Goal: Task Accomplishment & Management: Use online tool/utility

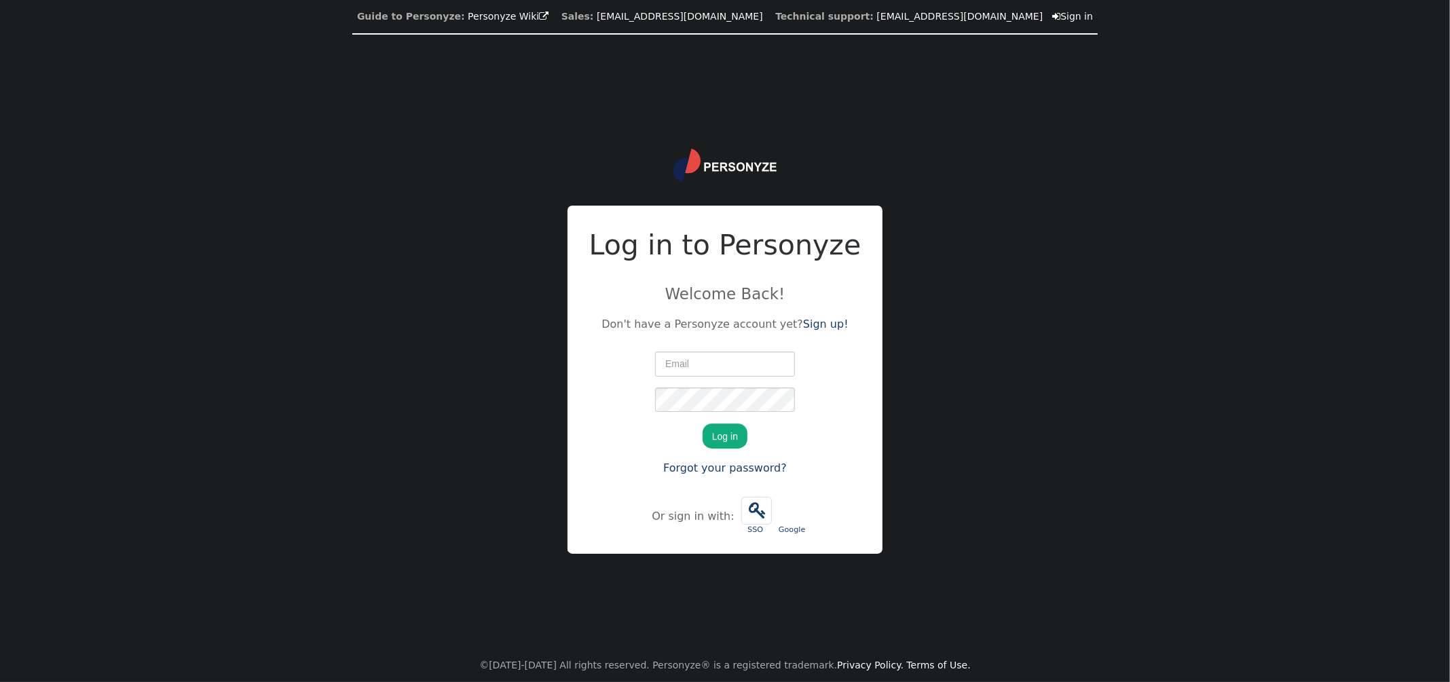
type input "[PERSON_NAME][EMAIL_ADDRESS][PERSON_NAME][DOMAIN_NAME]"
drag, startPoint x: 725, startPoint y: 430, endPoint x: 700, endPoint y: 426, distance: 25.4
click at [726, 430] on button "Log in" at bounding box center [725, 436] width 45 height 24
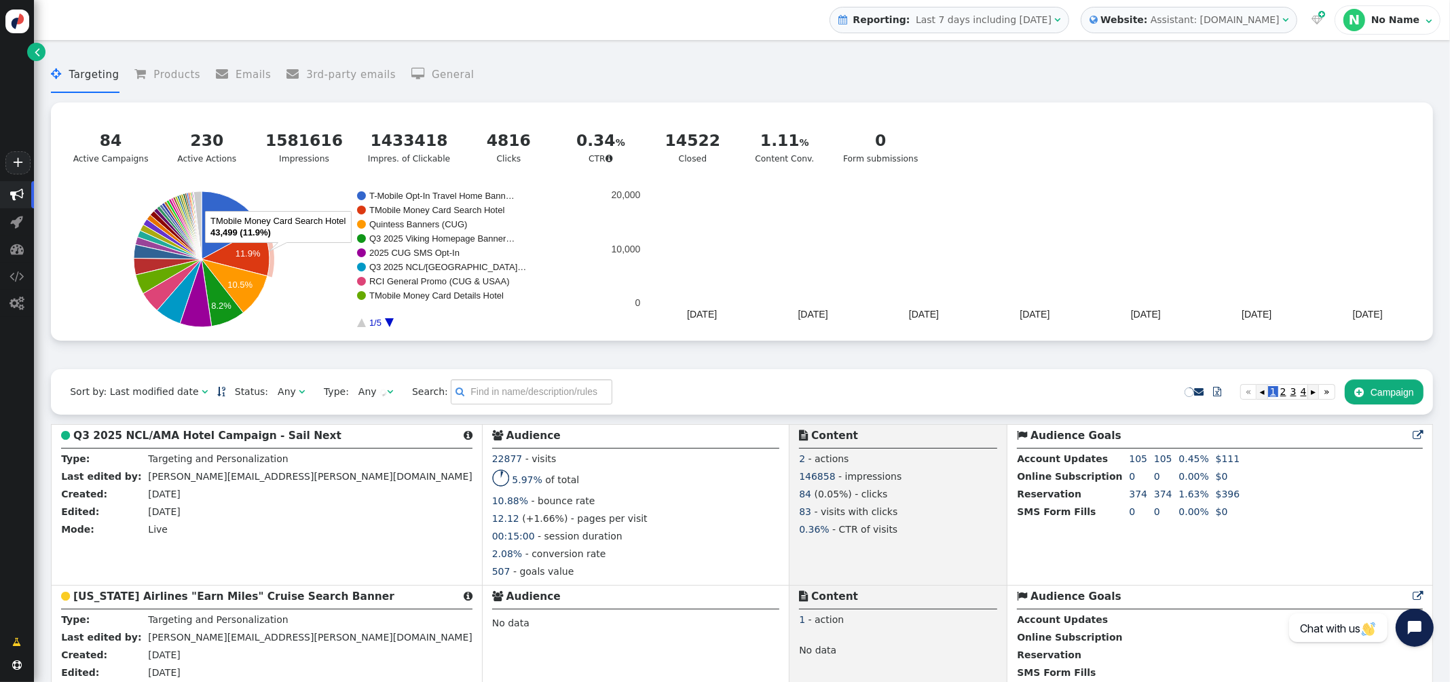
scroll to position [183, 0]
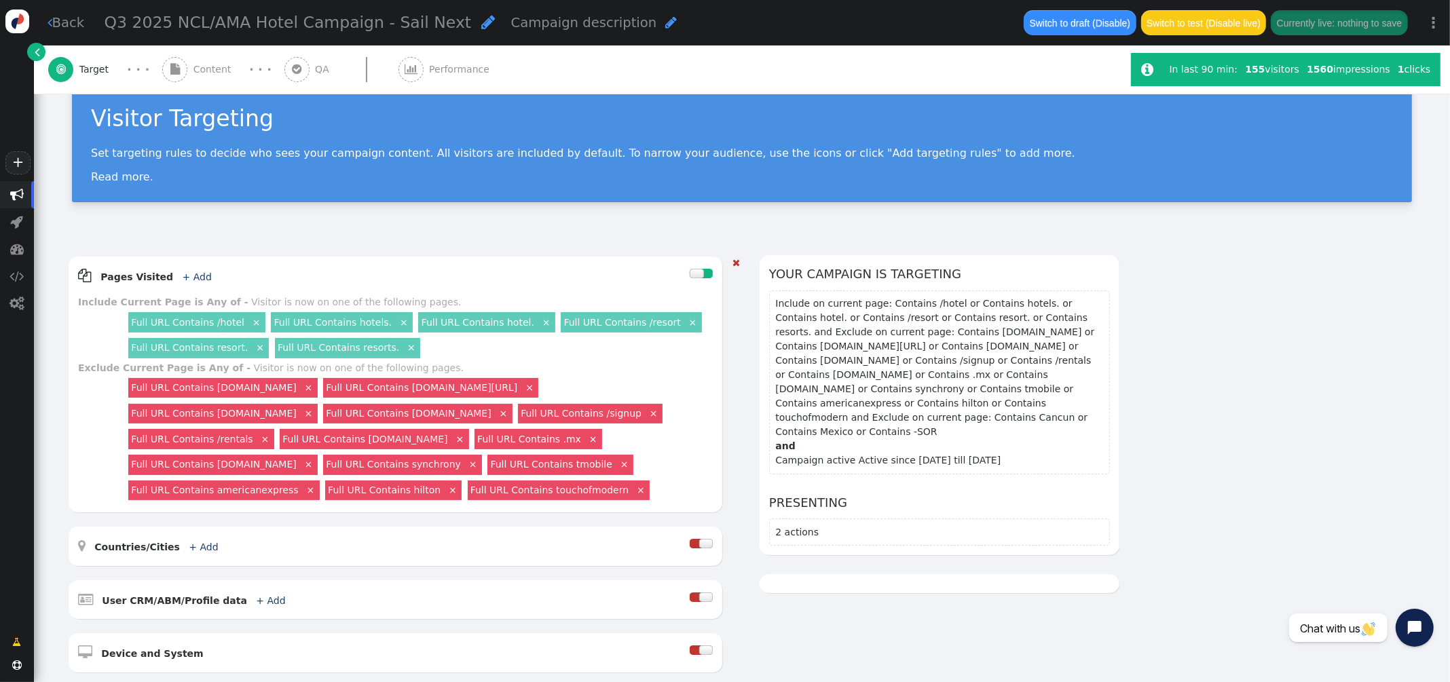
scroll to position [32, 0]
click at [509, 417] on link "×" at bounding box center [503, 413] width 12 height 12
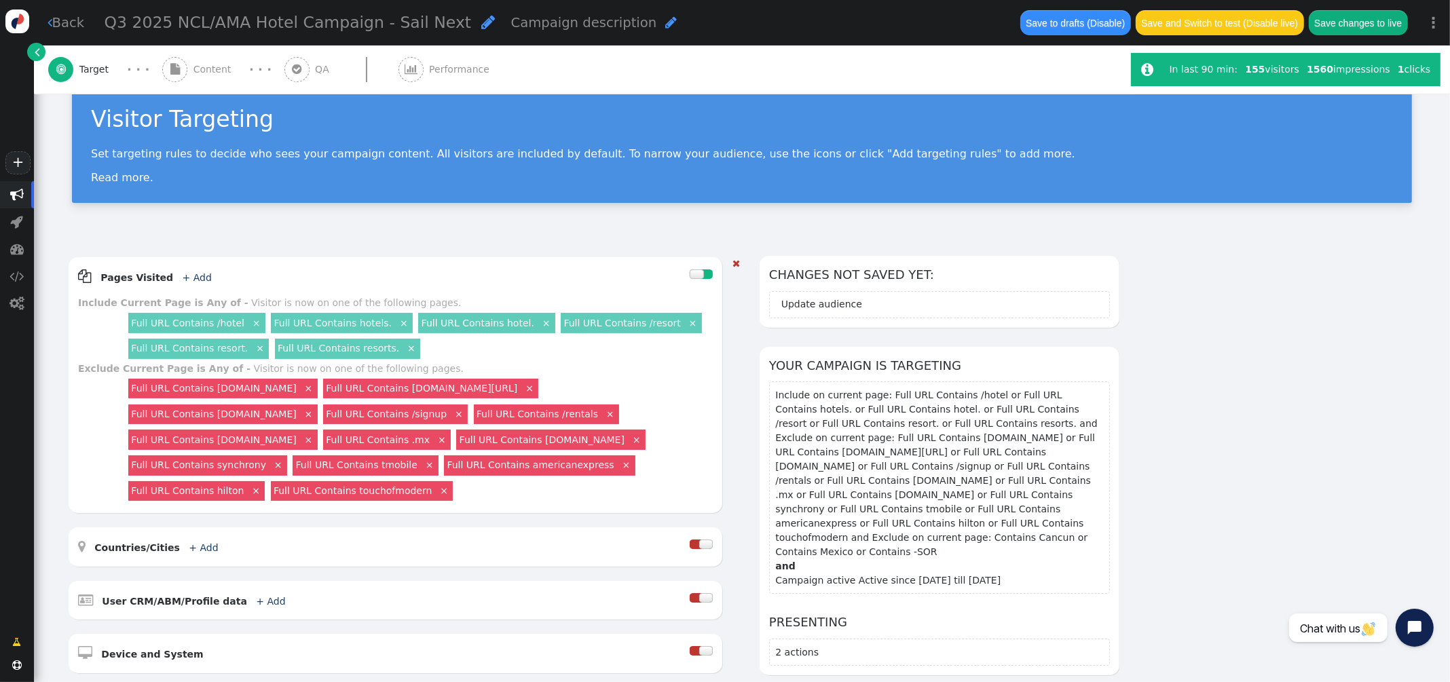
click at [1344, 20] on button "Save changes to live" at bounding box center [1358, 22] width 99 height 24
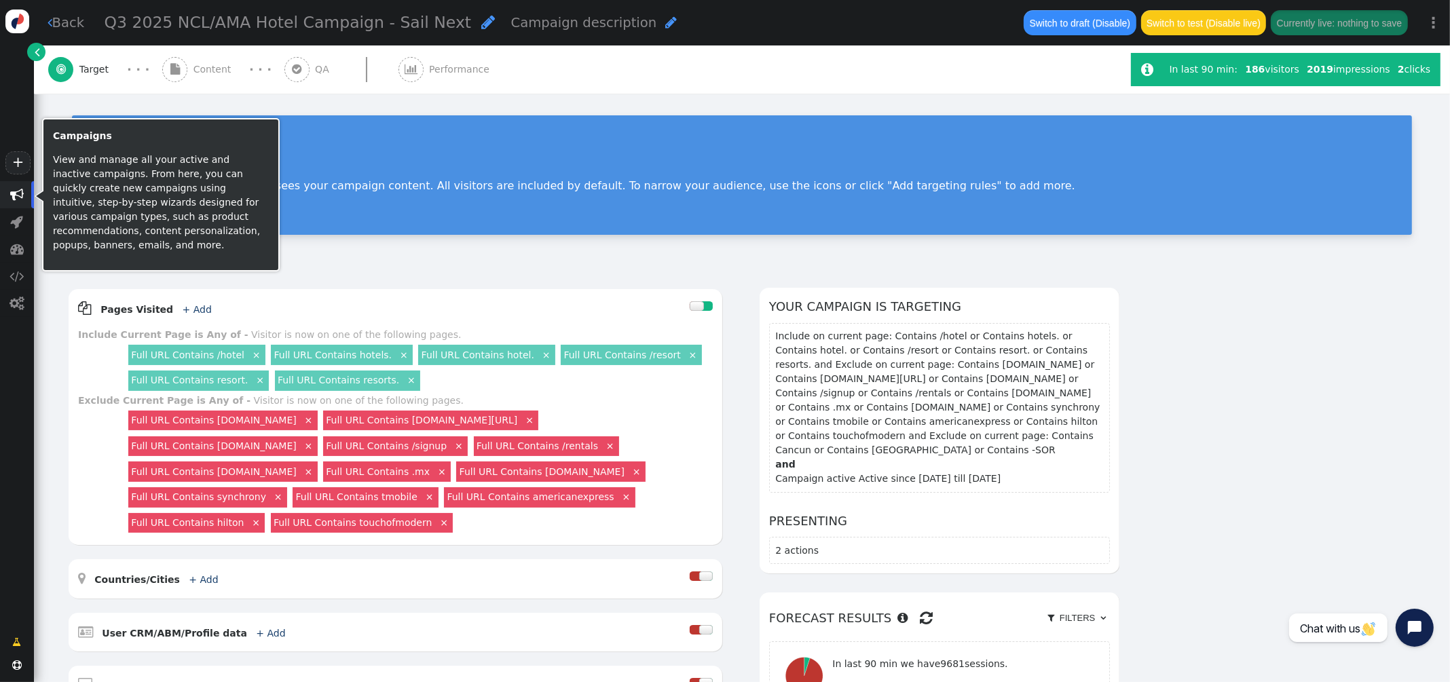
click at [10, 193] on span "" at bounding box center [17, 195] width 14 height 14
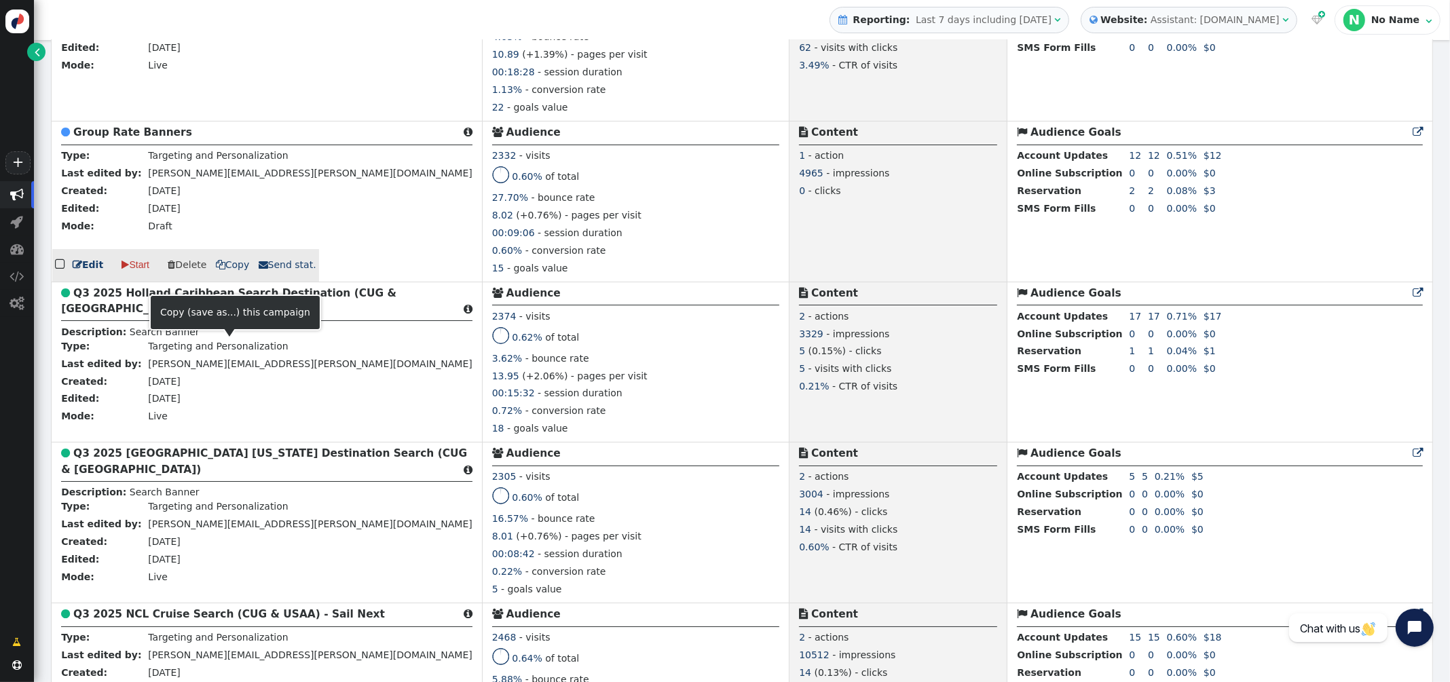
scroll to position [5611, 0]
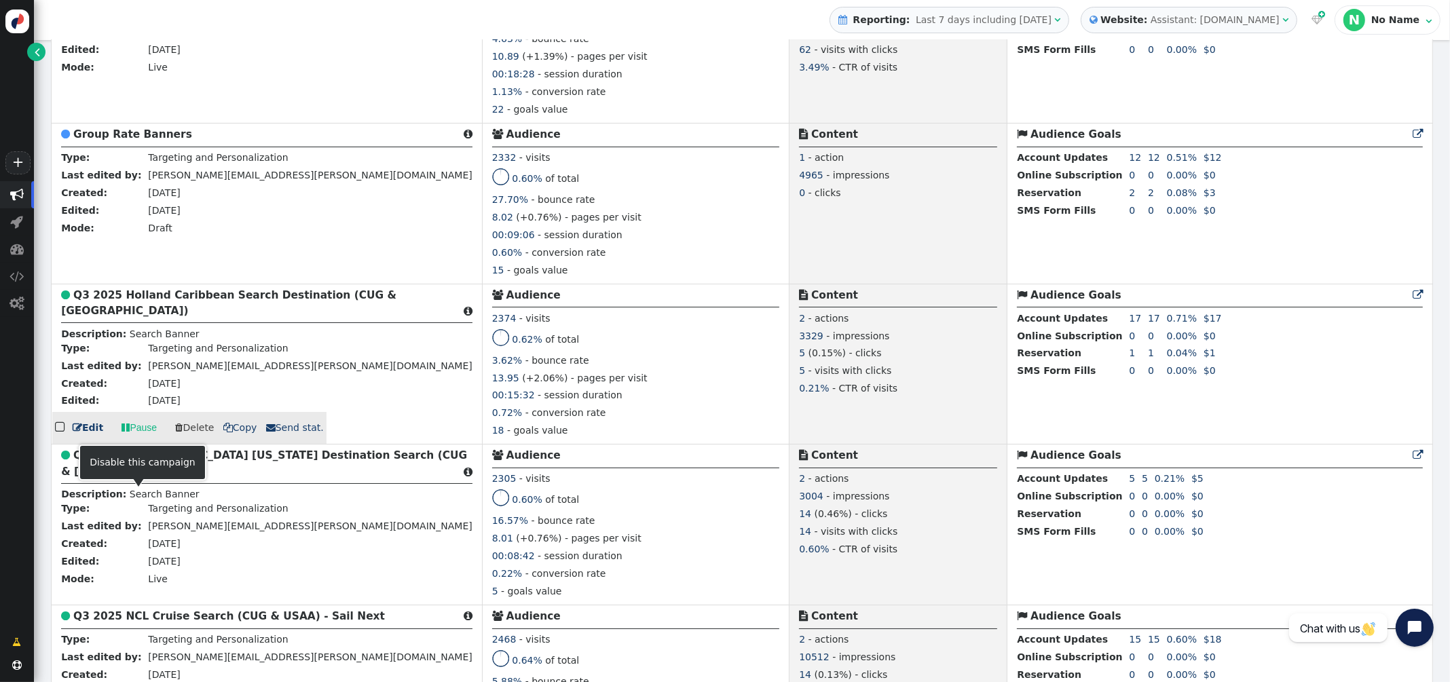
click at [145, 440] on link " Pause" at bounding box center [139, 427] width 54 height 24
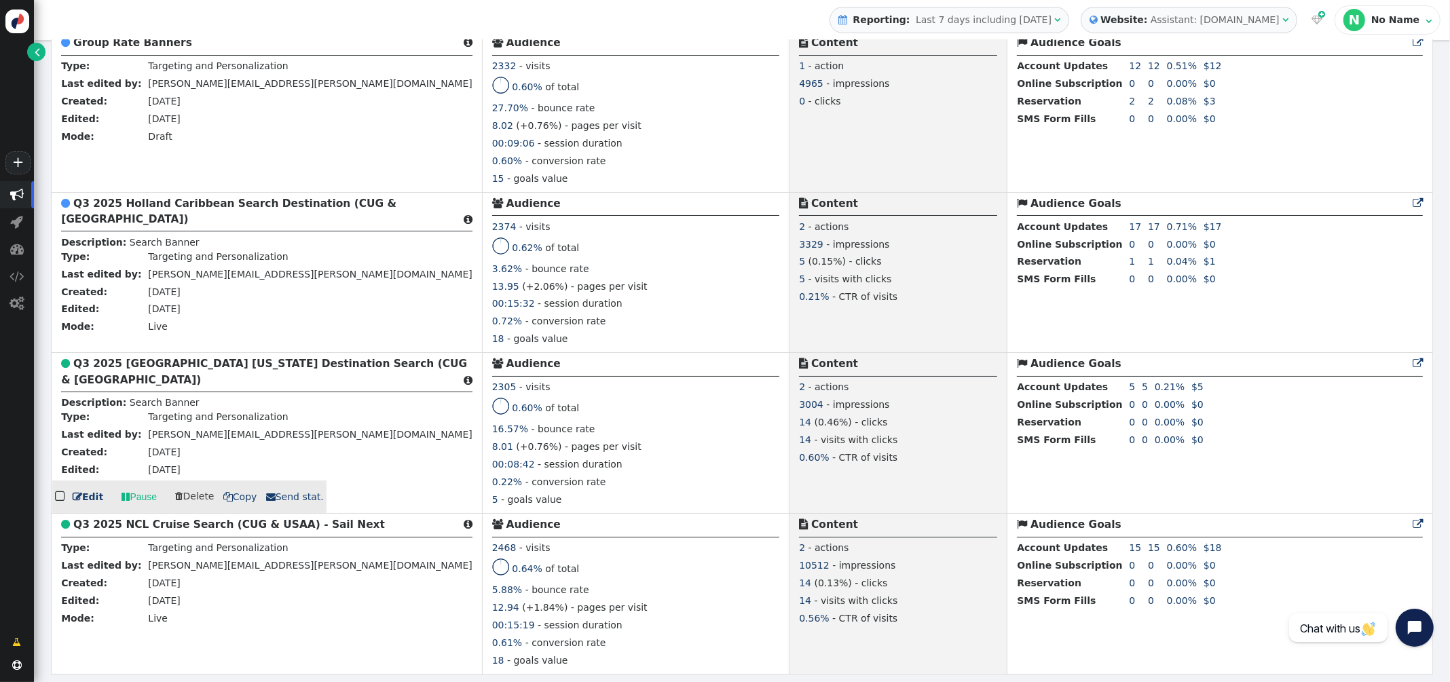
scroll to position [5769, 0]
click at [133, 500] on link " Pause" at bounding box center [139, 497] width 54 height 24
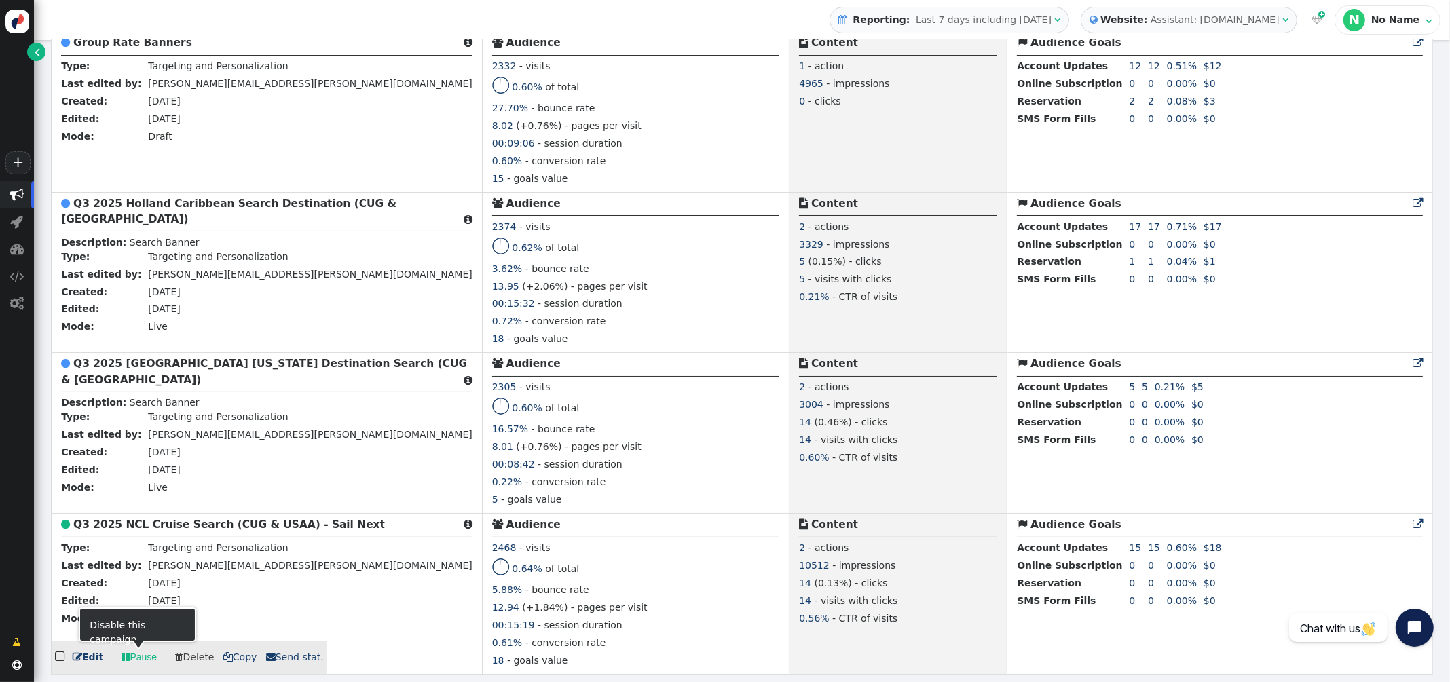
click at [138, 658] on link " Pause" at bounding box center [139, 657] width 54 height 24
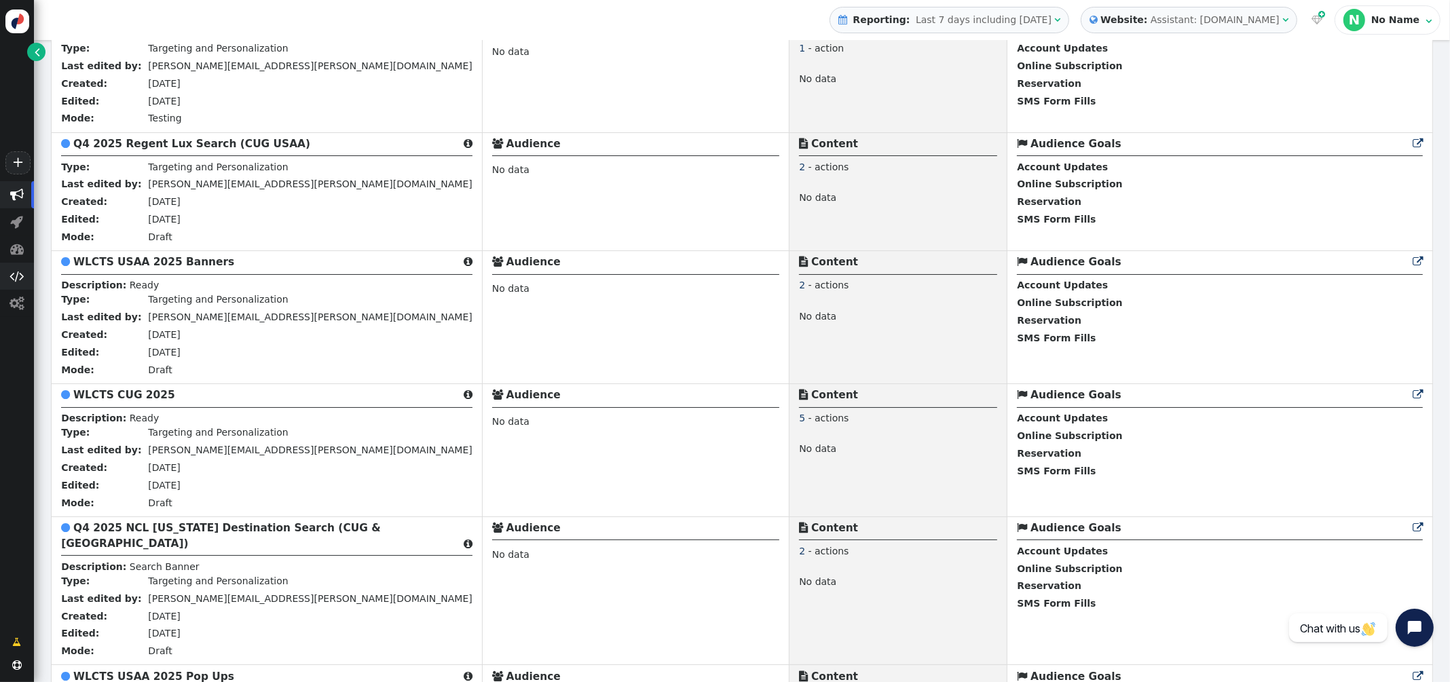
scroll to position [0, 0]
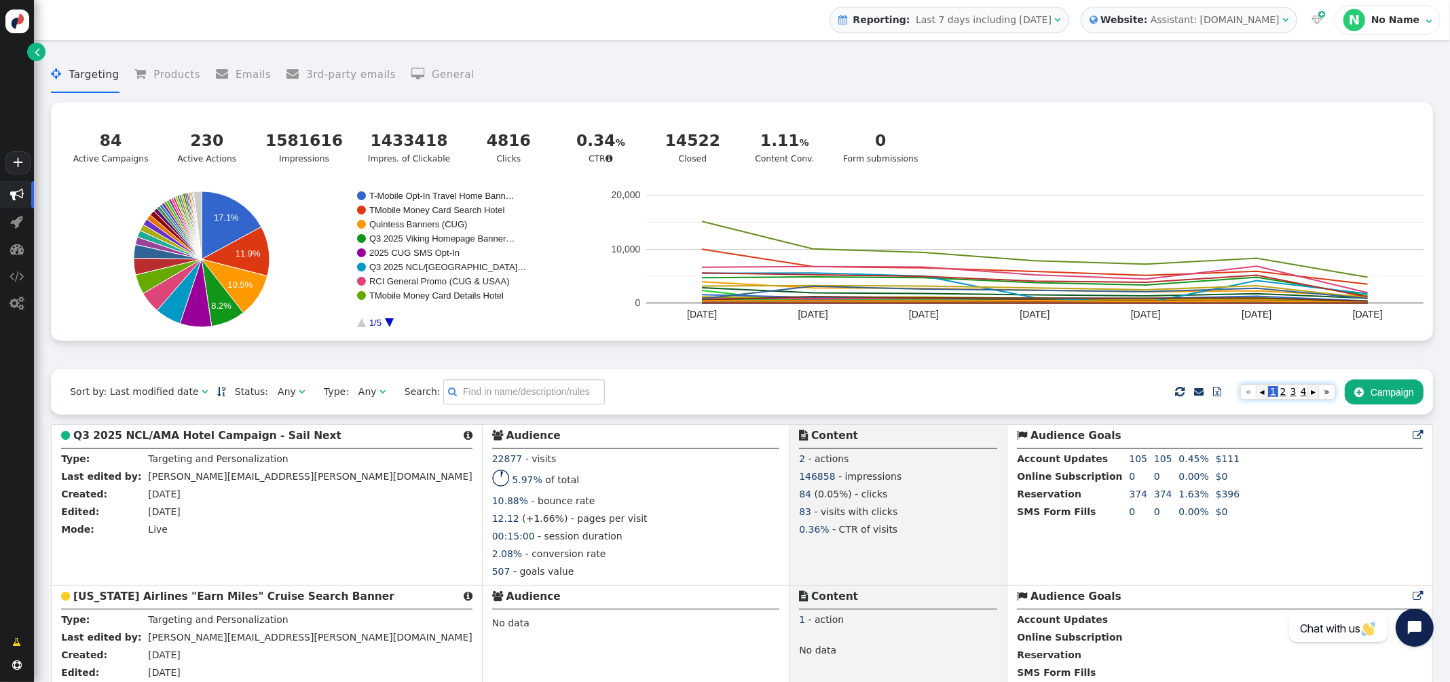
click at [1281, 395] on span "2" at bounding box center [1283, 391] width 10 height 11
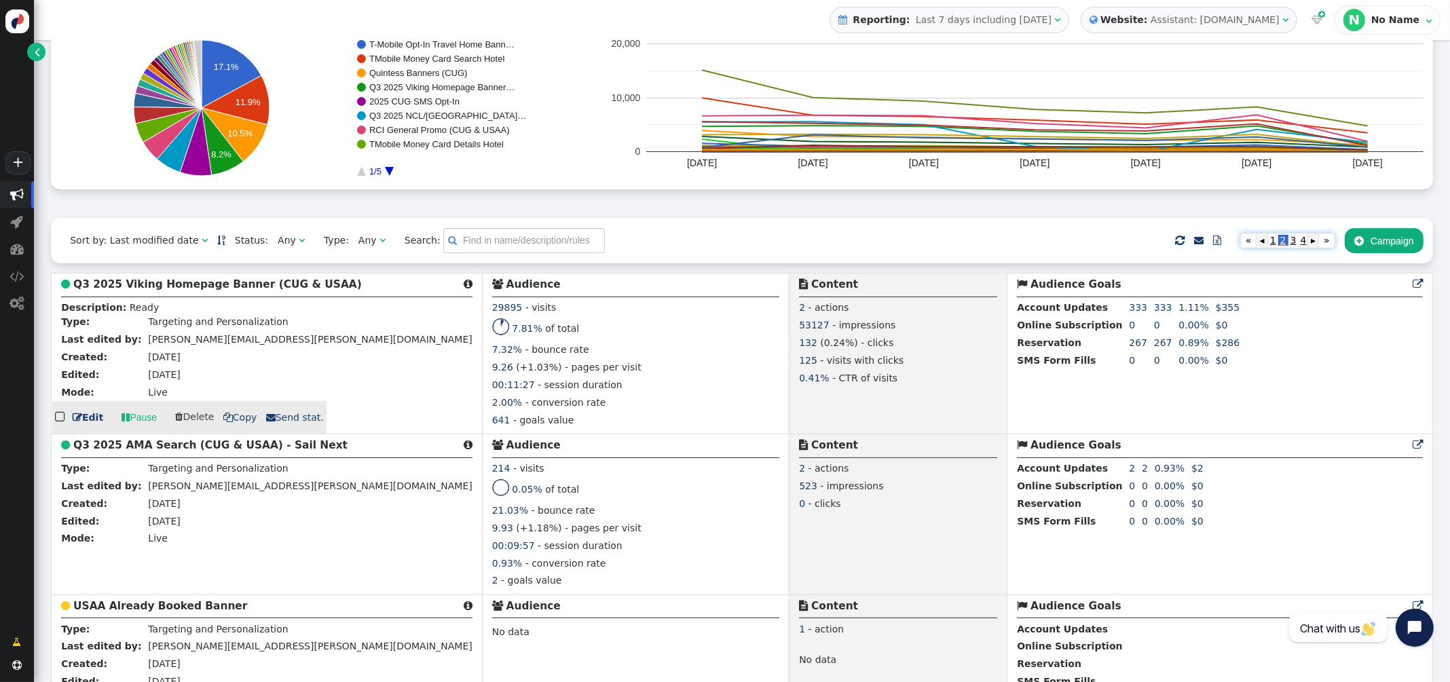
scroll to position [175, 0]
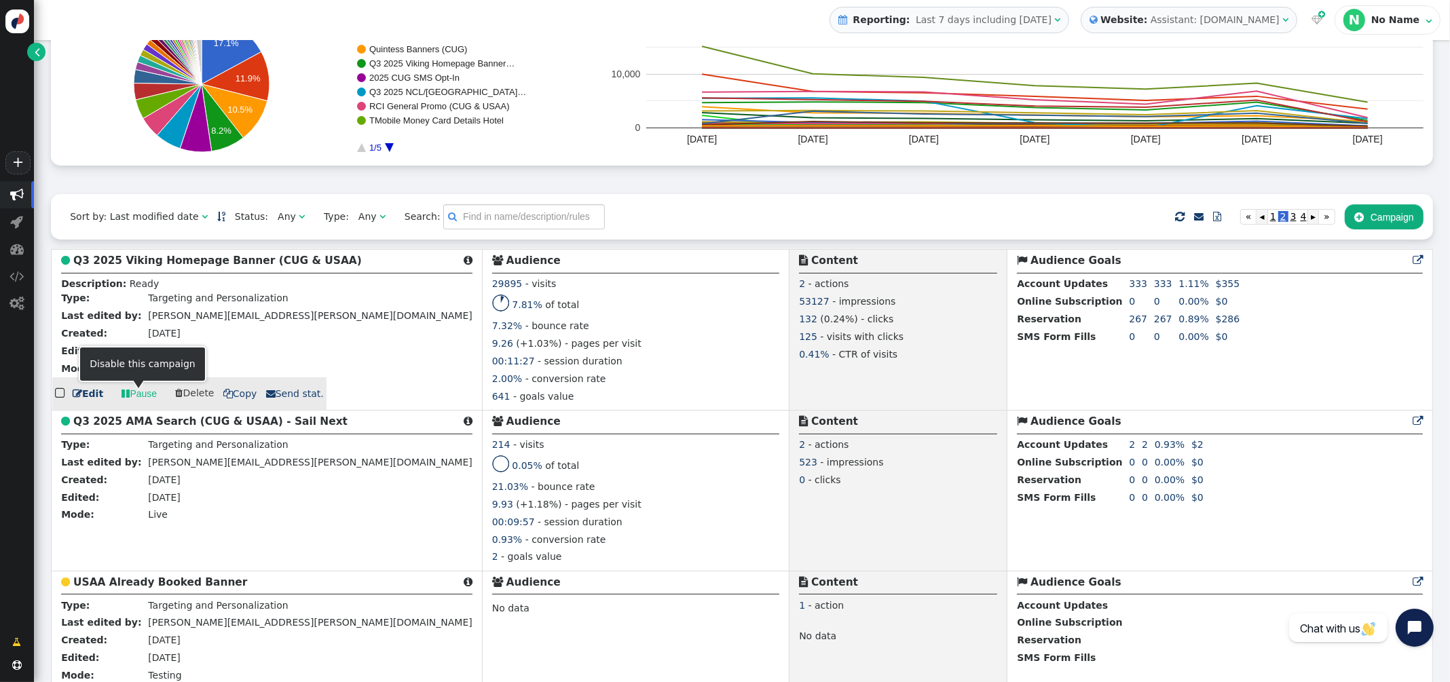
click at [140, 398] on link " Pause" at bounding box center [139, 393] width 54 height 24
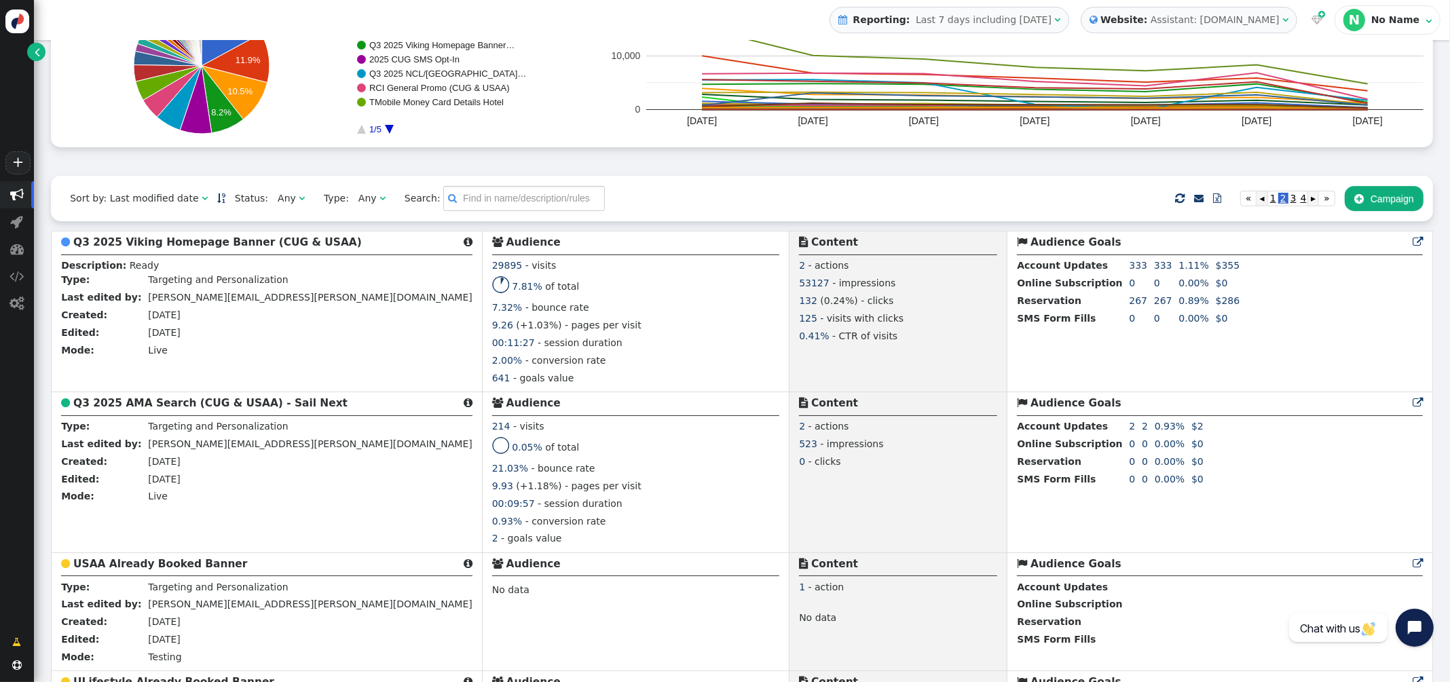
scroll to position [202, 0]
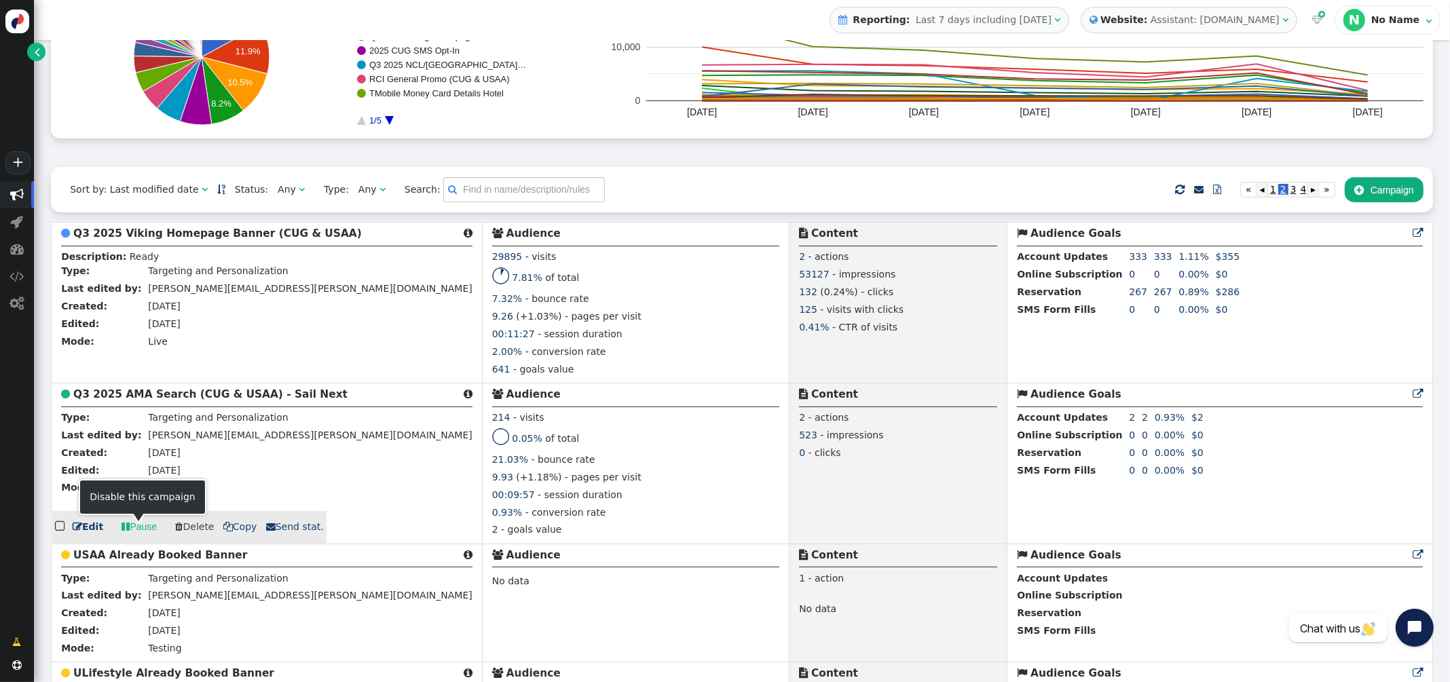
click at [136, 523] on link " Pause" at bounding box center [139, 527] width 54 height 24
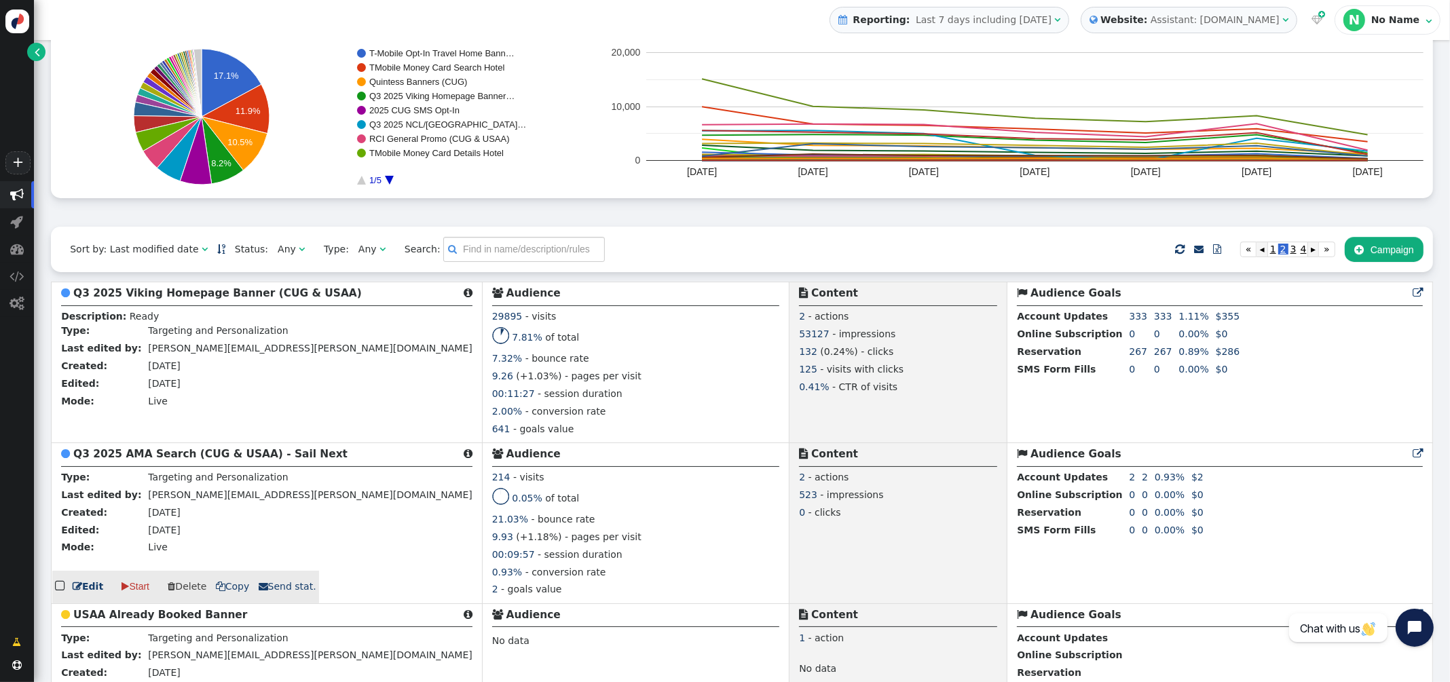
scroll to position [59, 0]
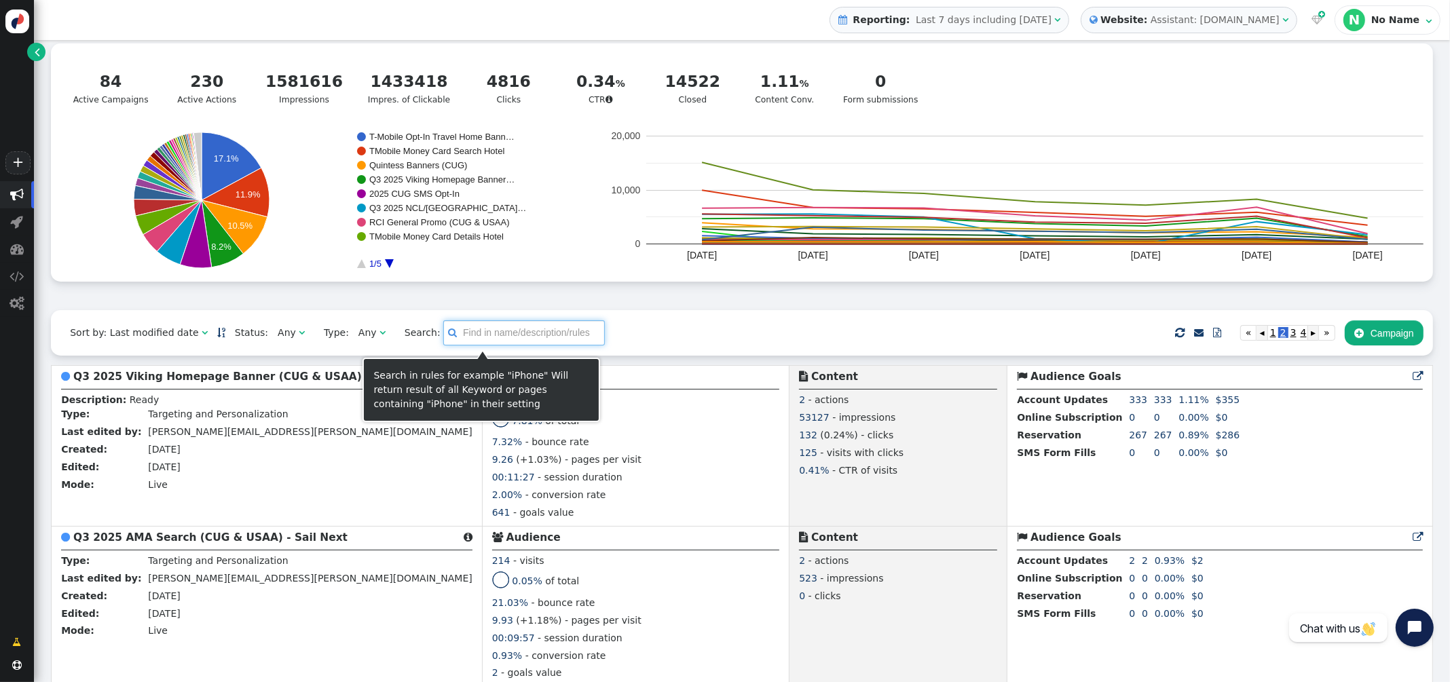
click at [471, 344] on input "text" at bounding box center [524, 332] width 162 height 24
type input "opt"
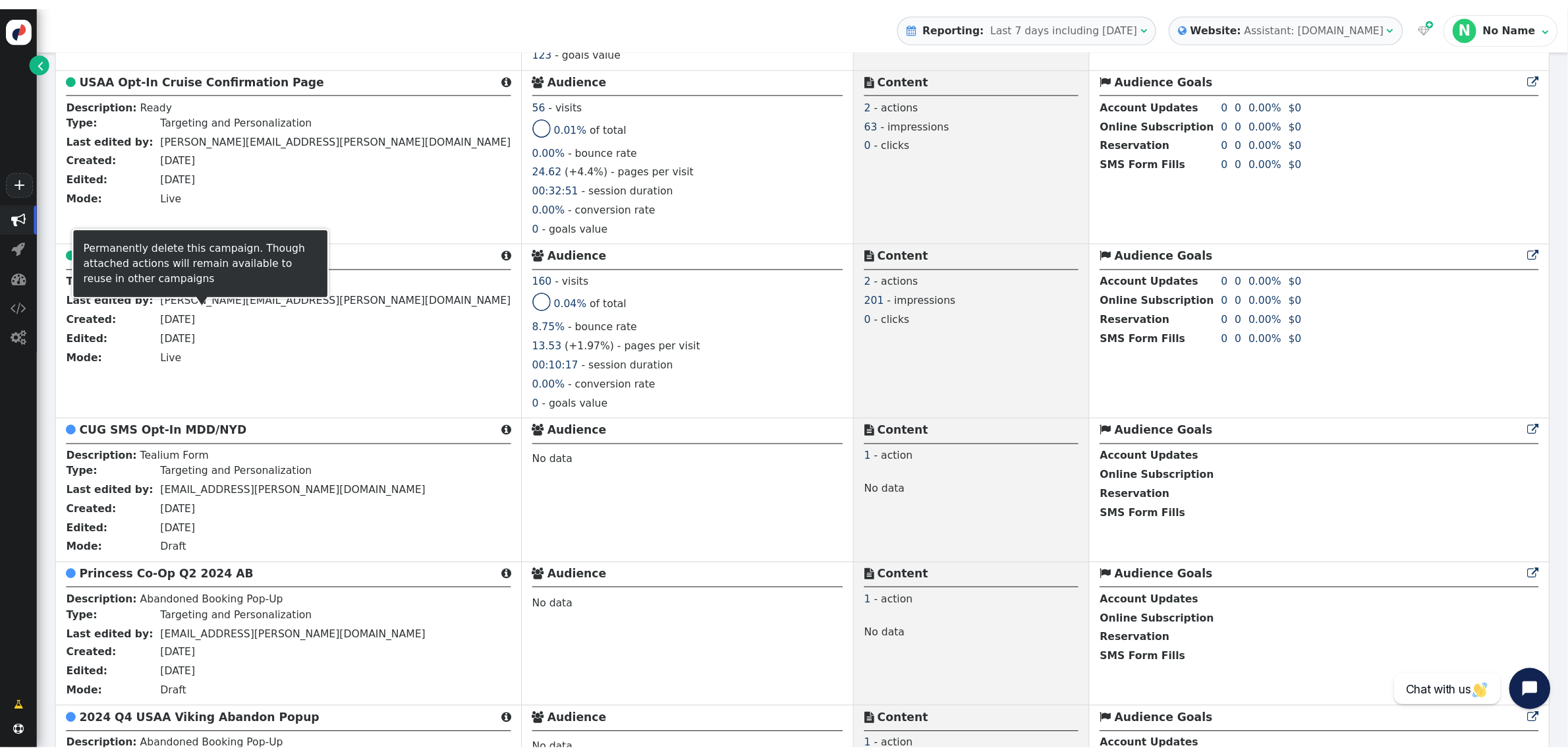
scroll to position [0, 0]
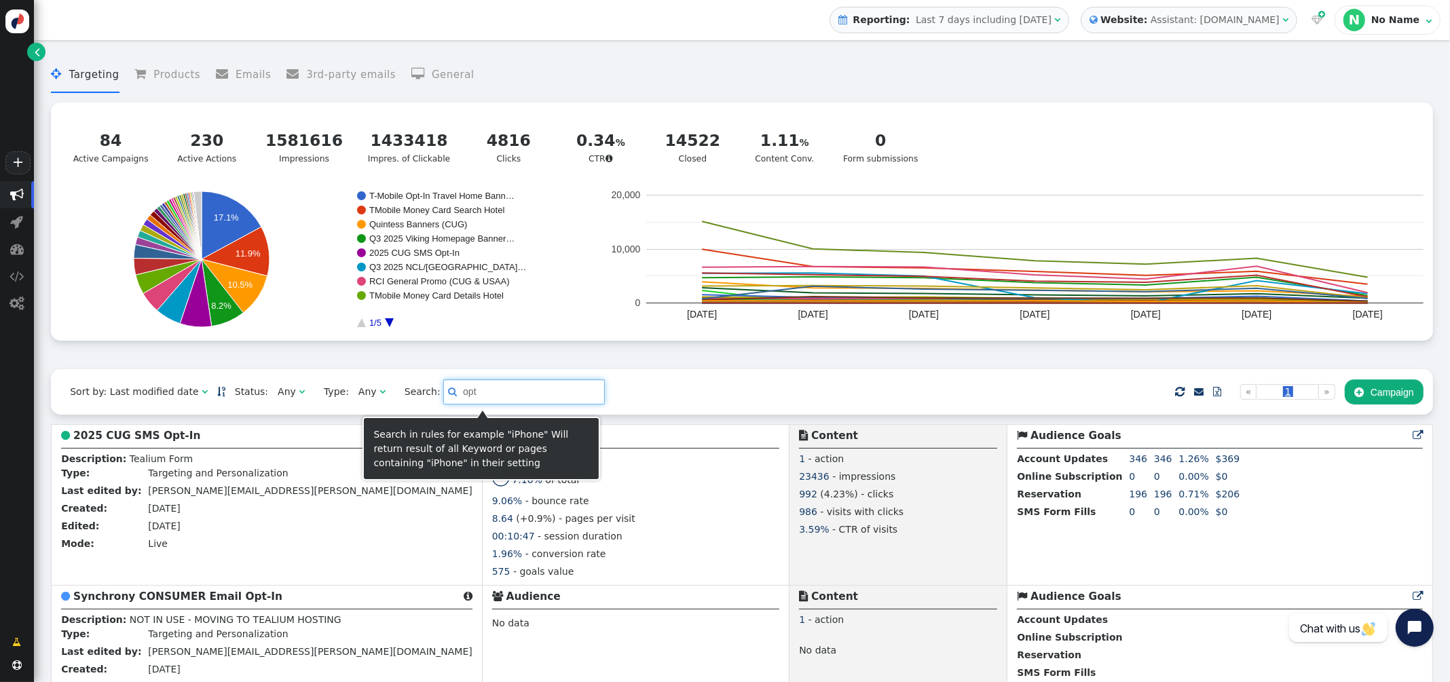
drag, startPoint x: 499, startPoint y: 404, endPoint x: 371, endPoint y: 390, distance: 128.4
click at [372, 390] on div "Sort by: Last modified date   Status: Any  Type: Any  Search:  opt    …" at bounding box center [742, 391] width 1382 height 45
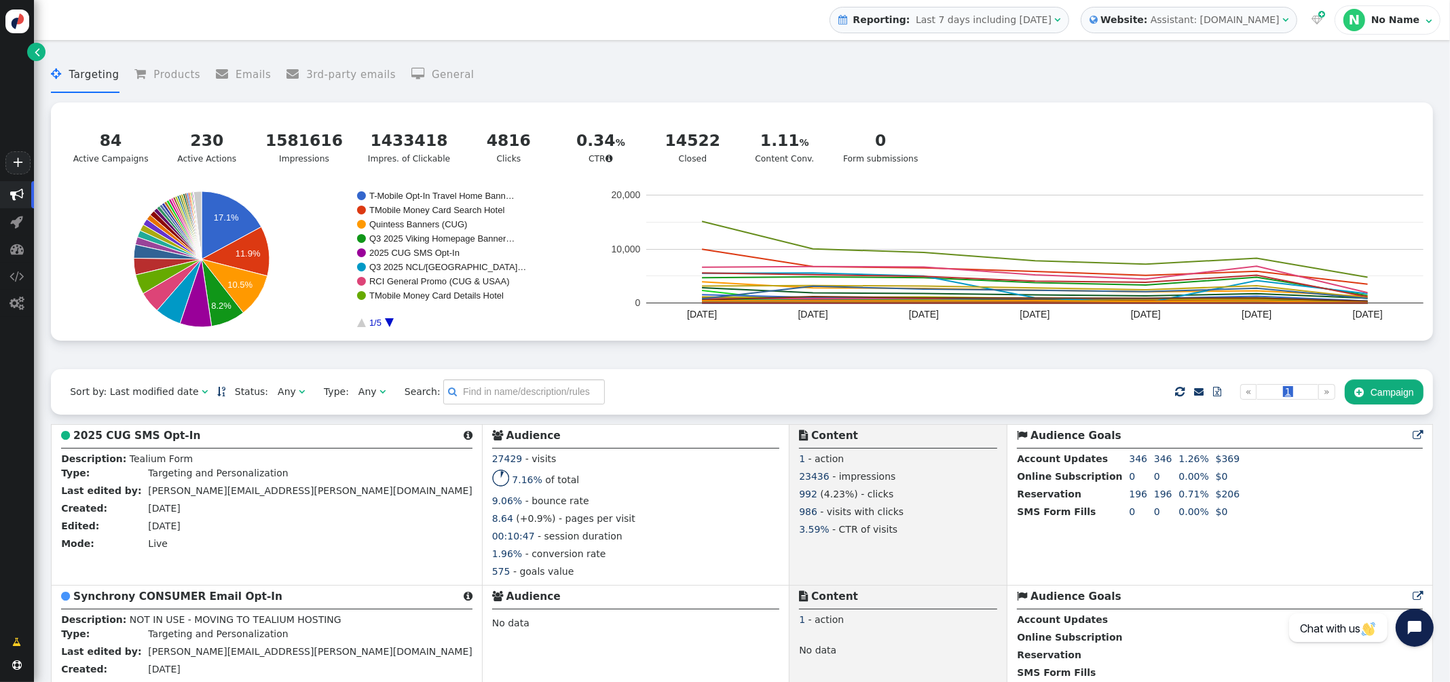
click at [731, 398] on div "Sort by: Last modified date   Status: Any  Type: Any  Search:      Imp…" at bounding box center [742, 391] width 1382 height 45
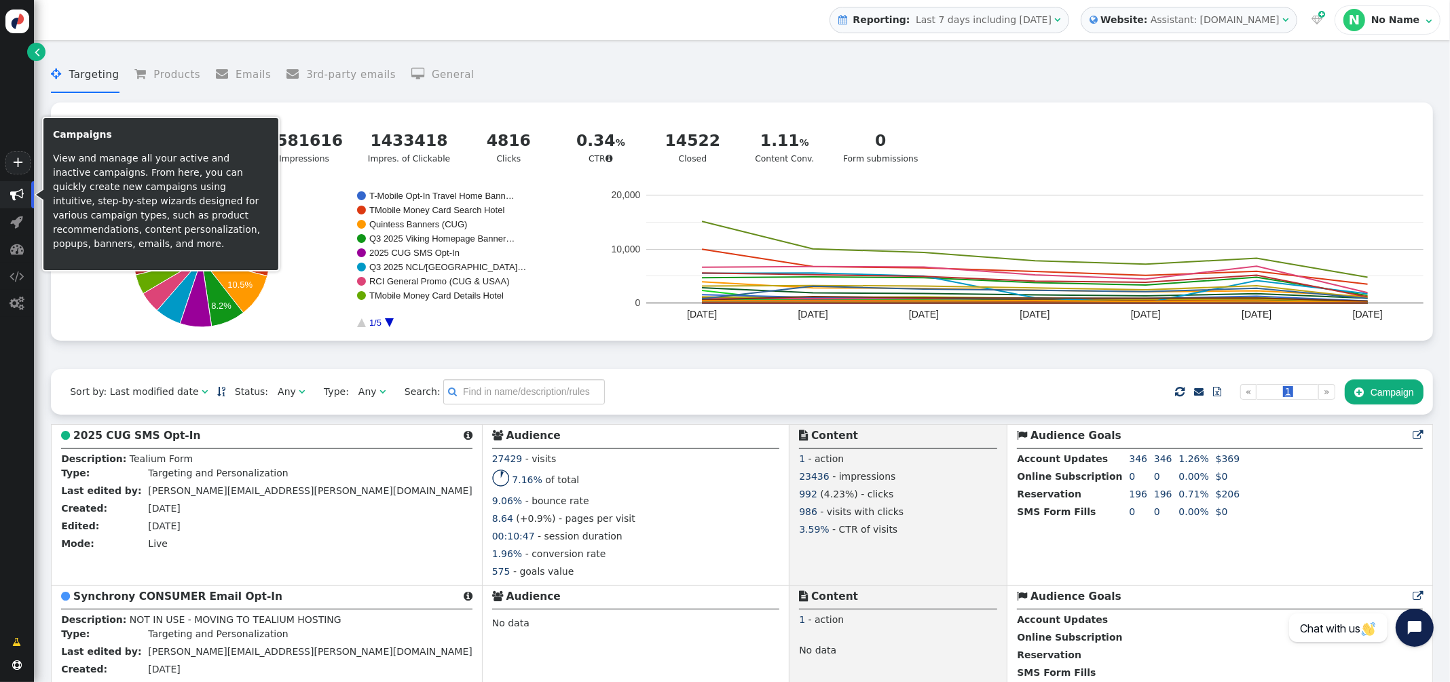
click at [18, 191] on span "" at bounding box center [17, 195] width 14 height 14
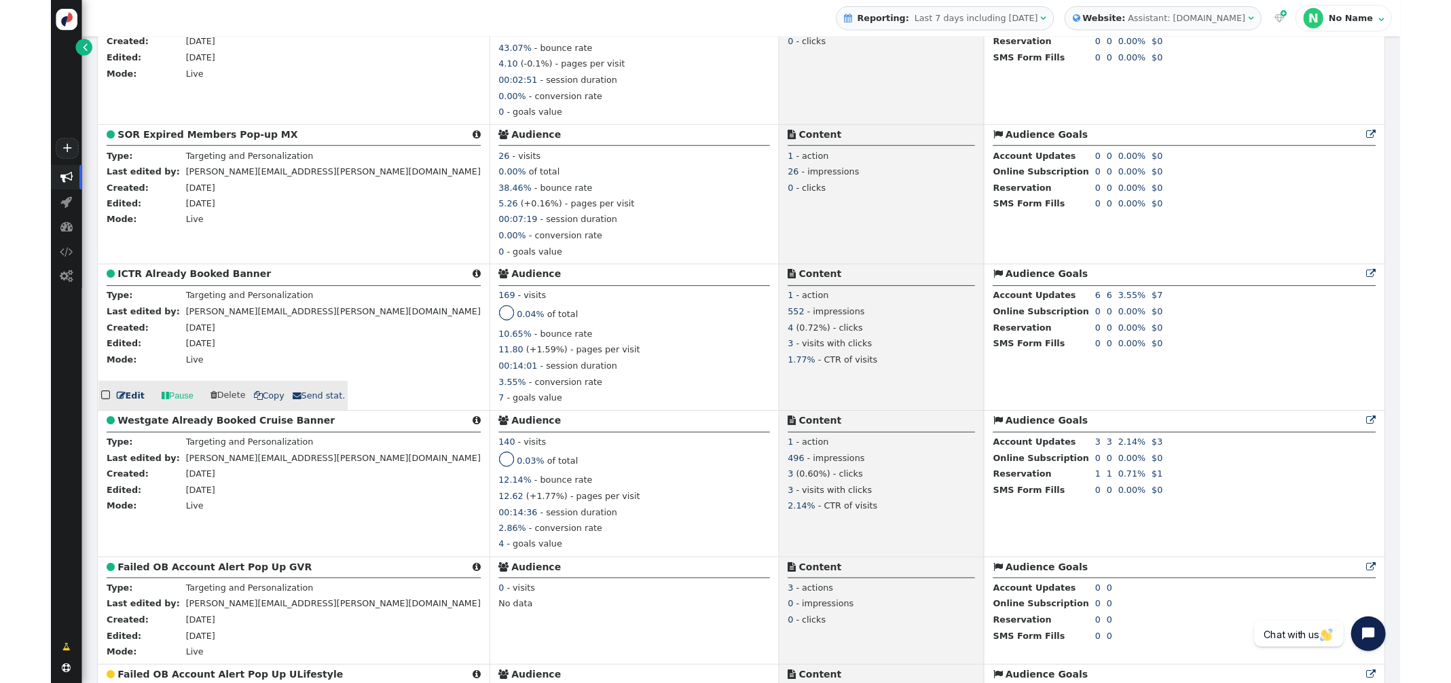
scroll to position [2275, 0]
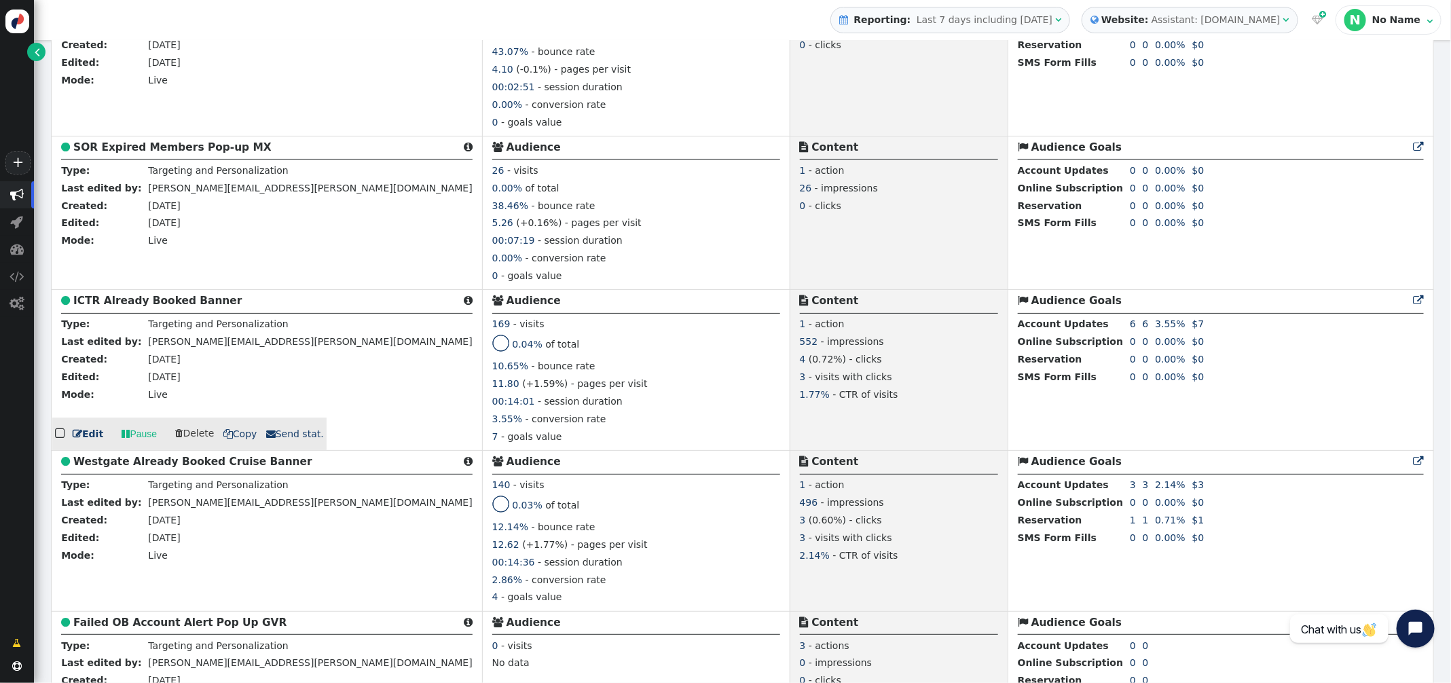
click at [133, 307] on b "ICTR Already Booked Banner" at bounding box center [157, 301] width 168 height 12
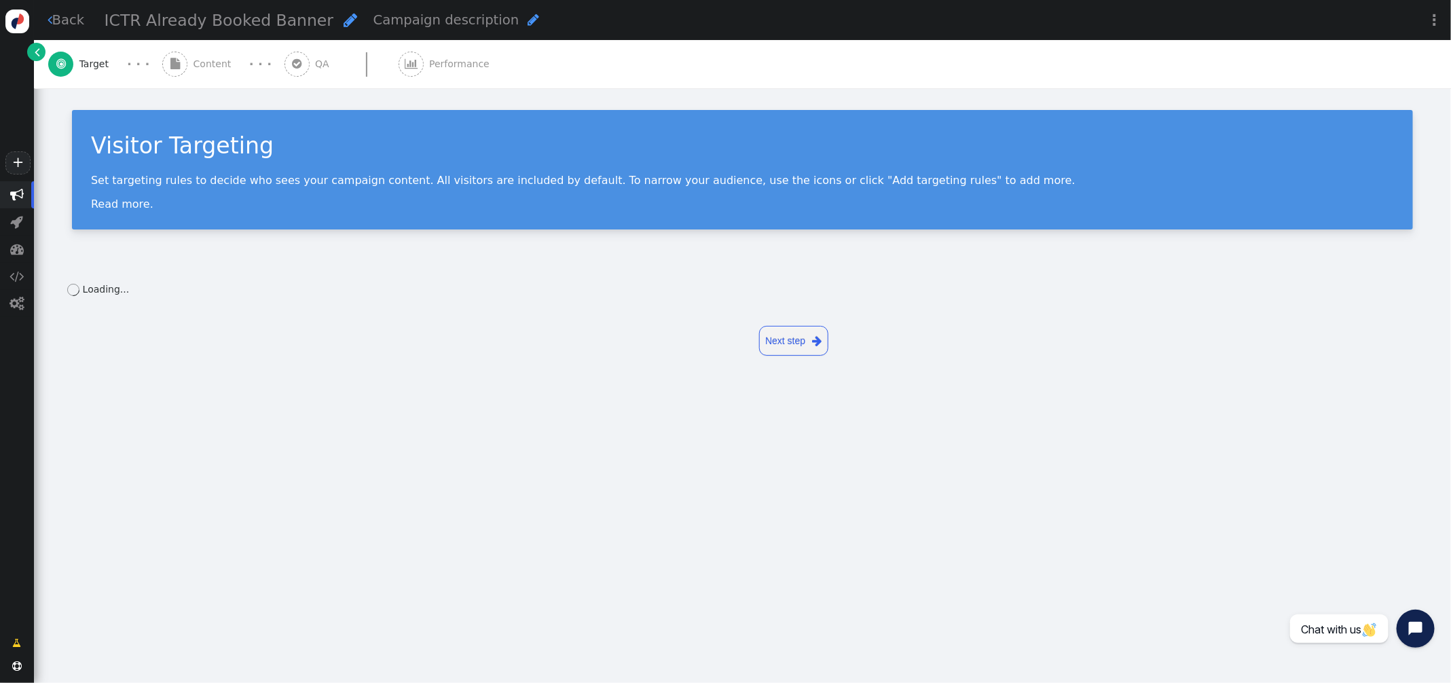
click at [441, 62] on span "Performance" at bounding box center [462, 64] width 66 height 14
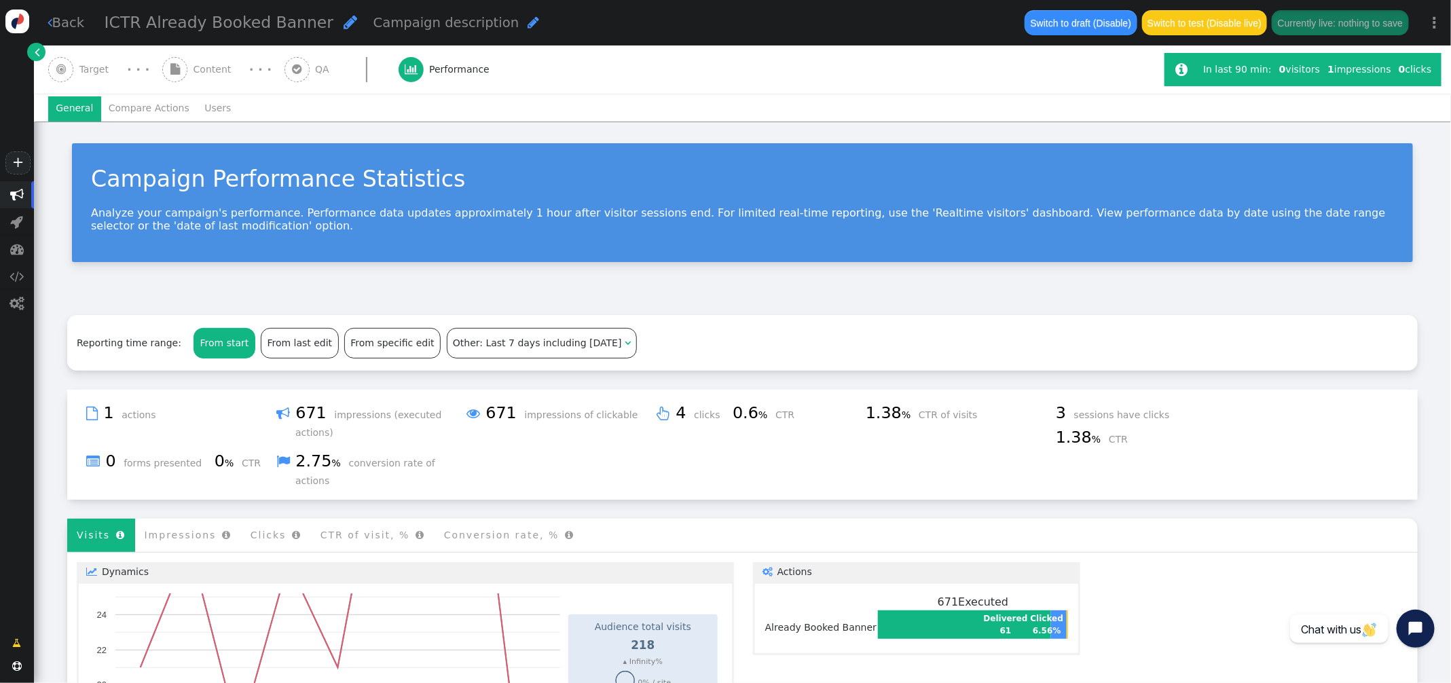
click at [108, 72] on span "Target" at bounding box center [96, 69] width 35 height 14
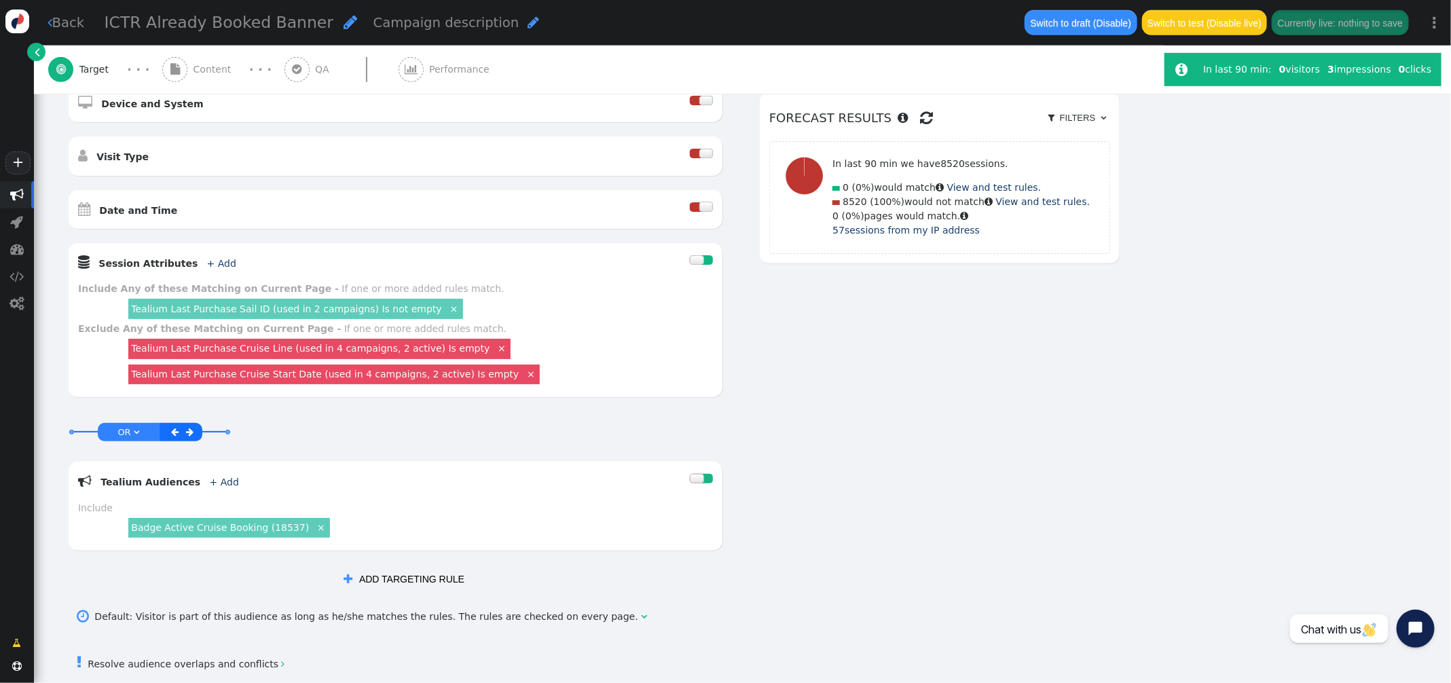
scroll to position [414, 0]
click at [18, 195] on span "" at bounding box center [17, 195] width 14 height 14
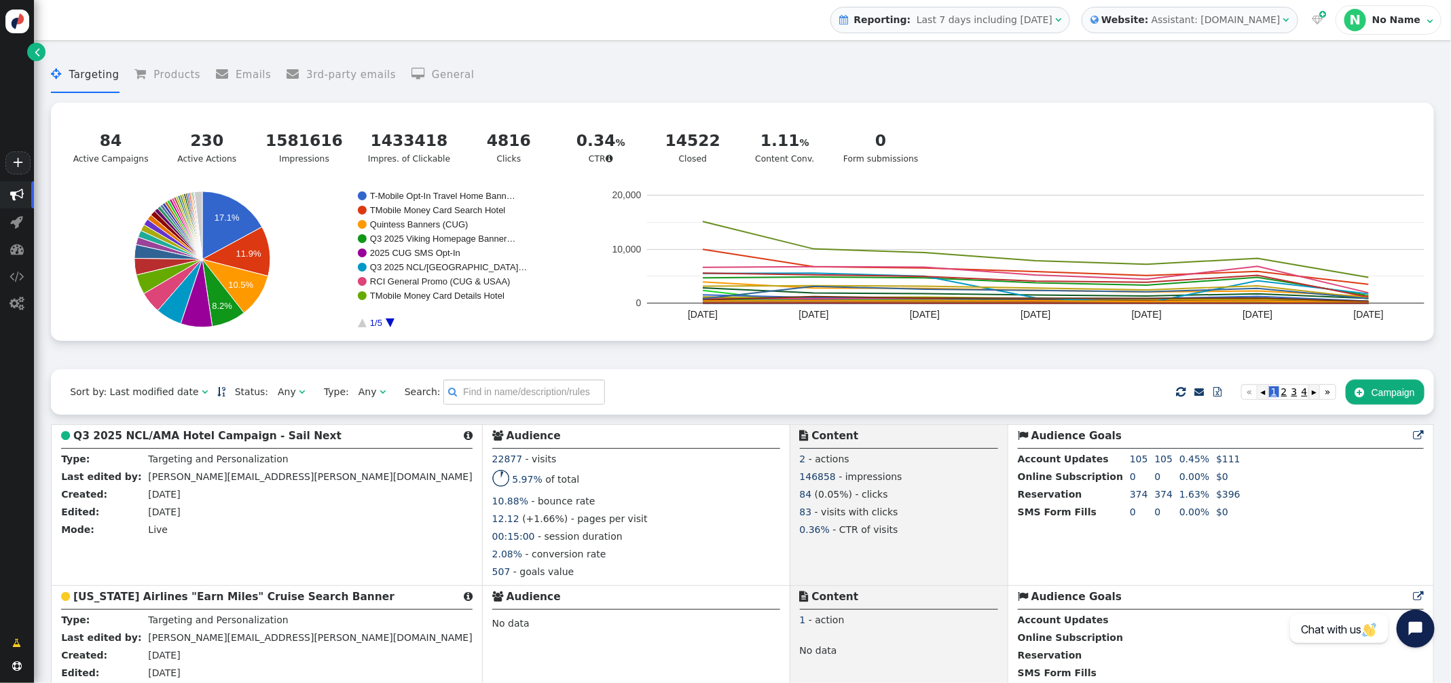
click at [1212, 19] on div "Assistant: [DOMAIN_NAME]" at bounding box center [1215, 20] width 129 height 14
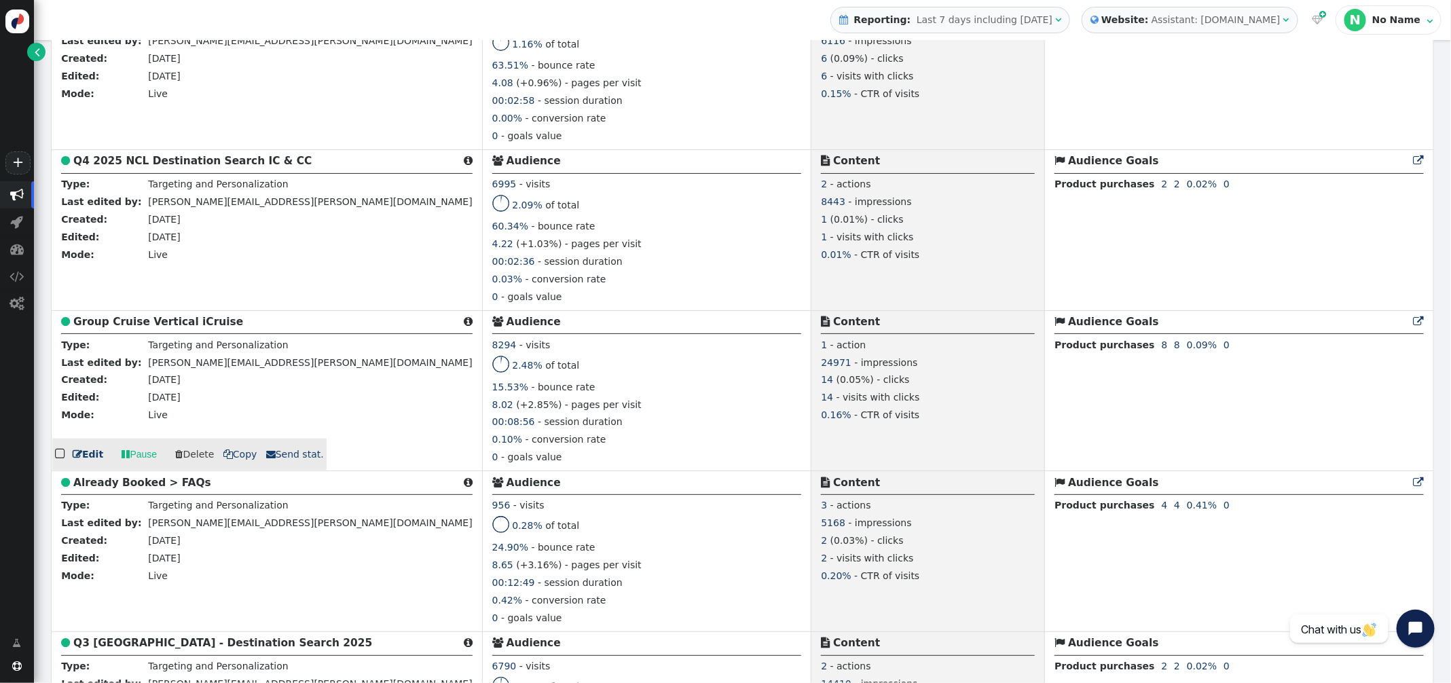
scroll to position [724, 0]
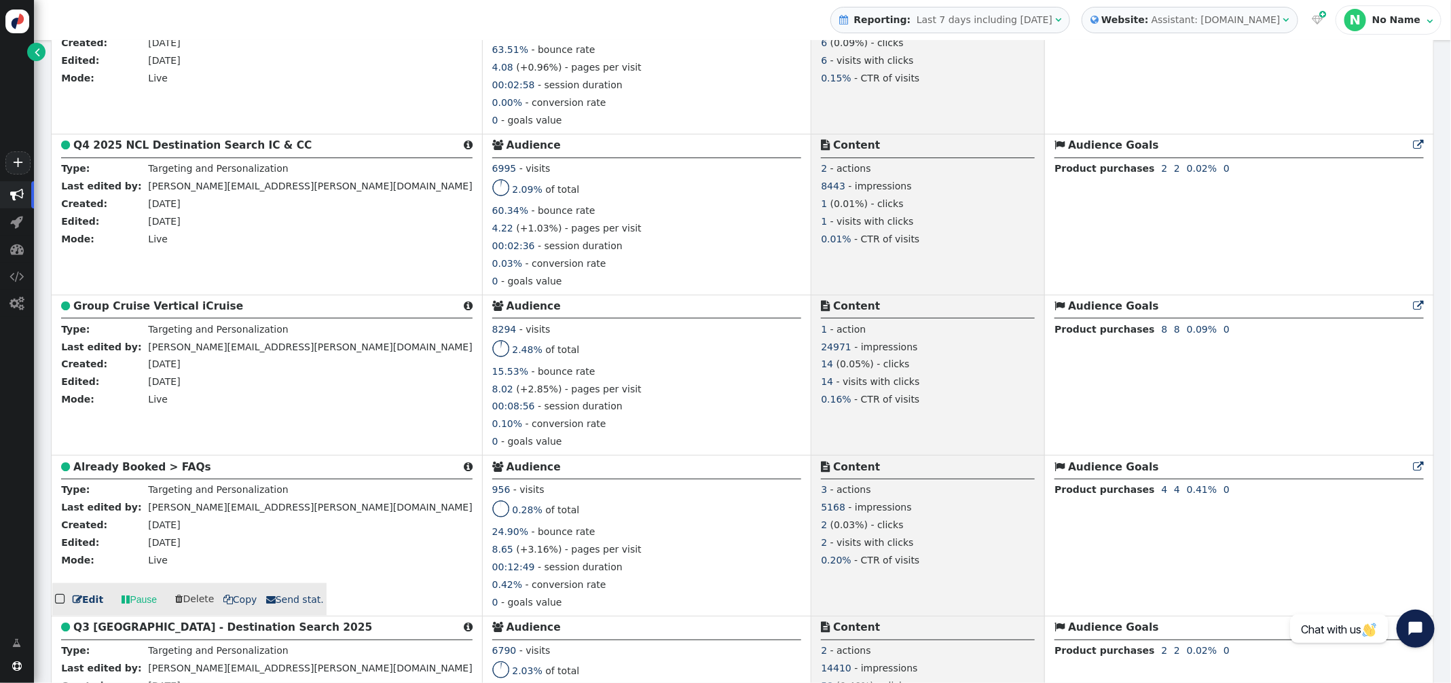
click at [147, 473] on b "Already Booked > FAQs" at bounding box center [142, 467] width 138 height 12
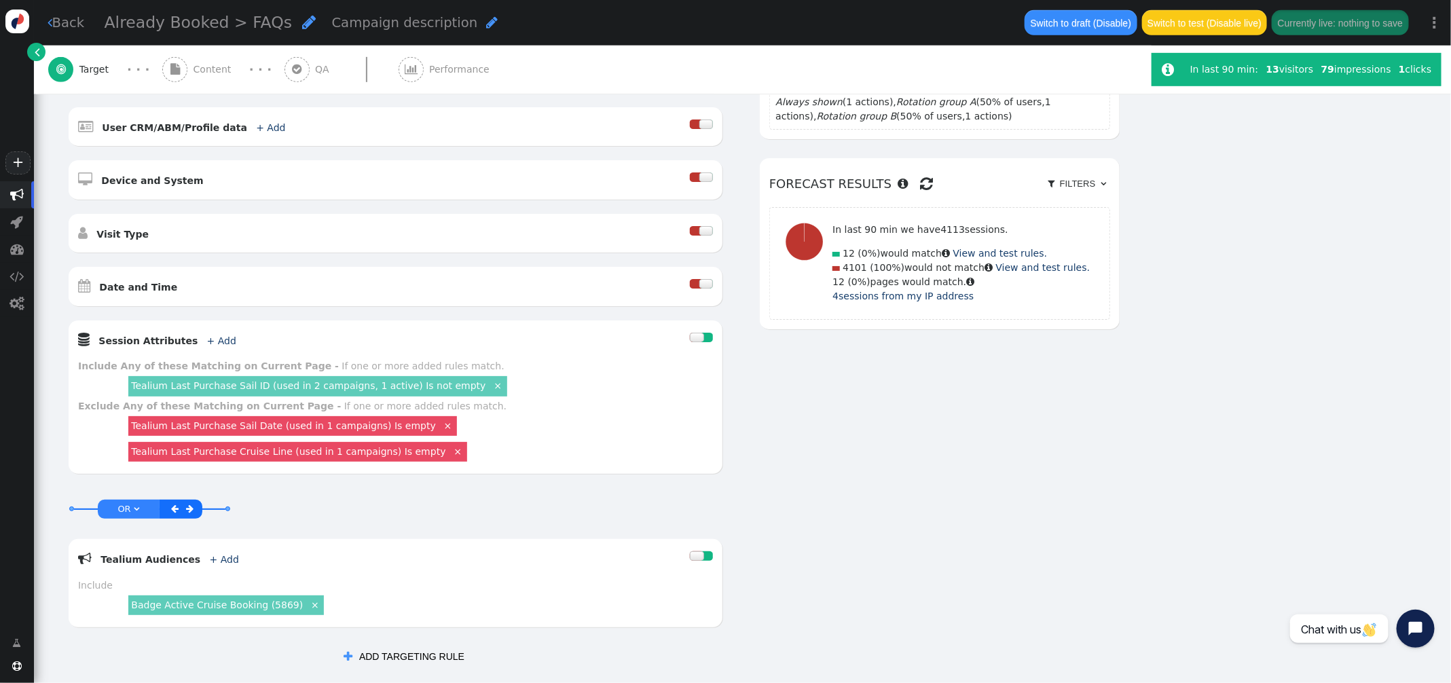
scroll to position [375, 0]
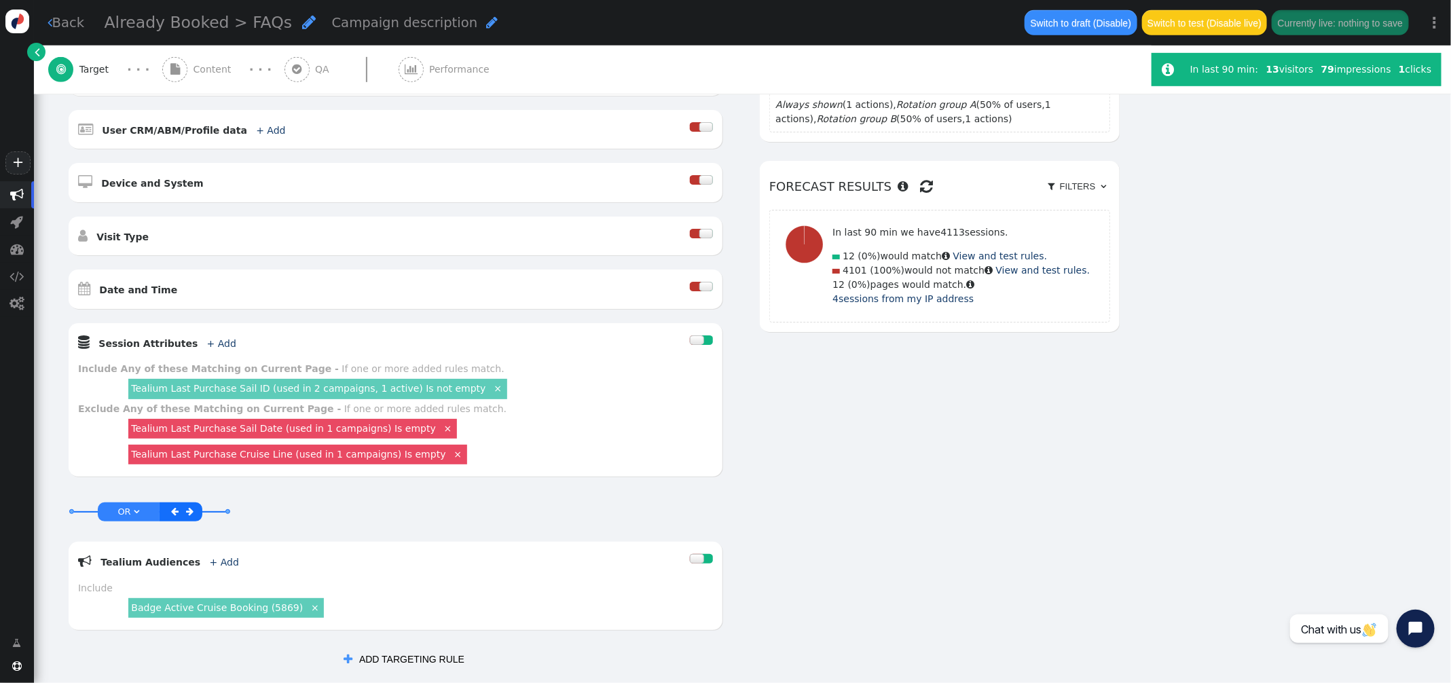
click at [411, 386] on link "Tealium Last Purchase Sail ID (used in 2 campaigns, 1 active) Is not empty" at bounding box center [308, 388] width 354 height 11
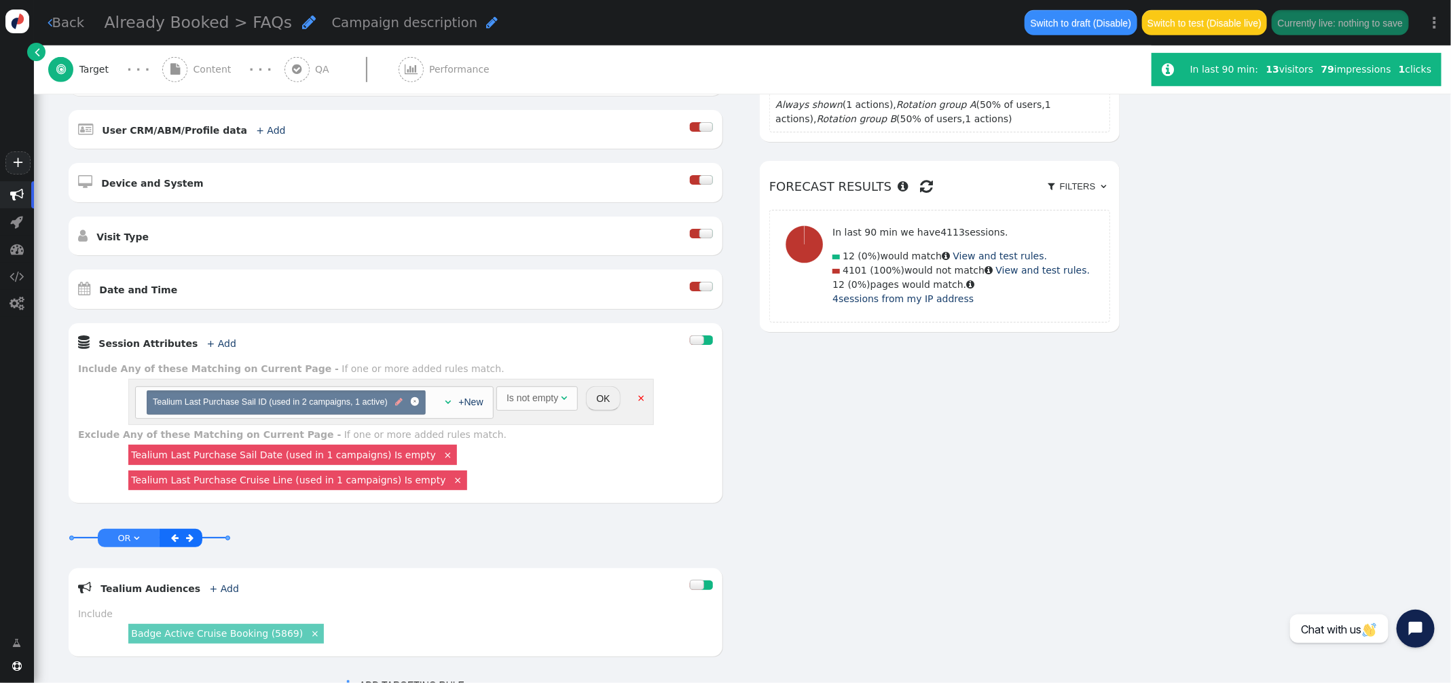
click at [400, 405] on span "" at bounding box center [398, 402] width 7 height 13
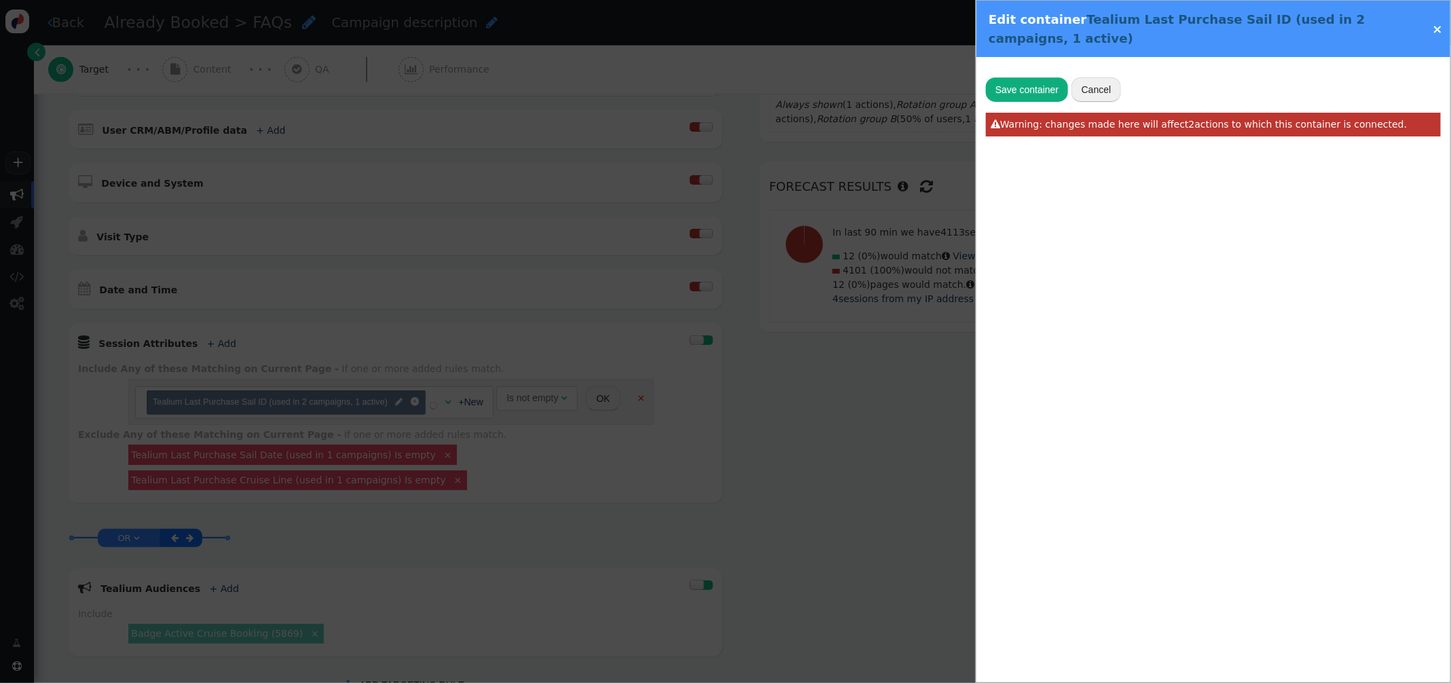
radio input "false"
radio input "true"
type input "utag.data.active_booking_sail_id"
type input "Tealium Last Purchase Sail ID"
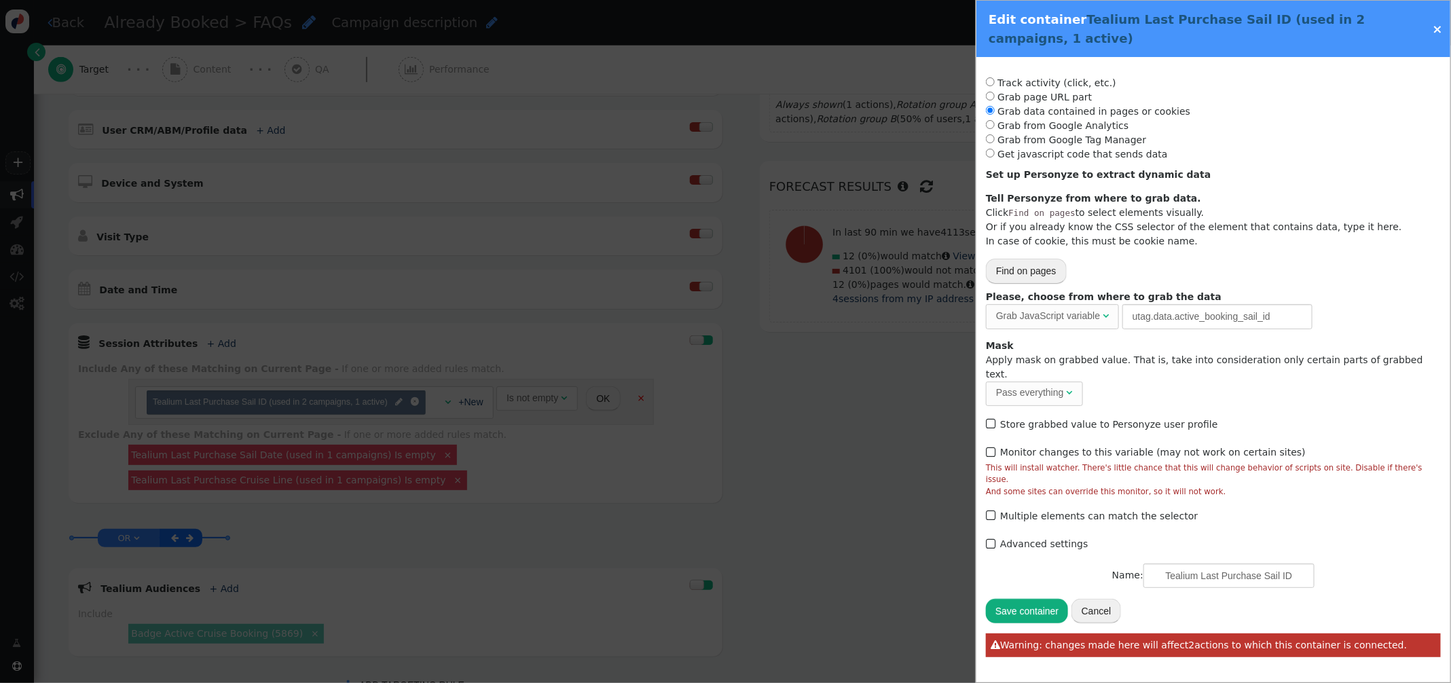
click at [1436, 31] on link "×" at bounding box center [1437, 29] width 10 height 14
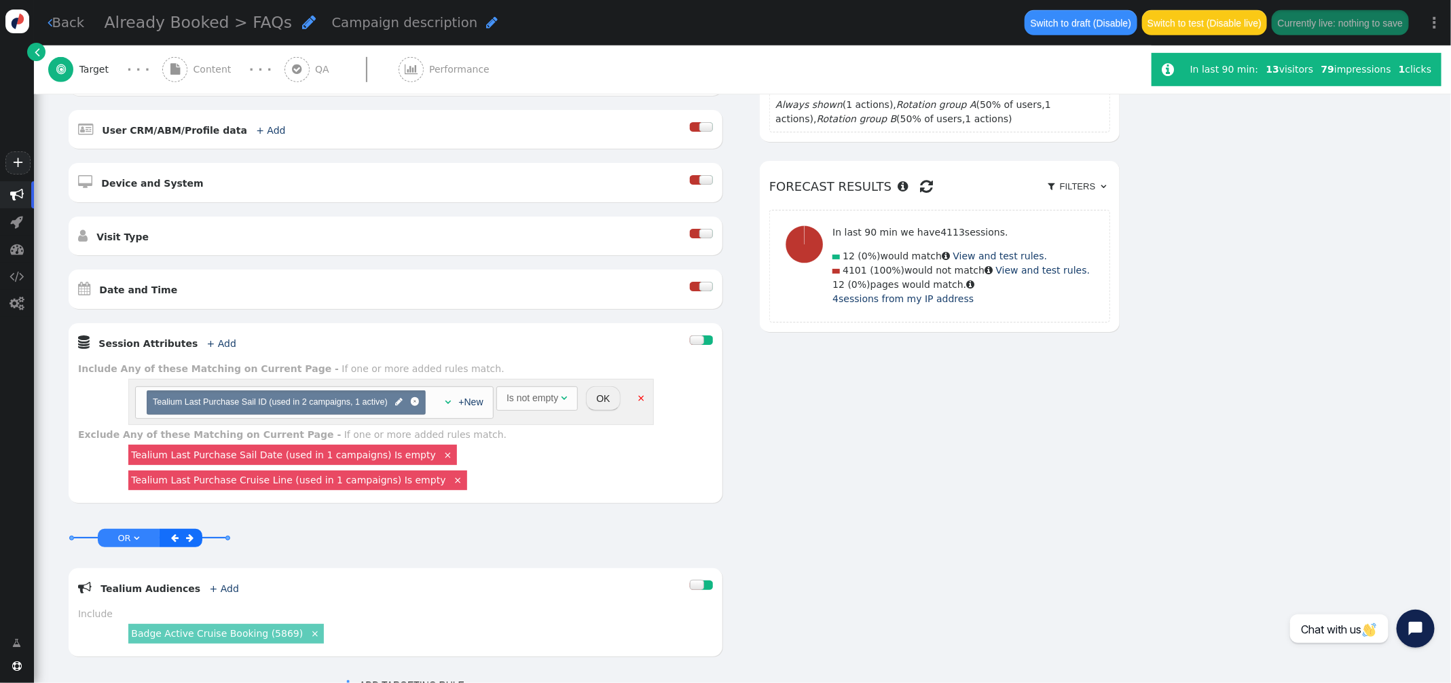
click at [590, 398] on button "OK" at bounding box center [603, 398] width 34 height 24
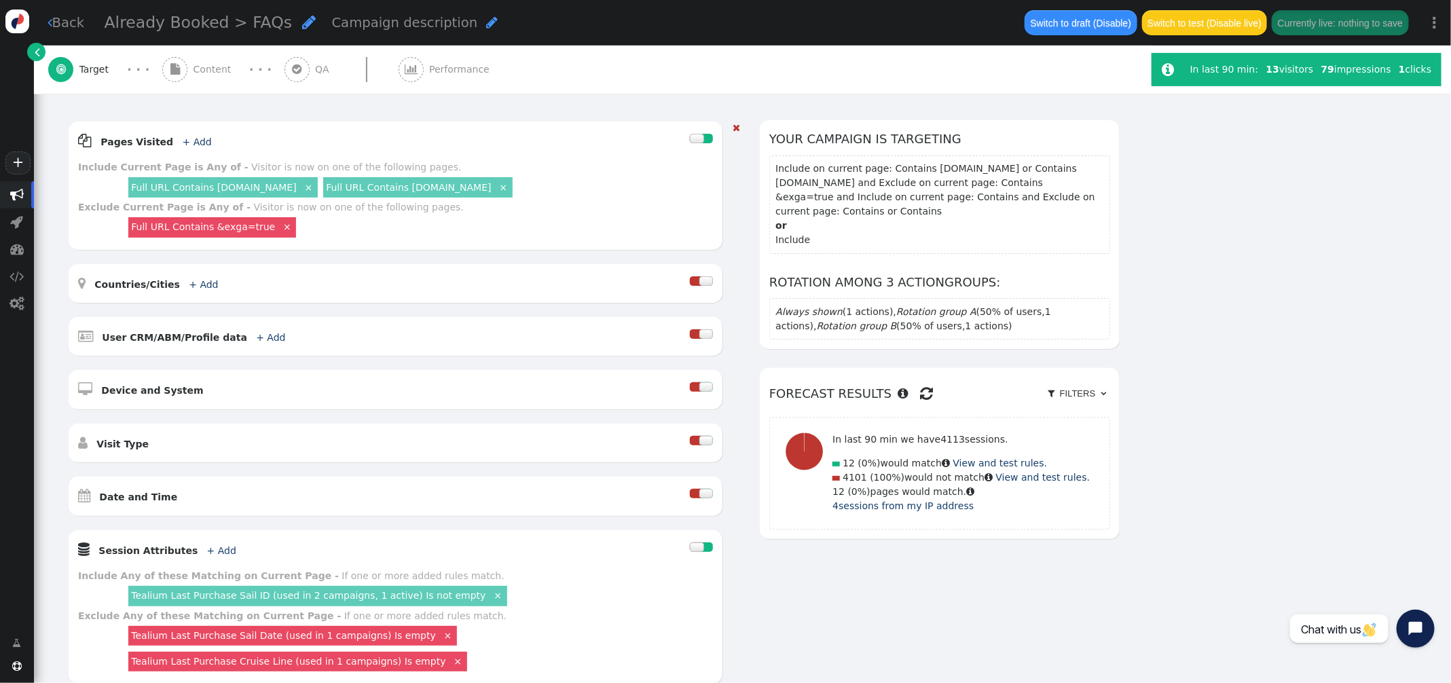
scroll to position [0, 0]
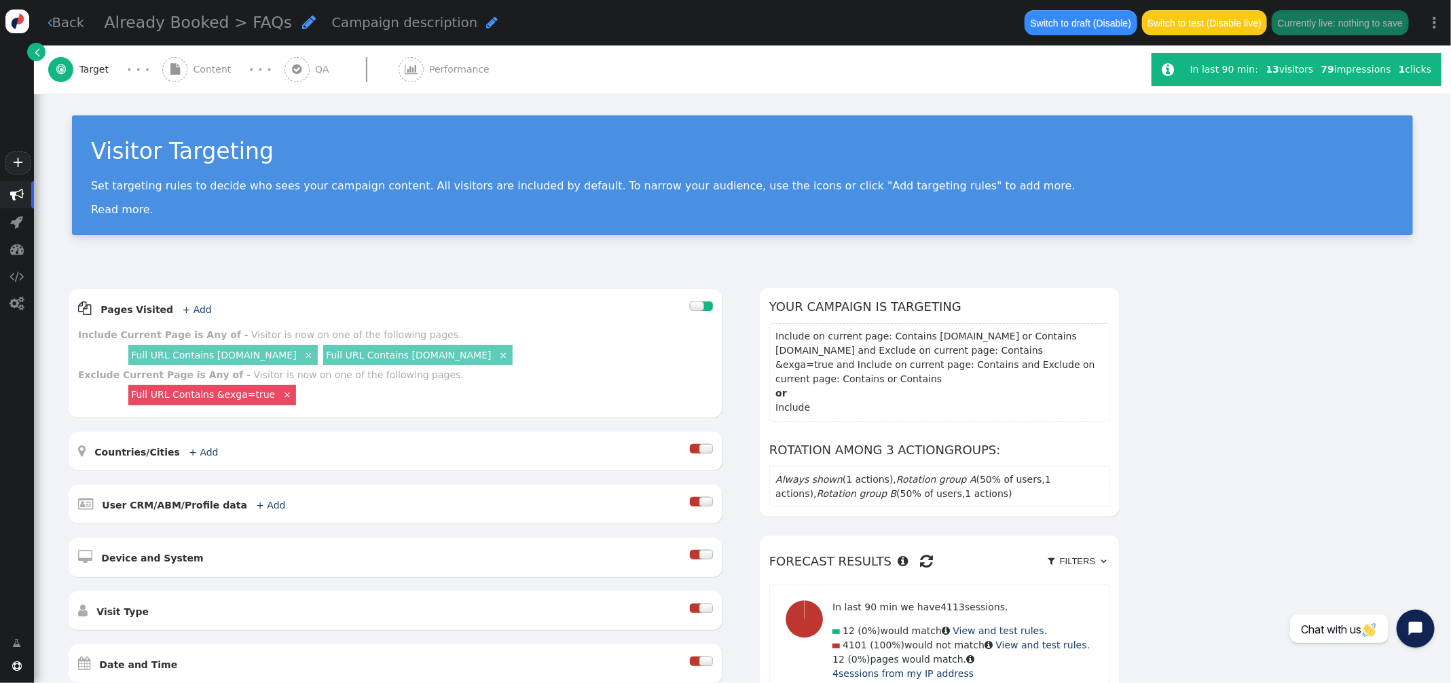
click at [429, 65] on span "Performance" at bounding box center [462, 69] width 66 height 14
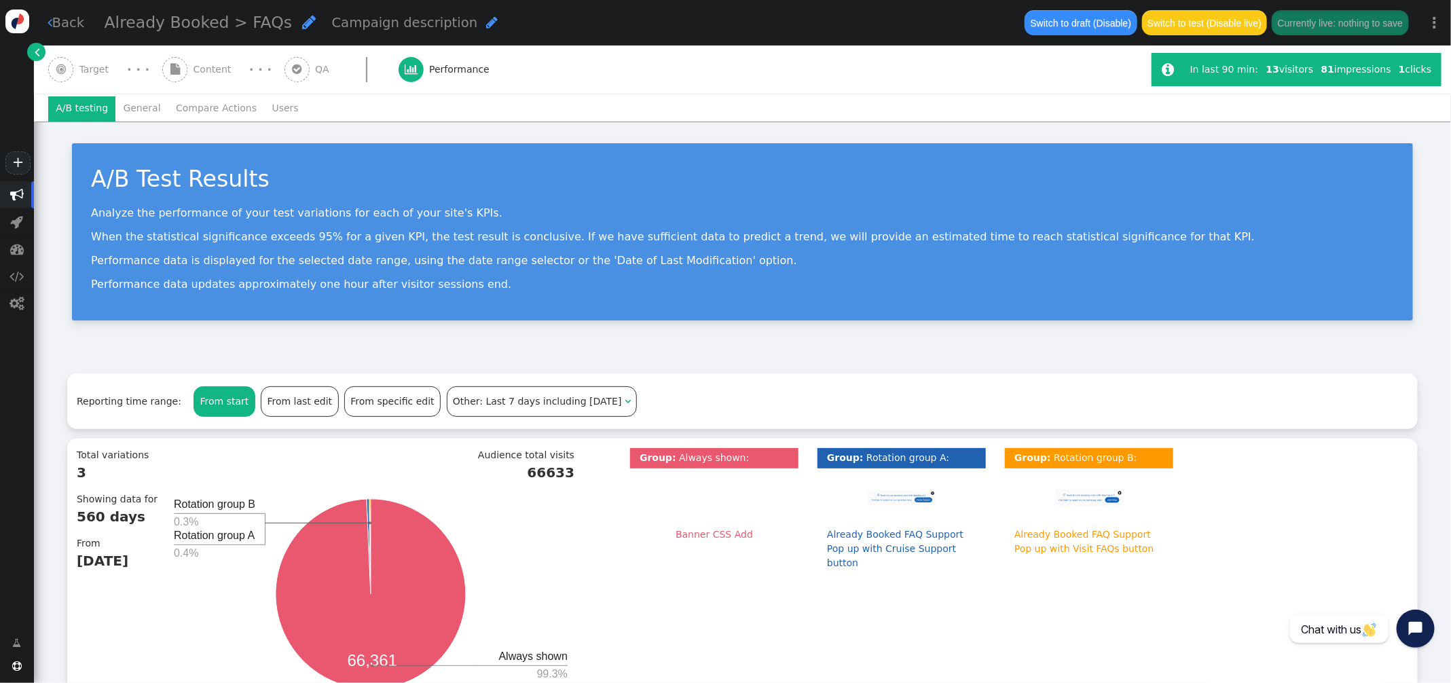
click at [107, 69] on span "Target" at bounding box center [96, 69] width 35 height 14
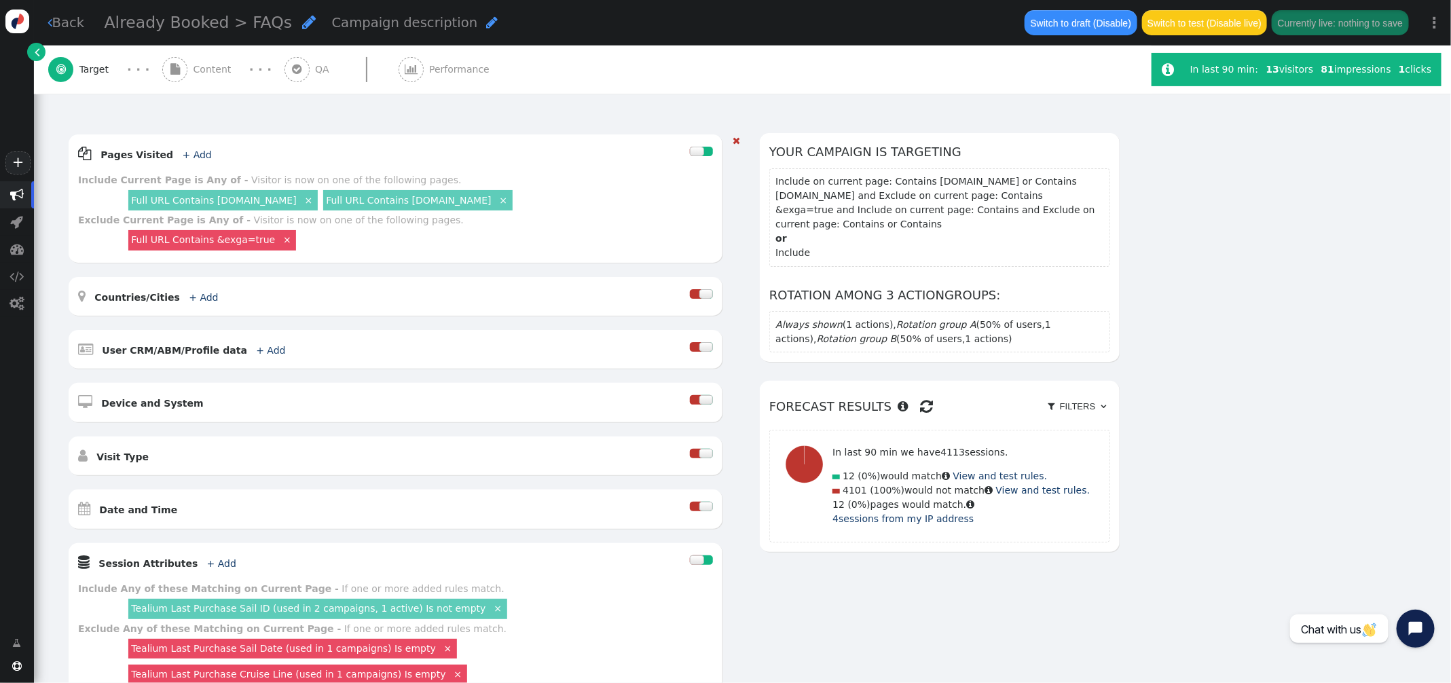
scroll to position [165, 0]
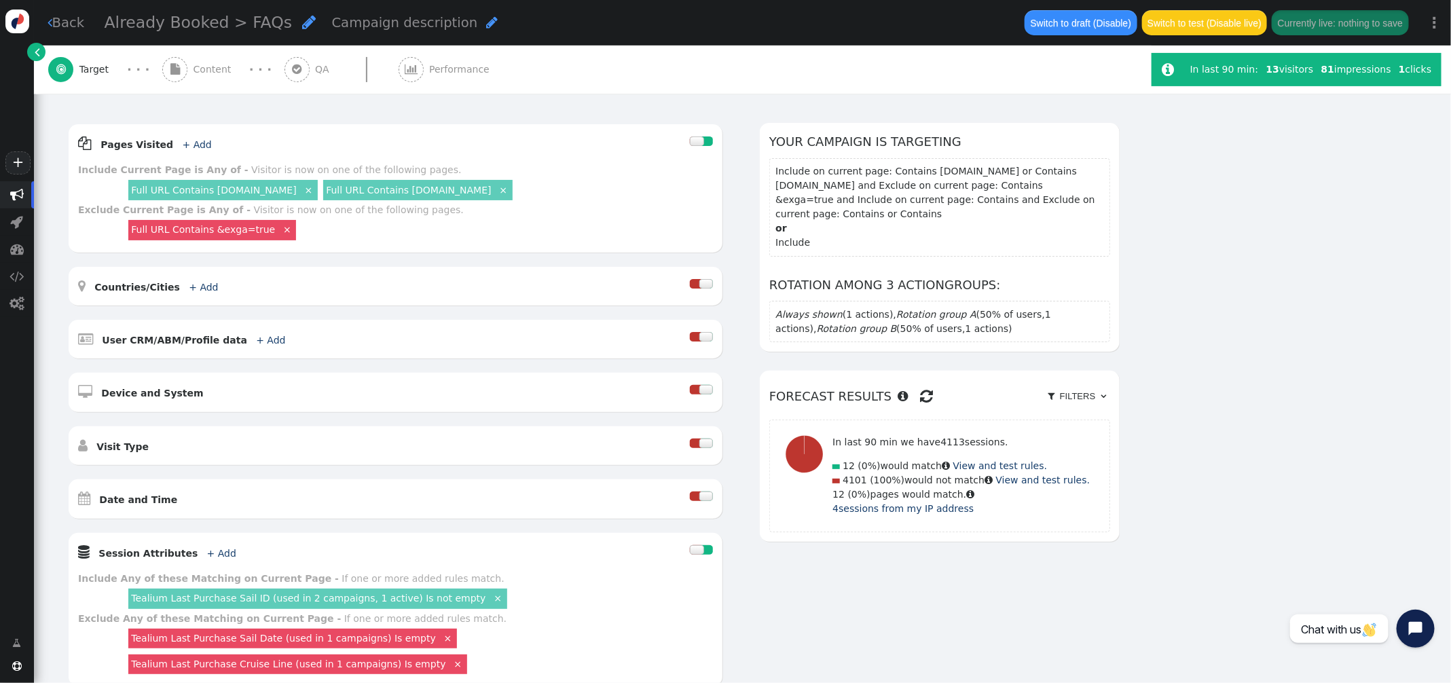
click at [194, 73] on span "Content" at bounding box center [214, 69] width 43 height 14
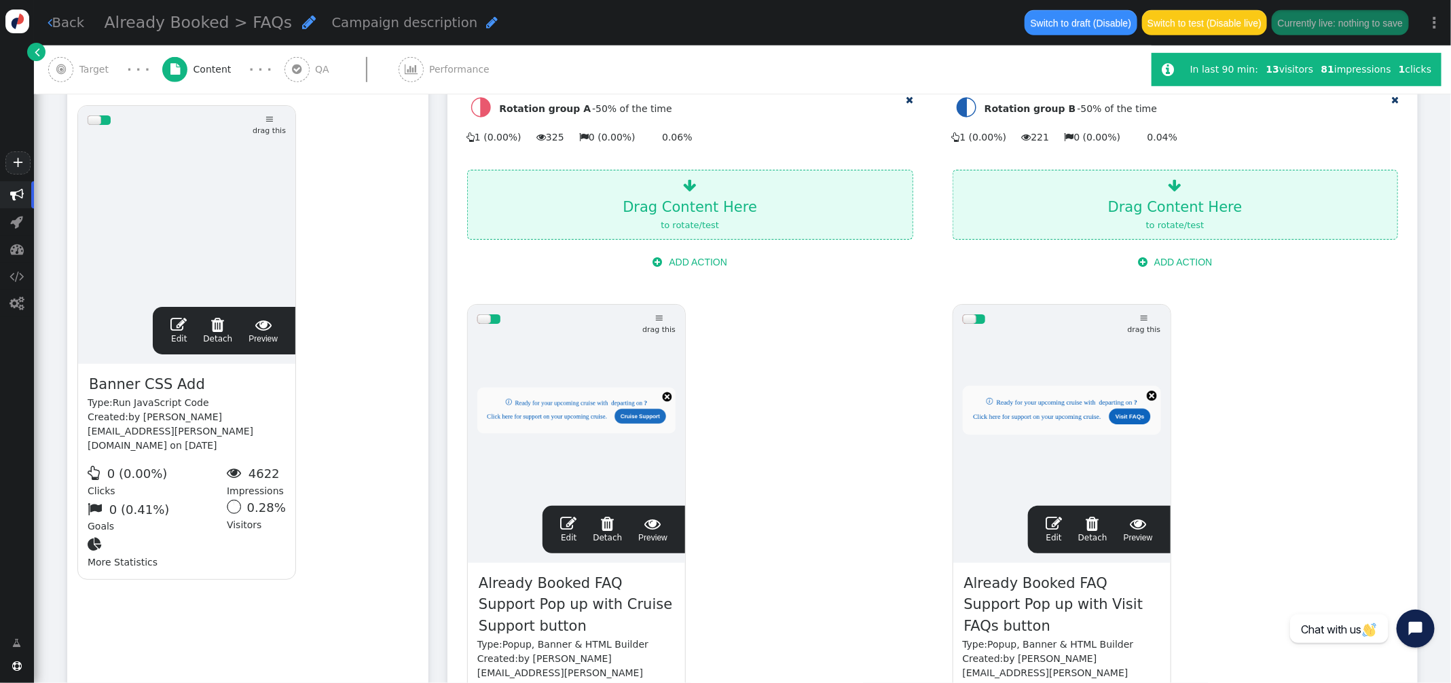
scroll to position [504, 0]
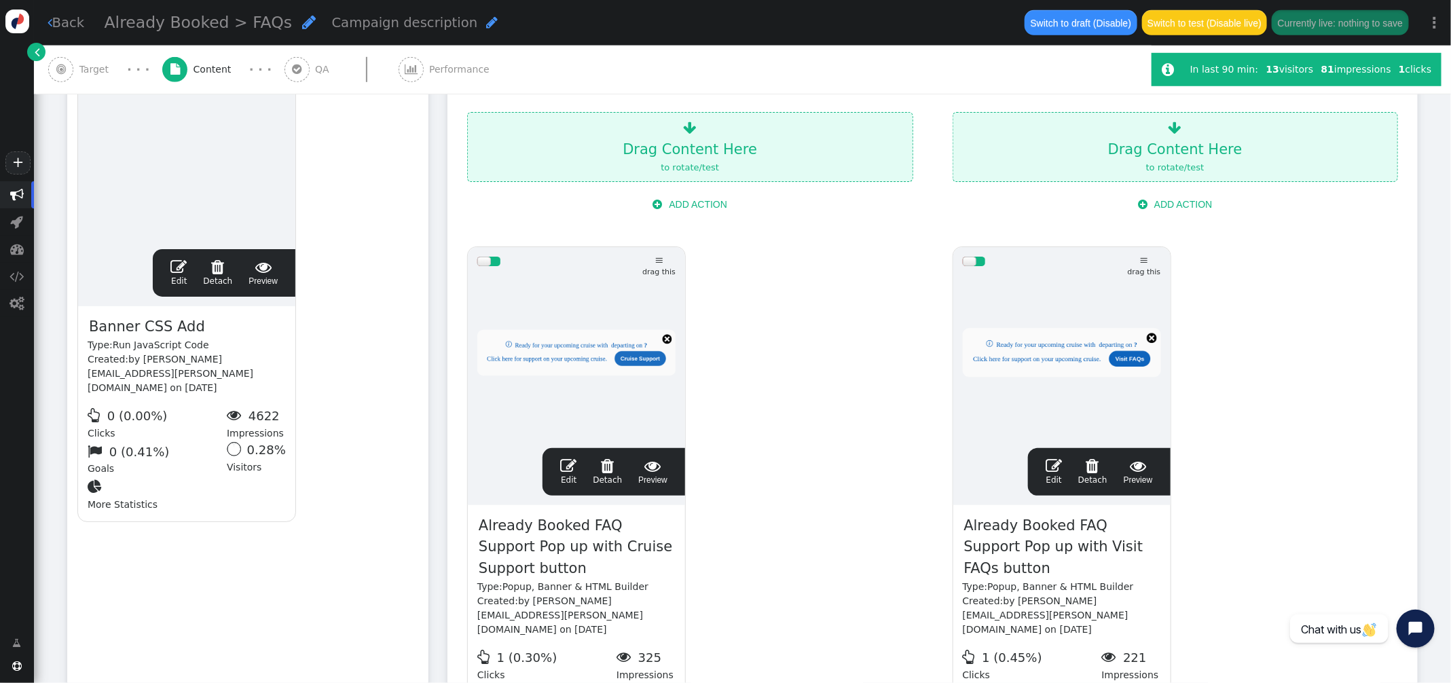
click at [178, 264] on span "" at bounding box center [178, 267] width 16 height 16
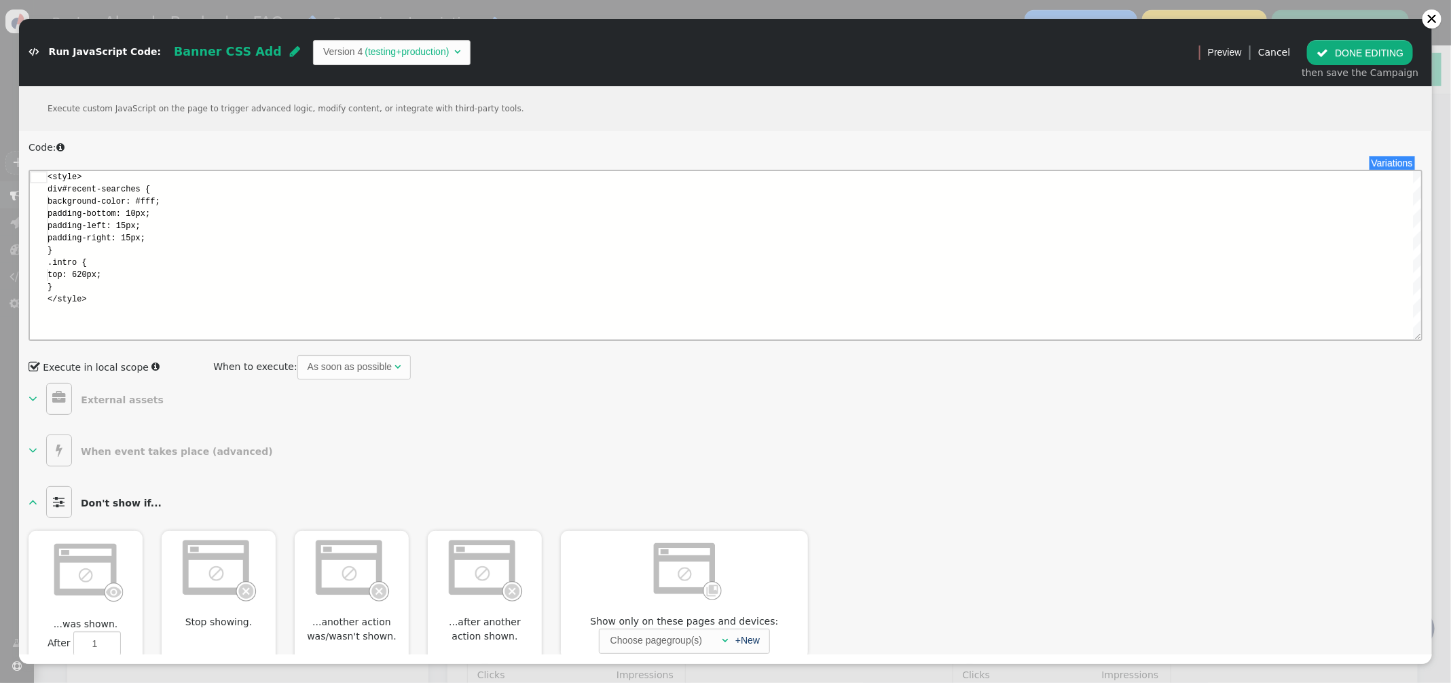
scroll to position [122, 0]
click at [1365, 56] on button " DONE EDITING" at bounding box center [1360, 52] width 106 height 24
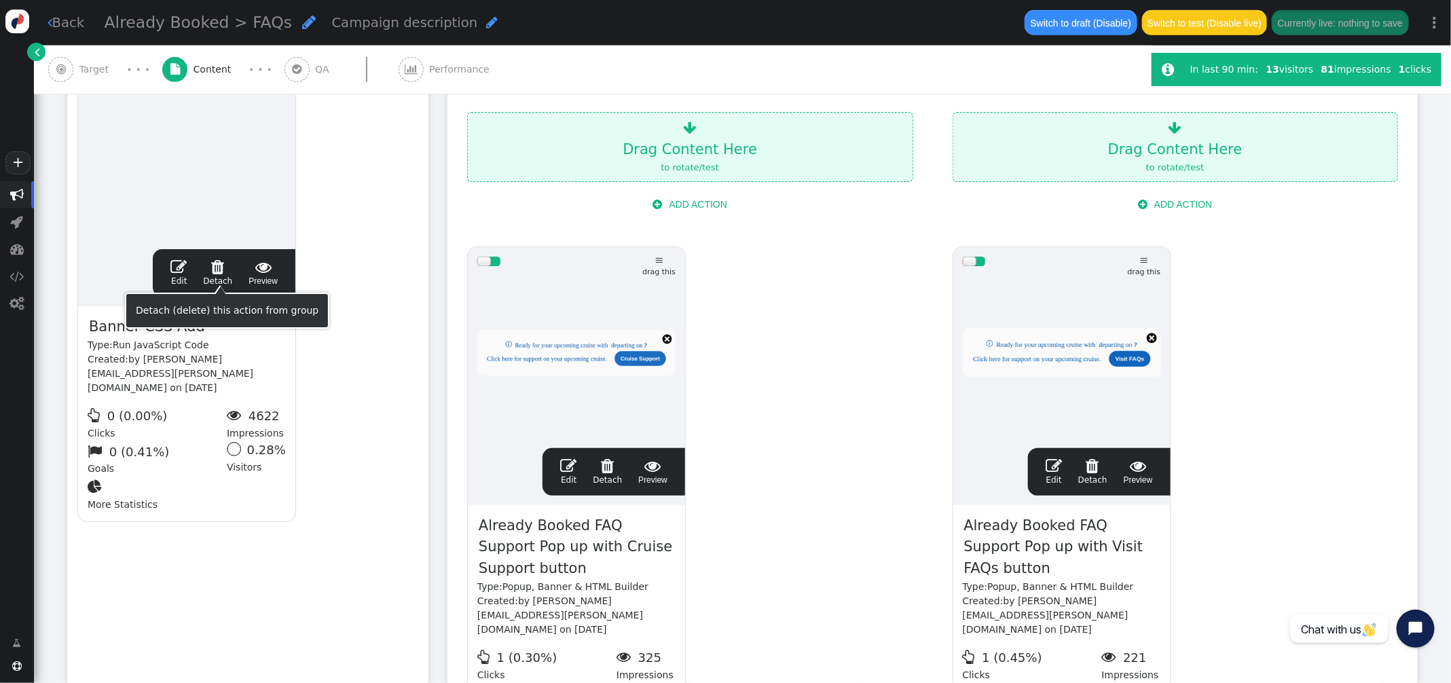
click at [219, 263] on span "" at bounding box center [217, 267] width 29 height 16
click at [320, 322] on div "drag this  Edit  Detach  Preview Banner CSS Add Type: Run JavaScript Code Cr…" at bounding box center [248, 284] width 360 height 493
click at [567, 458] on span "" at bounding box center [568, 465] width 16 height 16
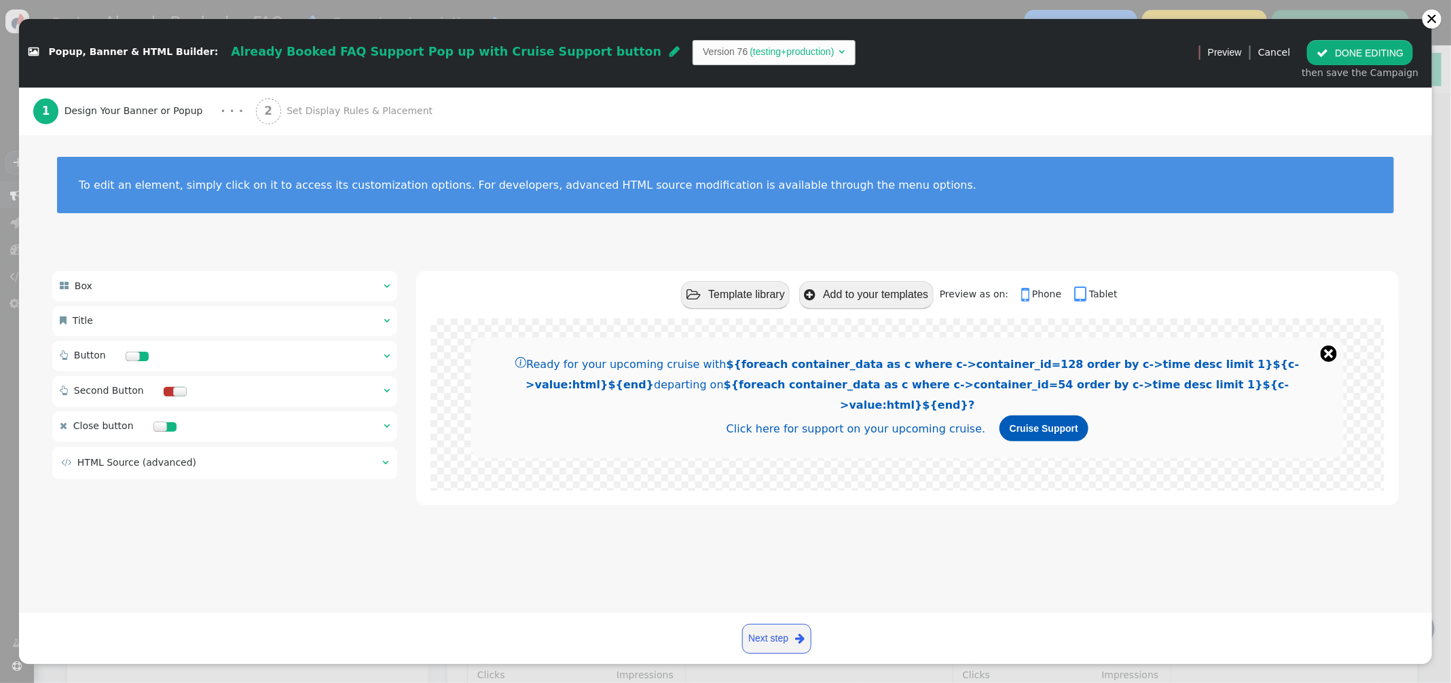
click at [384, 466] on span "" at bounding box center [385, 462] width 6 height 10
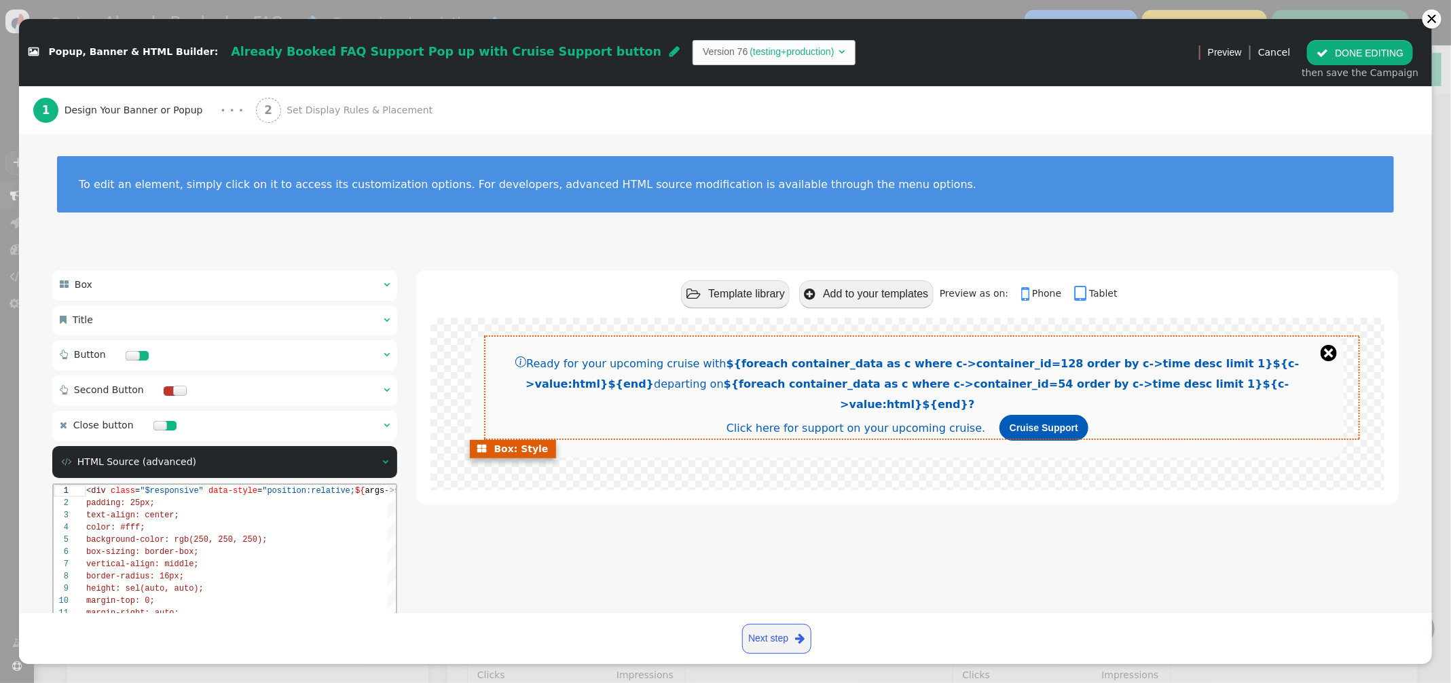
scroll to position [189, 0]
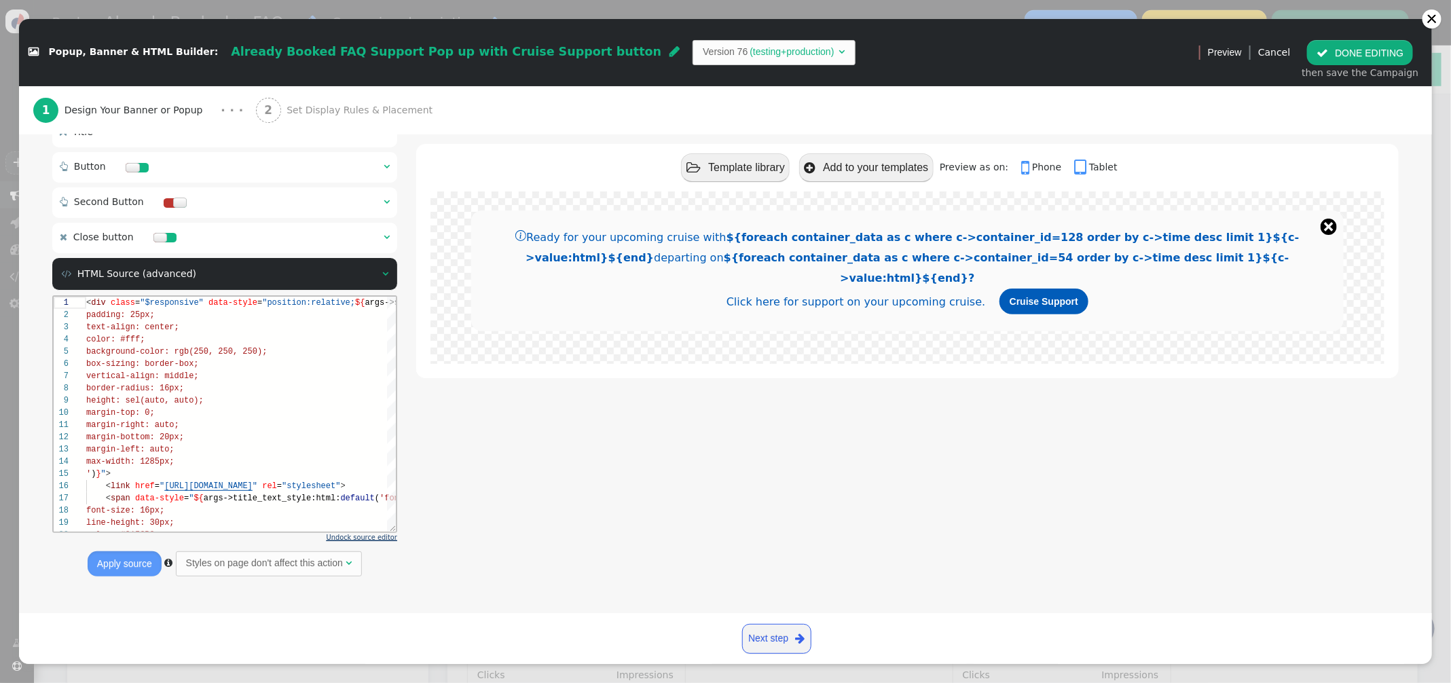
click at [354, 537] on span "Undock source editor" at bounding box center [361, 537] width 71 height 7
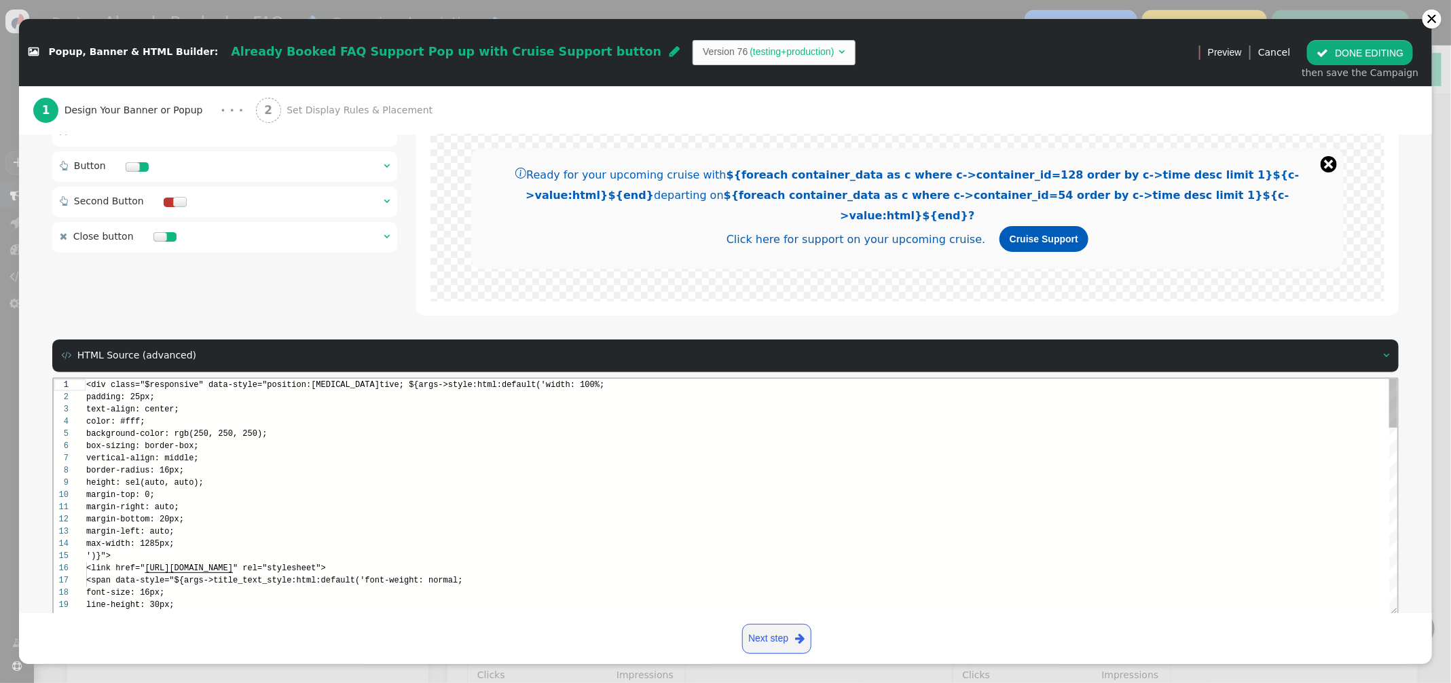
scroll to position [0, 0]
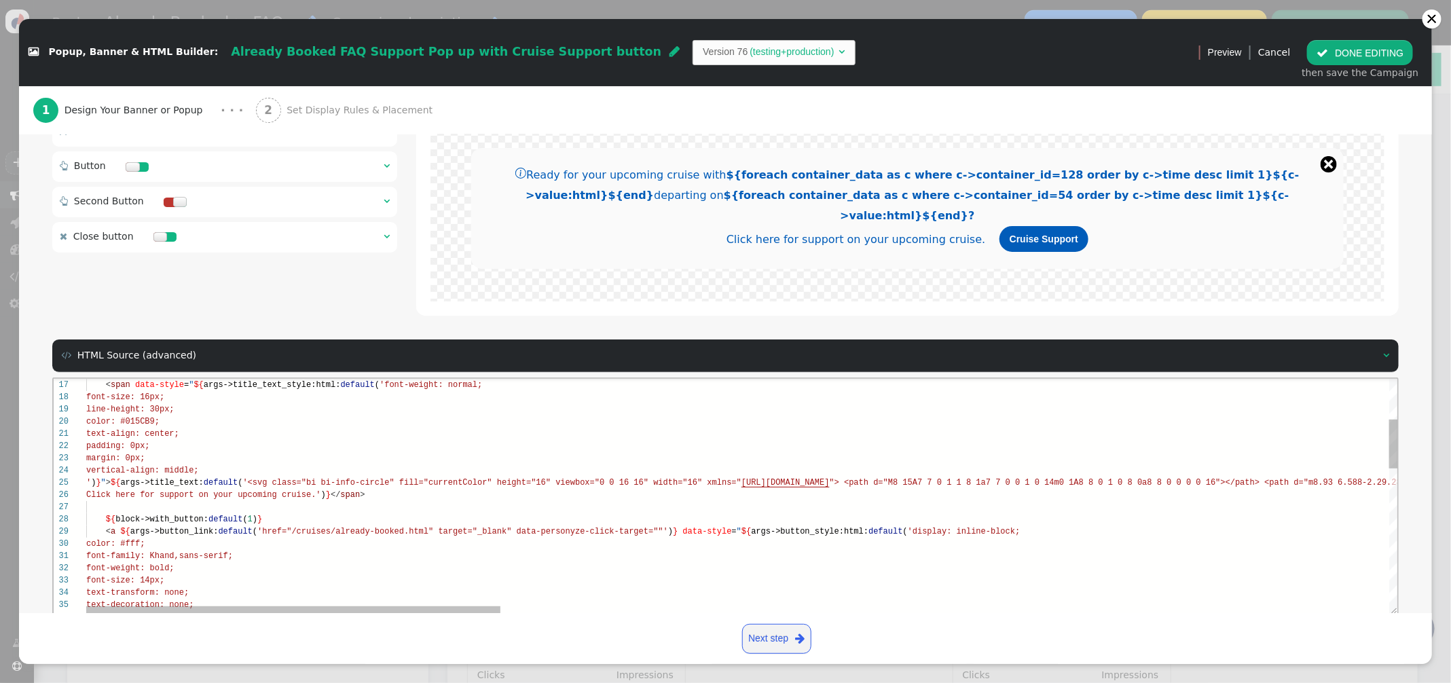
type textarea "193-.304-.533zM9 4.5a1 1 0 1 1-2 0 1 1 0 0 1 2 0"></path> </svg>&nbsp; Ready fo…"
type textarea "r"
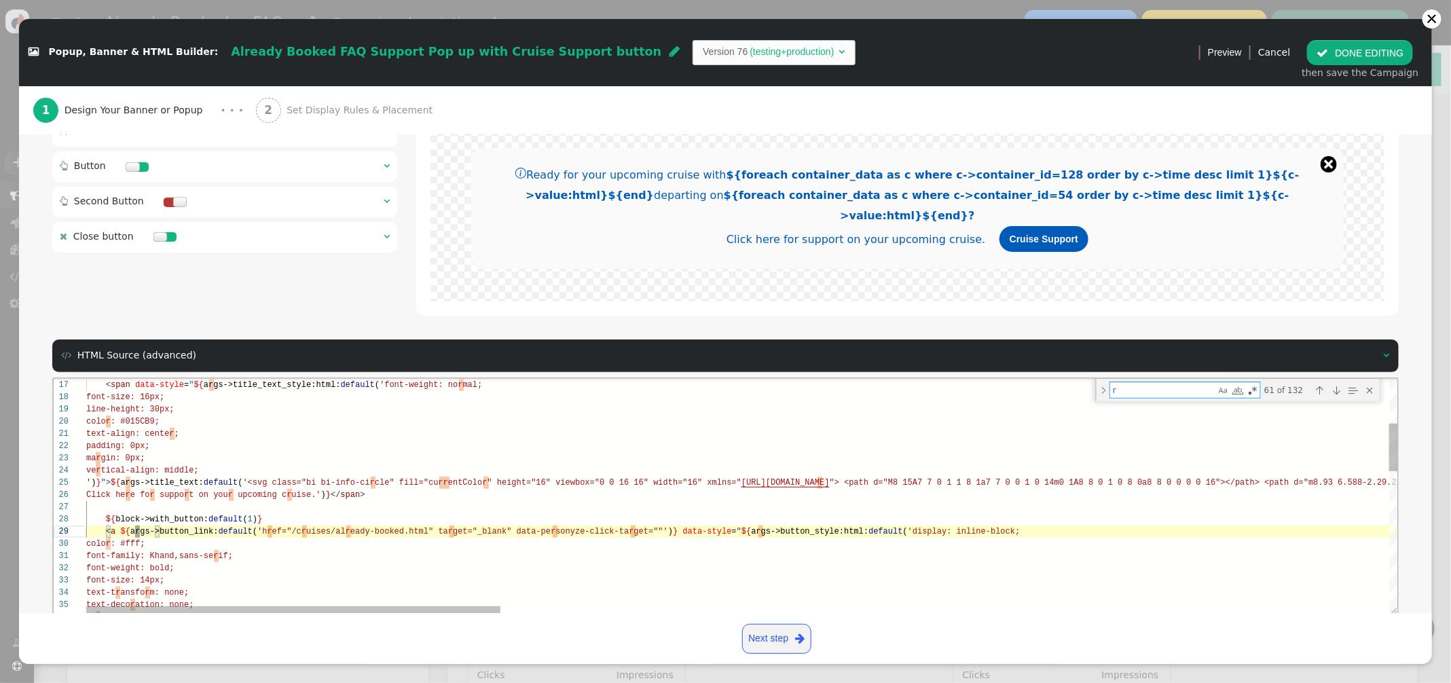
scroll to position [73, 191]
type textarea "1 1-2 0 1 1 0 0 1 2 0"></path> </svg>&nbsp; Ready for your upcoming cruise with…"
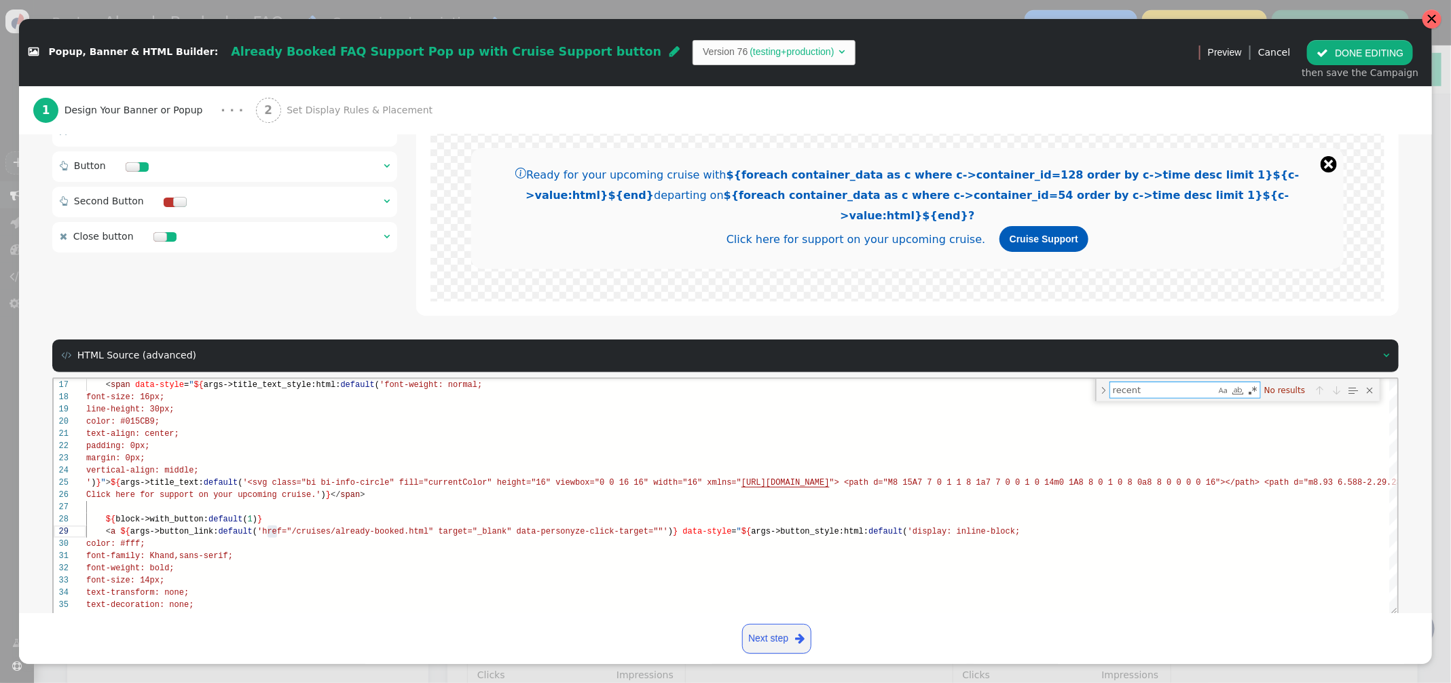
type textarea "recent"
click at [1431, 19] on div at bounding box center [1431, 19] width 11 height 11
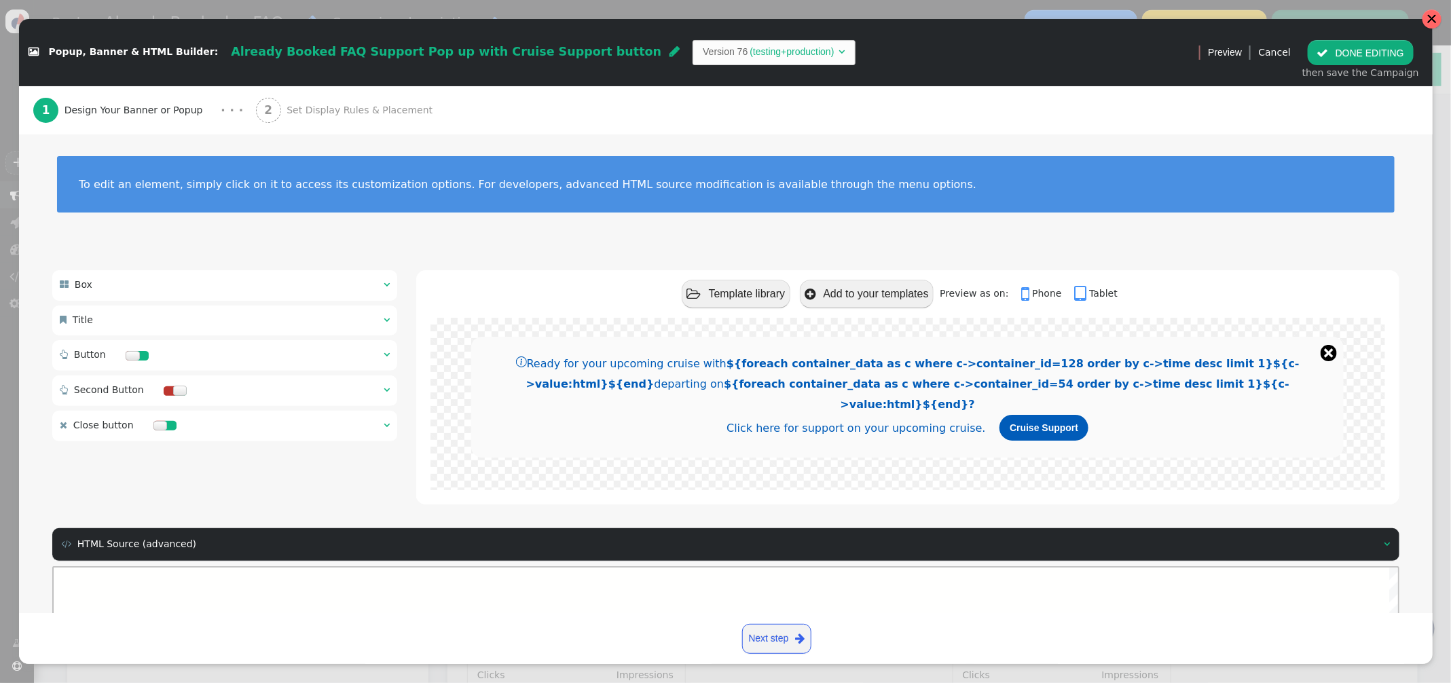
scroll to position [122, 0]
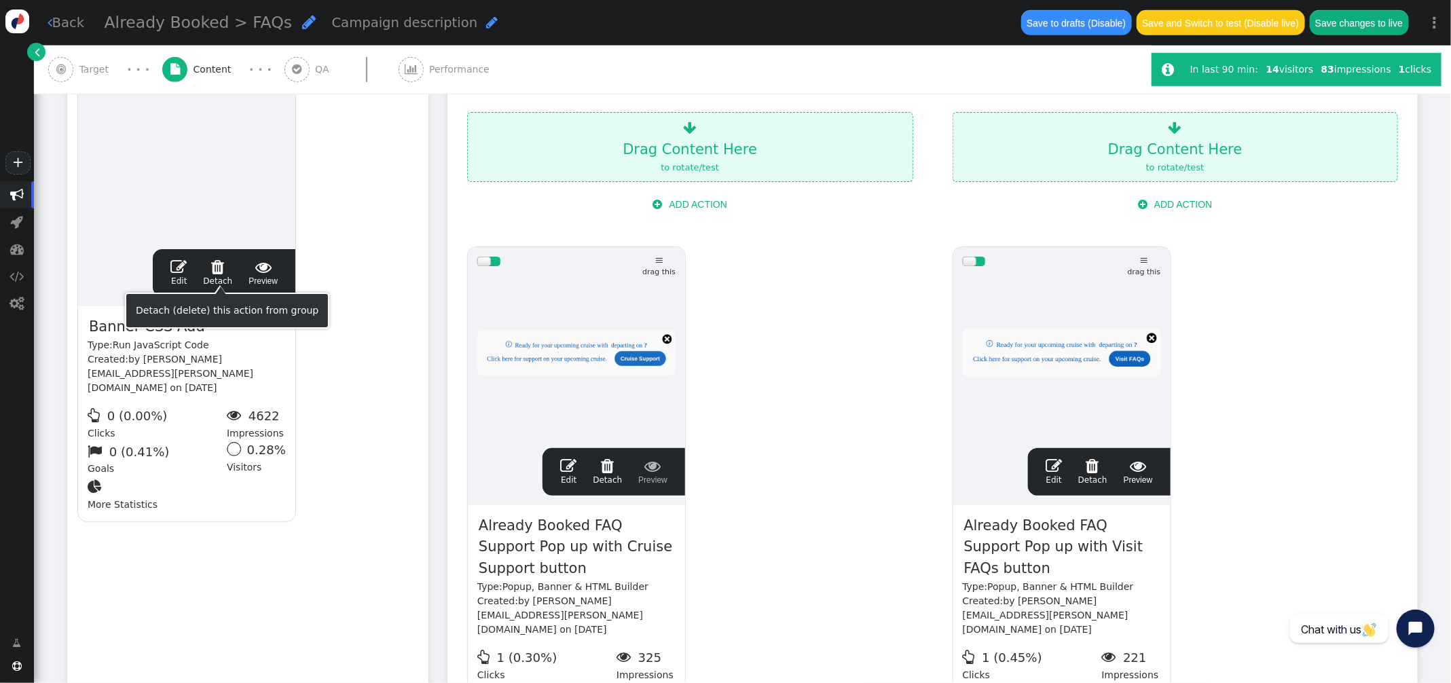
click at [229, 266] on span "" at bounding box center [217, 267] width 29 height 16
click at [217, 267] on span "" at bounding box center [217, 267] width 29 height 16
click at [214, 273] on span "" at bounding box center [217, 267] width 29 height 16
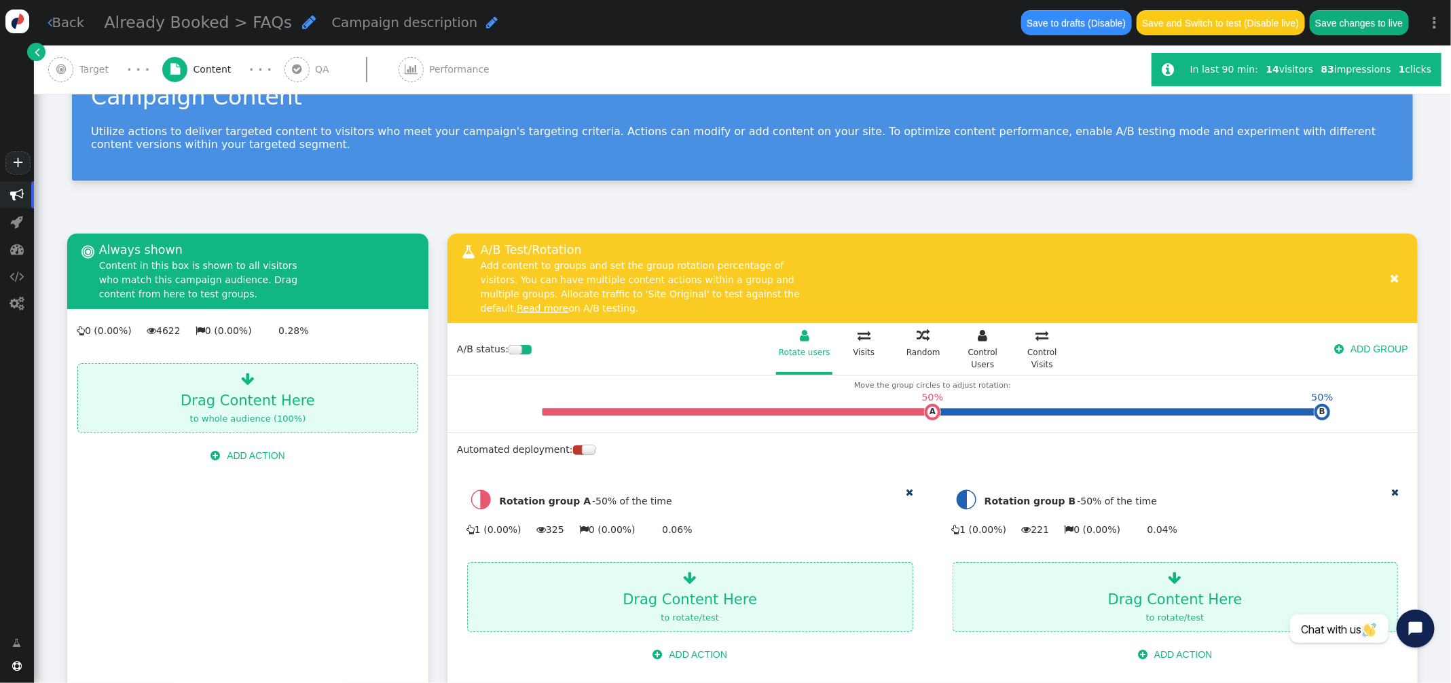
scroll to position [52, 0]
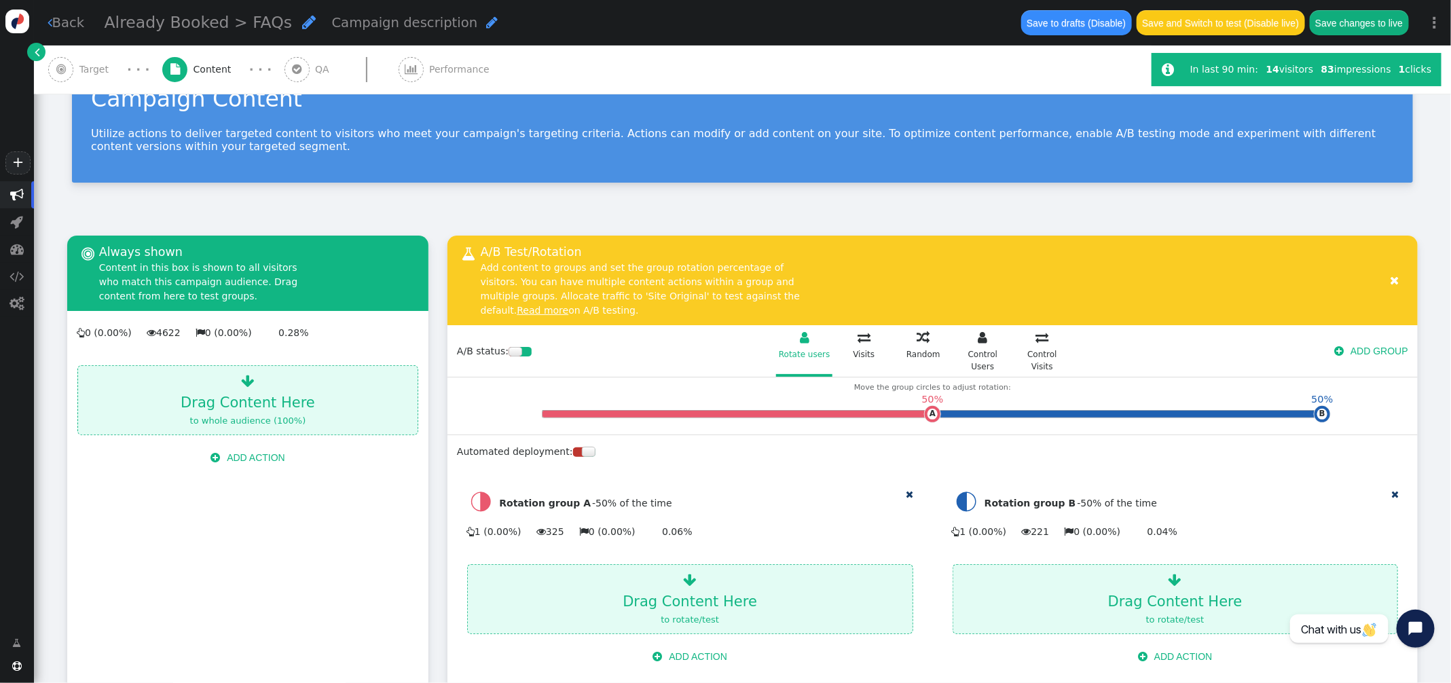
click at [1330, 27] on button "Save changes to live" at bounding box center [1358, 22] width 99 height 24
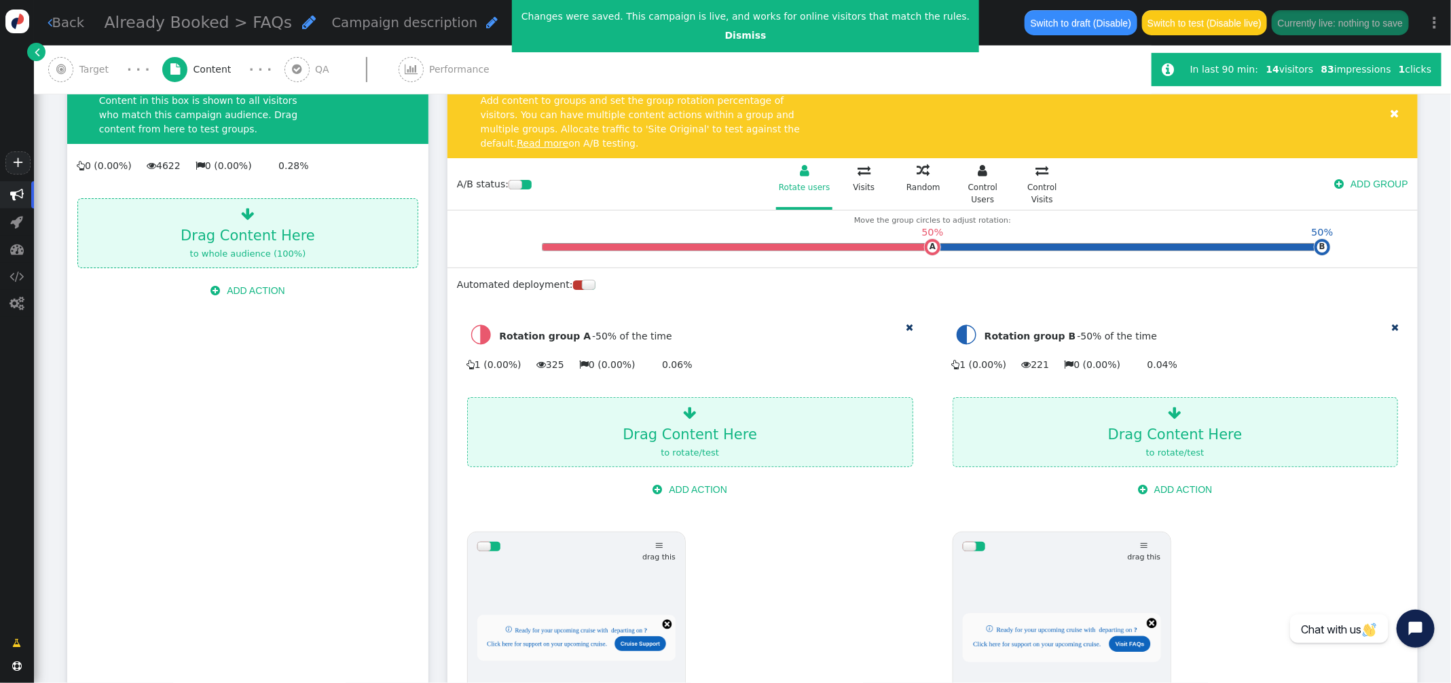
scroll to position [0, 0]
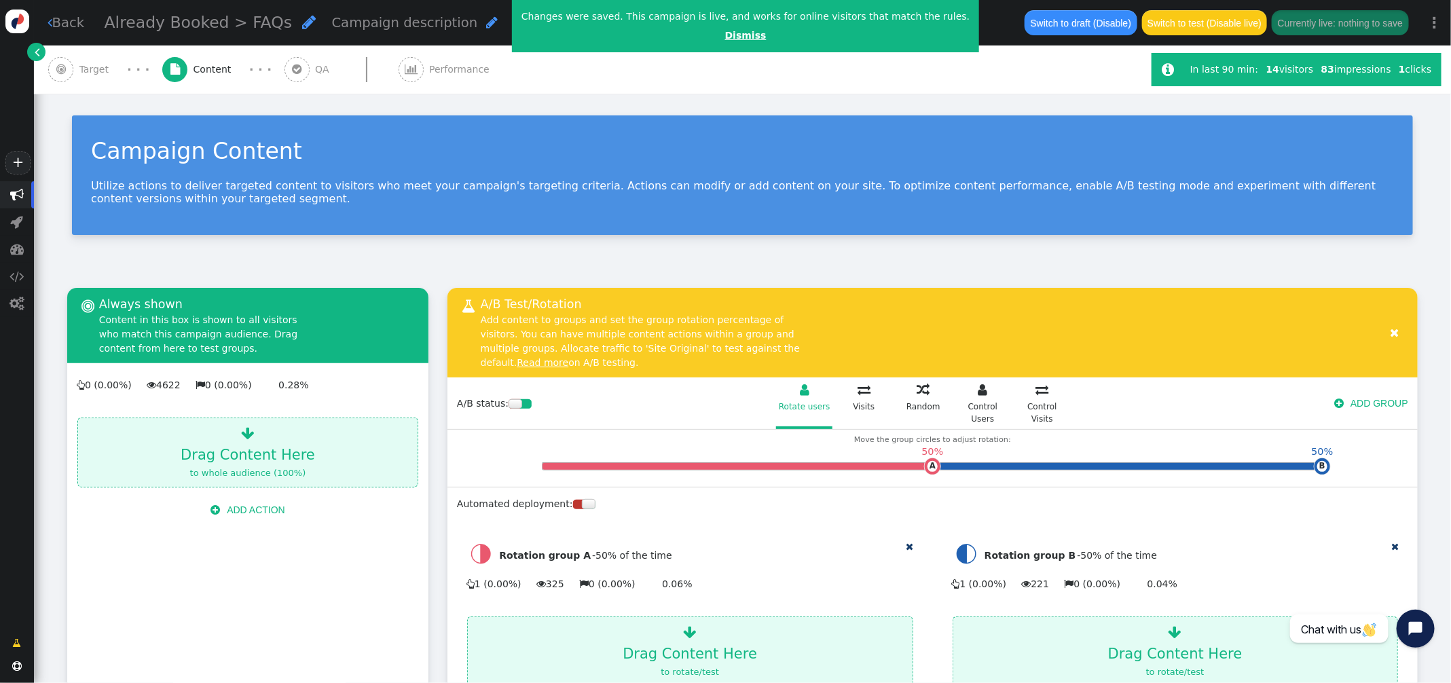
click at [725, 36] on link "Dismiss" at bounding box center [745, 35] width 41 height 11
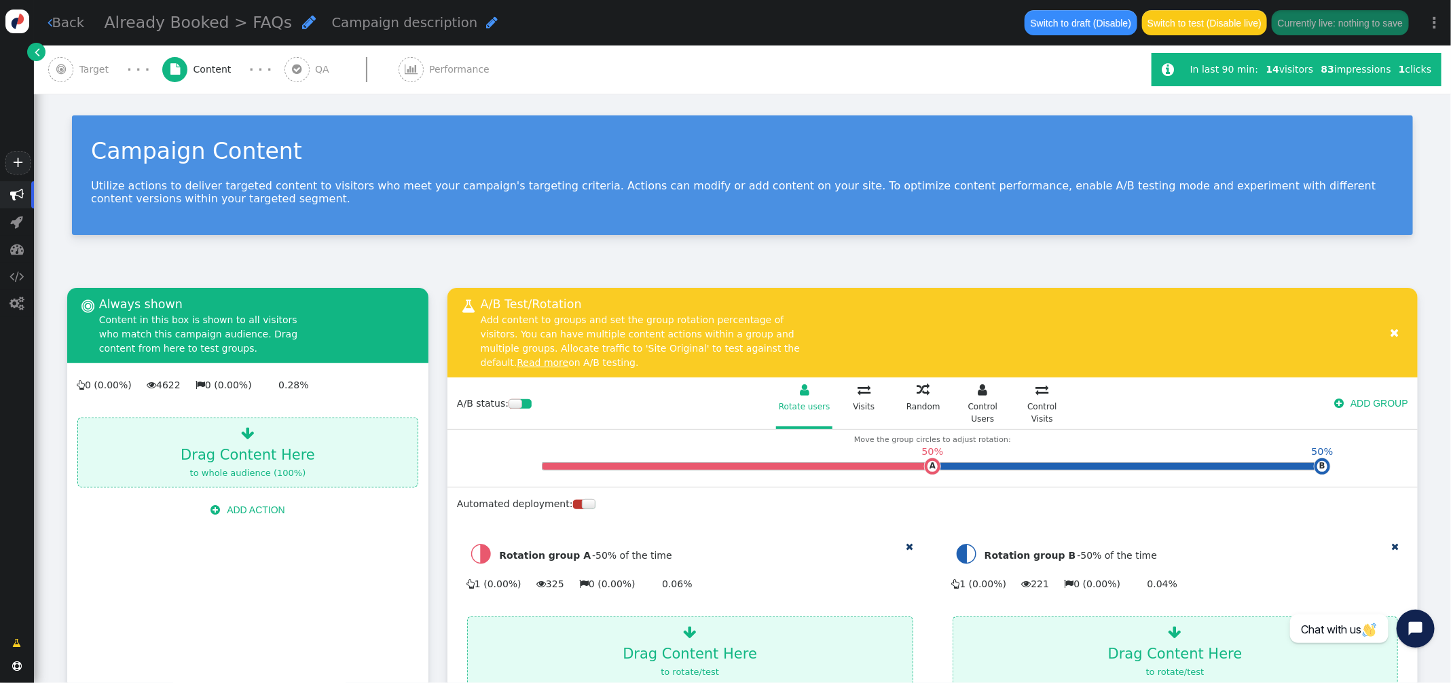
click at [405, 72] on span "" at bounding box center [411, 69] width 13 height 11
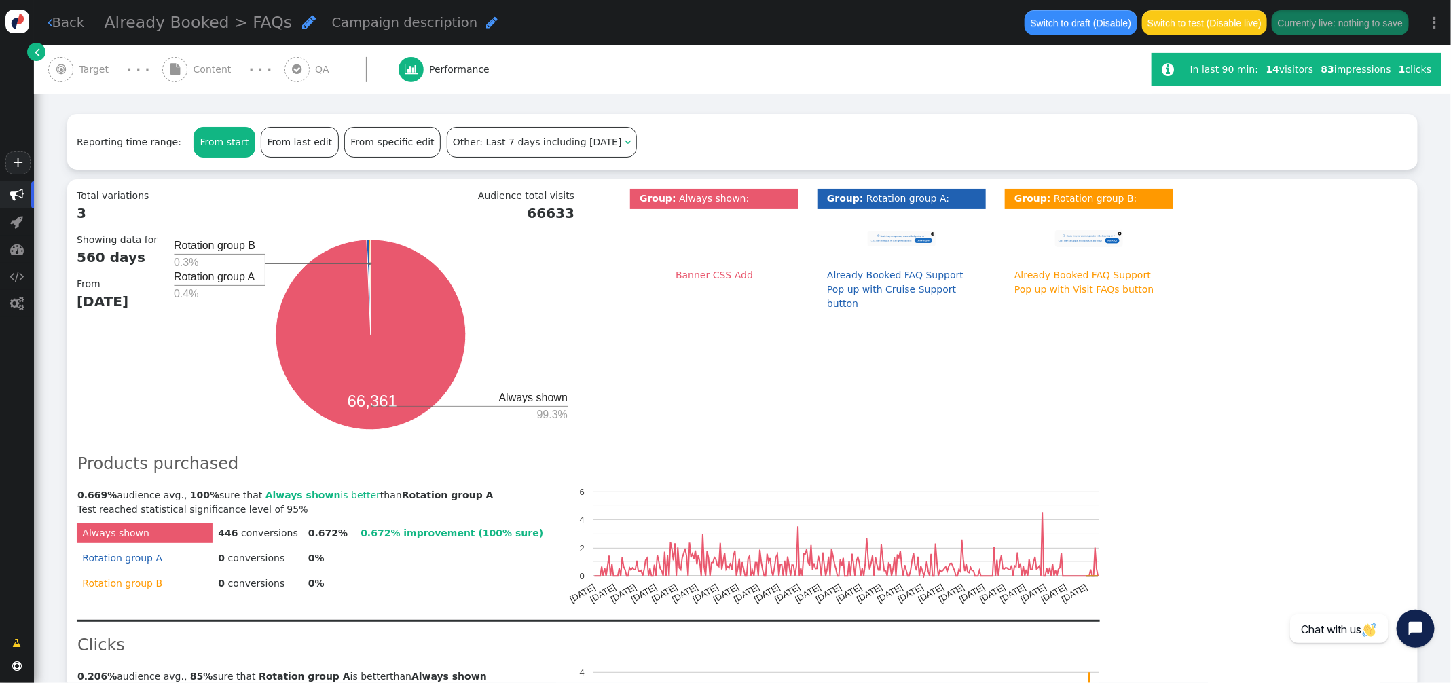
scroll to position [232, 0]
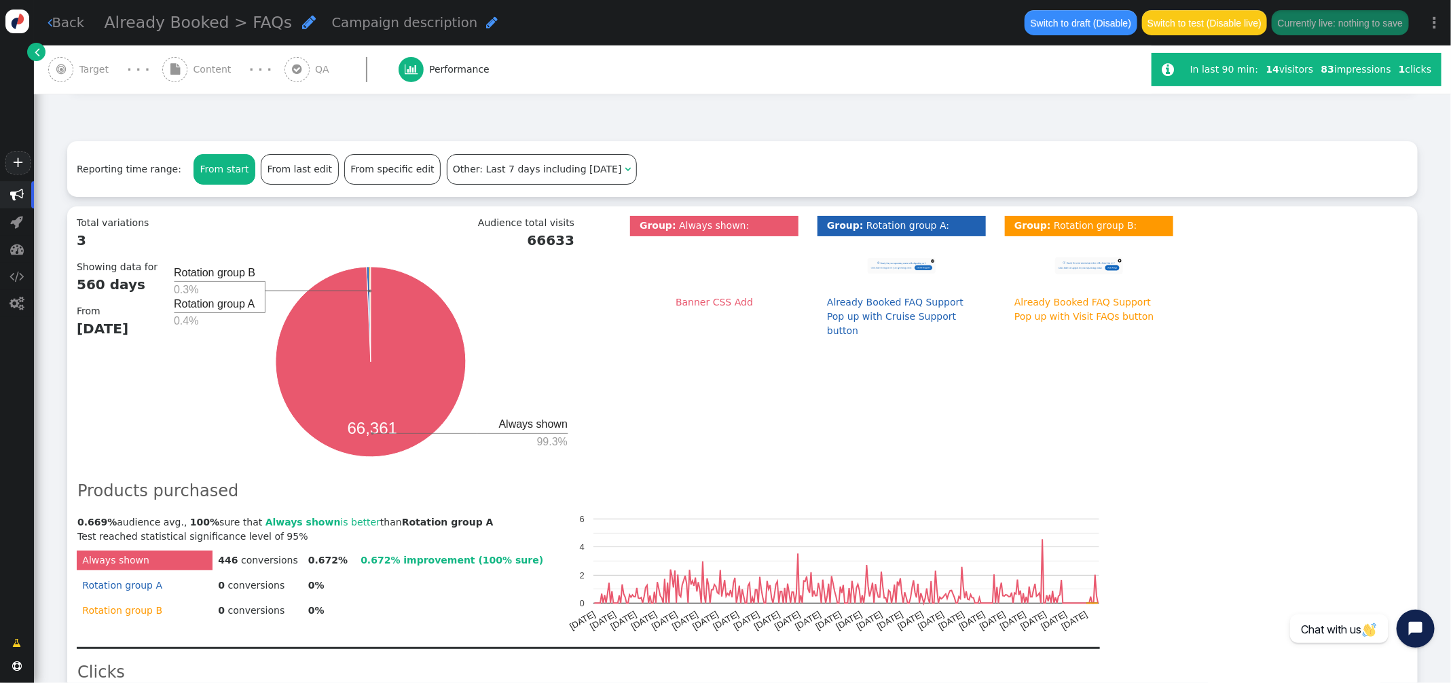
click at [272, 168] on div "A/B Test Results Analyze the performance of your test variations for each of yo…" at bounding box center [742, 638] width 1417 height 1498
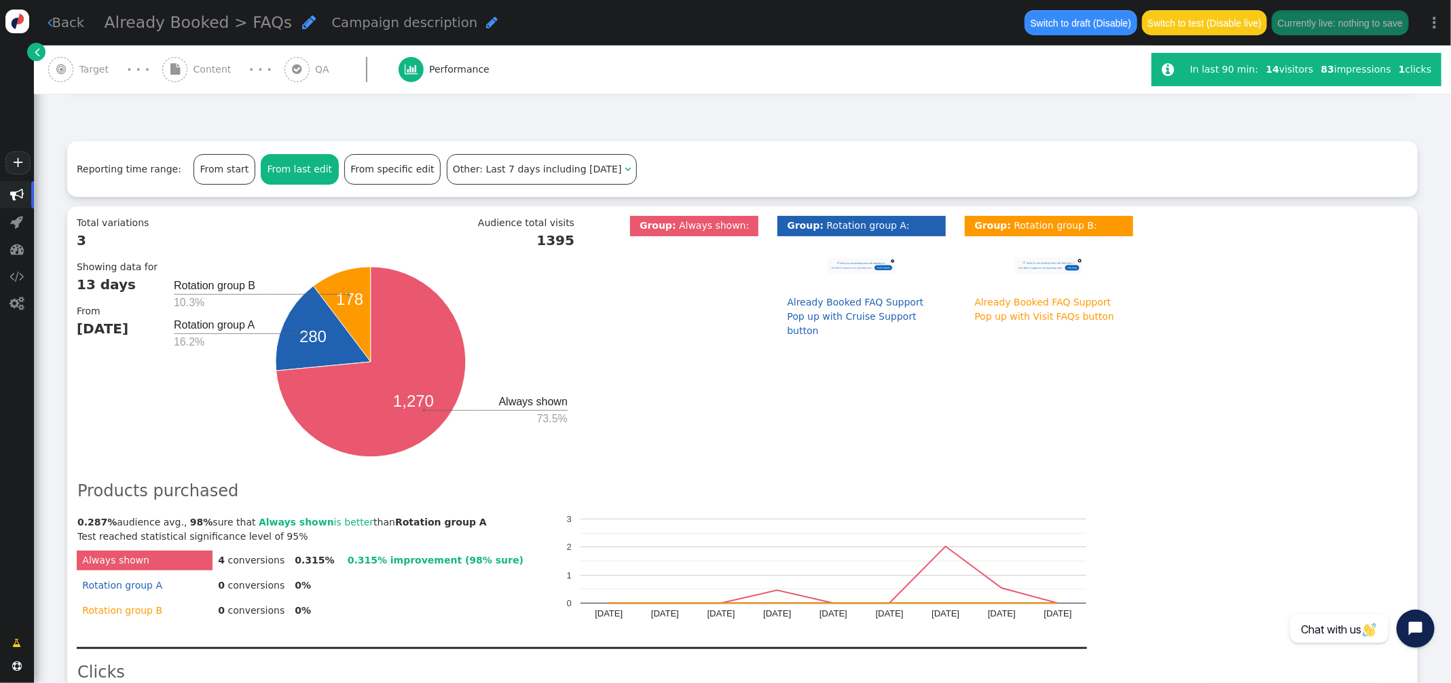
click at [81, 73] on span "Target" at bounding box center [96, 69] width 35 height 14
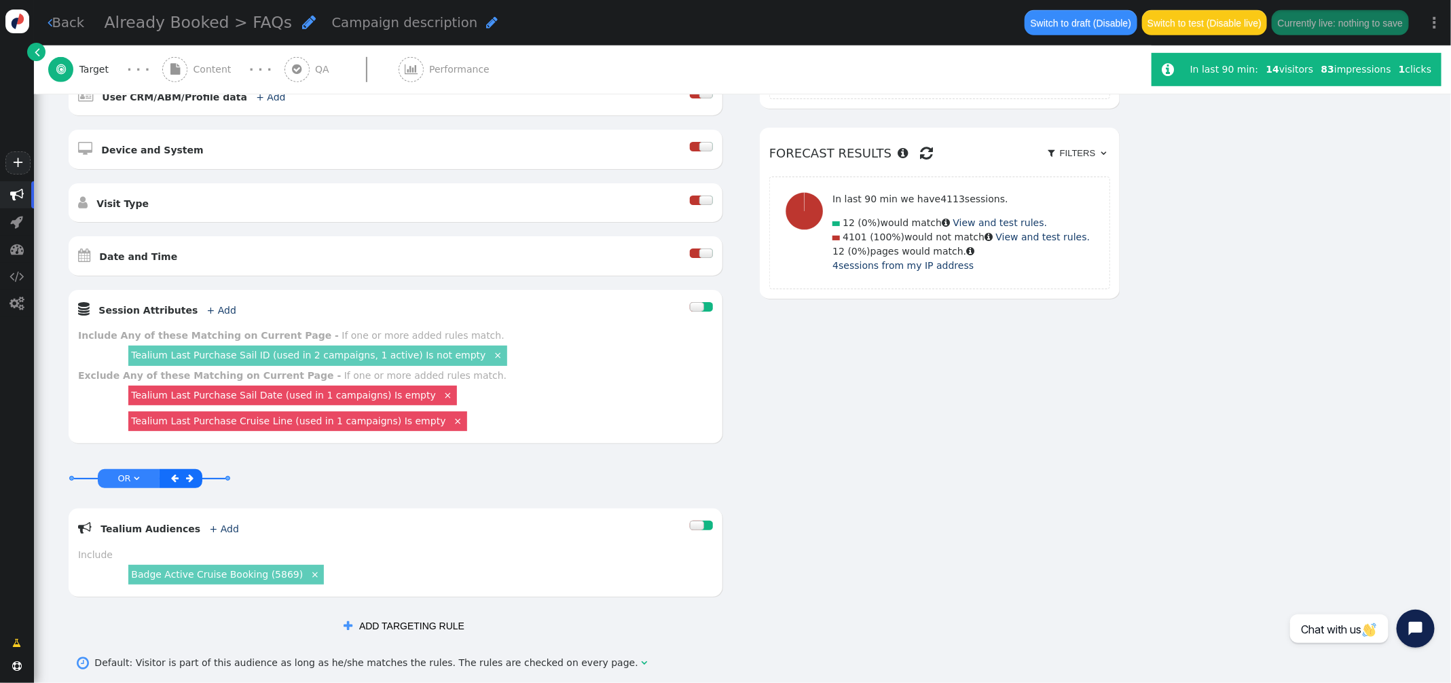
scroll to position [453, 0]
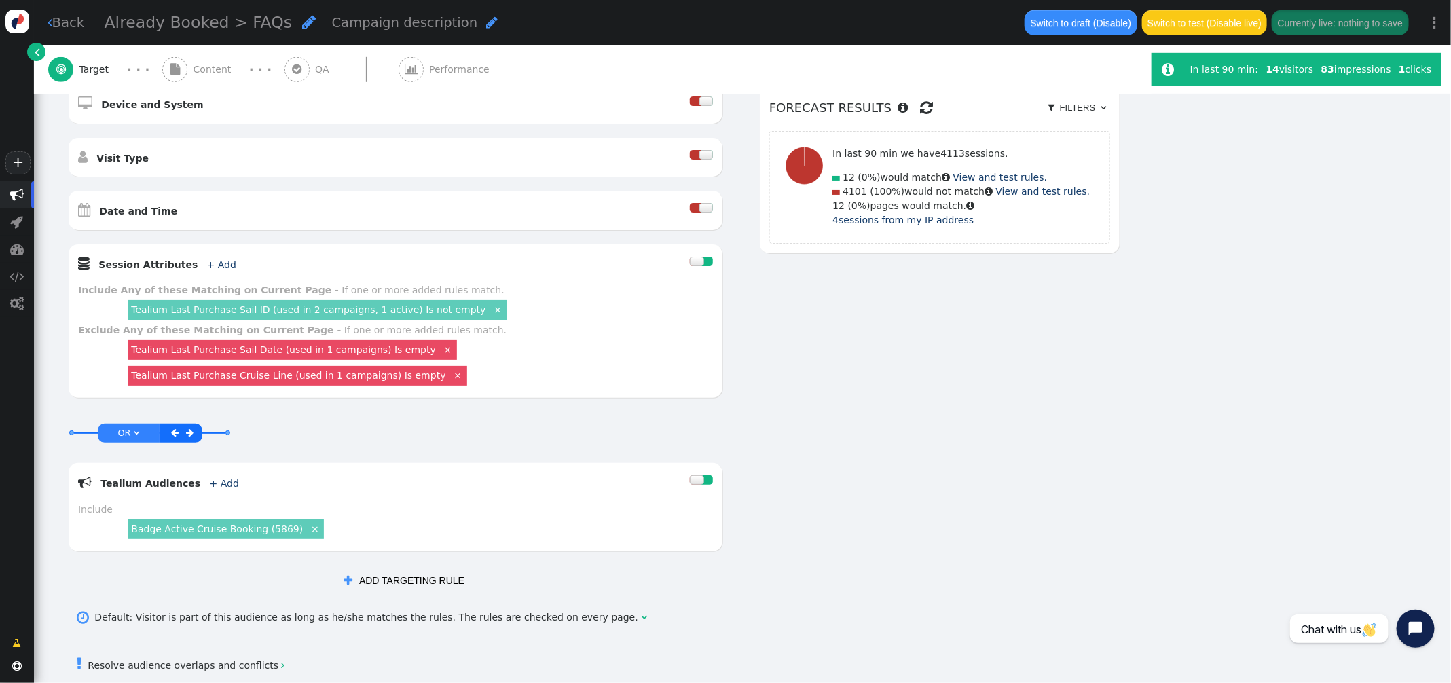
click at [404, 308] on link "Tealium Last Purchase Sail ID (used in 2 campaigns, 1 active) Is not empty" at bounding box center [308, 309] width 354 height 11
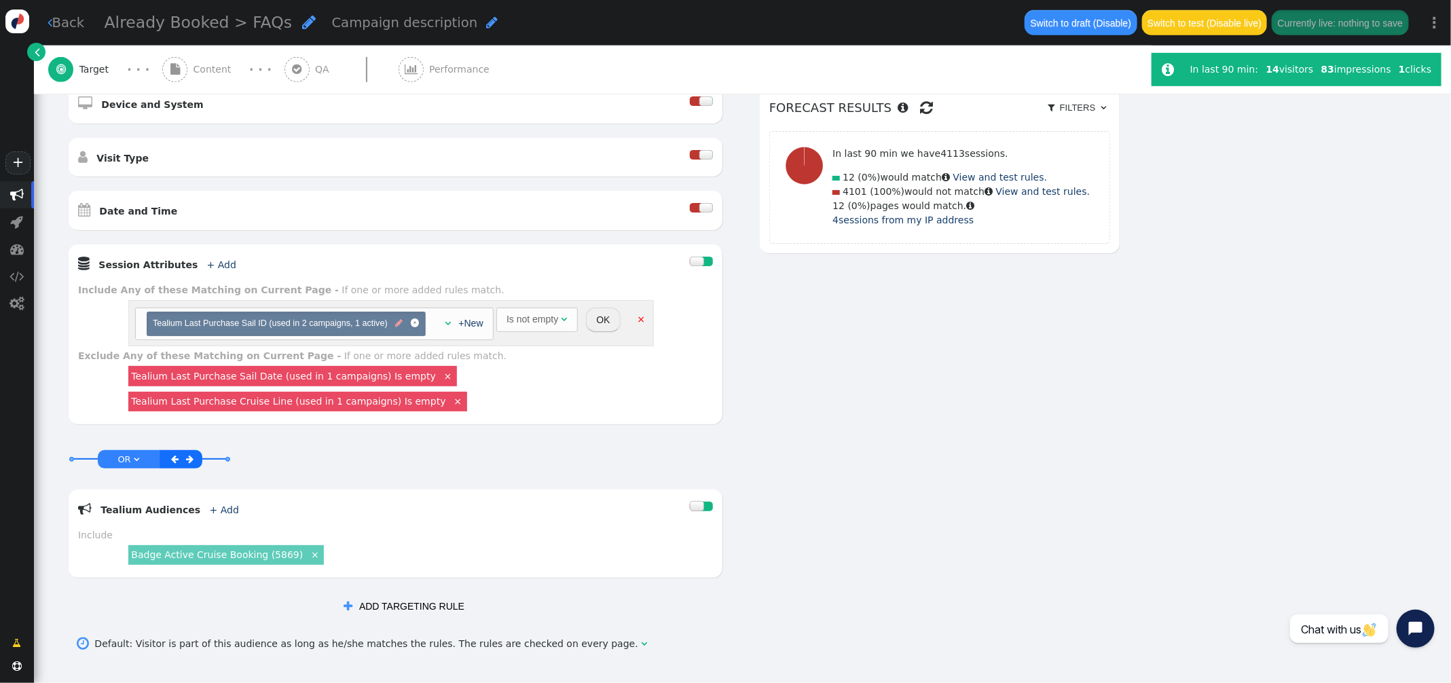
click at [398, 325] on span "" at bounding box center [398, 323] width 7 height 13
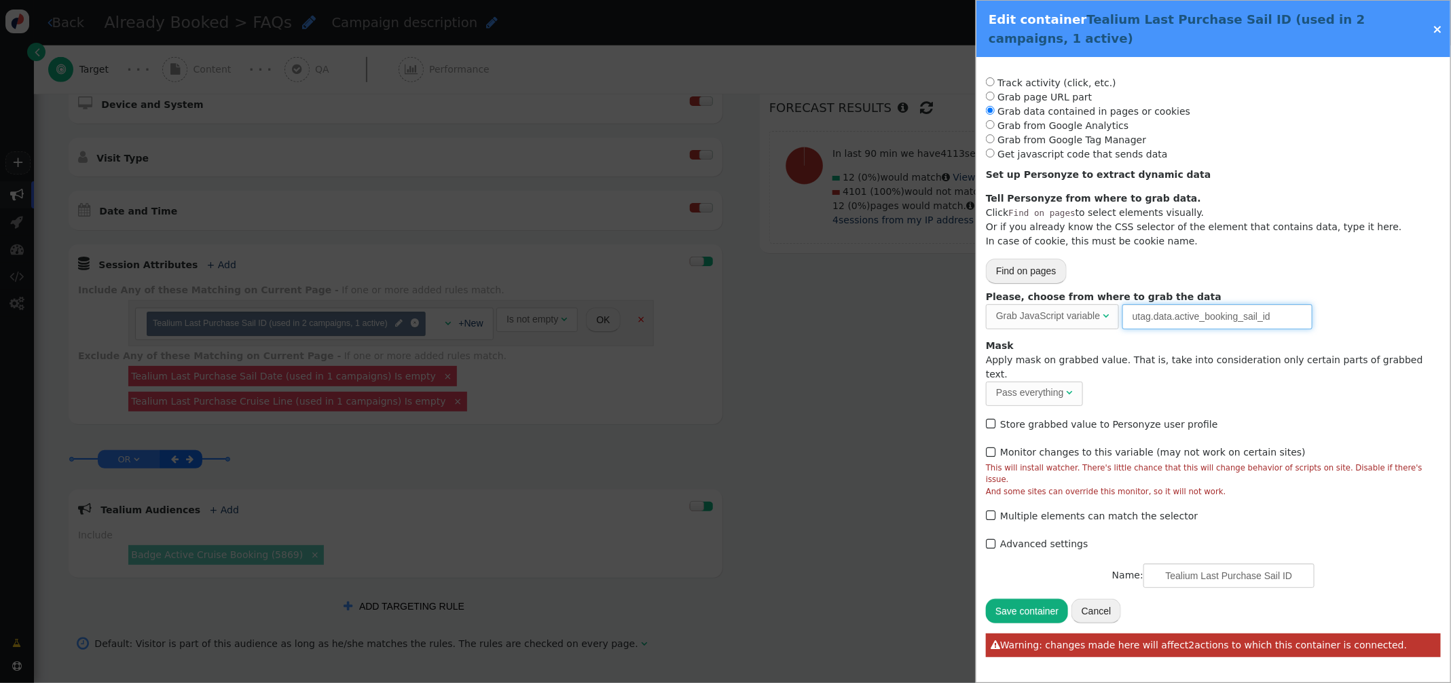
drag, startPoint x: 1212, startPoint y: 313, endPoint x: 961, endPoint y: 307, distance: 251.2
click at [961, 682] on div "Edit container Tealium Last Purchase Sail ID (used in 2 campaigns, 1 active) × …" at bounding box center [725, 683] width 1451 height 0
click at [1089, 599] on button "Cancel" at bounding box center [1096, 611] width 50 height 24
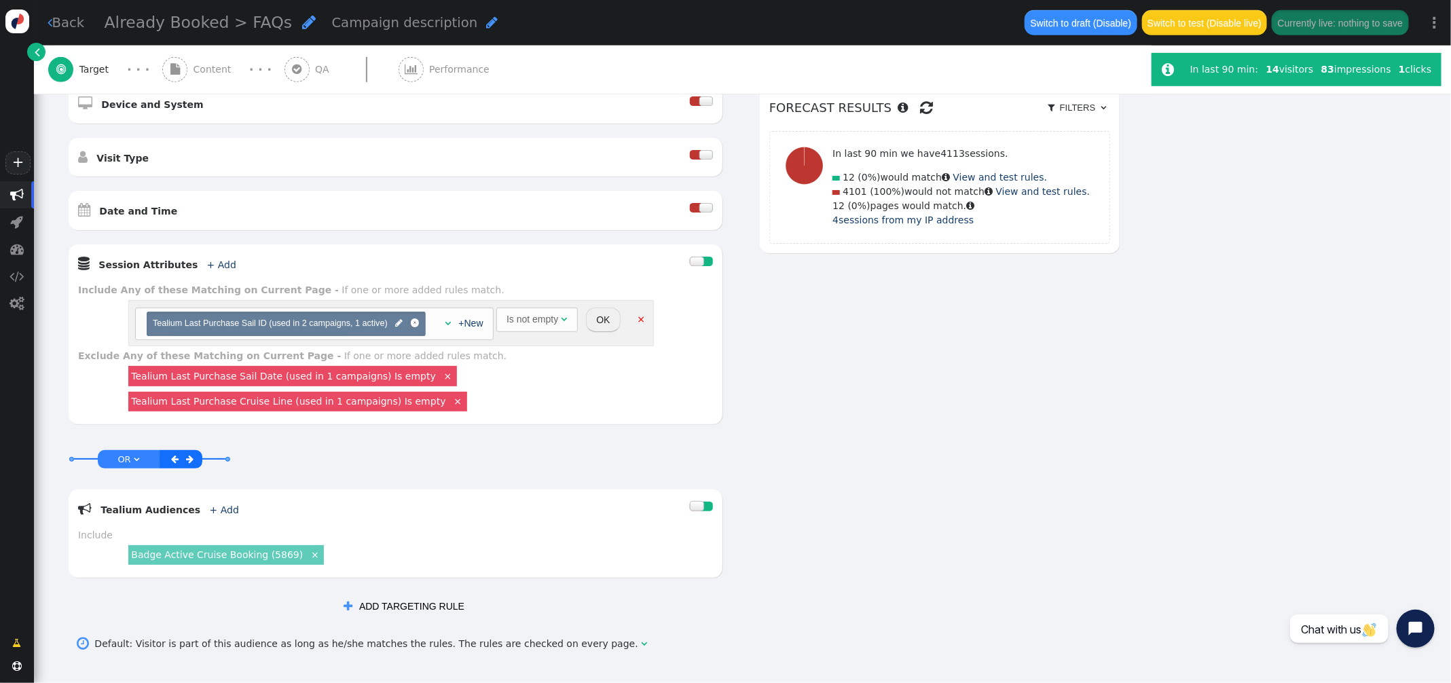
click at [365, 379] on link "Tealium Last Purchase Sail Date (used in 1 campaigns) Is empty" at bounding box center [283, 376] width 305 height 11
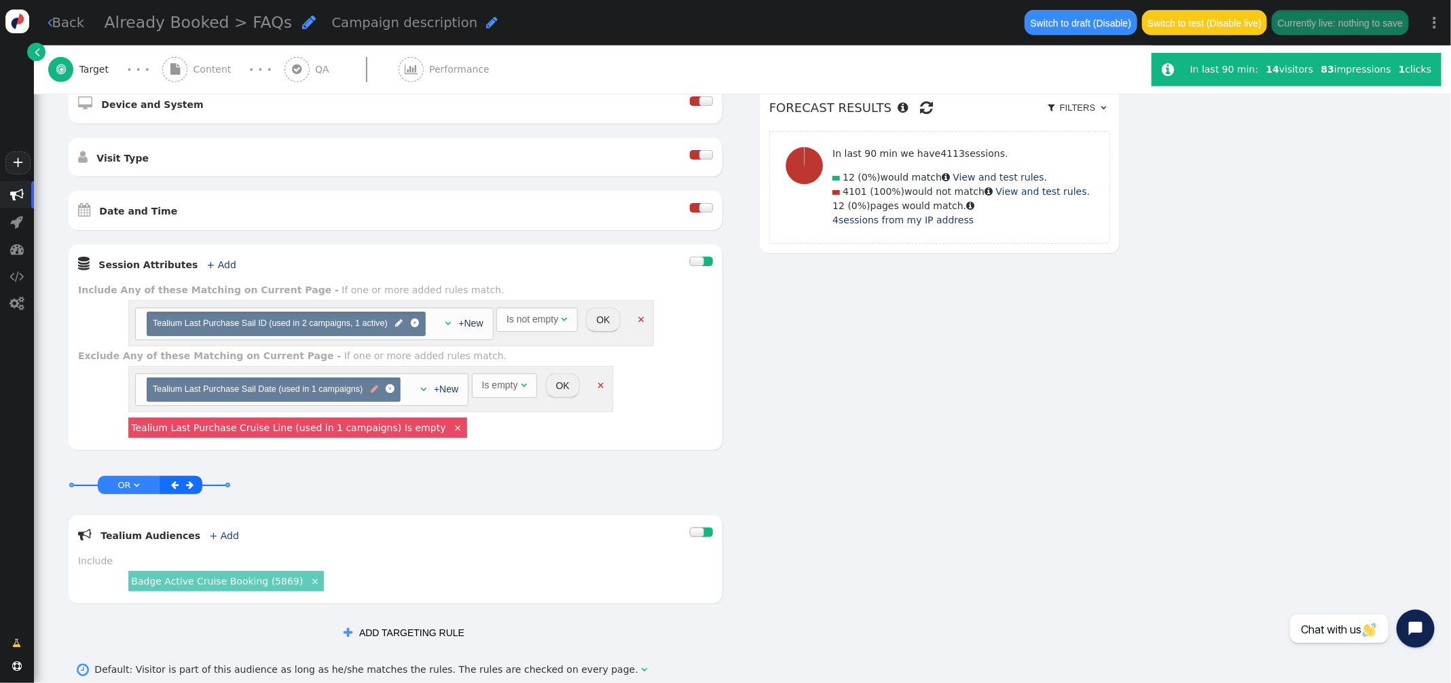
click at [375, 390] on span "" at bounding box center [374, 389] width 7 height 13
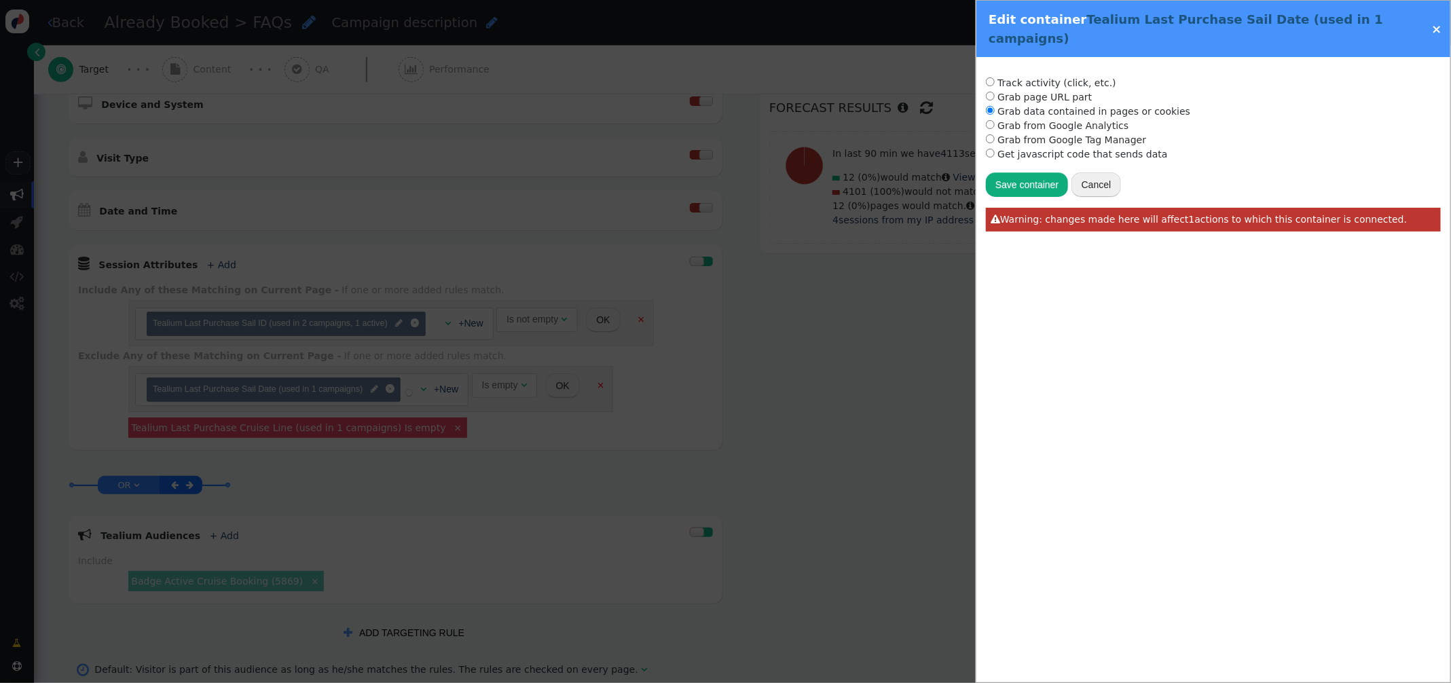
radio input "true"
type input "utag_data['va.properties.5487']"
type input "Tealium Last Purchase Sail Date"
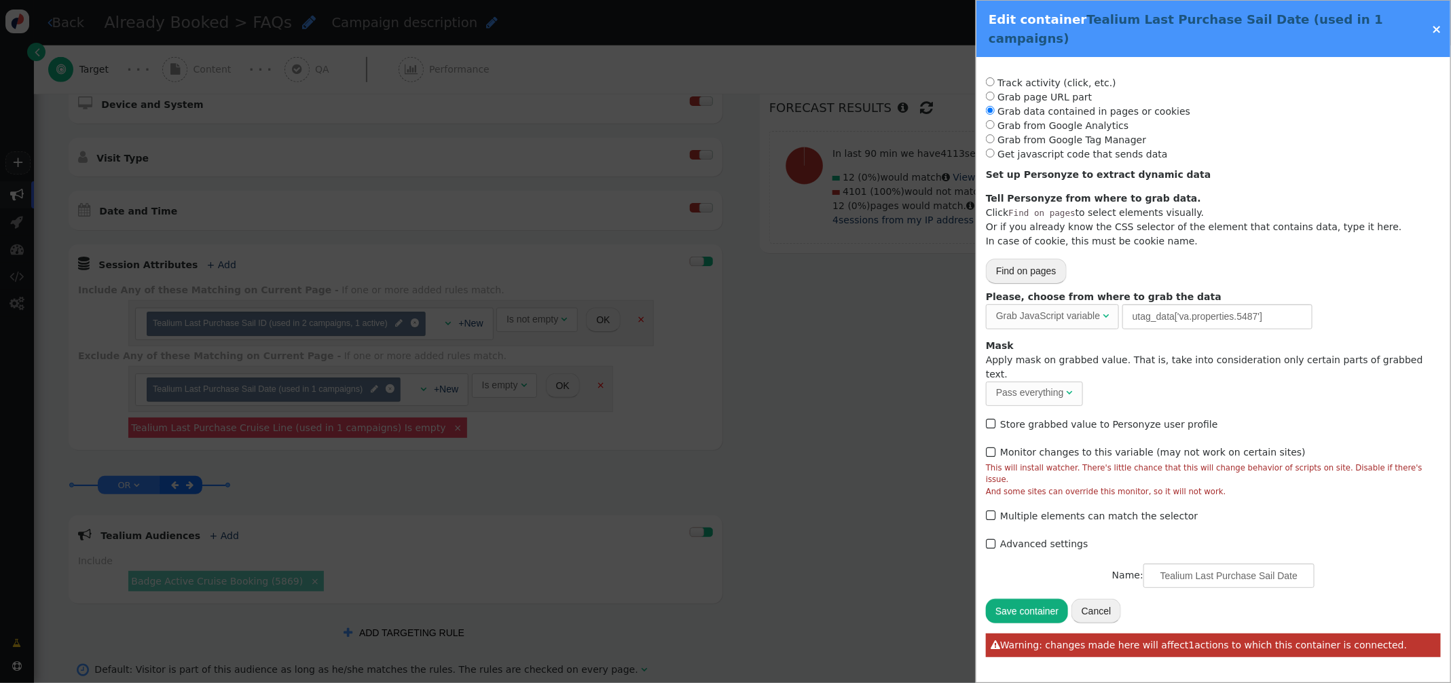
click at [1107, 599] on button "Cancel" at bounding box center [1096, 611] width 50 height 24
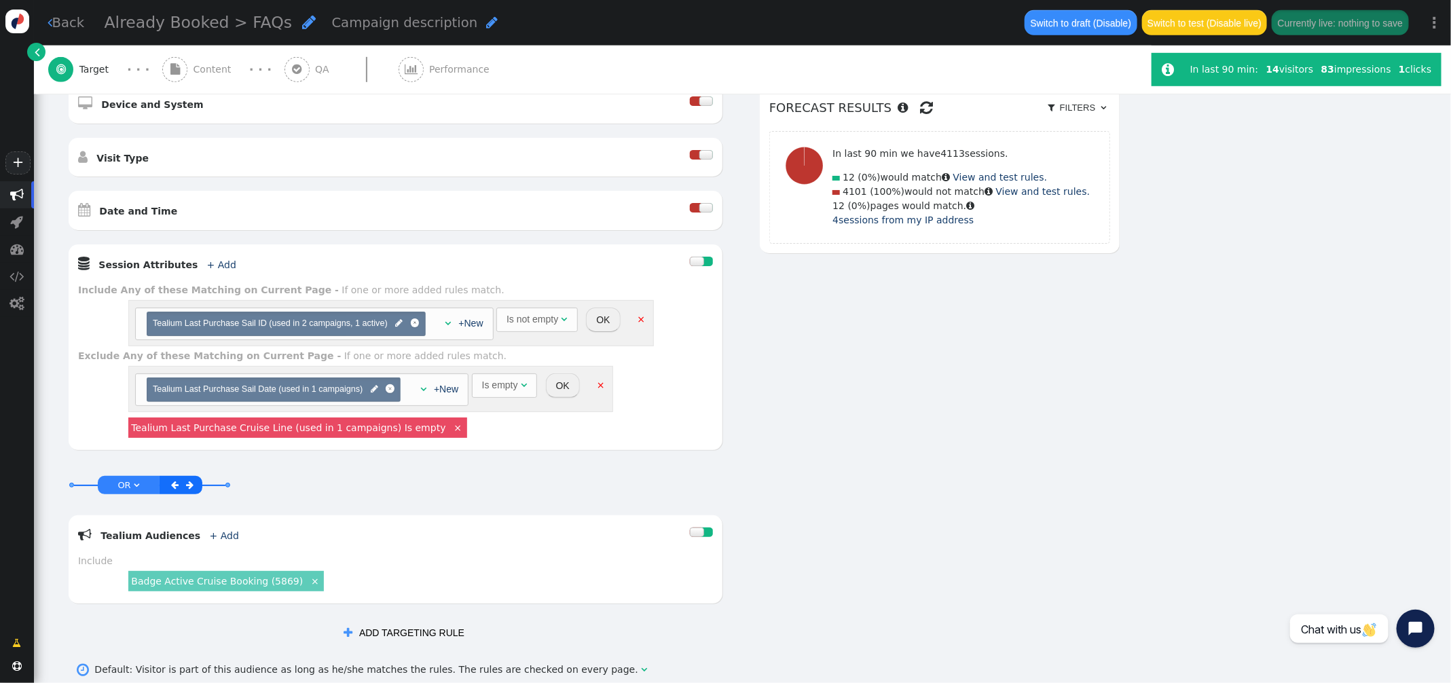
click at [371, 427] on link "Tealium Last Purchase Cruise Line (used in 1 campaigns) Is empty" at bounding box center [288, 427] width 314 height 11
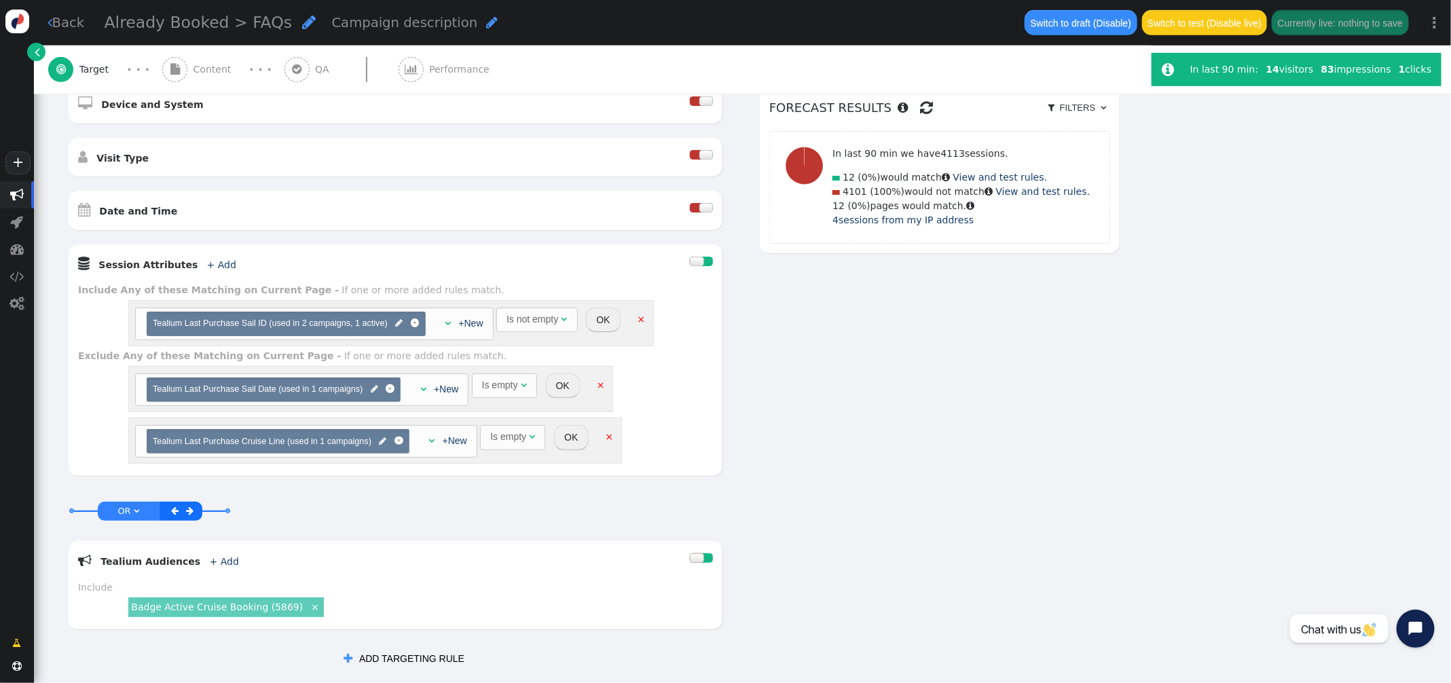
click at [377, 445] on span "Tealium Last Purchase Cruise Line (used in 1 campaigns) " at bounding box center [278, 441] width 250 height 13
click at [383, 446] on span "" at bounding box center [382, 441] width 7 height 13
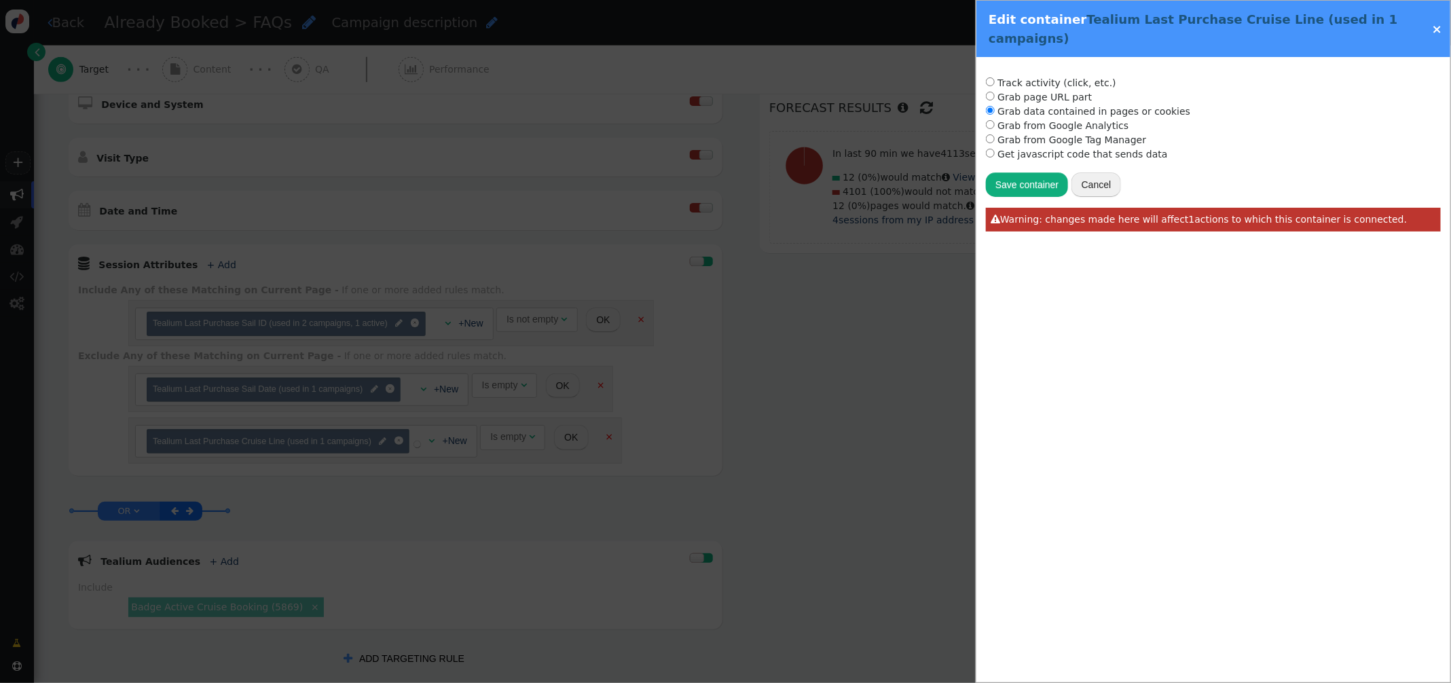
radio input "true"
type input "utag.data['va.properties.5462']"
type input "Tealium Last Purchase Cruise Line"
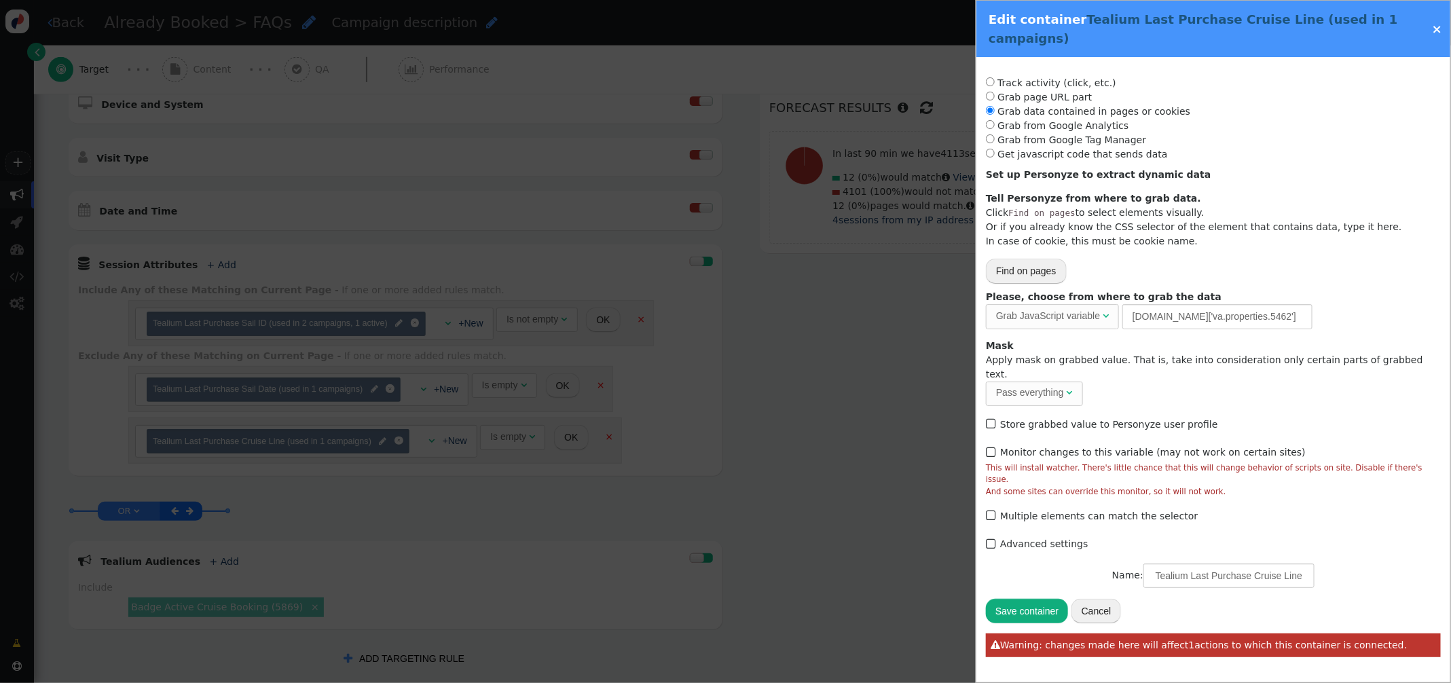
click at [1083, 599] on button "Cancel" at bounding box center [1096, 611] width 50 height 24
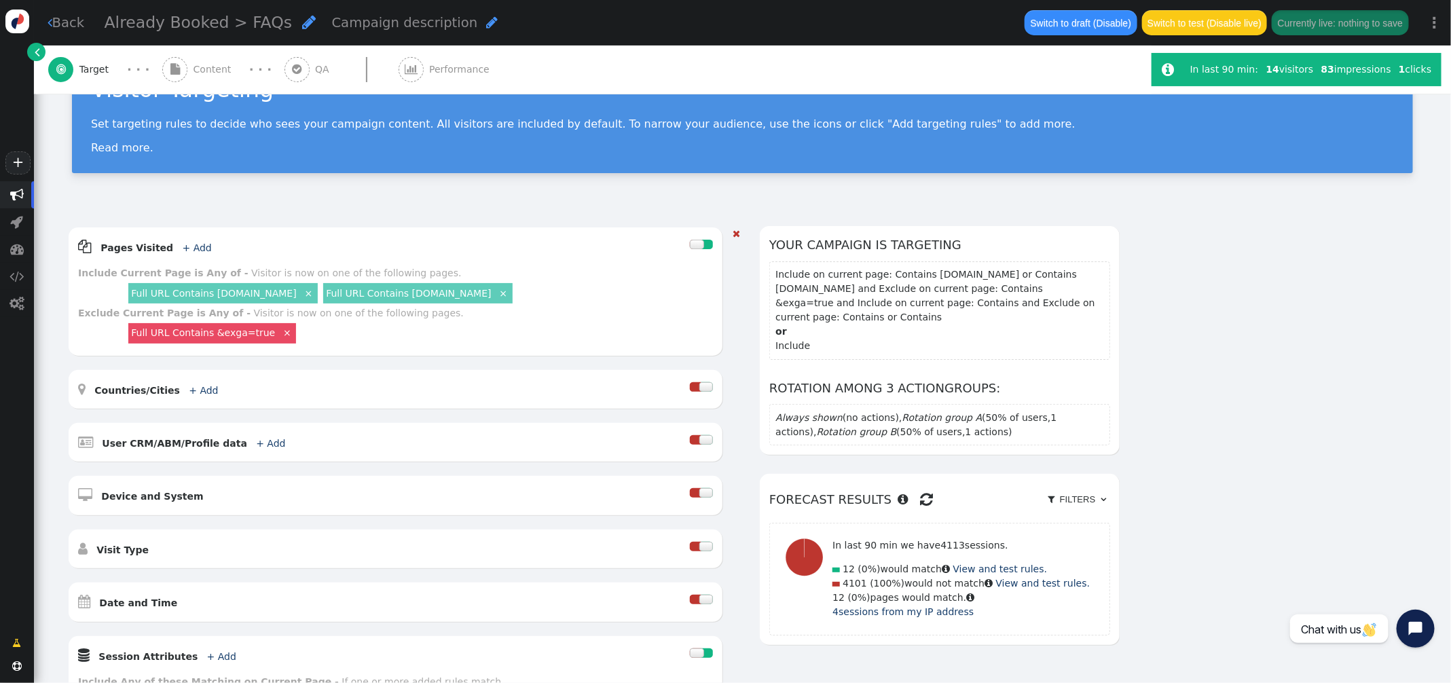
scroll to position [0, 0]
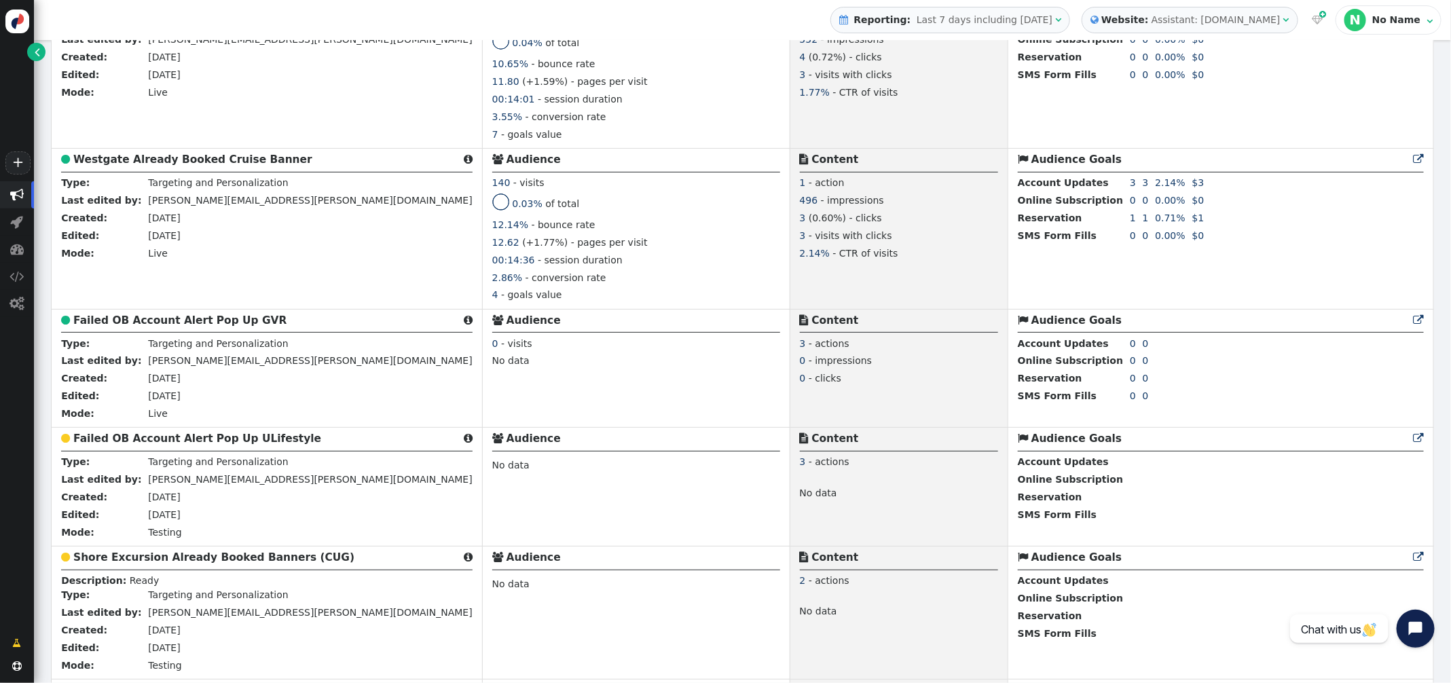
scroll to position [2577, 0]
click at [172, 326] on b "Failed OB Account Alert Pop Up GVR" at bounding box center [179, 320] width 213 height 12
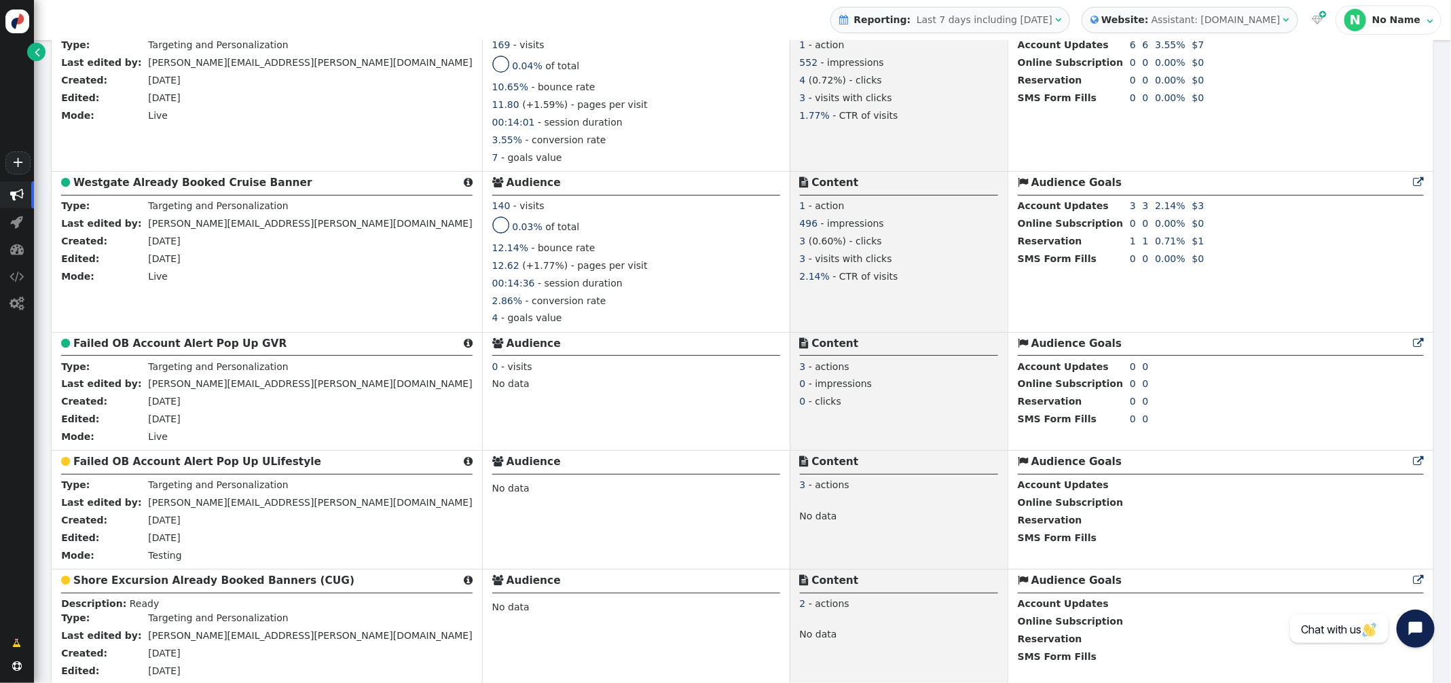
scroll to position [2564, 0]
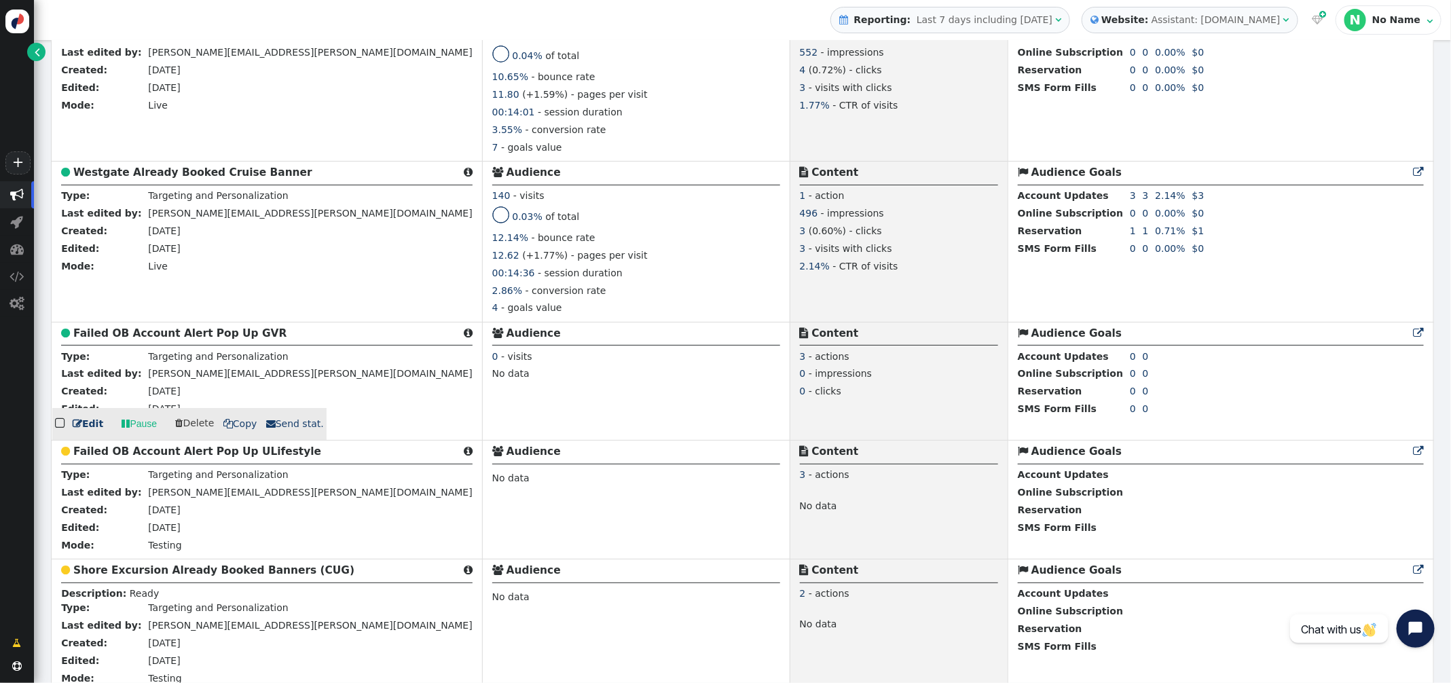
click at [163, 339] on b "Failed OB Account Alert Pop Up GVR" at bounding box center [179, 333] width 213 height 12
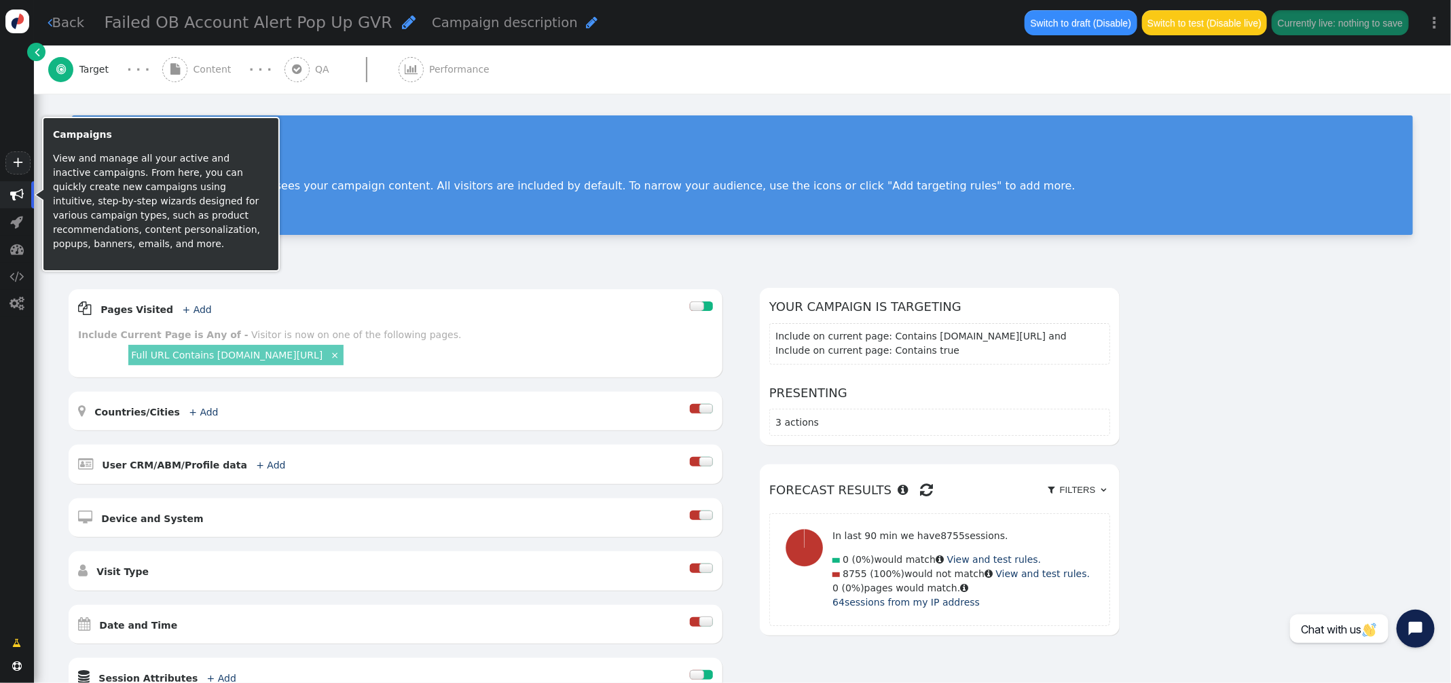
click at [15, 195] on span "" at bounding box center [17, 195] width 14 height 14
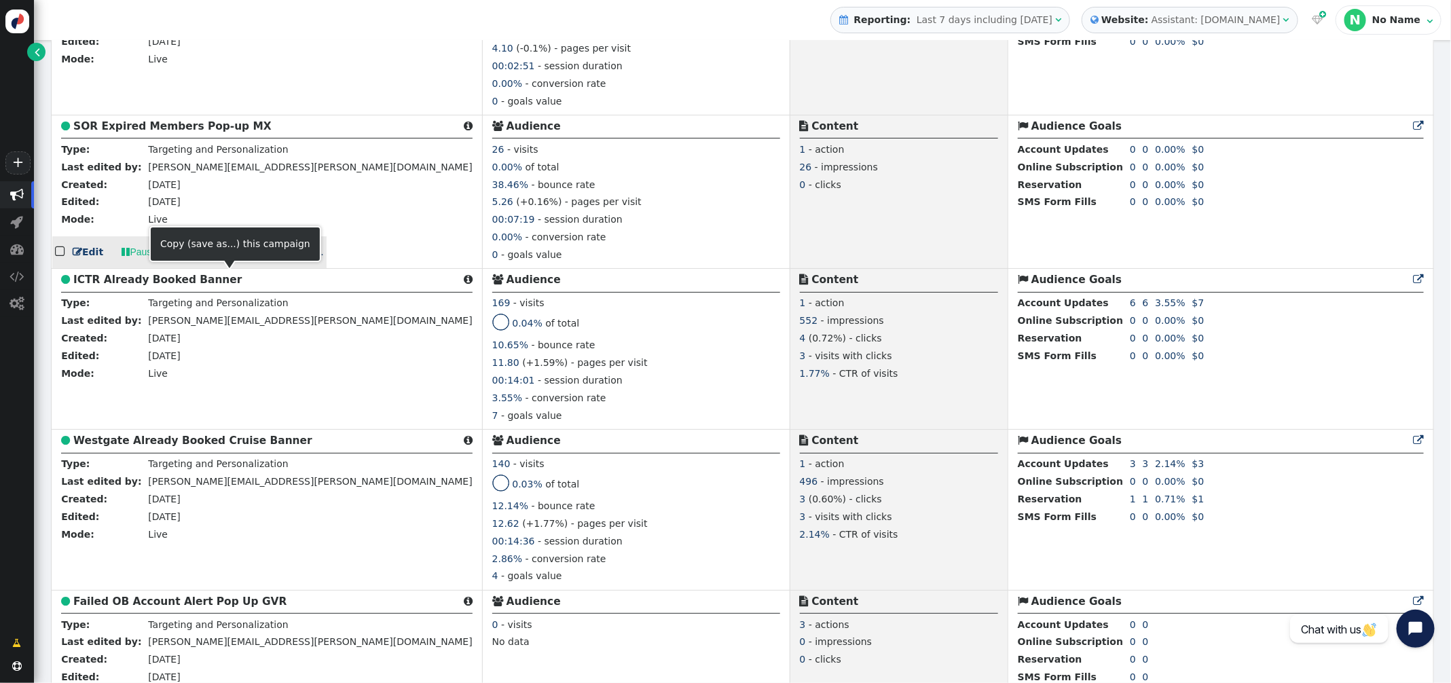
scroll to position [2294, 0]
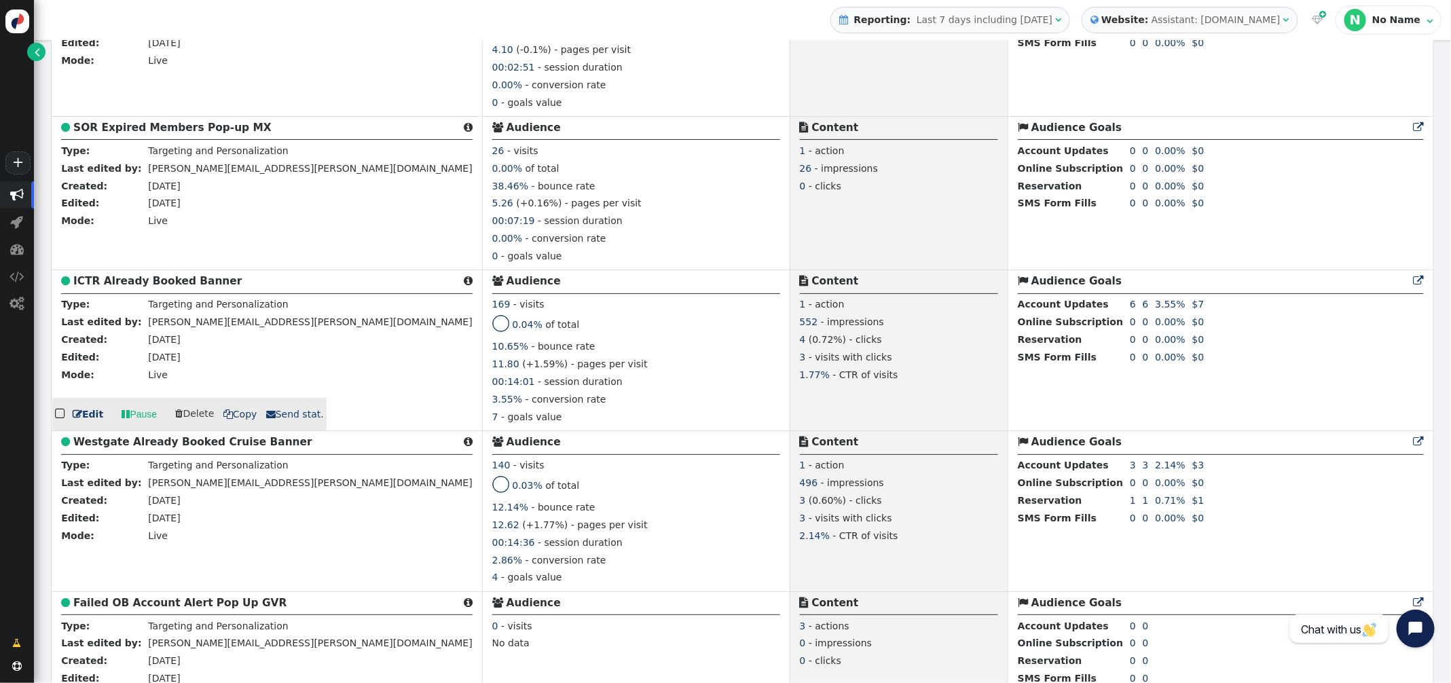
click at [181, 287] on b "ICTR Already Booked Banner" at bounding box center [157, 281] width 168 height 12
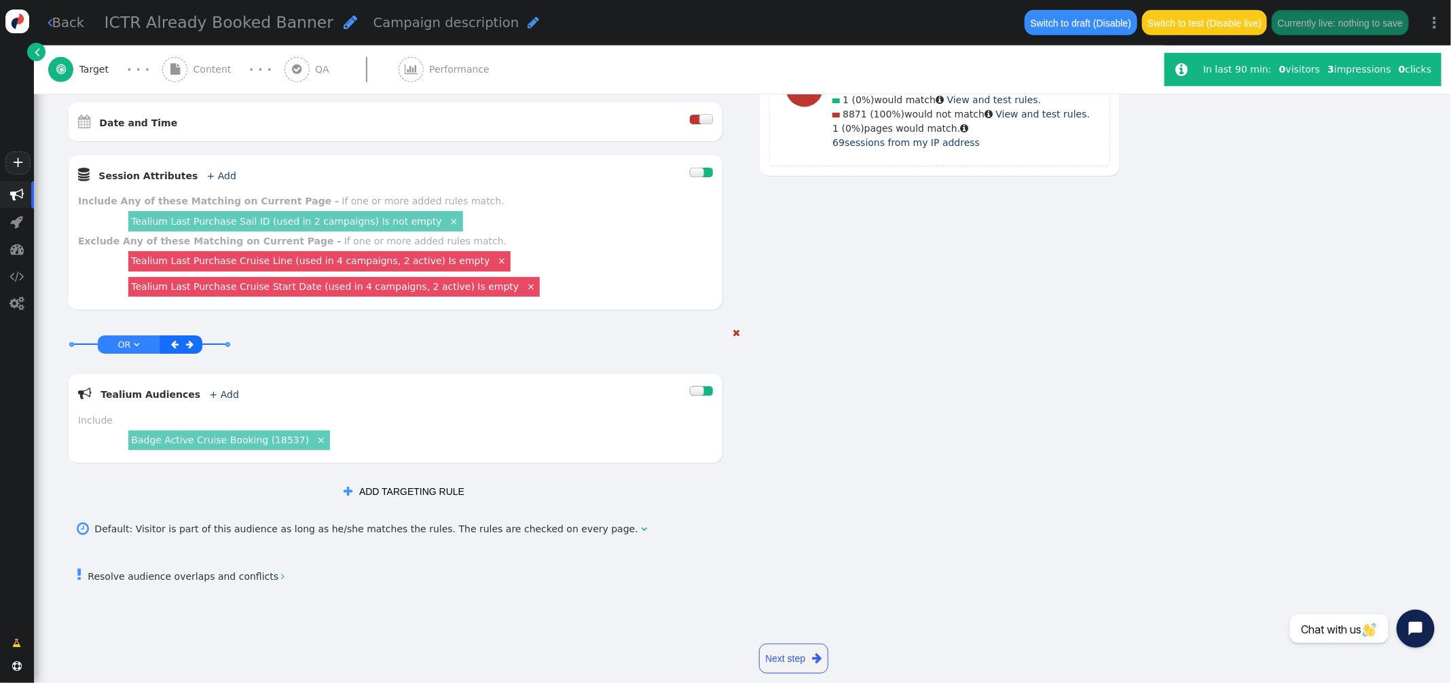
scroll to position [523, 0]
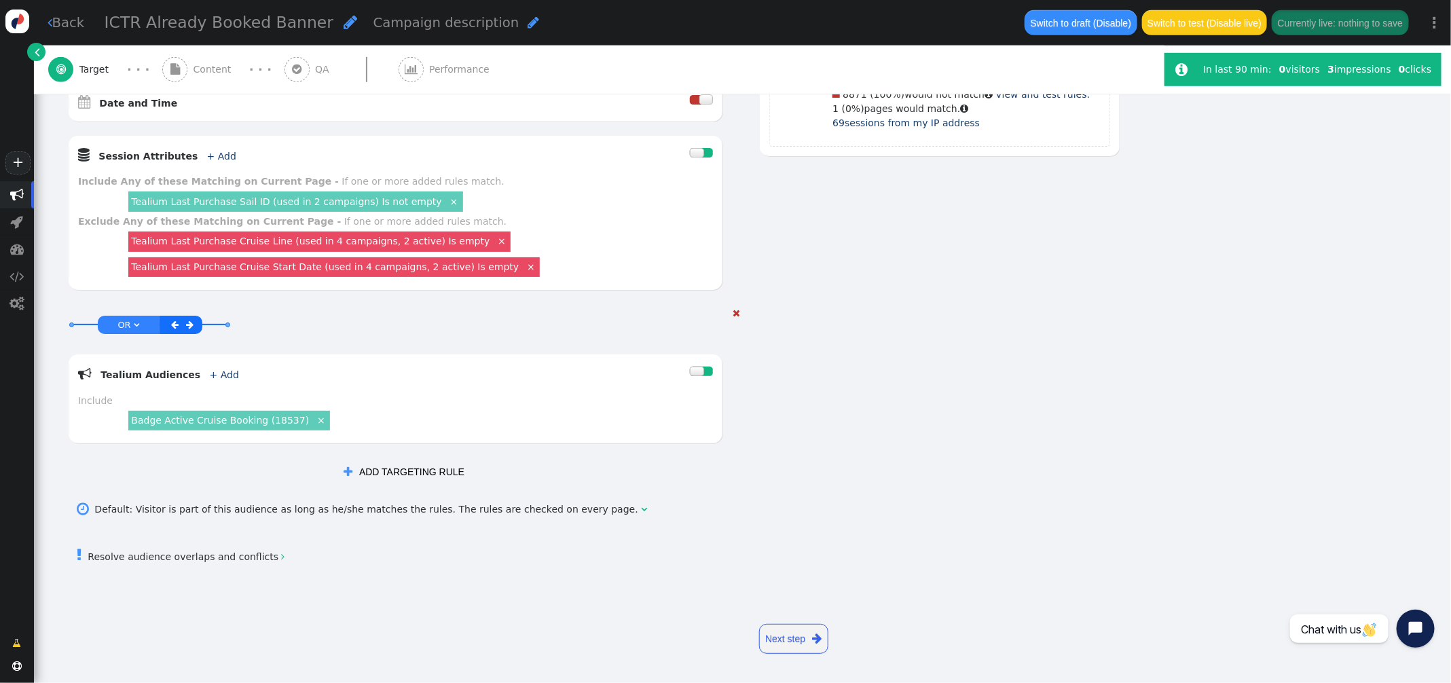
click at [406, 413] on div "Badge Active Cruise Booking (18537) ×" at bounding box center [419, 421] width 587 height 26
click at [447, 199] on link "×" at bounding box center [453, 201] width 12 height 12
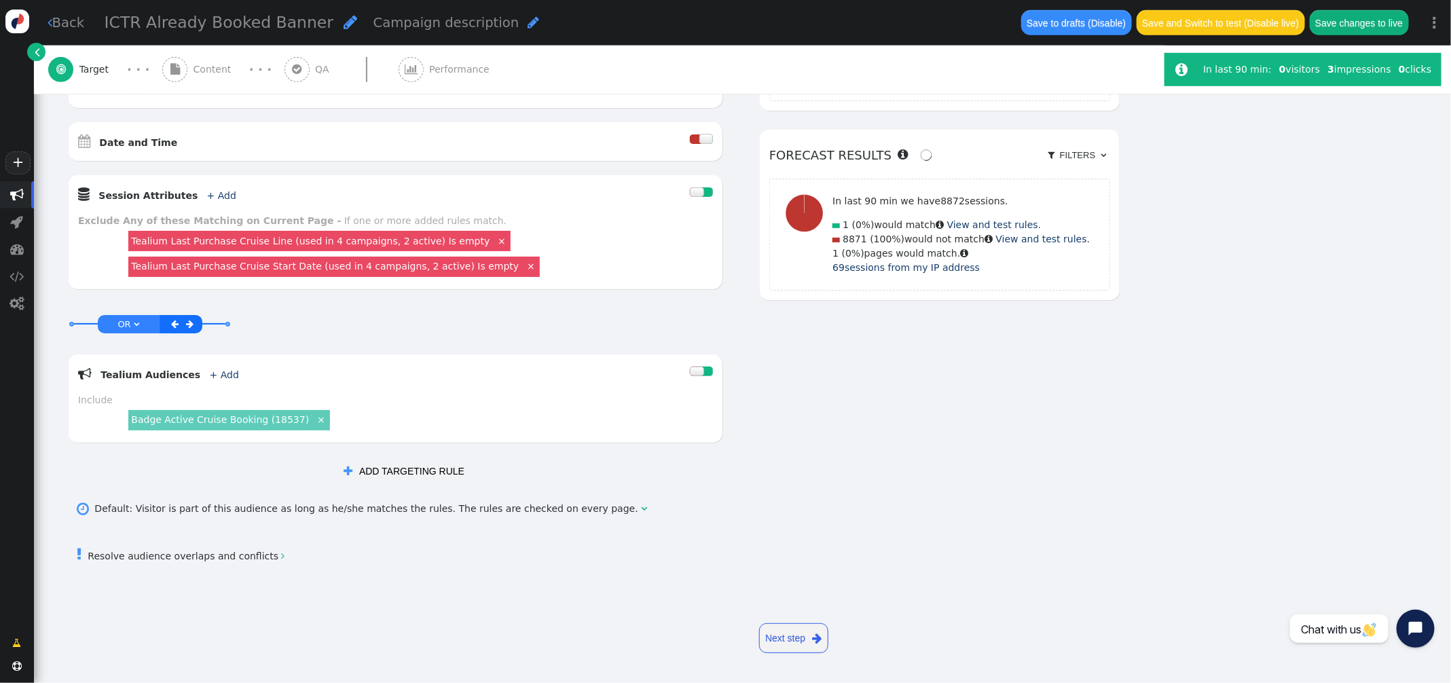
scroll to position [483, 0]
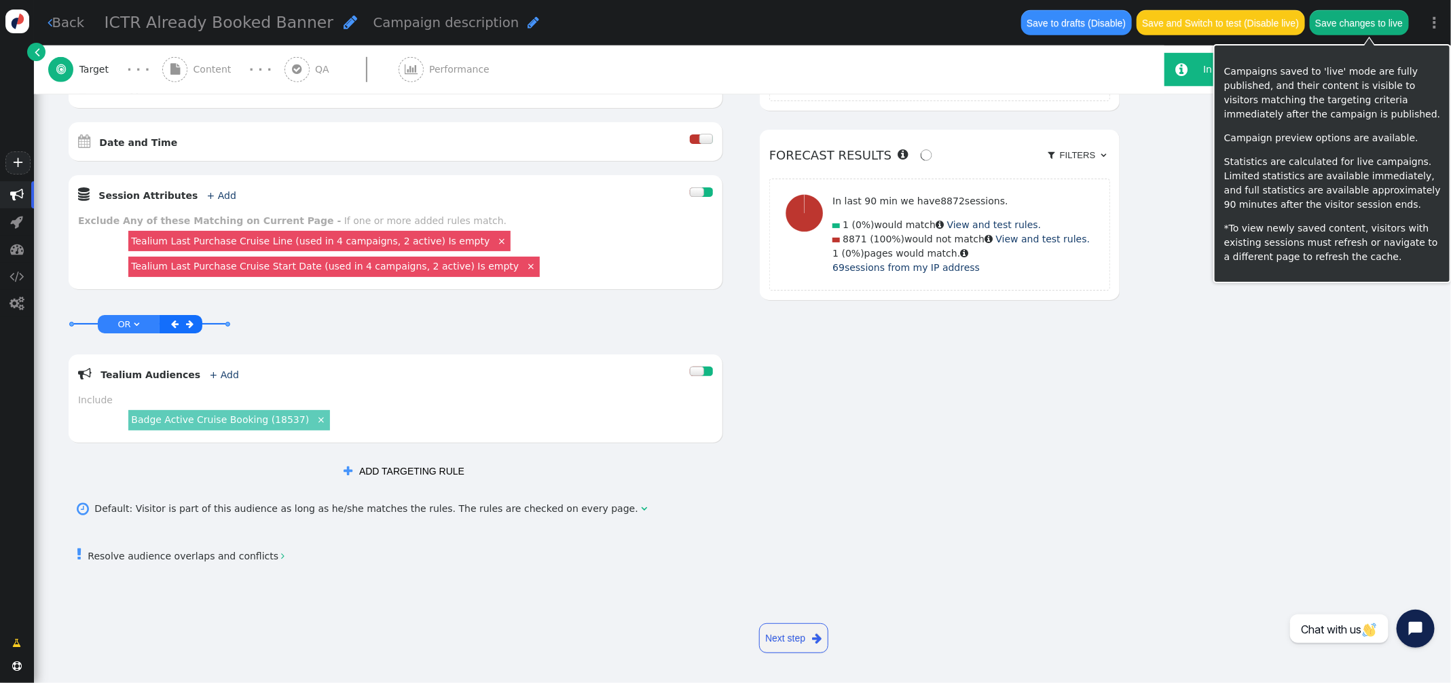
click at [1353, 24] on button "Save changes to live" at bounding box center [1358, 22] width 99 height 24
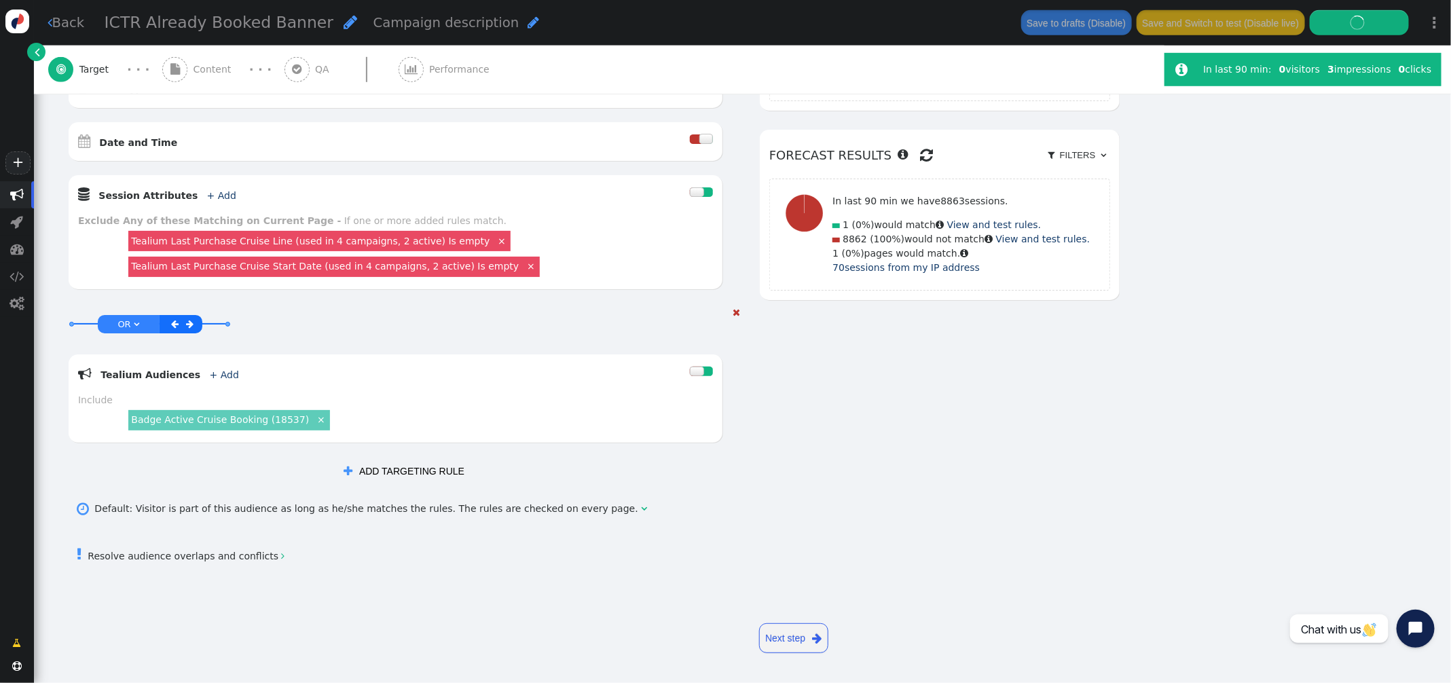
click at [141, 320] on link "OR " at bounding box center [128, 324] width 26 height 16
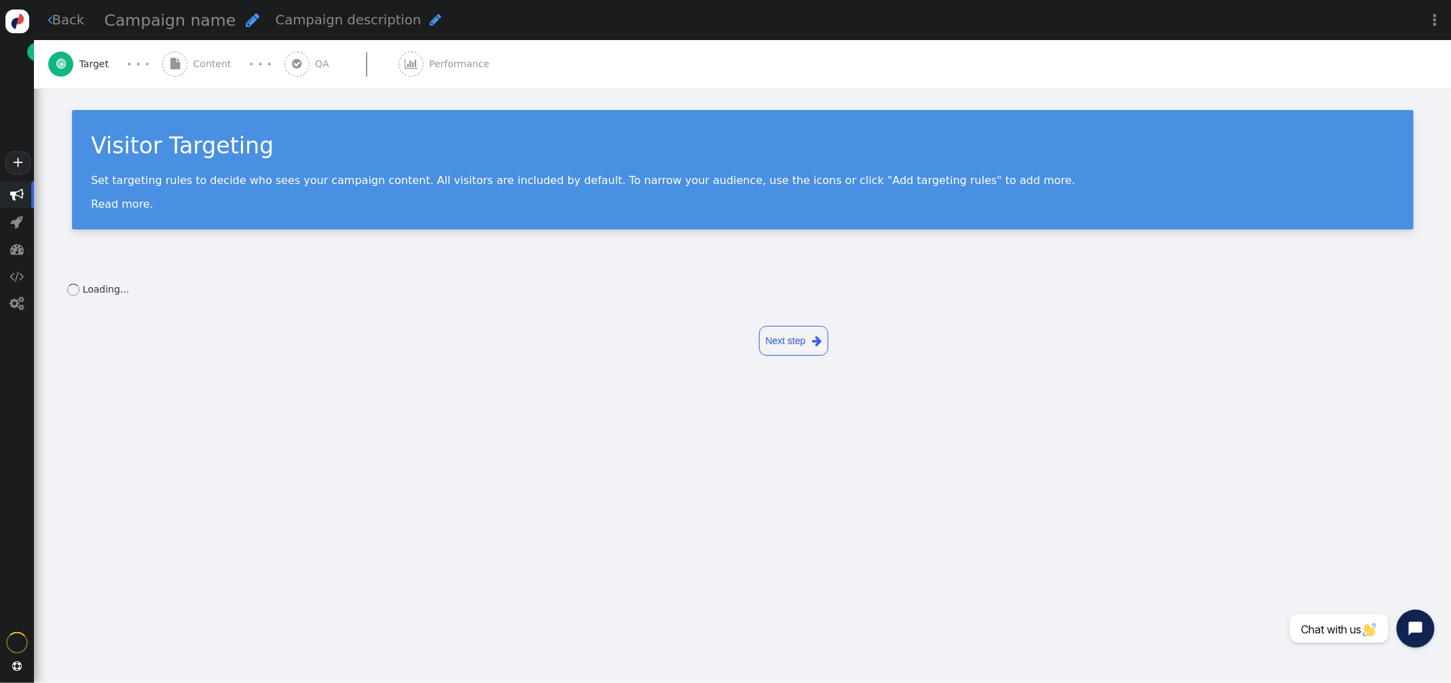
click at [140, 326] on div " Previous step Next step " at bounding box center [742, 341] width 1351 height 51
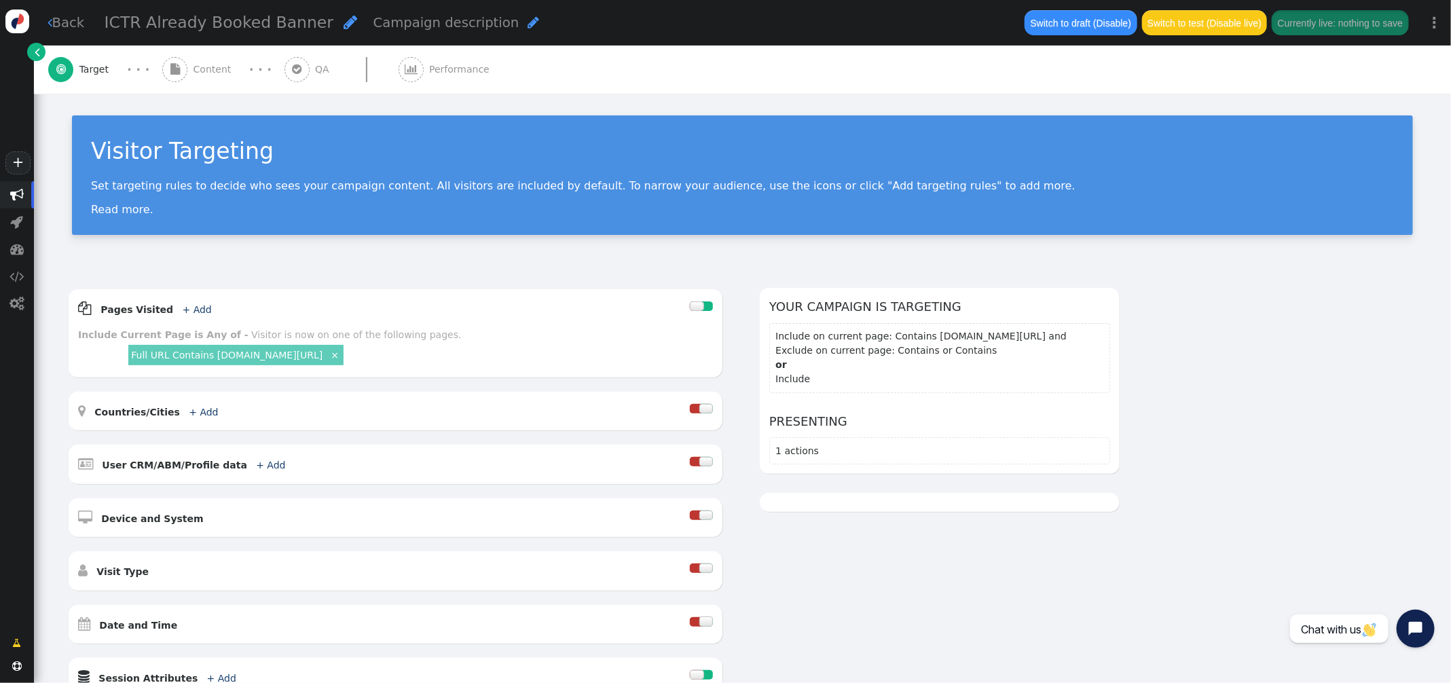
scroll to position [483, 0]
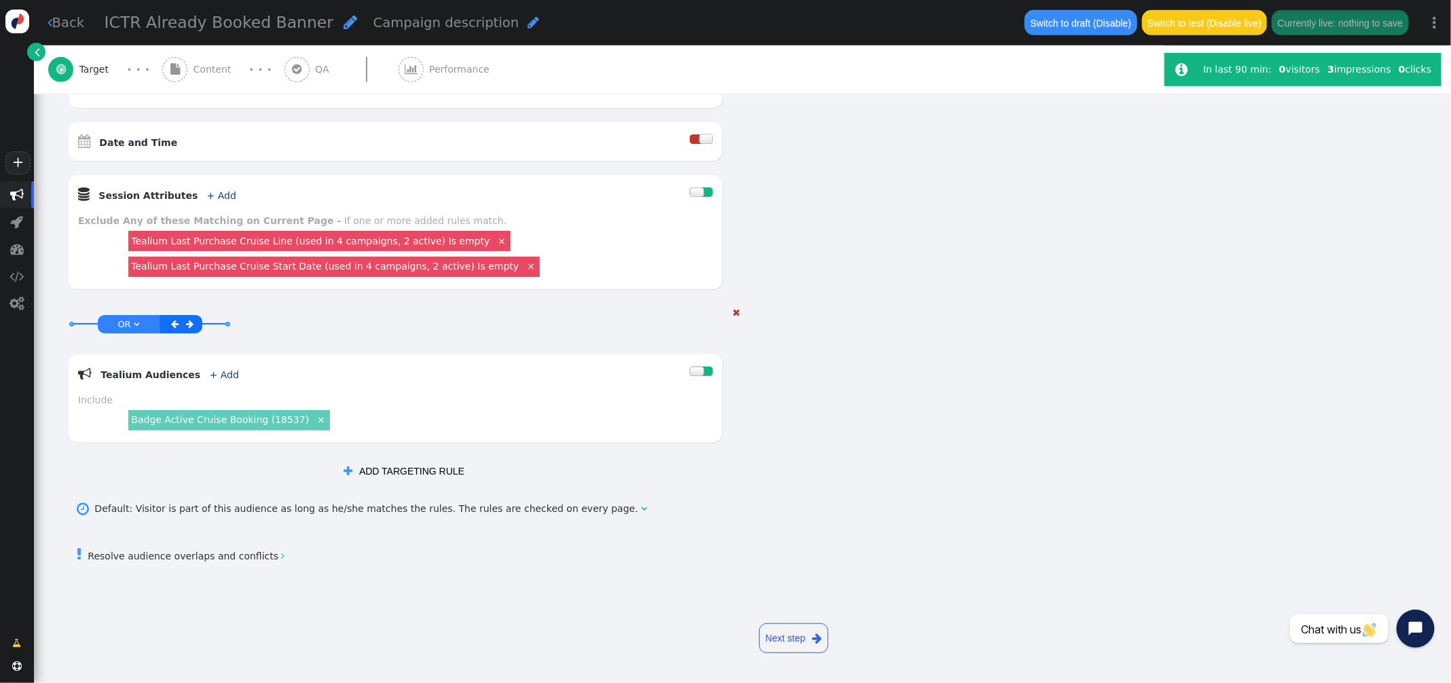
click at [146, 325] on div "AND OR XOR OR " at bounding box center [129, 324] width 62 height 18
click at [134, 323] on span "" at bounding box center [136, 324] width 5 height 9
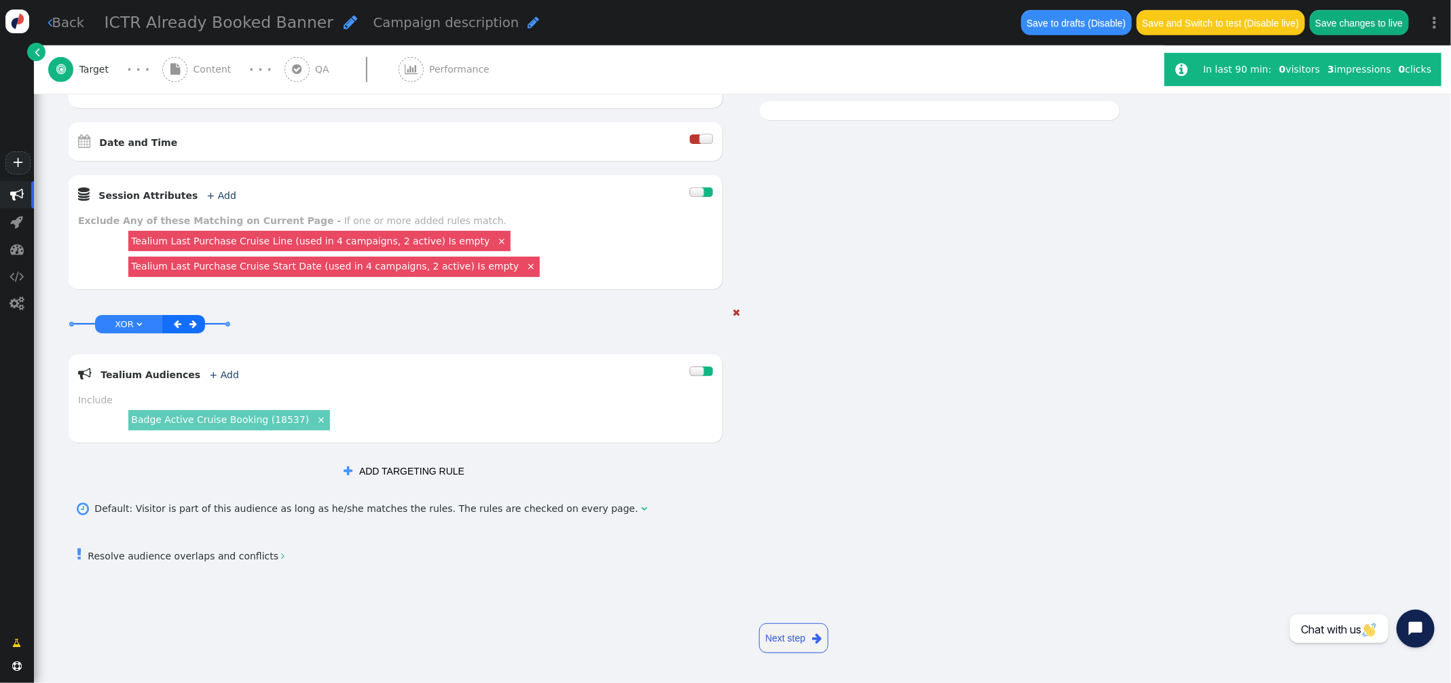
click at [134, 323] on link "XOR " at bounding box center [129, 324] width 32 height 16
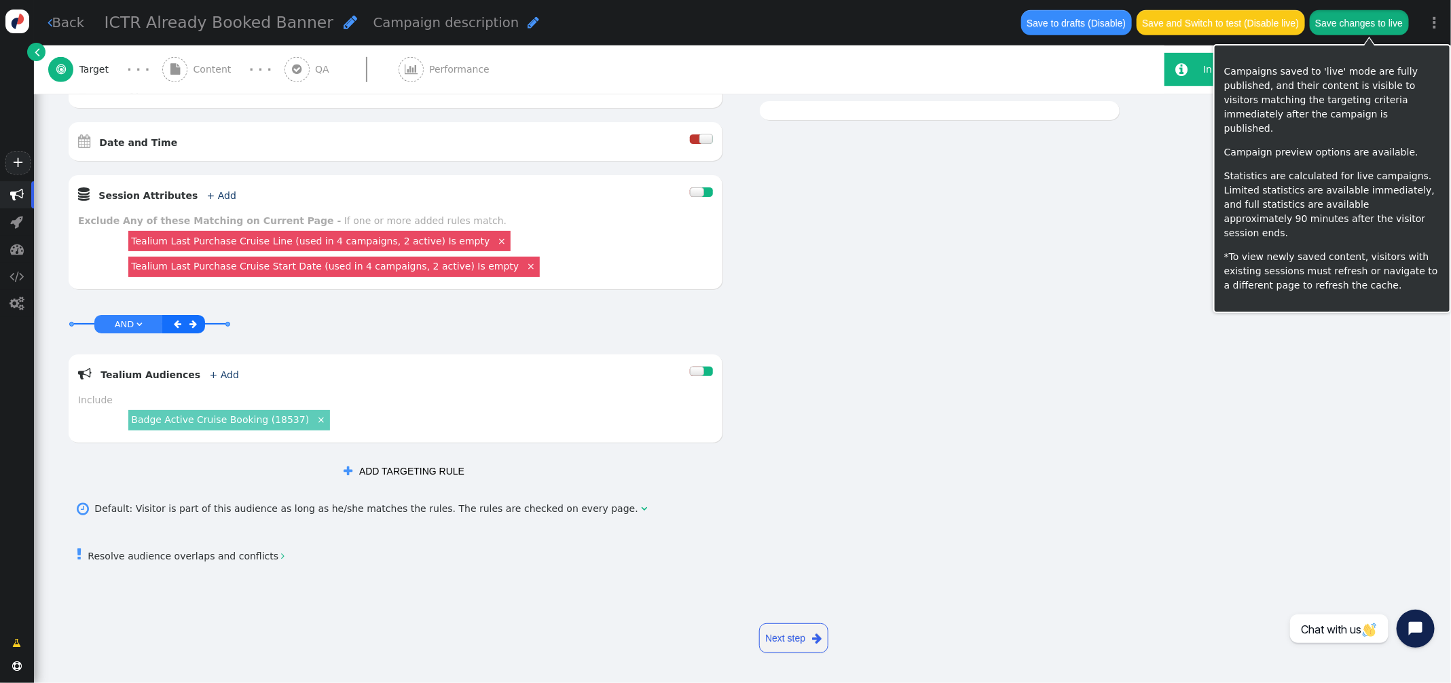
drag, startPoint x: 1337, startPoint y: 26, endPoint x: 1426, endPoint y: 30, distance: 89.0
click at [1336, 25] on button "Save changes to live" at bounding box center [1358, 22] width 99 height 24
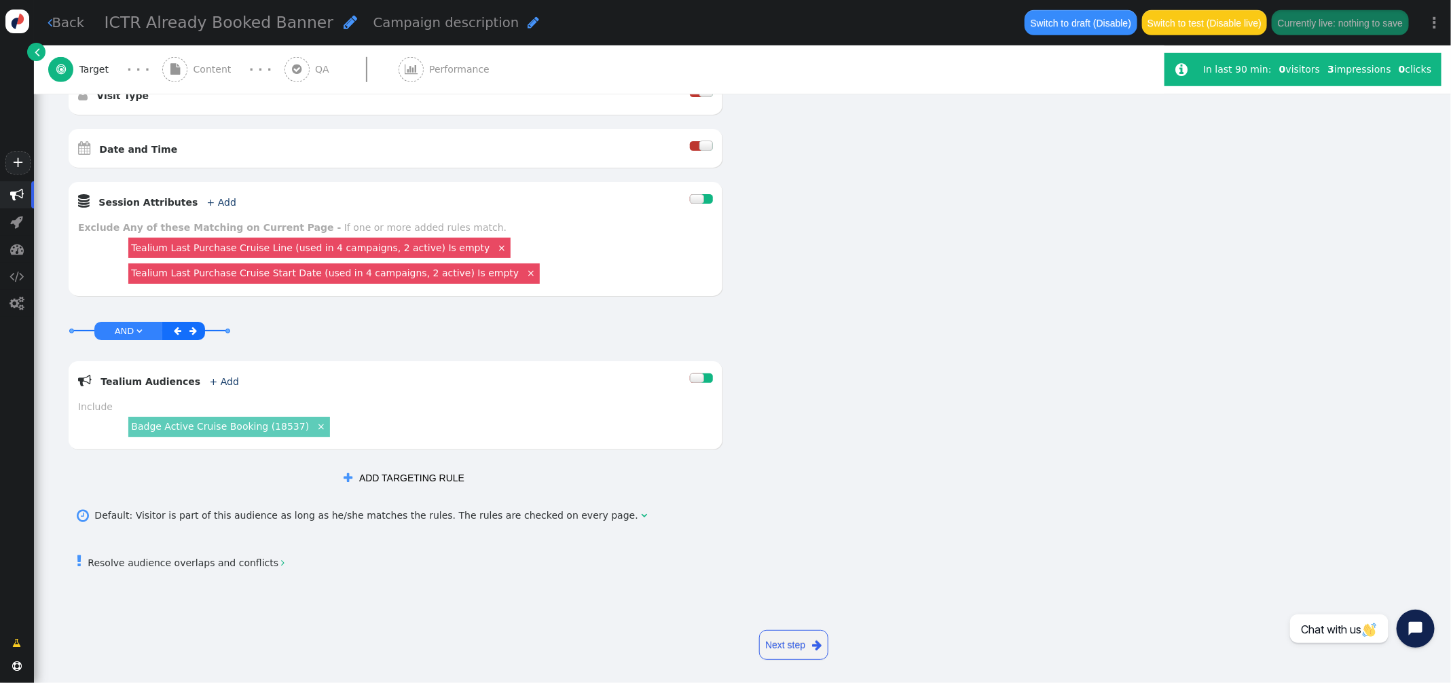
scroll to position [483, 0]
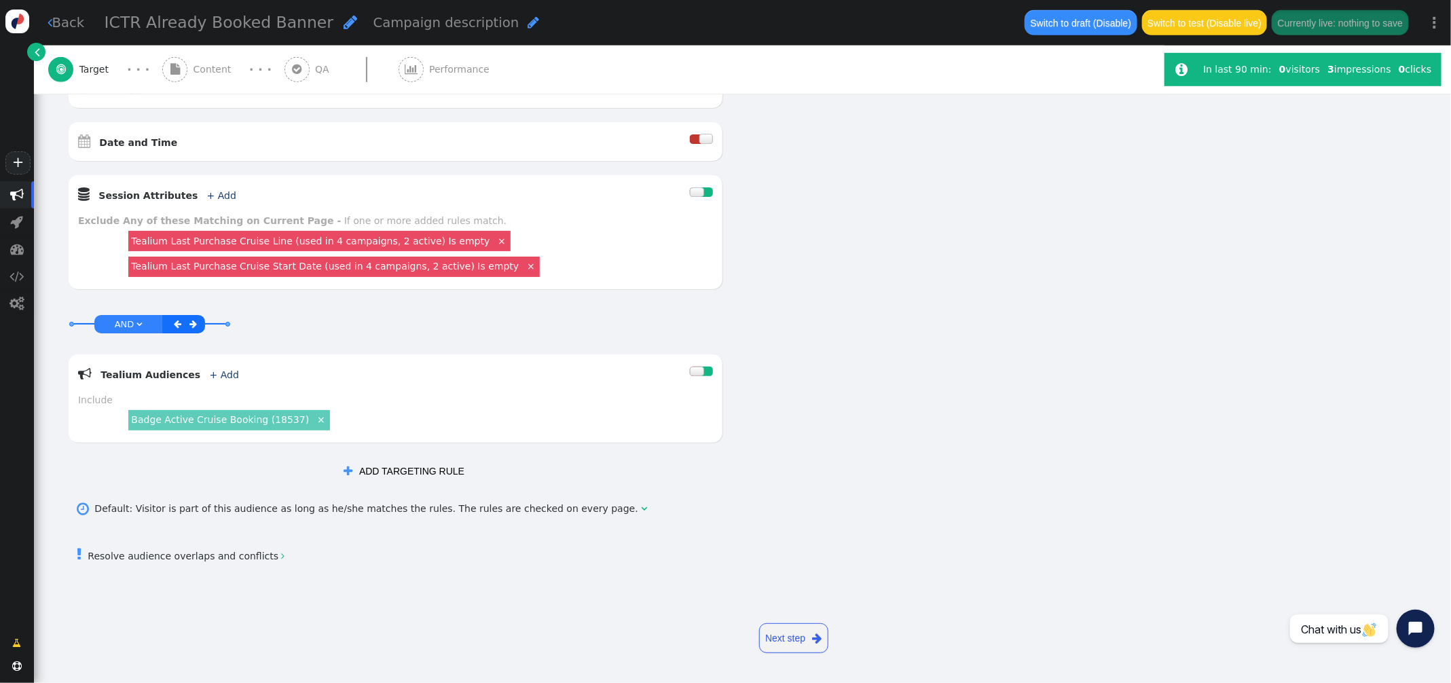
click at [352, 238] on link "Tealium Last Purchase Cruise Line (used in 4 campaigns, 2 active) Is empty" at bounding box center [310, 241] width 358 height 11
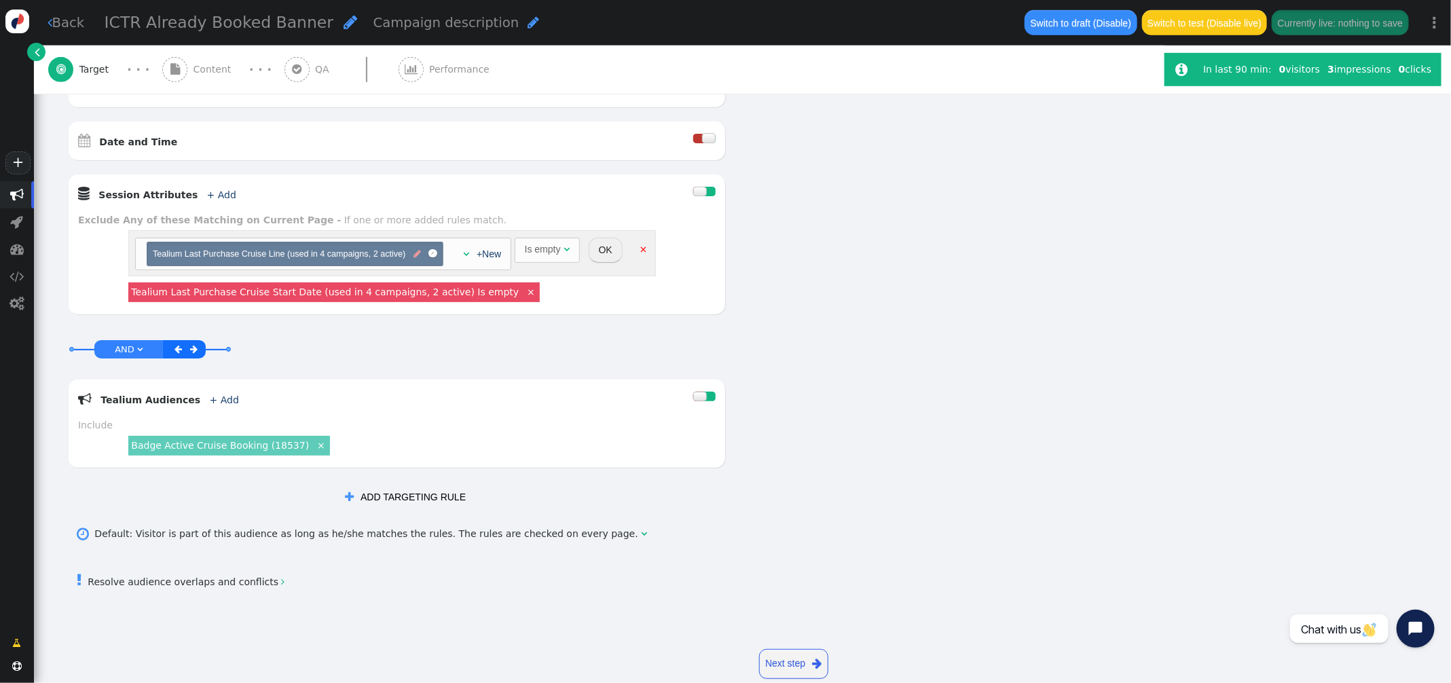
click at [414, 255] on span "" at bounding box center [416, 254] width 7 height 13
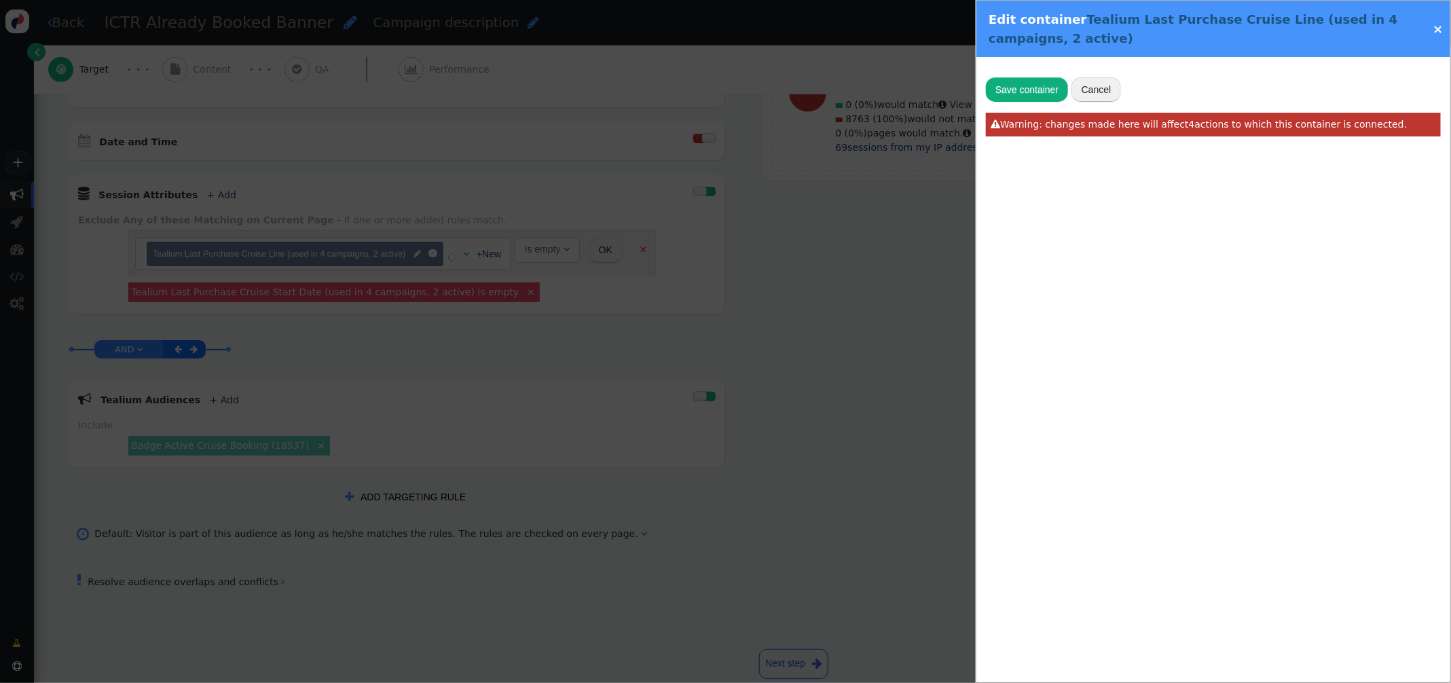
radio input "false"
radio input "true"
type input "utag.data['va.properties.18478']"
type input "Tealium Last Purchase Cruise Line"
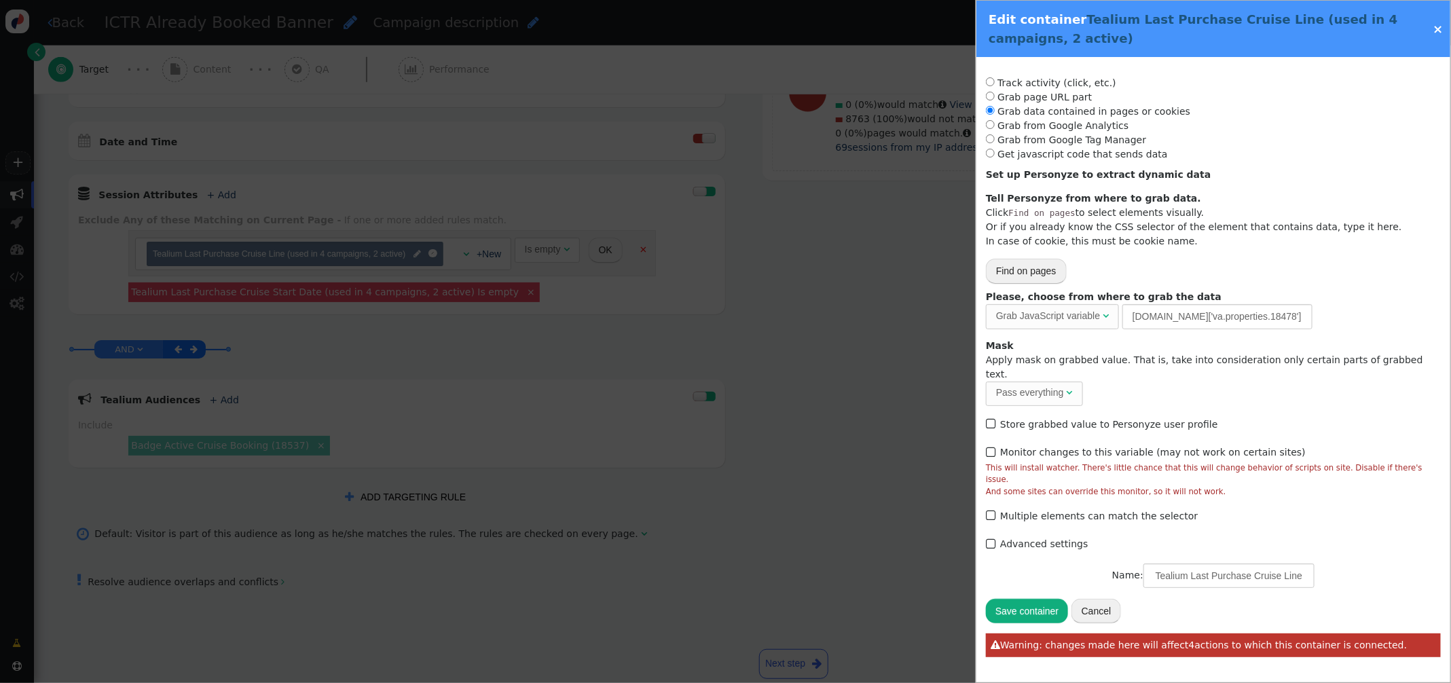
click at [1438, 29] on link "×" at bounding box center [1437, 29] width 10 height 14
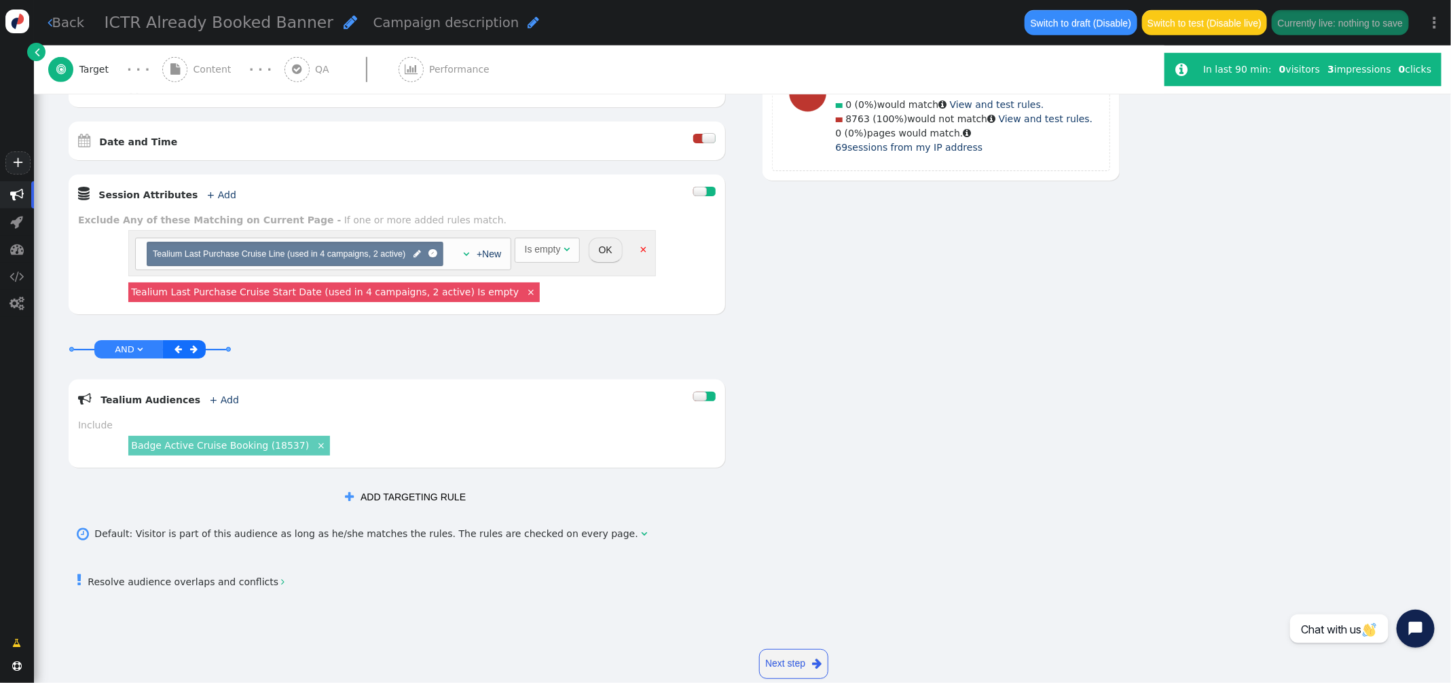
click at [608, 254] on button "OK" at bounding box center [605, 250] width 34 height 24
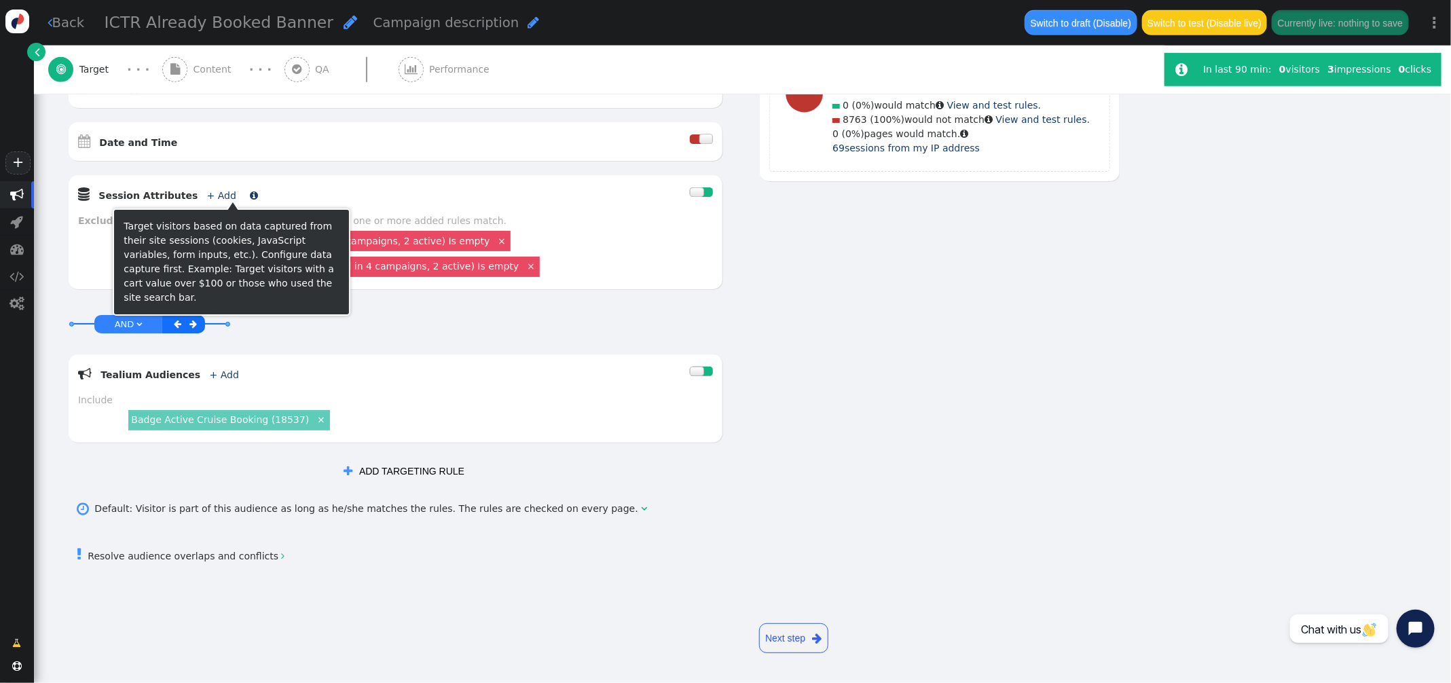
click at [208, 191] on link "+ Add" at bounding box center [221, 195] width 29 height 11
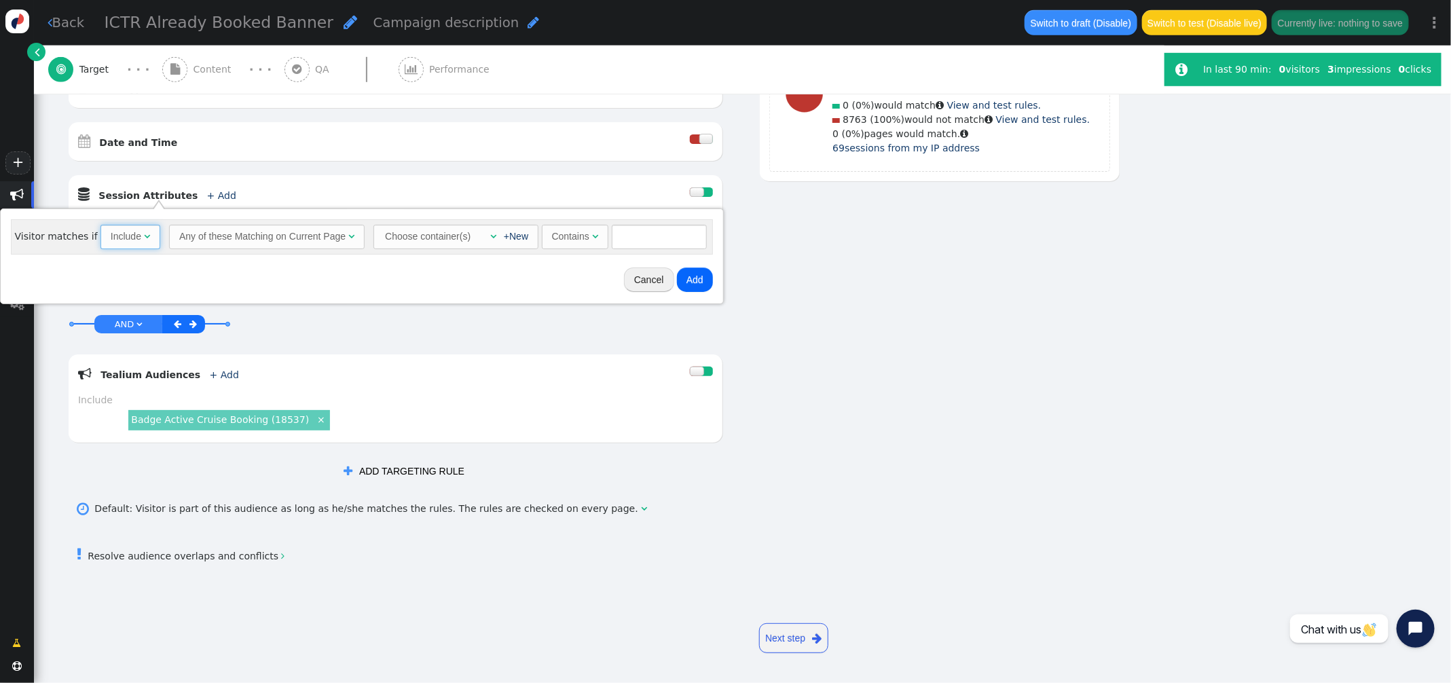
click at [145, 239] on span "" at bounding box center [147, 236] width 6 height 10
click at [490, 236] on span "" at bounding box center [493, 236] width 6 height 10
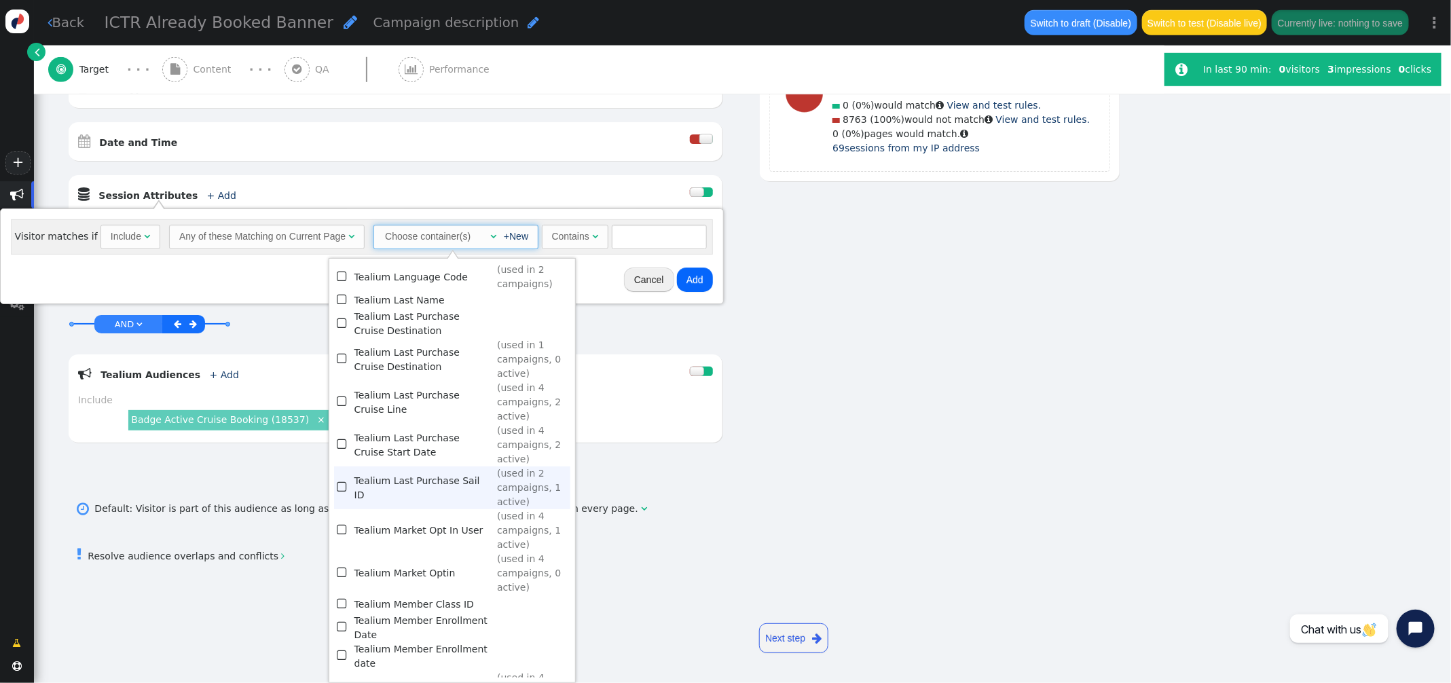
scroll to position [1386, 0]
click at [453, 464] on td "Tealium Last Purchase Sail ID" at bounding box center [423, 482] width 138 height 43
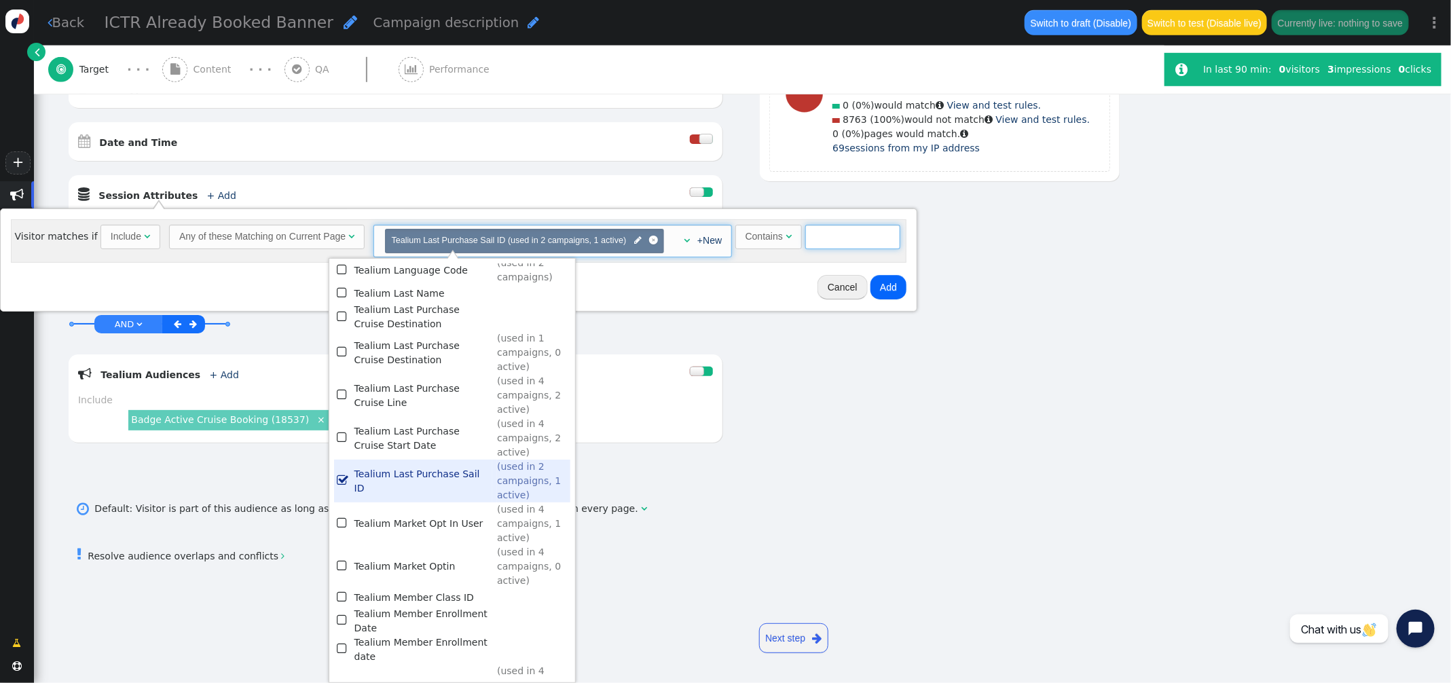
click at [819, 241] on input "text" at bounding box center [852, 237] width 95 height 24
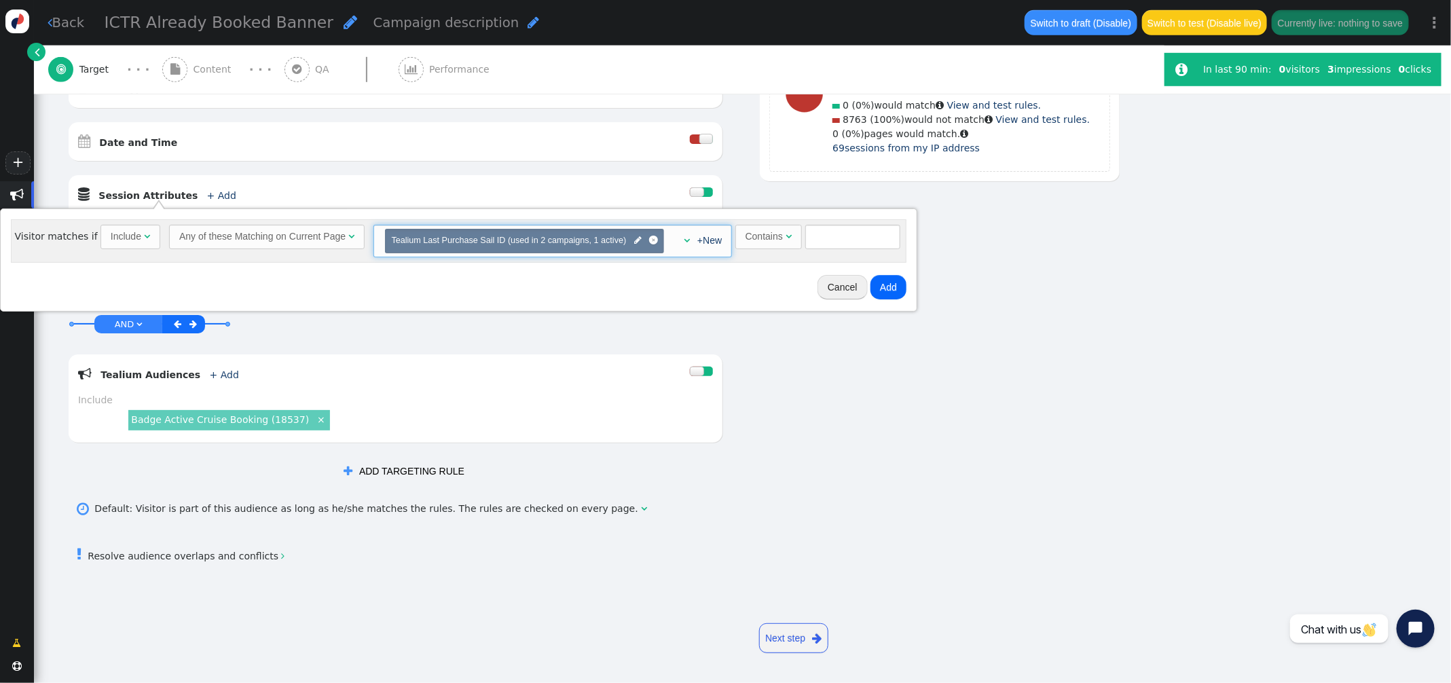
click at [778, 240] on div "Contains" at bounding box center [763, 236] width 37 height 14
click at [794, 286] on button "Add" at bounding box center [805, 287] width 36 height 24
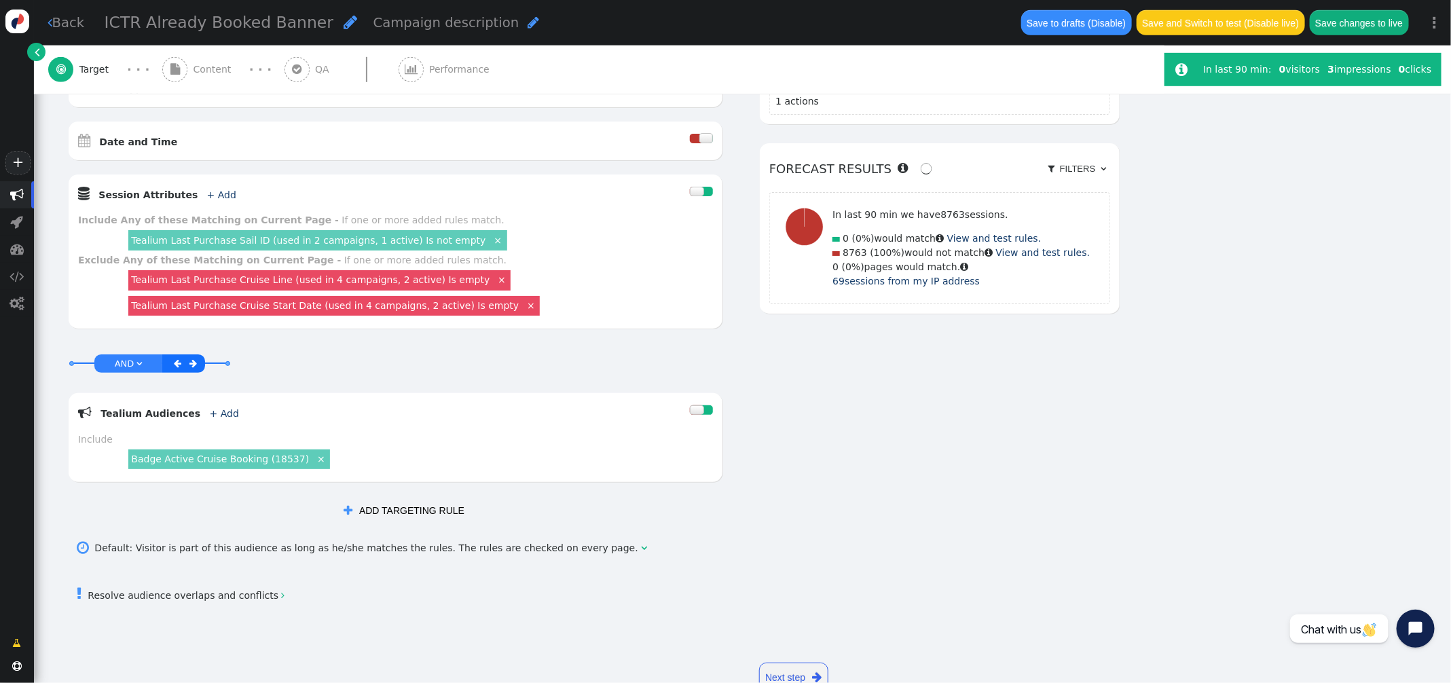
click at [413, 242] on link "Tealium Last Purchase Sail ID (used in 2 campaigns, 1 active) Is not empty" at bounding box center [308, 240] width 354 height 11
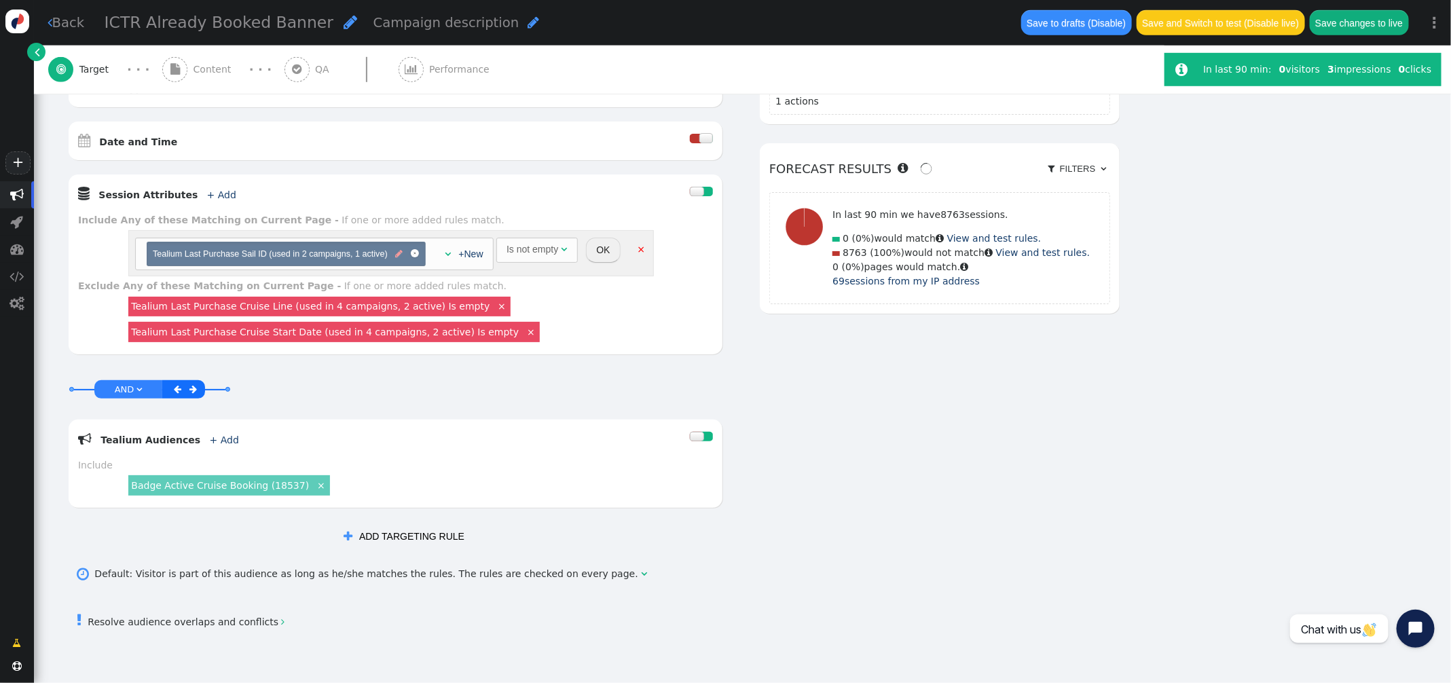
click at [399, 255] on span "" at bounding box center [398, 254] width 7 height 13
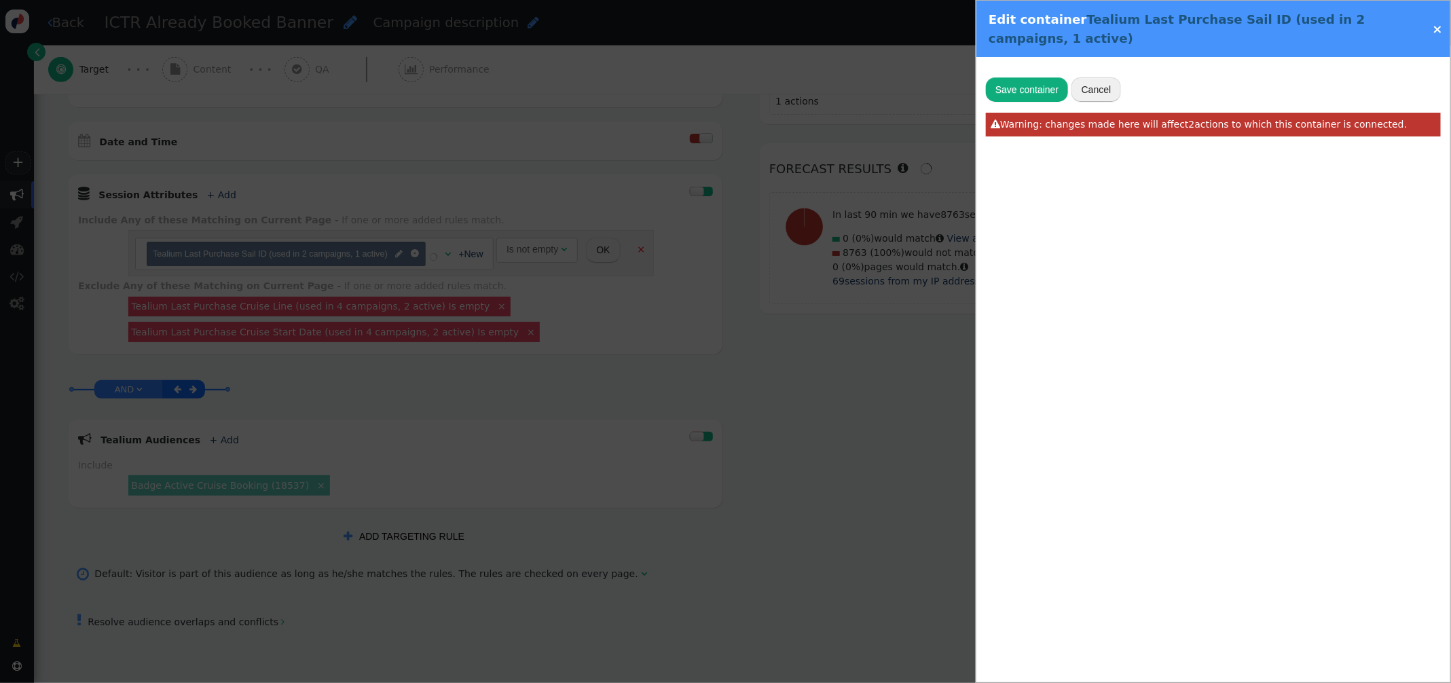
radio input "false"
radio input "true"
type input "utag.data['va.properties.18480']"
type input "Tealium Last Purchase Sail ID"
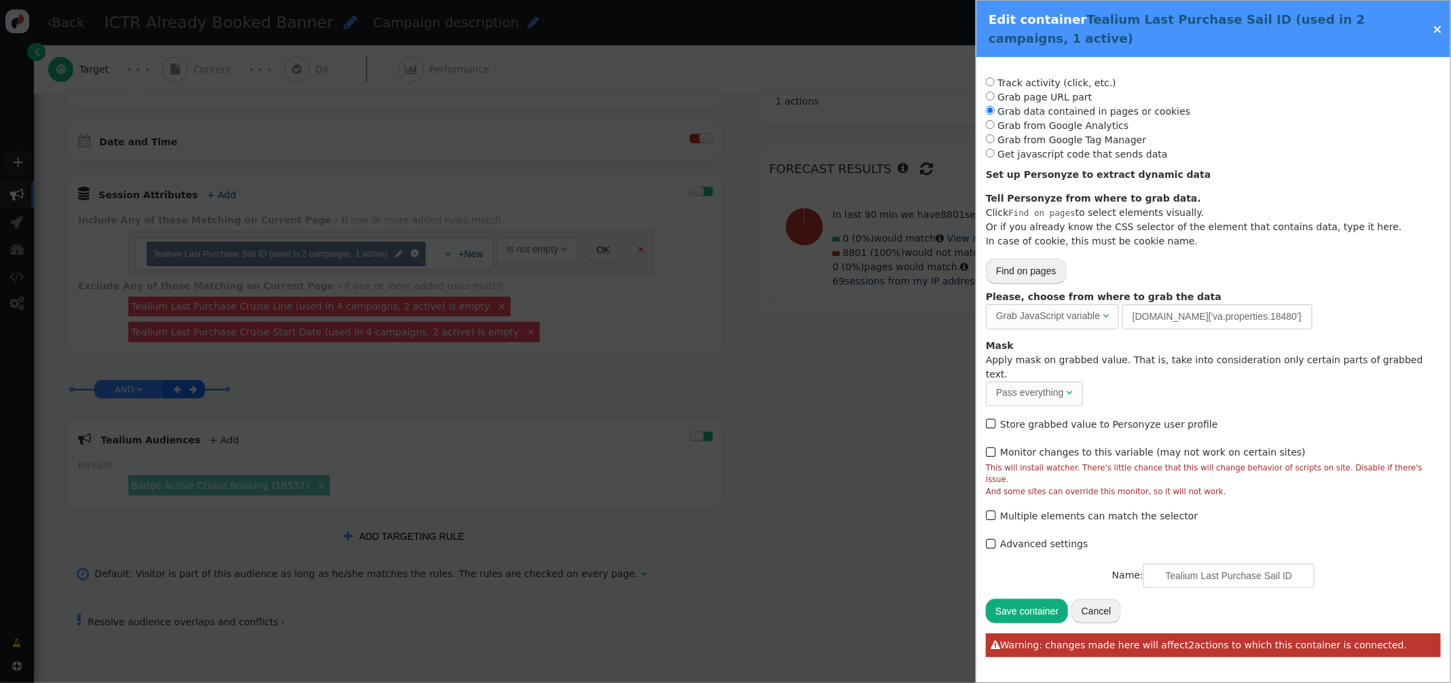
click at [1434, 28] on link "×" at bounding box center [1437, 29] width 10 height 14
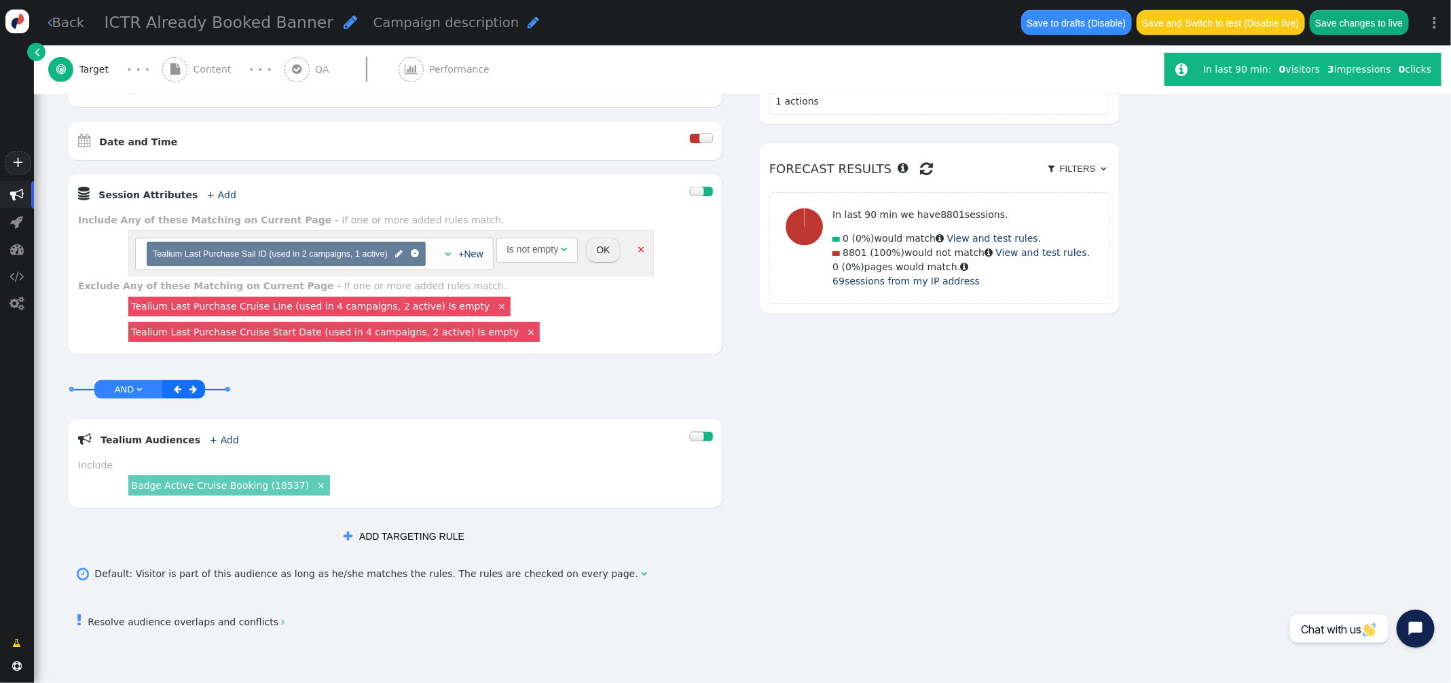
click at [638, 250] on link "×" at bounding box center [641, 248] width 12 height 12
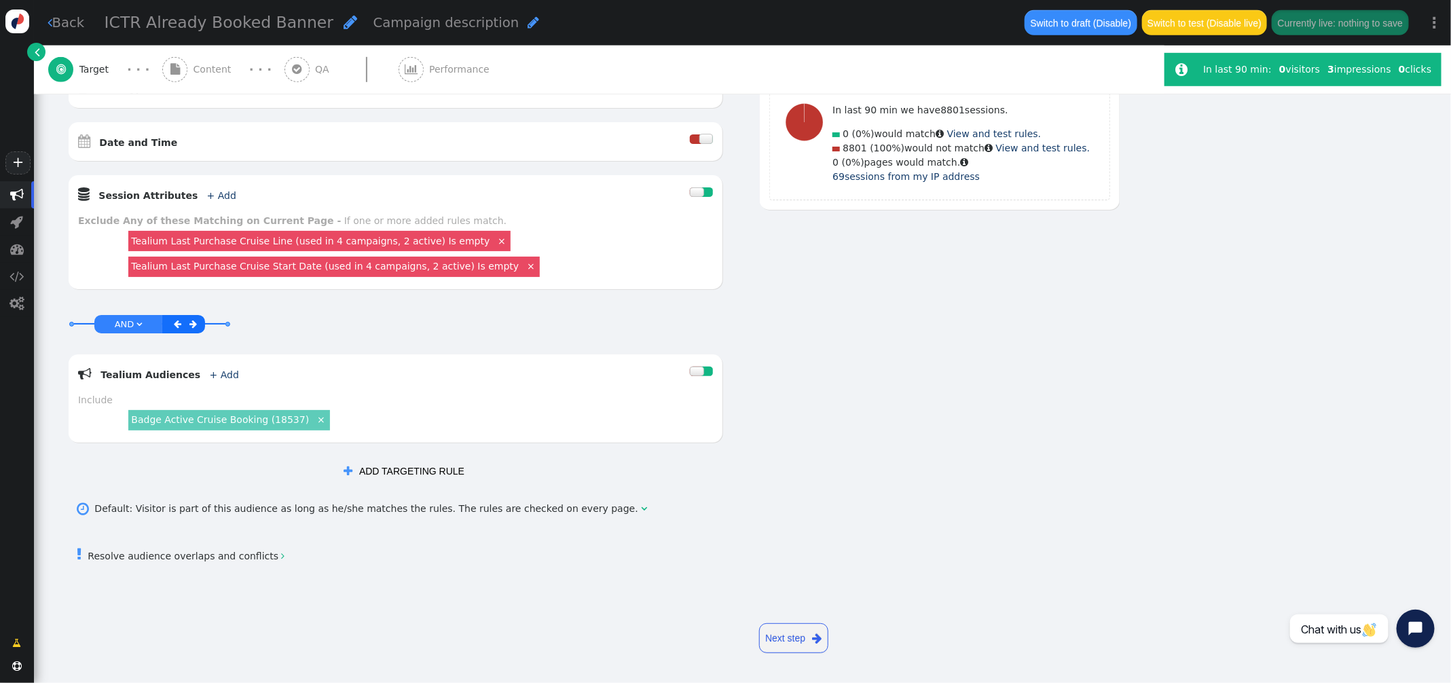
click at [1062, 316] on div "AND OR XOR AND     Pages Visited + Add  Include Current Page is Any of - V…" at bounding box center [593, 144] width 1052 height 679
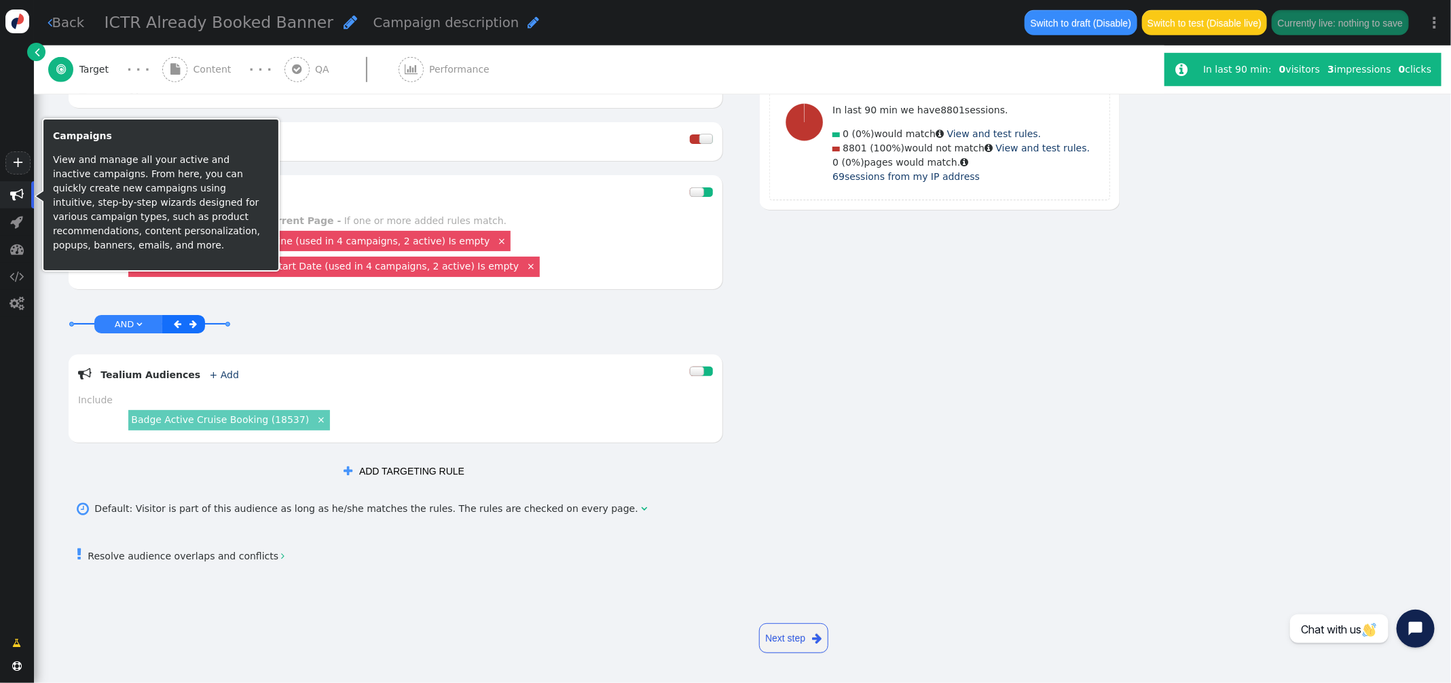
drag, startPoint x: 13, startPoint y: 204, endPoint x: 38, endPoint y: 200, distance: 25.3
click at [13, 204] on span "" at bounding box center [17, 194] width 34 height 27
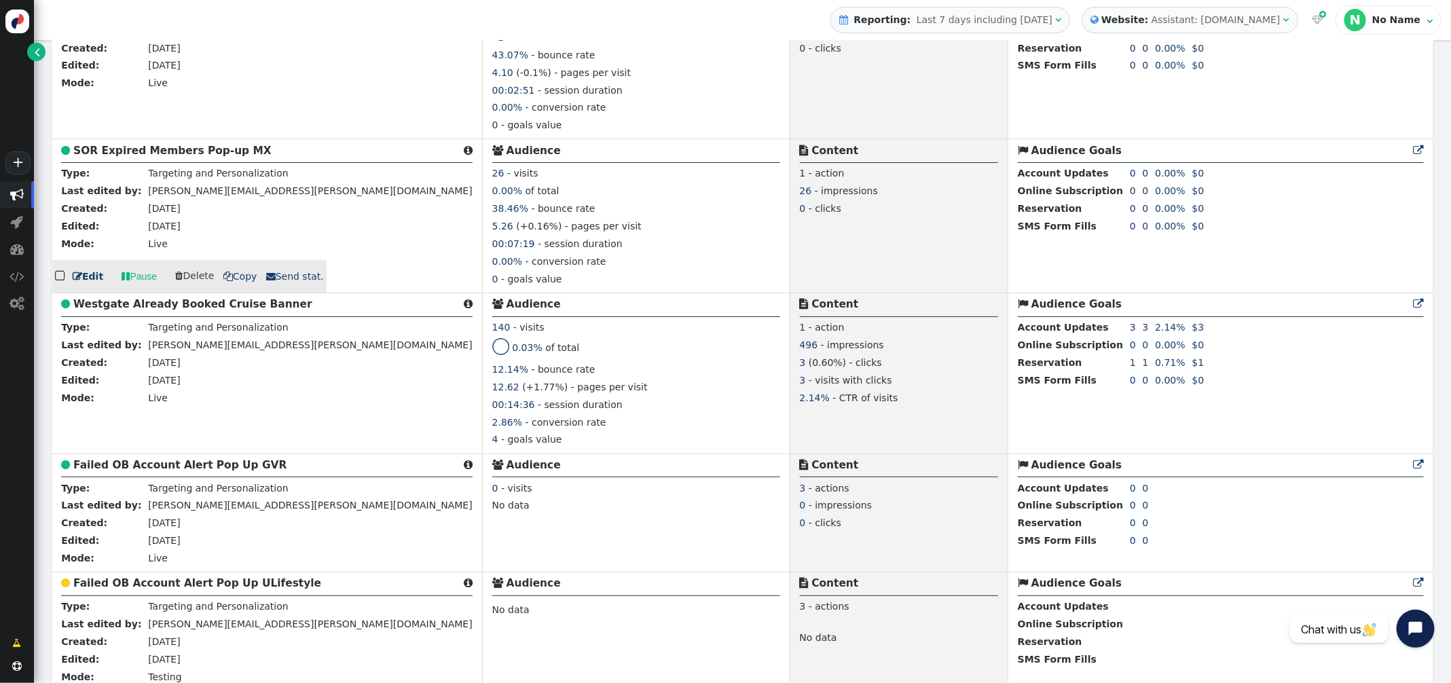
scroll to position [2447, 0]
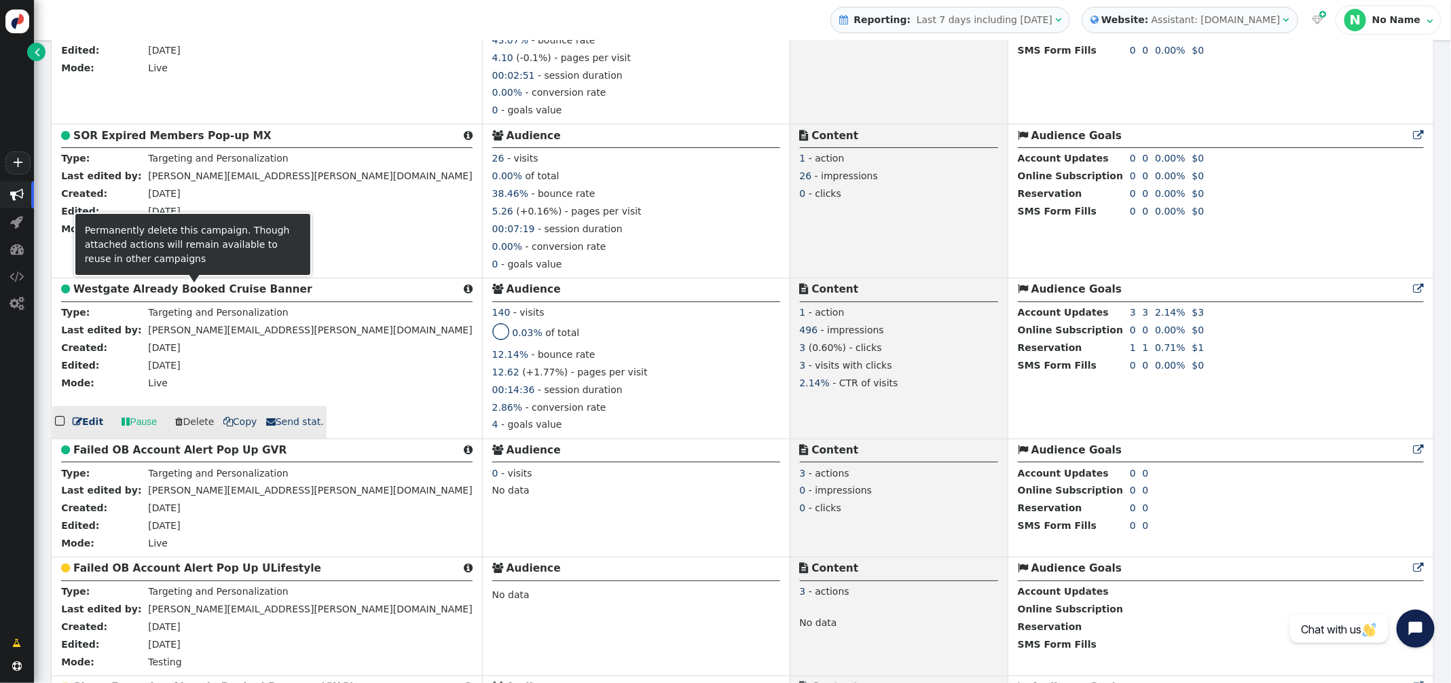
click at [176, 295] on b "Westgate Already Booked Cruise Banner" at bounding box center [192, 289] width 239 height 12
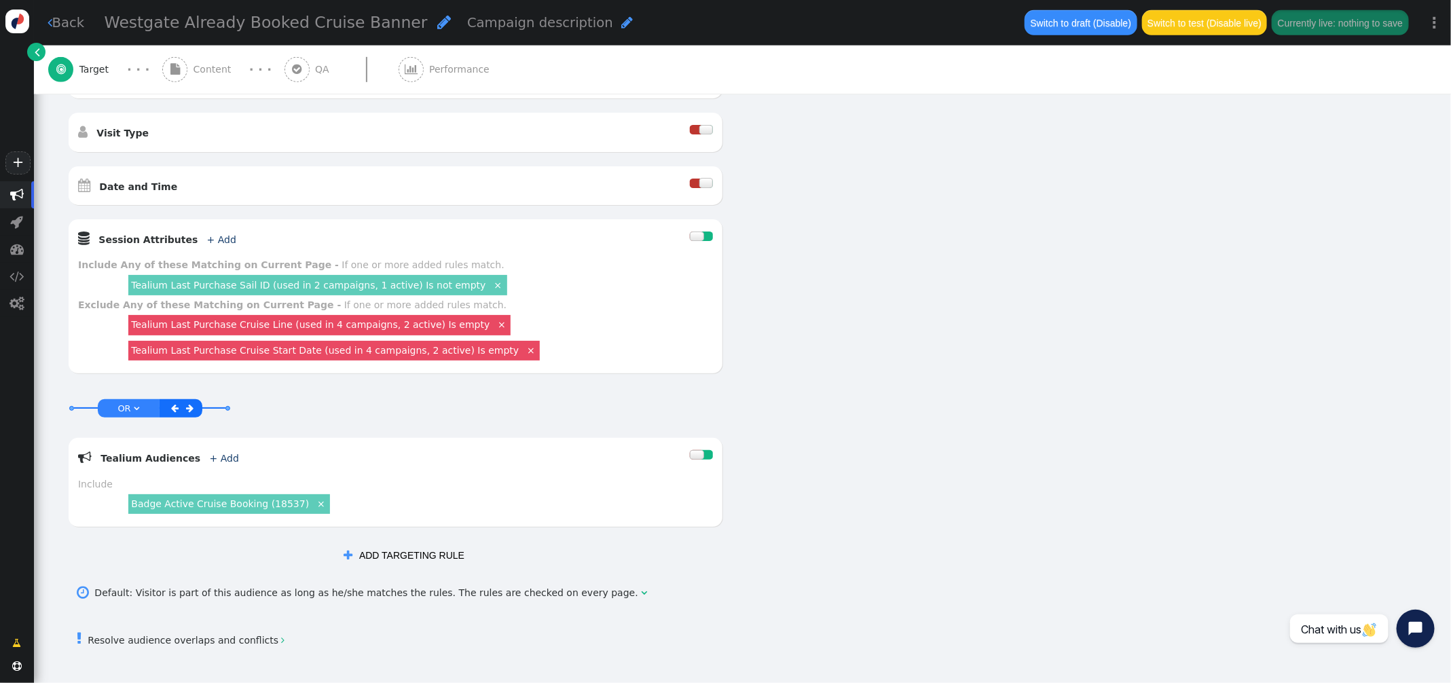
scroll to position [438, 0]
click at [134, 408] on span "" at bounding box center [136, 408] width 5 height 9
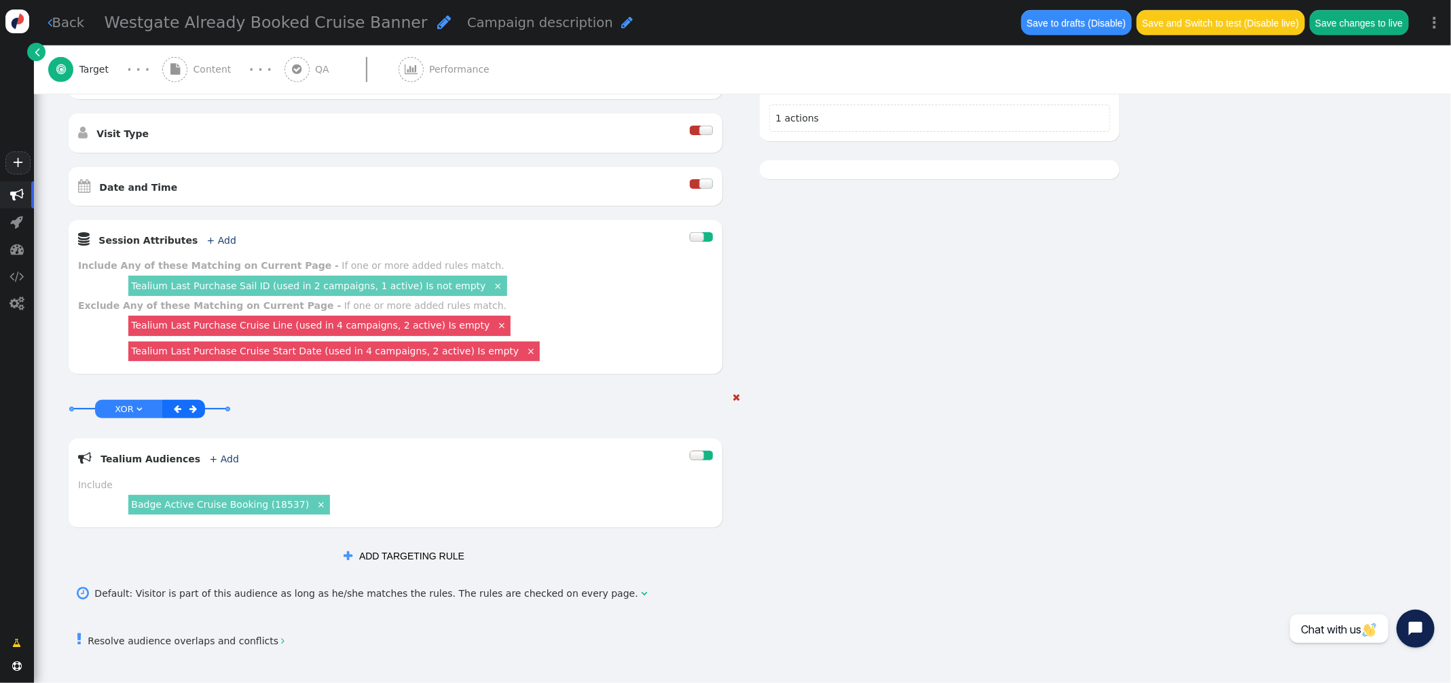
click at [152, 405] on div "AND OR XOR XOR " at bounding box center [128, 409] width 67 height 18
click at [142, 407] on link "XOR " at bounding box center [129, 409] width 32 height 16
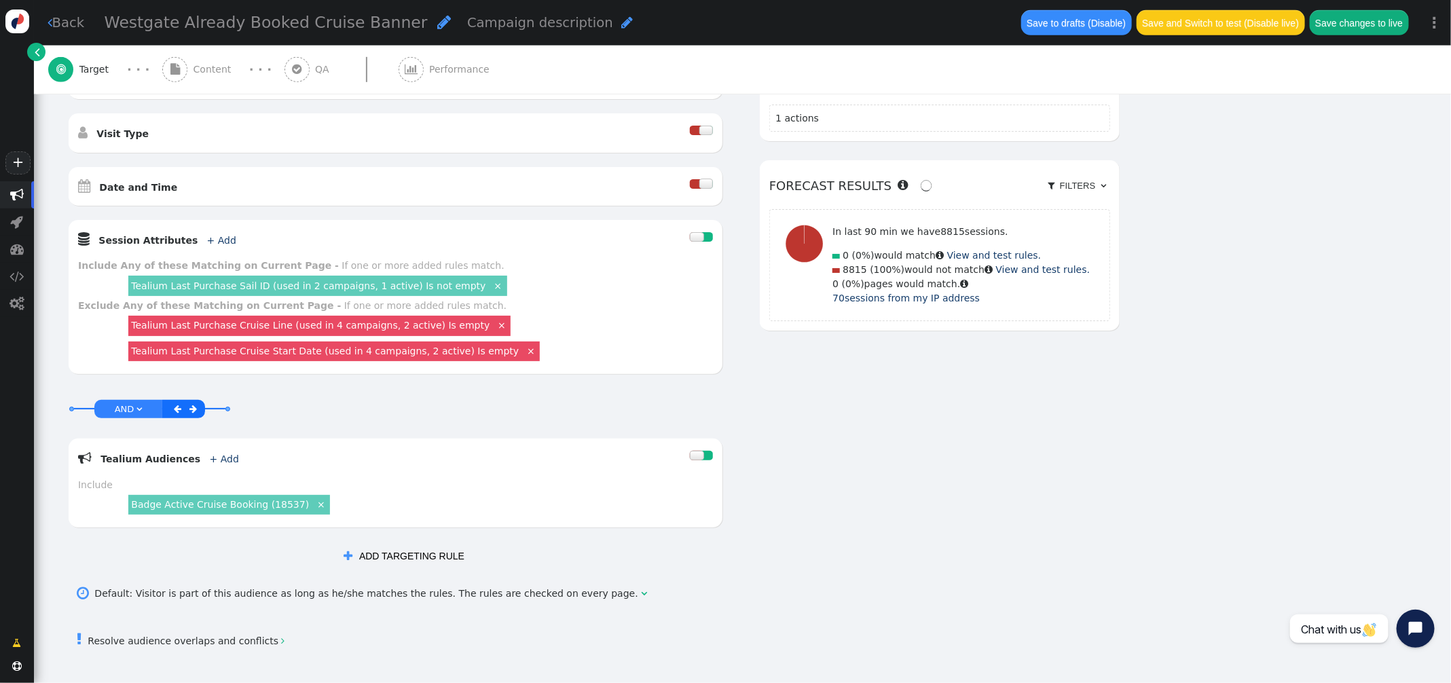
click at [491, 287] on link "×" at bounding box center [497, 285] width 12 height 12
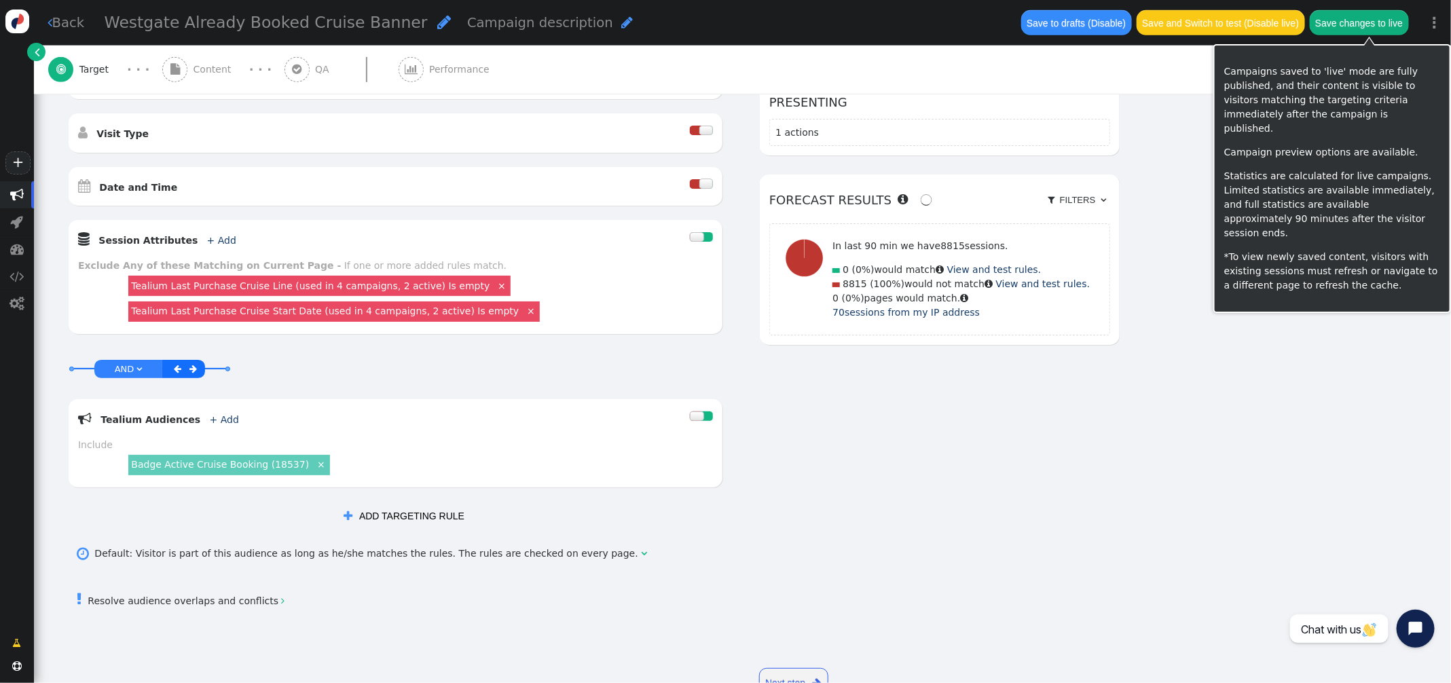
click at [1360, 22] on button "Save changes to live" at bounding box center [1358, 22] width 99 height 24
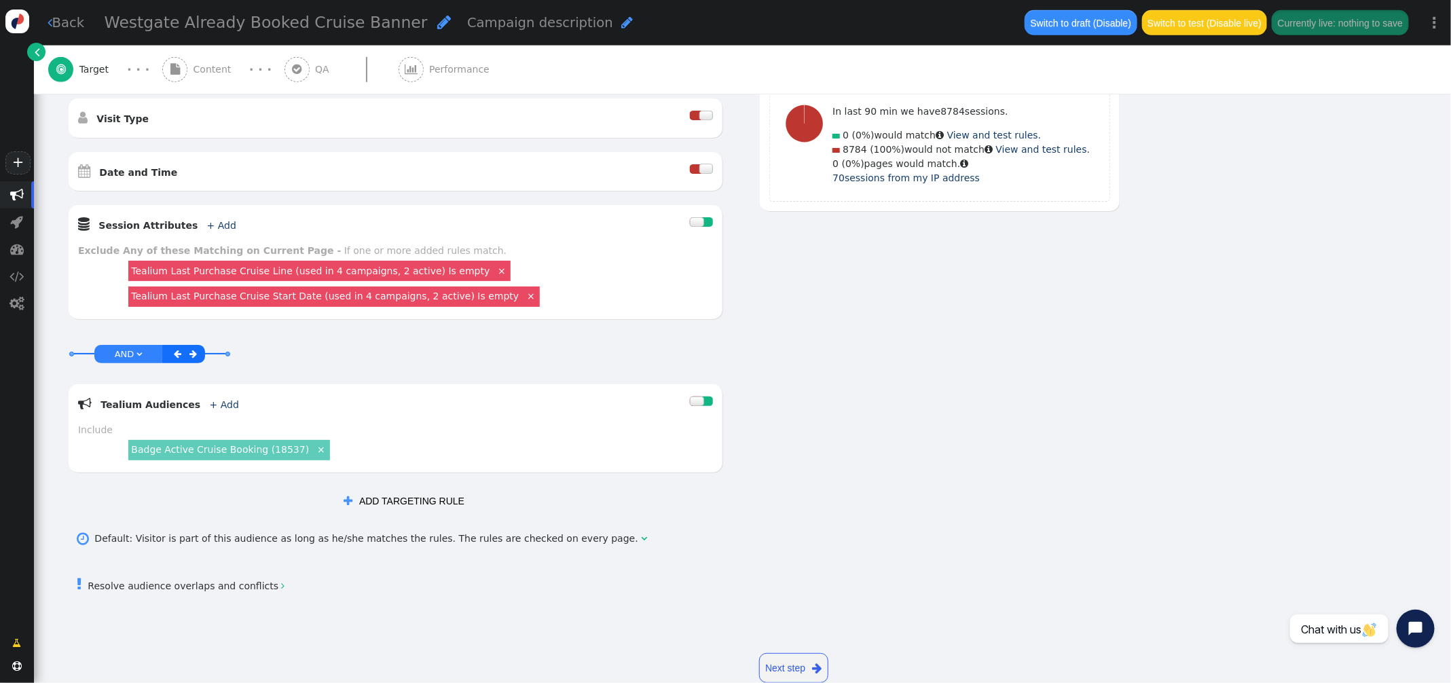
scroll to position [483, 0]
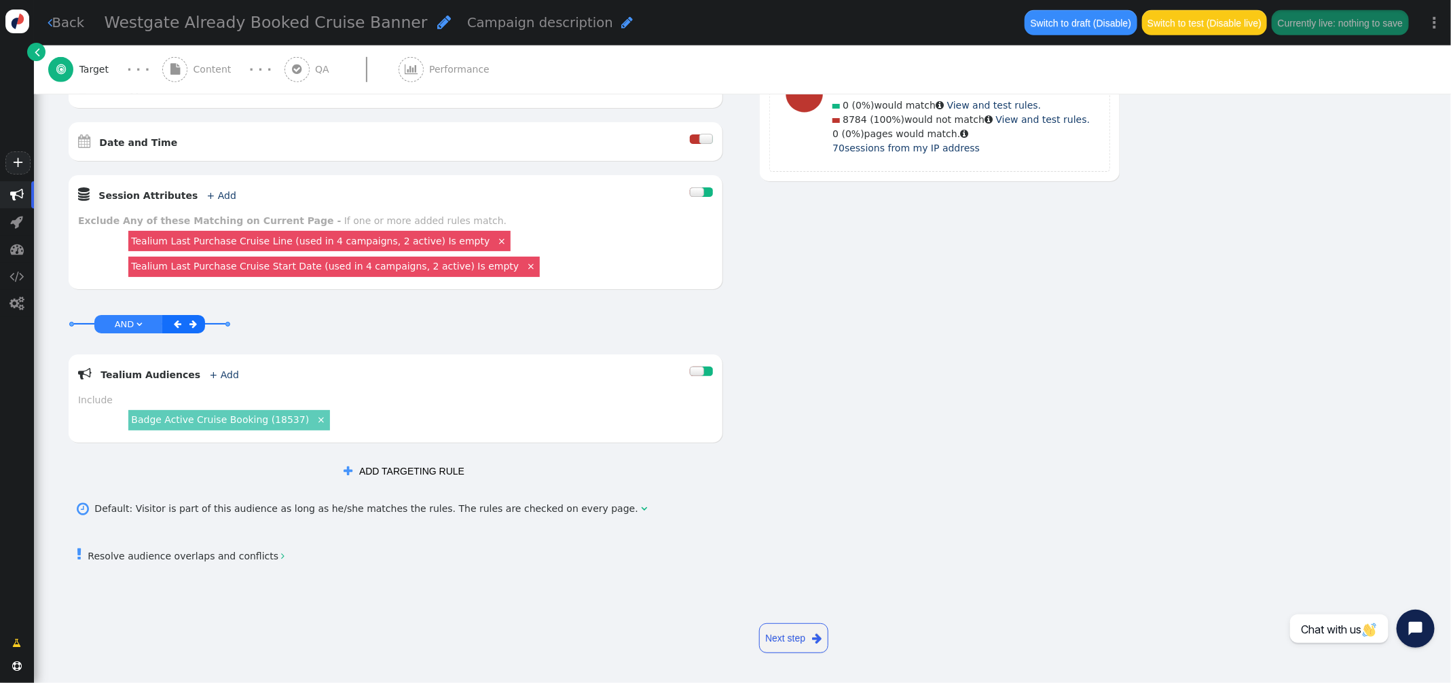
click at [310, 244] on link "Tealium Last Purchase Cruise Line (used in 4 campaigns, 2 active) Is empty" at bounding box center [310, 241] width 358 height 11
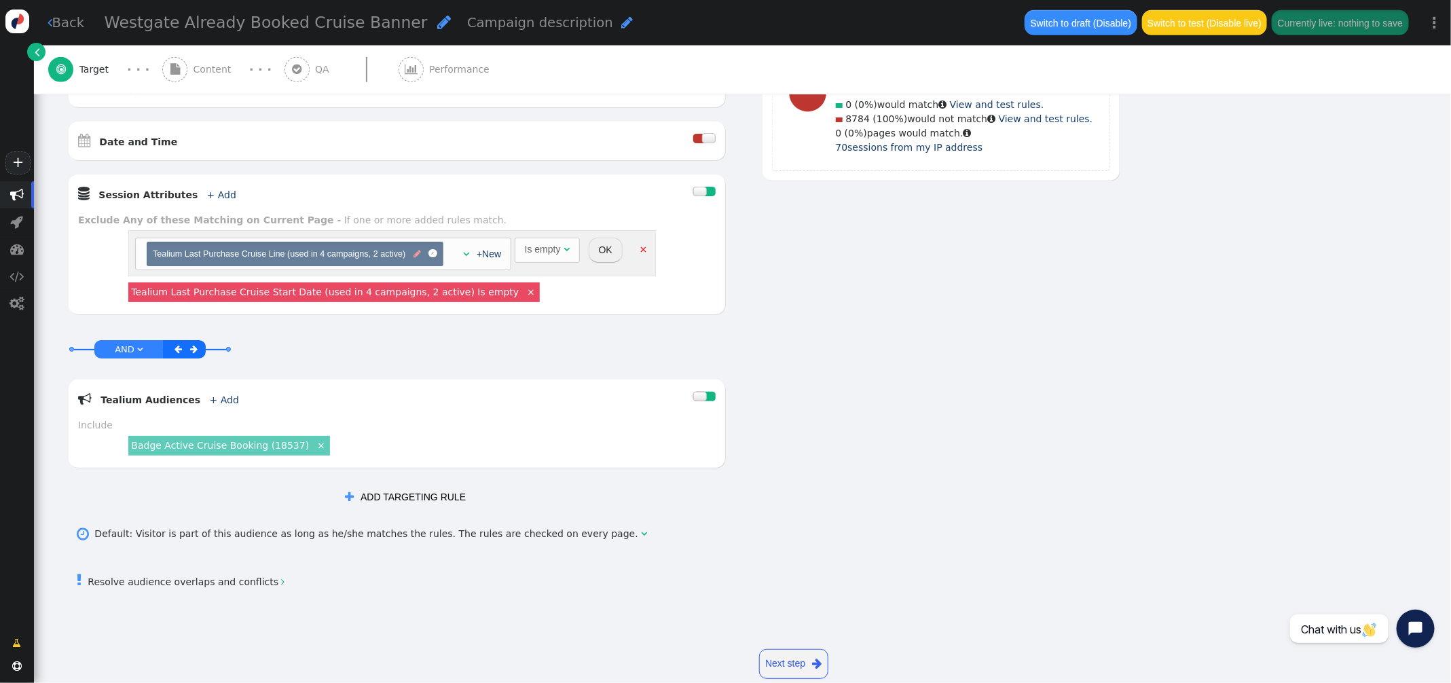
click at [419, 253] on span "" at bounding box center [416, 254] width 7 height 13
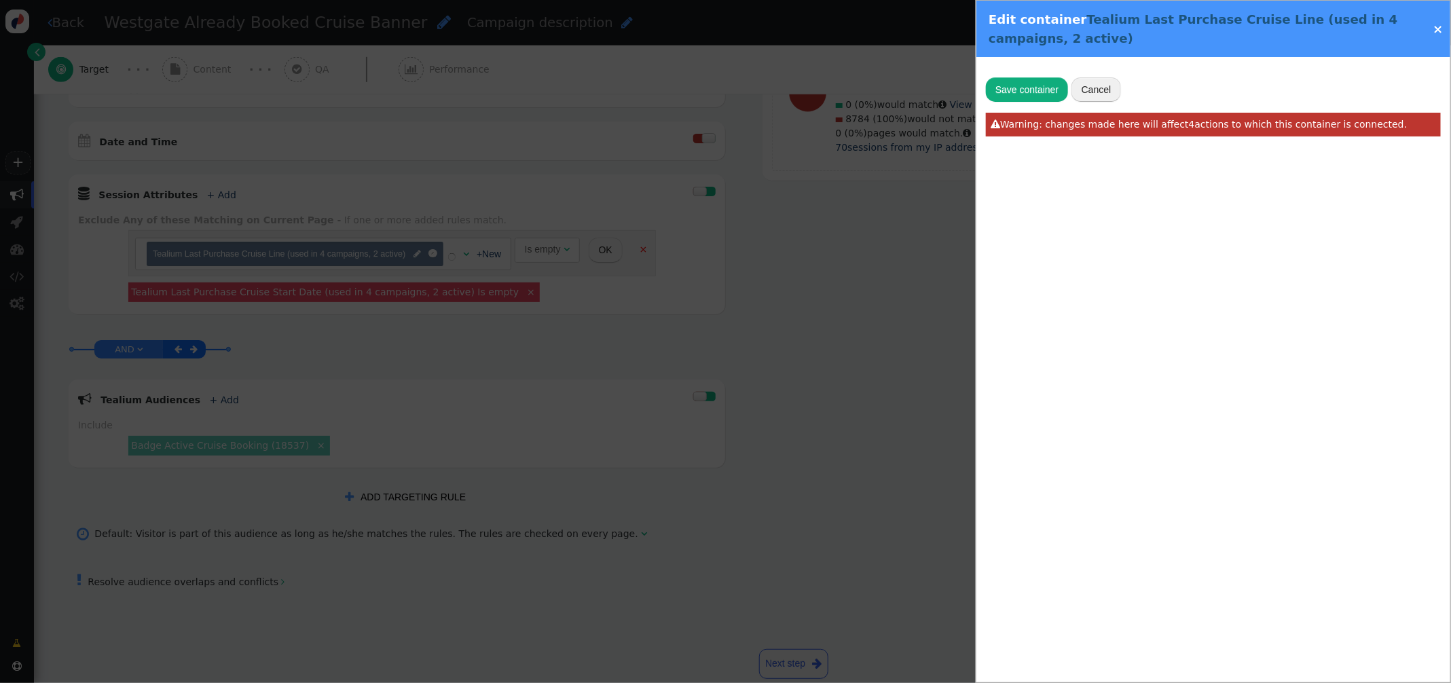
radio input "false"
radio input "true"
type input "utag.data['va.properties.18478']"
type input "Tealium Last Purchase Cruise Line"
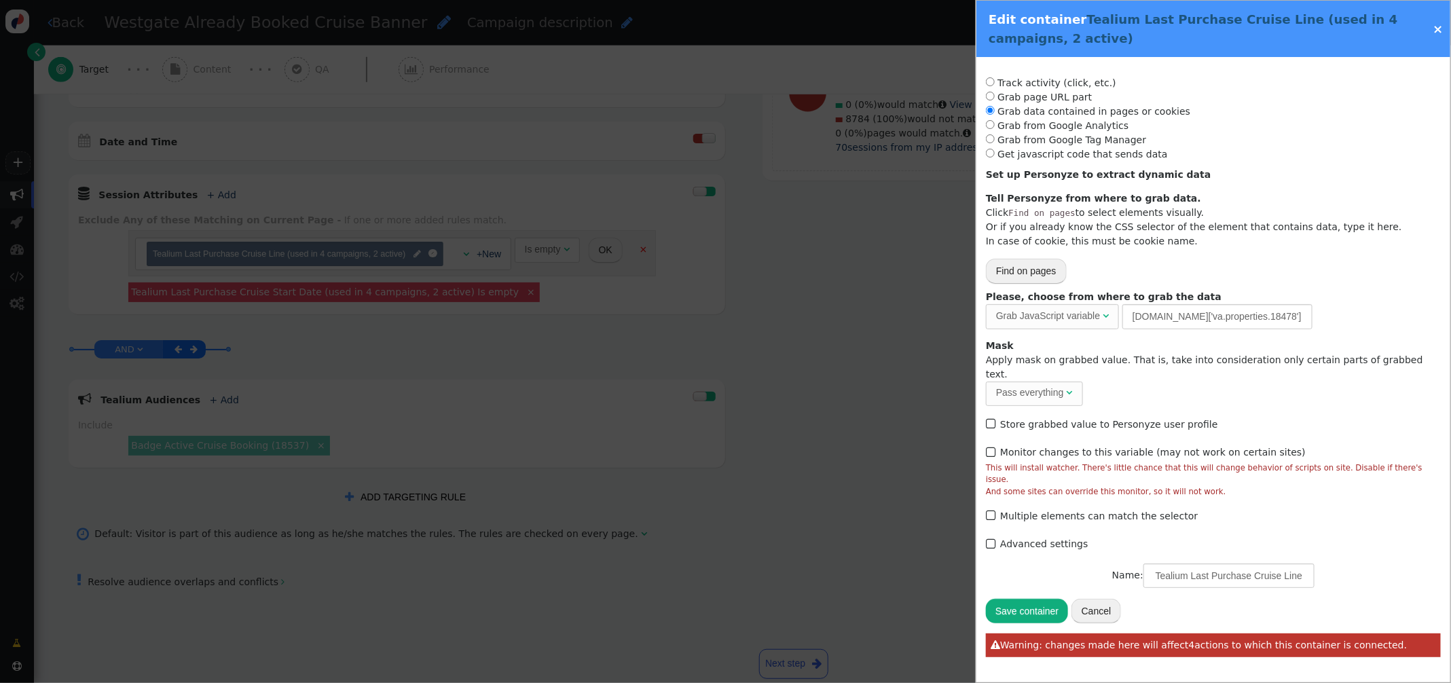
click at [1109, 599] on button "Cancel" at bounding box center [1096, 611] width 50 height 24
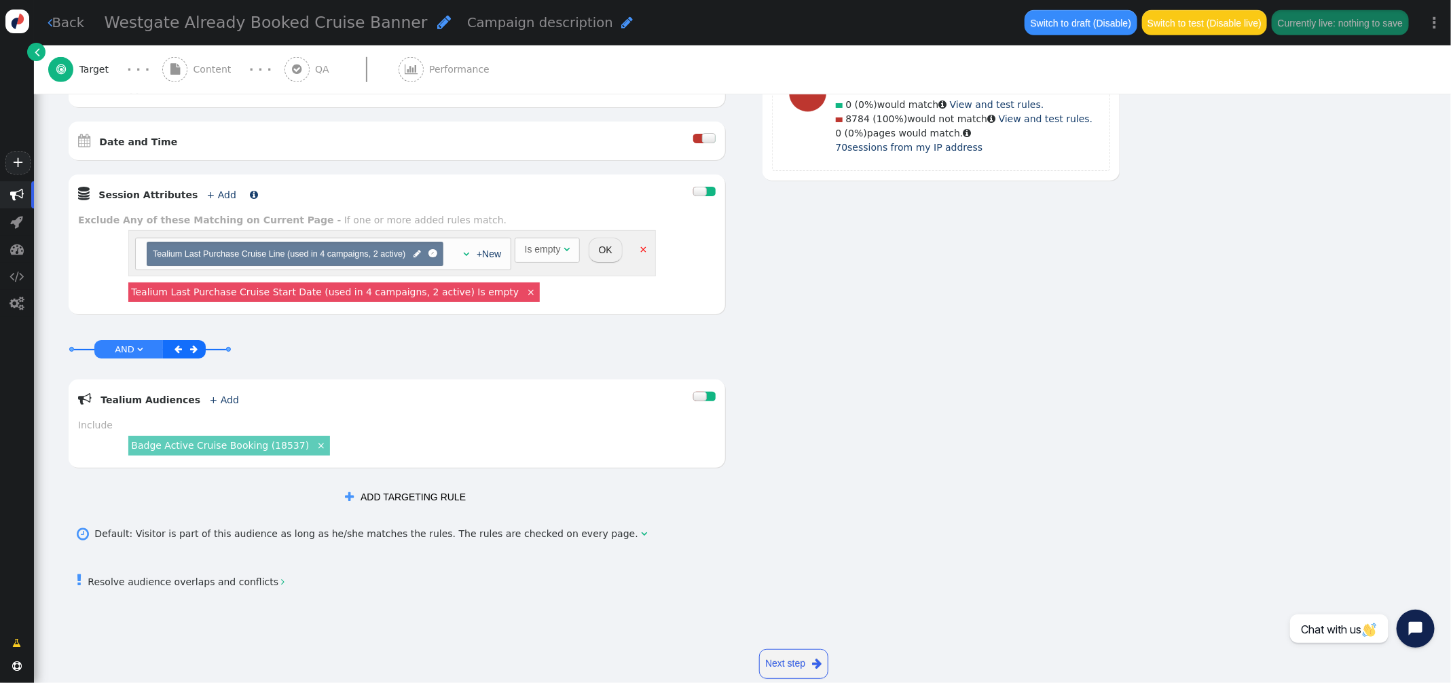
click at [207, 197] on link "+ Add" at bounding box center [221, 194] width 29 height 11
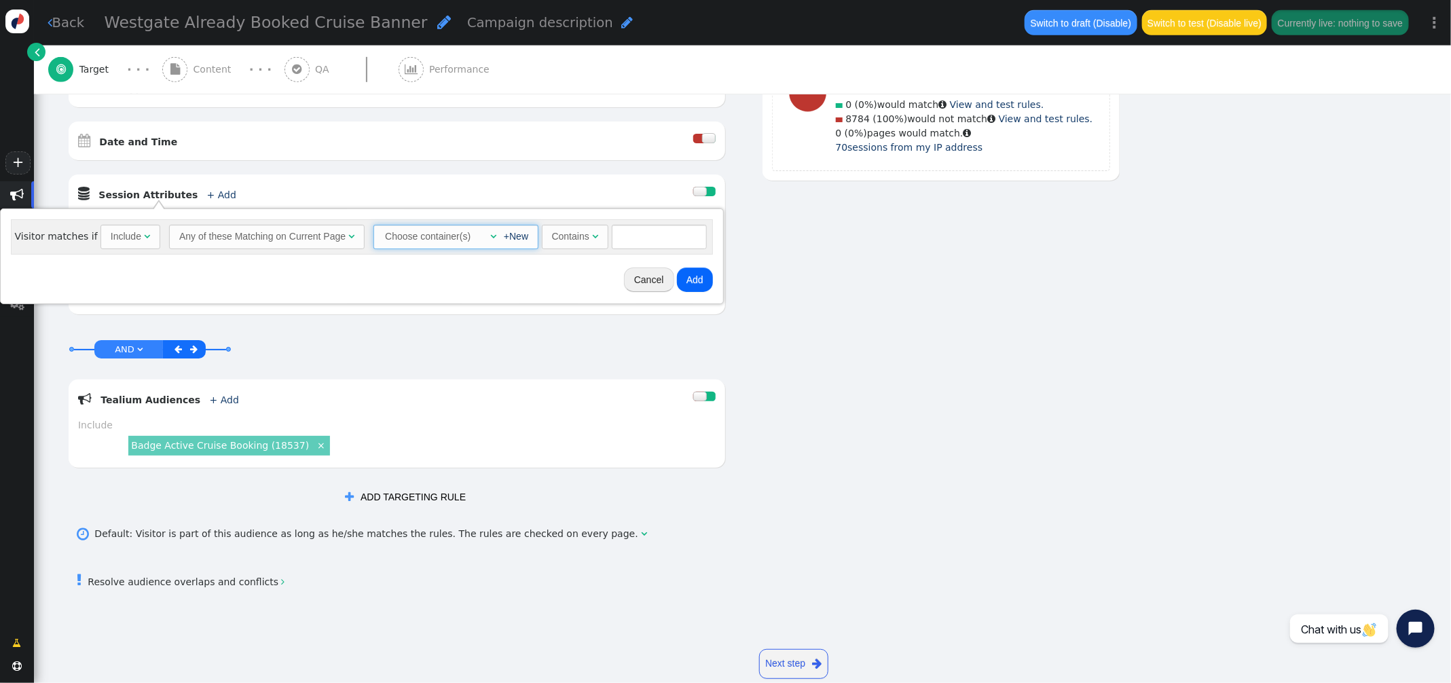
click at [485, 237] on div "" at bounding box center [490, 236] width 14 height 14
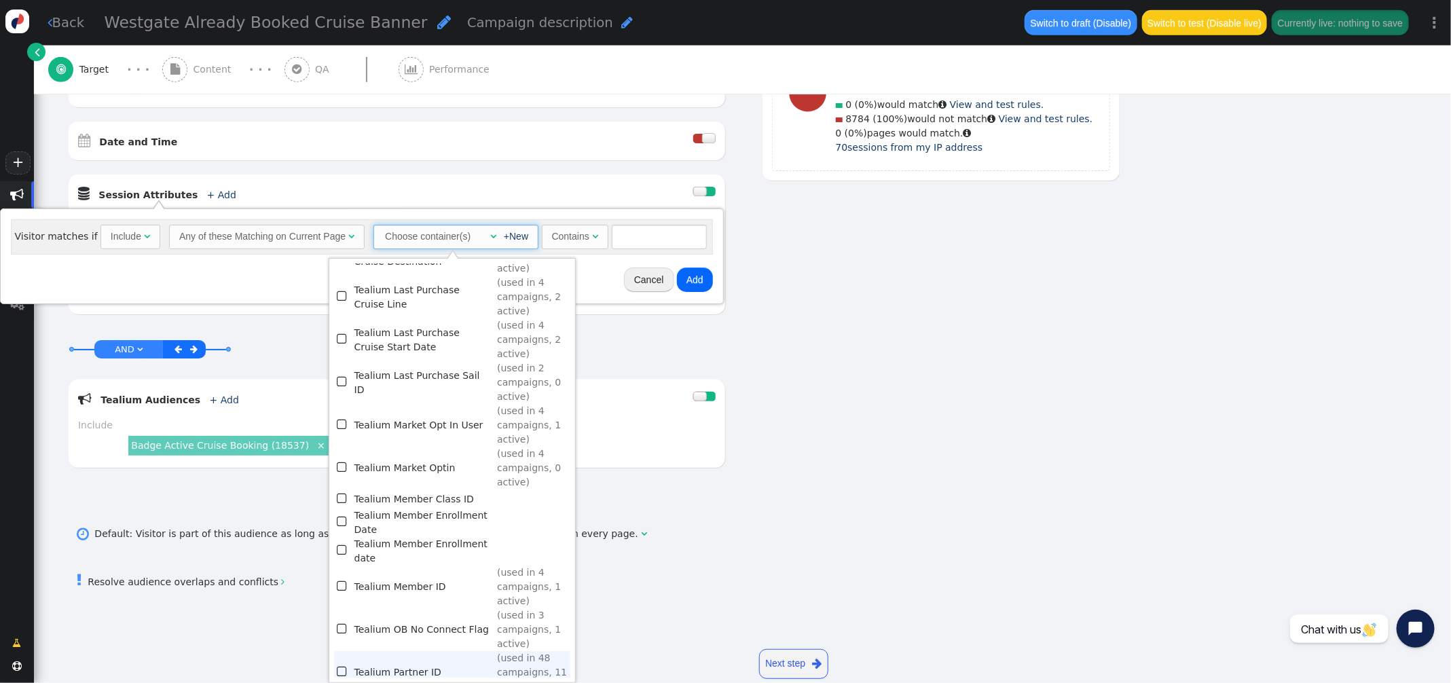
scroll to position [1375, 0]
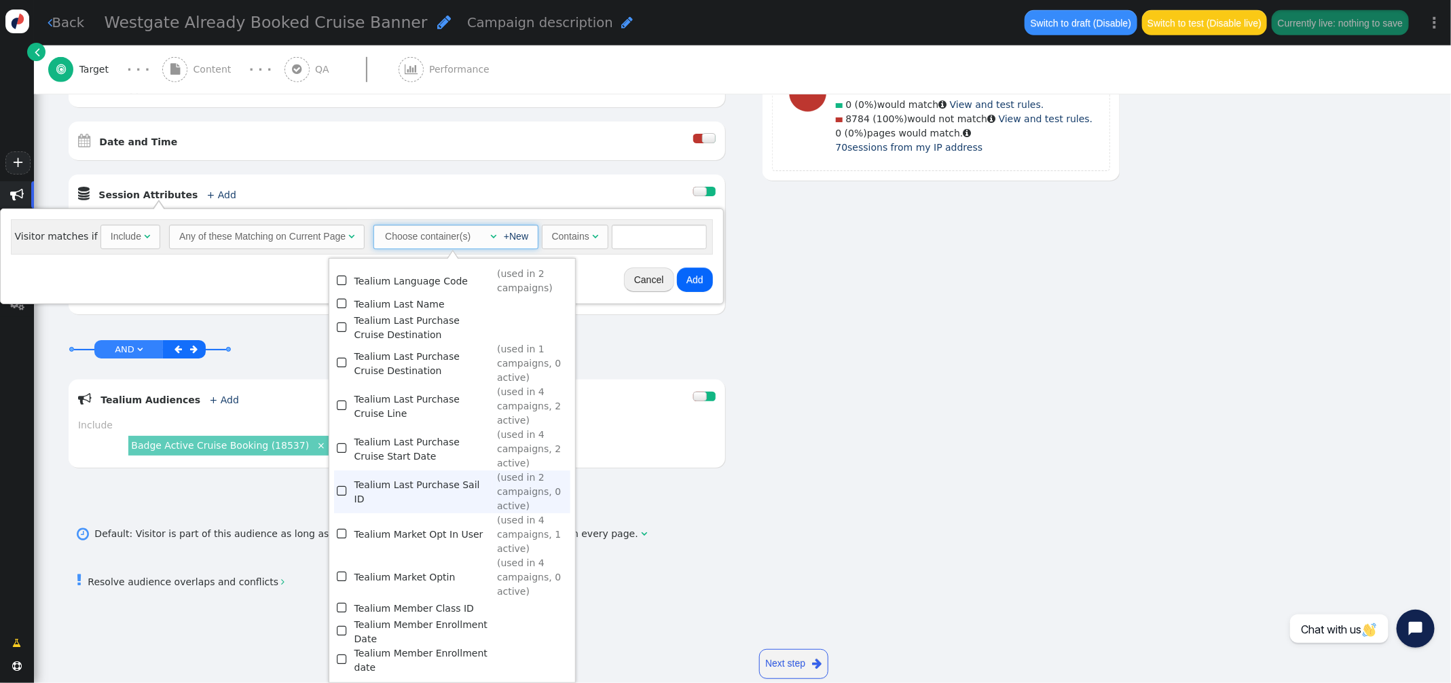
click at [364, 470] on td "Tealium Last Purchase Sail ID" at bounding box center [423, 491] width 138 height 43
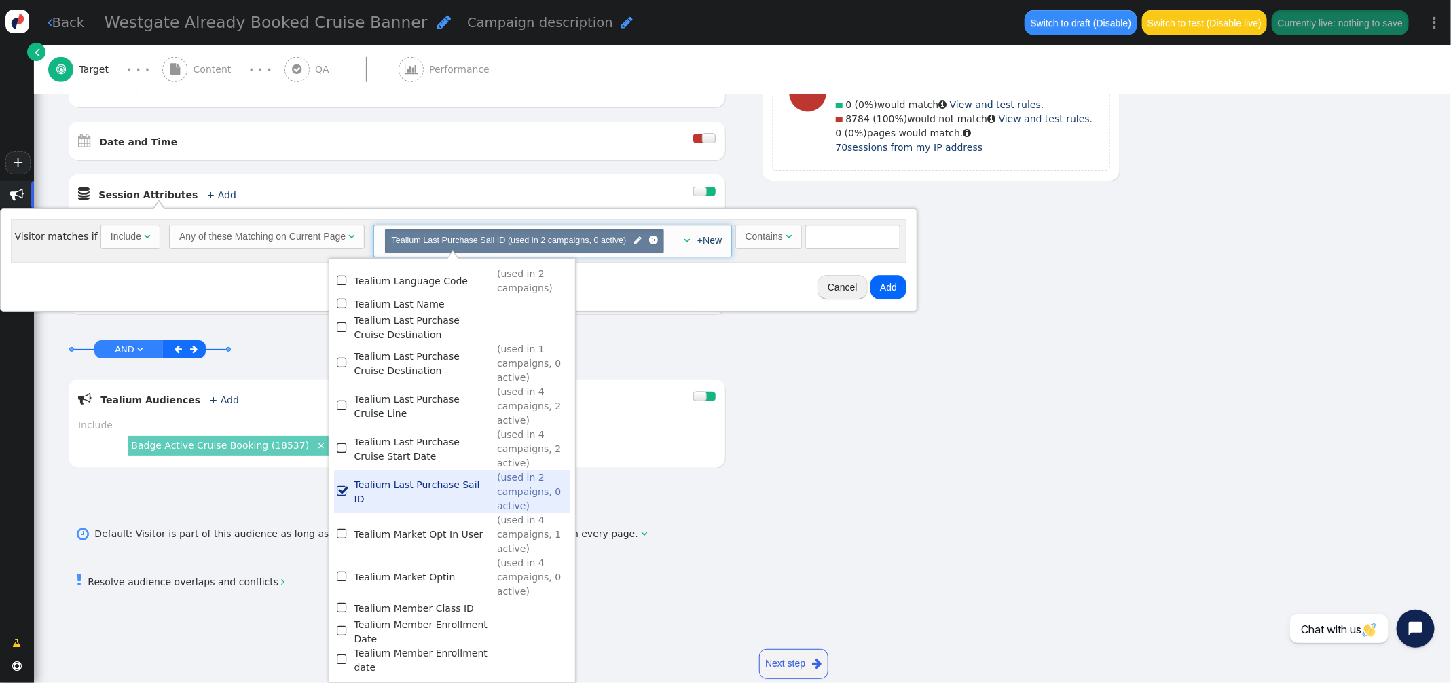
click at [731, 316] on div "" at bounding box center [734, 67] width 17 height 524
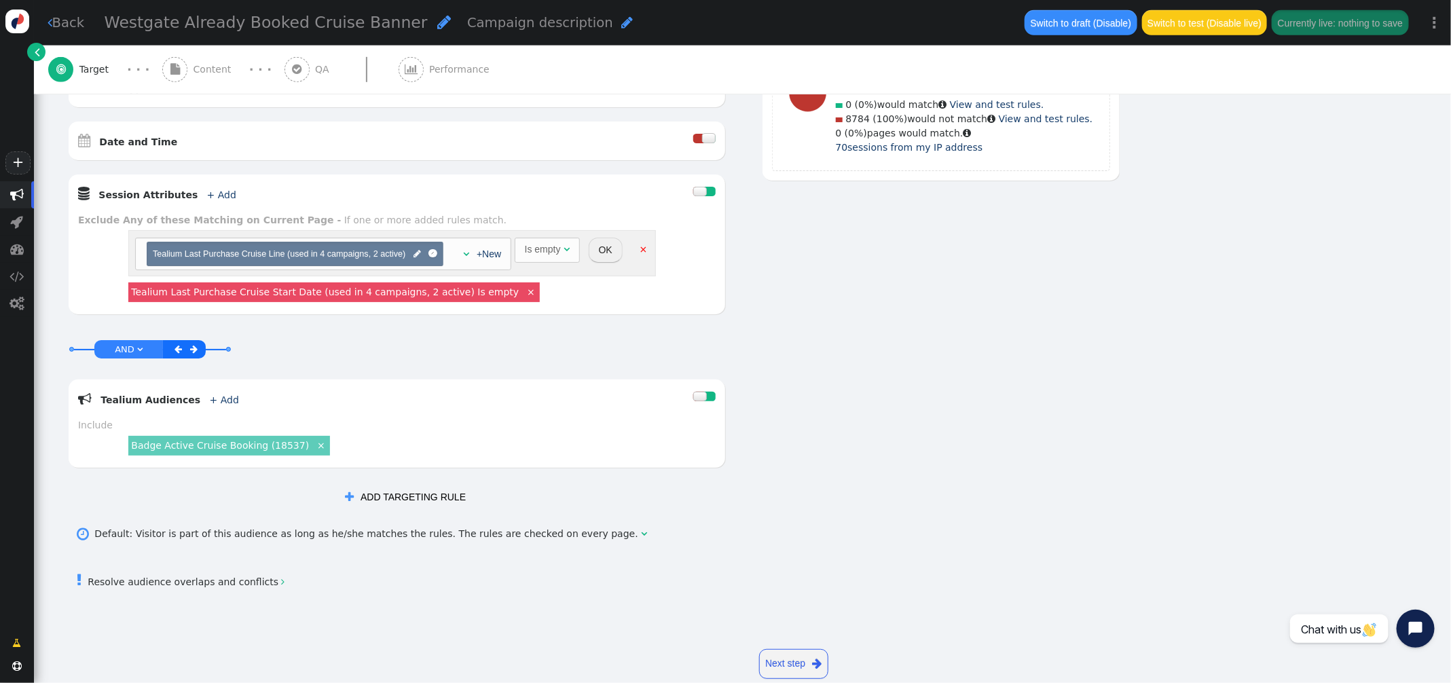
click at [684, 219] on div "Exclude Any of these Matching on Current Page - If one or more added rules matc…" at bounding box center [396, 220] width 637 height 14
click at [606, 253] on button "OK" at bounding box center [605, 250] width 34 height 24
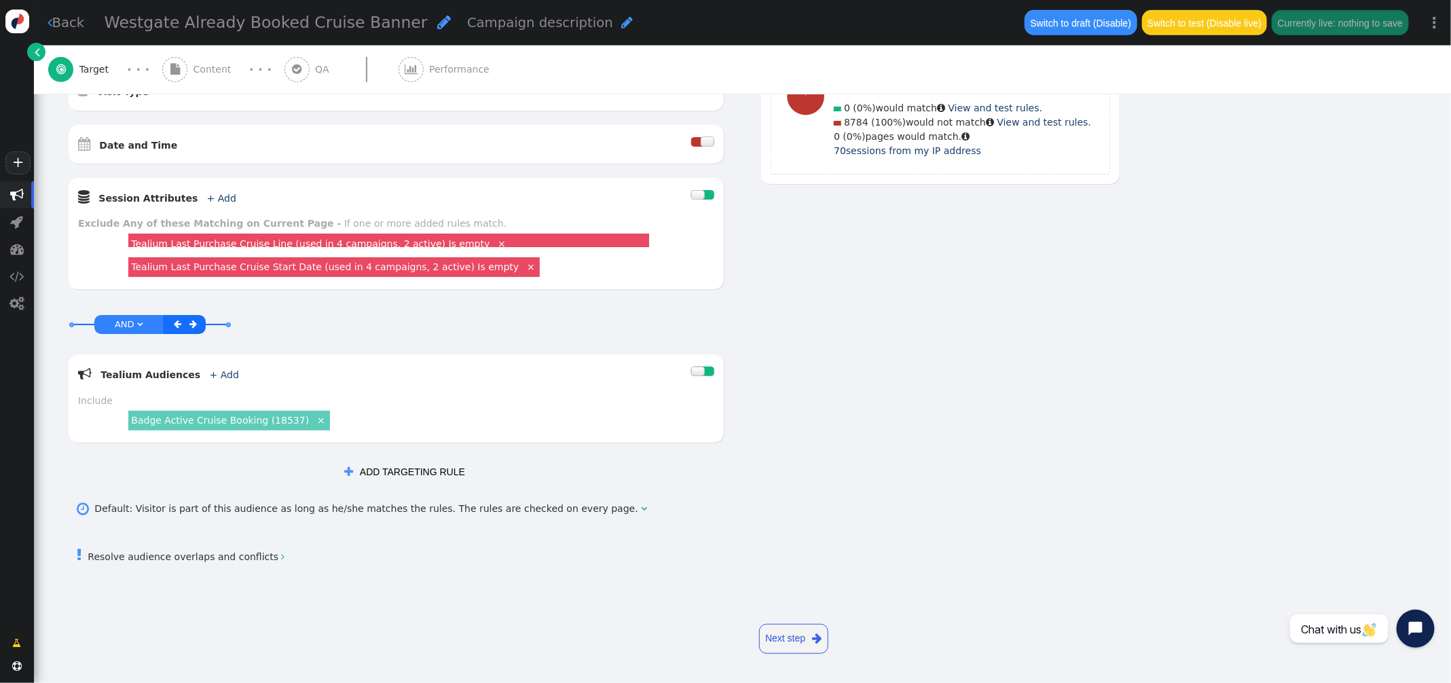
scroll to position [483, 0]
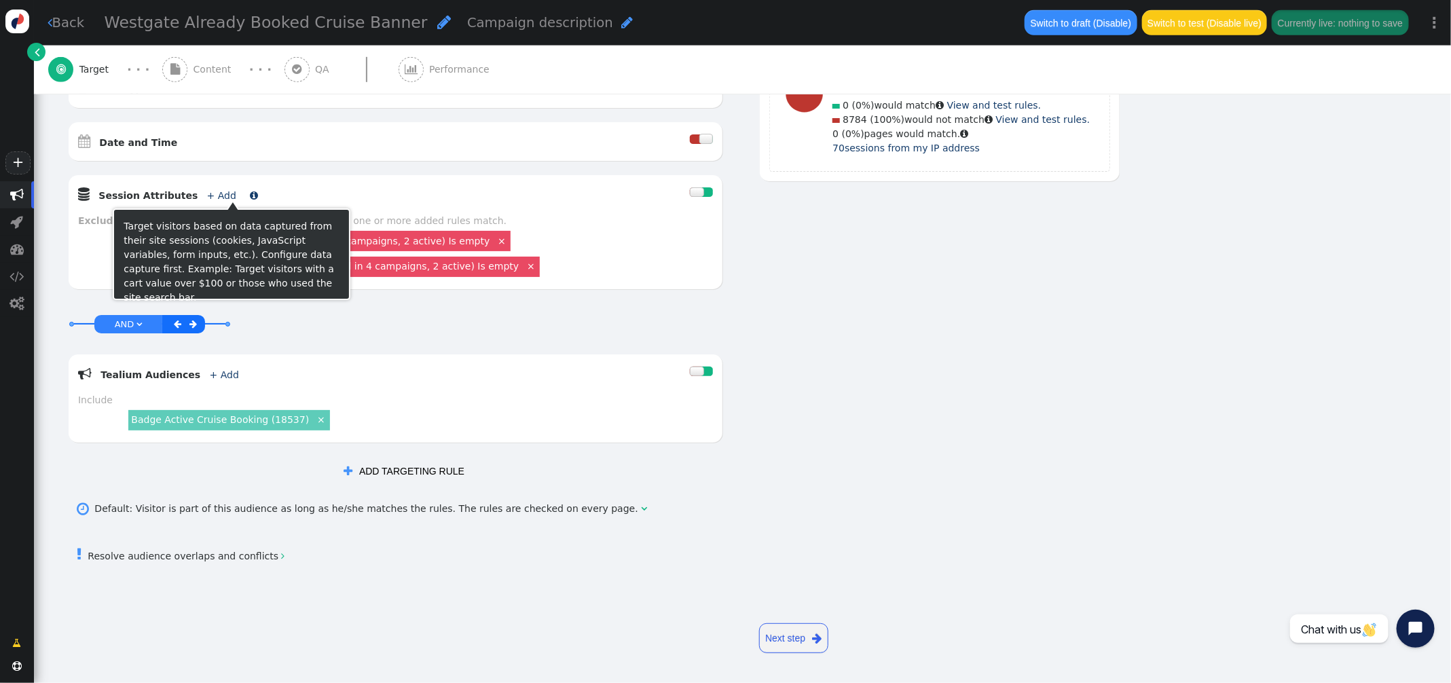
click at [207, 193] on link "+ Add" at bounding box center [221, 195] width 29 height 11
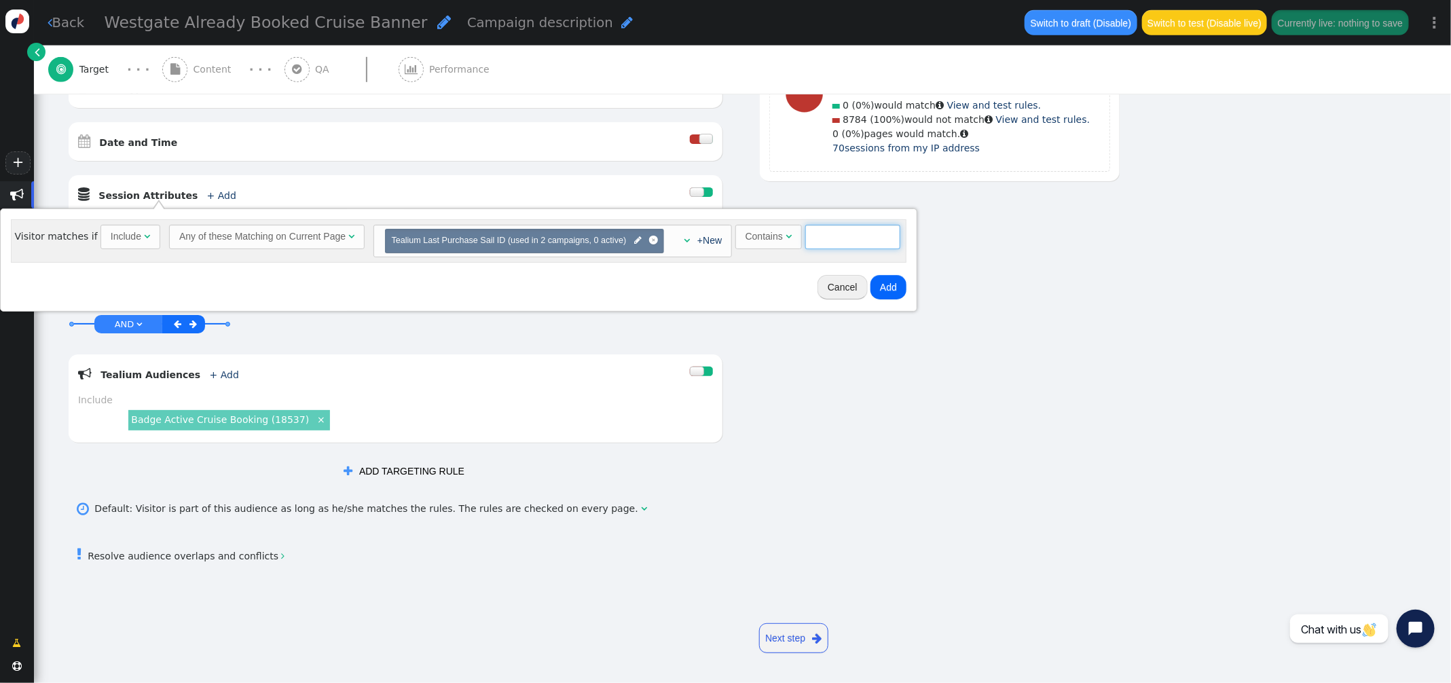
click at [829, 240] on input "text" at bounding box center [852, 237] width 95 height 24
click at [779, 239] on div "Contains" at bounding box center [765, 236] width 40 height 14
click at [634, 242] on span "" at bounding box center [637, 240] width 7 height 13
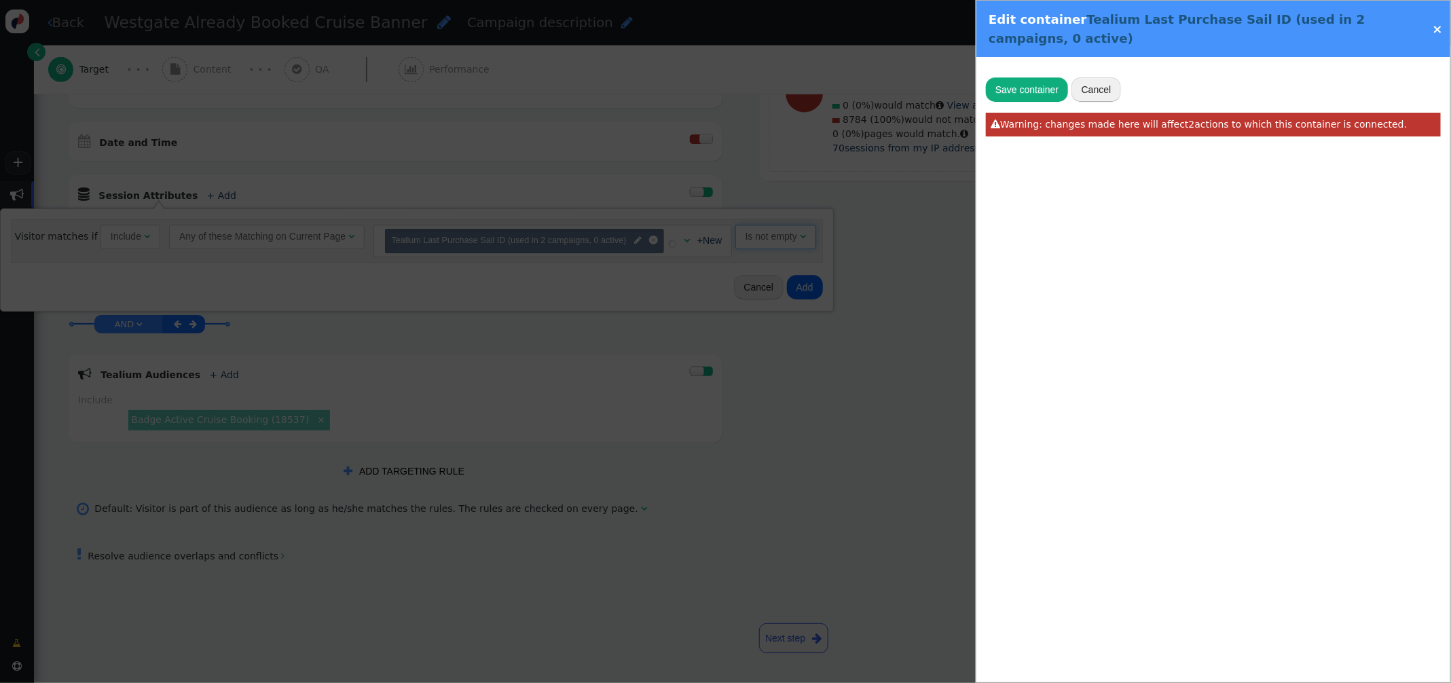
radio input "false"
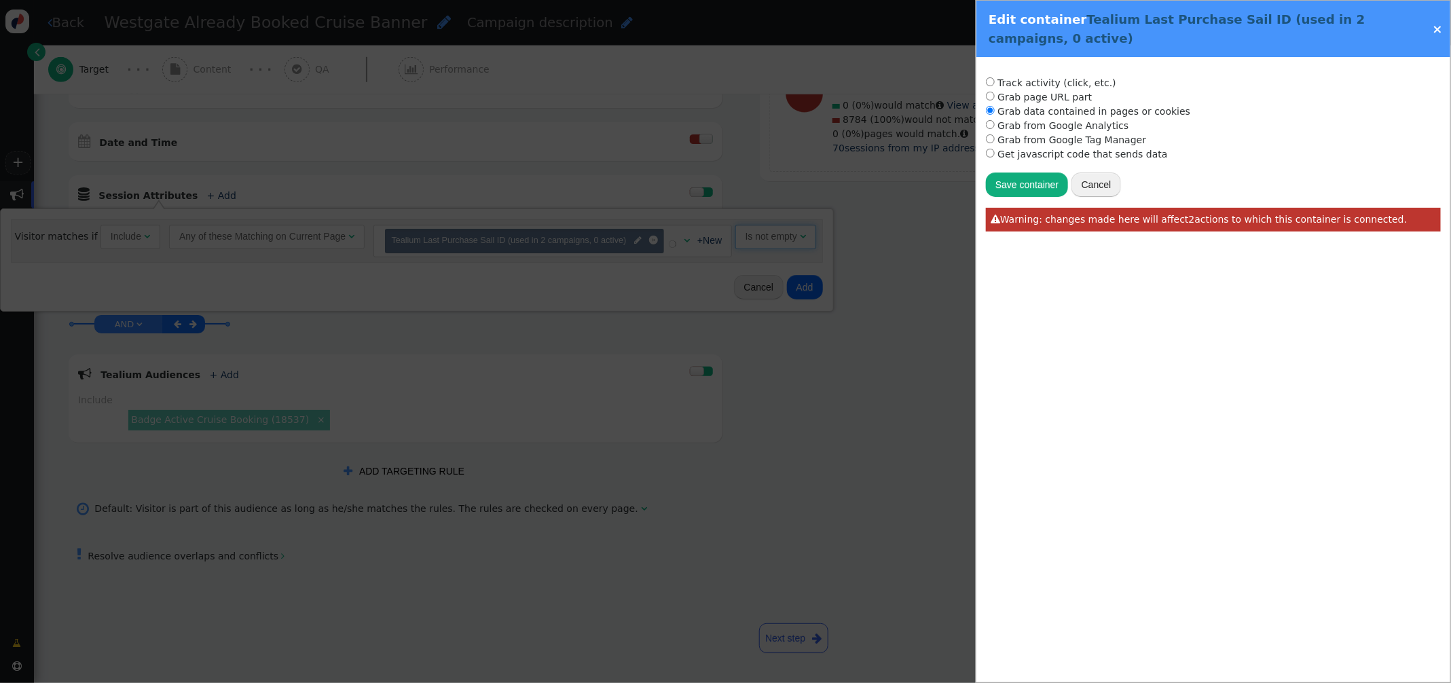
radio input "true"
type input "utag.data['va.properties.18480']"
type input "Tealium Last Purchase Sail ID"
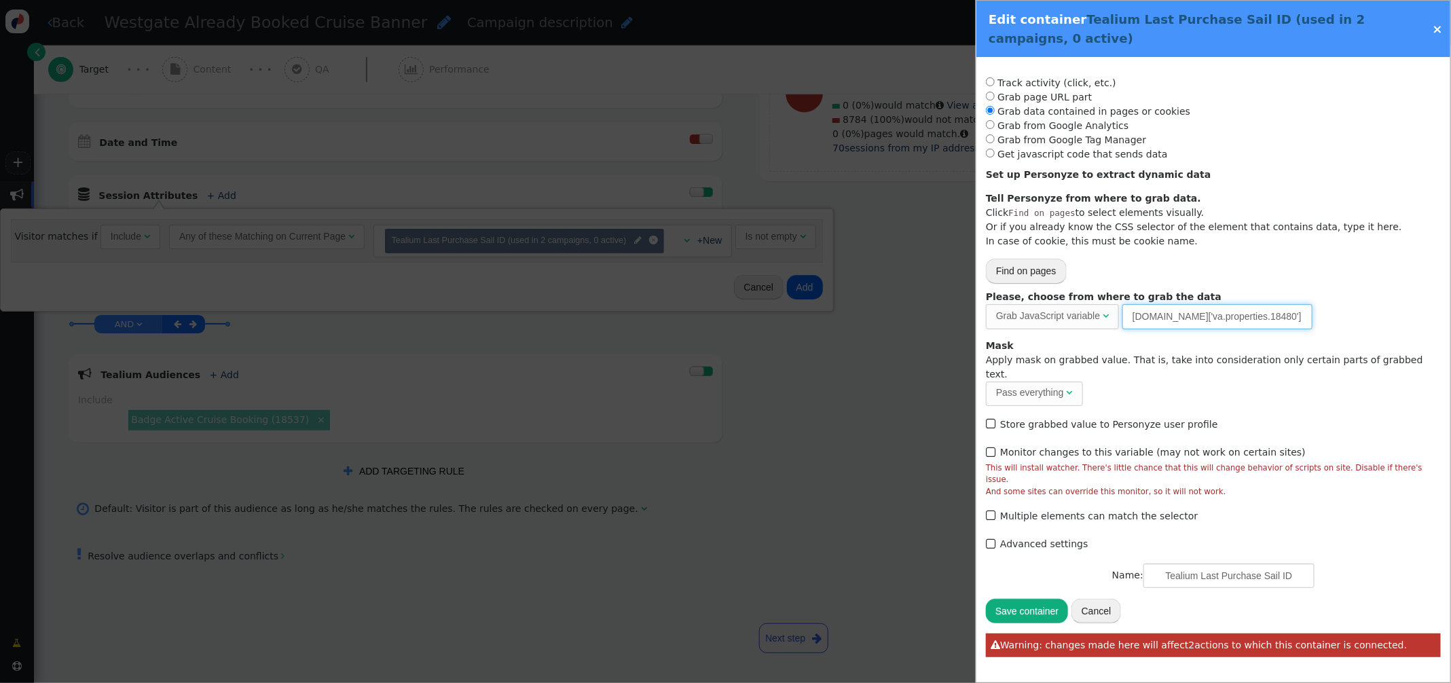
drag, startPoint x: 1235, startPoint y: 314, endPoint x: 984, endPoint y: 303, distance: 251.4
click at [984, 303] on div "Track activity (click, etc.) Grab page URL part Placeholder for actions Insert …" at bounding box center [1213, 362] width 474 height 610
paste input ".active_booking_sail_id"
drag, startPoint x: 1294, startPoint y: 318, endPoint x: 1353, endPoint y: 314, distance: 59.9
click at [1296, 317] on input "utag.data.active_booking_sail_id80']" at bounding box center [1217, 316] width 190 height 24
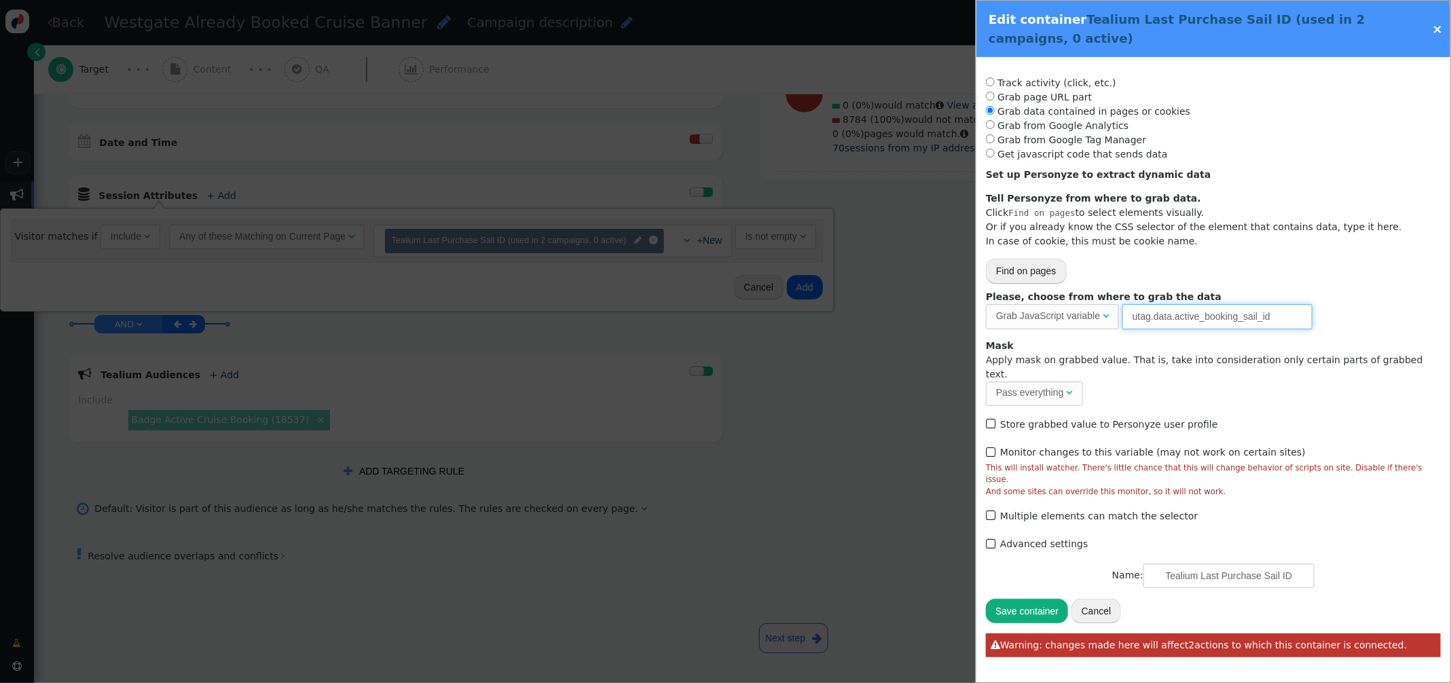
type input "utag.data.active_booking_sail_id"
click at [1040, 599] on button "Save container" at bounding box center [1027, 611] width 82 height 24
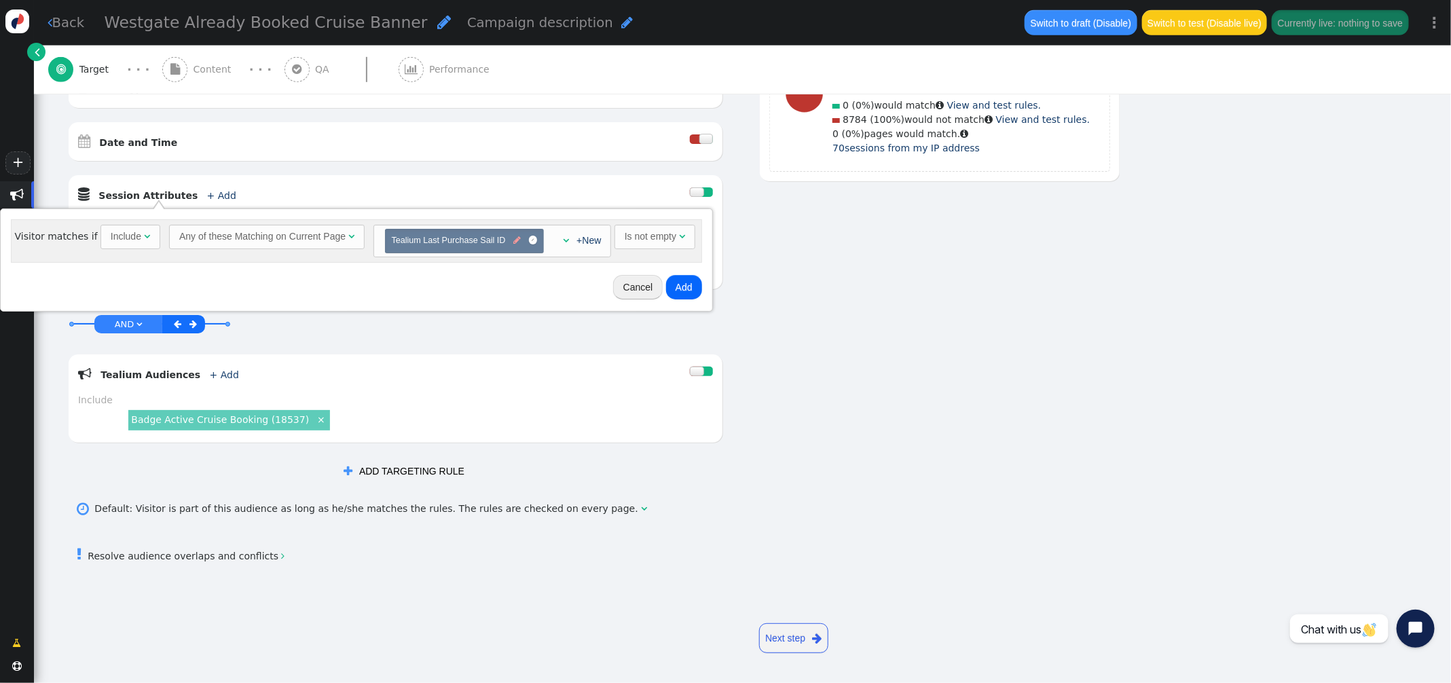
click at [514, 240] on span "" at bounding box center [516, 240] width 7 height 13
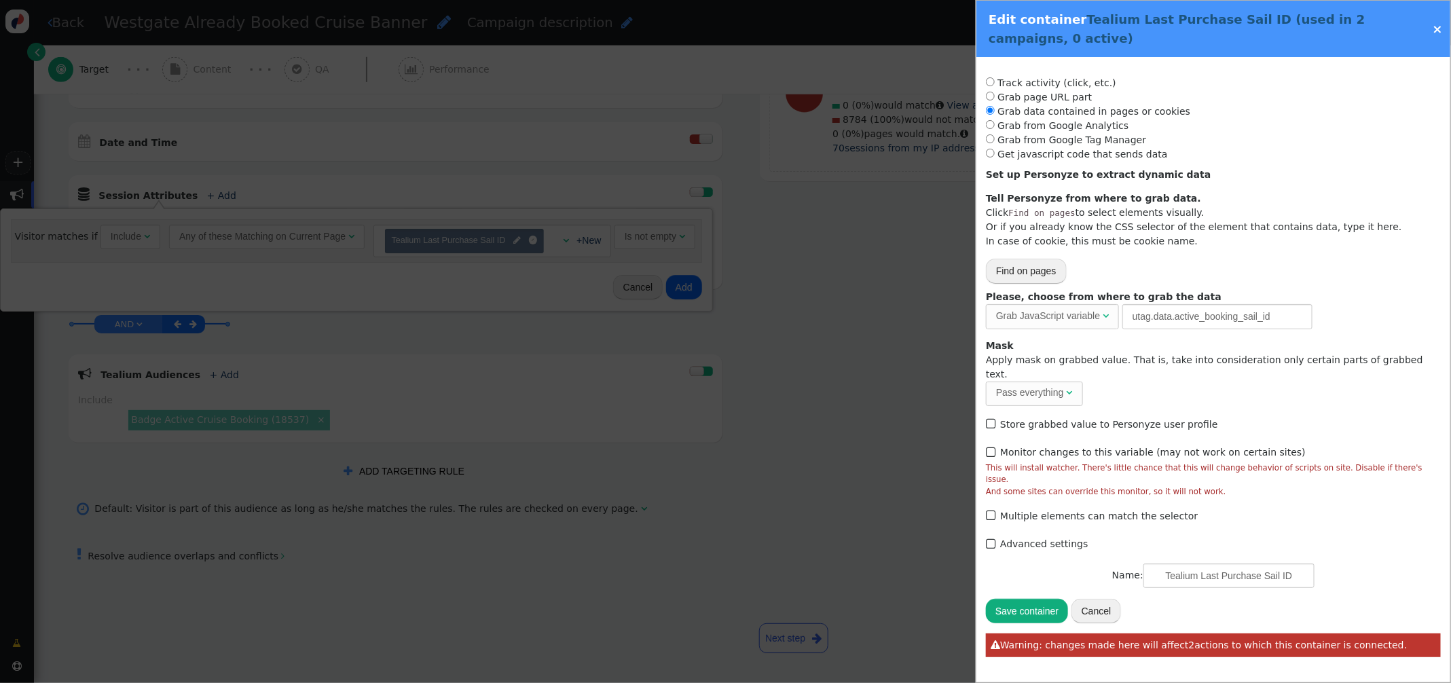
click at [1091, 599] on button "Cancel" at bounding box center [1096, 611] width 50 height 24
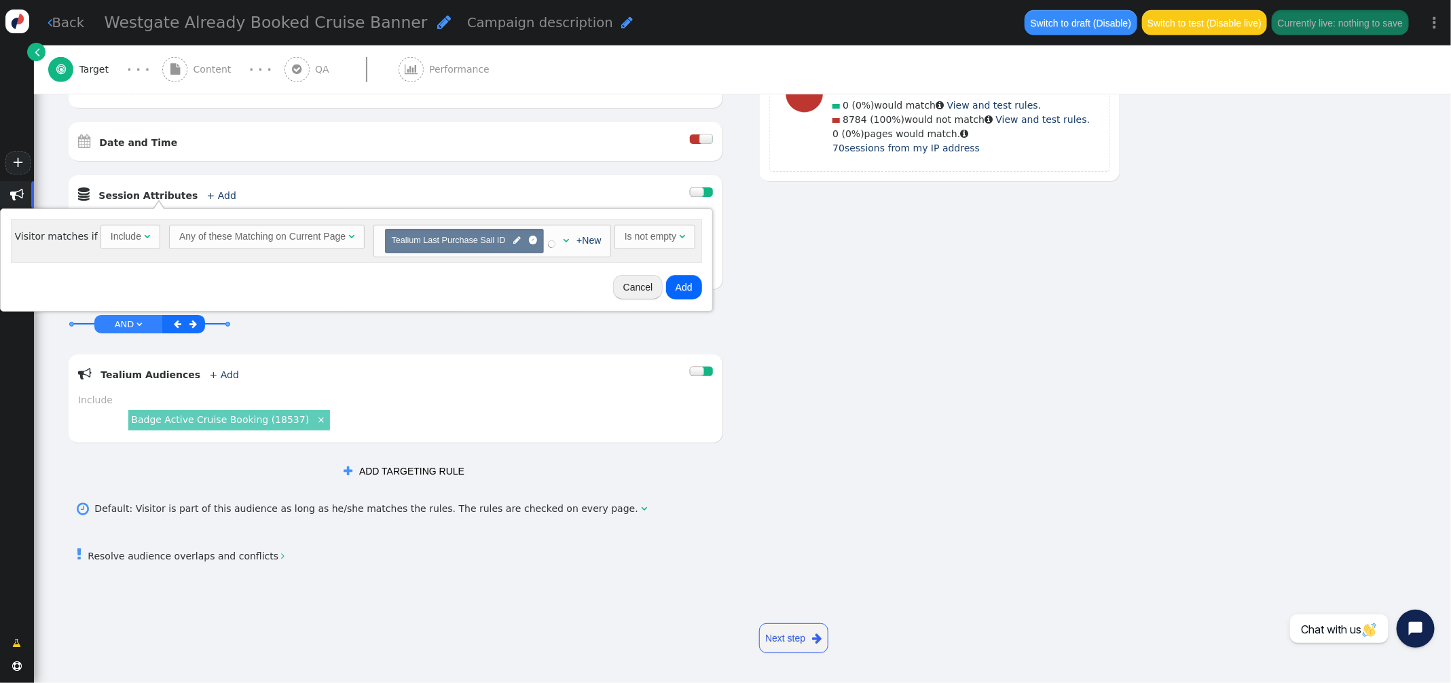
click at [681, 285] on button "Add" at bounding box center [684, 287] width 36 height 24
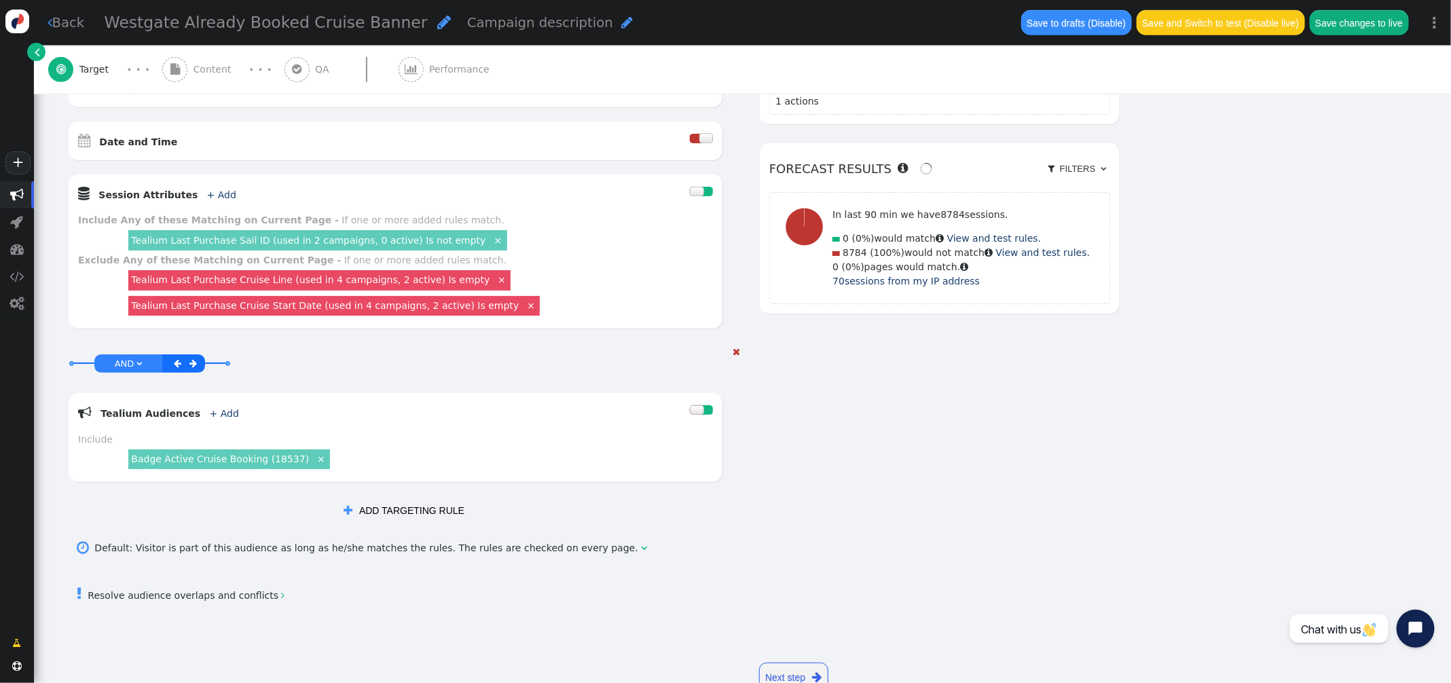
click at [129, 361] on span "AND" at bounding box center [125, 363] width 20 height 10
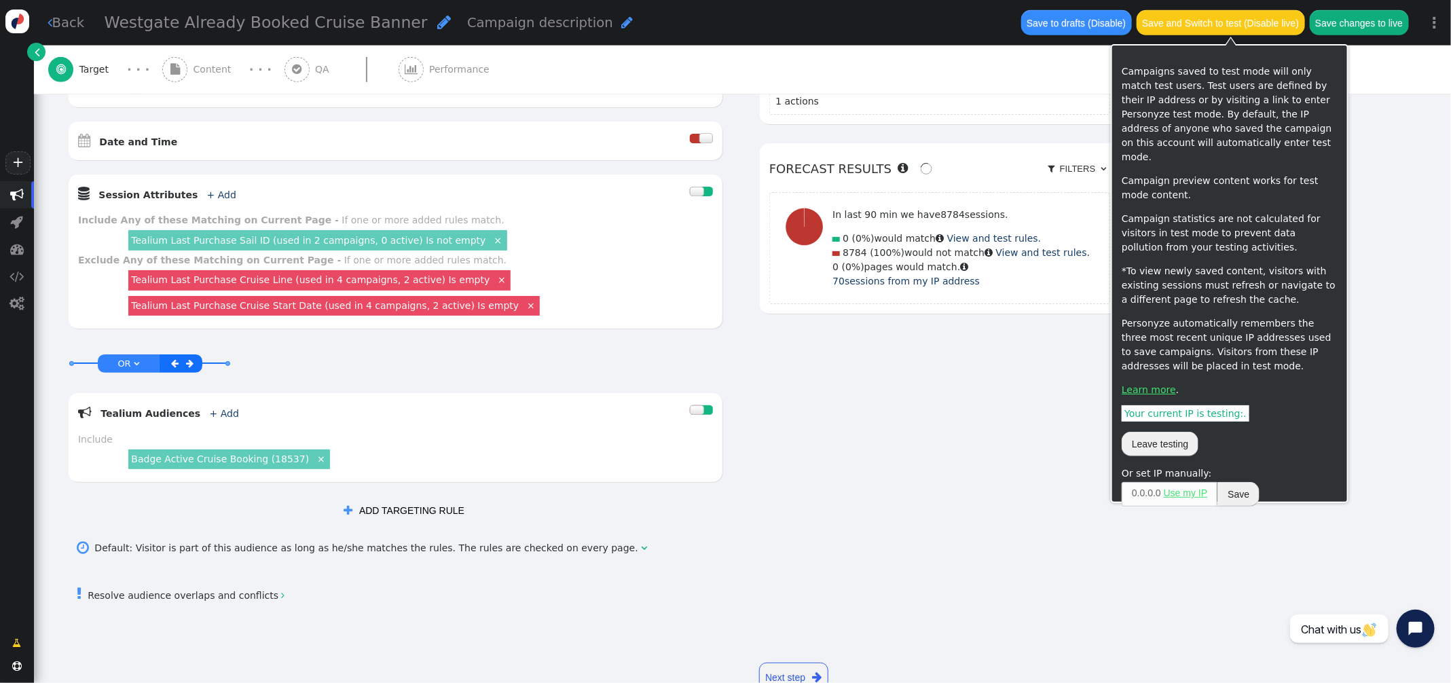
click at [1362, 20] on button "Save changes to live" at bounding box center [1358, 22] width 99 height 24
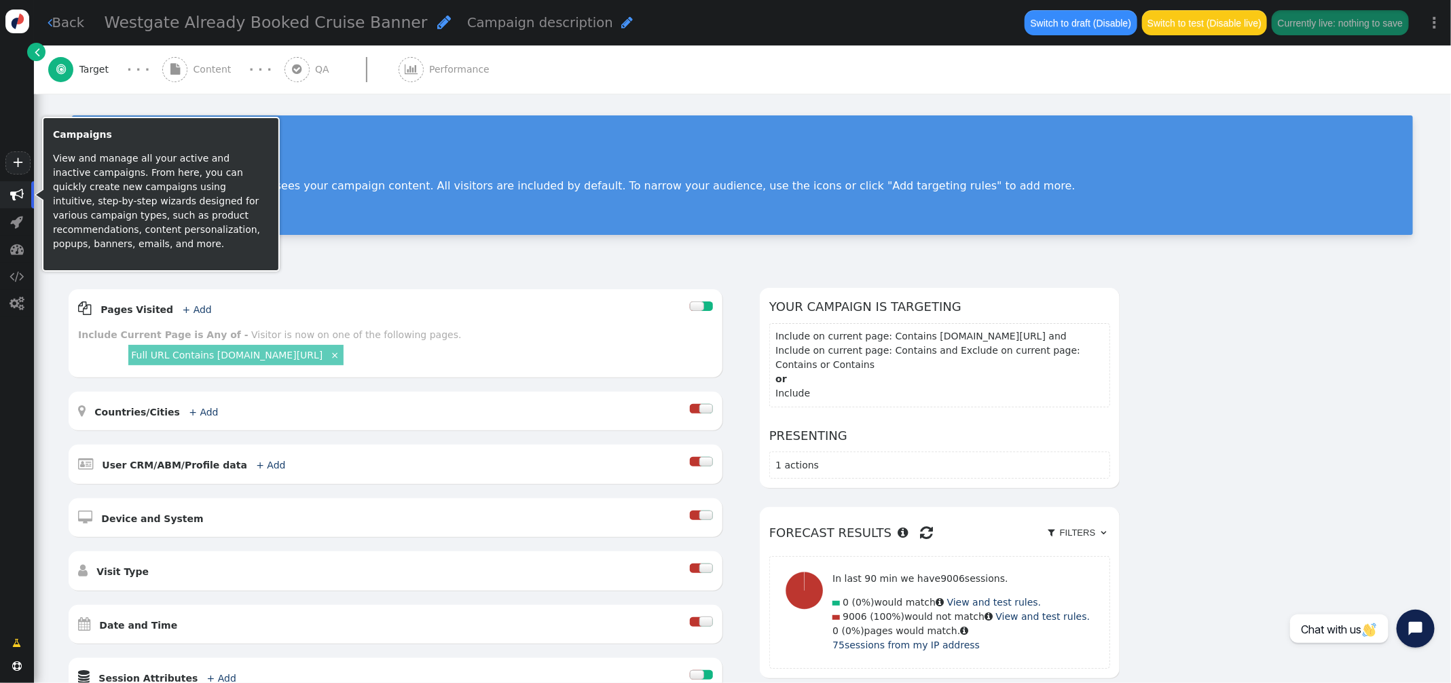
click at [14, 202] on span "" at bounding box center [17, 194] width 34 height 27
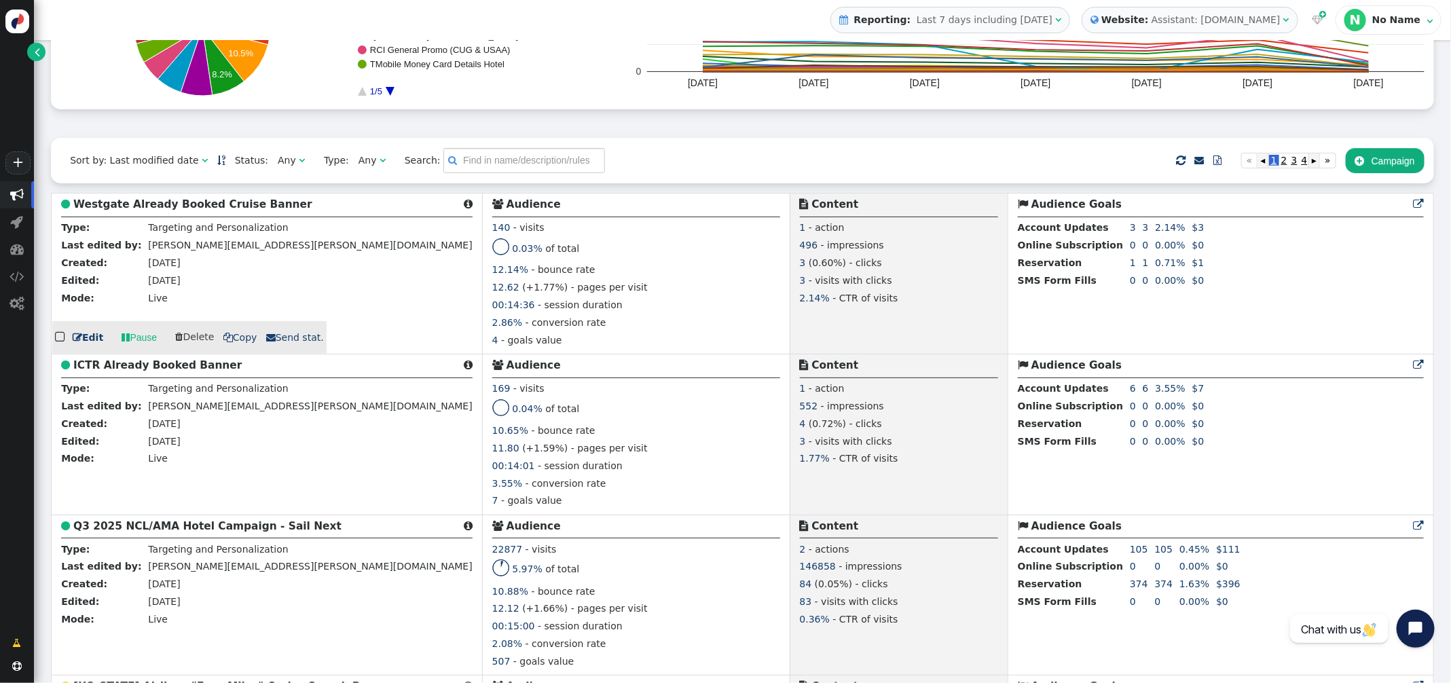
scroll to position [236, 0]
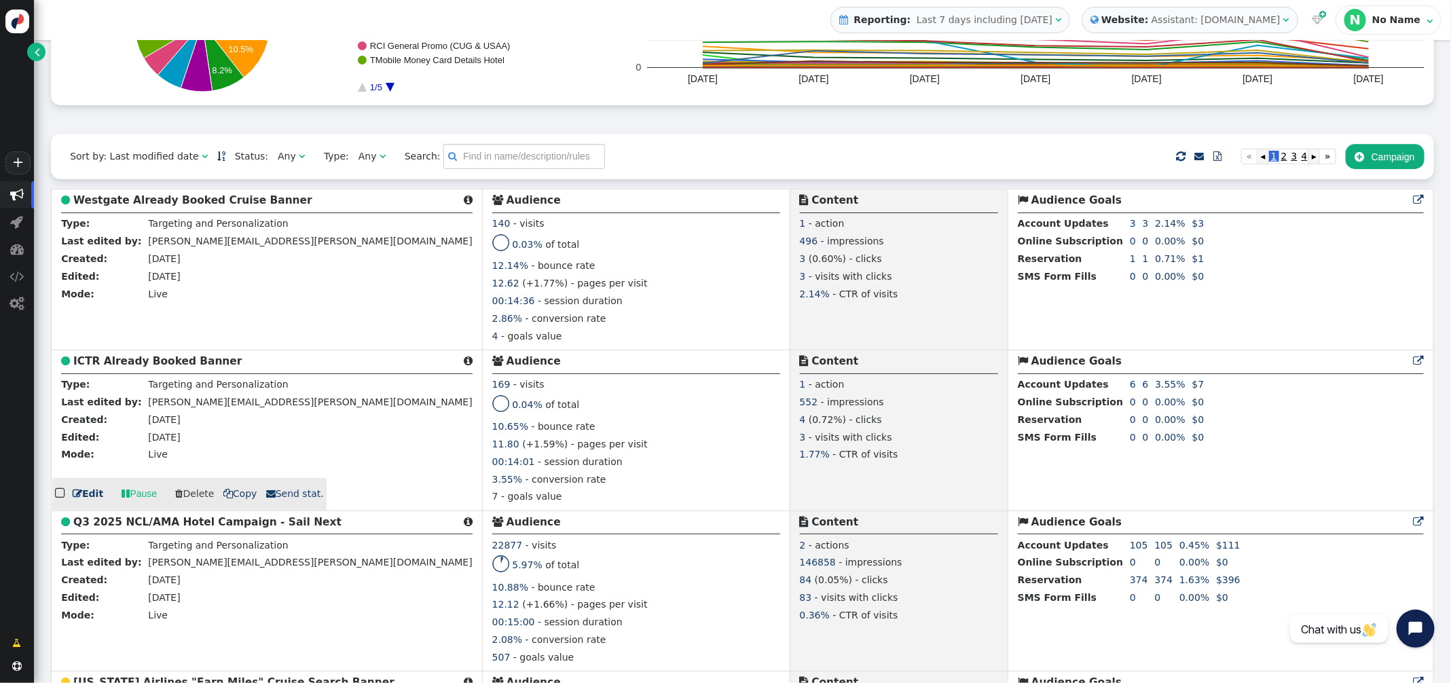
click at [144, 359] on b "ICTR Already Booked Banner" at bounding box center [157, 361] width 168 height 12
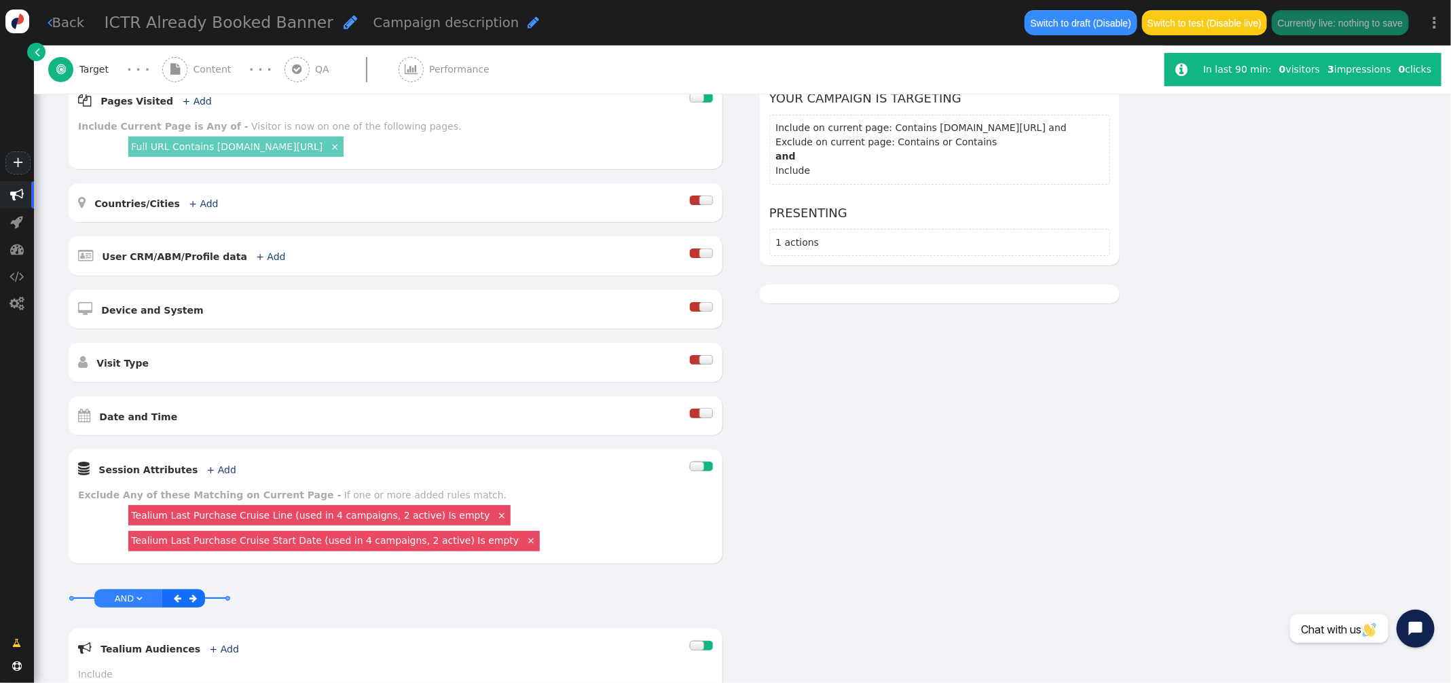
scroll to position [483, 0]
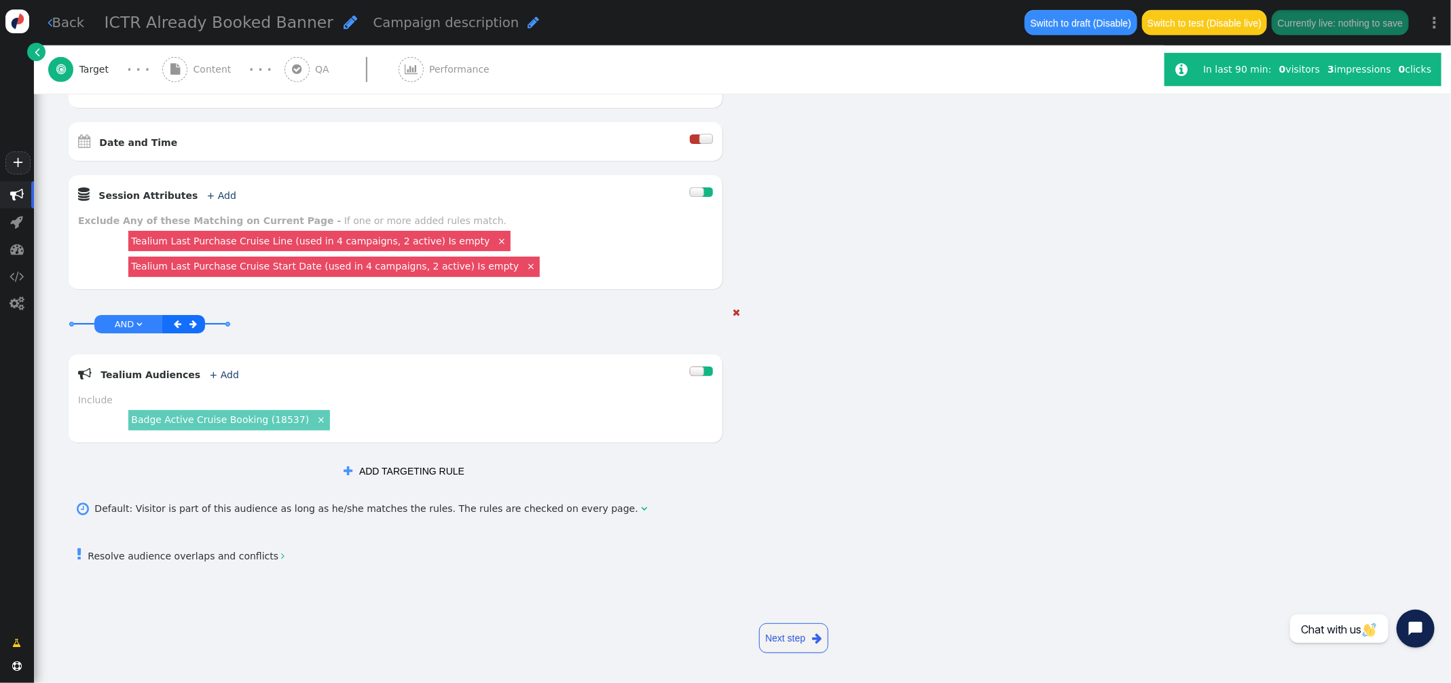
click at [131, 319] on span "AND" at bounding box center [125, 324] width 20 height 10
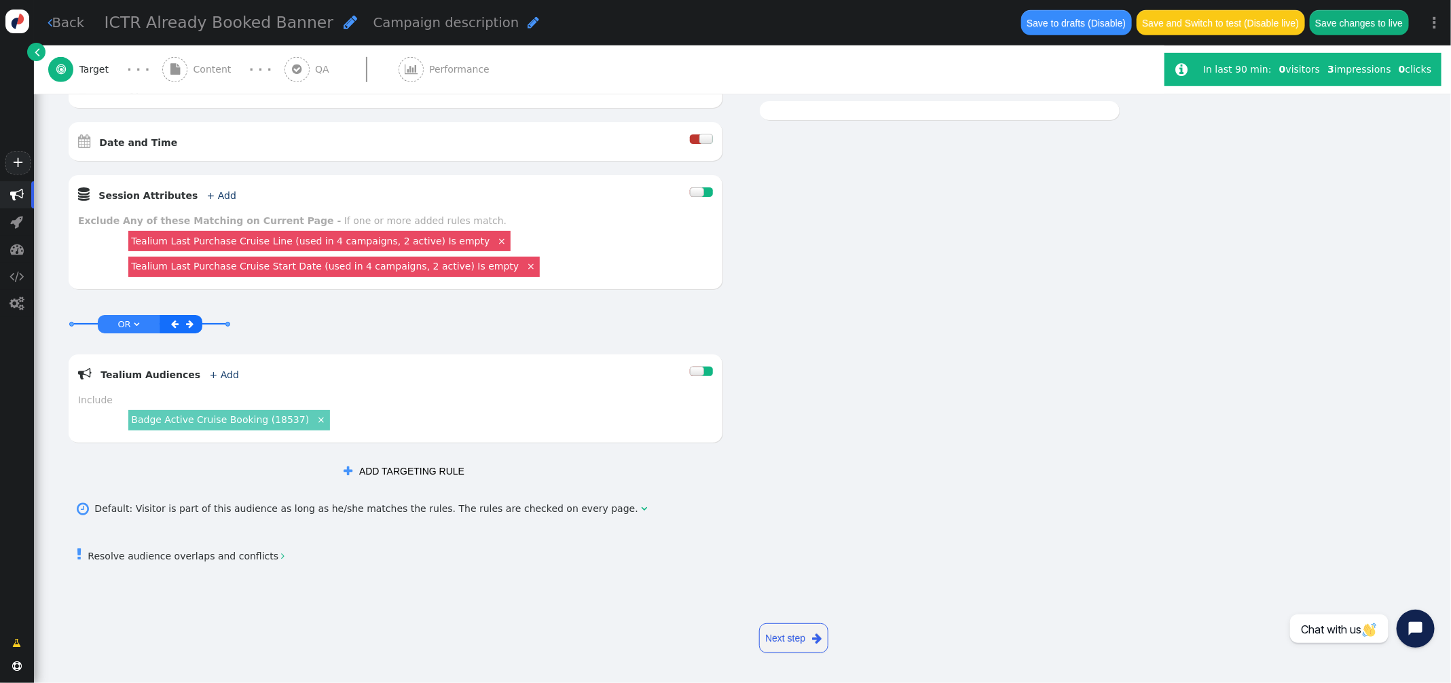
click at [207, 193] on link "+ Add" at bounding box center [221, 195] width 29 height 11
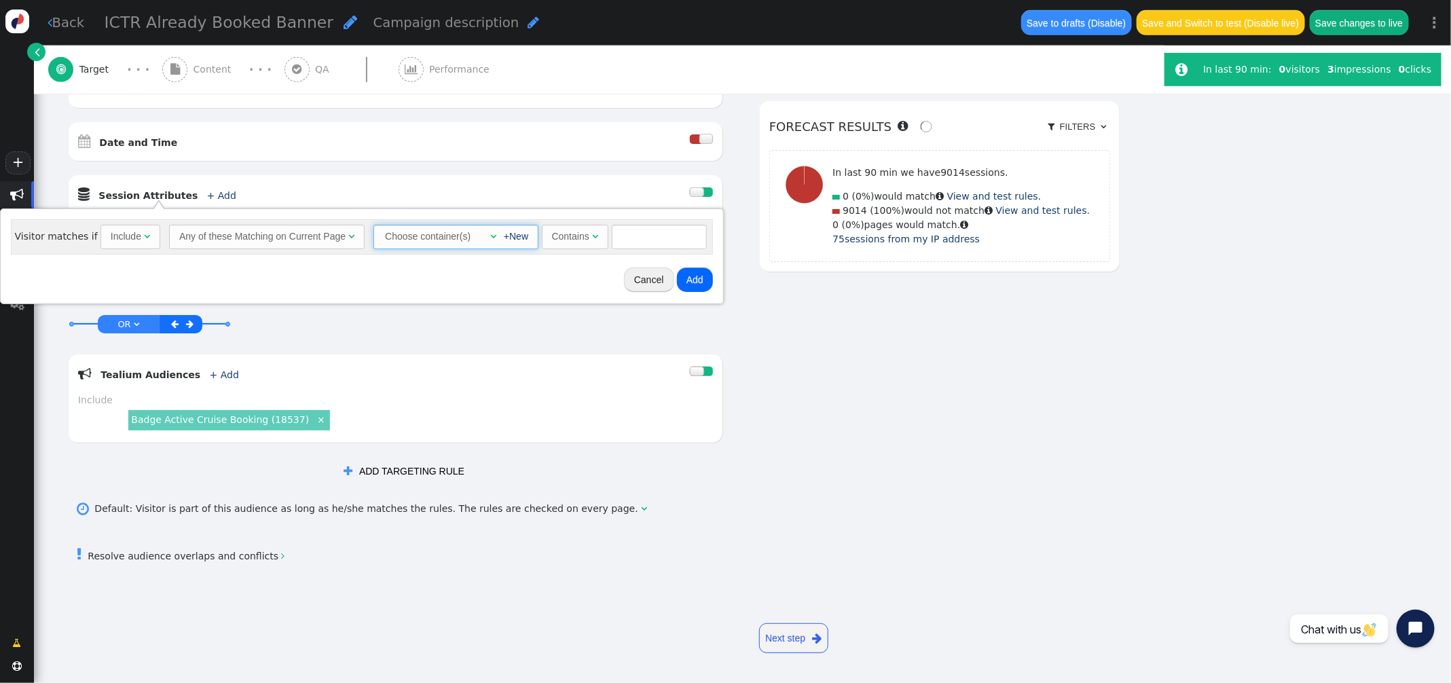
click at [490, 237] on span "" at bounding box center [493, 236] width 6 height 10
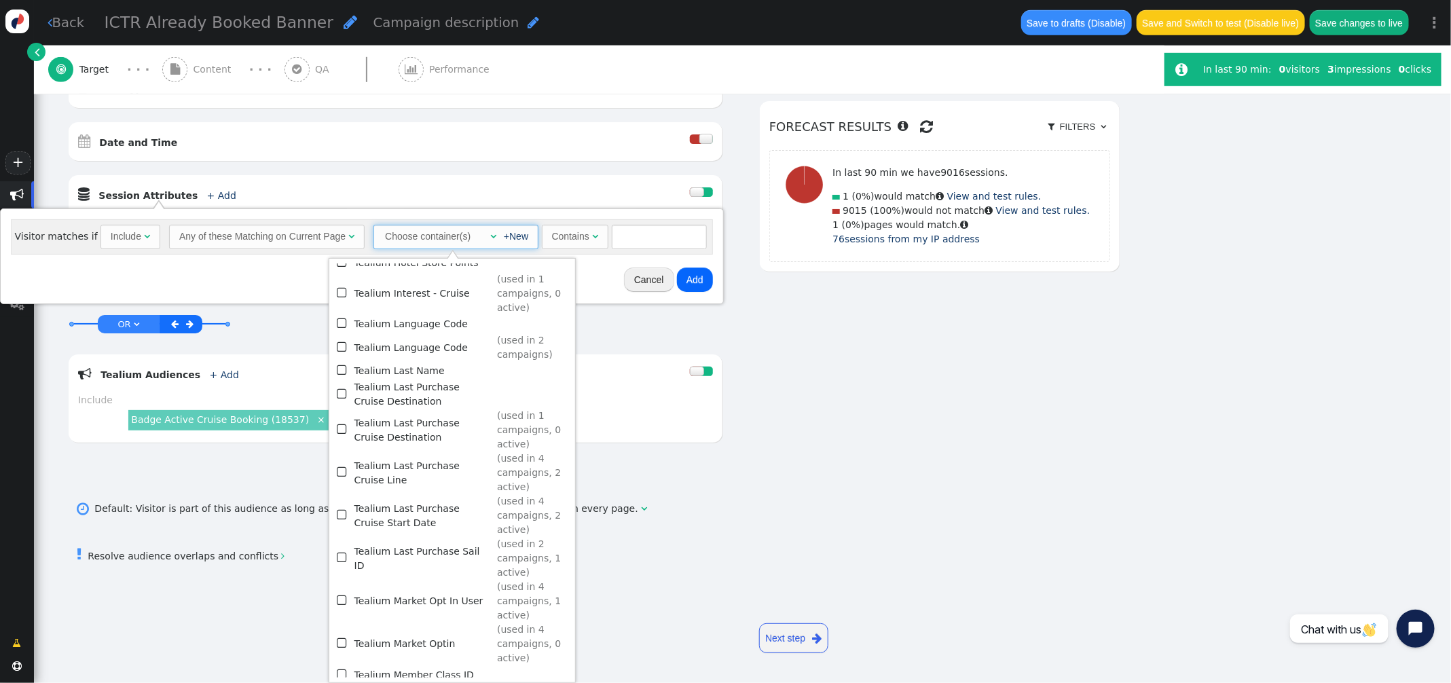
scroll to position [1309, 0]
click at [464, 537] on td "Tealium Last Purchase Sail ID" at bounding box center [423, 558] width 138 height 43
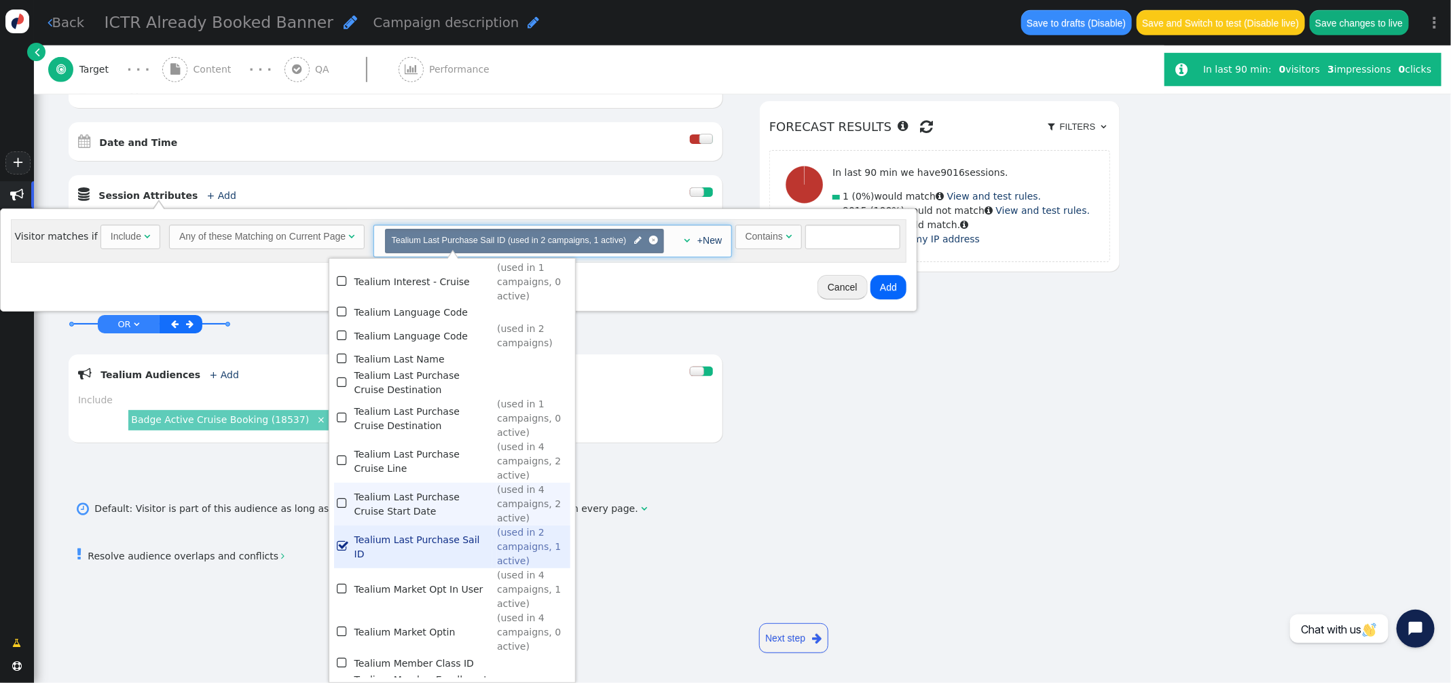
scroll to position [1325, 0]
click at [771, 238] on div "Contains" at bounding box center [763, 236] width 37 height 14
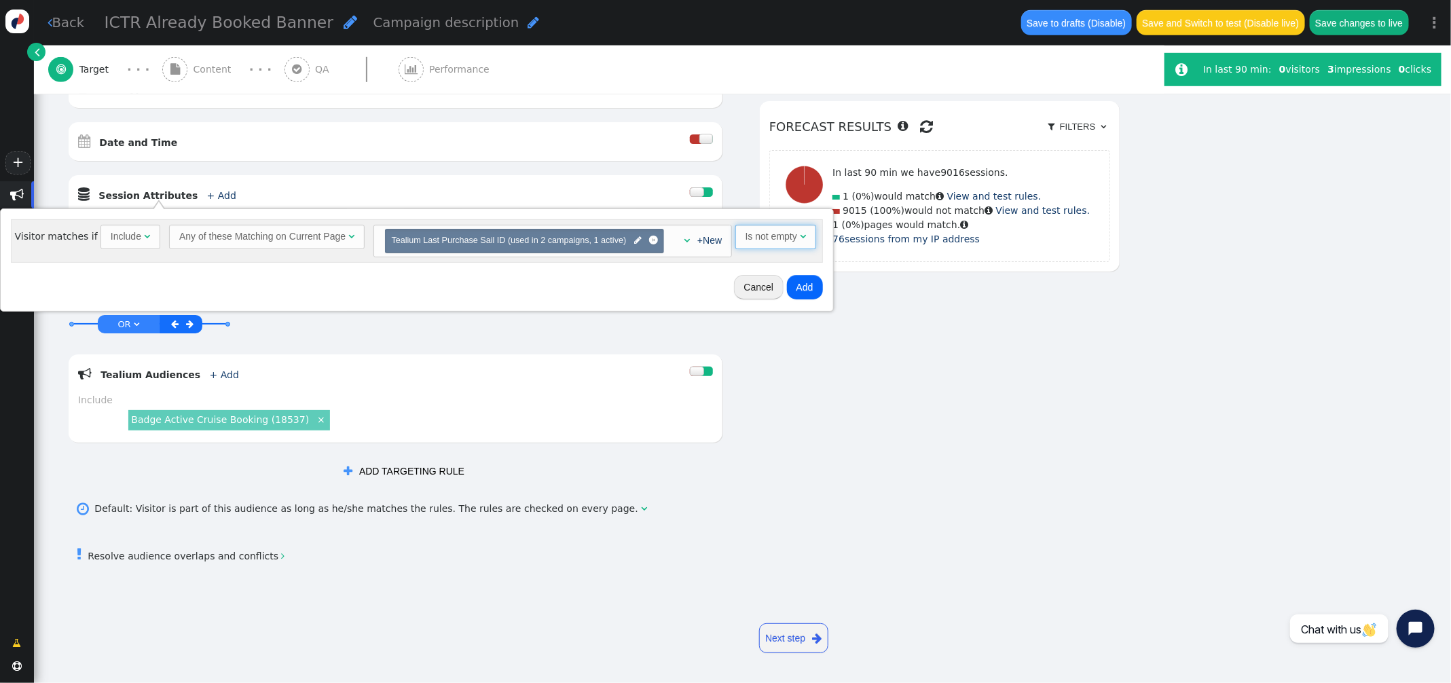
drag, startPoint x: 745, startPoint y: 458, endPoint x: 806, endPoint y: 379, distance: 99.7
click at [801, 284] on button "Add" at bounding box center [805, 287] width 36 height 24
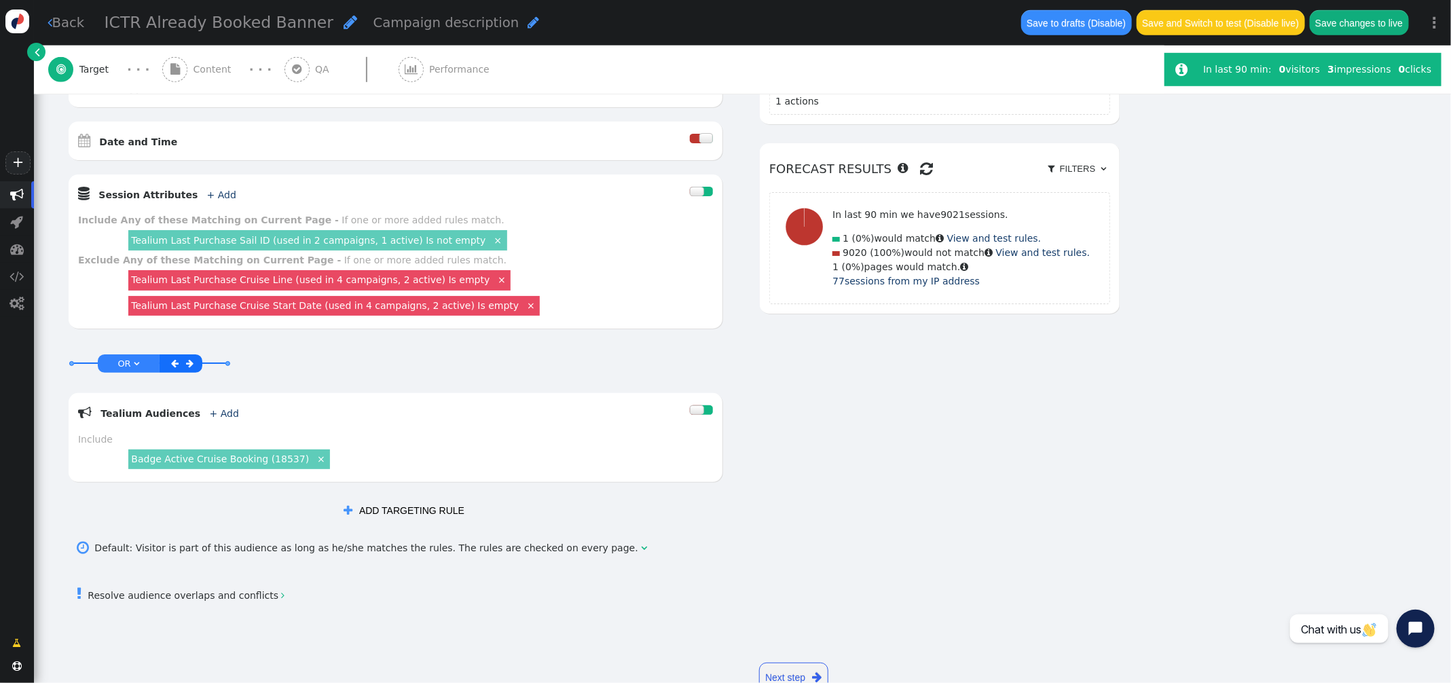
scroll to position [492, 0]
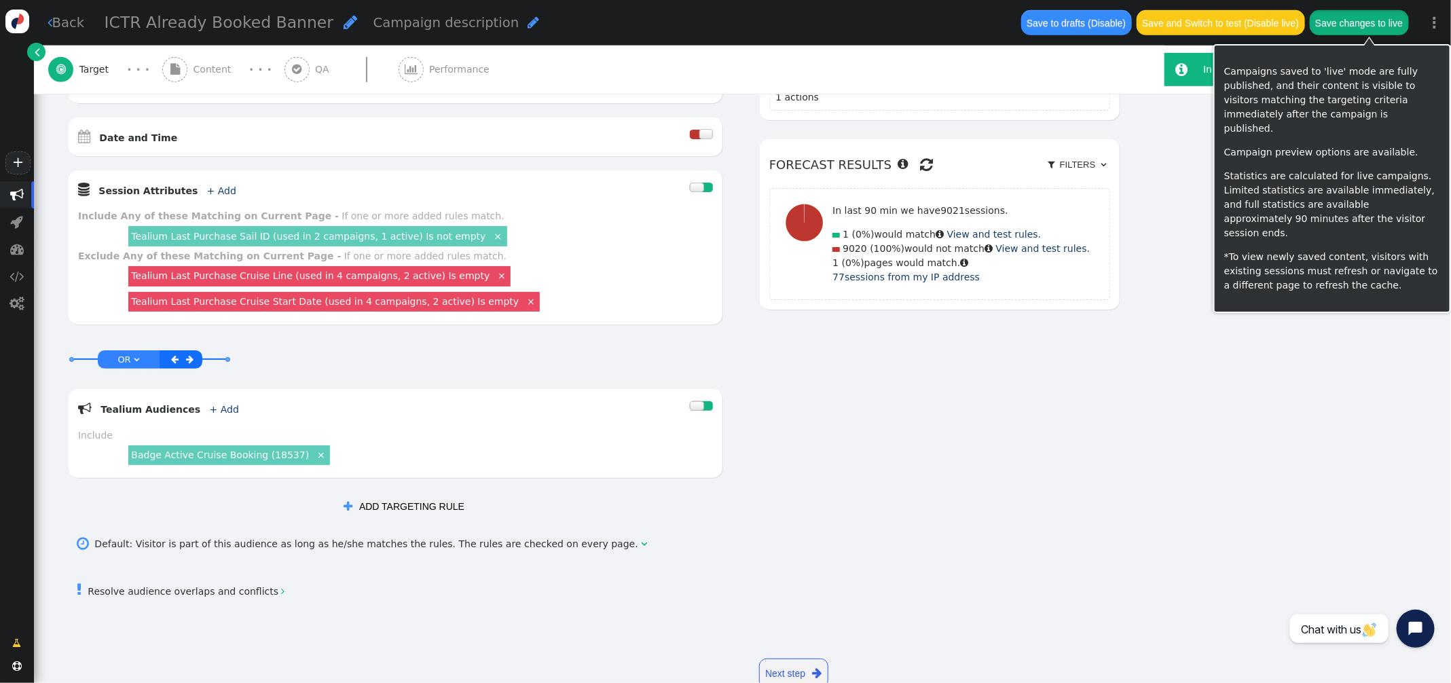
click at [1375, 25] on button "Save changes to live" at bounding box center [1358, 22] width 99 height 24
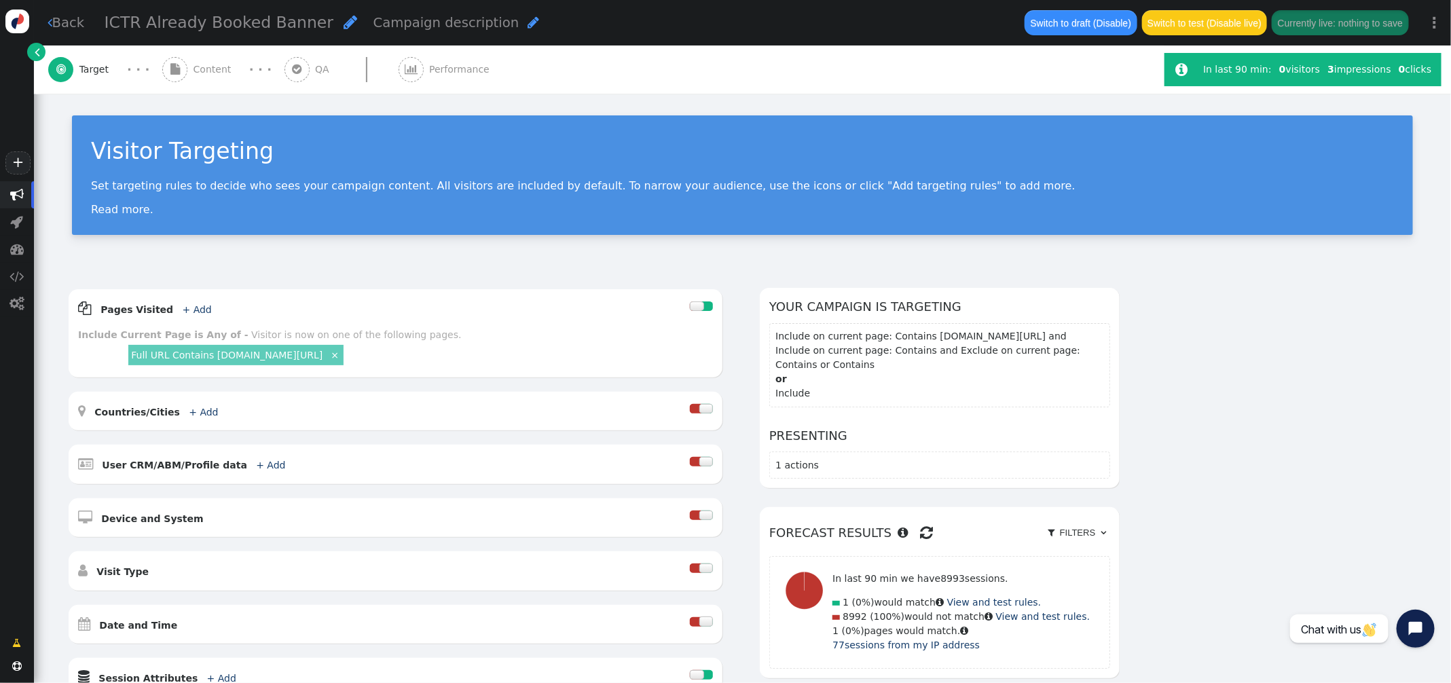
click at [447, 71] on span "Performance" at bounding box center [462, 69] width 66 height 14
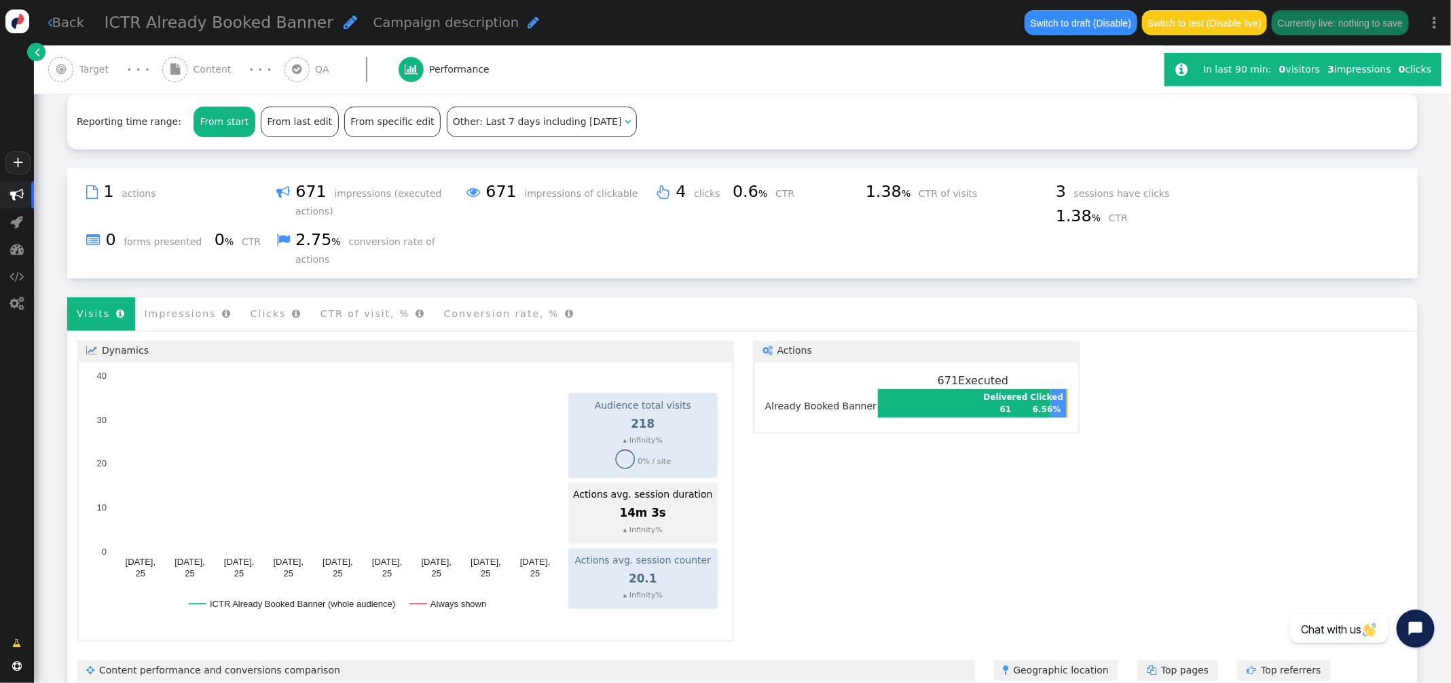
scroll to position [223, 0]
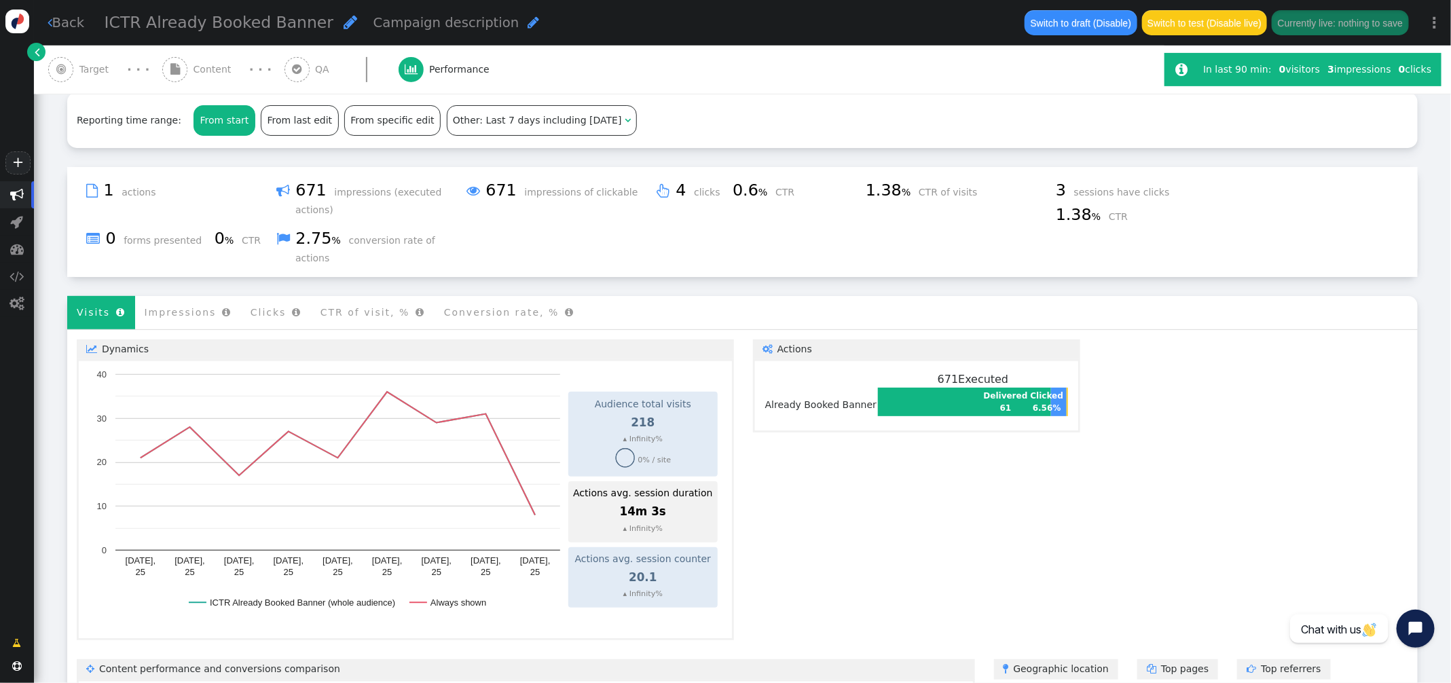
click at [217, 125] on div "From start" at bounding box center [224, 120] width 60 height 29
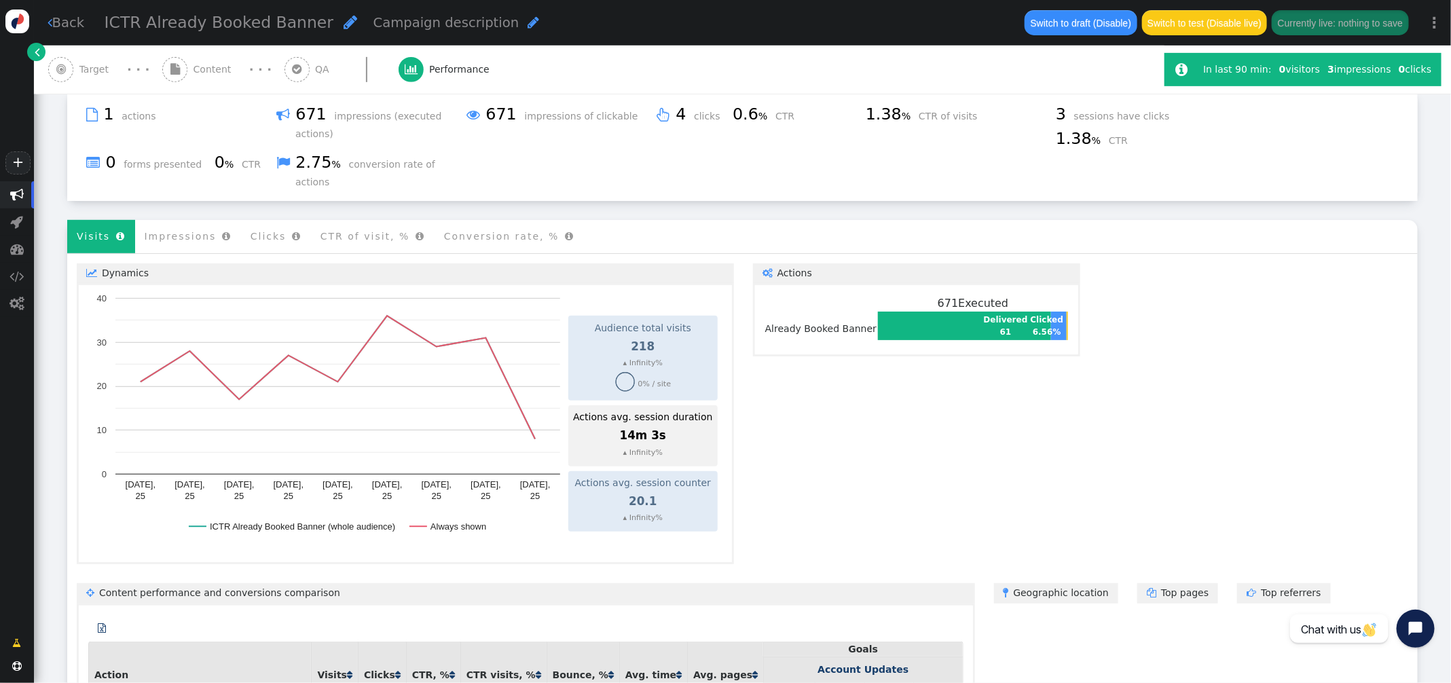
scroll to position [297, 0]
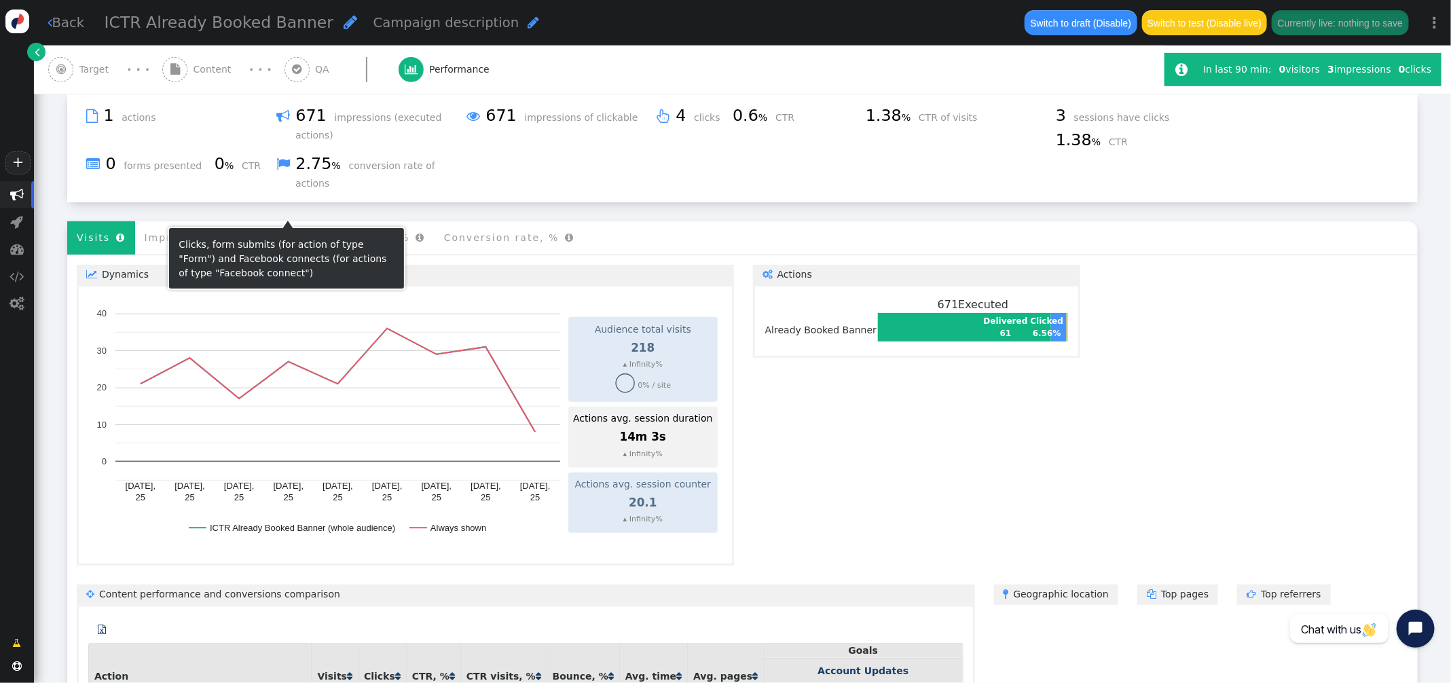
click at [350, 221] on li "CTR of visit, % " at bounding box center [373, 237] width 124 height 33
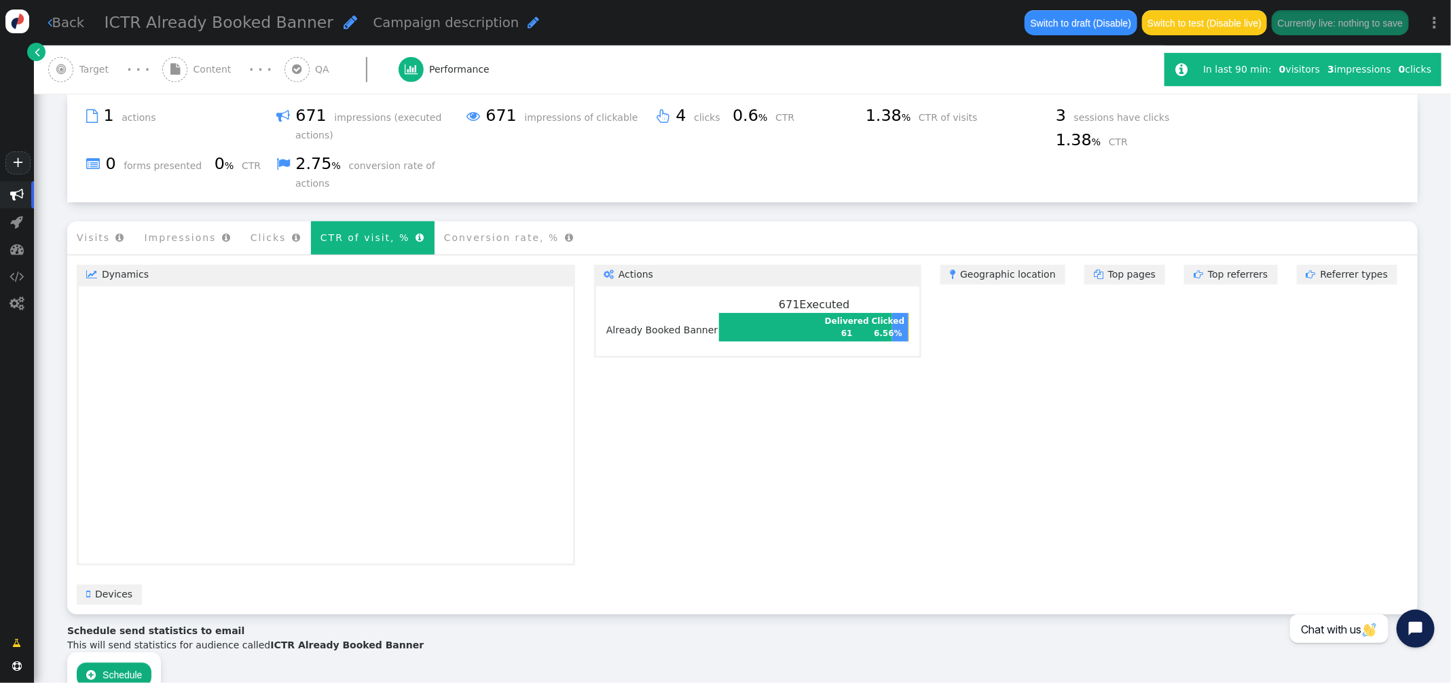
scroll to position [299, 0]
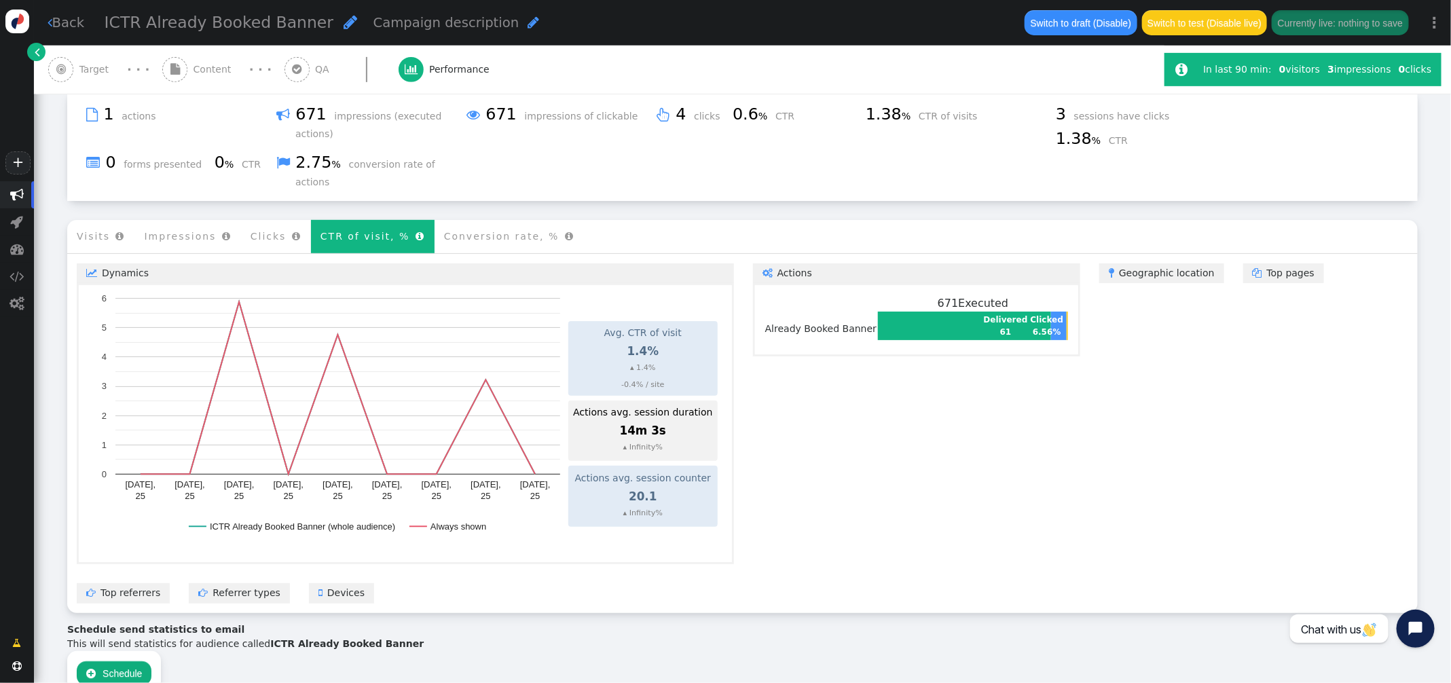
click at [198, 73] on span "Content" at bounding box center [214, 69] width 43 height 14
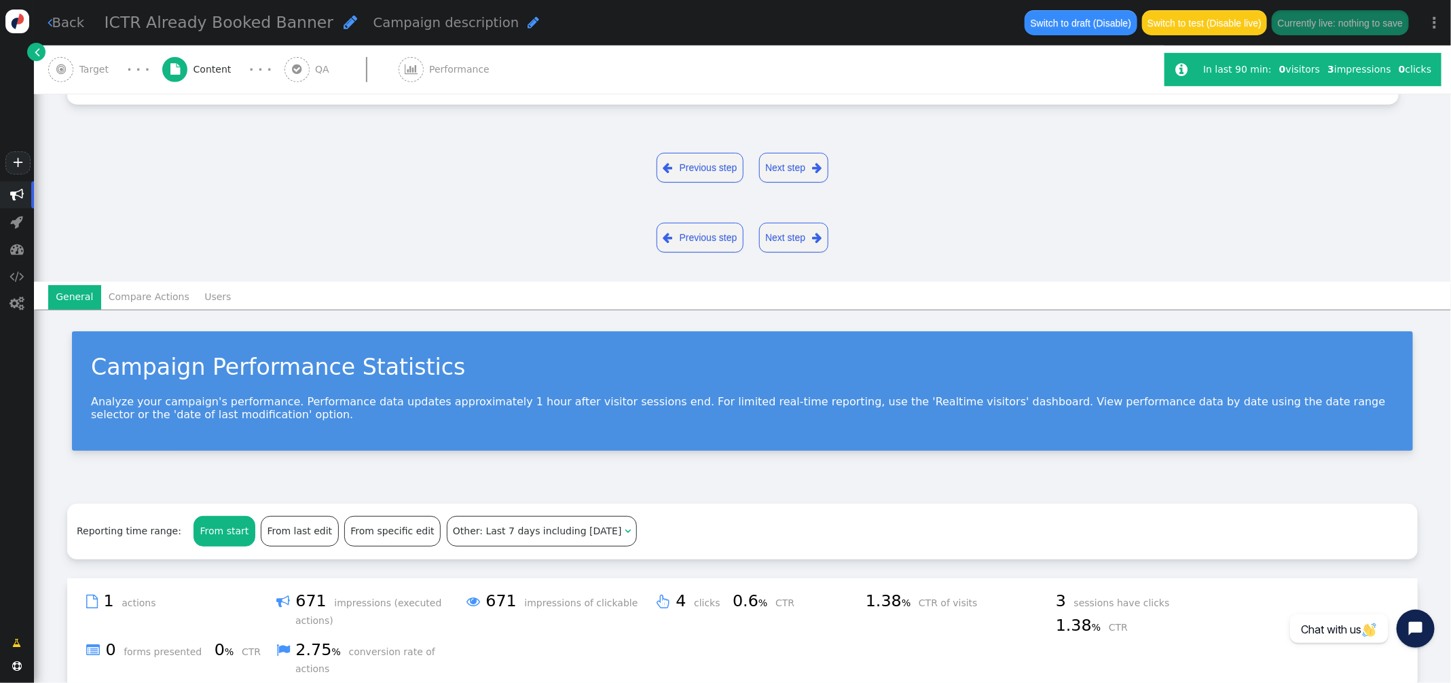
scroll to position [250, 0]
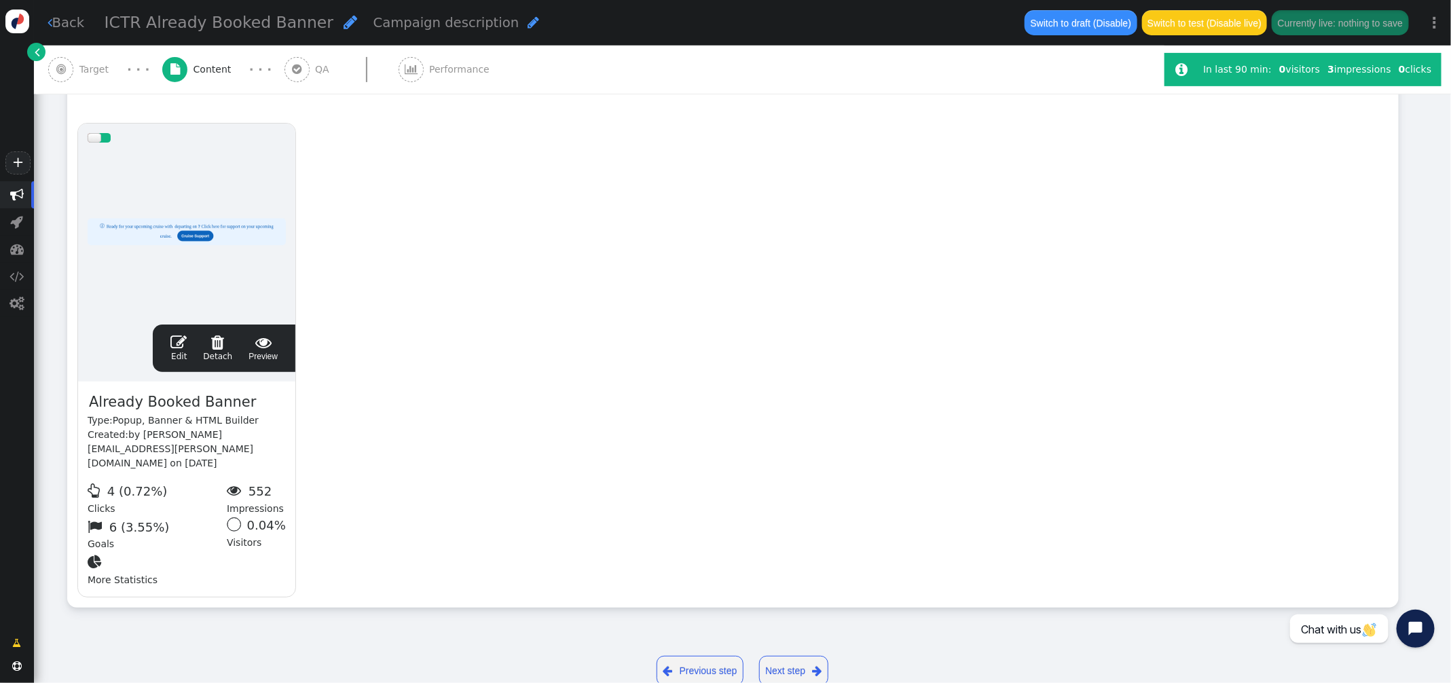
click at [177, 341] on span "" at bounding box center [178, 342] width 16 height 16
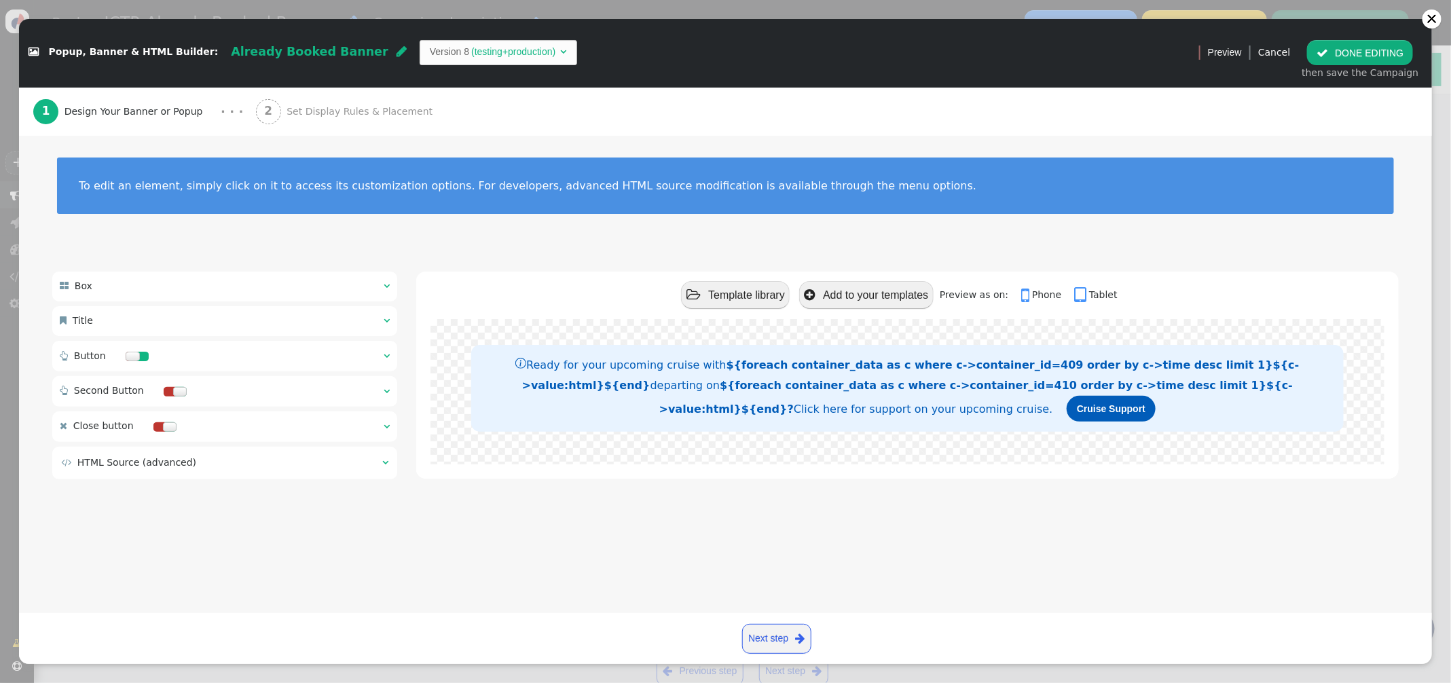
click at [383, 357] on span "" at bounding box center [386, 356] width 6 height 10
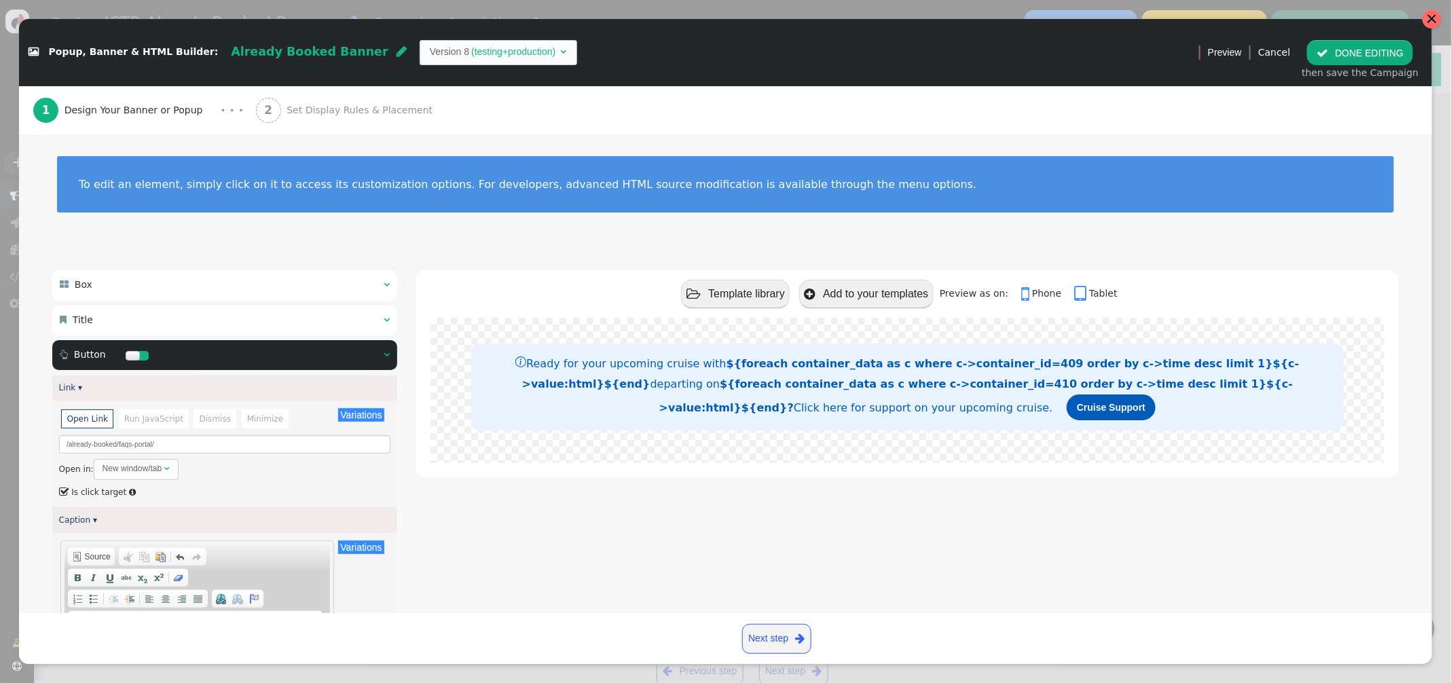
click at [1427, 19] on div at bounding box center [1431, 19] width 11 height 11
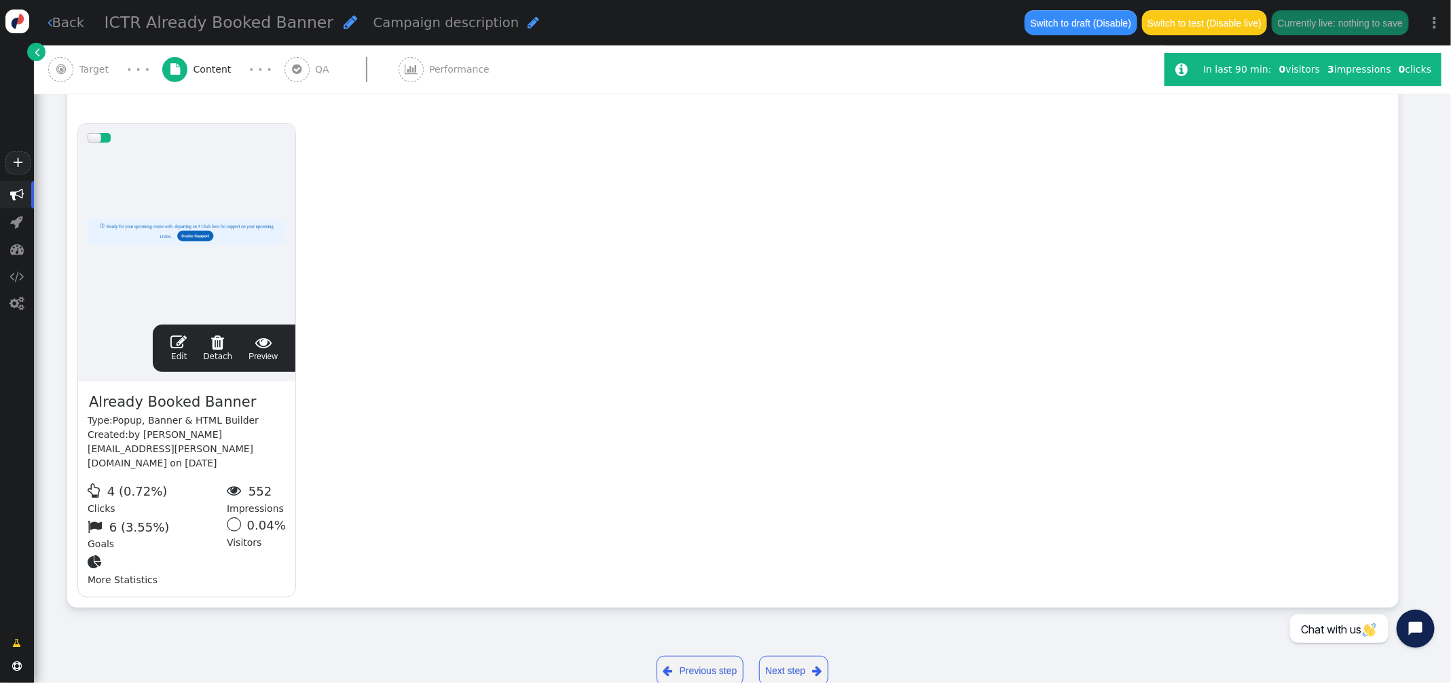
click at [76, 66] on div " Target" at bounding box center [81, 69] width 66 height 48
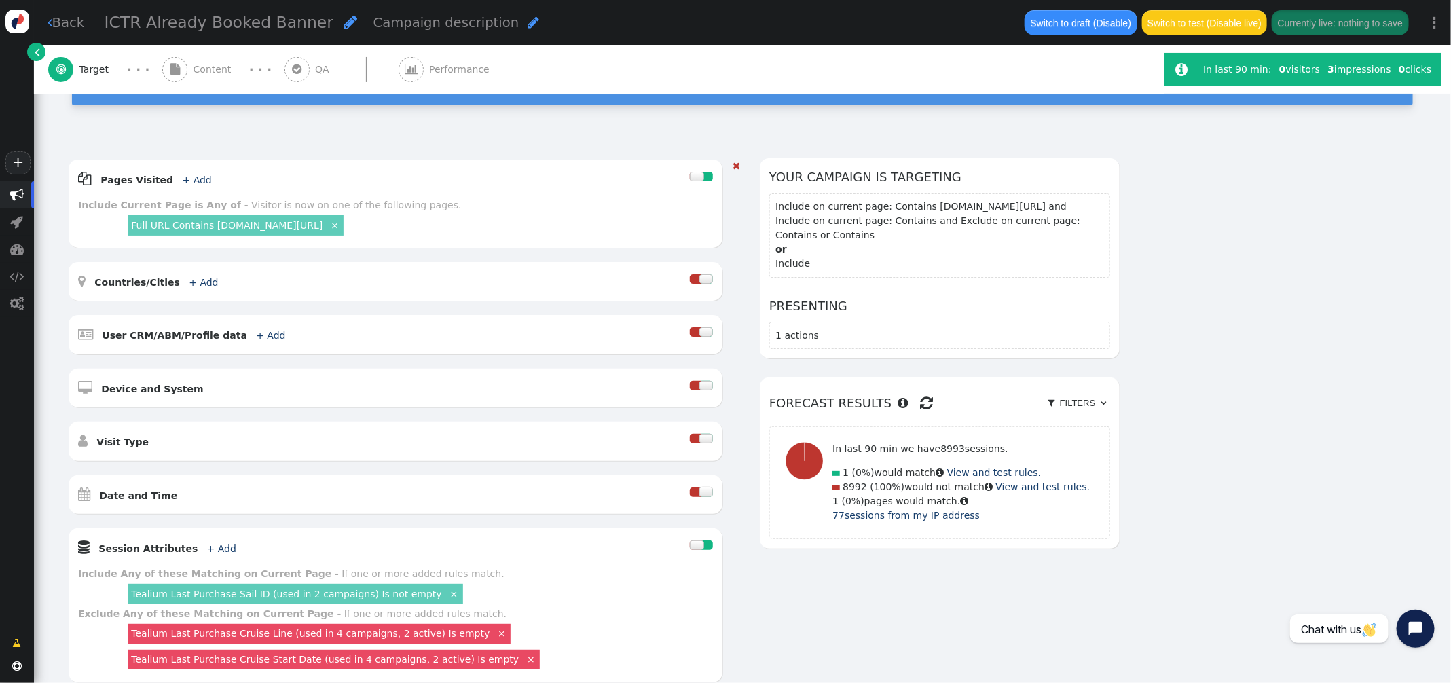
scroll to position [0, 0]
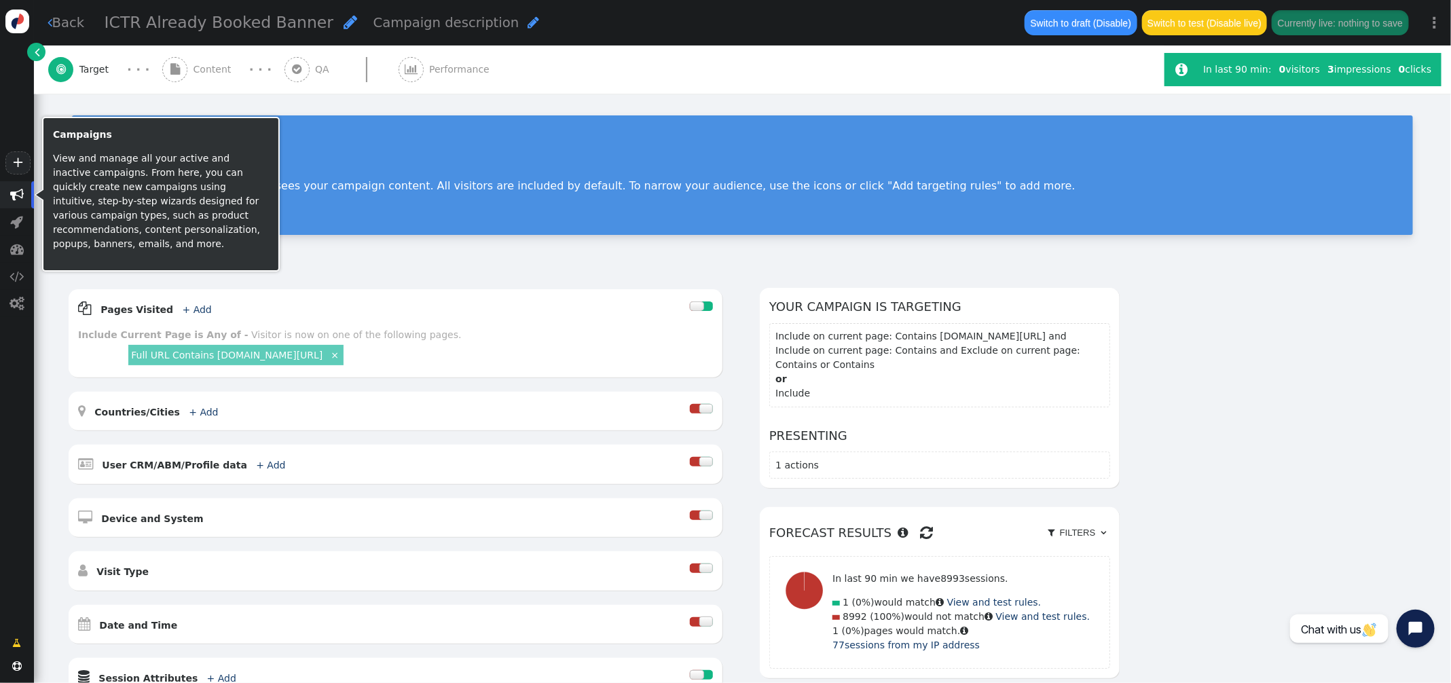
click at [10, 193] on span "" at bounding box center [17, 195] width 14 height 14
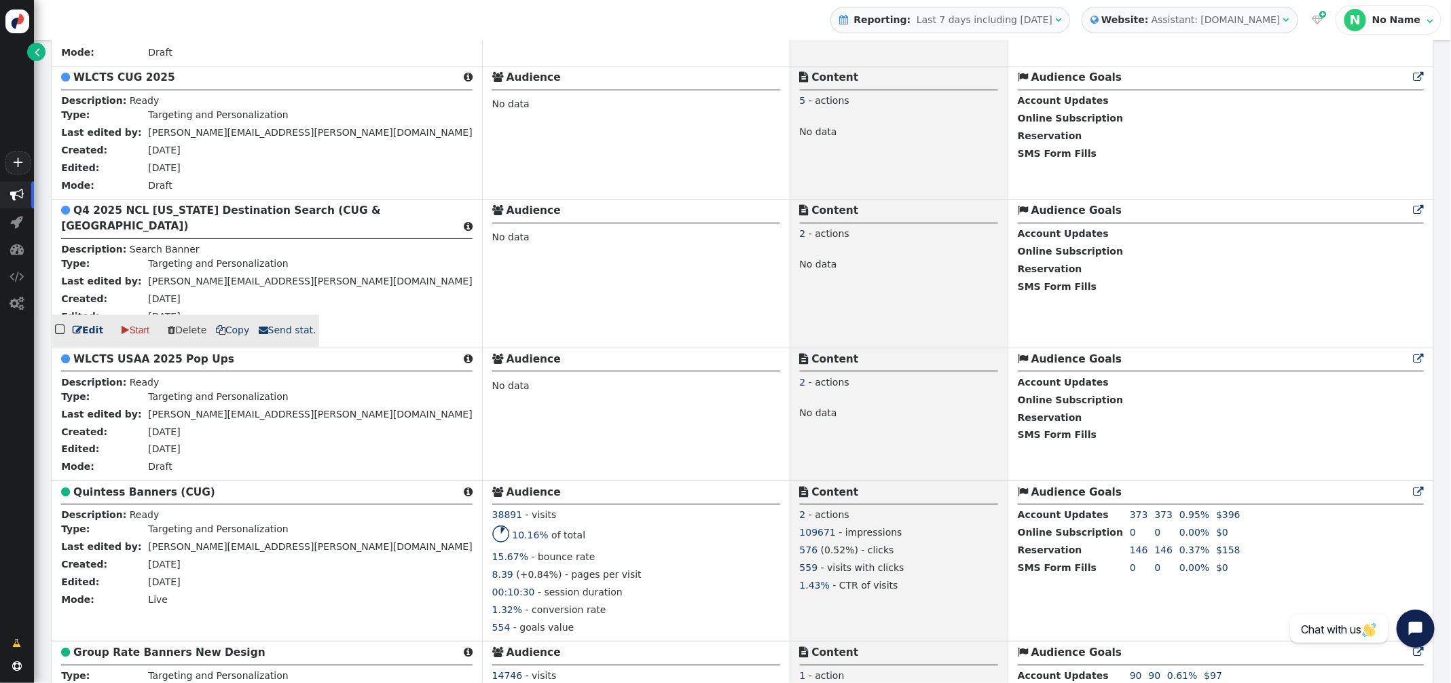
scroll to position [1215, 0]
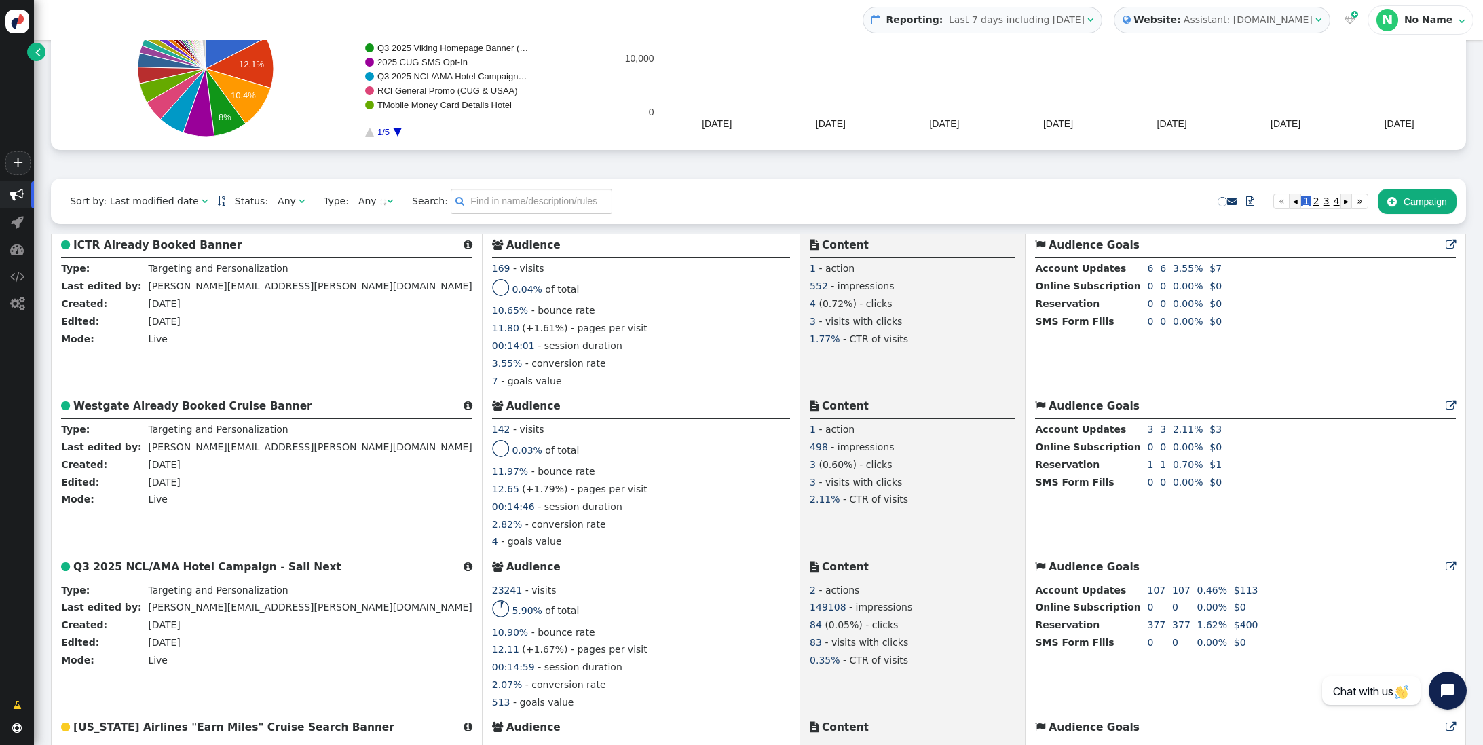
scroll to position [191, 0]
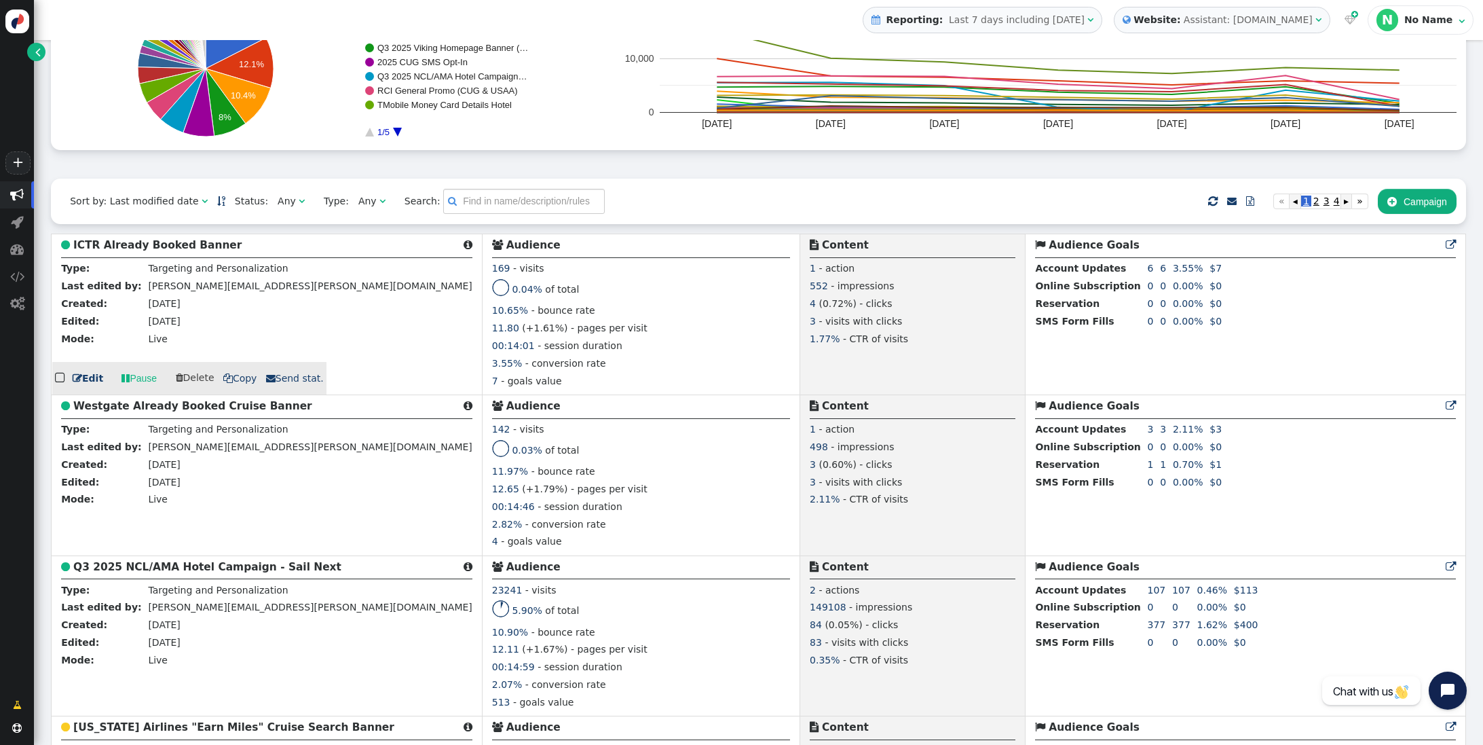
click at [183, 248] on b "ICTR Already Booked Banner" at bounding box center [157, 245] width 168 height 12
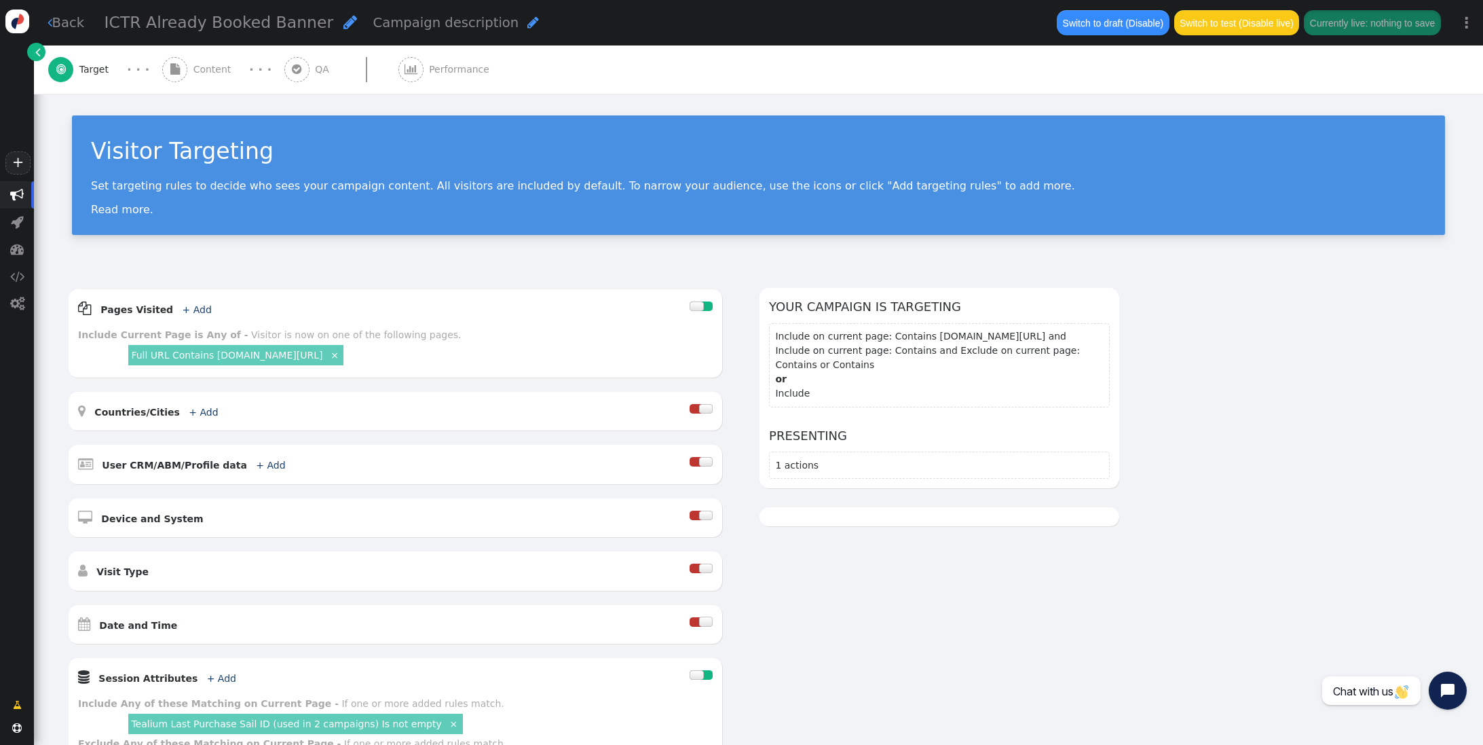
click at [431, 60] on div " Performance" at bounding box center [446, 69] width 97 height 48
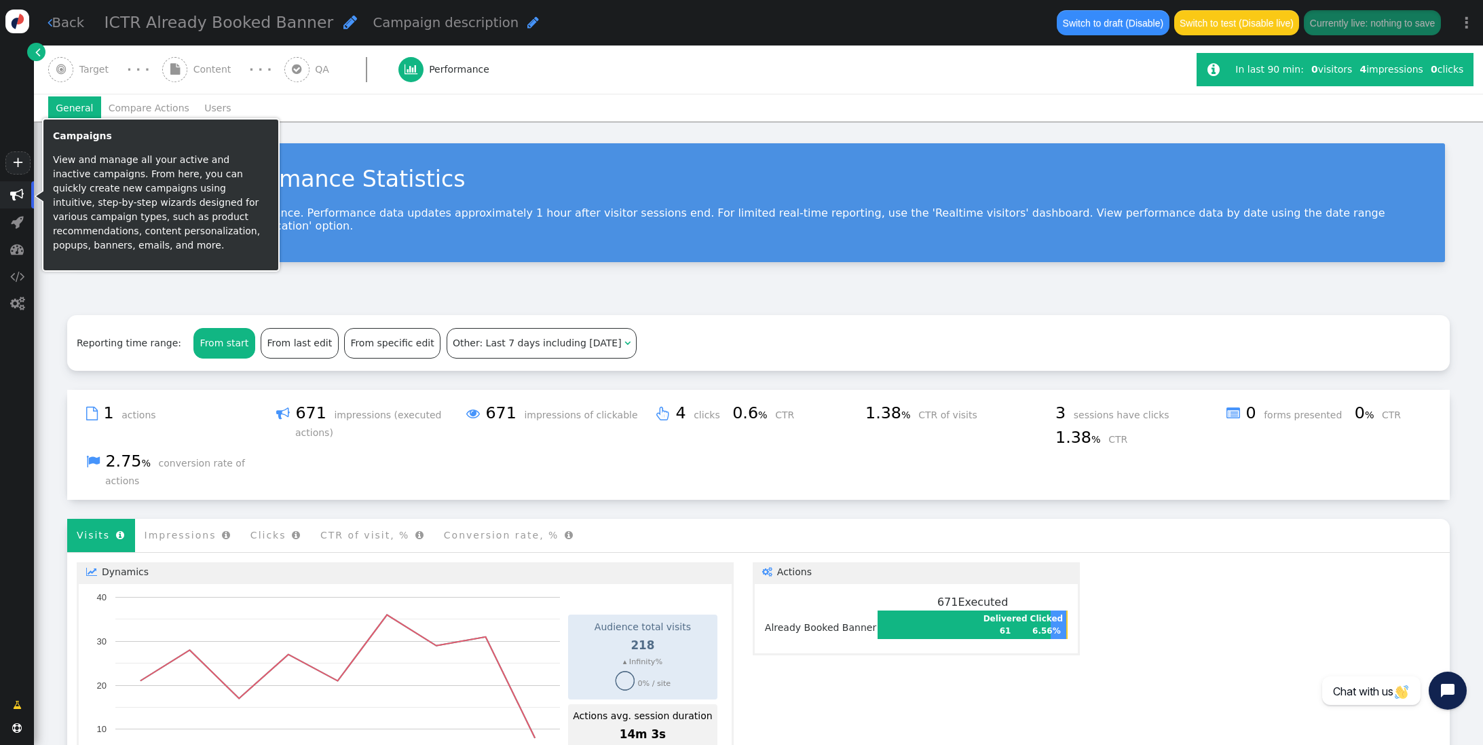
click at [18, 193] on span "" at bounding box center [17, 195] width 14 height 14
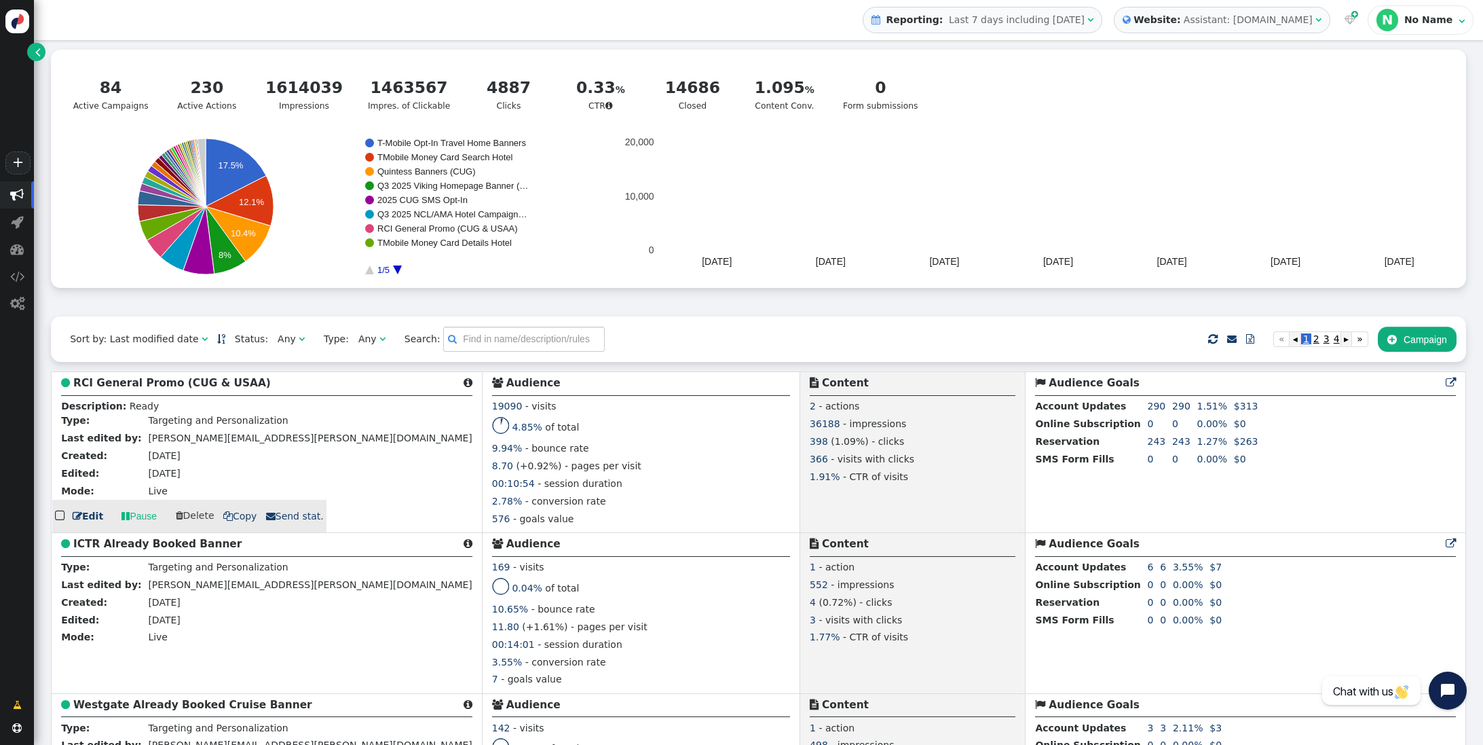
scroll to position [46, 0]
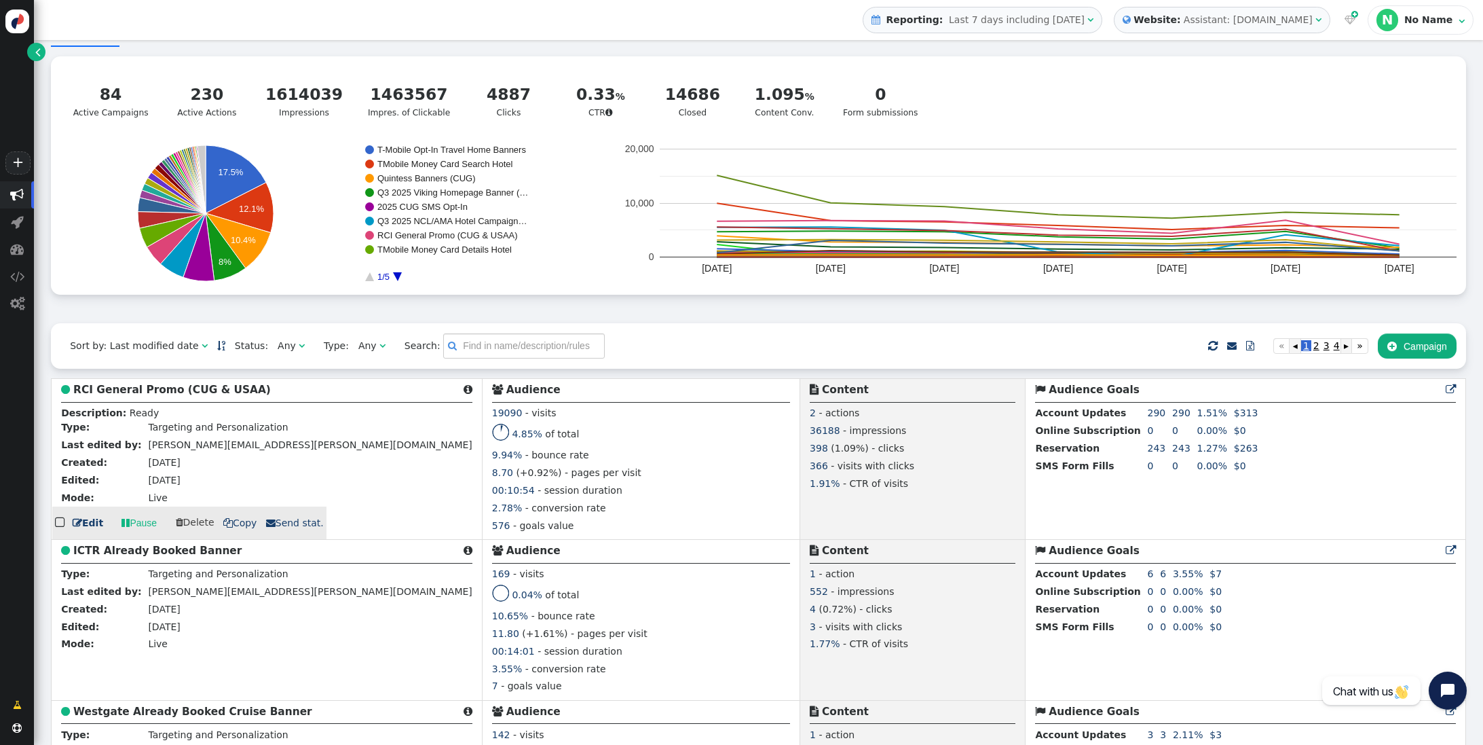
click at [132, 395] on b "RCI General Promo (CUG & USAA)" at bounding box center [172, 389] width 198 height 12
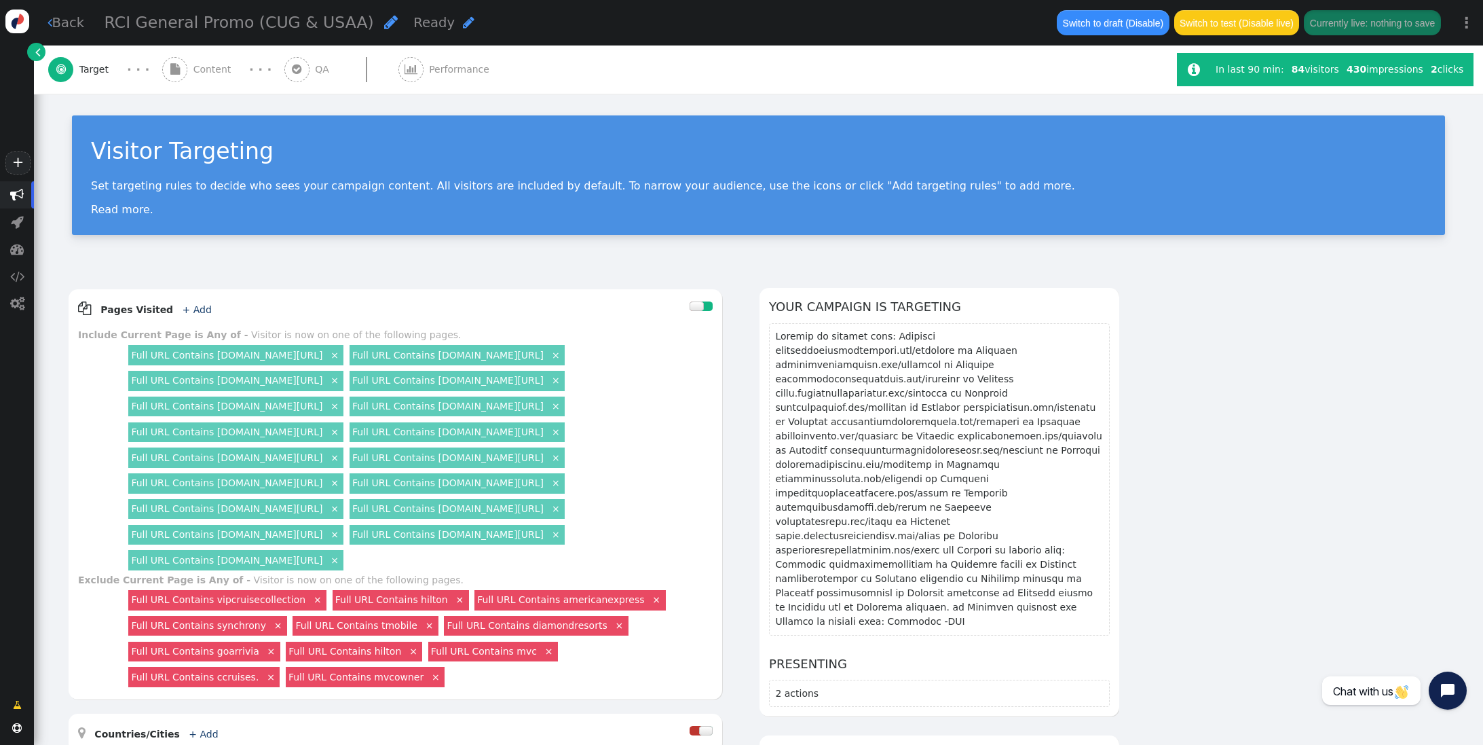
click at [208, 73] on span "Content" at bounding box center [214, 69] width 43 height 14
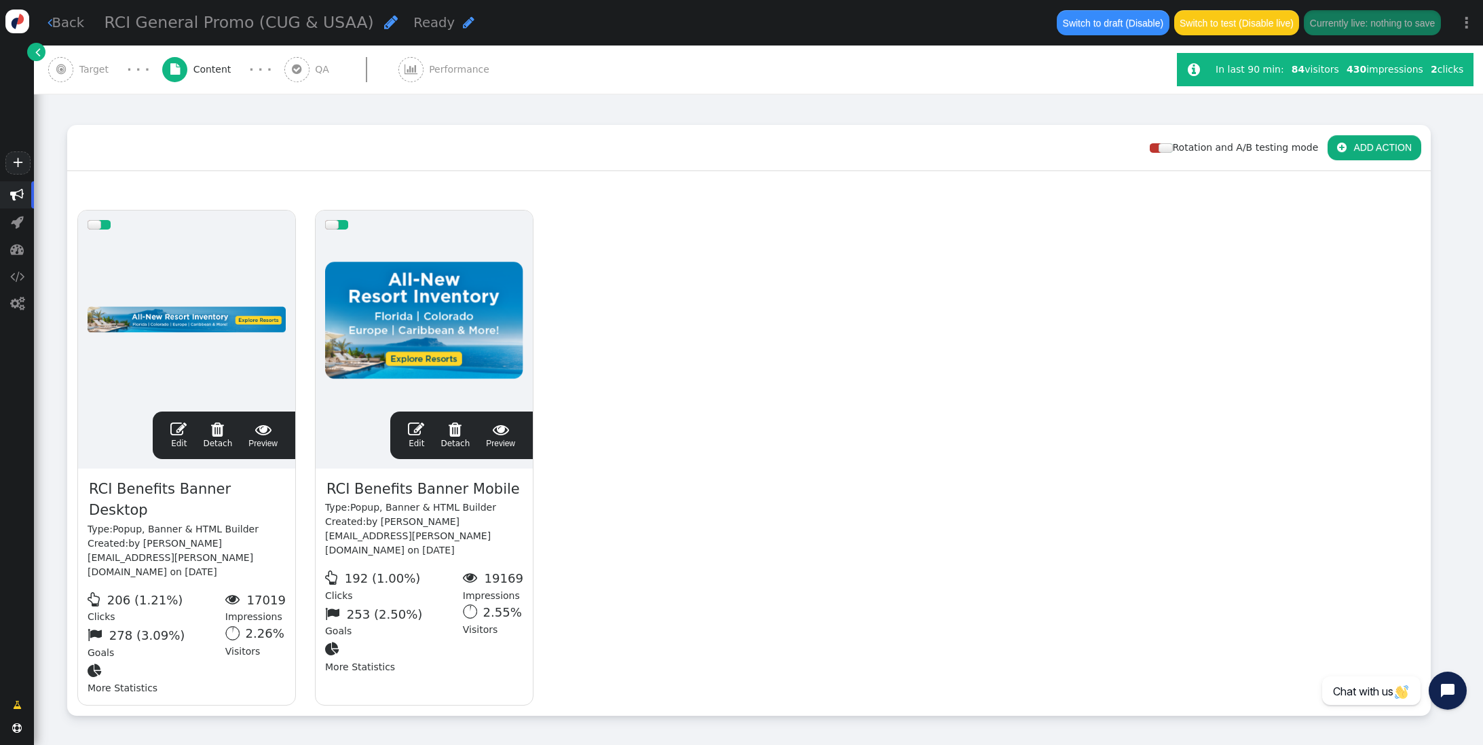
scroll to position [181, 0]
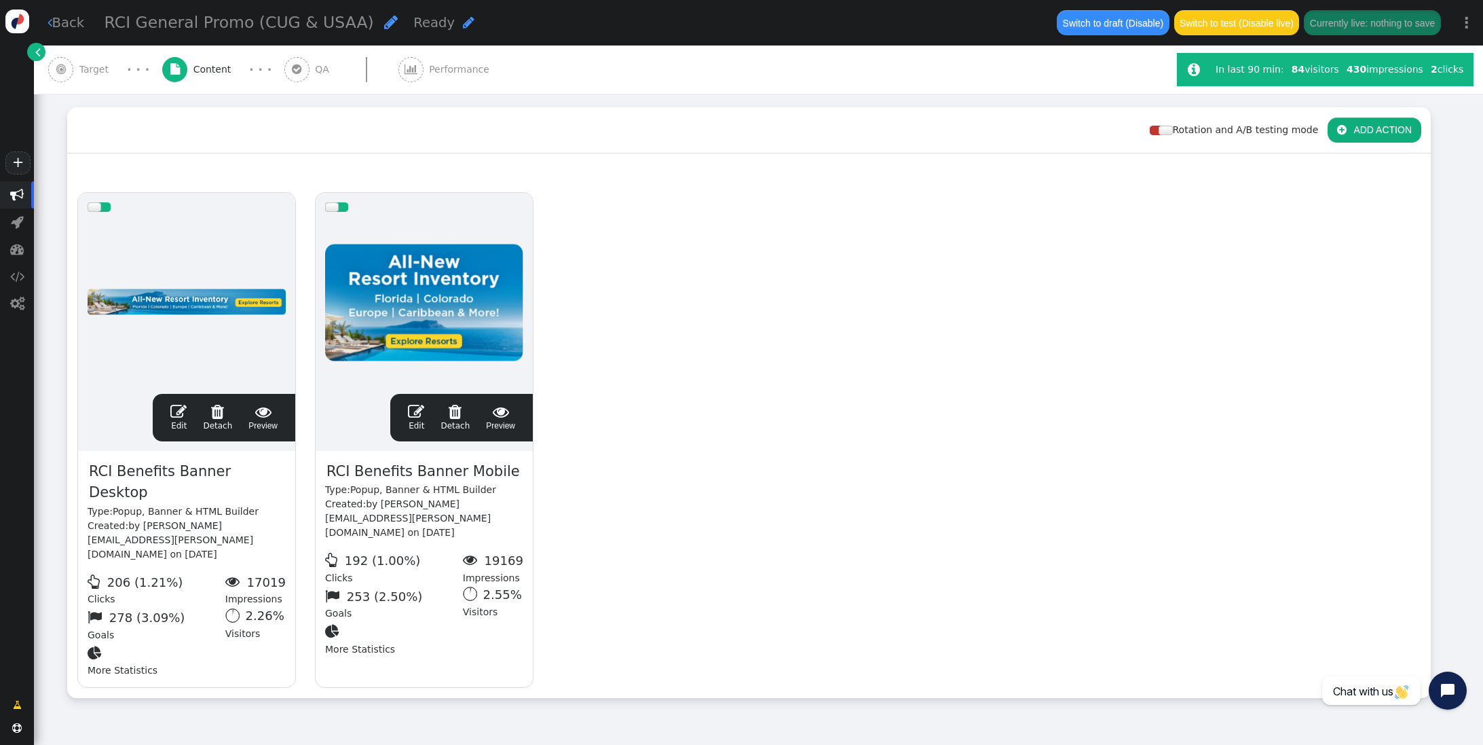
click at [179, 411] on span "" at bounding box center [178, 411] width 16 height 16
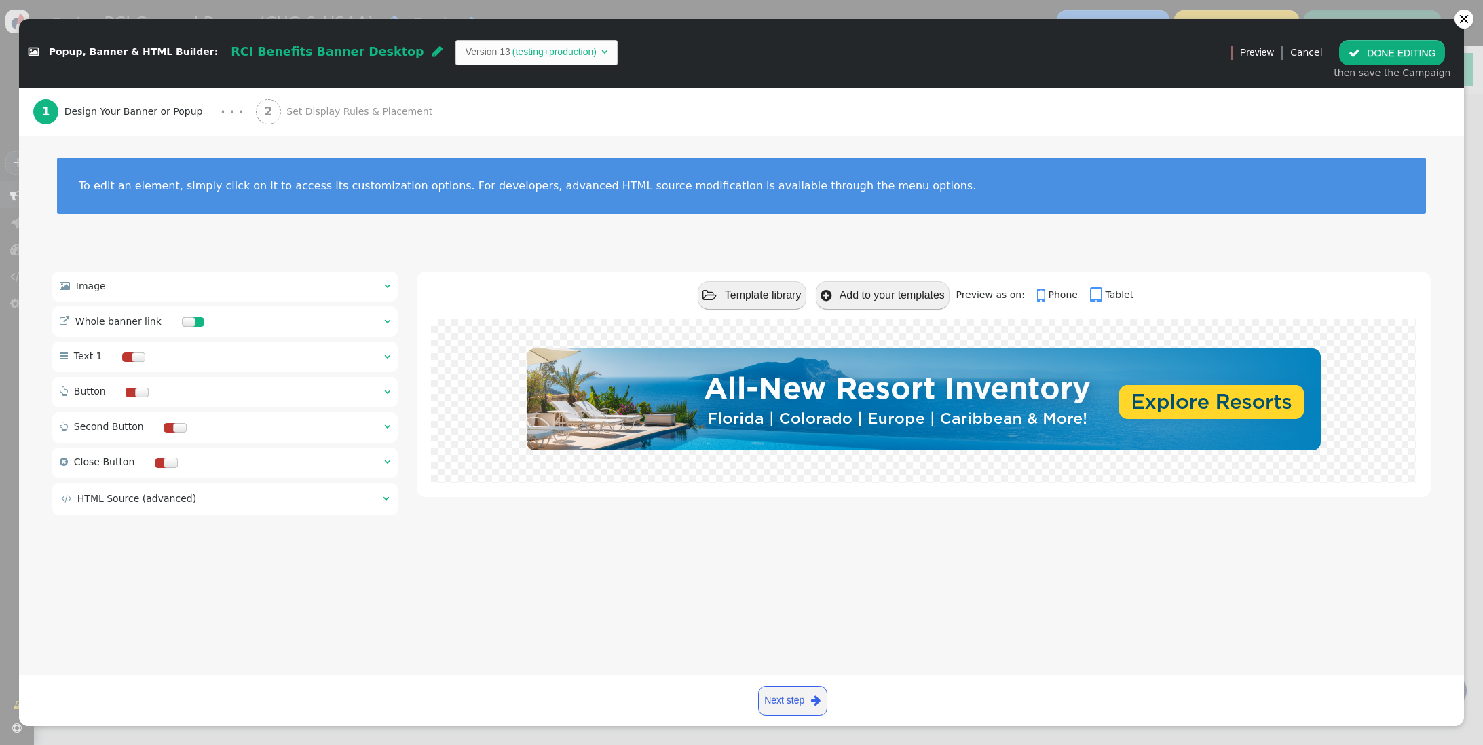
click at [319, 113] on span "Set Display Rules & Placement" at bounding box center [361, 112] width 151 height 14
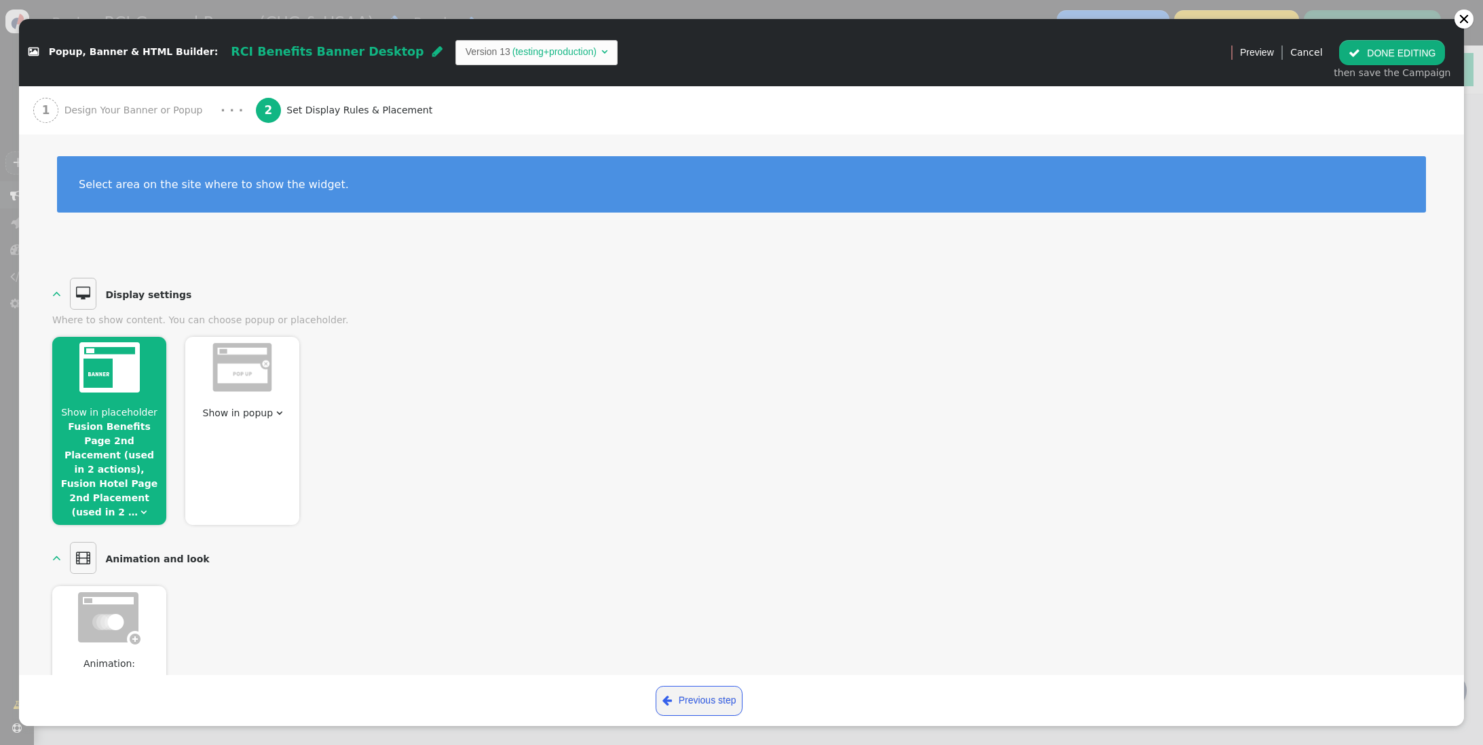
click at [117, 422] on link "Fusion Benefits Page 2nd Placement (used in 2 actions), Fusion Hotel Page 2nd P…" at bounding box center [109, 469] width 96 height 96
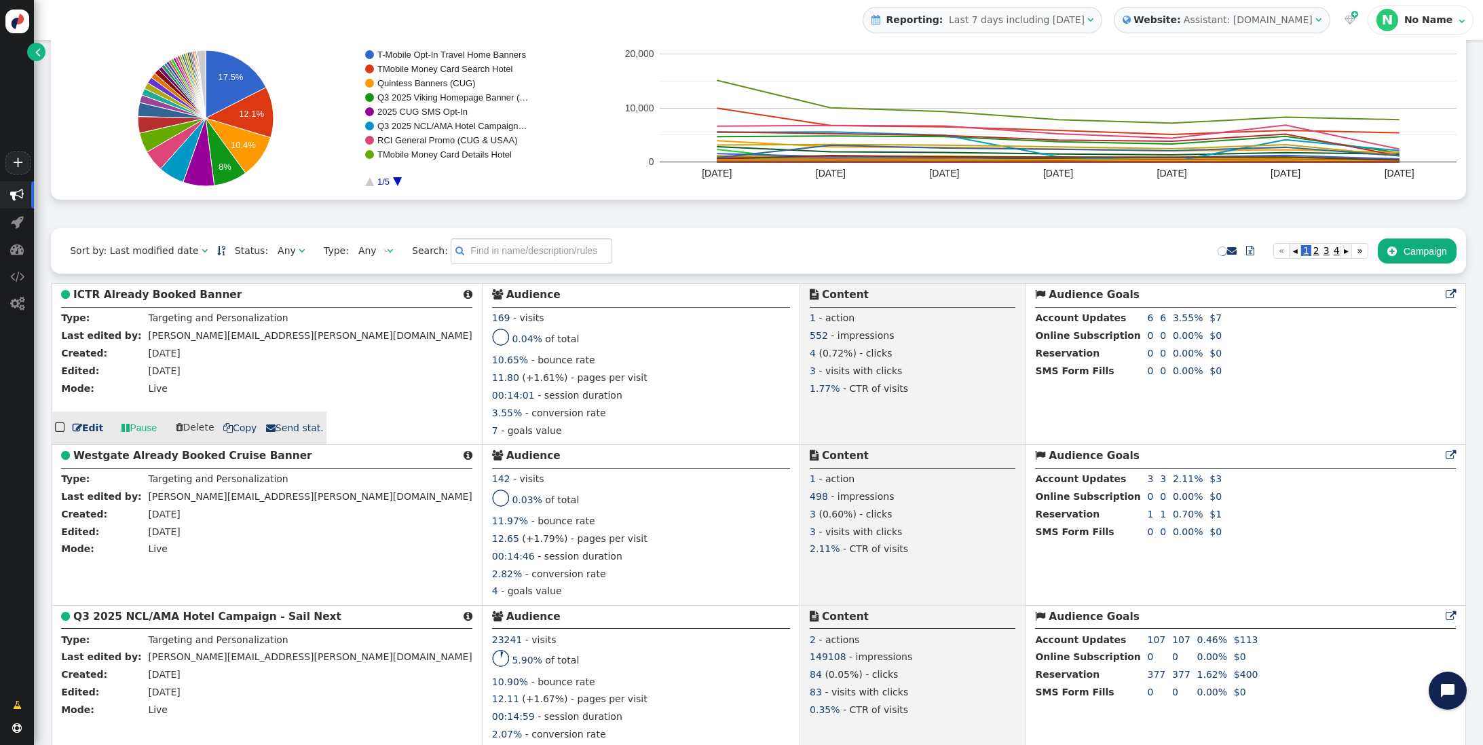
scroll to position [177, 0]
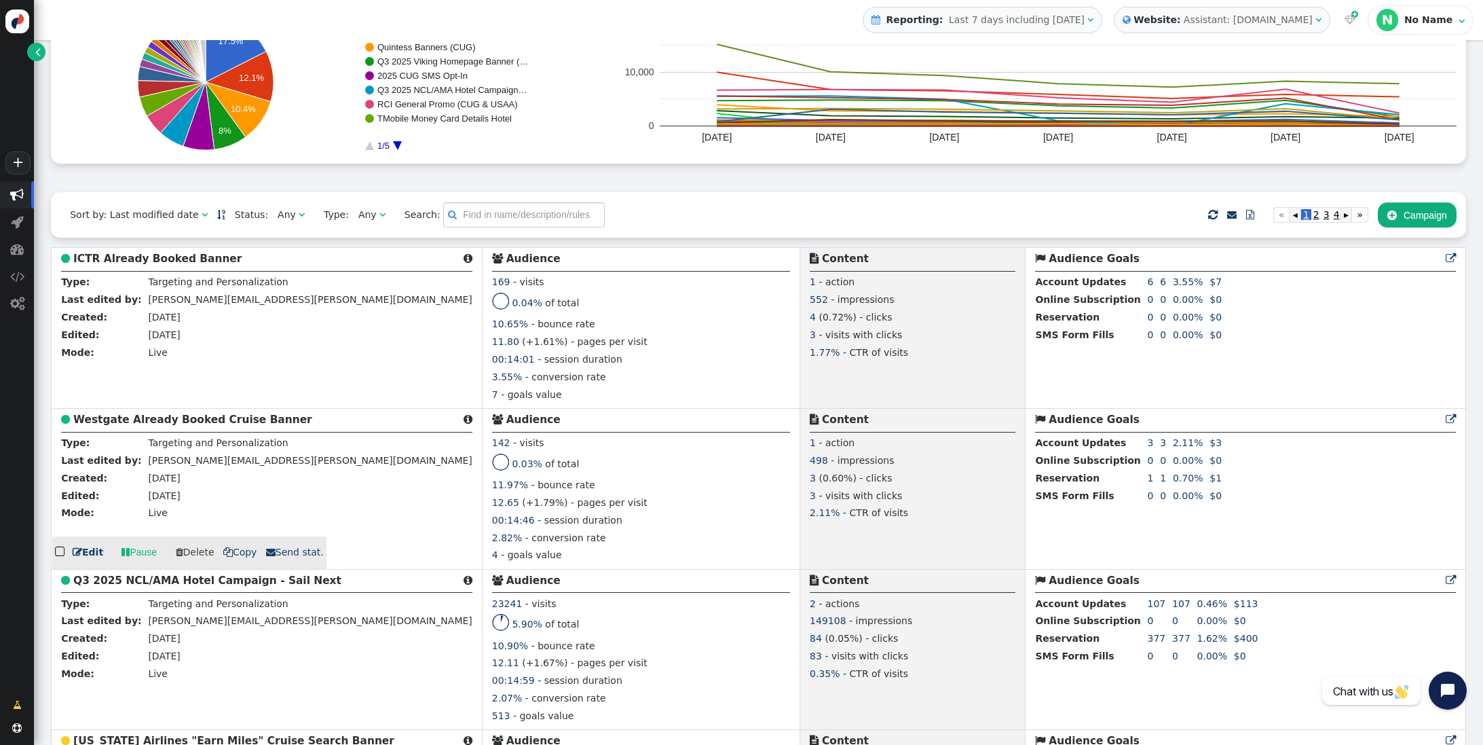
click at [187, 419] on b "Westgate Already Booked Cruise Banner" at bounding box center [192, 419] width 239 height 12
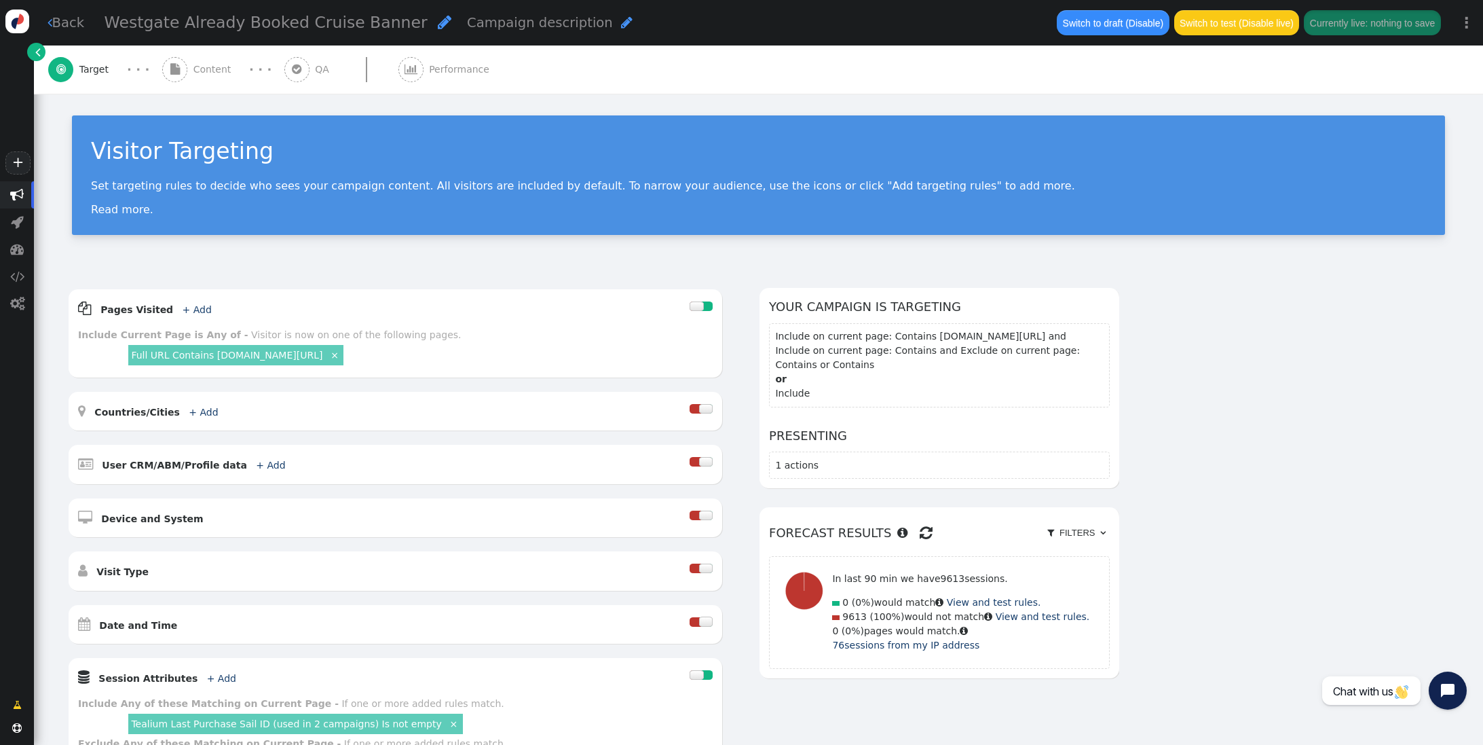
click at [428, 77] on div " Performance" at bounding box center [446, 69] width 97 height 48
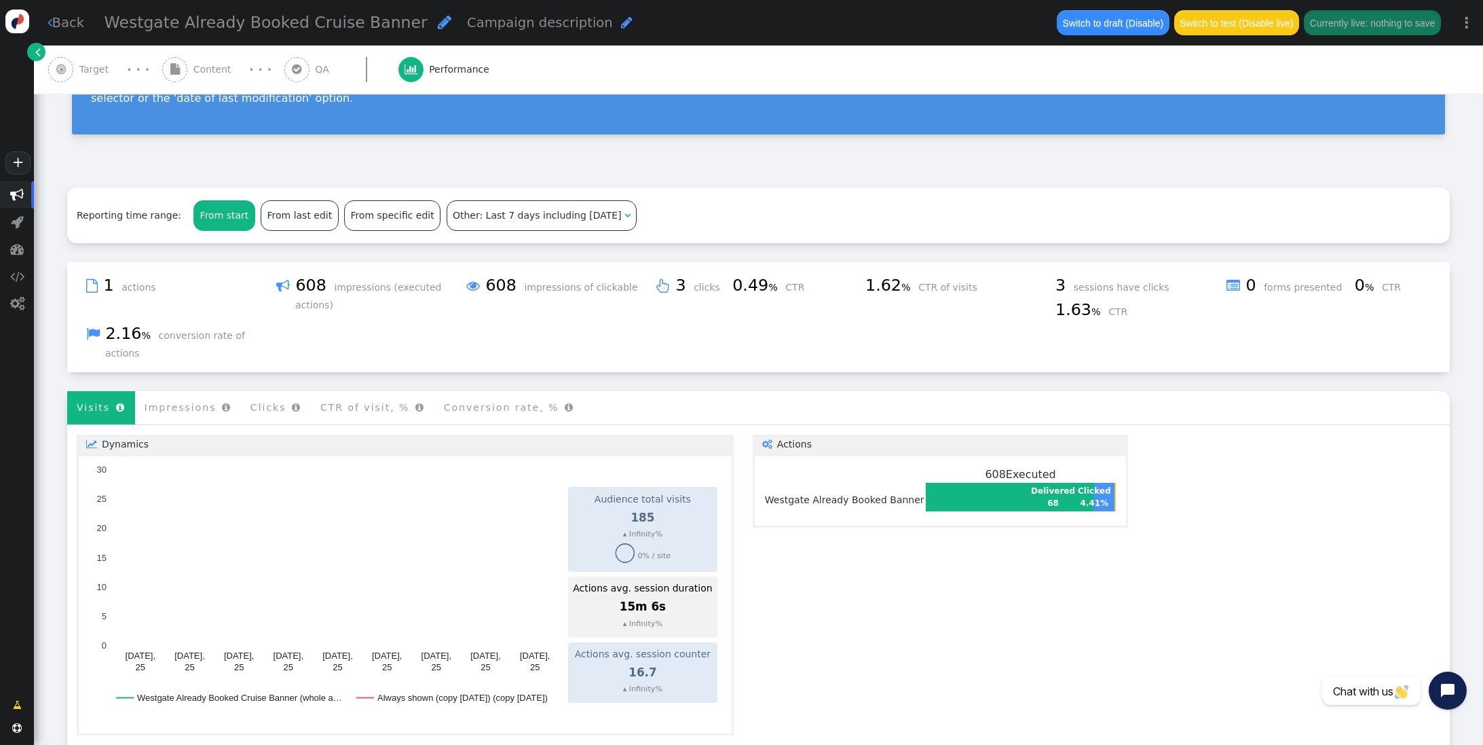
scroll to position [130, 0]
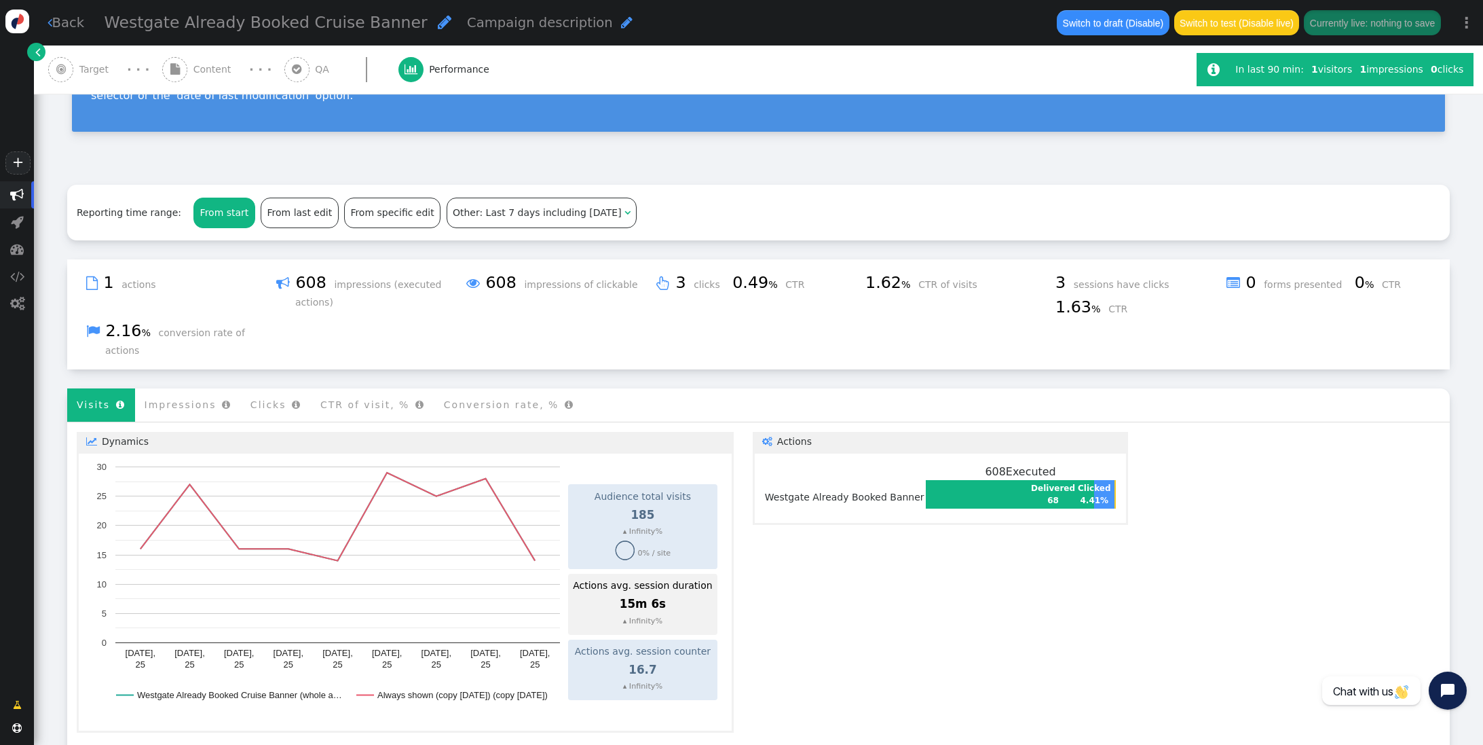
drag, startPoint x: 88, startPoint y: 71, endPoint x: 204, endPoint y: 105, distance: 121.1
click at [88, 71] on span "Target" at bounding box center [96, 69] width 35 height 14
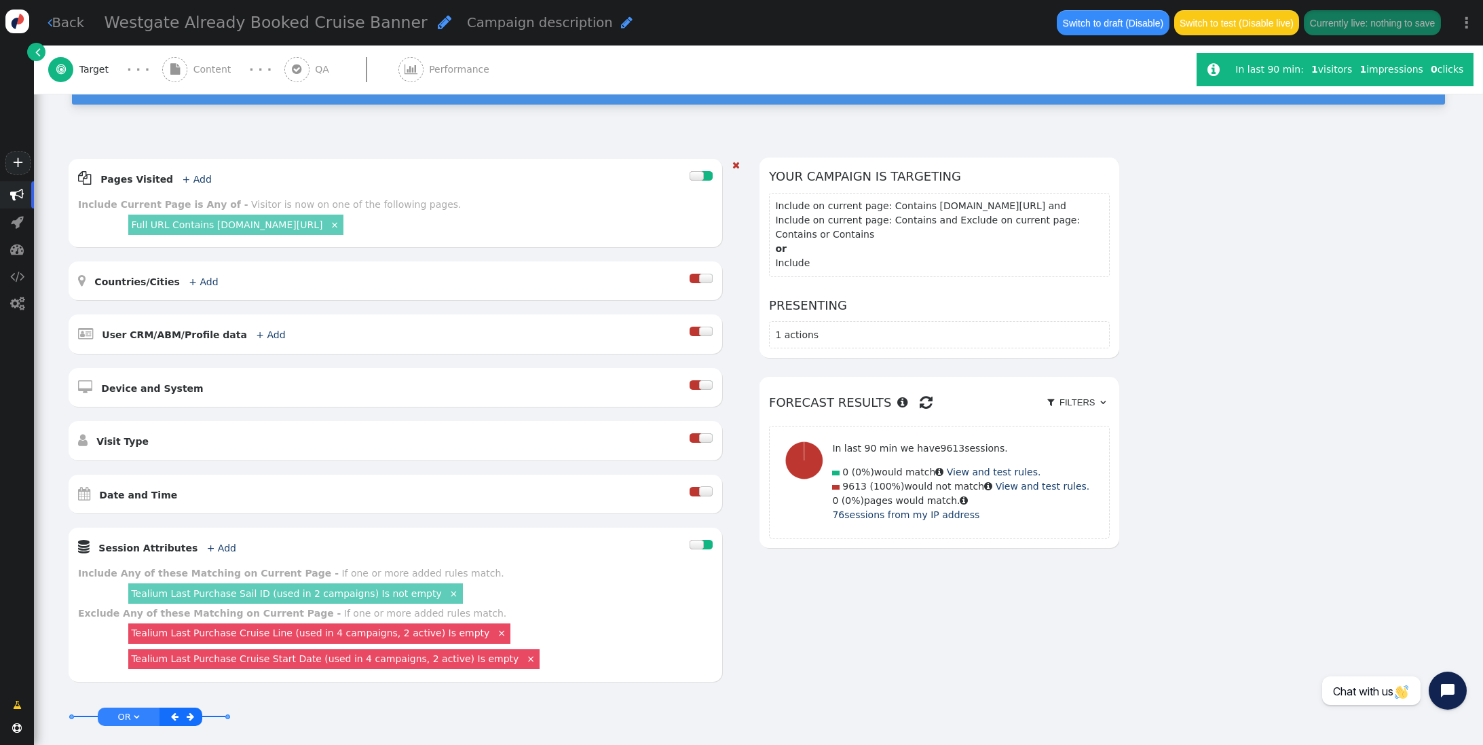
click at [308, 592] on link "Tealium Last Purchase Sail ID (used in 2 campaigns) Is not empty" at bounding box center [286, 593] width 310 height 11
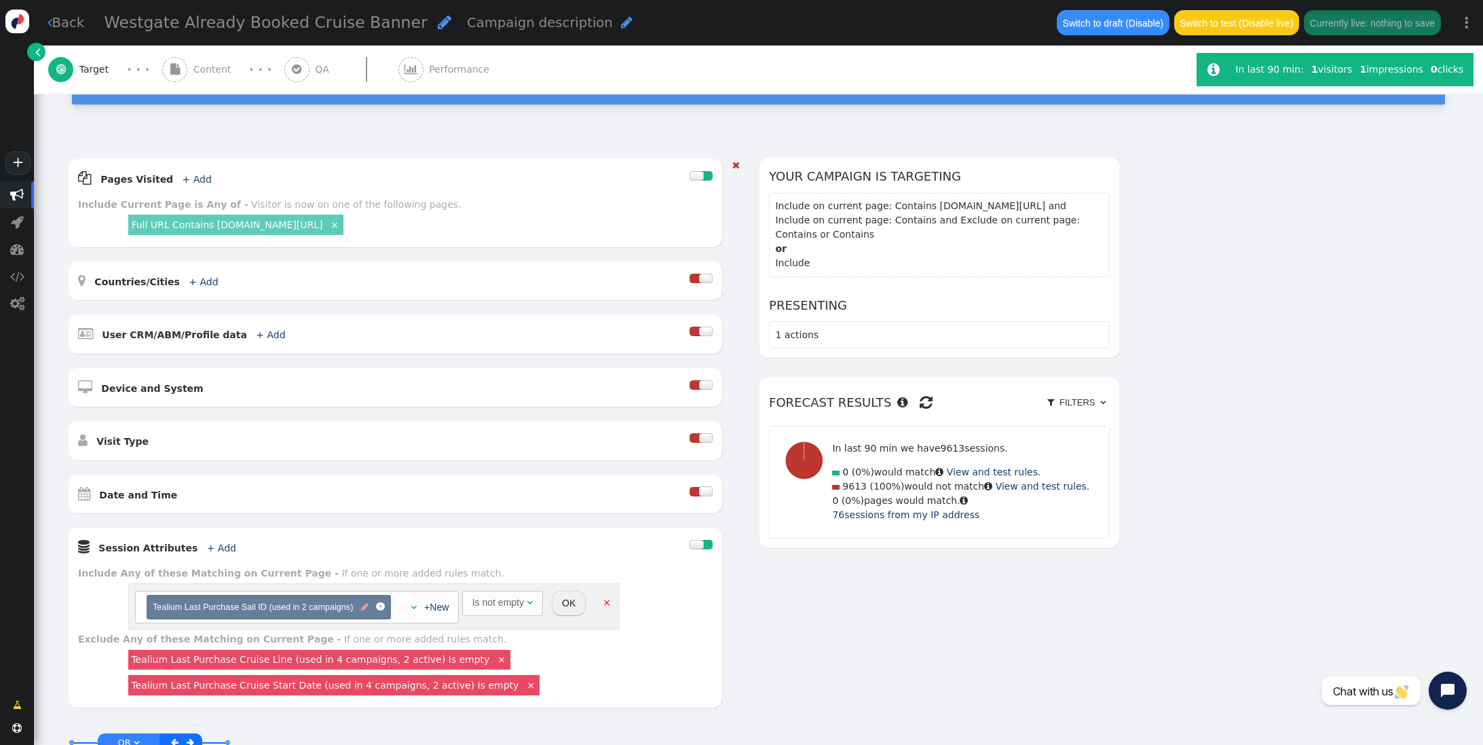
click at [364, 611] on span "" at bounding box center [364, 607] width 7 height 13
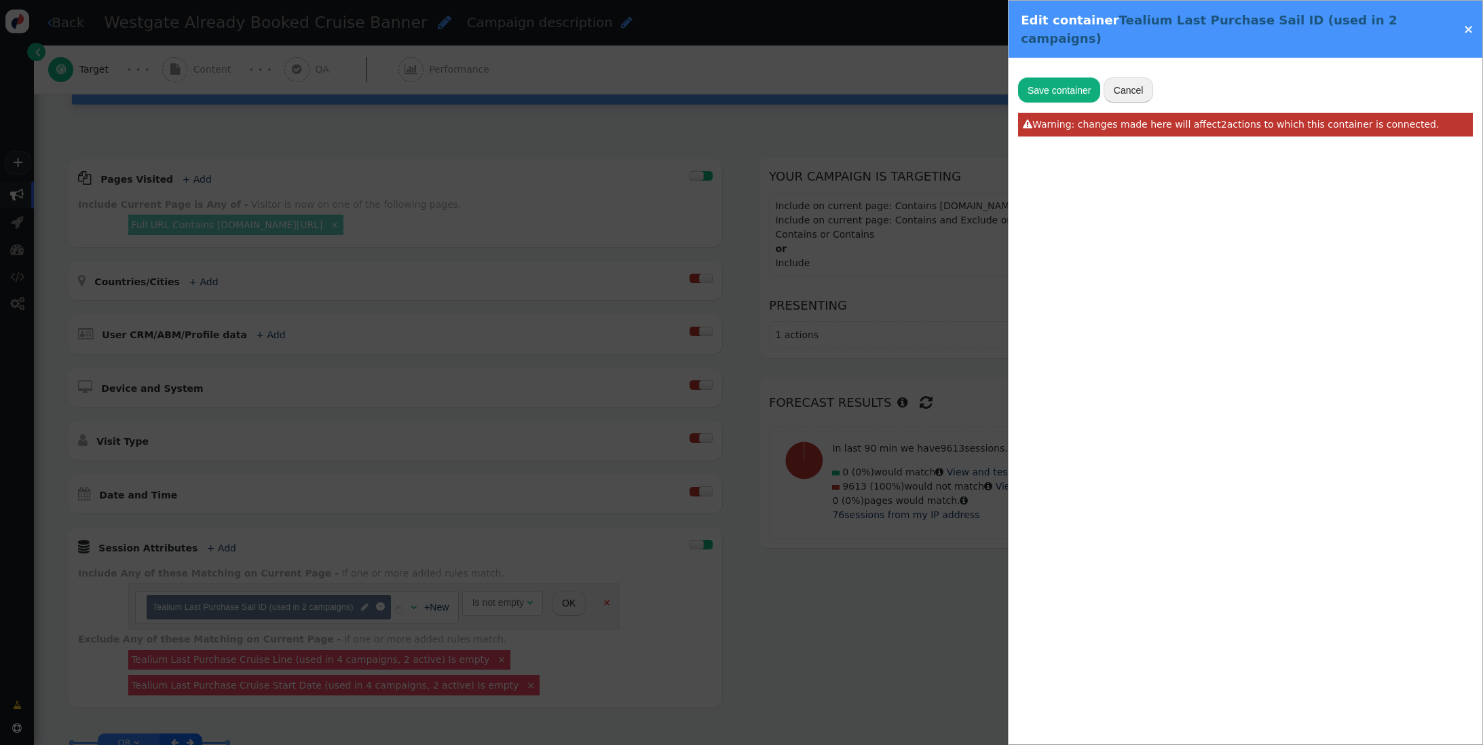
type input "Tealium Last Purchase Sail ID"
radio input "false"
radio input "true"
type input "utag.data.active_booking_sail_id"
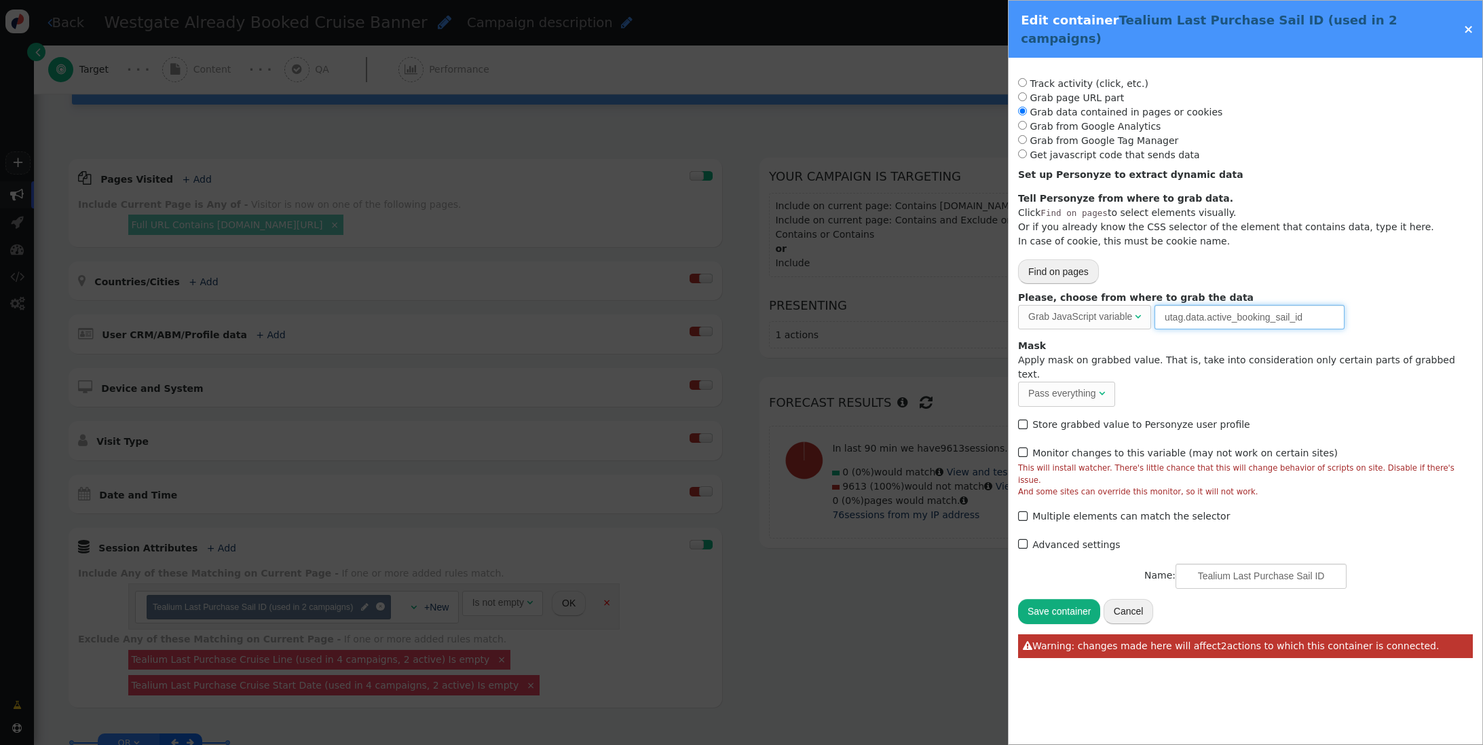
drag, startPoint x: 1317, startPoint y: 299, endPoint x: 1056, endPoint y: 307, distance: 261.4
click at [1056, 307] on div "Please, choose from where to grab the data Grab JavaScript variable  URL param…" at bounding box center [1245, 310] width 455 height 39
click at [1473, 21] on div "×" at bounding box center [1468, 29] width 29 height 18
click at [1467, 22] on link "×" at bounding box center [1468, 29] width 10 height 14
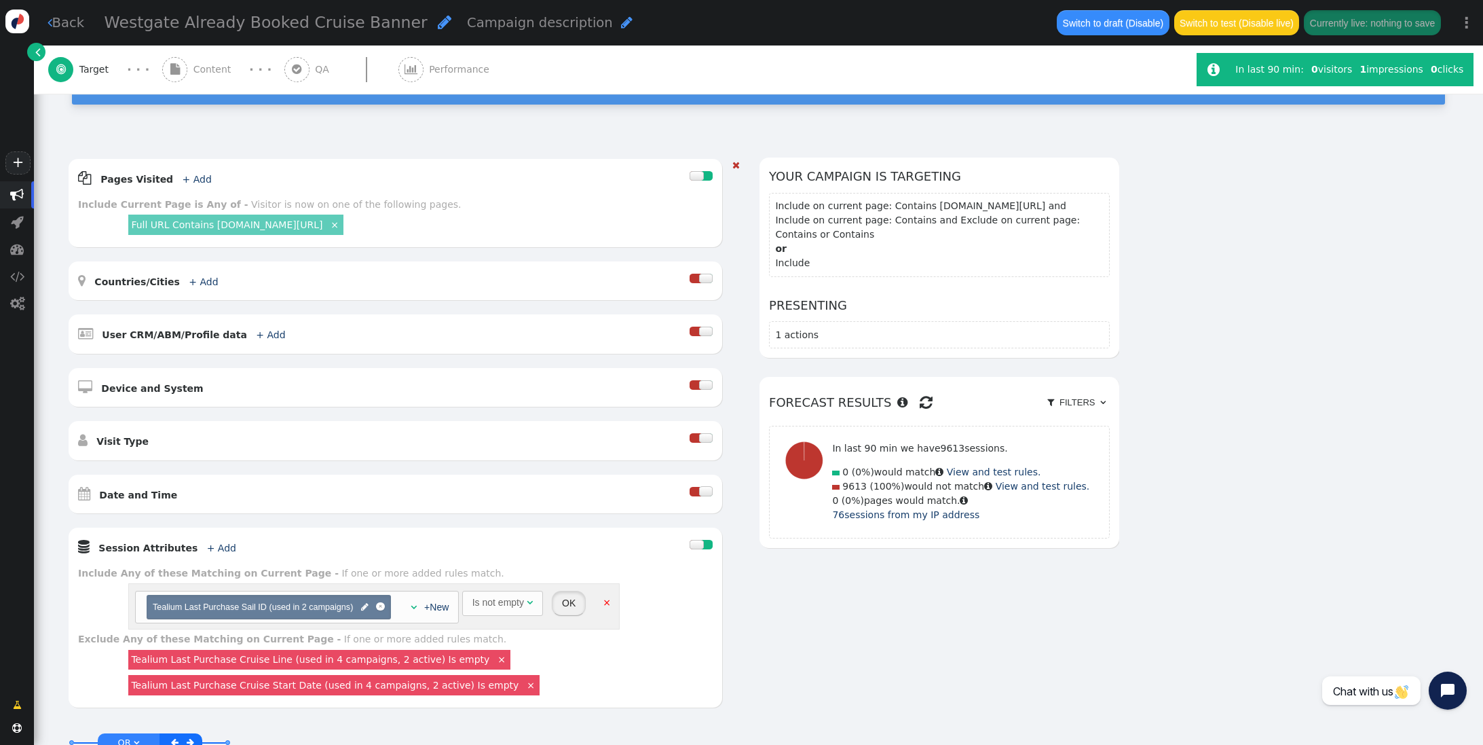
click at [563, 599] on button "OK" at bounding box center [569, 603] width 34 height 24
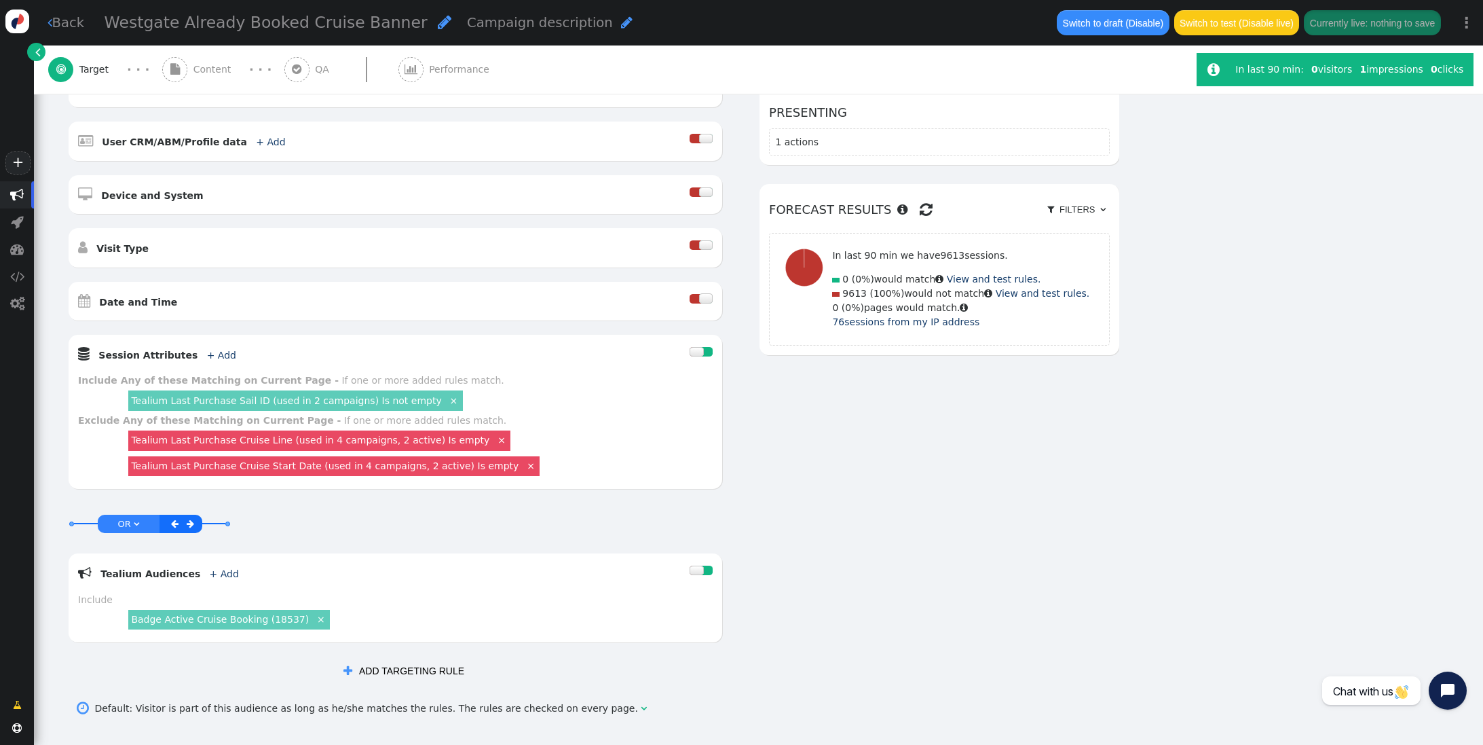
scroll to position [0, 0]
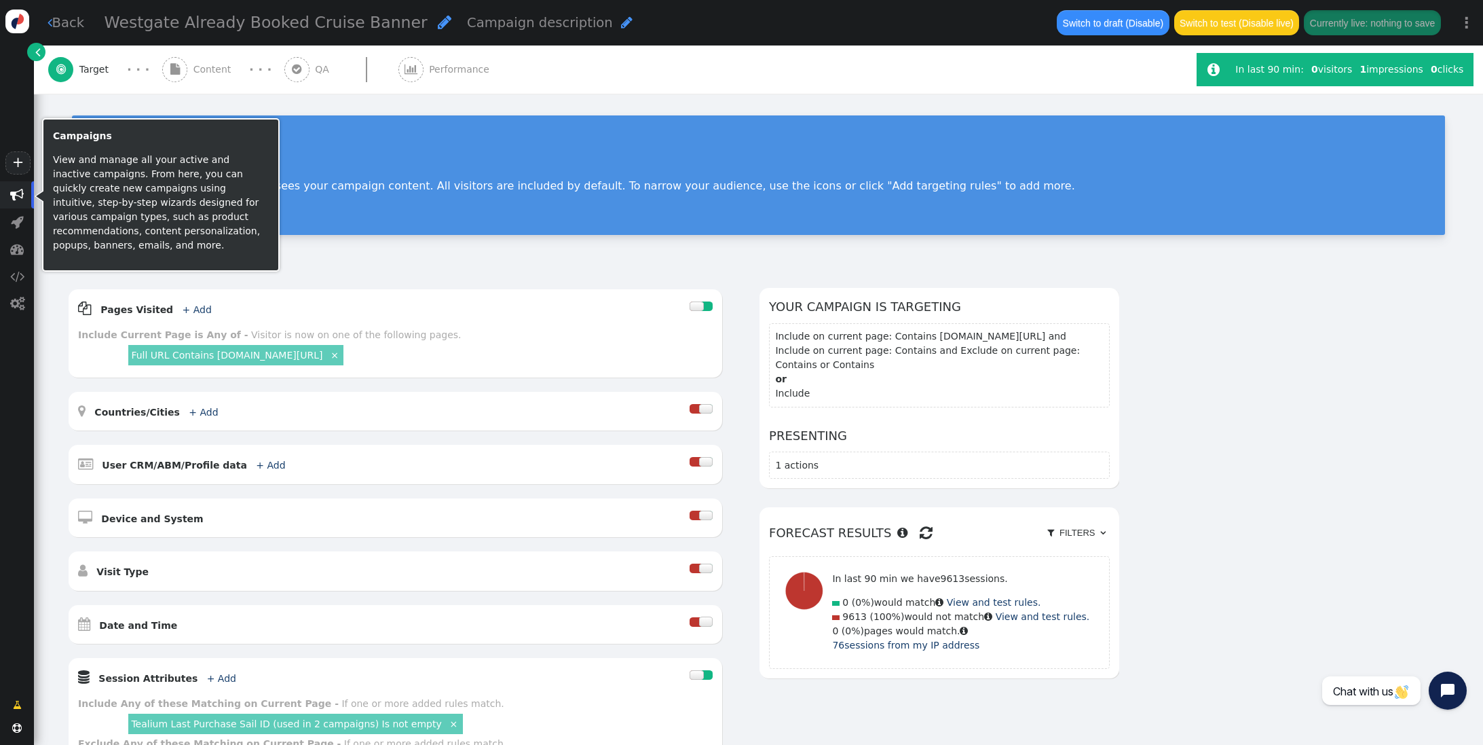
click at [22, 189] on span "" at bounding box center [17, 195] width 14 height 14
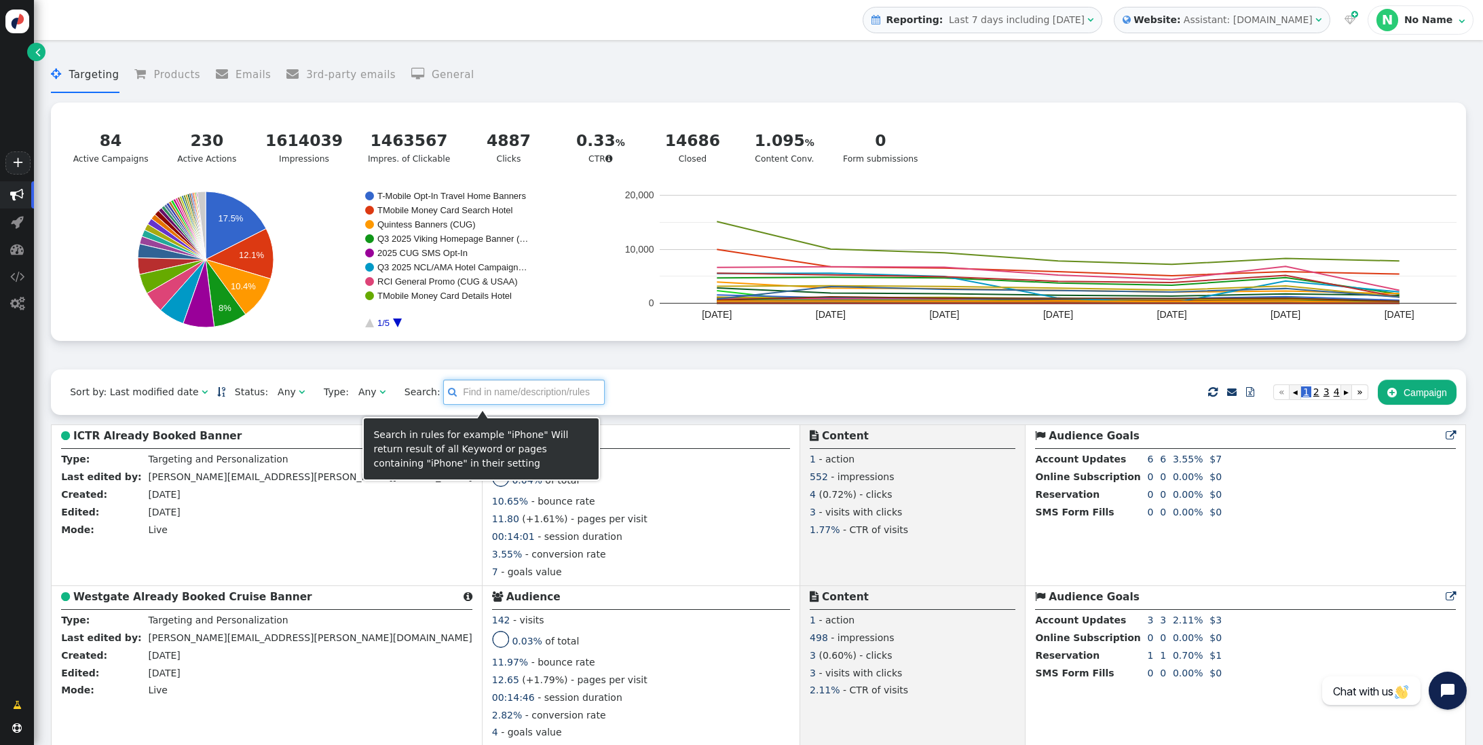
click at [489, 400] on input "text" at bounding box center [524, 391] width 162 height 24
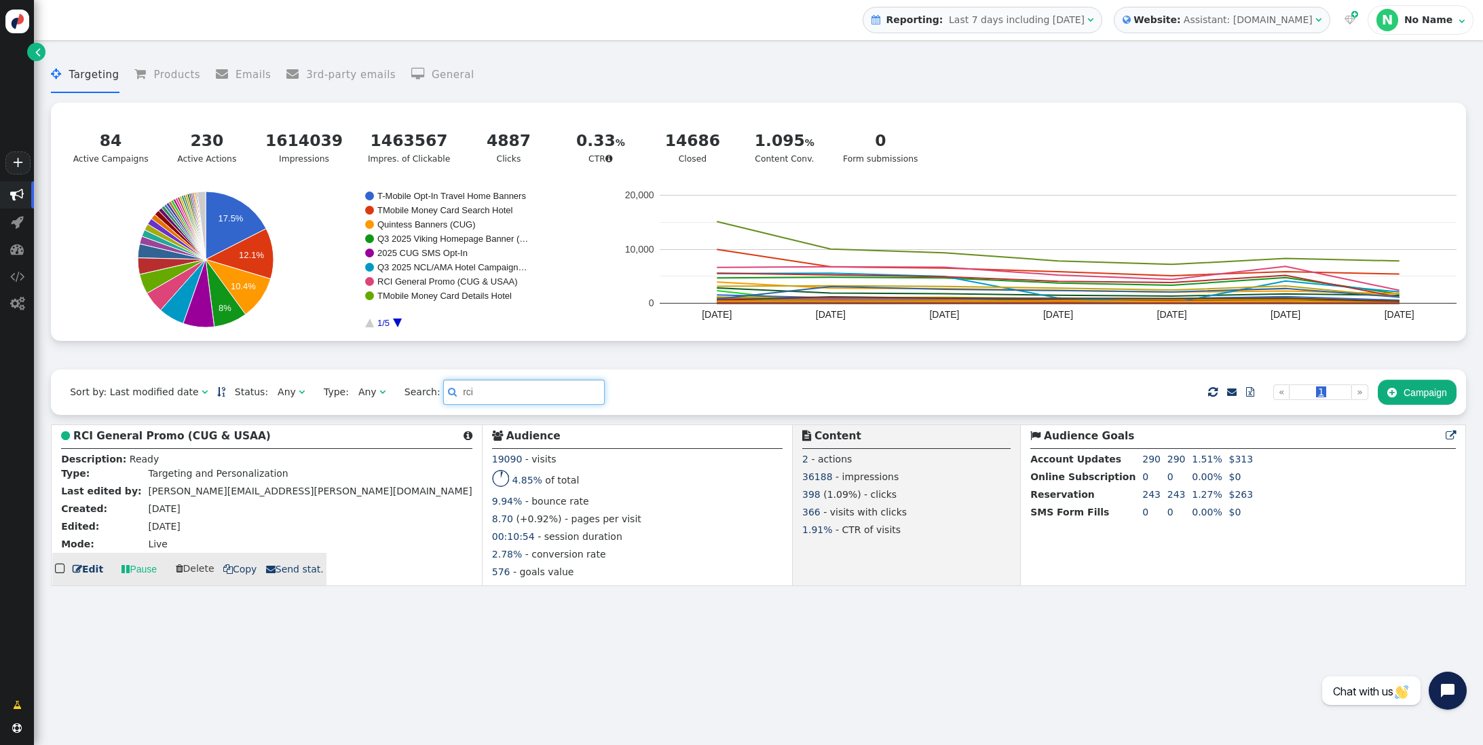
type input "rci"
click at [173, 438] on b "RCI General Promo (CUG & USAA)" at bounding box center [172, 436] width 198 height 12
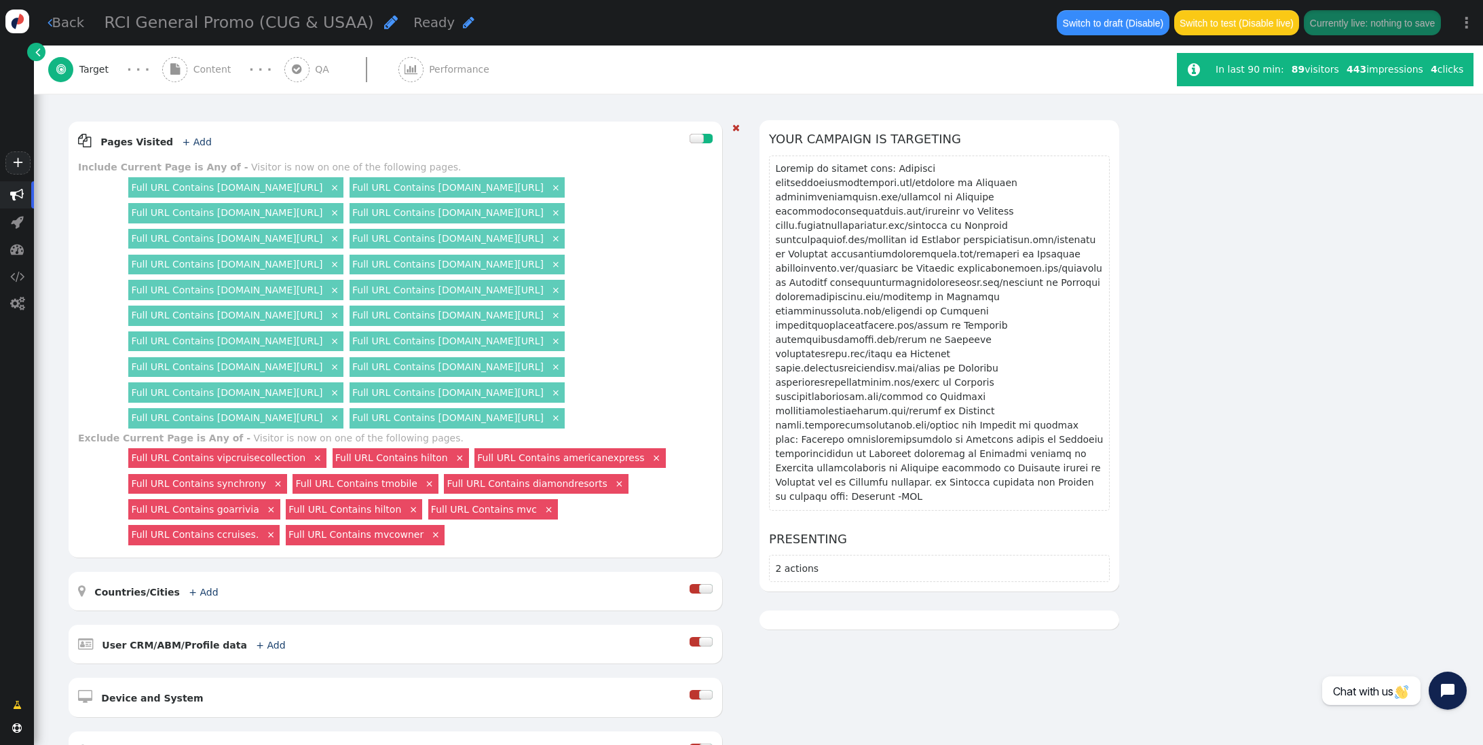
scroll to position [160, 0]
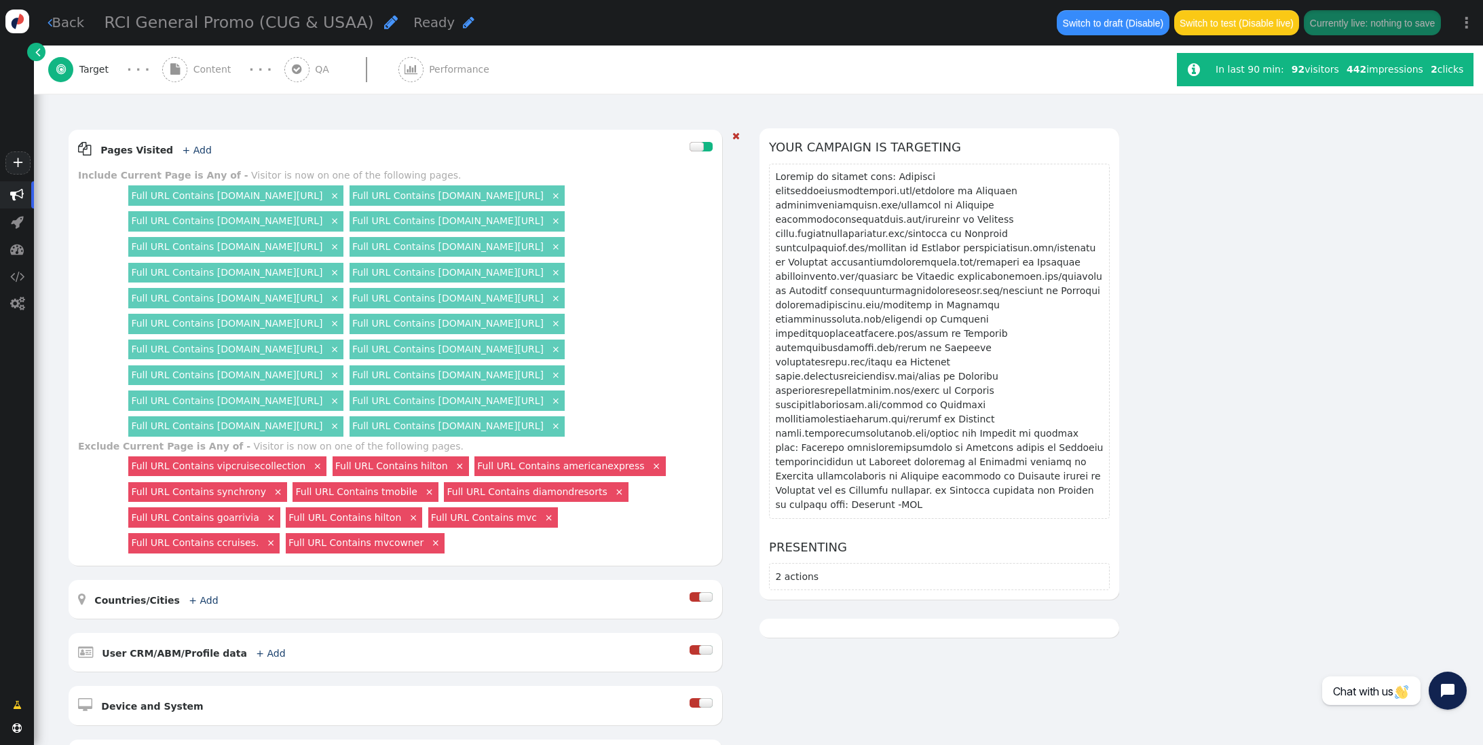
click at [562, 427] on link "×" at bounding box center [556, 425] width 12 height 12
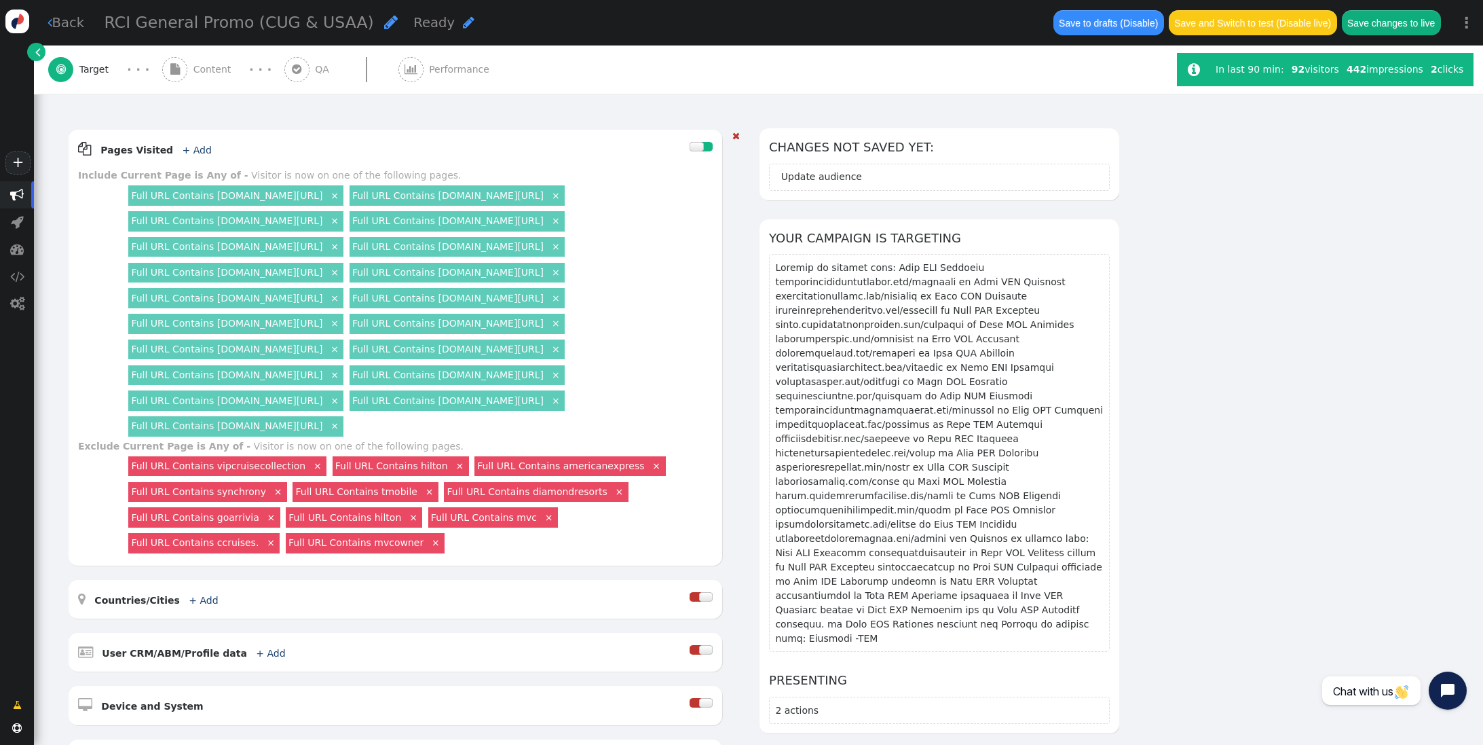
click at [562, 403] on link "×" at bounding box center [556, 400] width 12 height 12
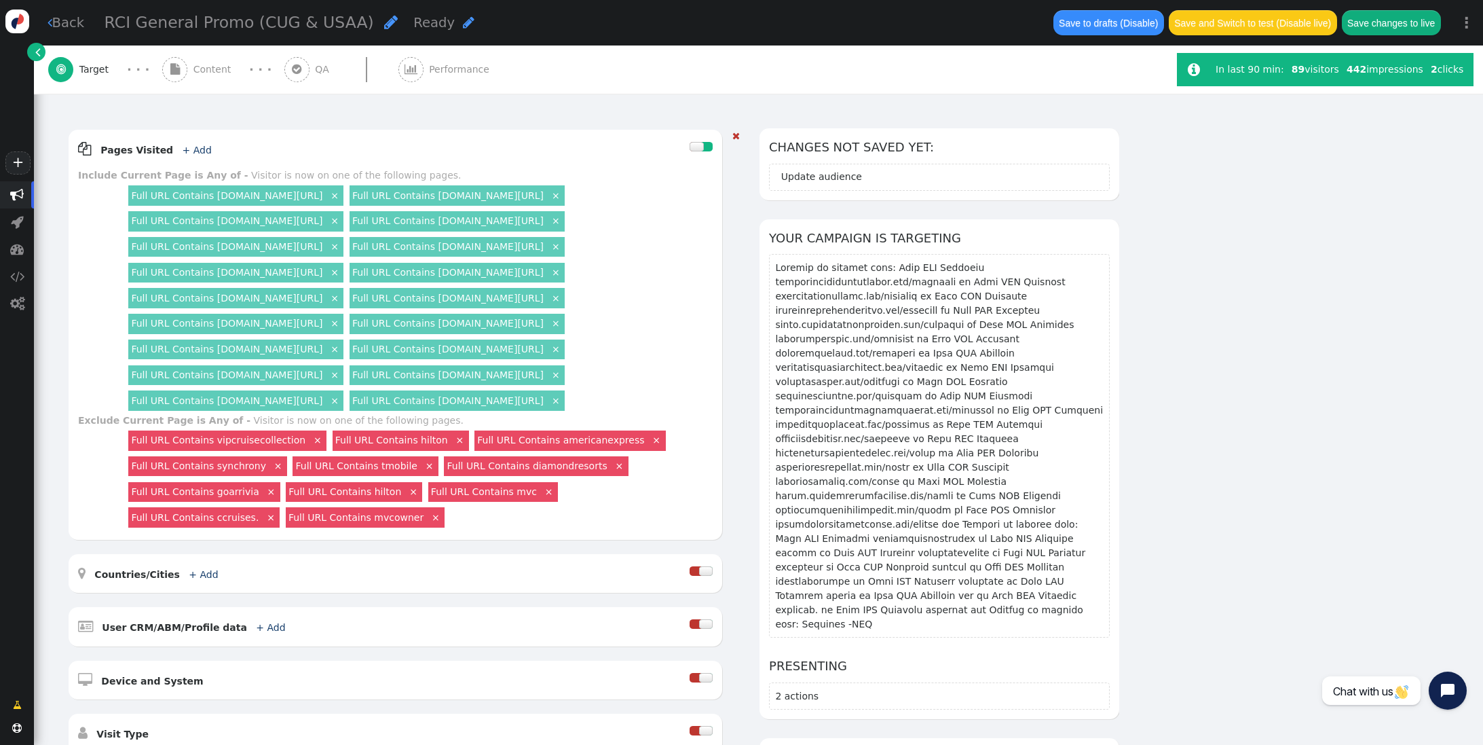
click at [562, 403] on link "×" at bounding box center [556, 400] width 12 height 12
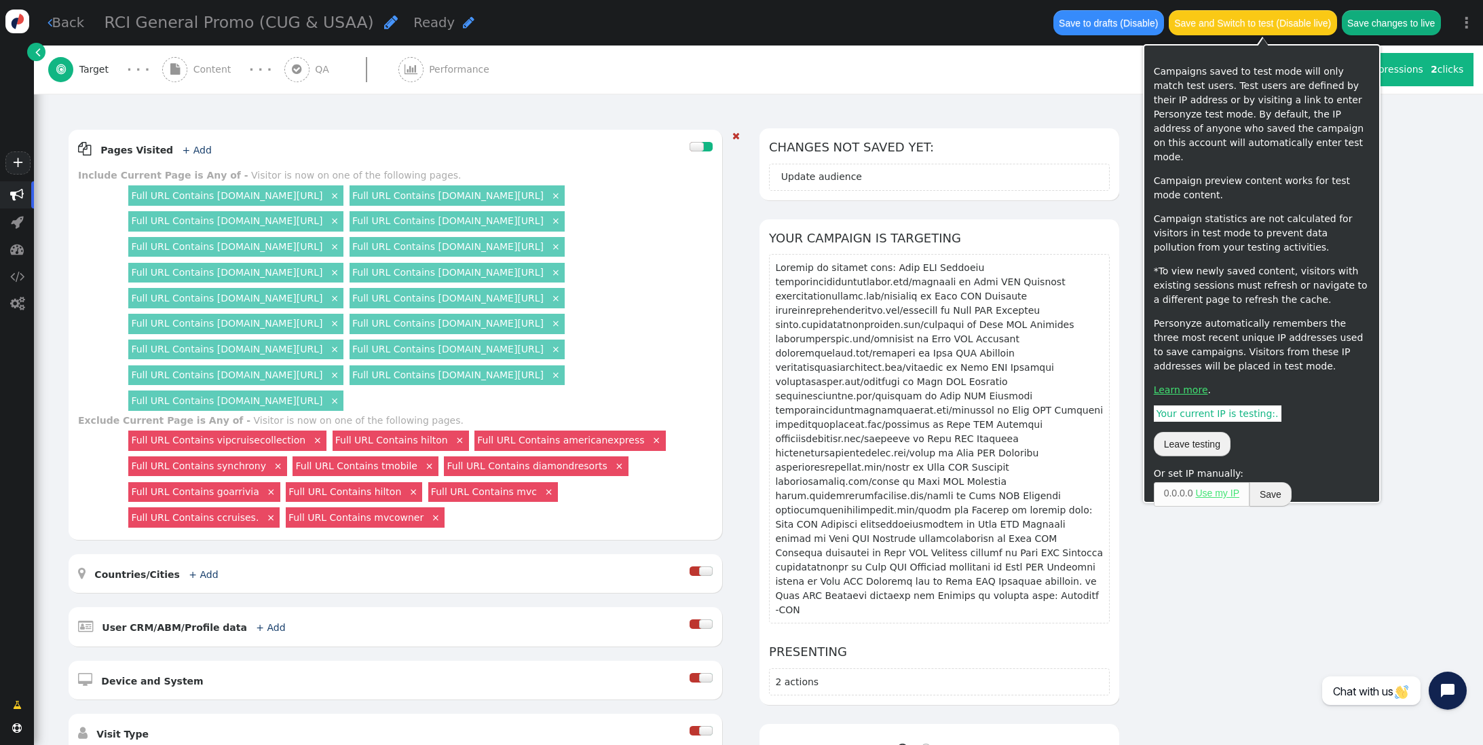
click at [1388, 25] on button "Save changes to live" at bounding box center [1391, 22] width 99 height 24
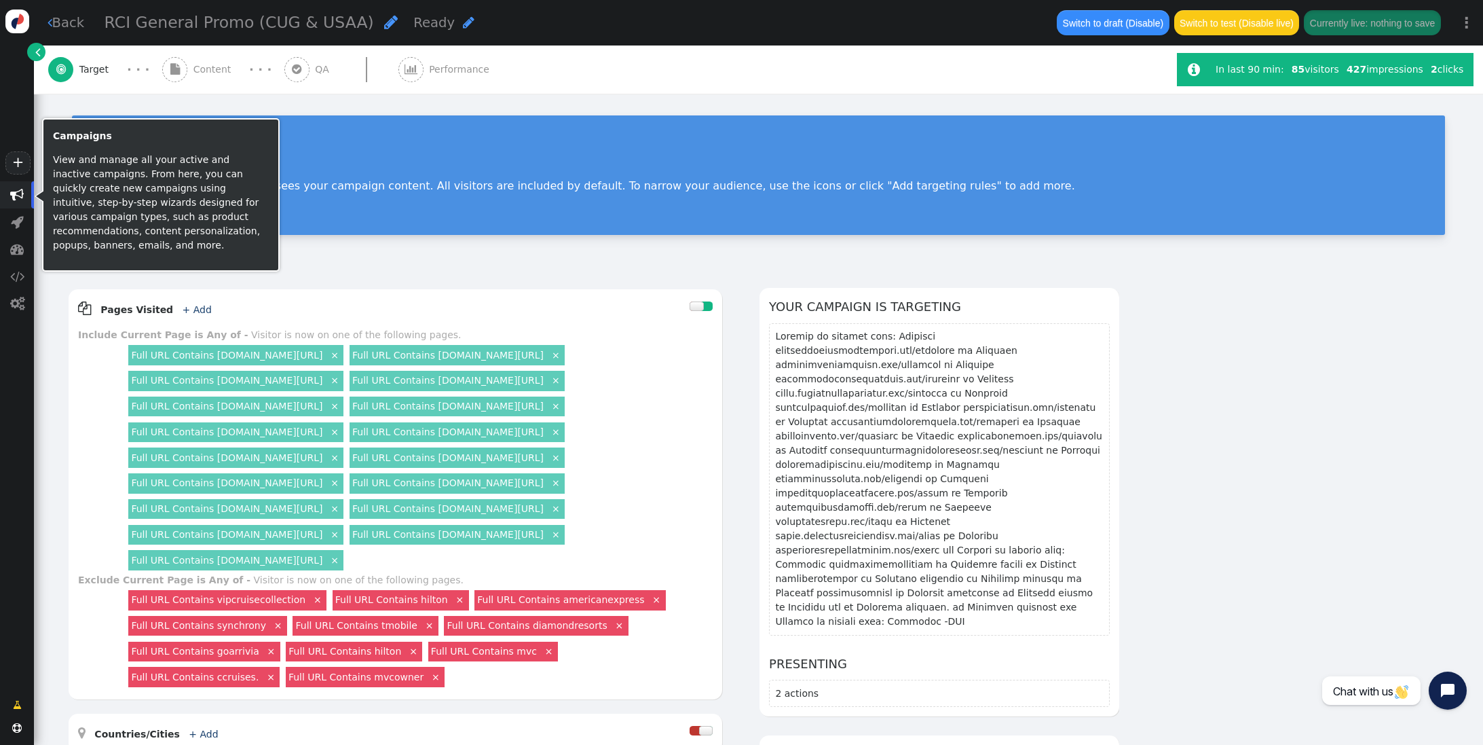
click at [6, 196] on span "" at bounding box center [17, 194] width 34 height 27
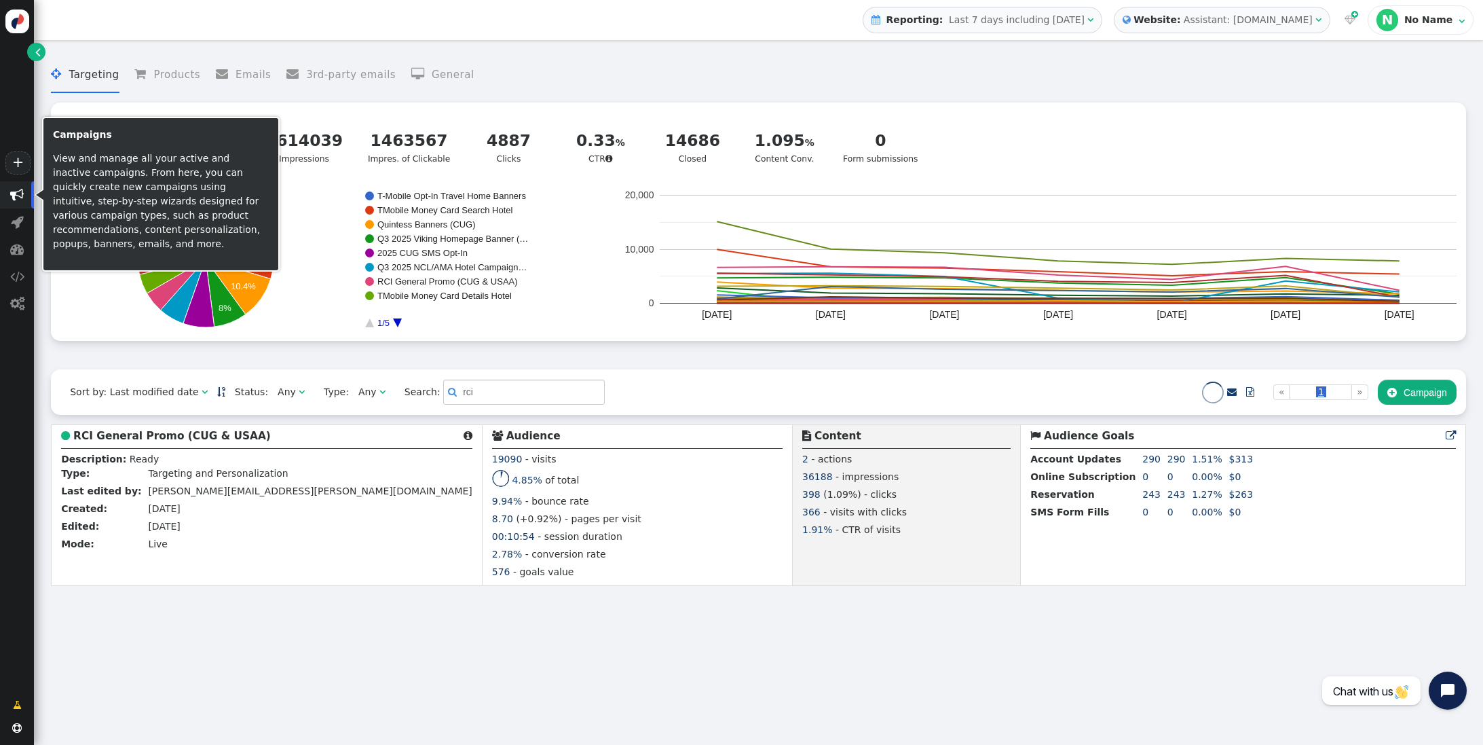
click at [10, 196] on span "" at bounding box center [17, 195] width 14 height 14
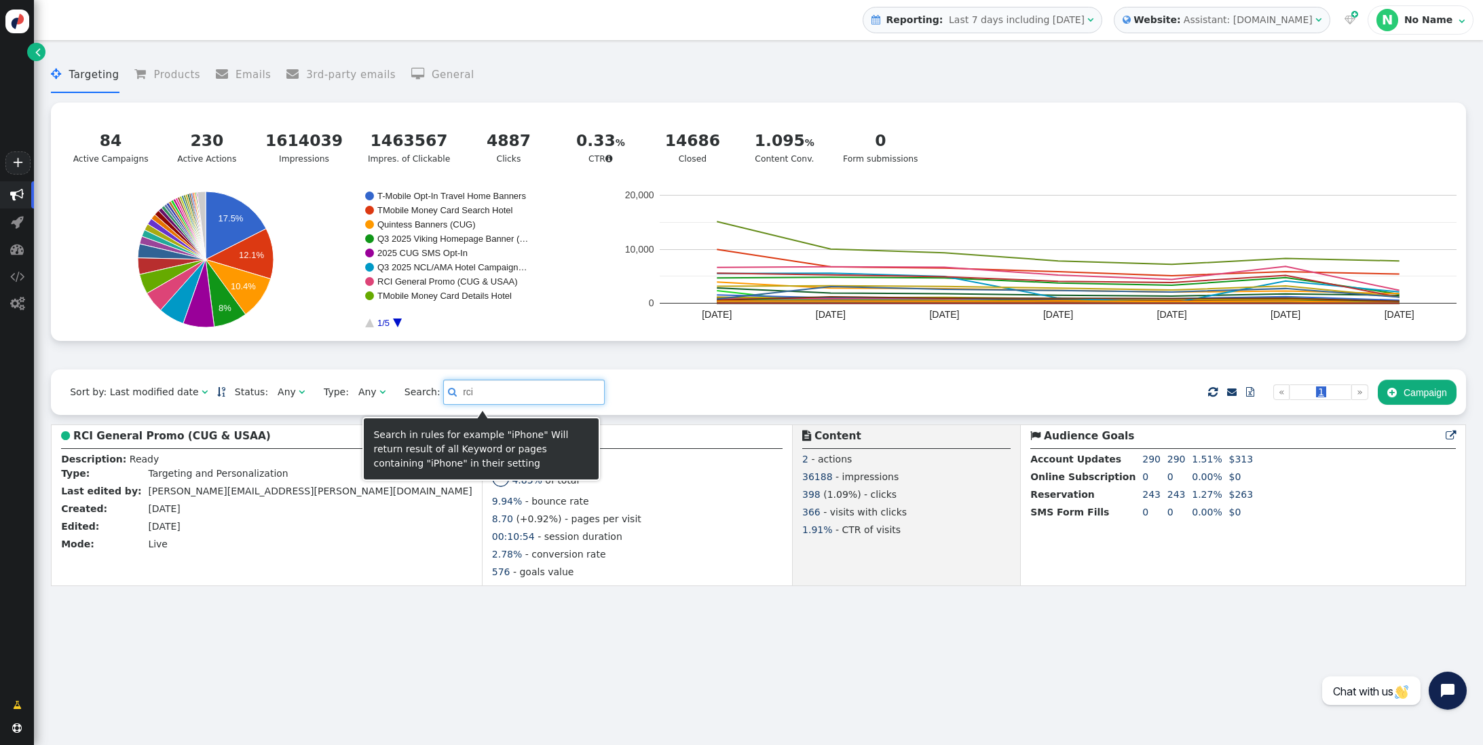
drag, startPoint x: 469, startPoint y: 394, endPoint x: 320, endPoint y: 383, distance: 149.0
click at [320, 383] on div "Sort by: Last modified date   Status: Any  Type: Any  Search:  rci    …" at bounding box center [758, 391] width 1415 height 45
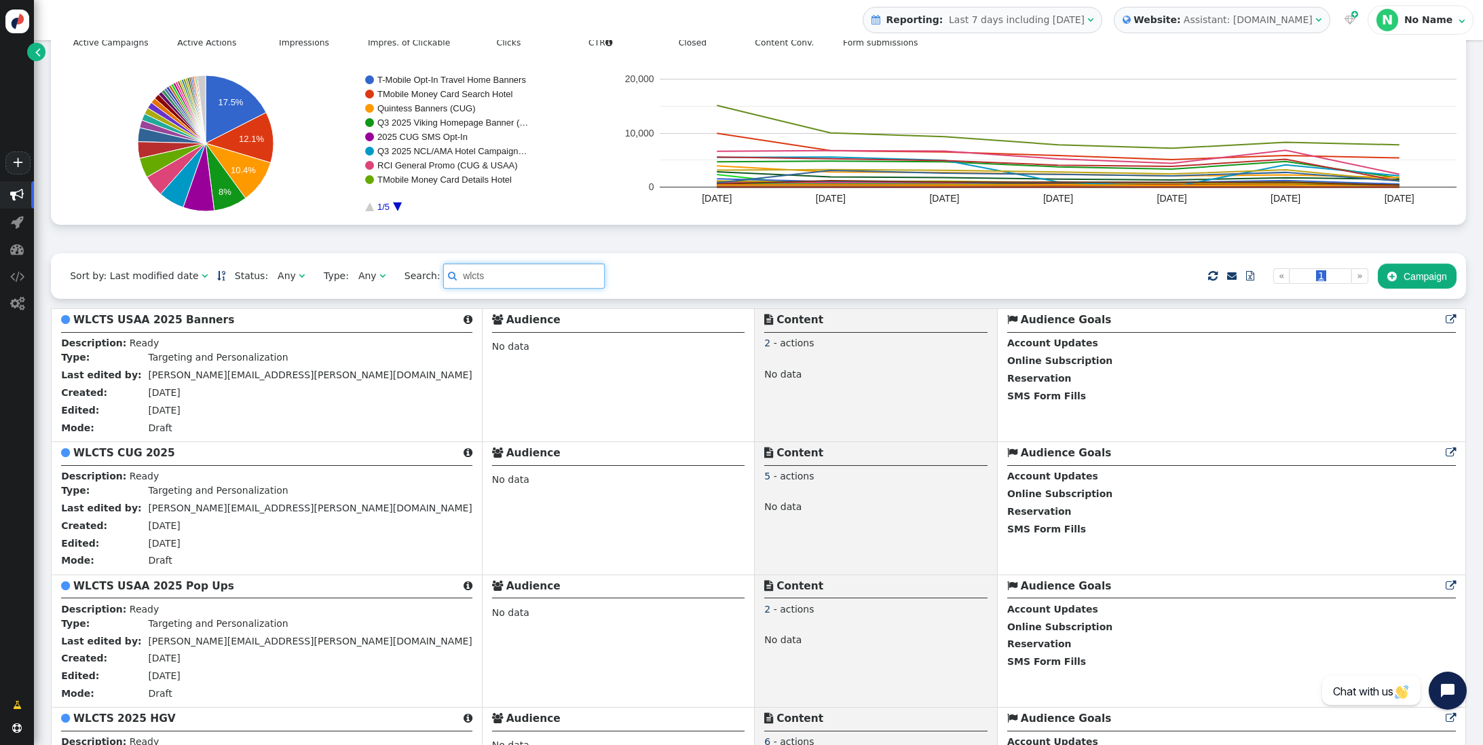
scroll to position [110, 0]
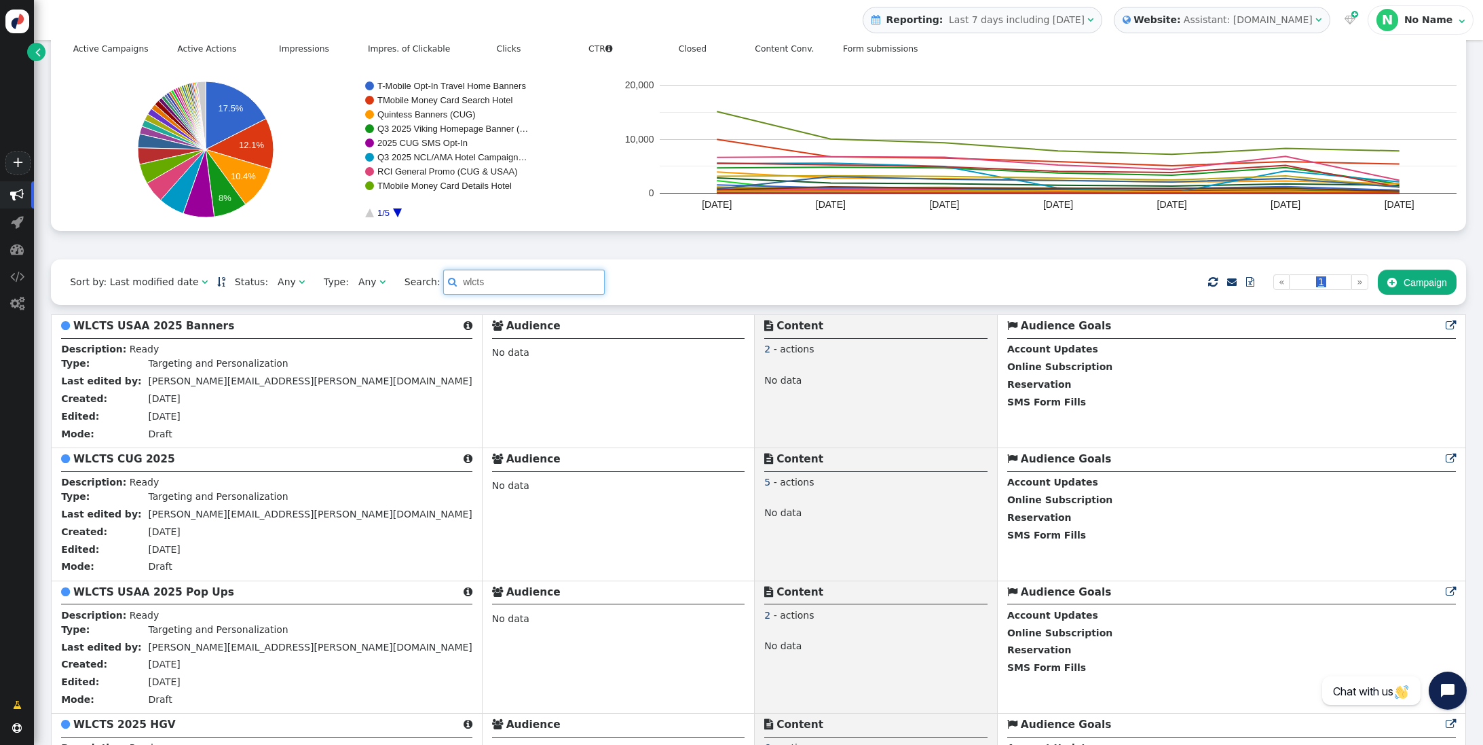
type input "wlcts"
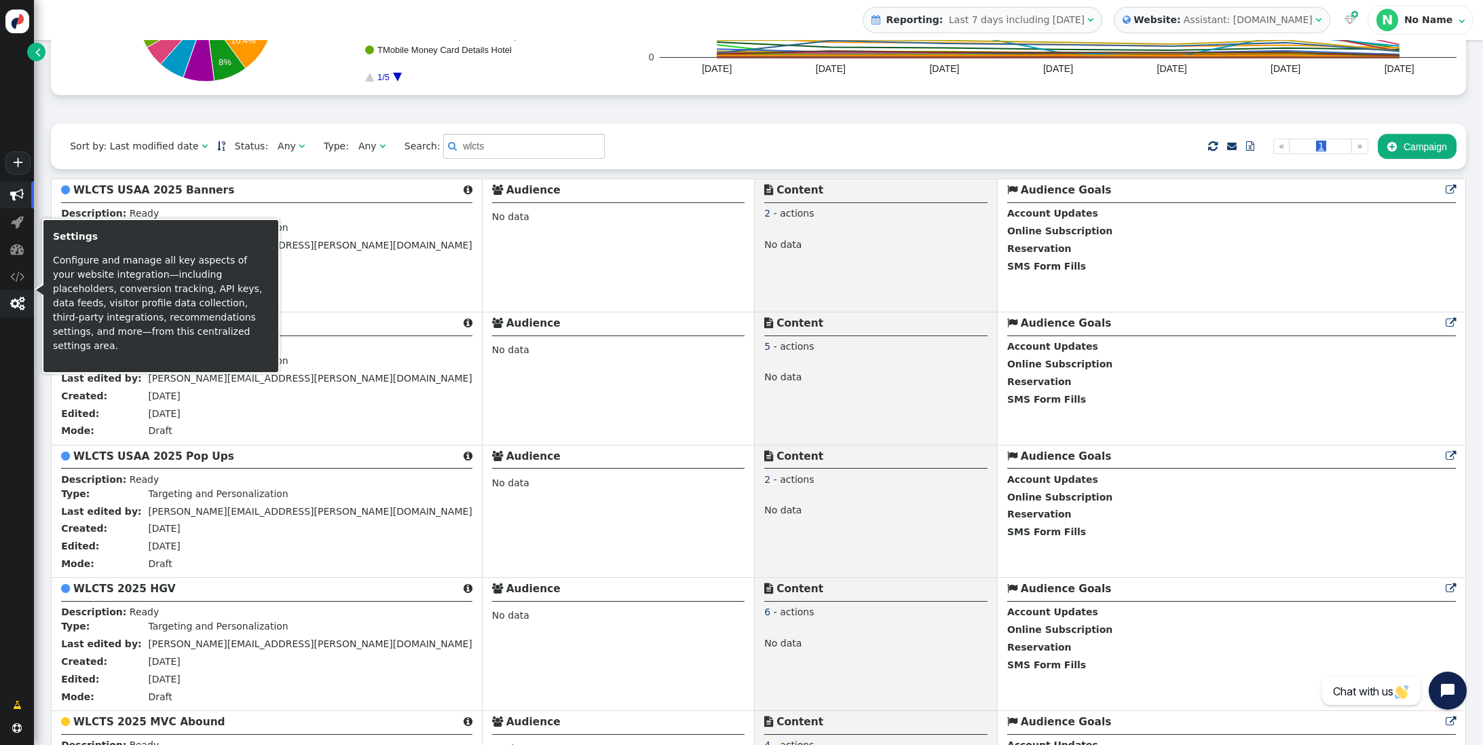
scroll to position [242, 0]
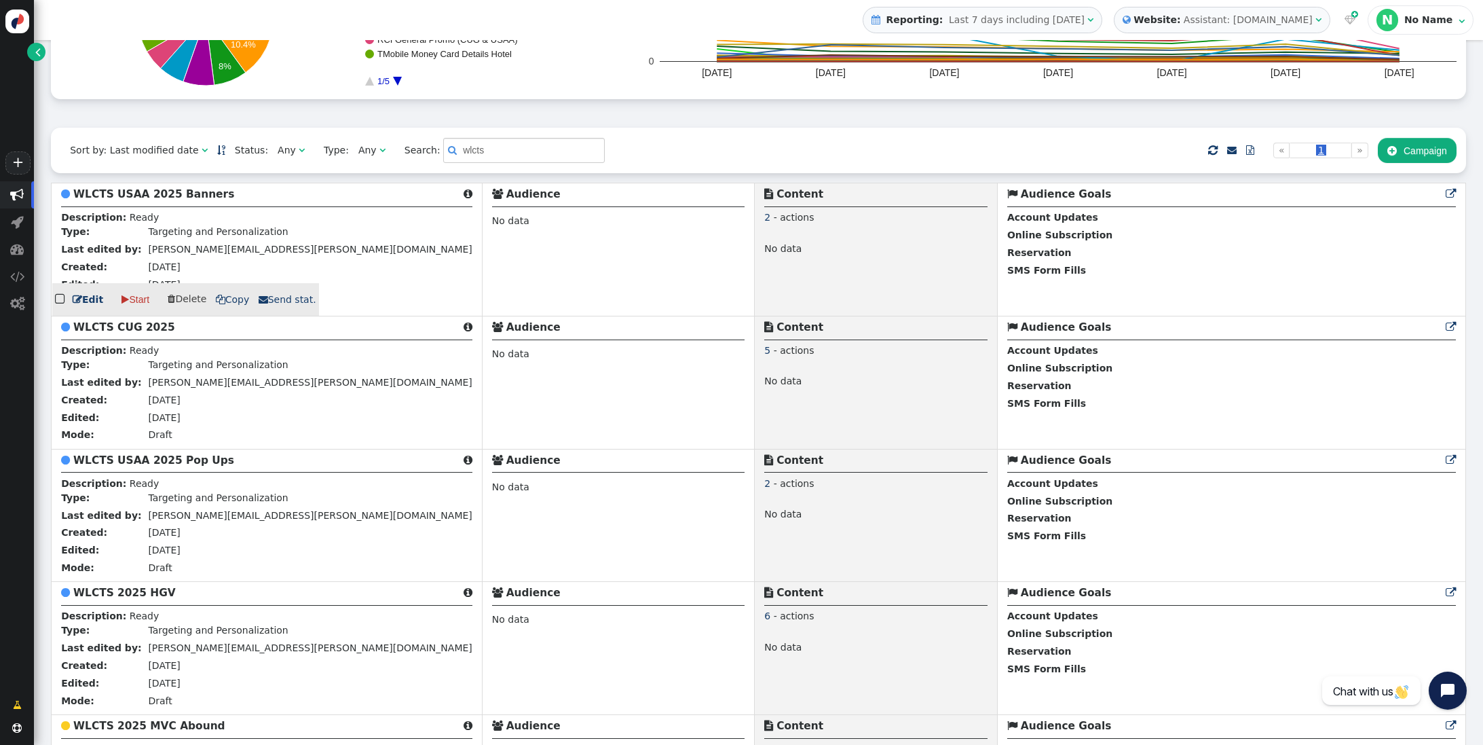
click at [162, 198] on b "WLCTS USAA 2025 Banners" at bounding box center [153, 194] width 161 height 12
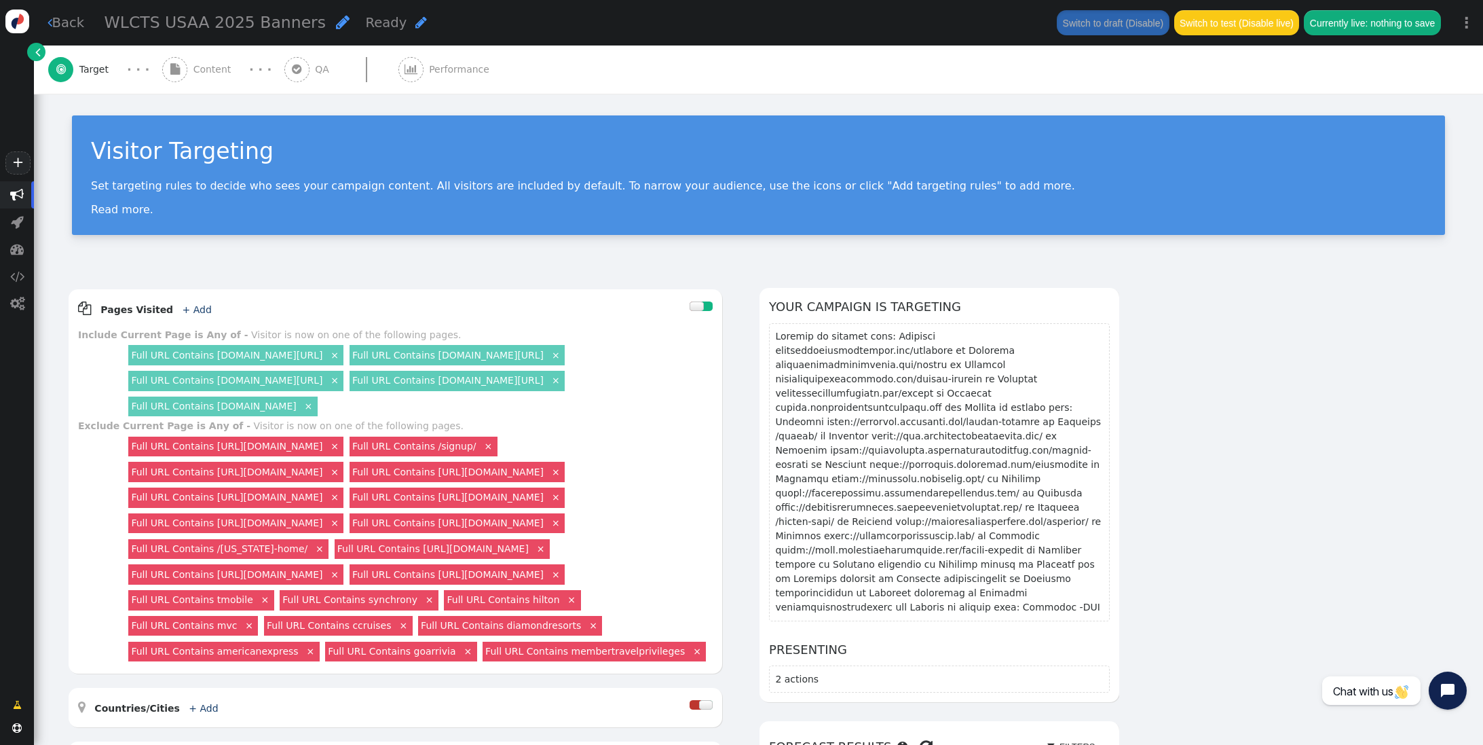
click at [212, 76] on span "Content" at bounding box center [214, 69] width 43 height 14
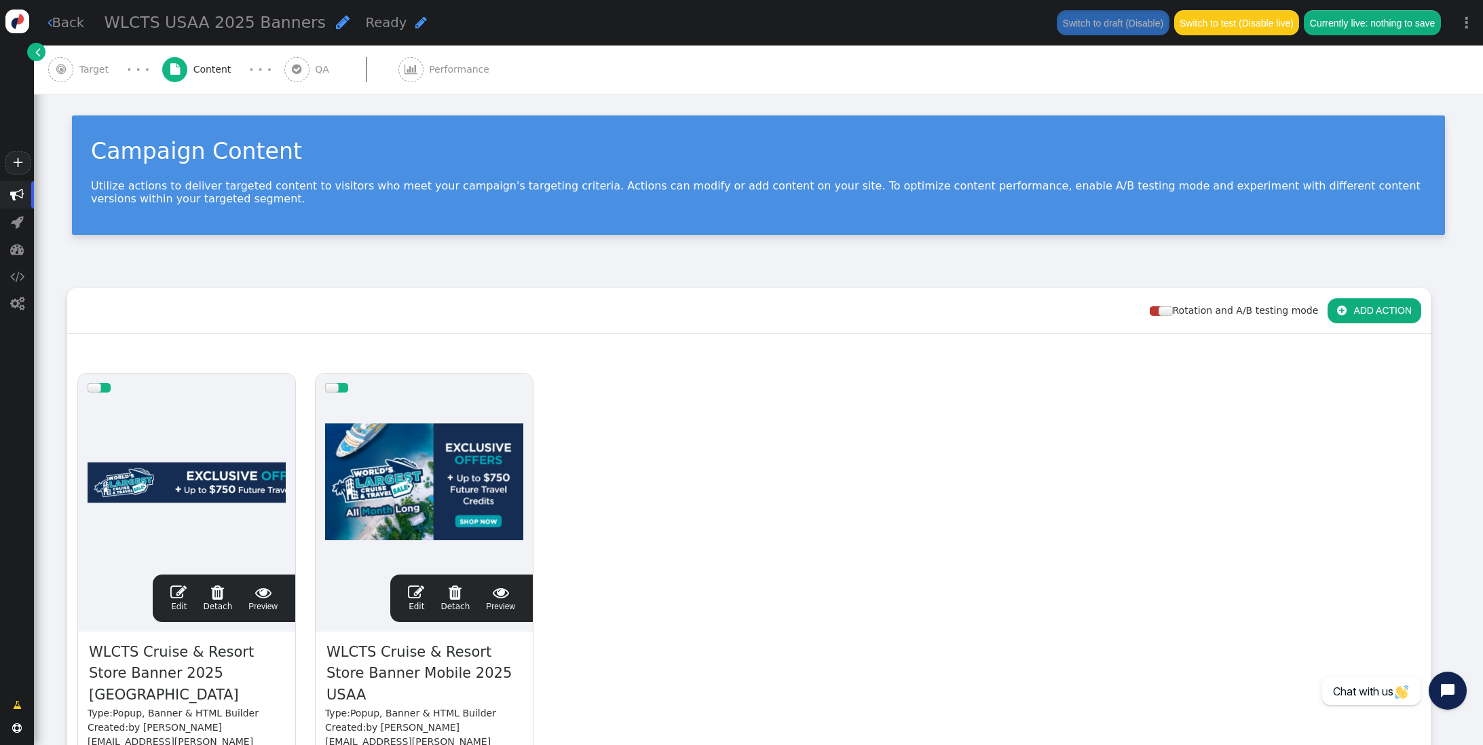
click at [176, 590] on span "" at bounding box center [178, 592] width 16 height 16
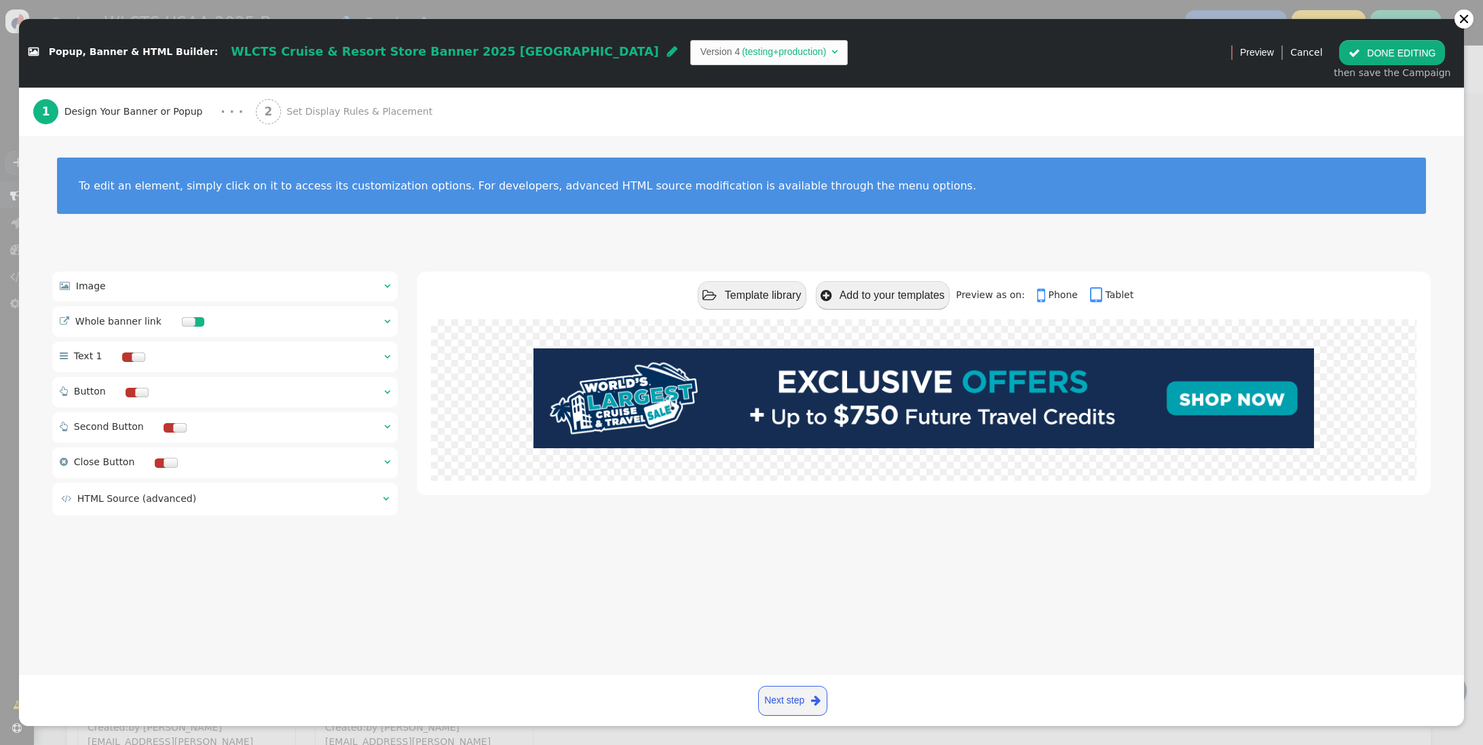
click at [319, 117] on span "Set Display Rules & Placement" at bounding box center [361, 112] width 151 height 14
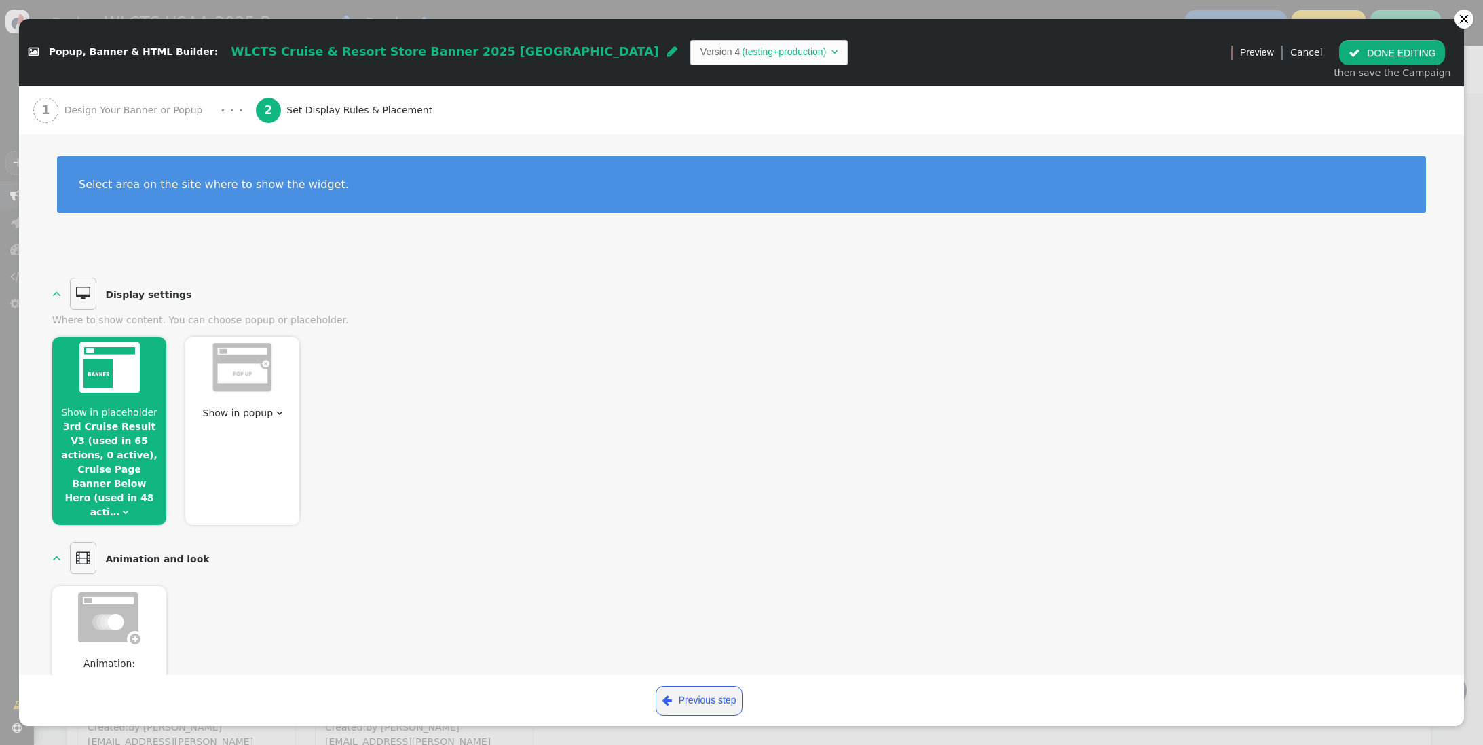
click at [111, 449] on link "3rd Cruise Result V3 (used in 65 actions, 0 active), Cruise Page Banner Below H…" at bounding box center [109, 469] width 96 height 96
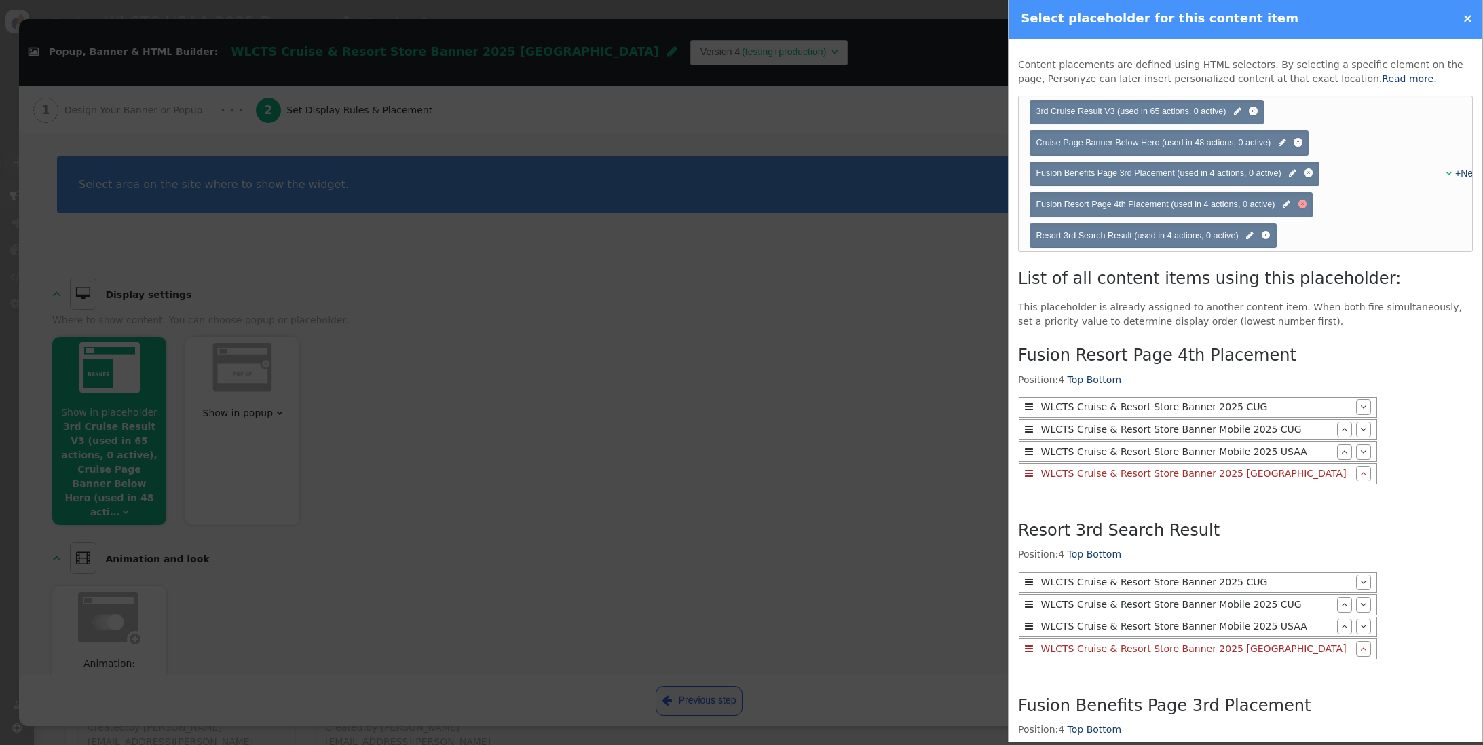
click at [1300, 206] on div at bounding box center [1302, 204] width 9 height 9
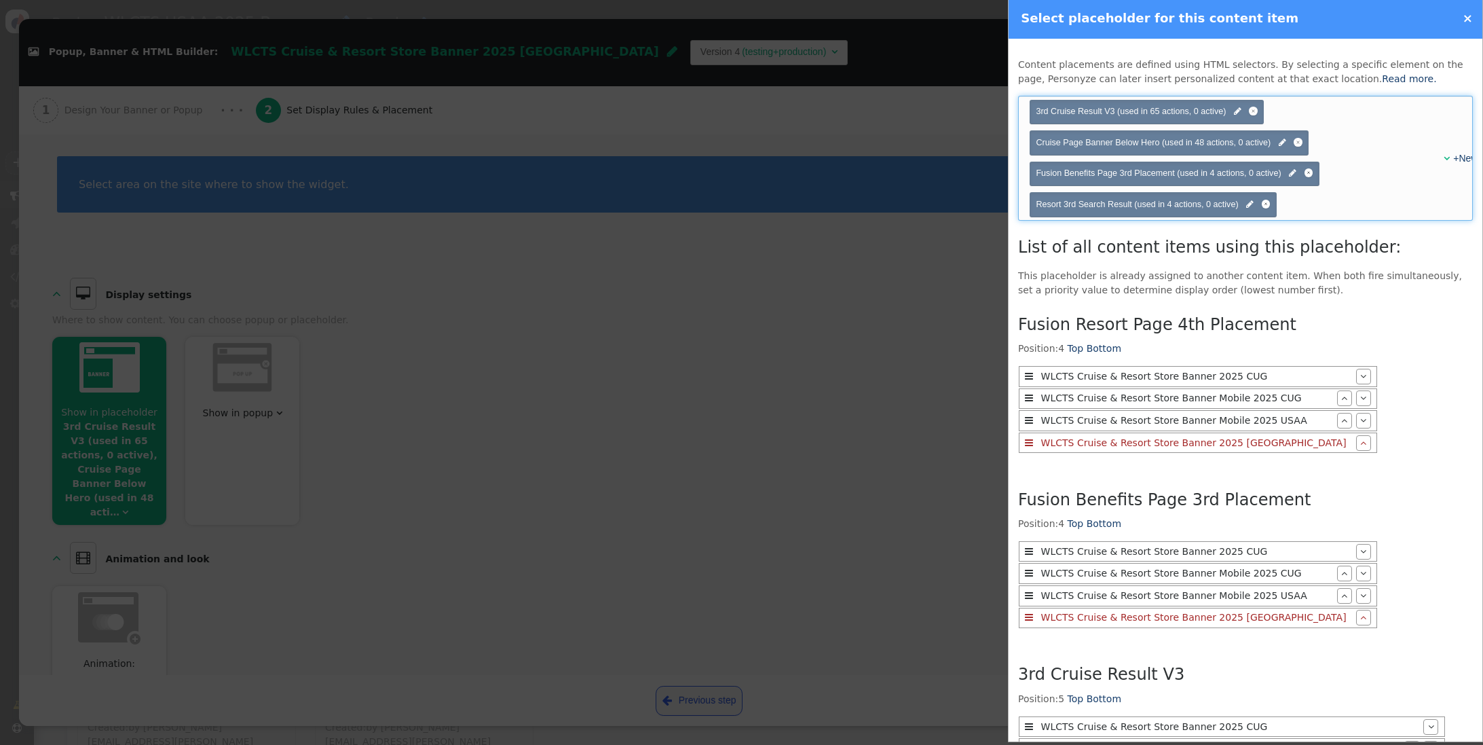
click at [1444, 158] on span "" at bounding box center [1447, 158] width 6 height 10
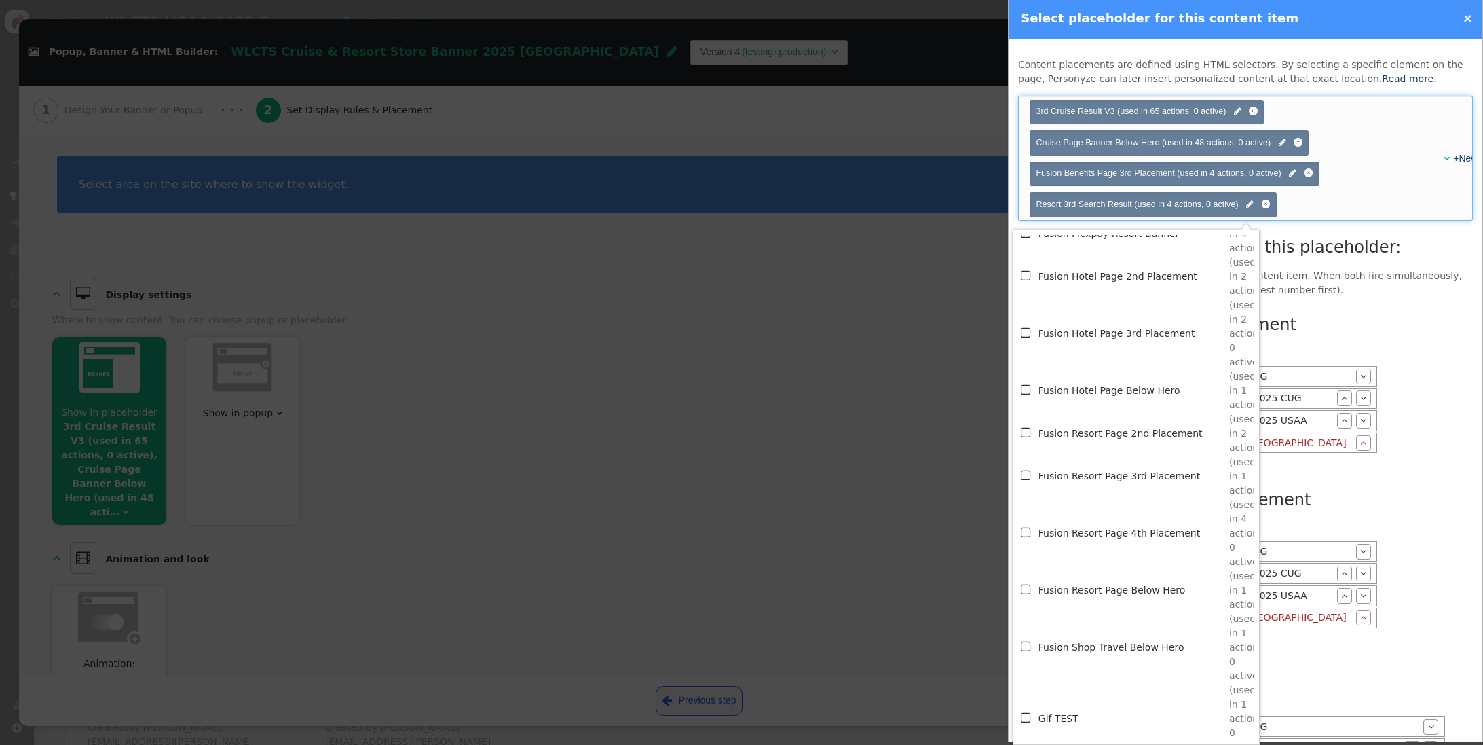
scroll to position [3218, 0]
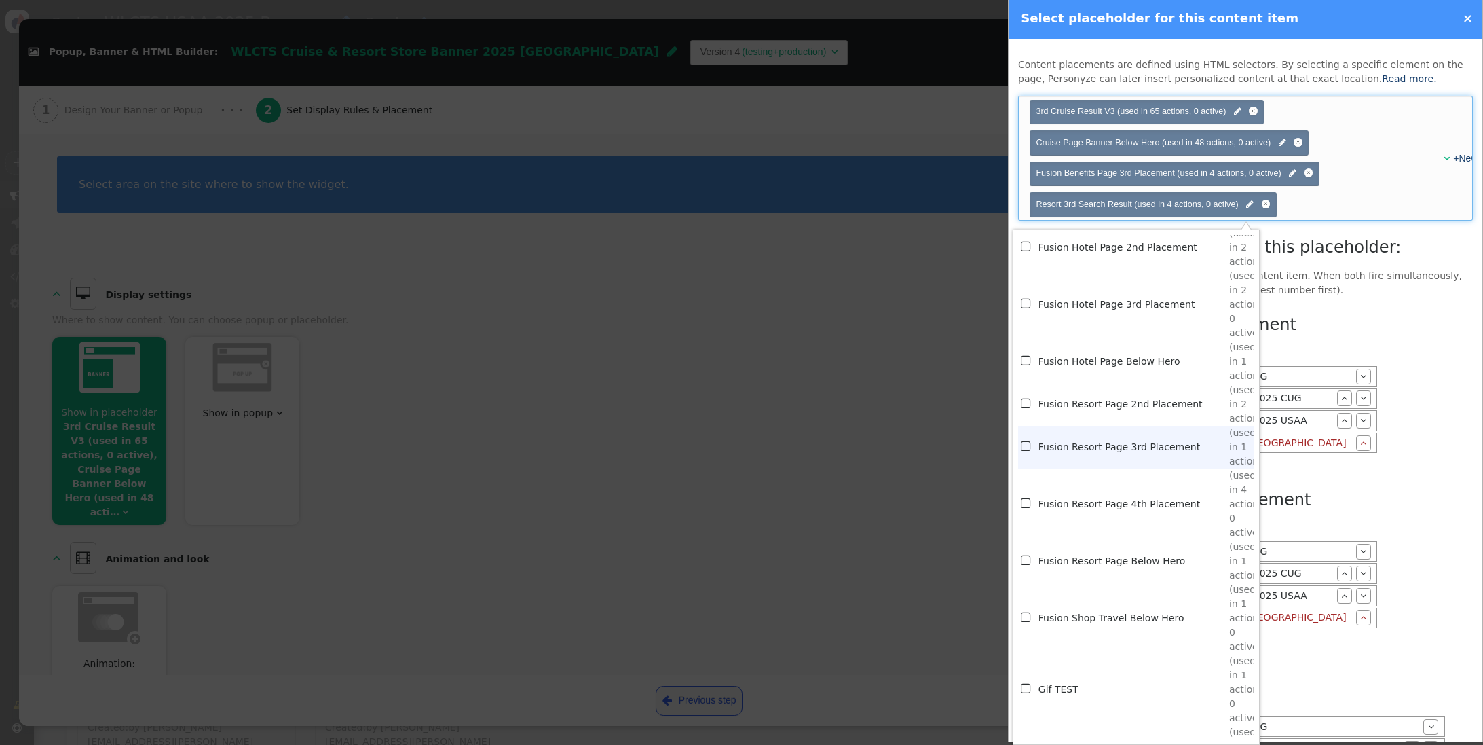
click at [1121, 456] on td "Fusion Resort Page 3rd Placement" at bounding box center [1133, 447] width 191 height 43
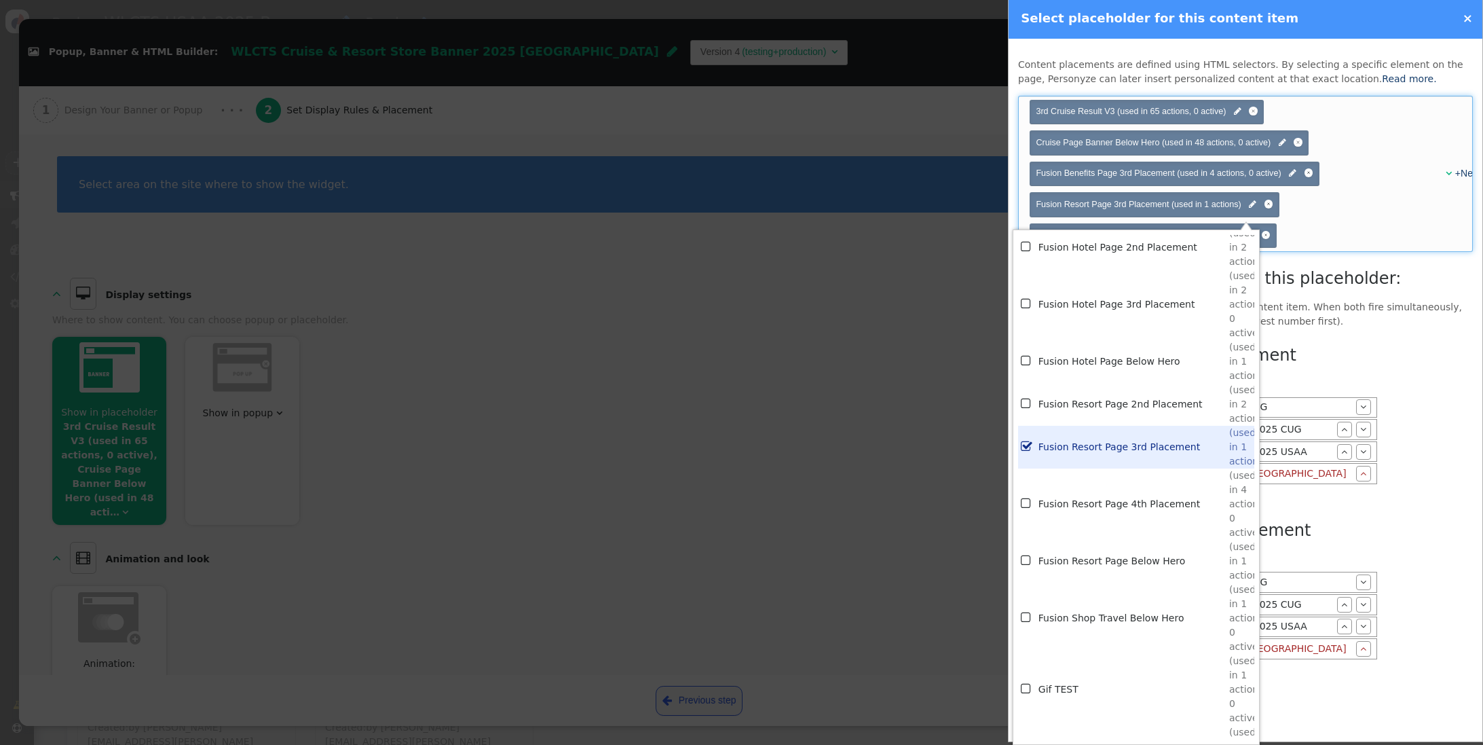
click at [1362, 328] on p "This placeholder is already assigned to another content item. When both fire si…" at bounding box center [1245, 314] width 455 height 29
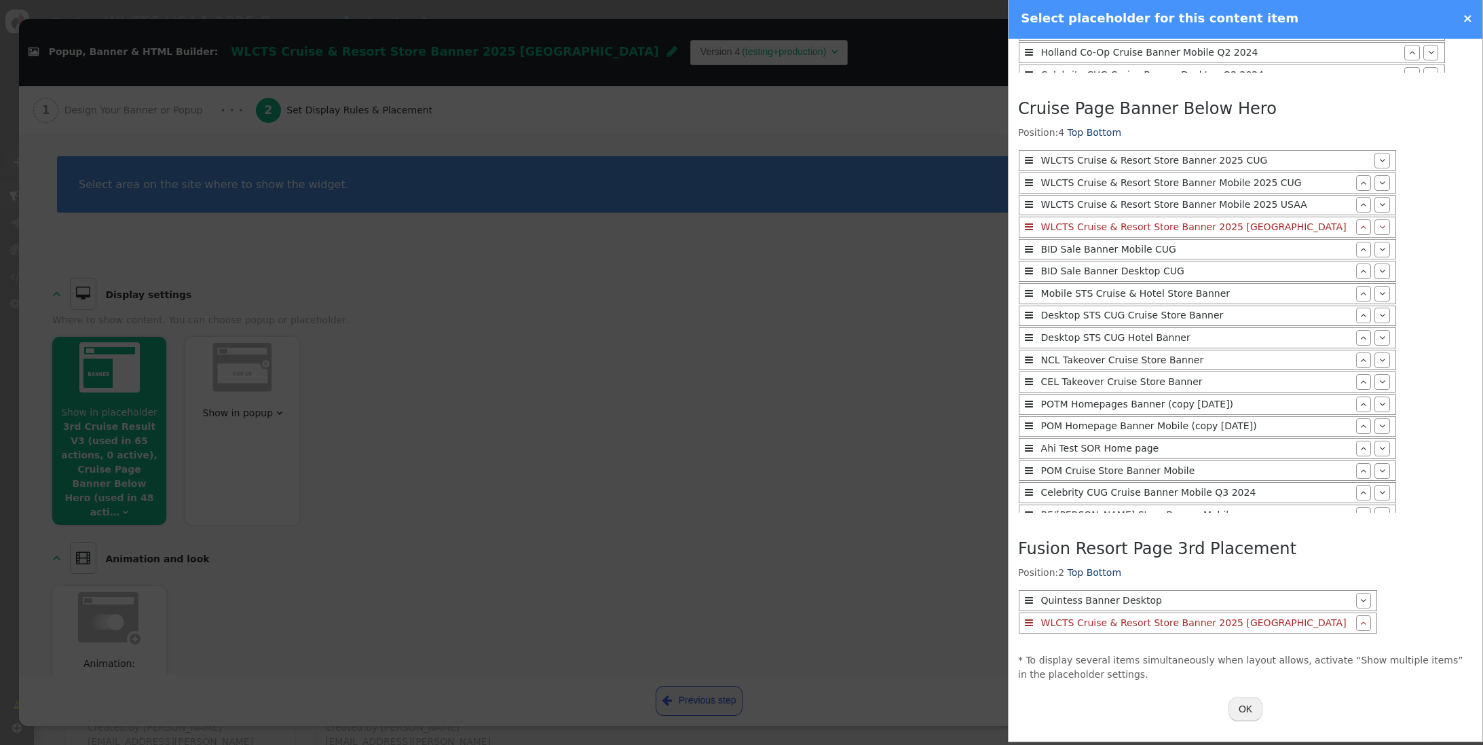
scroll to position [1040, 0]
click at [1229, 711] on button "OK" at bounding box center [1246, 708] width 34 height 24
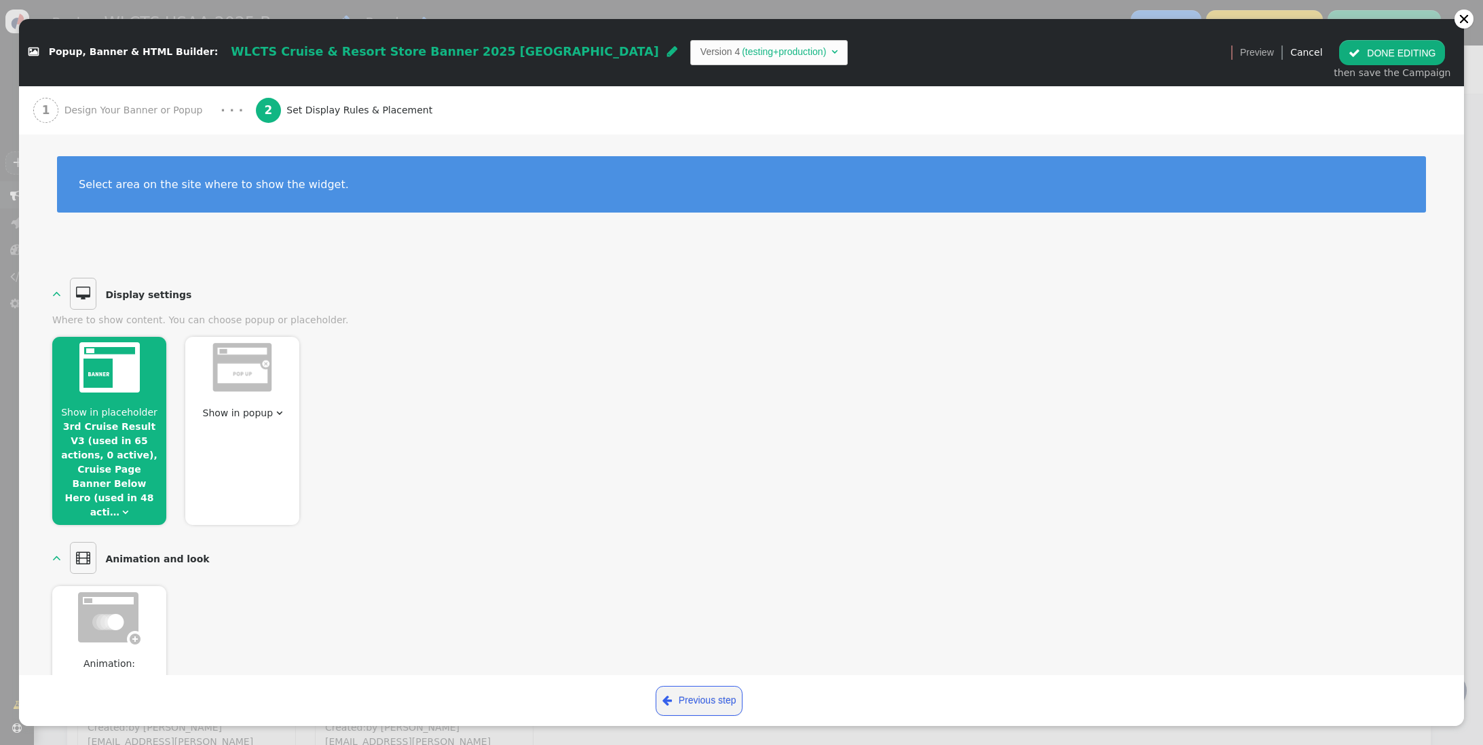
click at [1385, 52] on button " DONE EDITING" at bounding box center [1392, 52] width 106 height 24
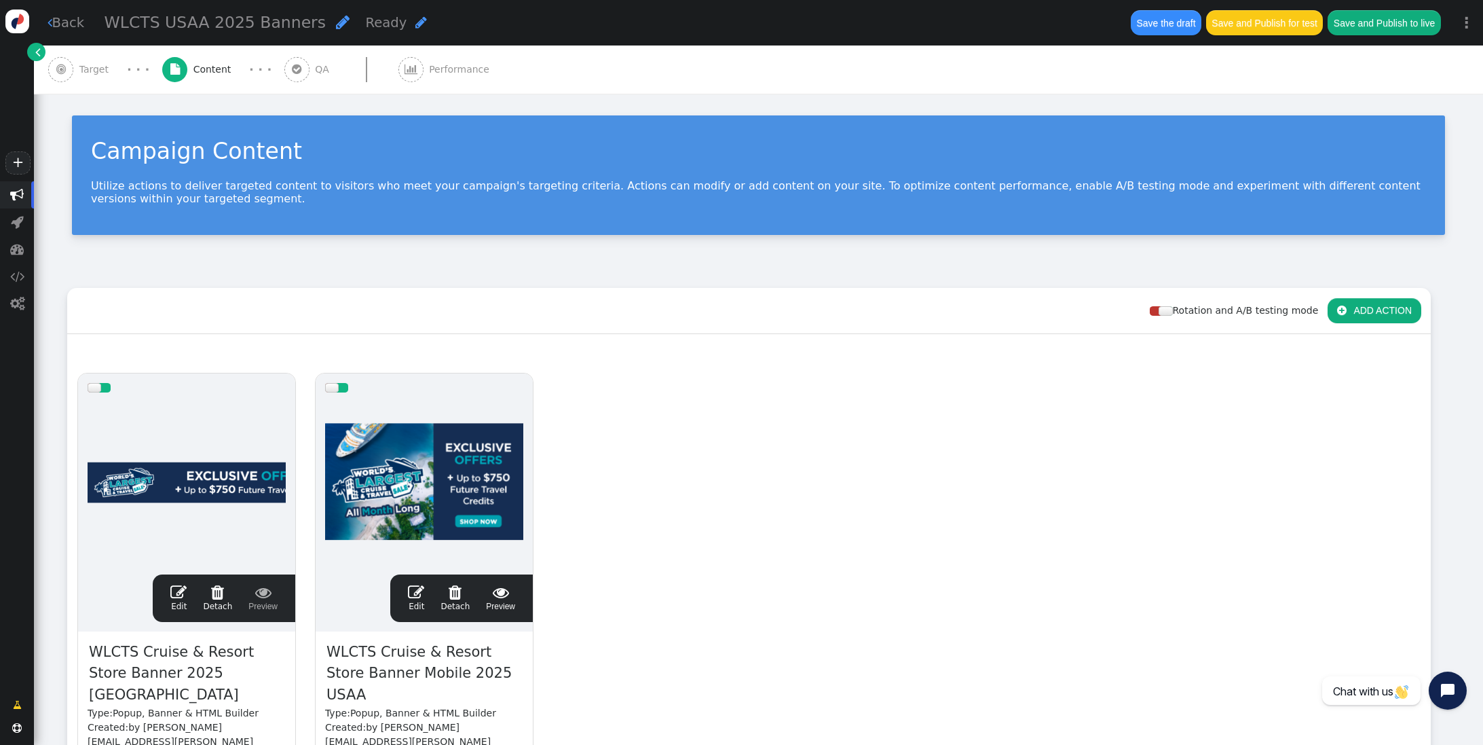
click at [82, 74] on span "Target" at bounding box center [96, 69] width 35 height 14
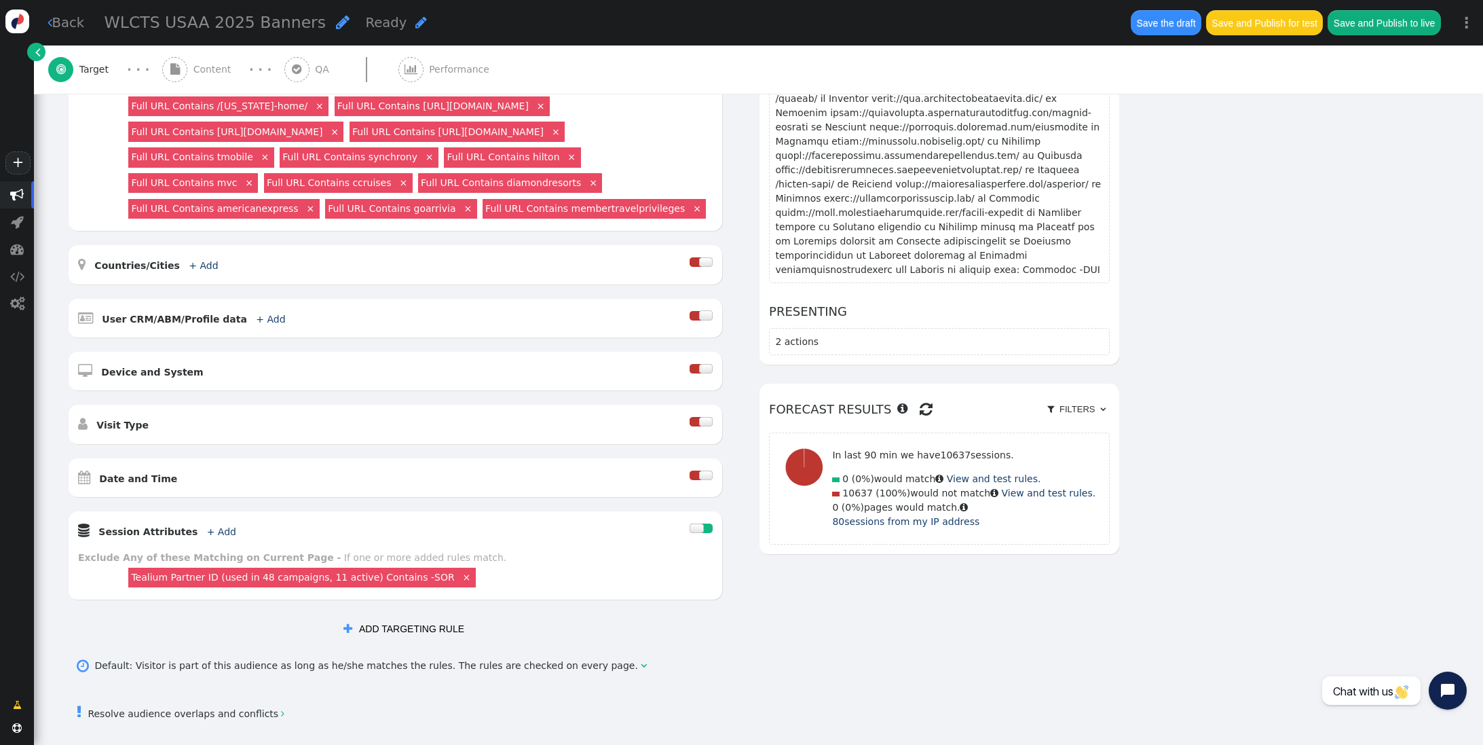
scroll to position [0, 0]
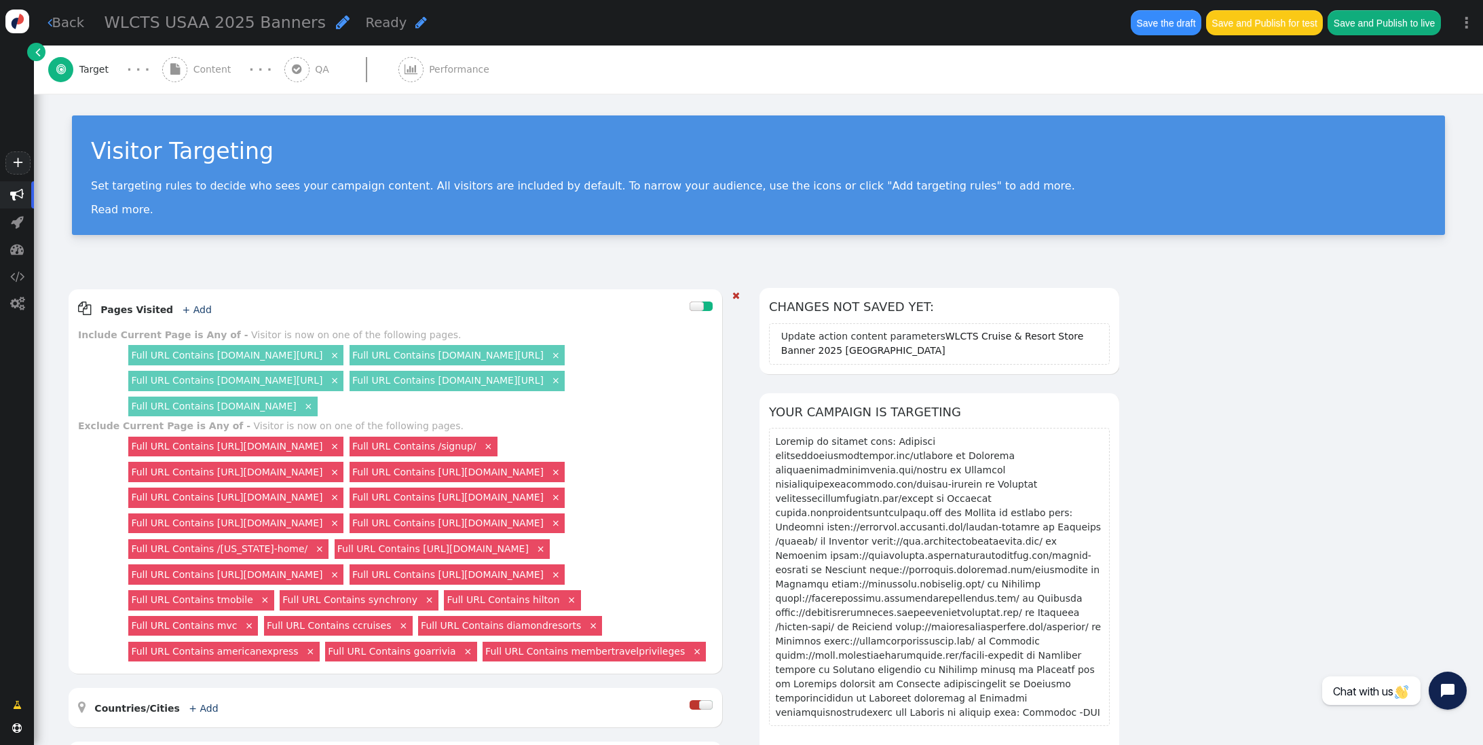
click at [550, 528] on link "×" at bounding box center [556, 522] width 12 height 12
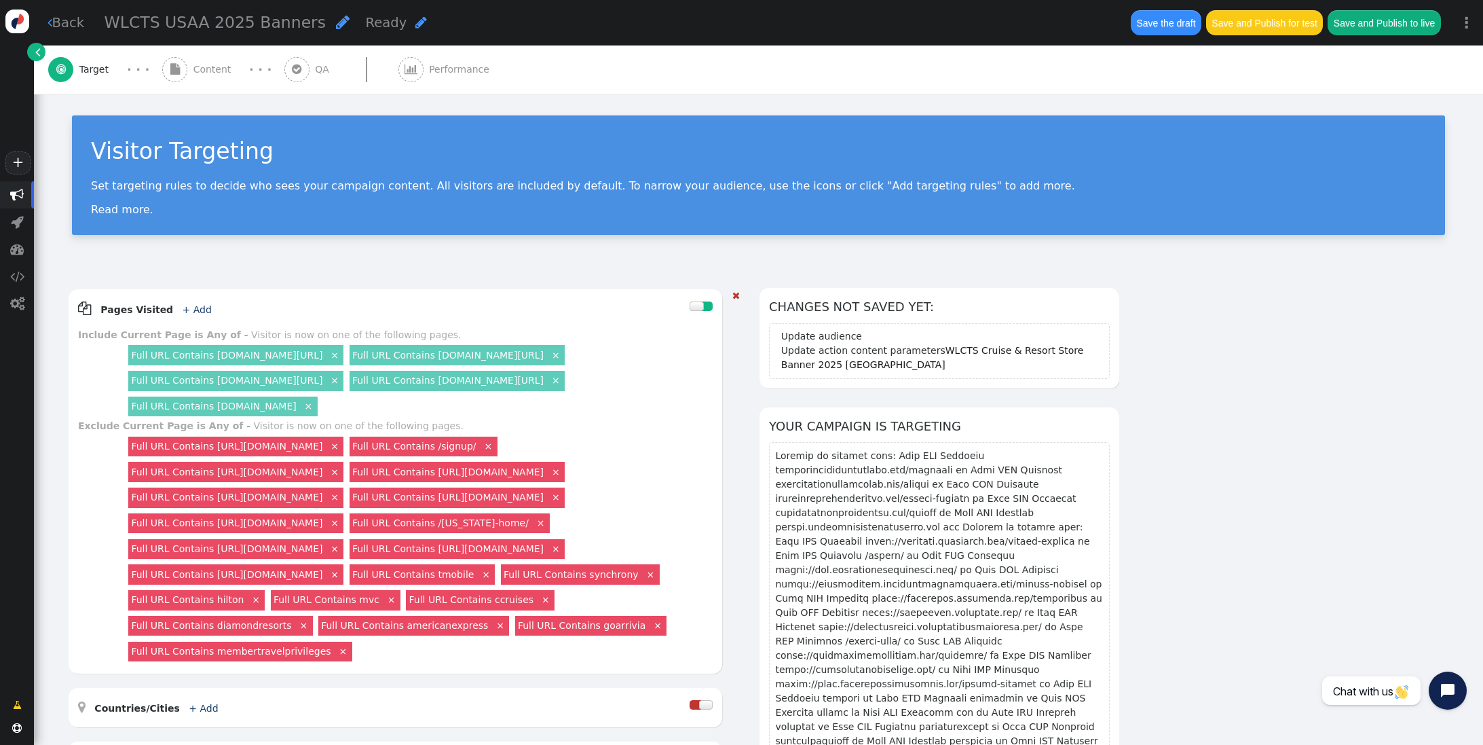
click at [341, 528] on link "×" at bounding box center [335, 522] width 12 height 12
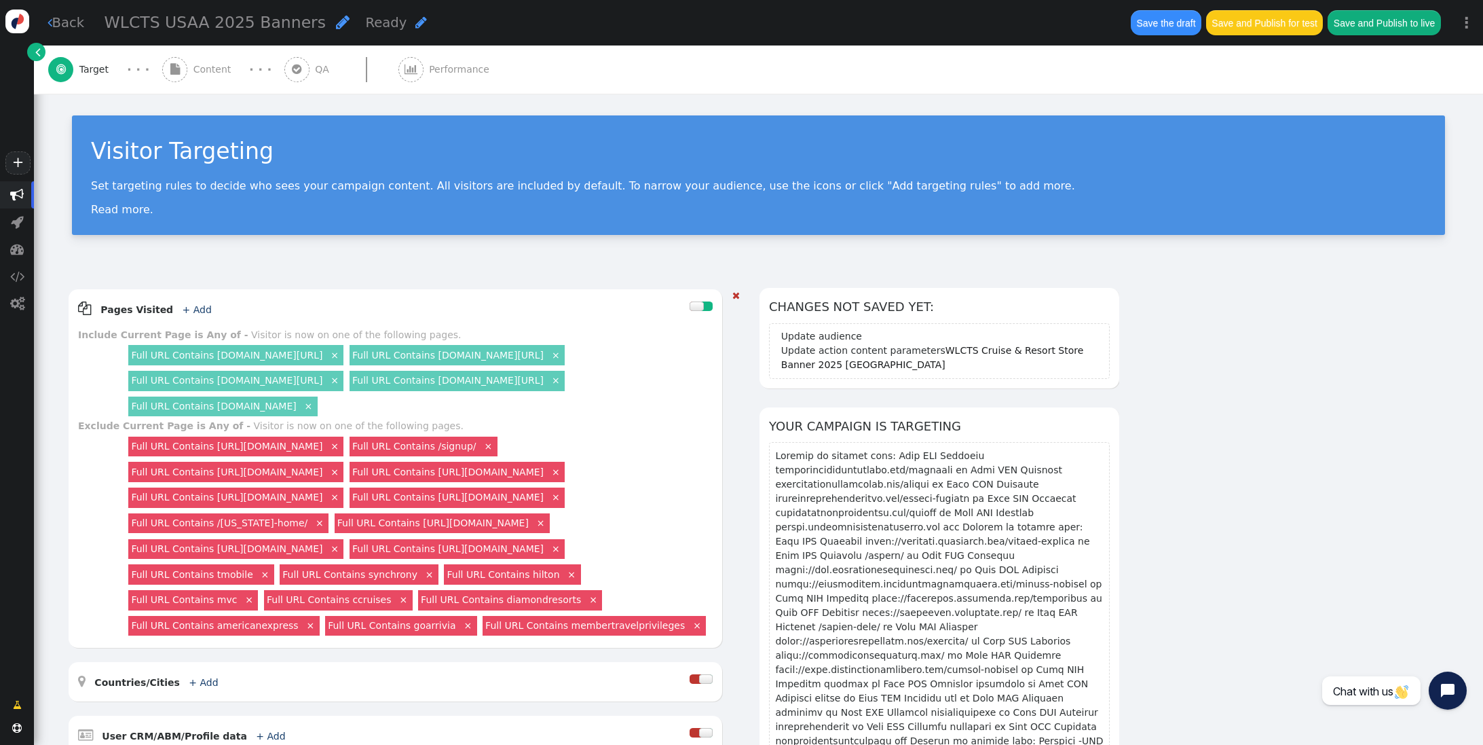
click at [341, 502] on link "×" at bounding box center [335, 496] width 12 height 12
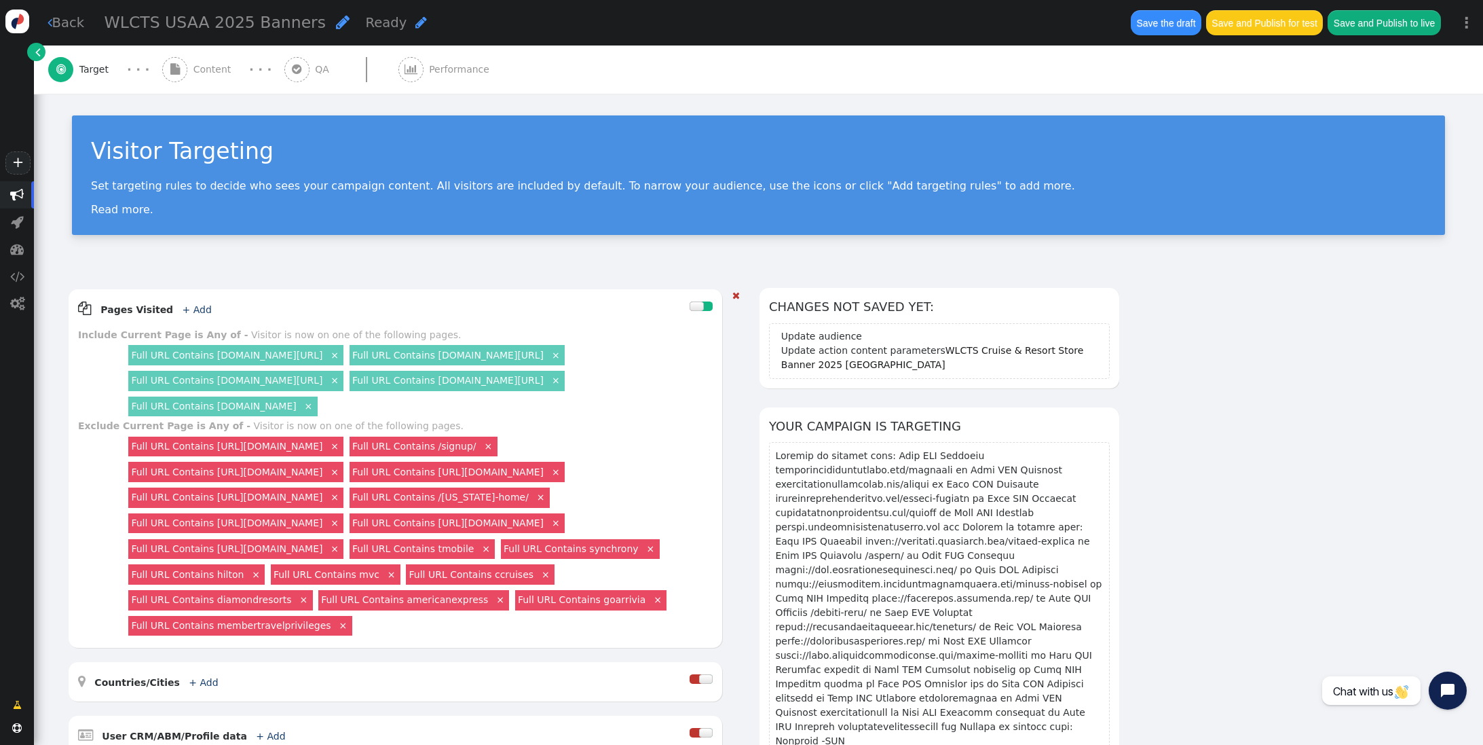
click at [341, 502] on link "×" at bounding box center [335, 496] width 12 height 12
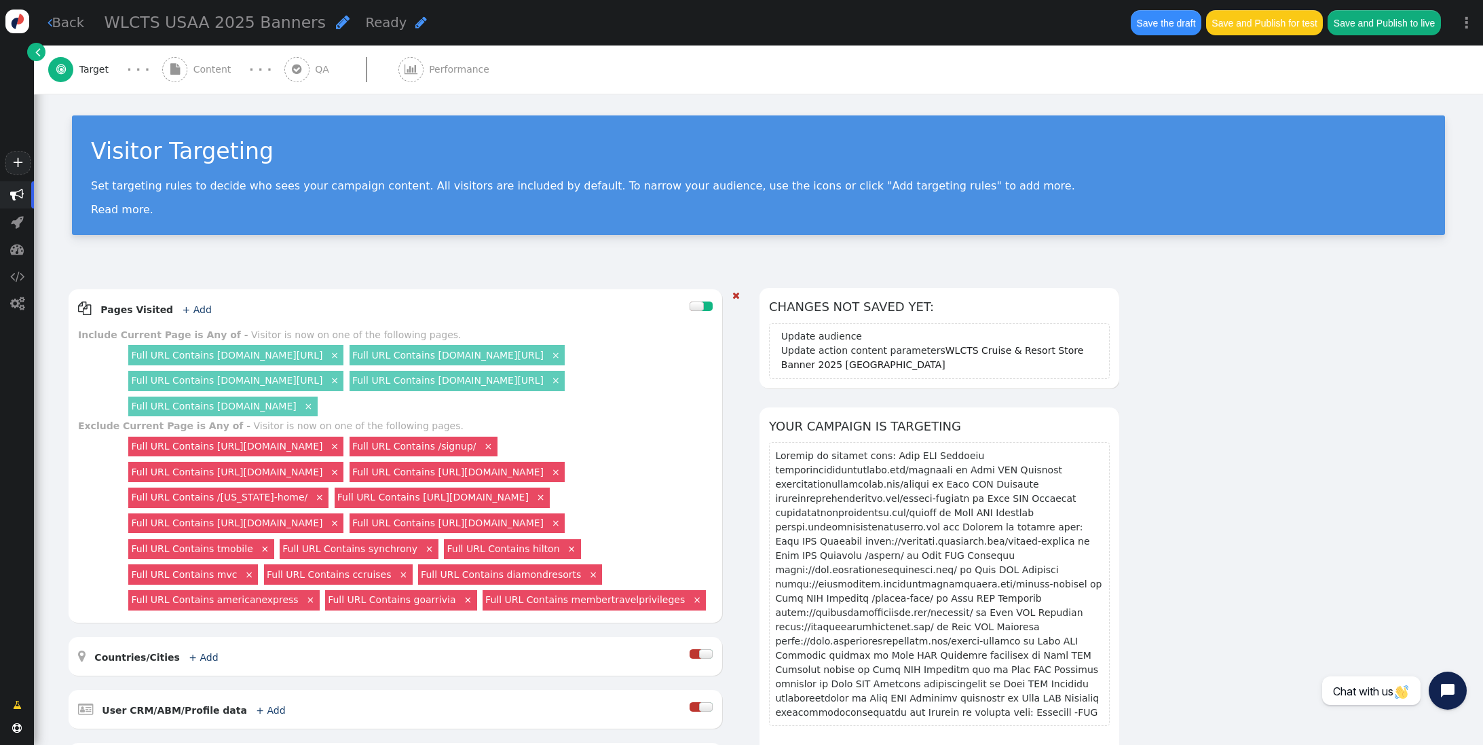
click at [550, 477] on link "×" at bounding box center [556, 471] width 12 height 12
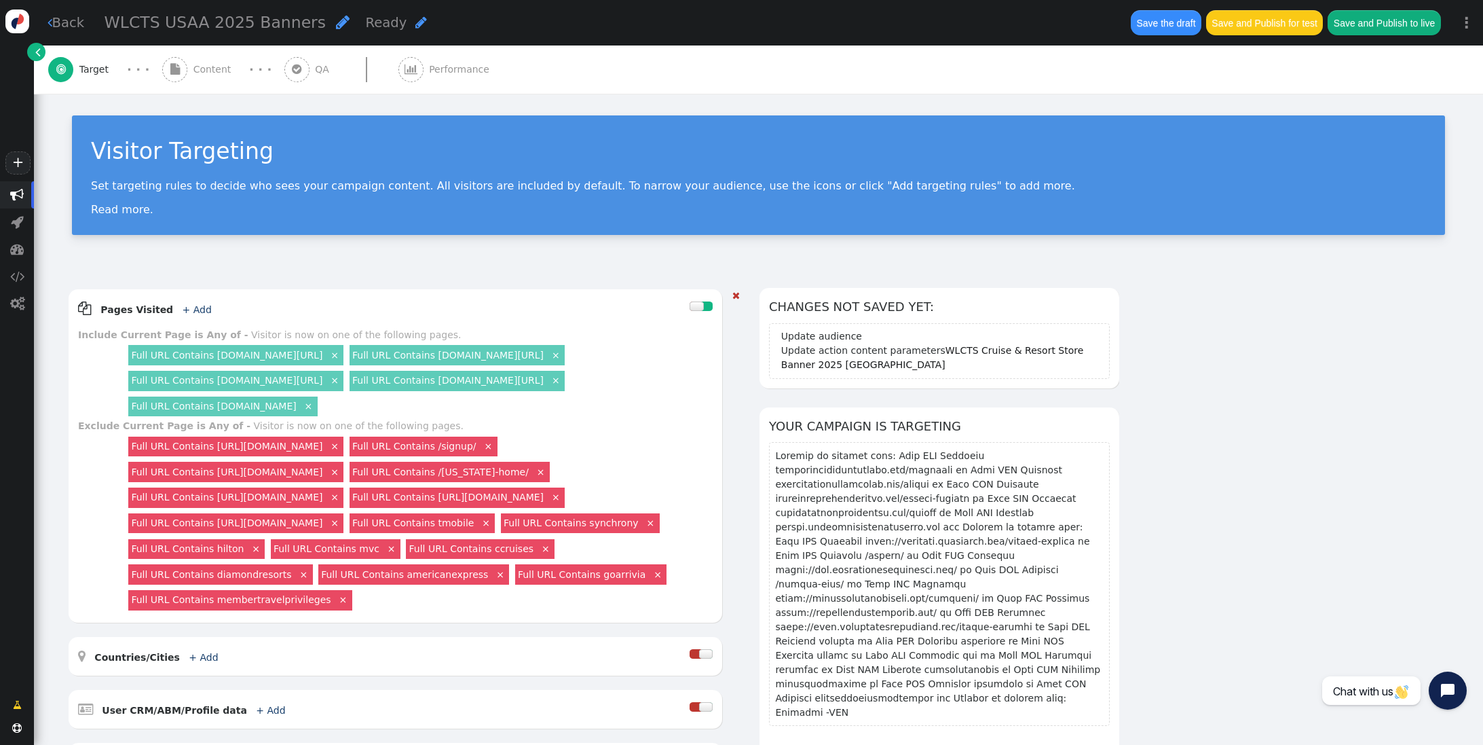
click at [341, 470] on link "×" at bounding box center [335, 471] width 12 height 12
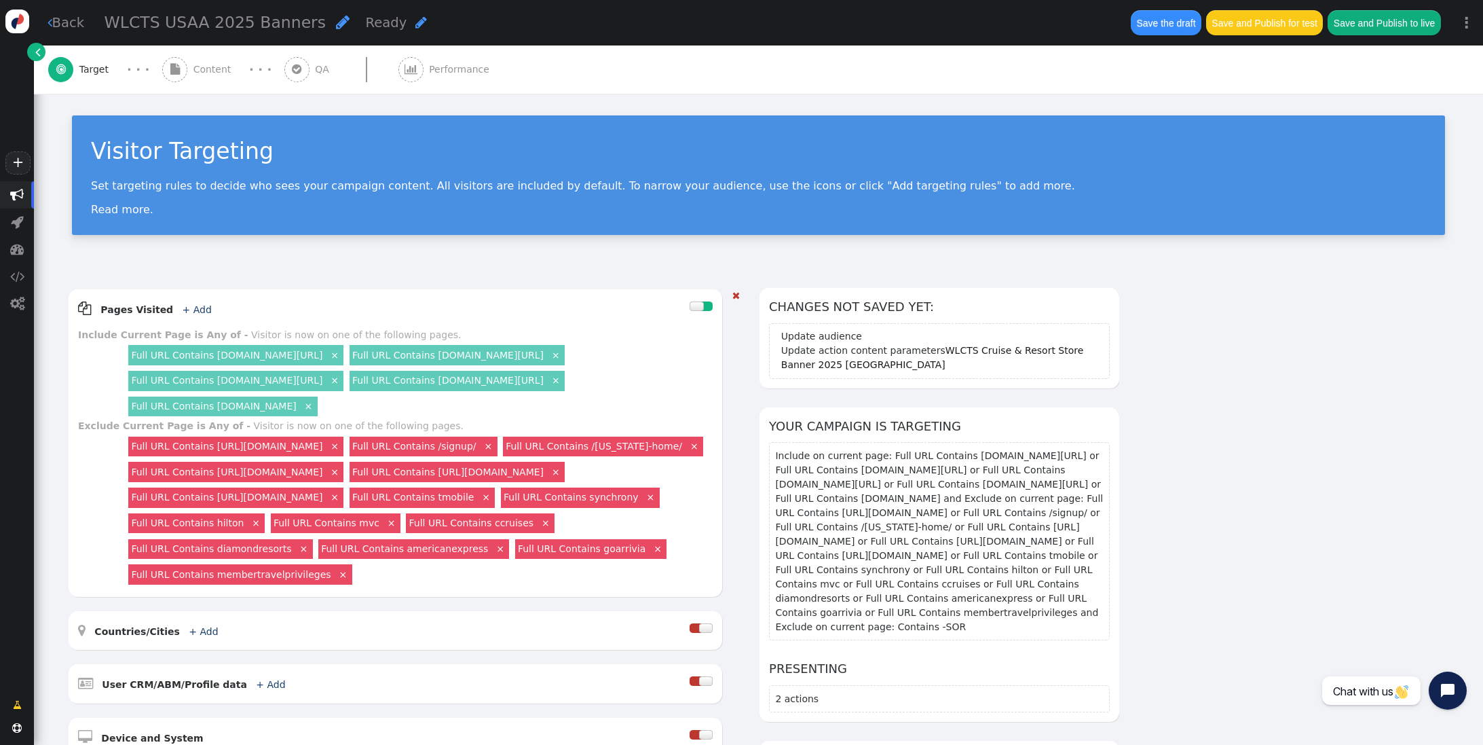
click at [343, 445] on div "Full URL Contains https://mvcowner.ovstravel.com/cruise-listing ×" at bounding box center [235, 446] width 215 height 20
click at [341, 447] on link "×" at bounding box center [335, 445] width 12 height 12
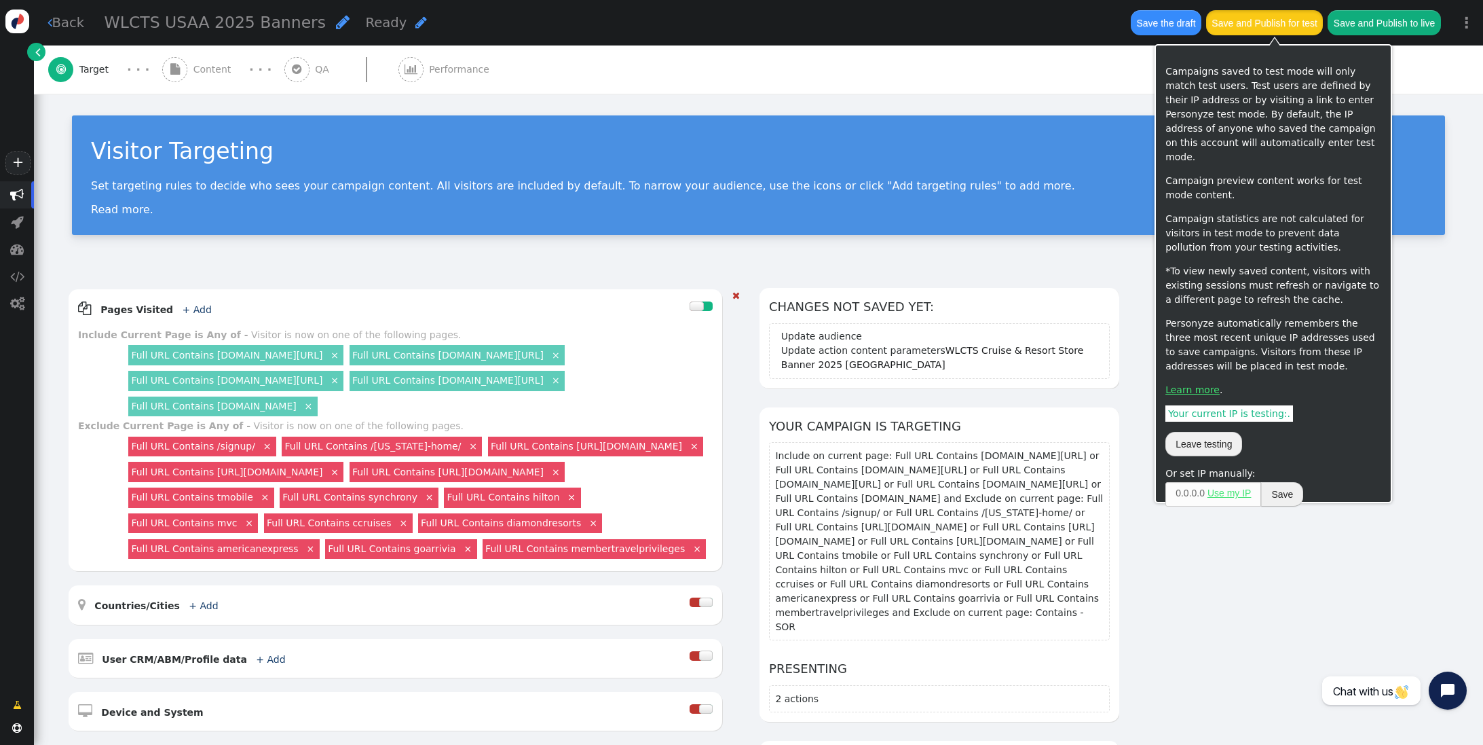
click at [1243, 23] on button "Save and Publish for test" at bounding box center [1264, 22] width 117 height 24
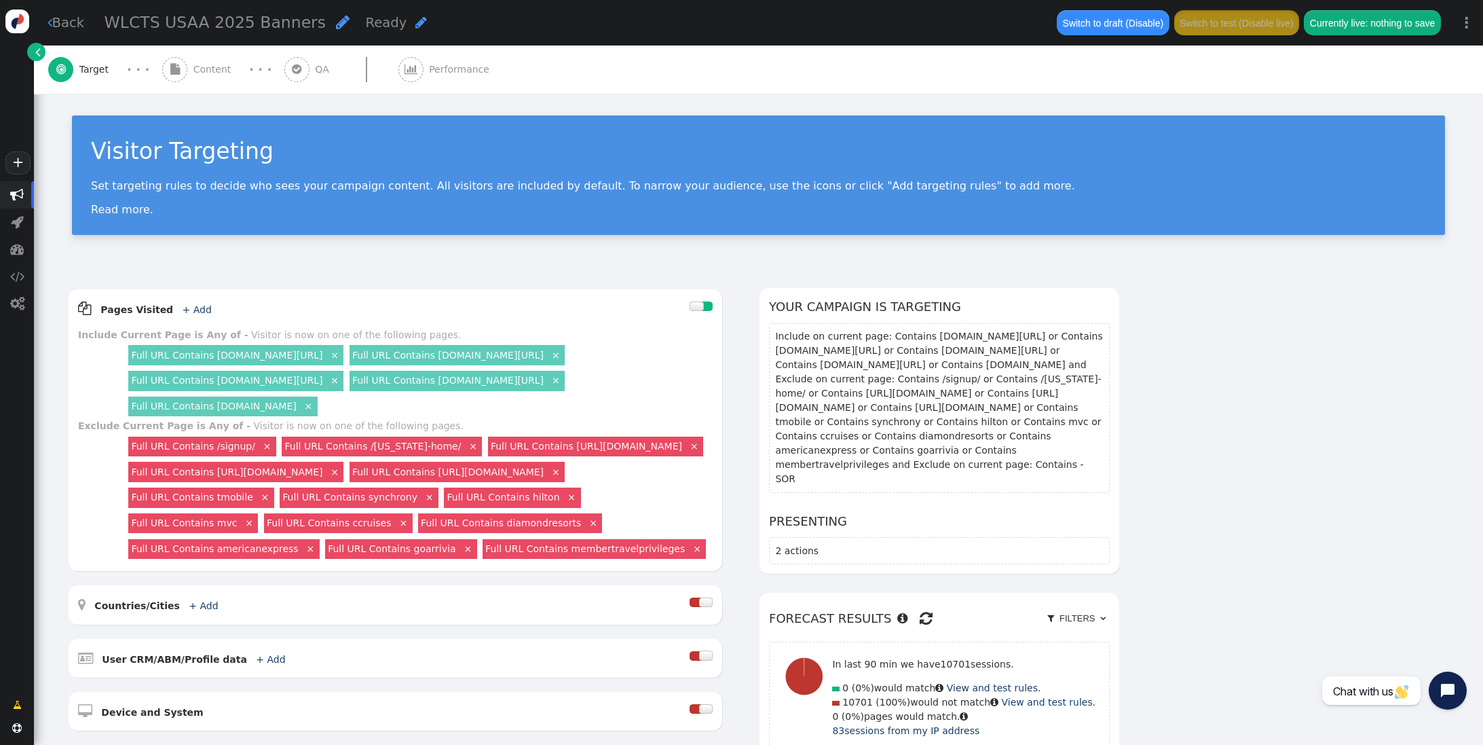
click at [210, 71] on span "Content" at bounding box center [214, 69] width 43 height 14
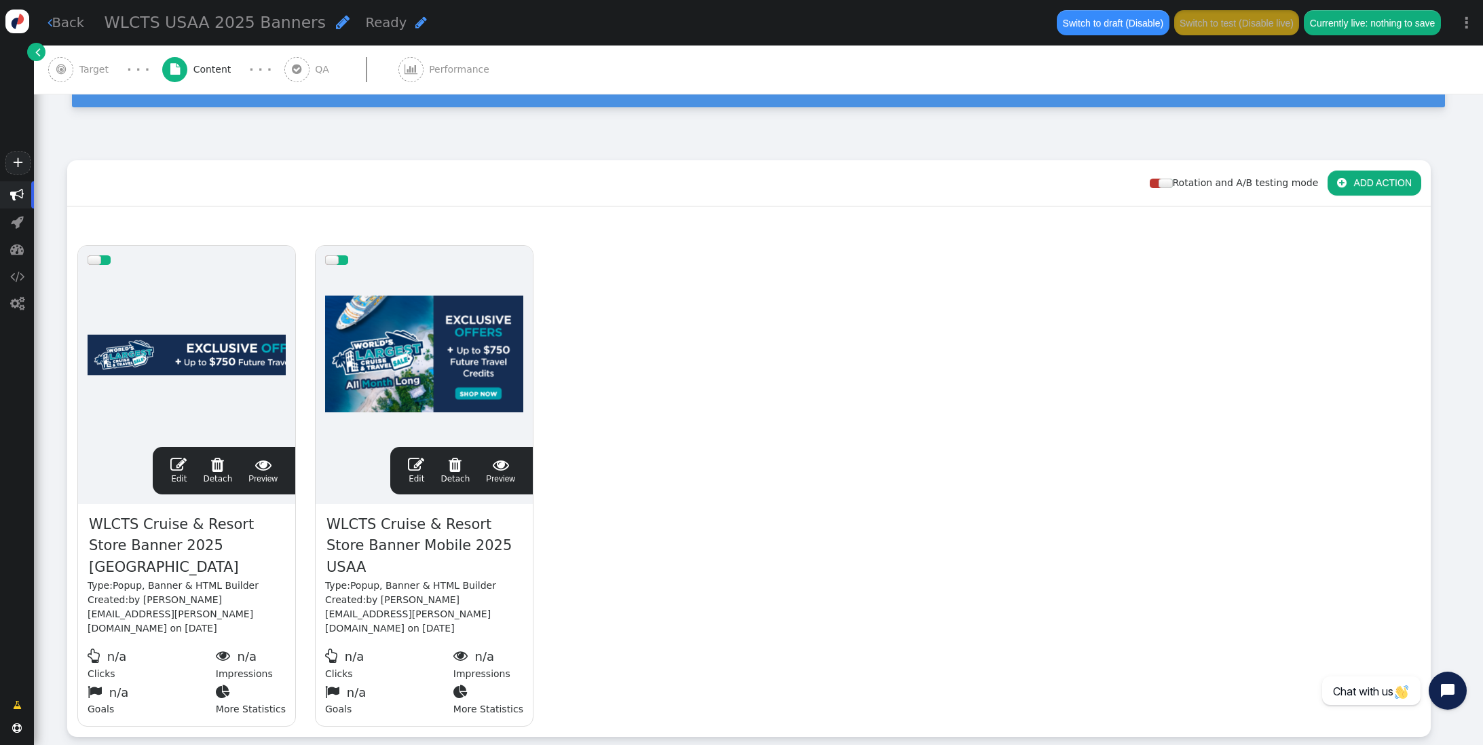
scroll to position [134, 0]
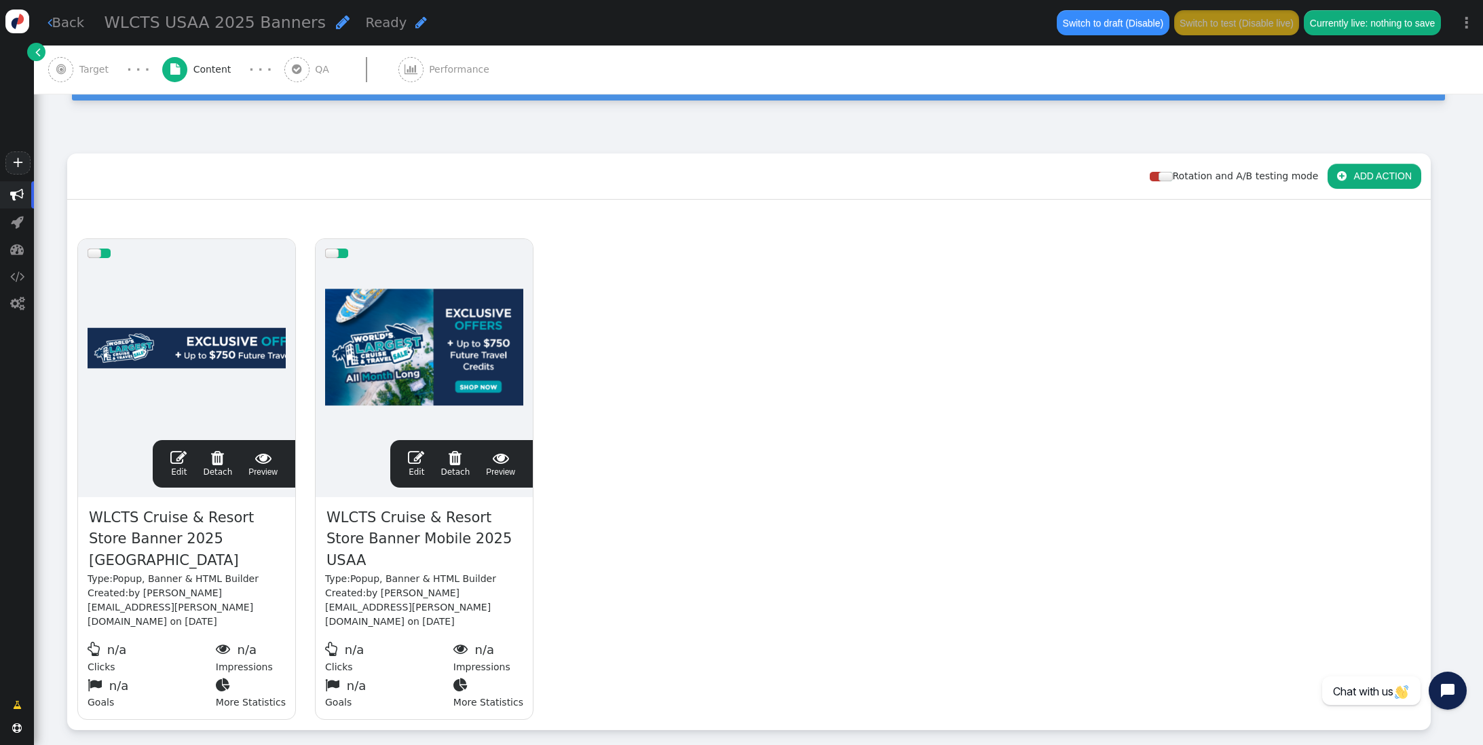
click at [185, 453] on span "" at bounding box center [178, 457] width 16 height 16
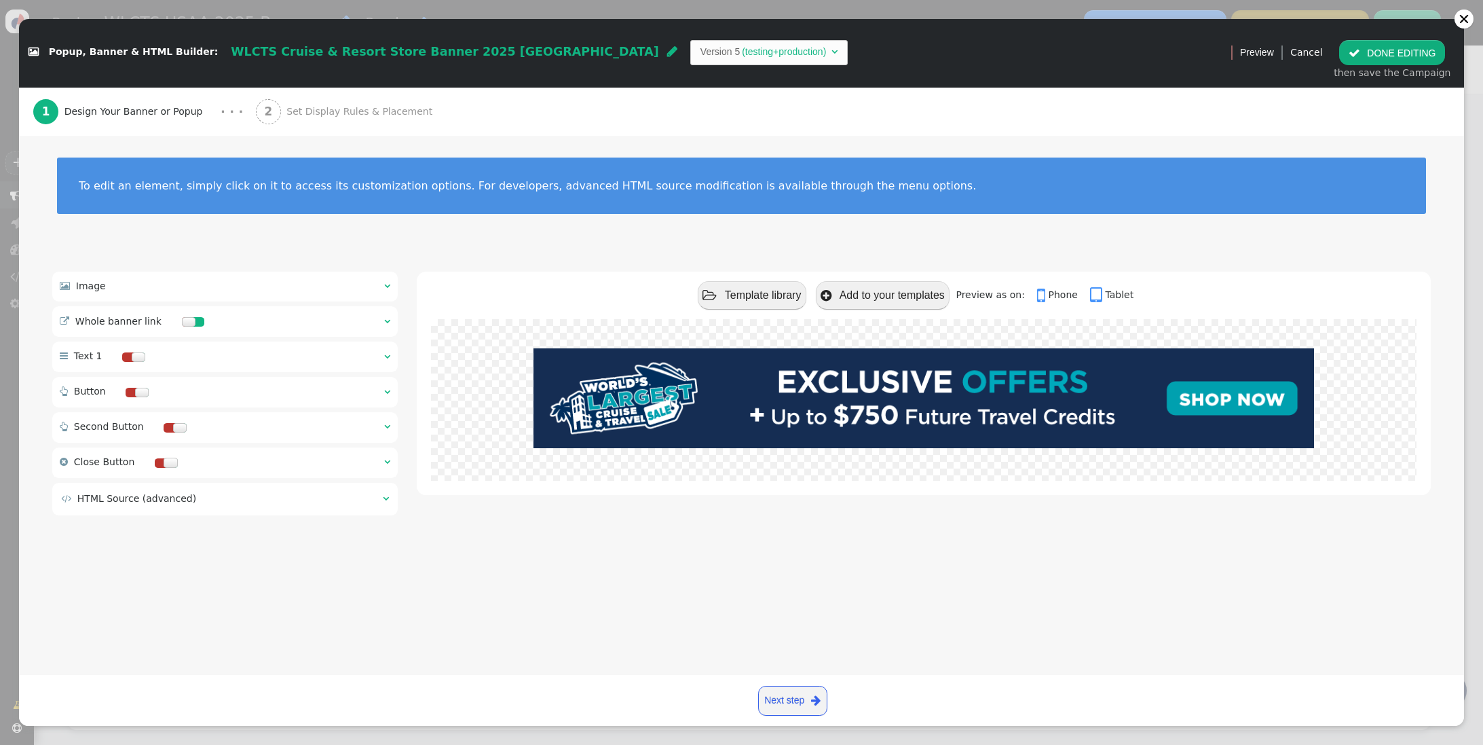
drag, startPoint x: 325, startPoint y: 107, endPoint x: 322, endPoint y: 119, distance: 11.9
click at [325, 107] on span "Set Display Rules & Placement" at bounding box center [361, 112] width 151 height 14
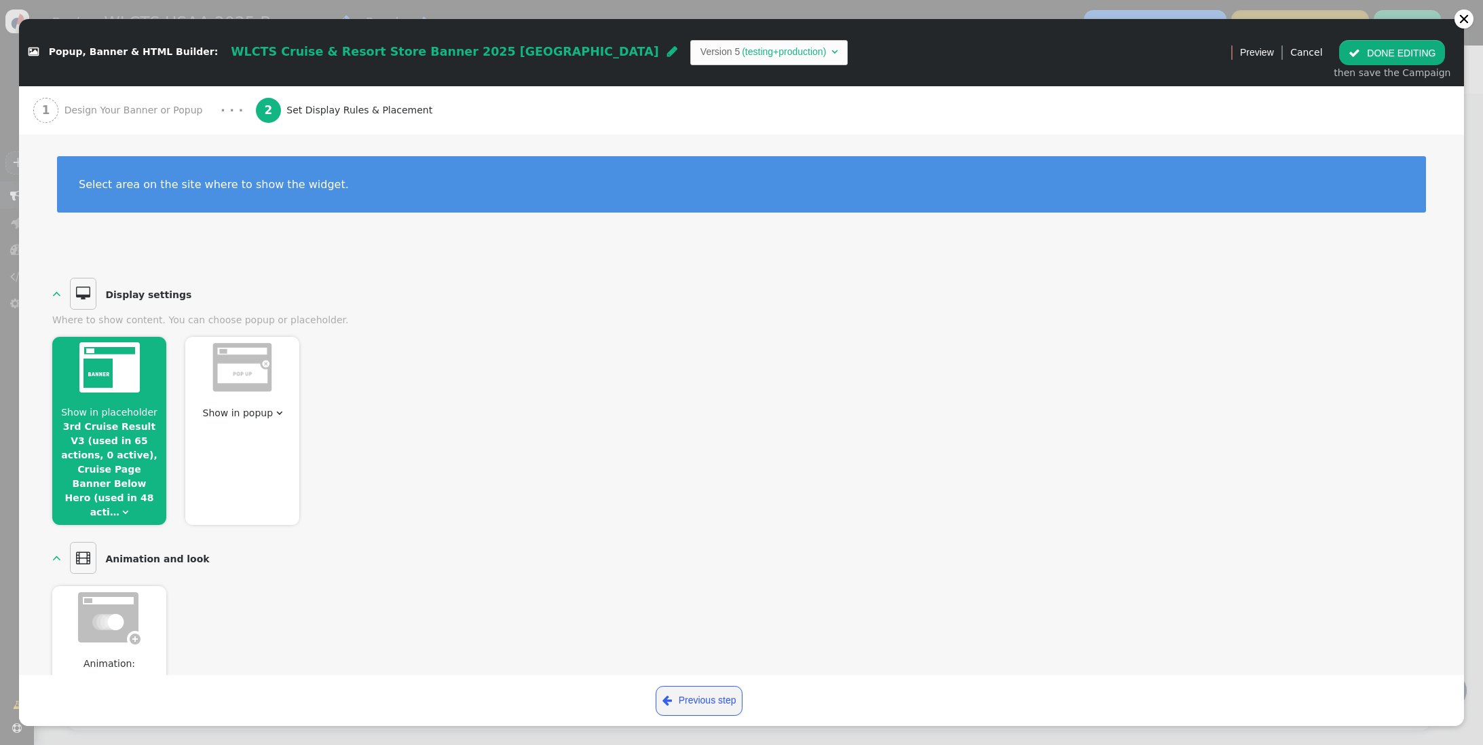
click at [136, 403] on div "Show in placeholder 3rd Cruise Result V3 (used in 65 actions, 0 active), Cruise…" at bounding box center [109, 431] width 114 height 188
click at [119, 428] on link "3rd Cruise Result V3 (used in 65 actions, 0 active), Cruise Page Banner Below H…" at bounding box center [109, 469] width 96 height 96
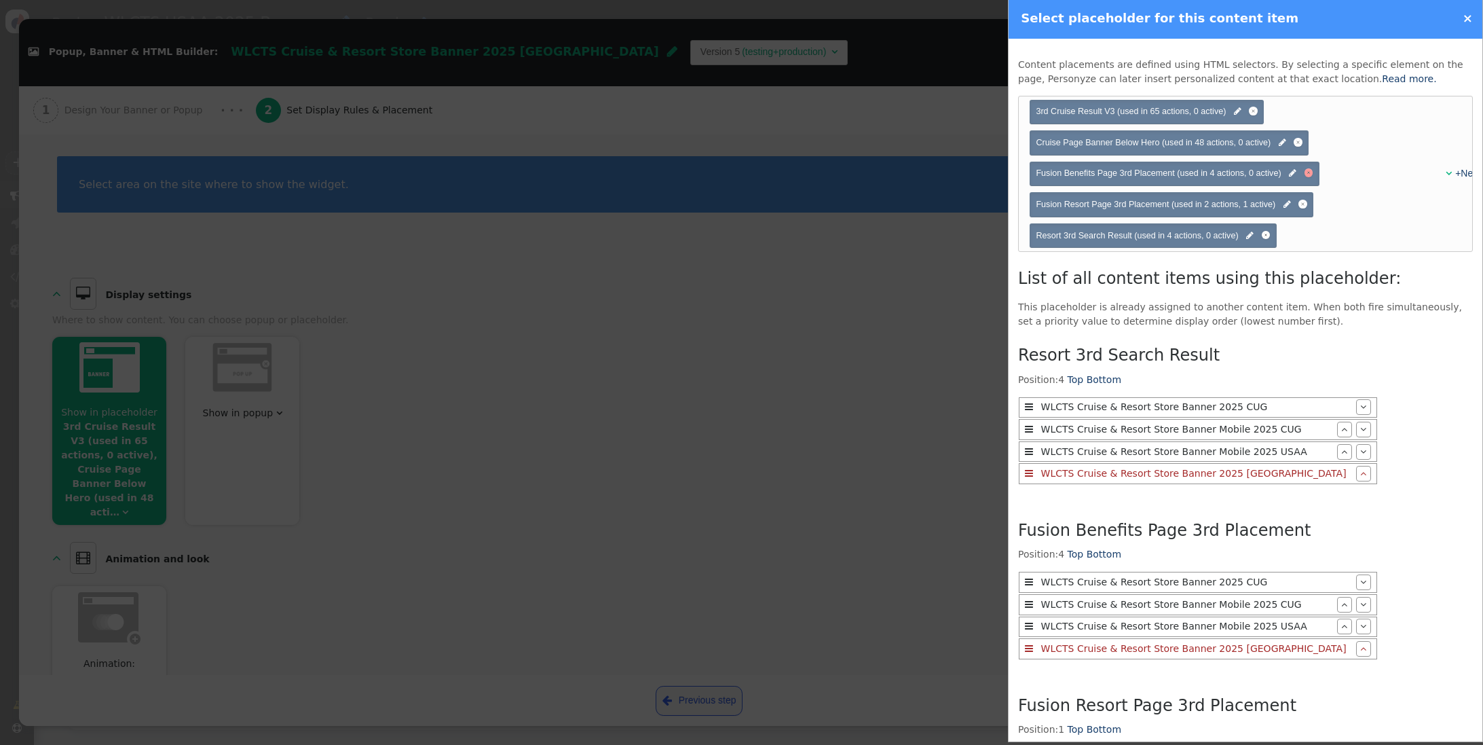
click at [1311, 175] on div at bounding box center [1309, 172] width 9 height 9
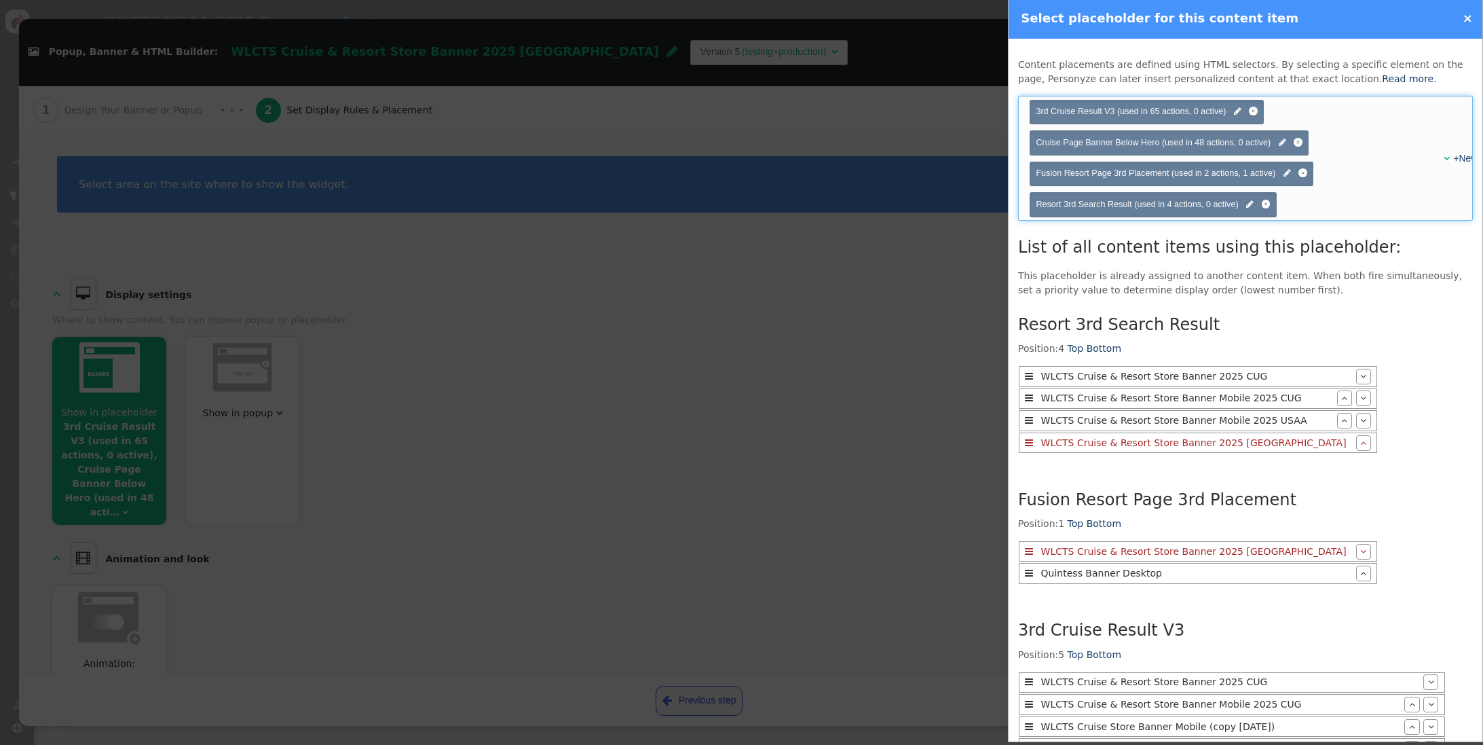
click at [1442, 160] on div "" at bounding box center [1441, 158] width 10 height 14
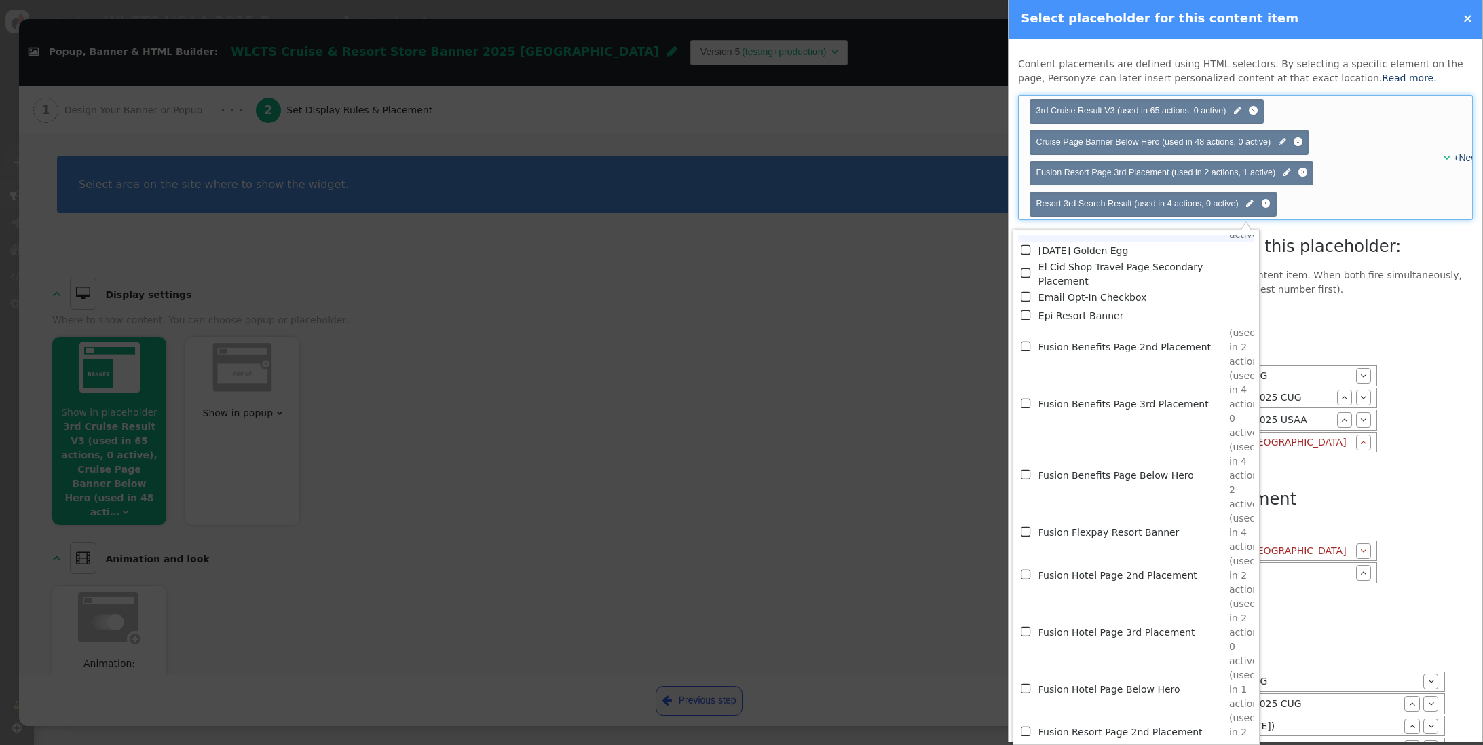
scroll to position [2890, 0]
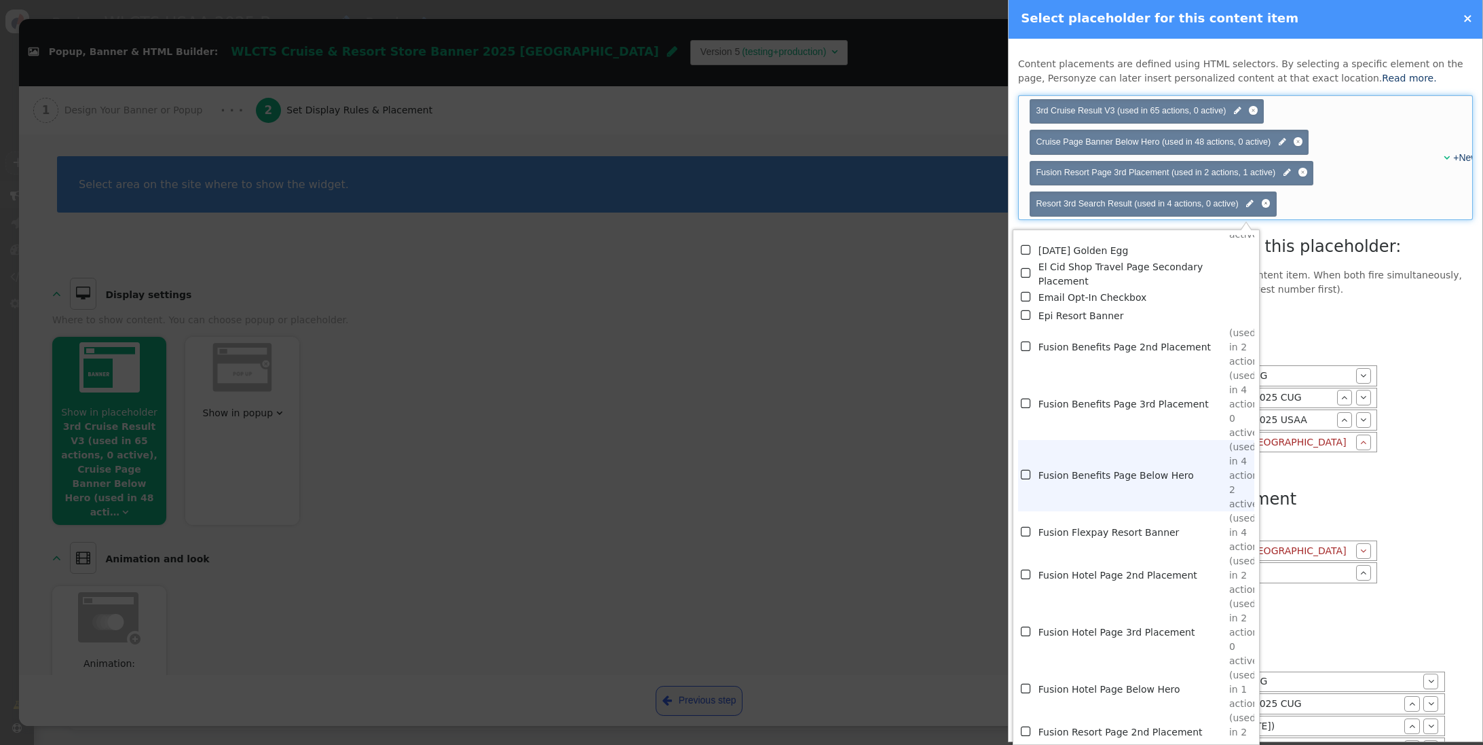
click at [1117, 474] on td "Fusion Benefits Page Below Hero" at bounding box center [1133, 475] width 191 height 71
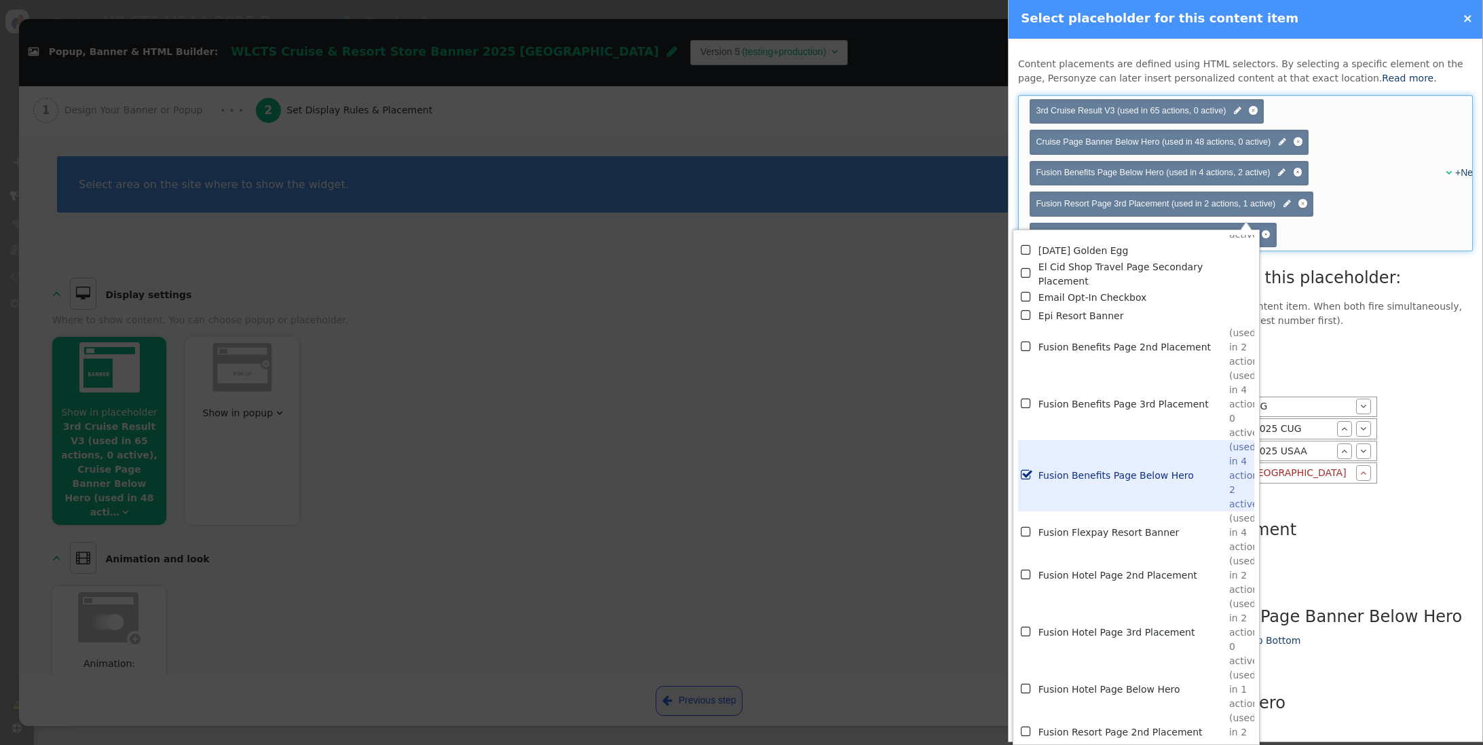
click at [1333, 375] on div "Position: 4 Top Bottom  WLCTS Cruise & Resort Store Banner 2025 CUG    WLCT…" at bounding box center [1198, 432] width 360 height 121
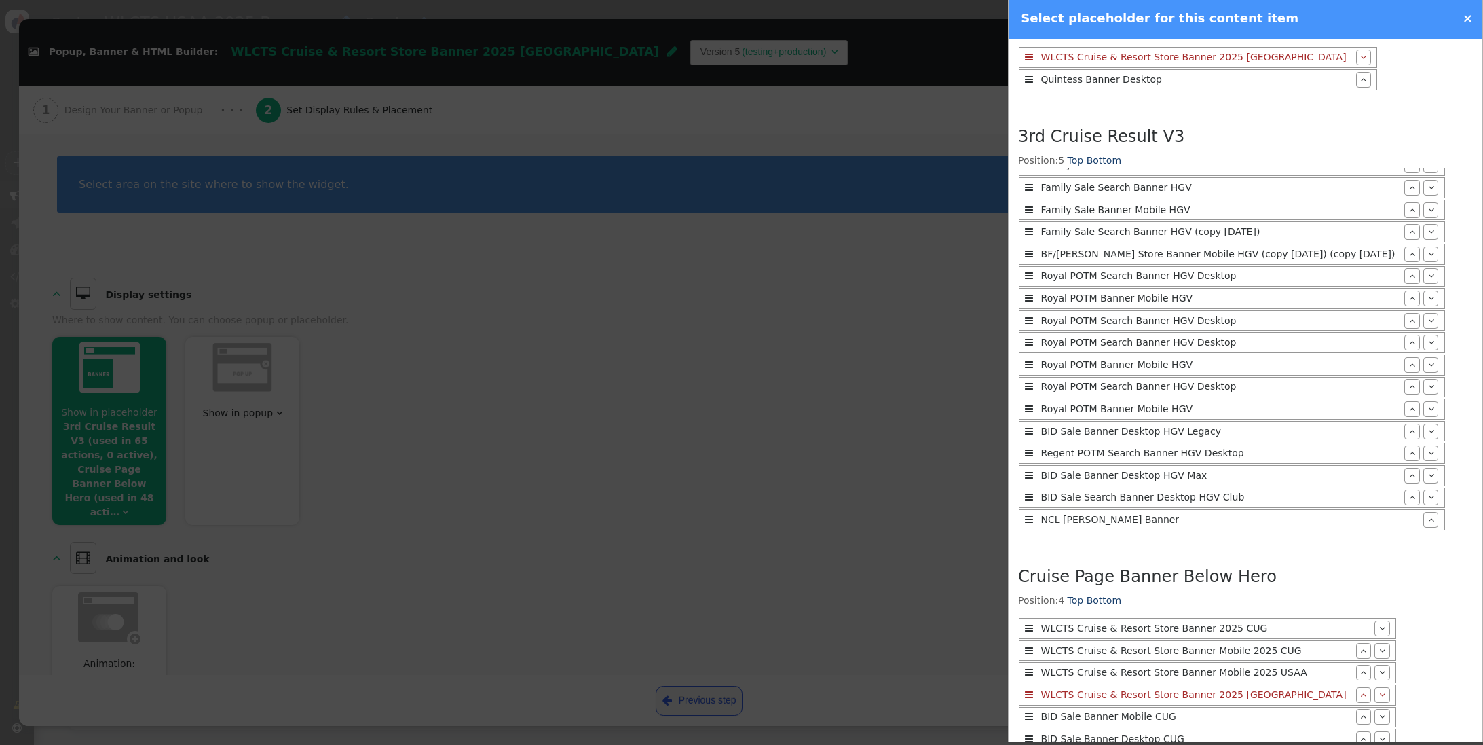
scroll to position [1066, 0]
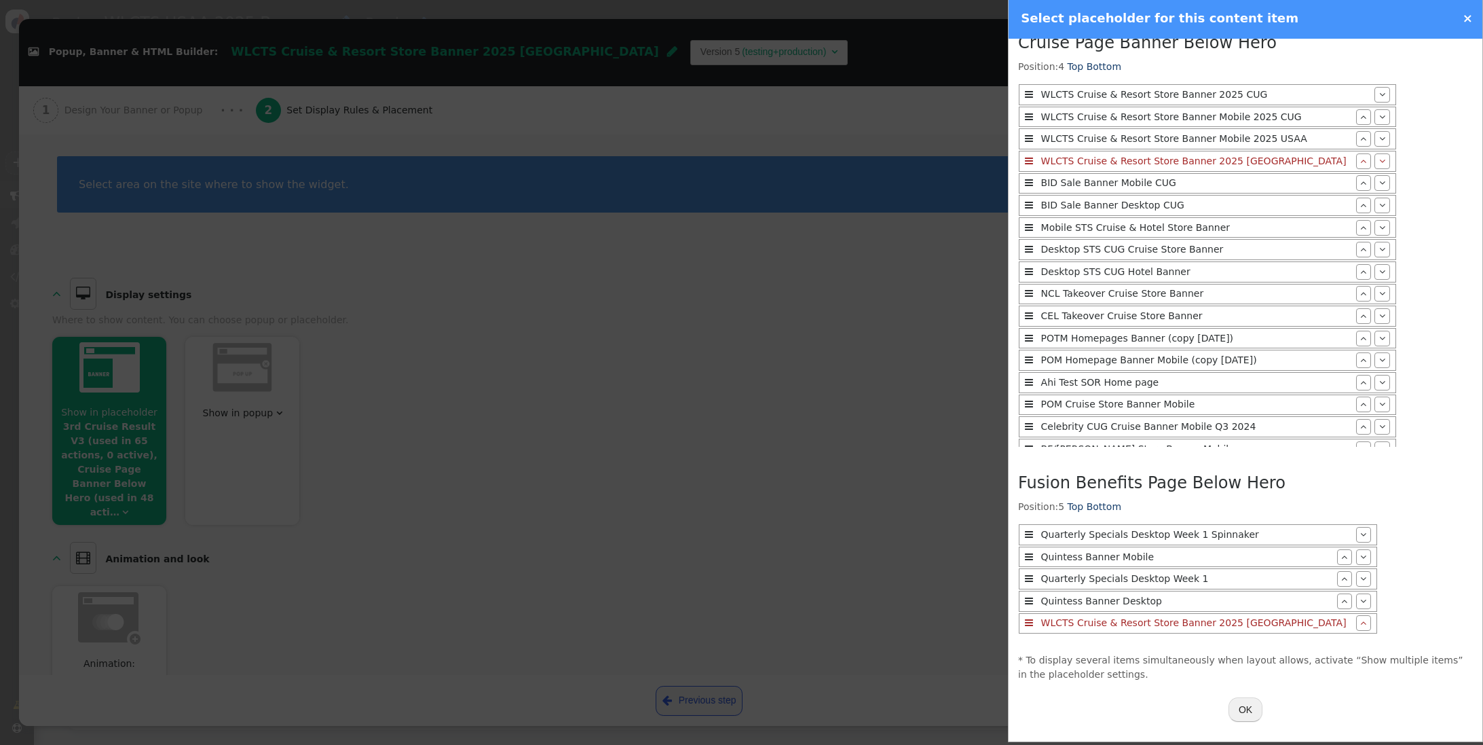
click at [1241, 709] on button "OK" at bounding box center [1246, 709] width 34 height 24
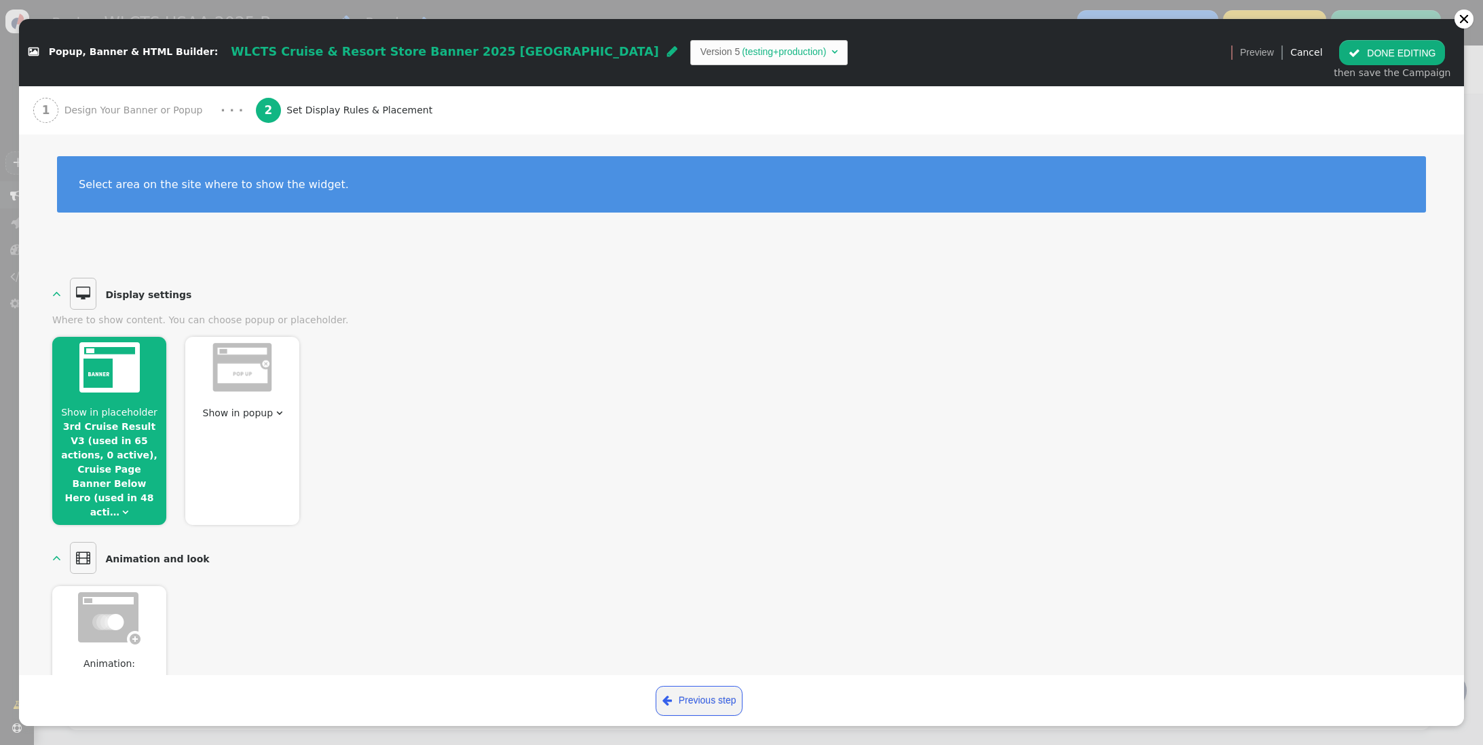
click at [1385, 52] on button " DONE EDITING" at bounding box center [1392, 52] width 106 height 24
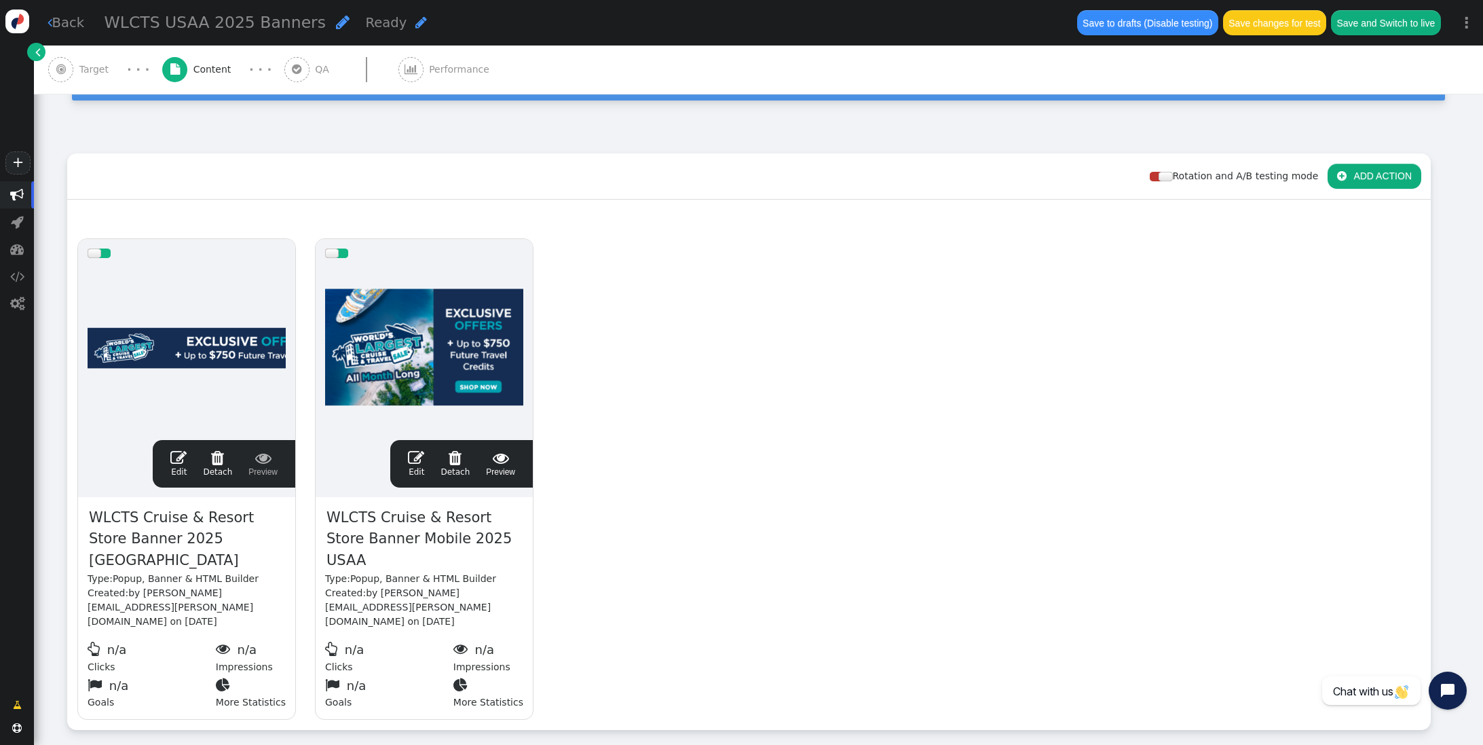
click at [174, 455] on span "" at bounding box center [178, 457] width 16 height 16
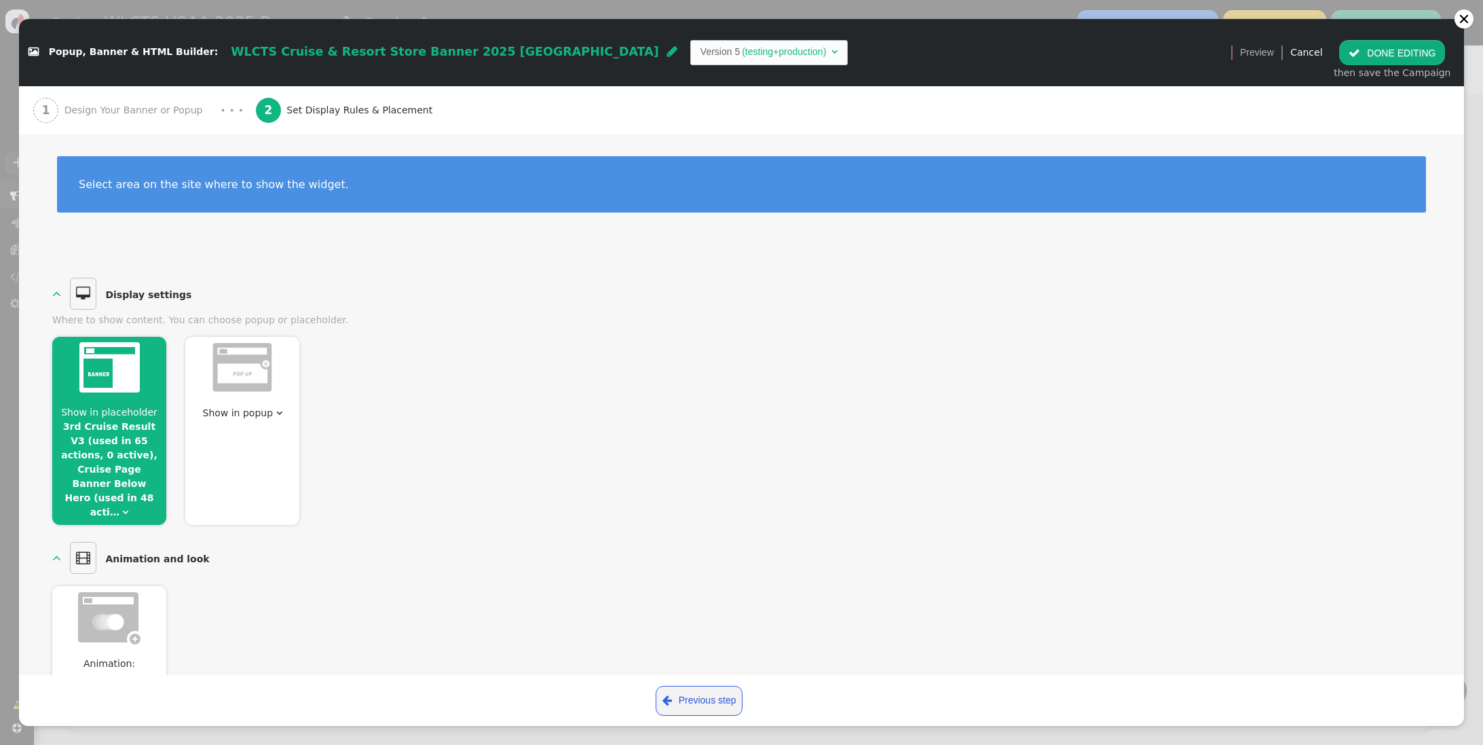
click at [183, 455] on div "Show in placeholder 3rd Cruise Result V3 (used in 65 actions, 0 active), Cruise…" at bounding box center [741, 426] width 1379 height 198
click at [132, 432] on span "Show in placeholder 3rd Cruise Result V3 (used in 65 actions, 0 active), Cruise…" at bounding box center [109, 462] width 114 height 114
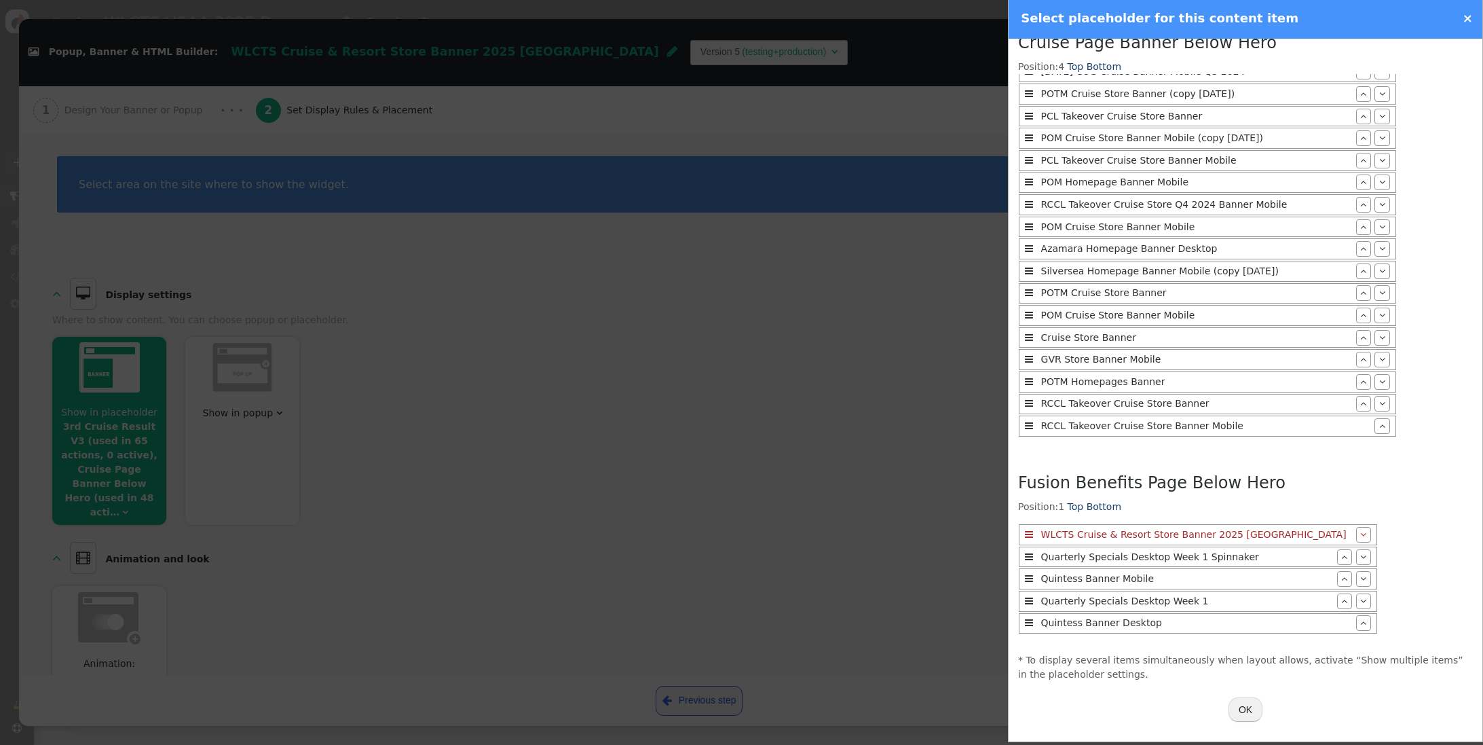
click at [1237, 698] on button "OK" at bounding box center [1246, 709] width 34 height 24
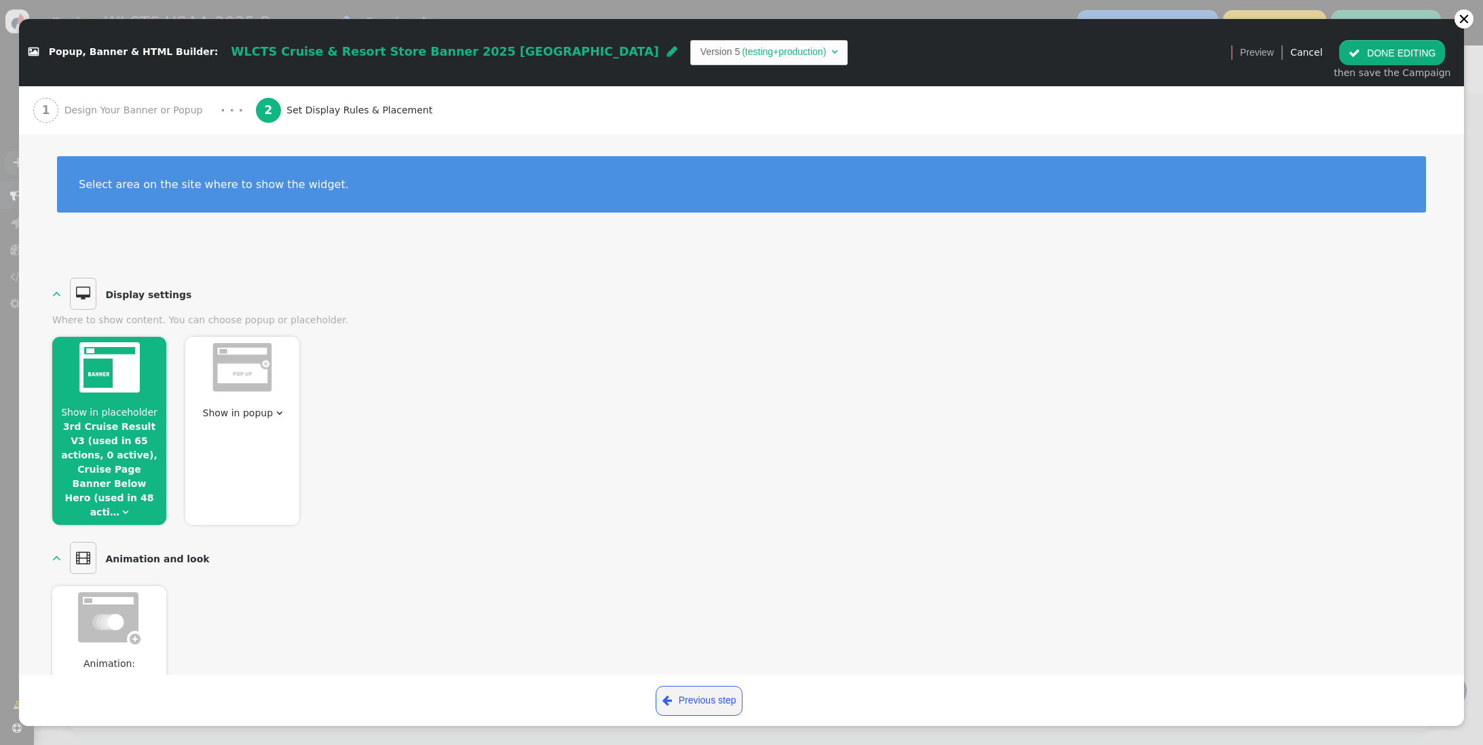
click at [1387, 54] on button " DONE EDITING" at bounding box center [1392, 52] width 106 height 24
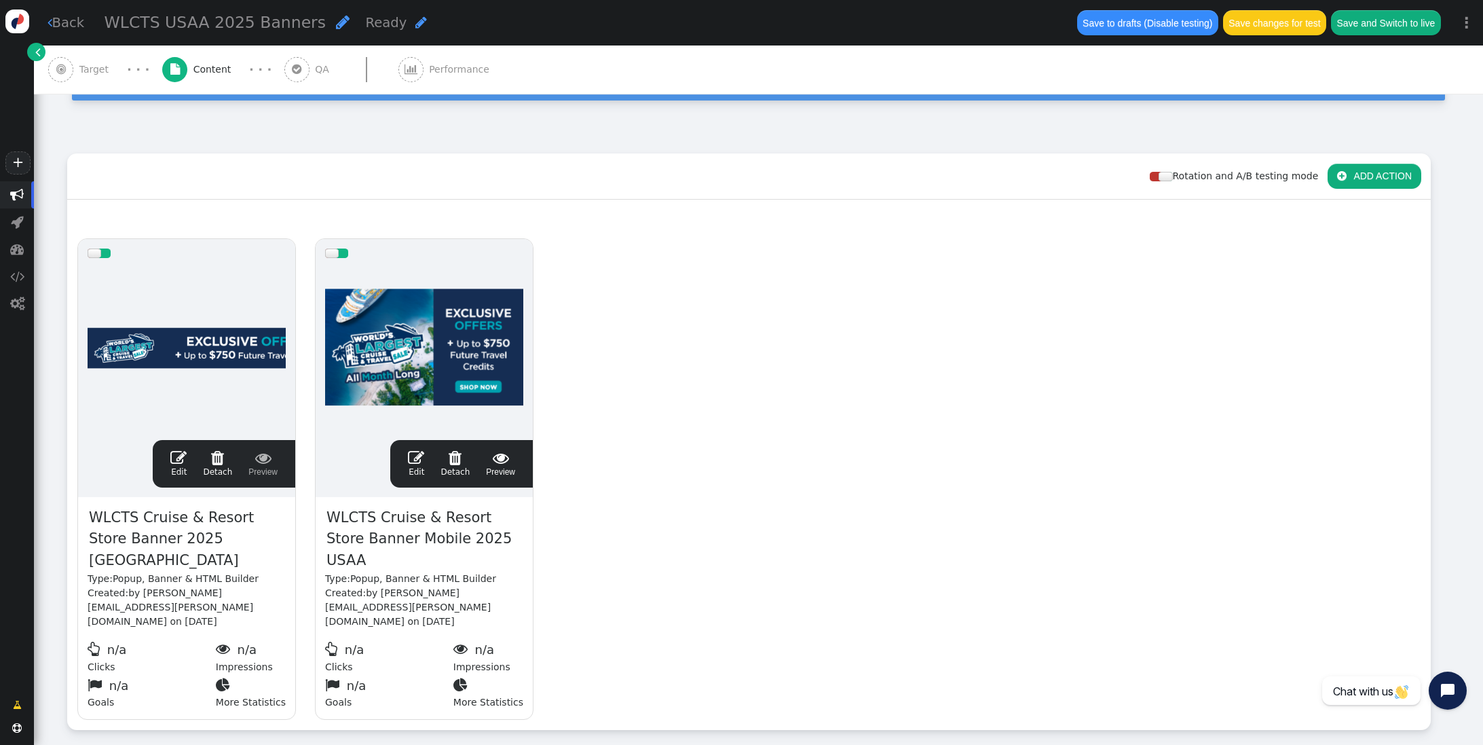
click at [416, 457] on span "" at bounding box center [416, 457] width 16 height 16
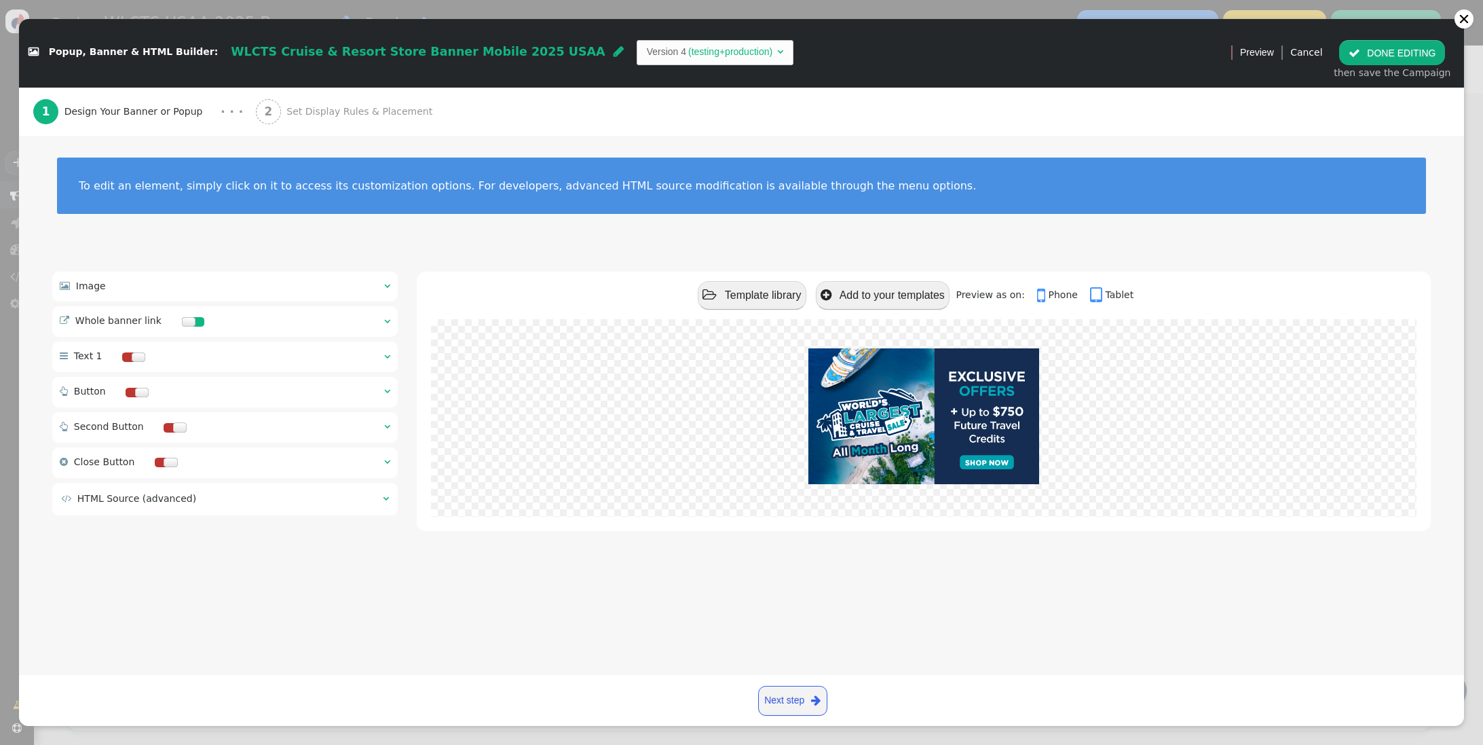
click at [288, 113] on span "Set Display Rules & Placement" at bounding box center [361, 112] width 151 height 14
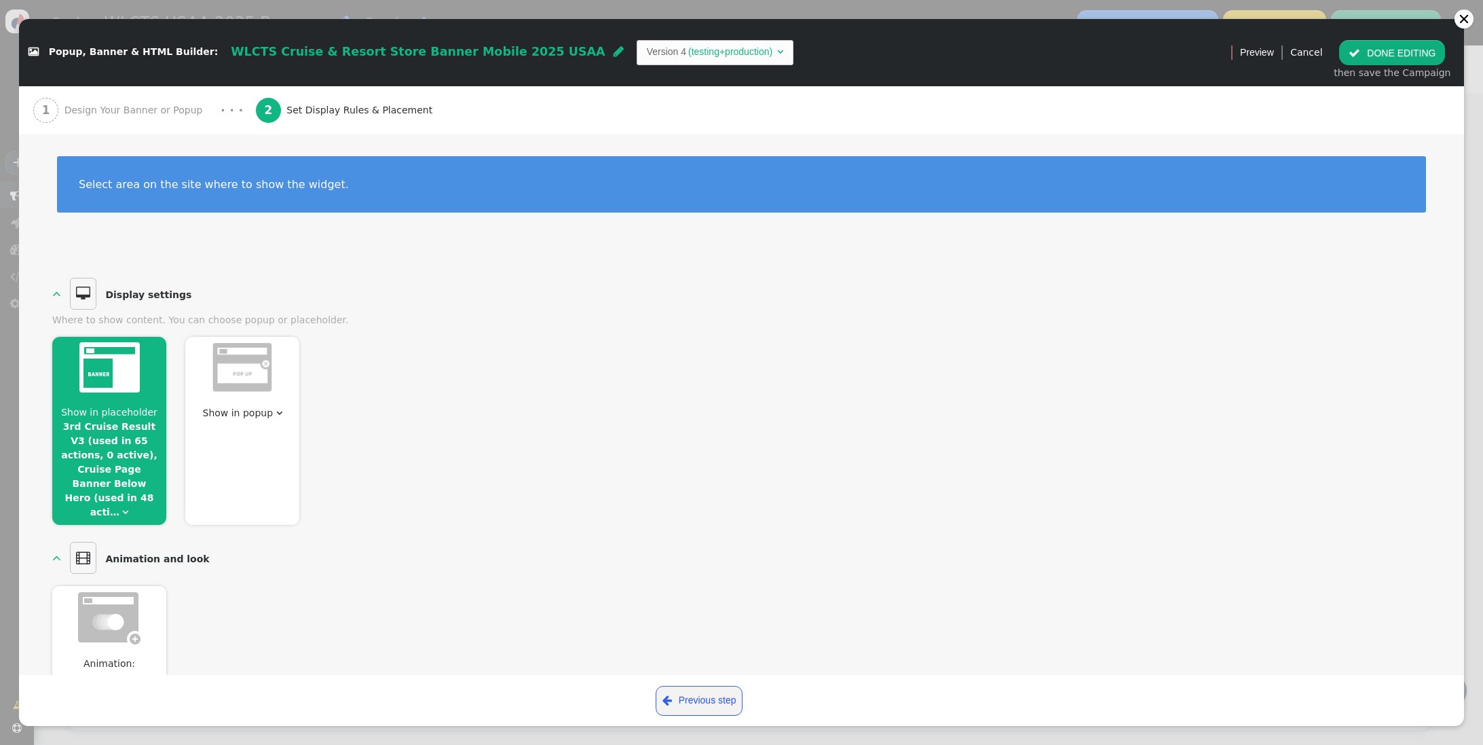
click at [134, 407] on span "Show in placeholder" at bounding box center [109, 412] width 96 height 11
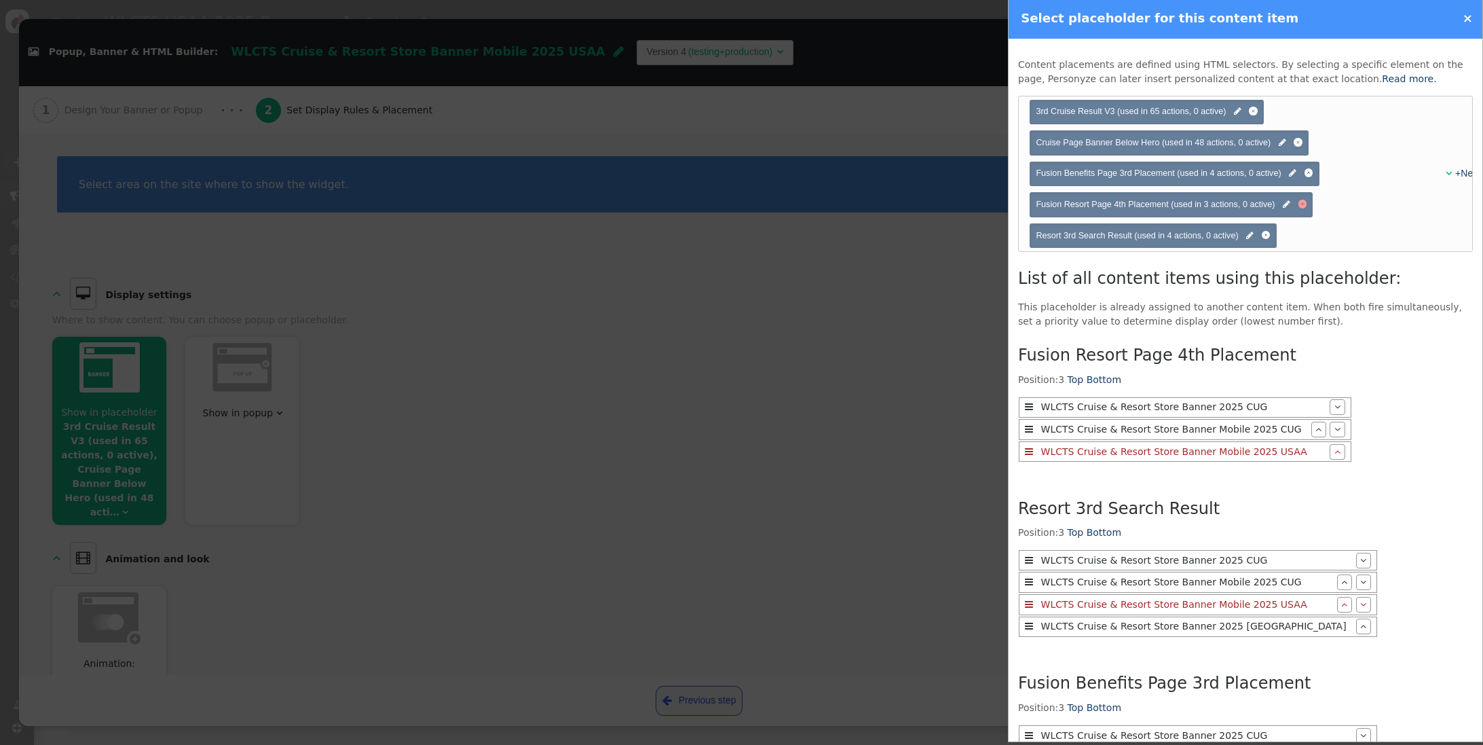
click at [1302, 207] on div at bounding box center [1302, 204] width 9 height 9
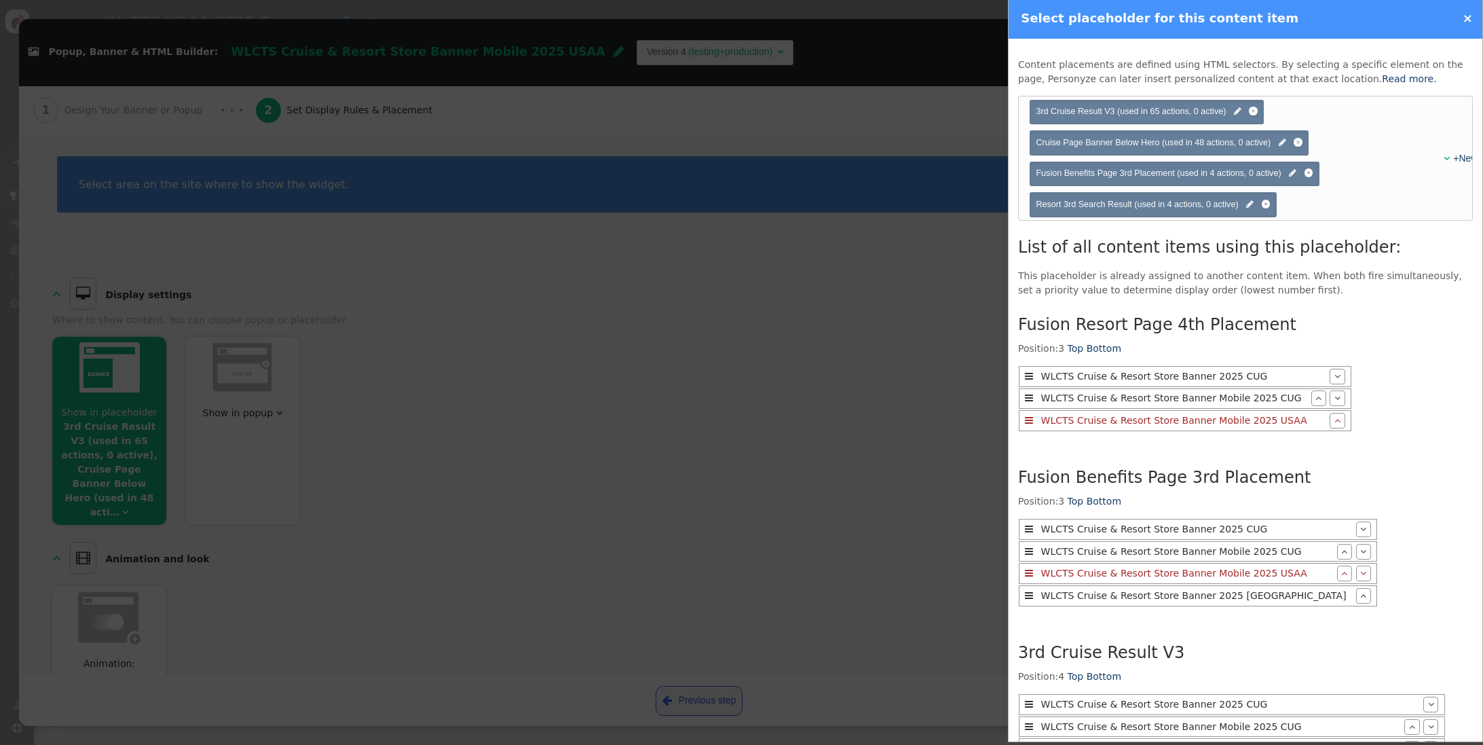
click at [1311, 177] on span "Fusion Benefits Page 3rd Placement (used in 4 actions, 0 active) " at bounding box center [1174, 173] width 277 height 13
click at [1311, 172] on div at bounding box center [1309, 172] width 9 height 9
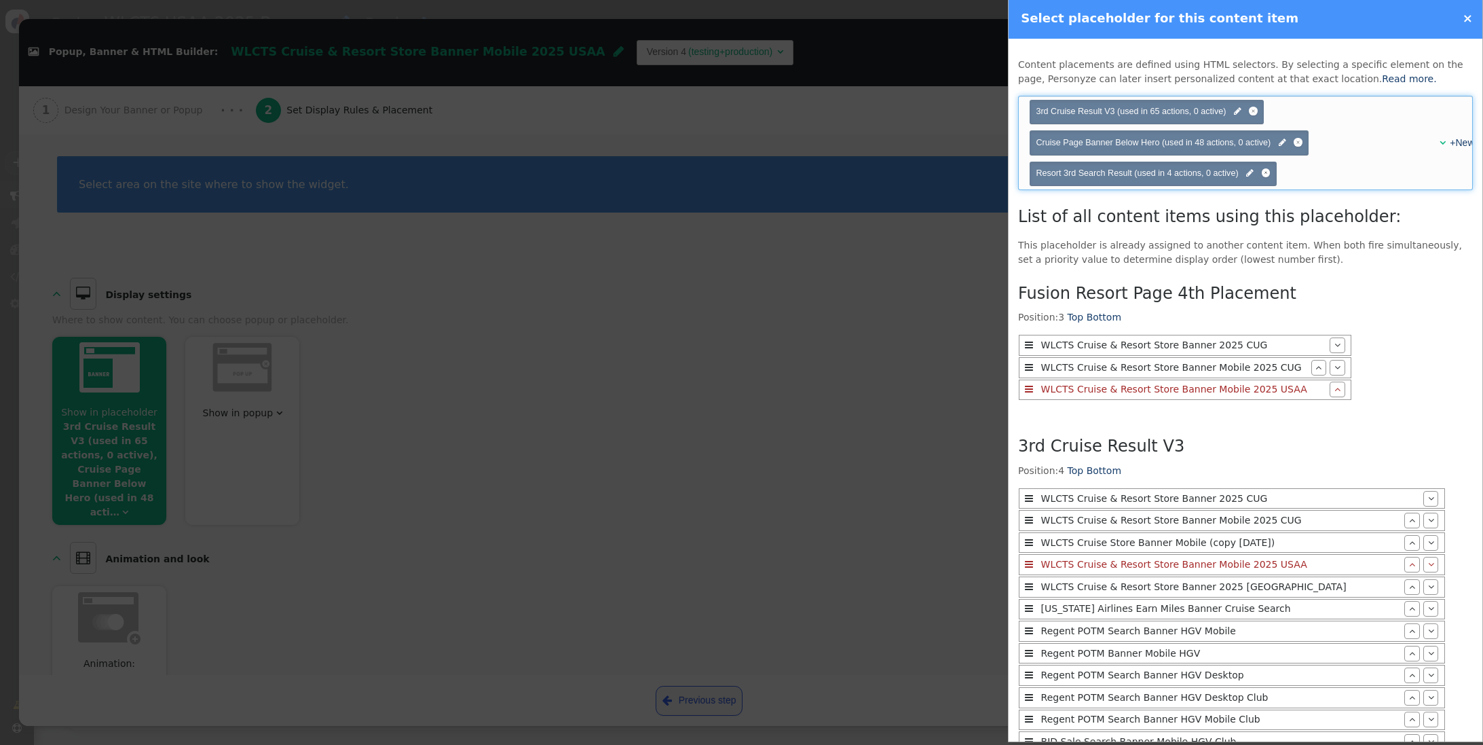
click at [1437, 139] on div "" at bounding box center [1436, 143] width 11 height 14
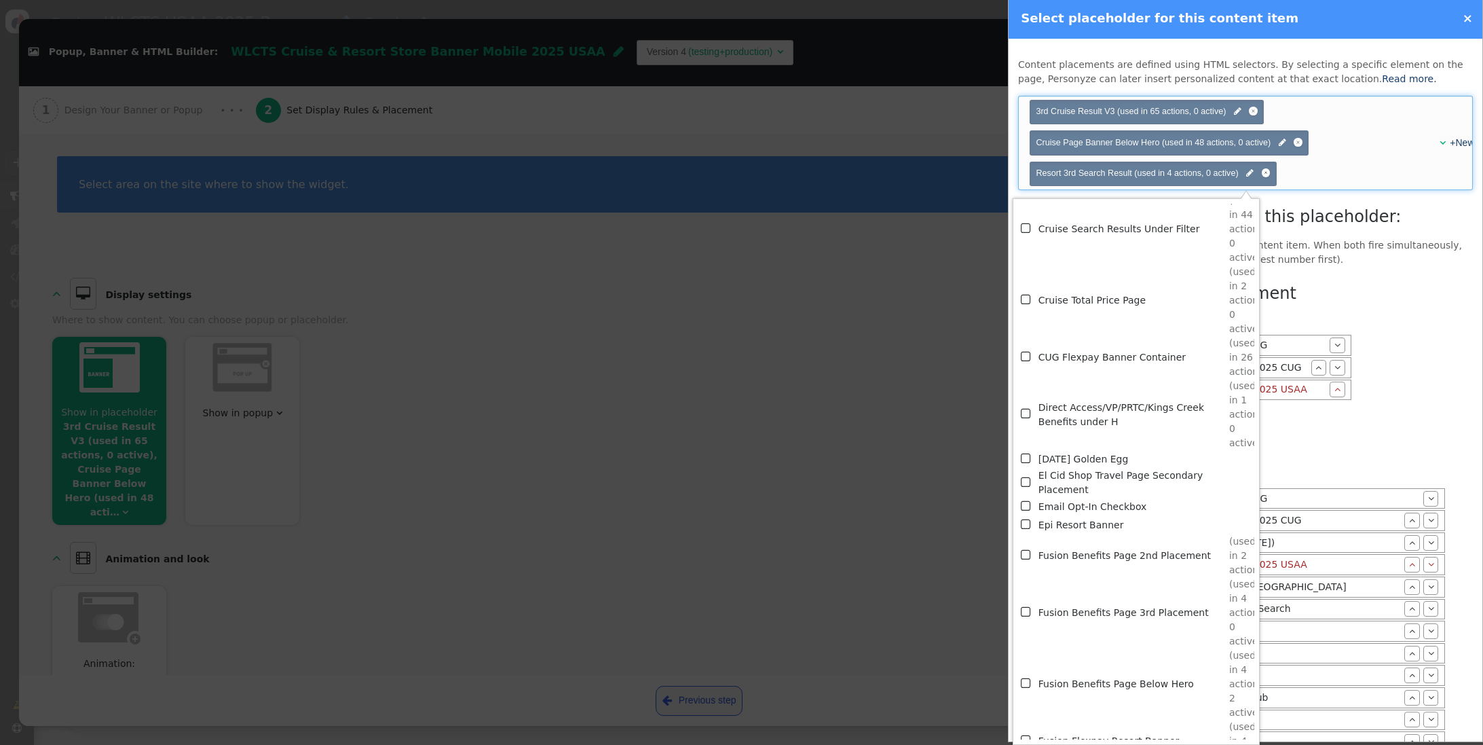
scroll to position [2860, 0]
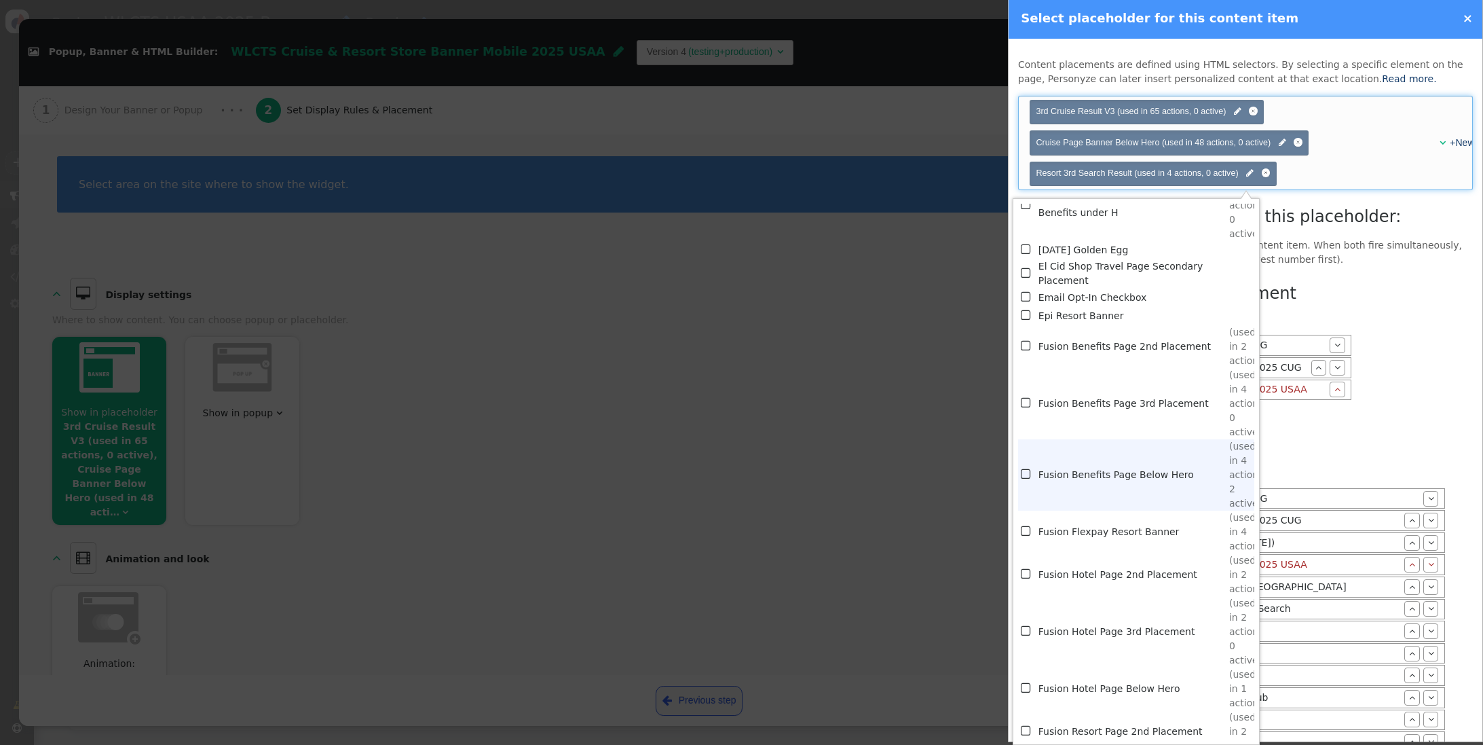
click at [1105, 470] on td "Fusion Benefits Page Below Hero" at bounding box center [1133, 474] width 191 height 71
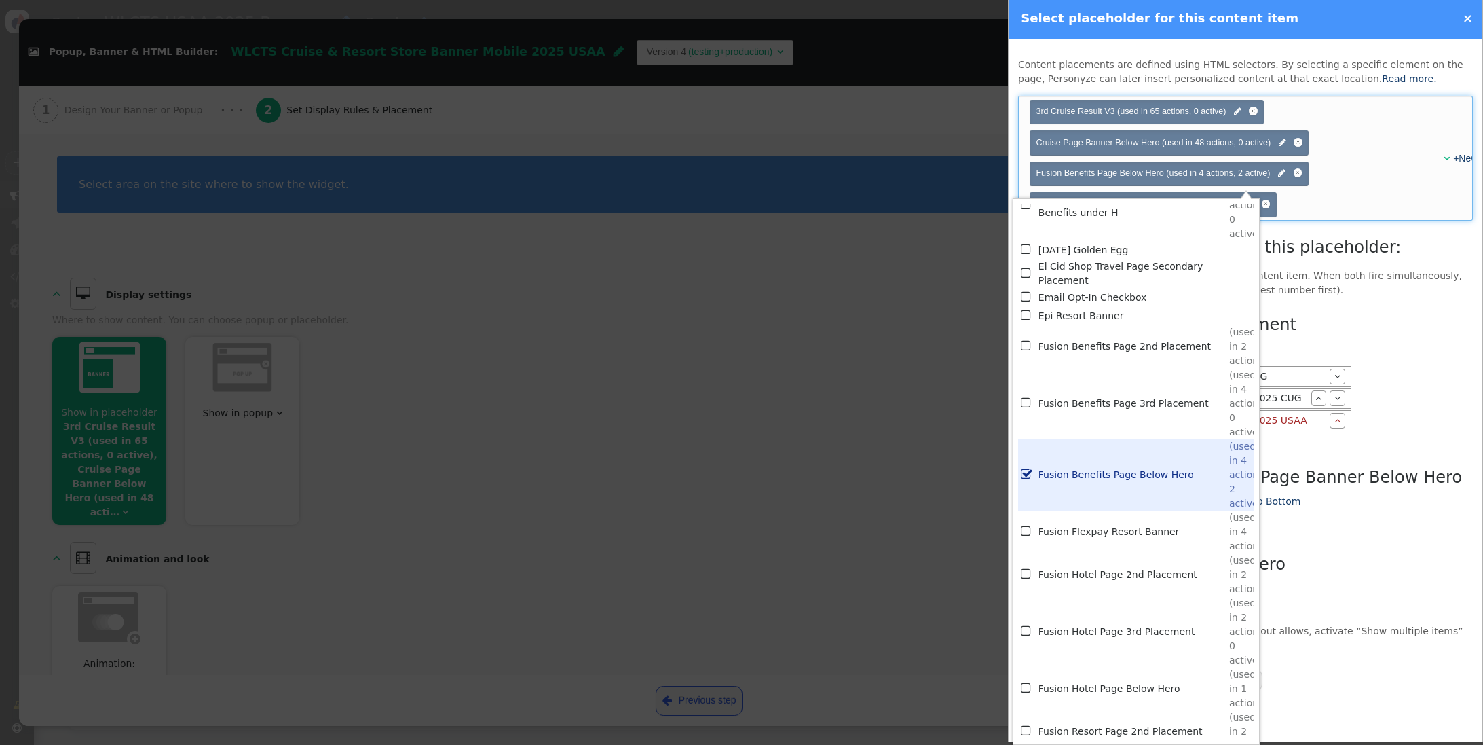
click at [1364, 329] on div "Fusion Resort Page 4th Placement Position: 3 Top Bottom  WLCTS Cruise & Resort…" at bounding box center [1245, 460] width 455 height 307
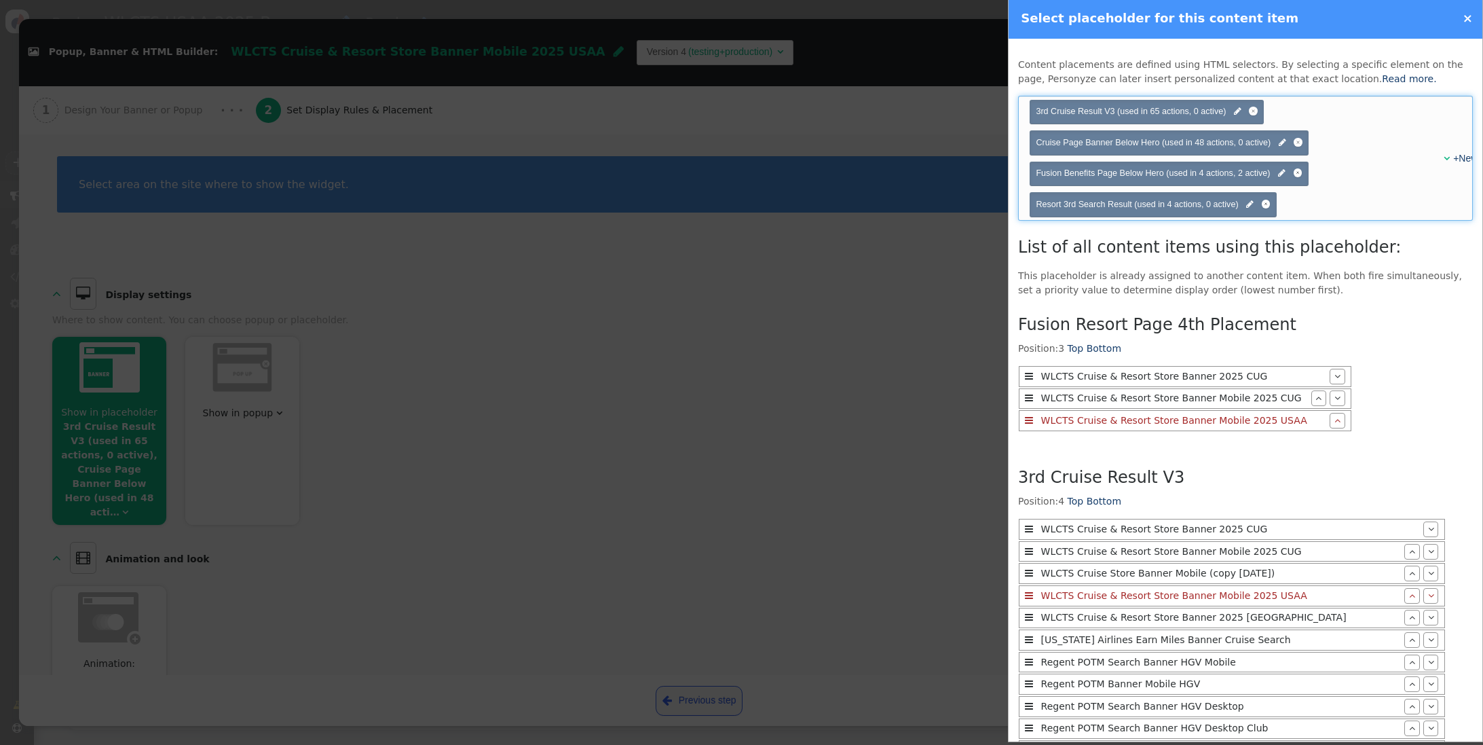
click at [1446, 157] on div "+New" at bounding box center [1454, 158] width 17 height 14
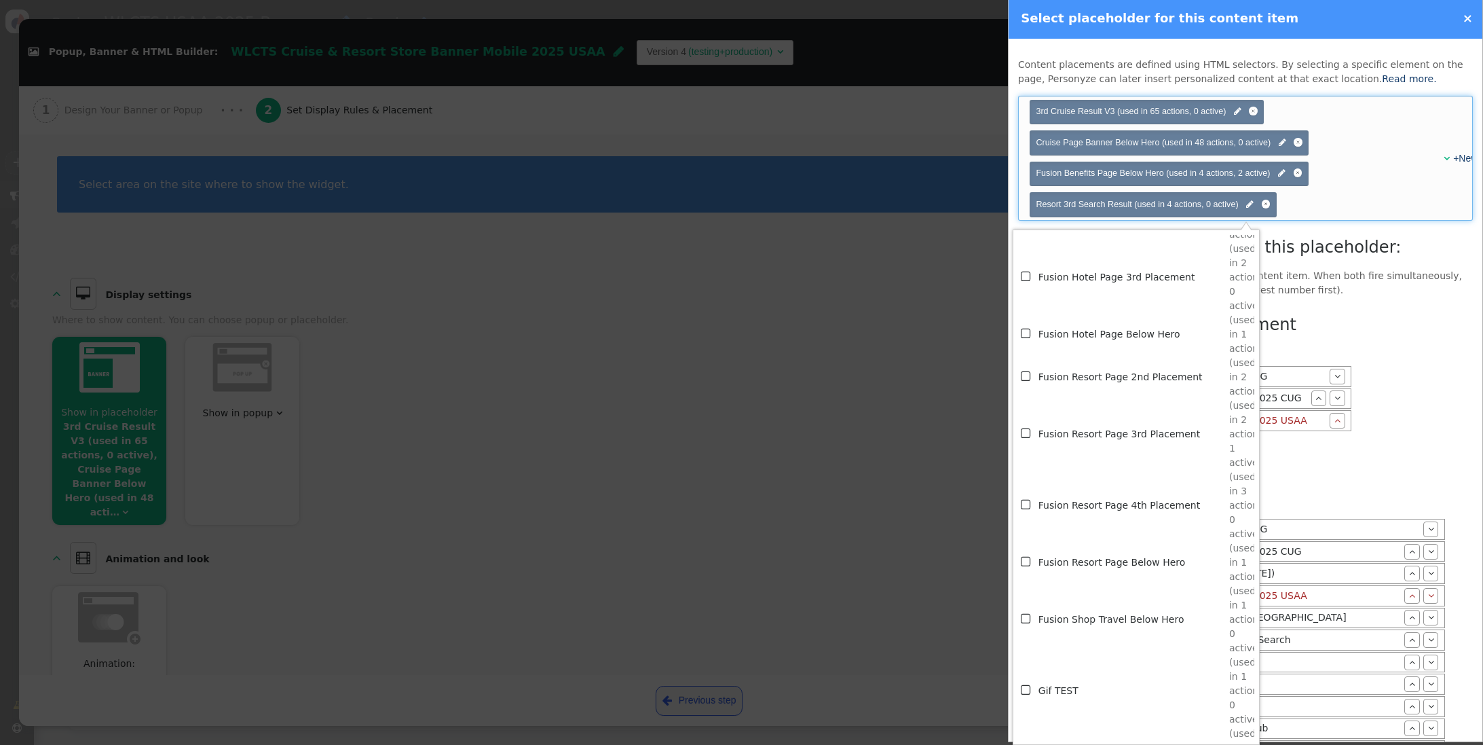
scroll to position [3243, 0]
click at [1109, 385] on td "Fusion Resort Page 2nd Placement" at bounding box center [1133, 379] width 191 height 43
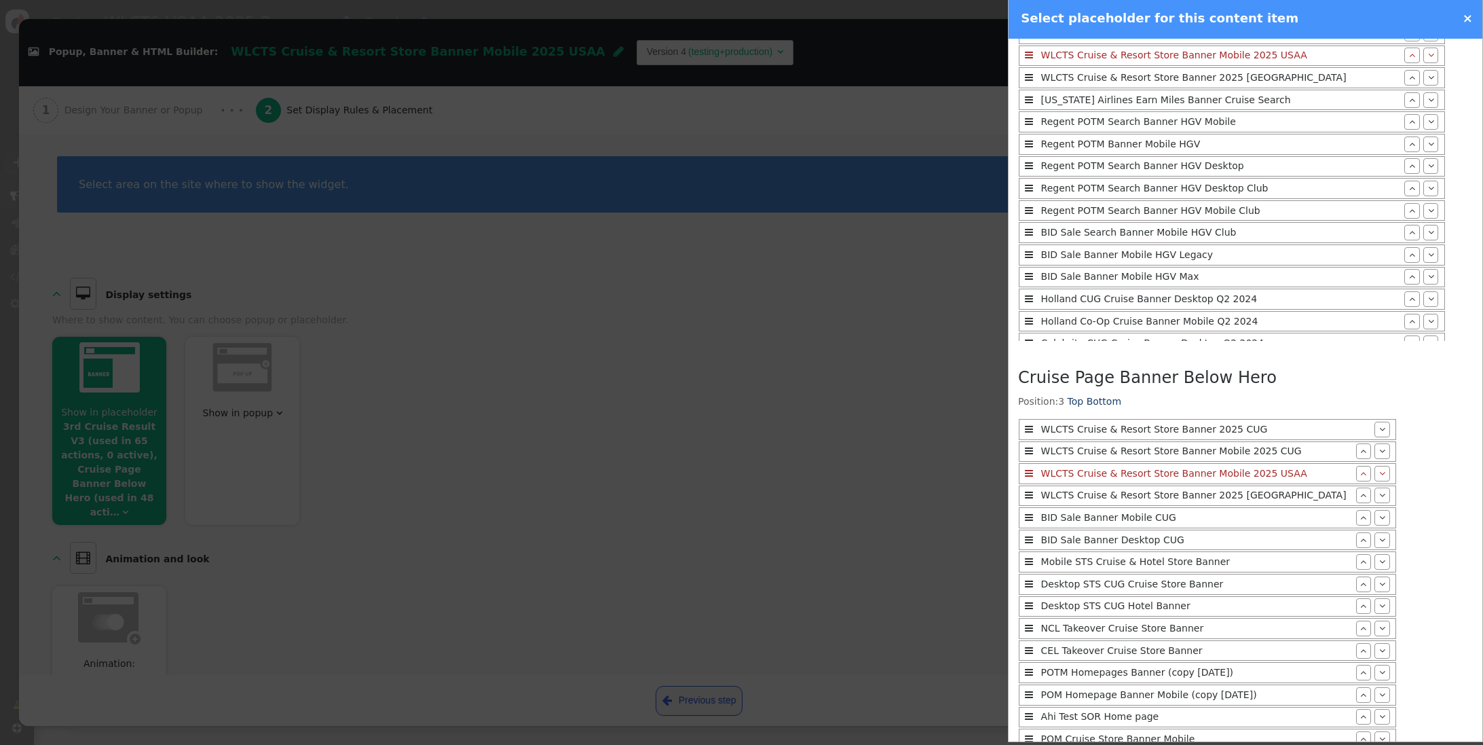
scroll to position [1066, 0]
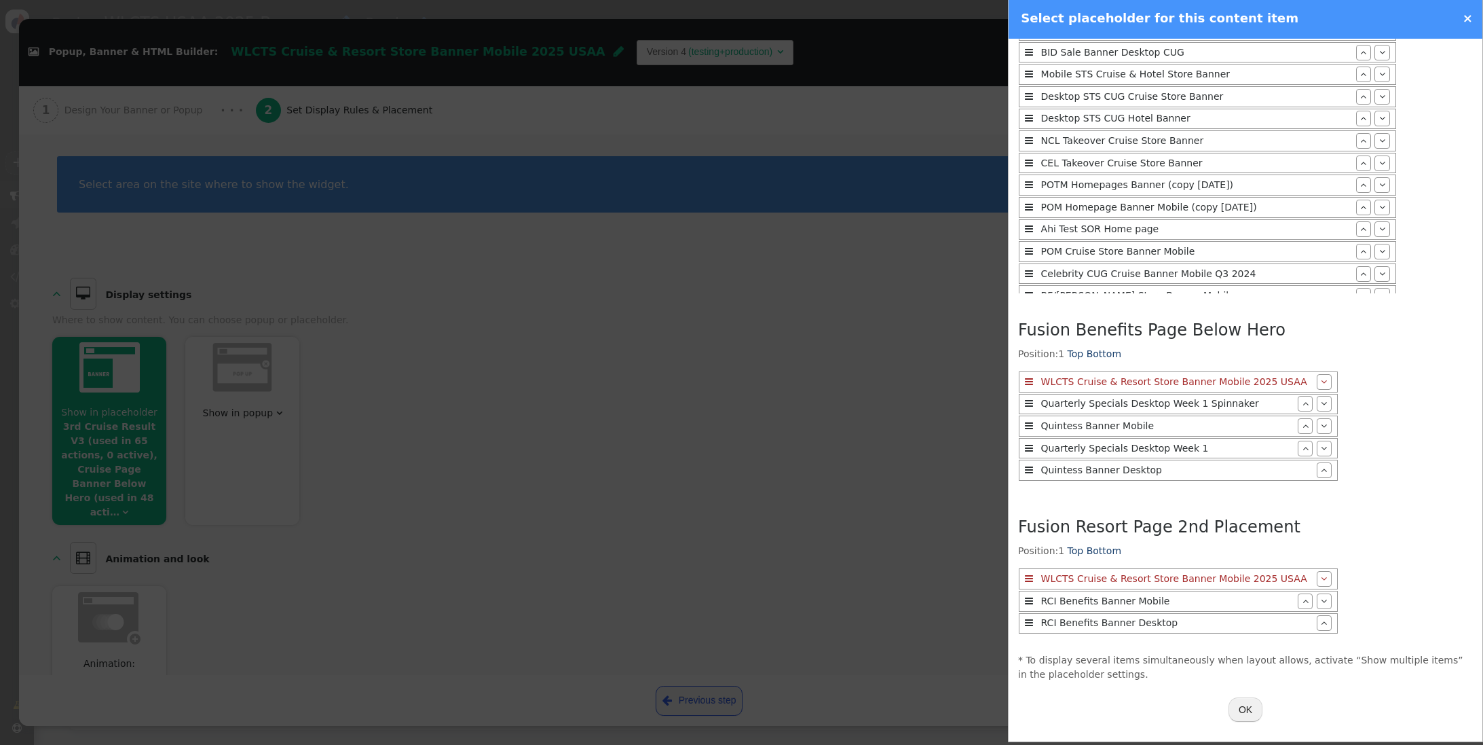
click at [1240, 714] on button "OK" at bounding box center [1246, 709] width 34 height 24
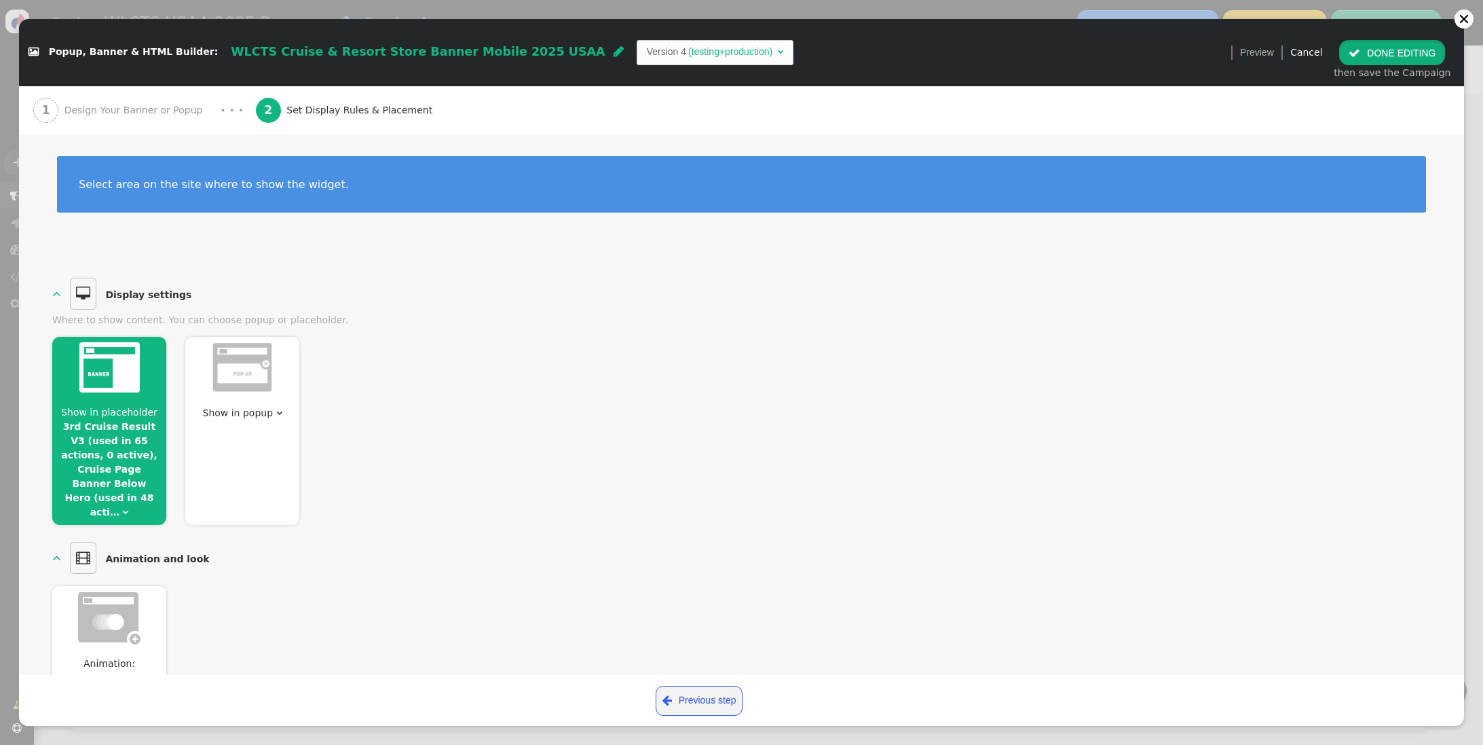
click at [1395, 50] on button " DONE EDITING" at bounding box center [1392, 52] width 106 height 24
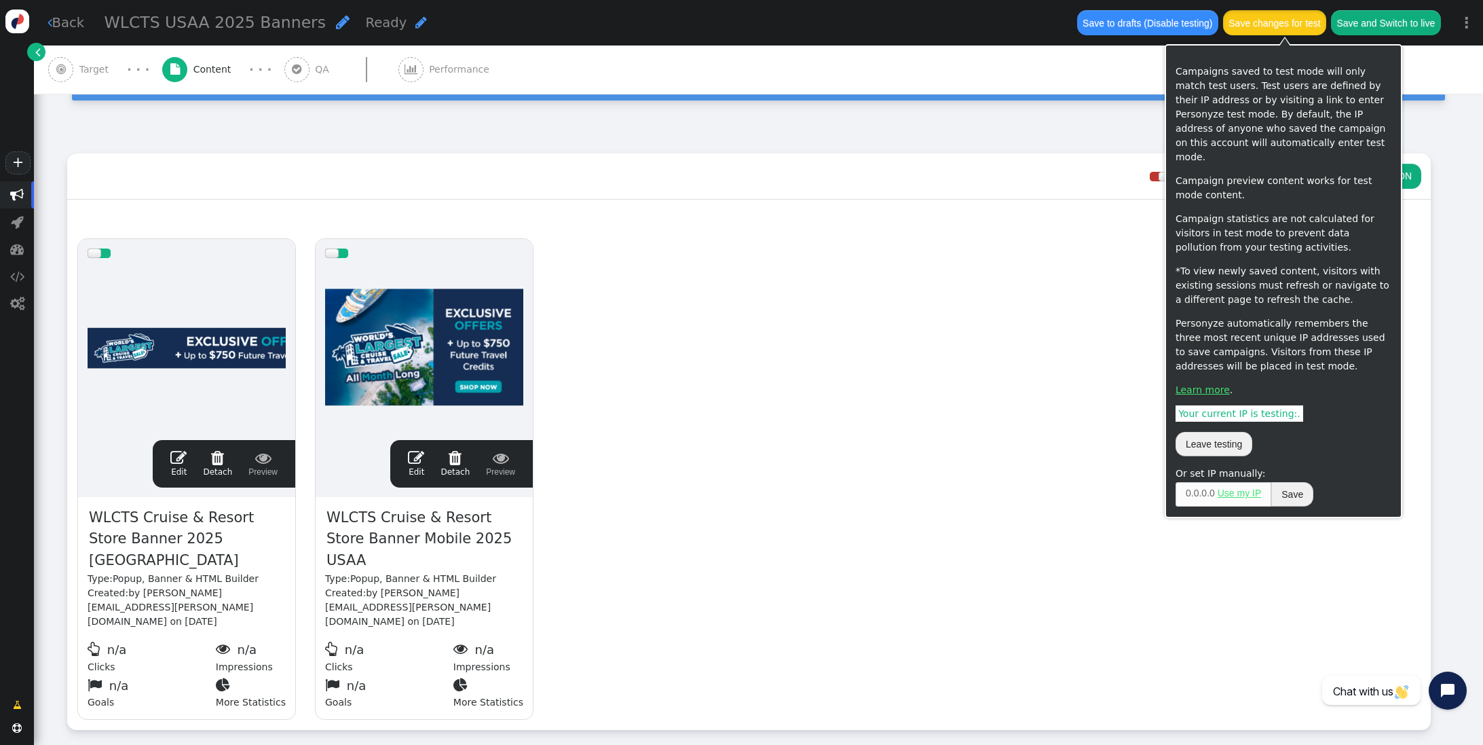
click at [1289, 15] on button "Save changes for test" at bounding box center [1274, 22] width 103 height 24
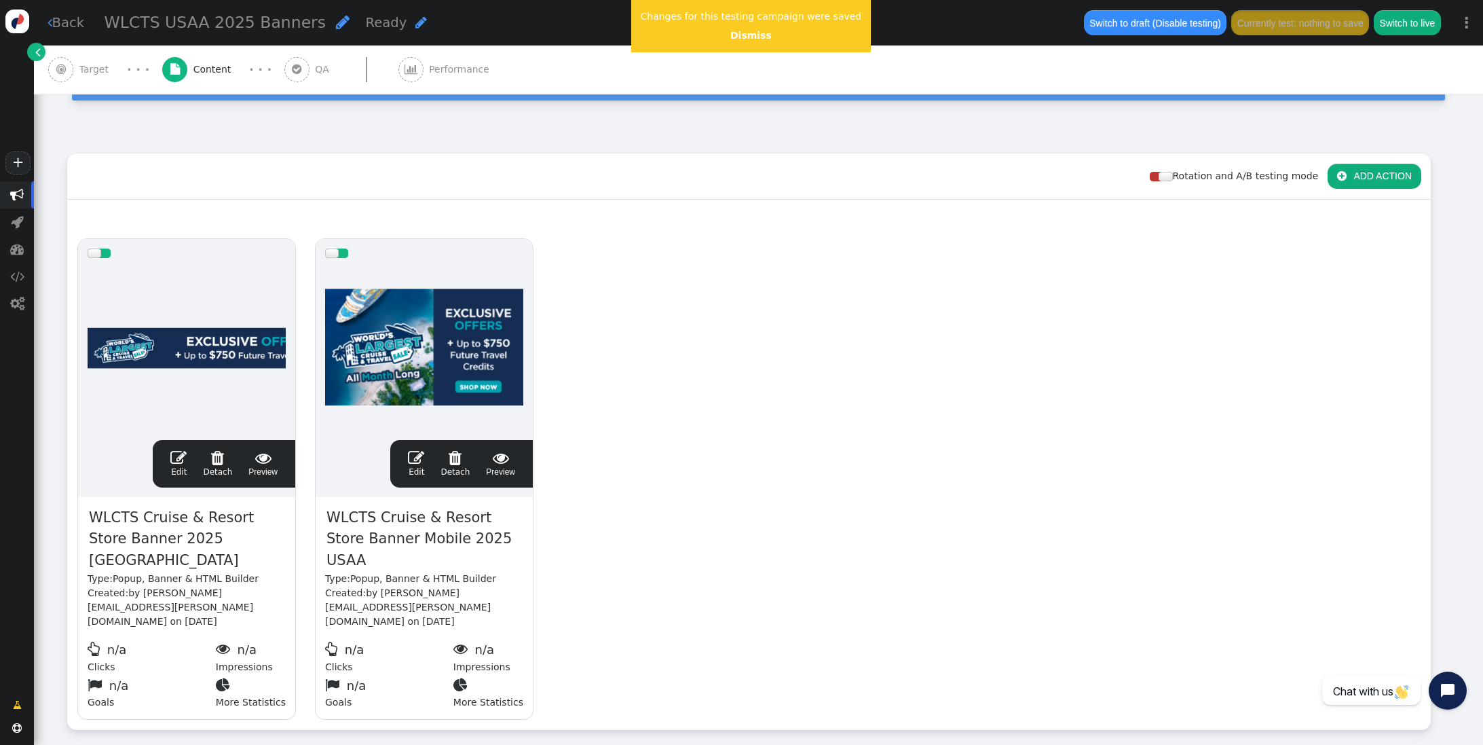
click at [178, 456] on span "" at bounding box center [178, 457] width 16 height 16
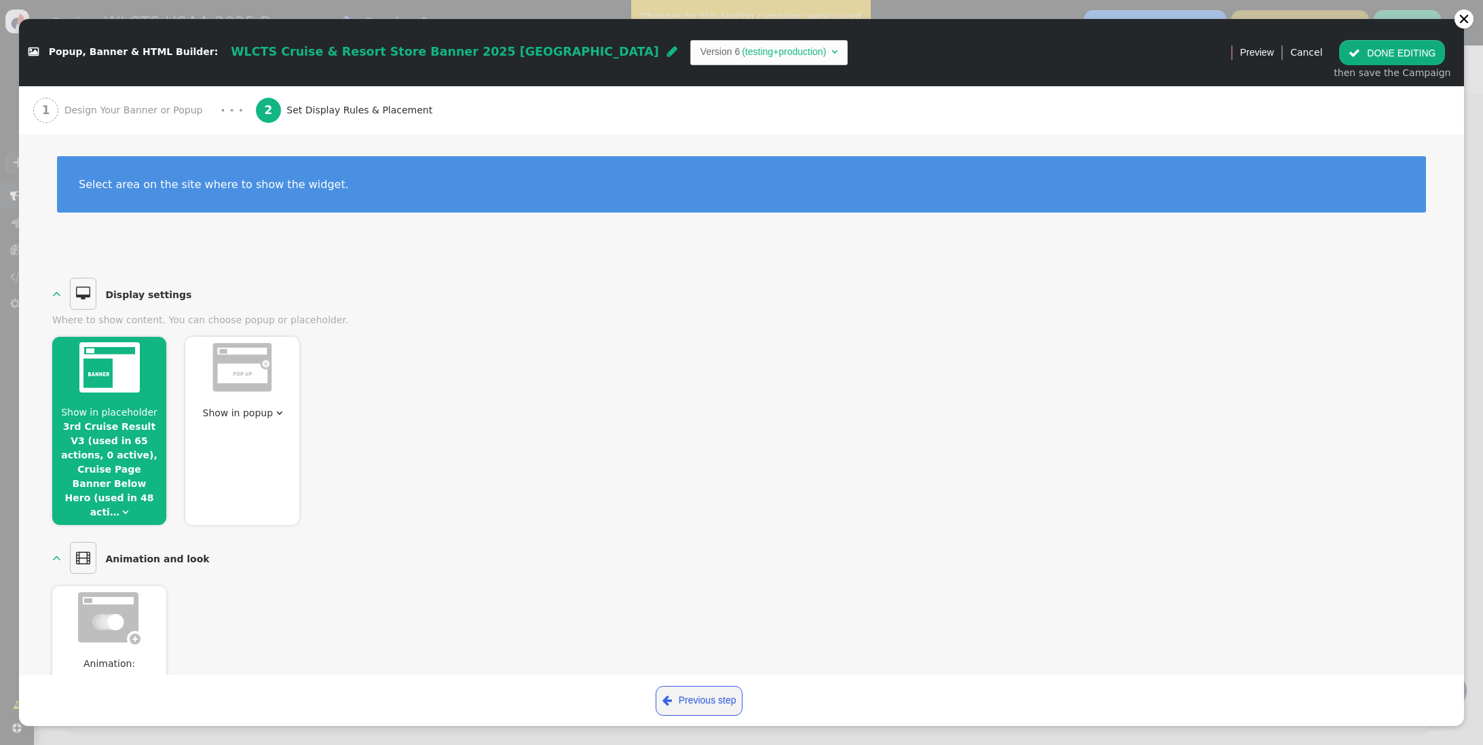
click at [98, 457] on link "3rd Cruise Result V3 (used in 65 actions, 0 active), Cruise Page Banner Below H…" at bounding box center [109, 469] width 96 height 96
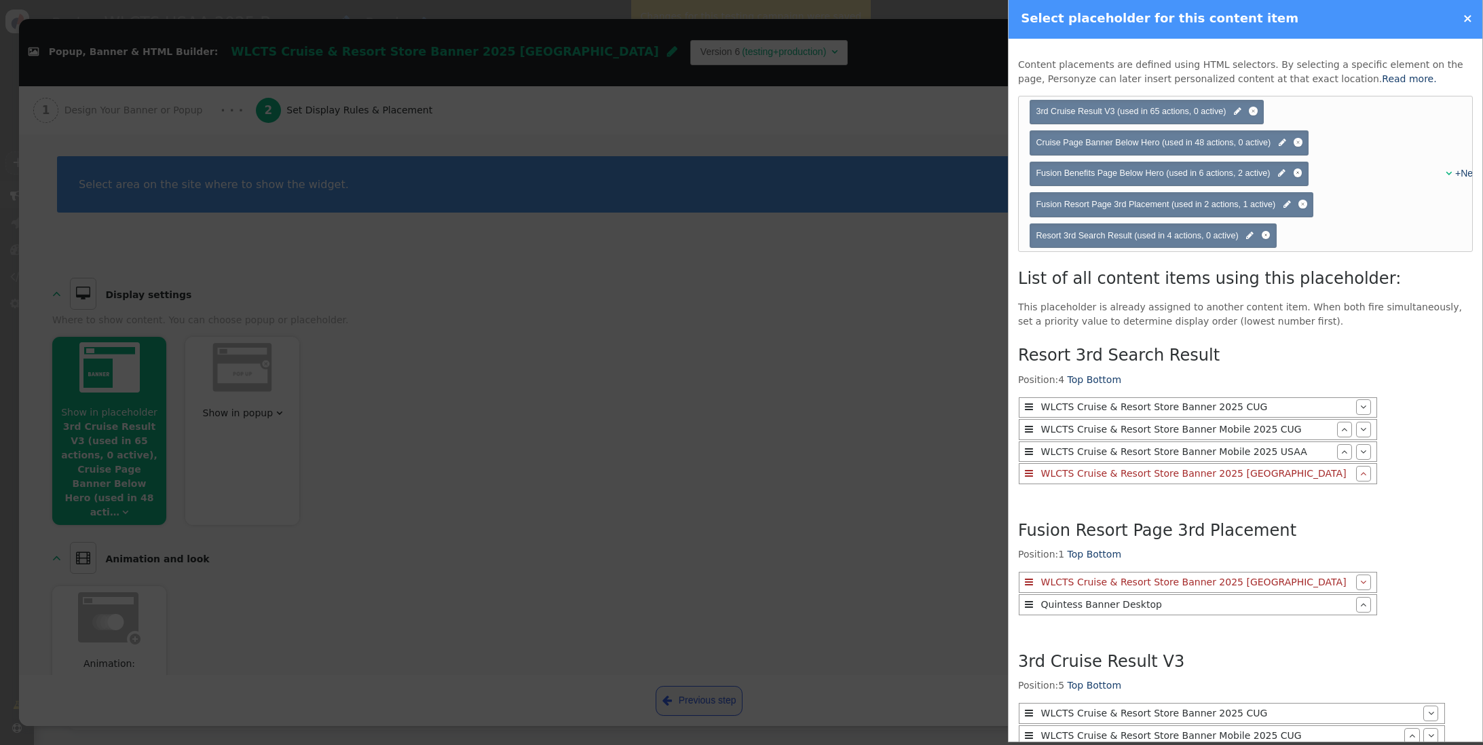
click at [1470, 18] on link "×" at bounding box center [1468, 18] width 10 height 14
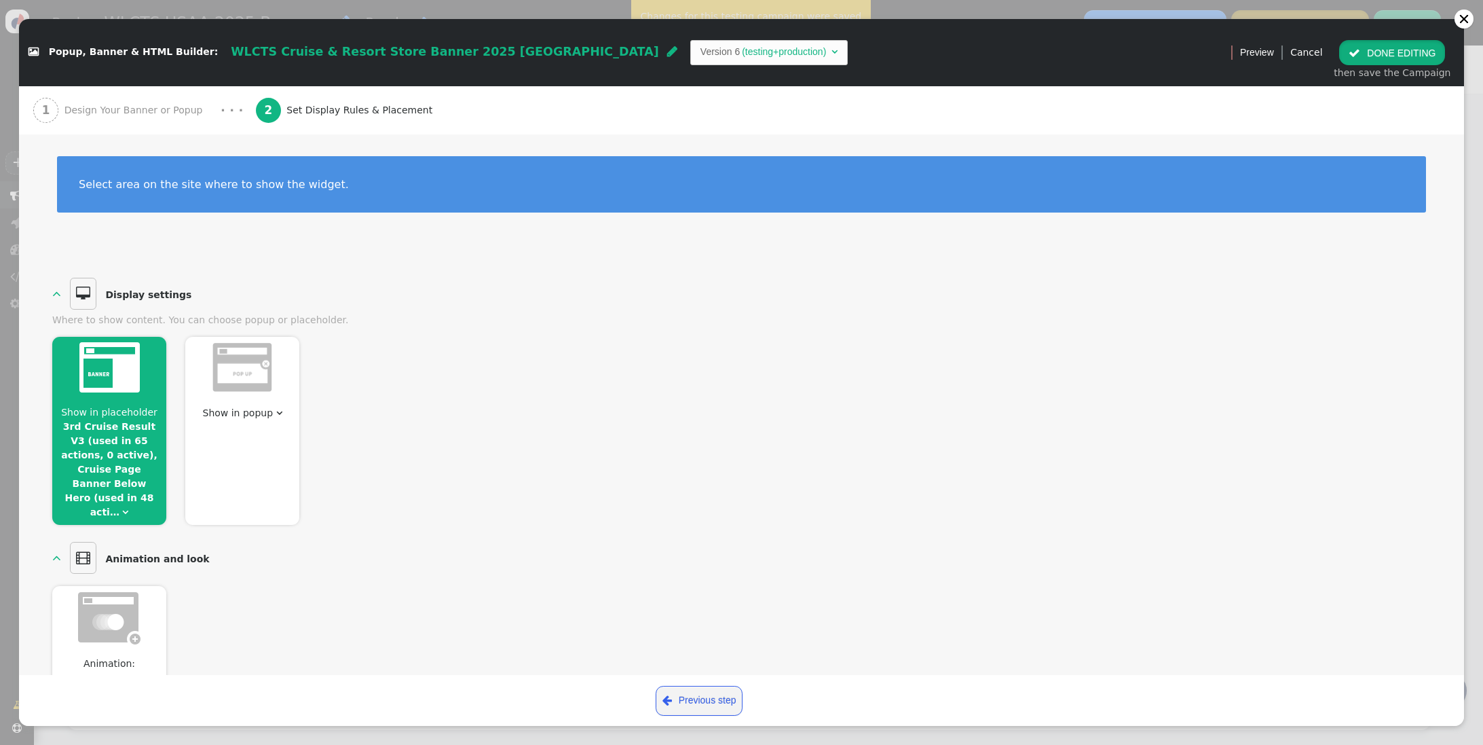
click at [1405, 56] on button " DONE EDITING" at bounding box center [1392, 52] width 106 height 24
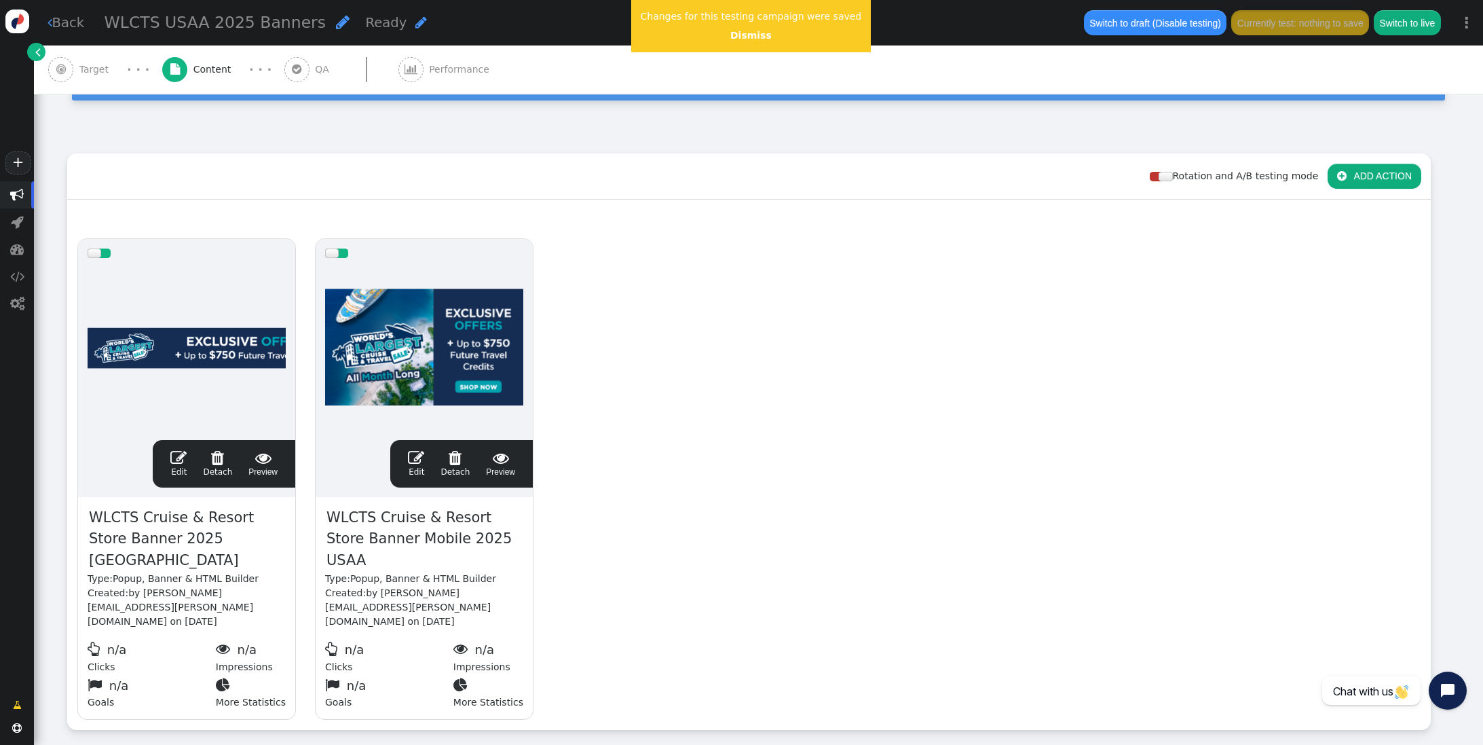
click at [105, 67] on span "Target" at bounding box center [96, 69] width 35 height 14
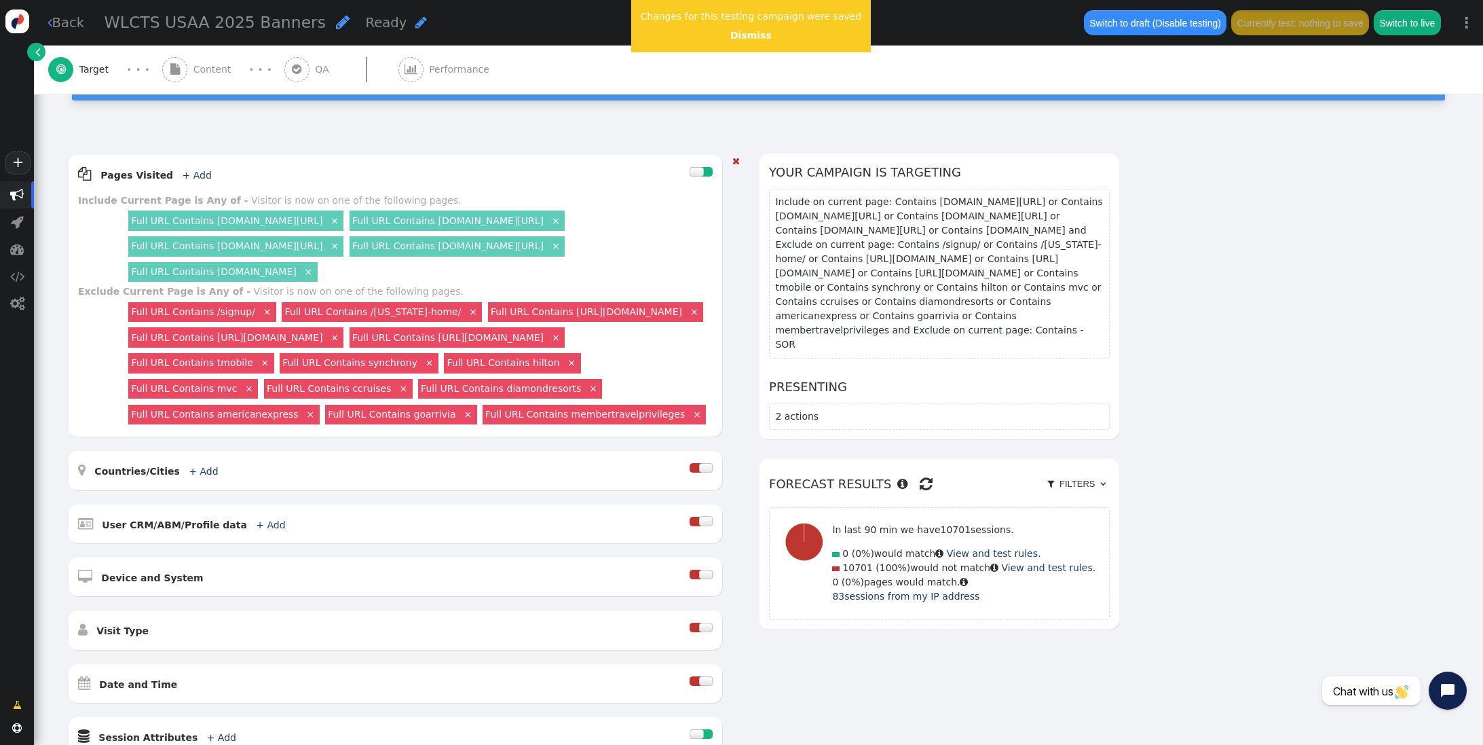
click at [691, 419] on link "×" at bounding box center [697, 413] width 12 height 12
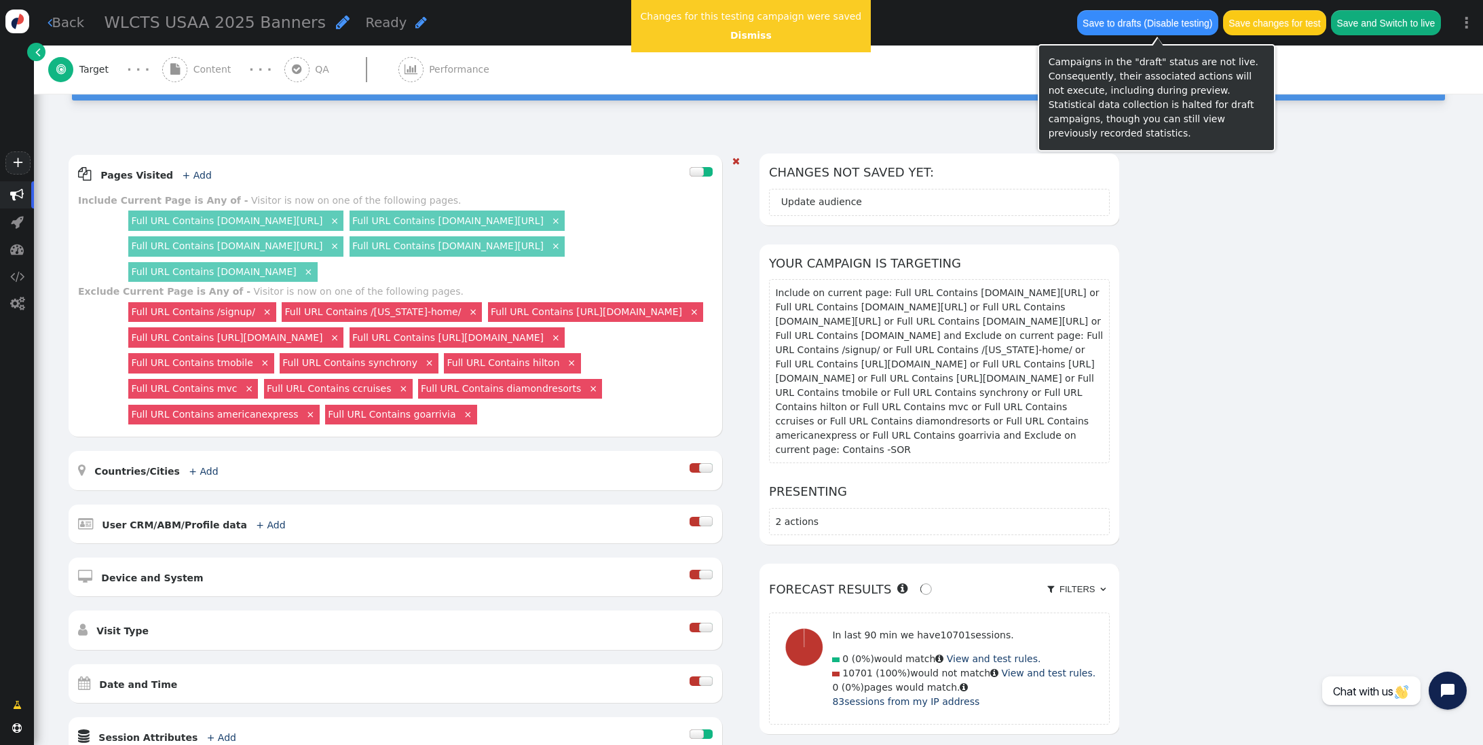
click at [1294, 16] on button "Save changes for test" at bounding box center [1274, 22] width 103 height 24
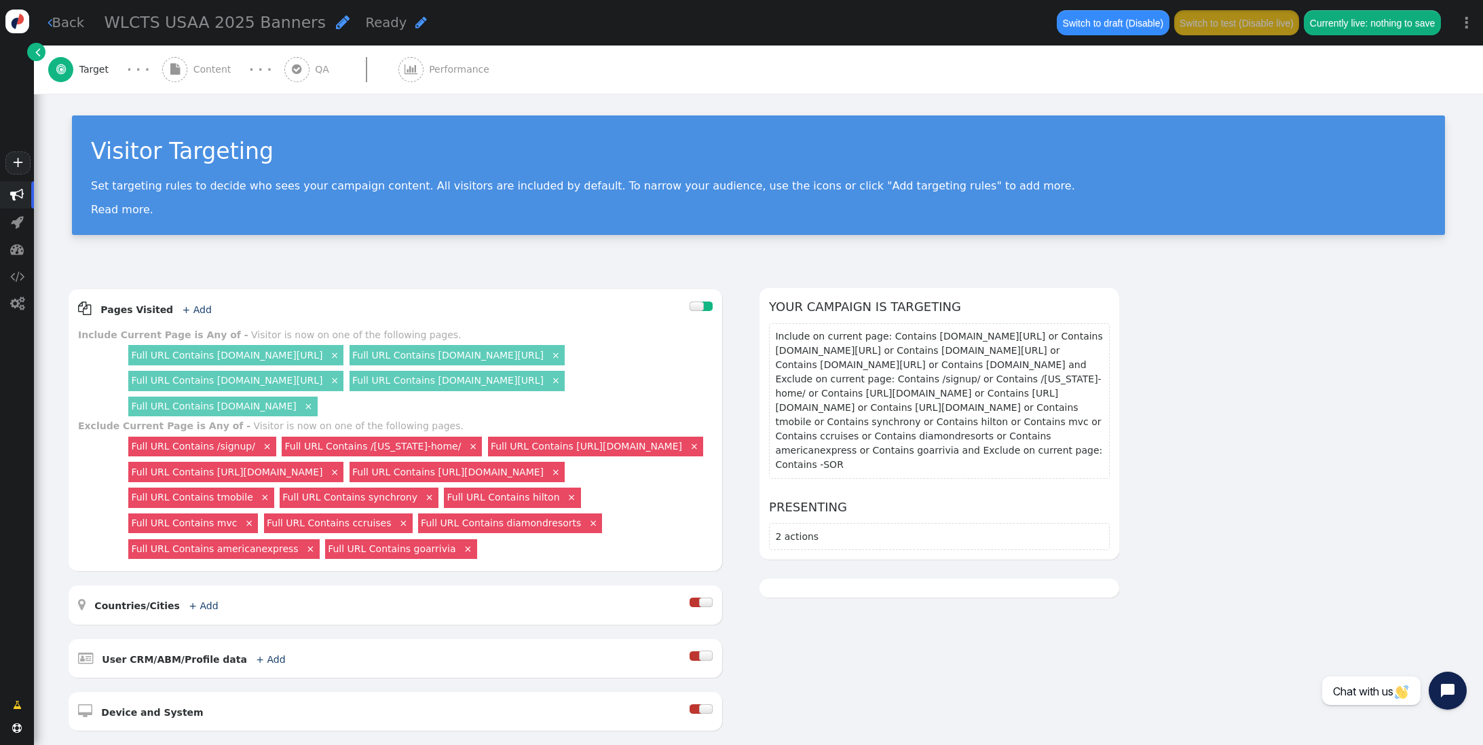
click at [208, 71] on span "Content" at bounding box center [214, 69] width 43 height 14
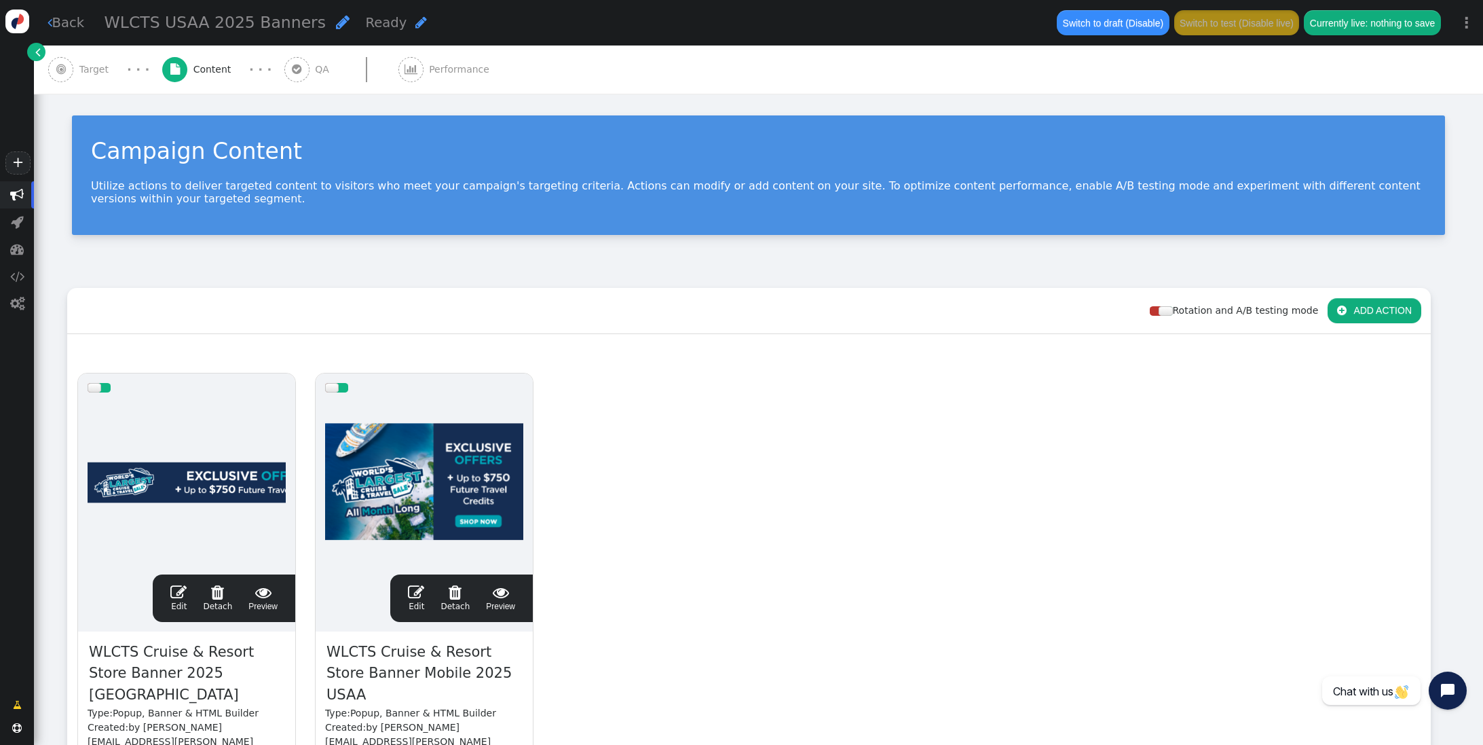
click at [181, 594] on span "" at bounding box center [178, 592] width 16 height 16
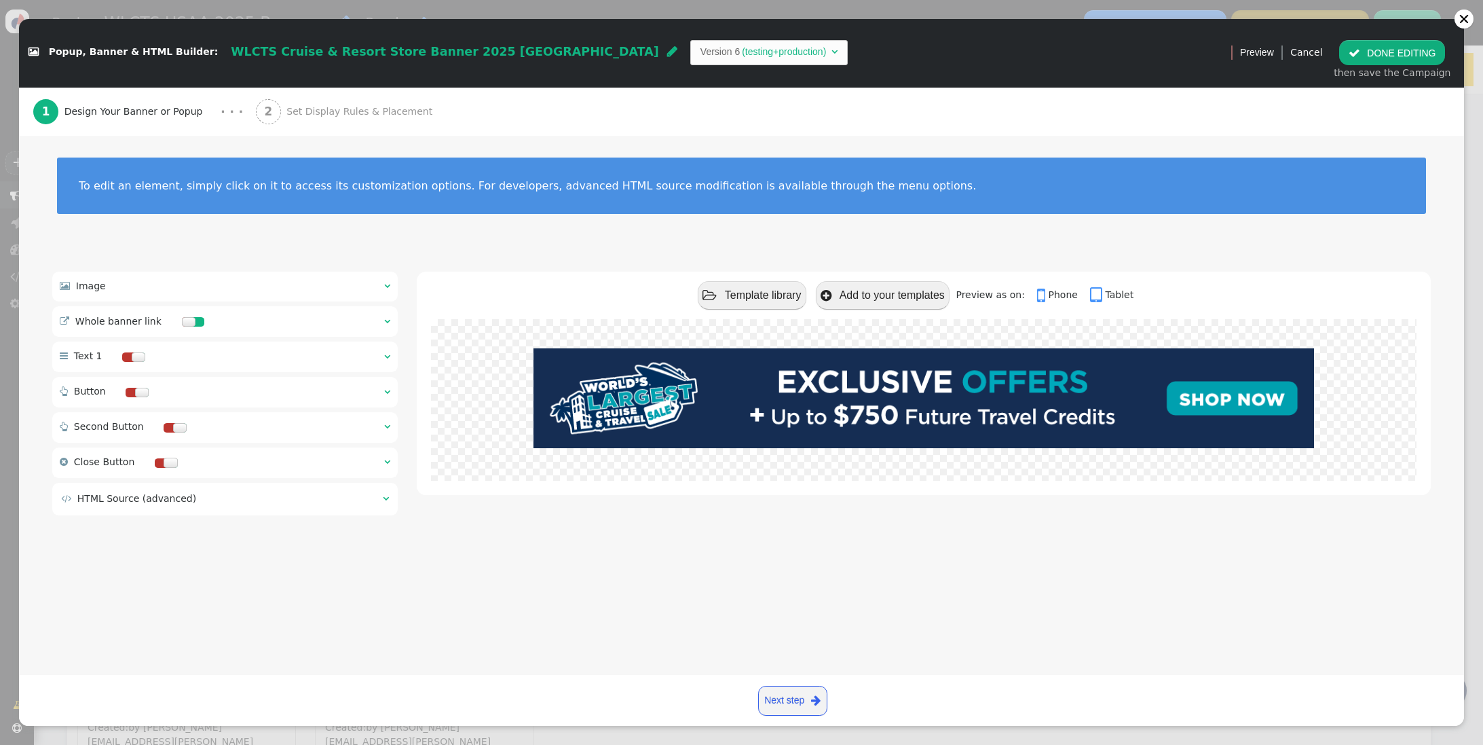
click at [386, 283] on span "" at bounding box center [387, 286] width 6 height 10
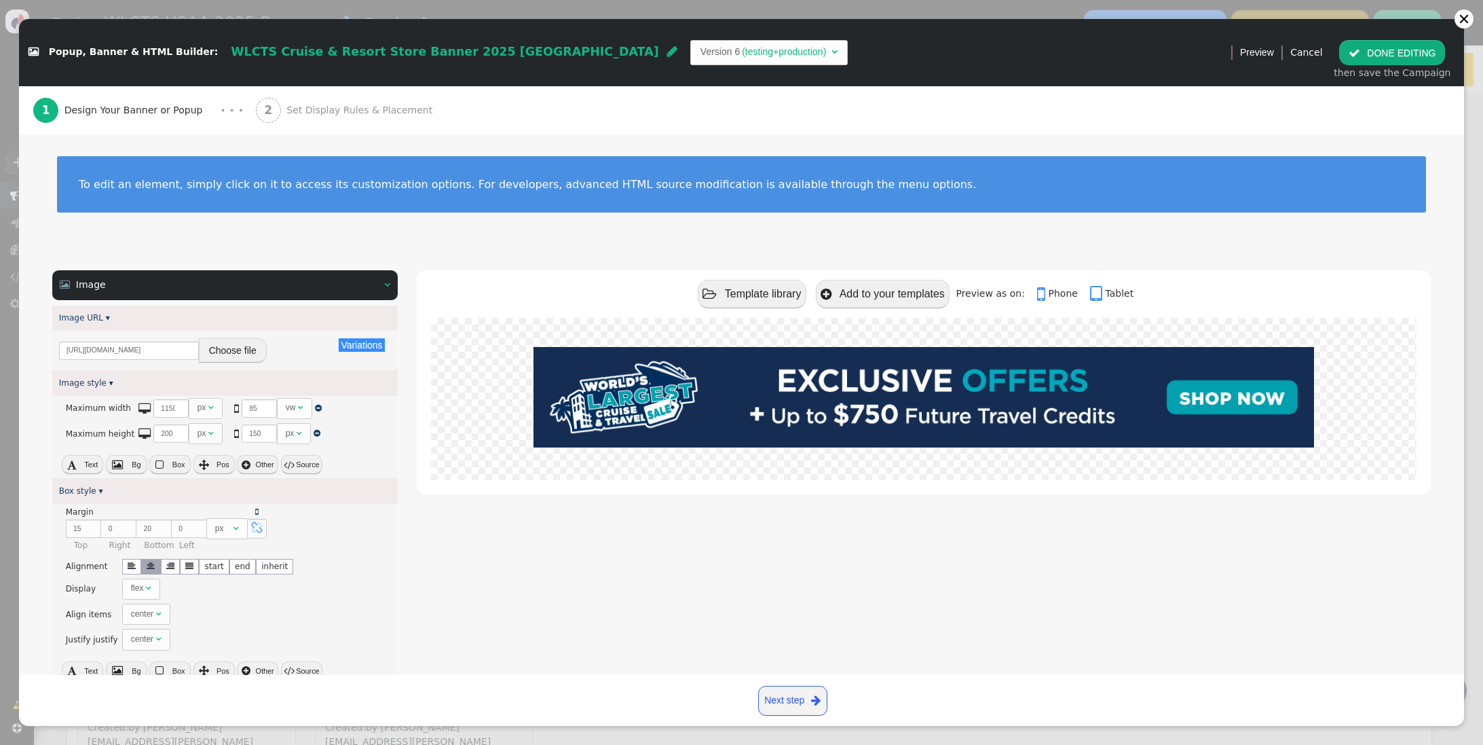
click at [297, 464] on button " Source" at bounding box center [301, 464] width 41 height 19
click at [238, 426] on textarea "max-width: sel(1150px, 85vw); max-height: sel(200px, 150px);" at bounding box center [224, 421] width 345 height 50
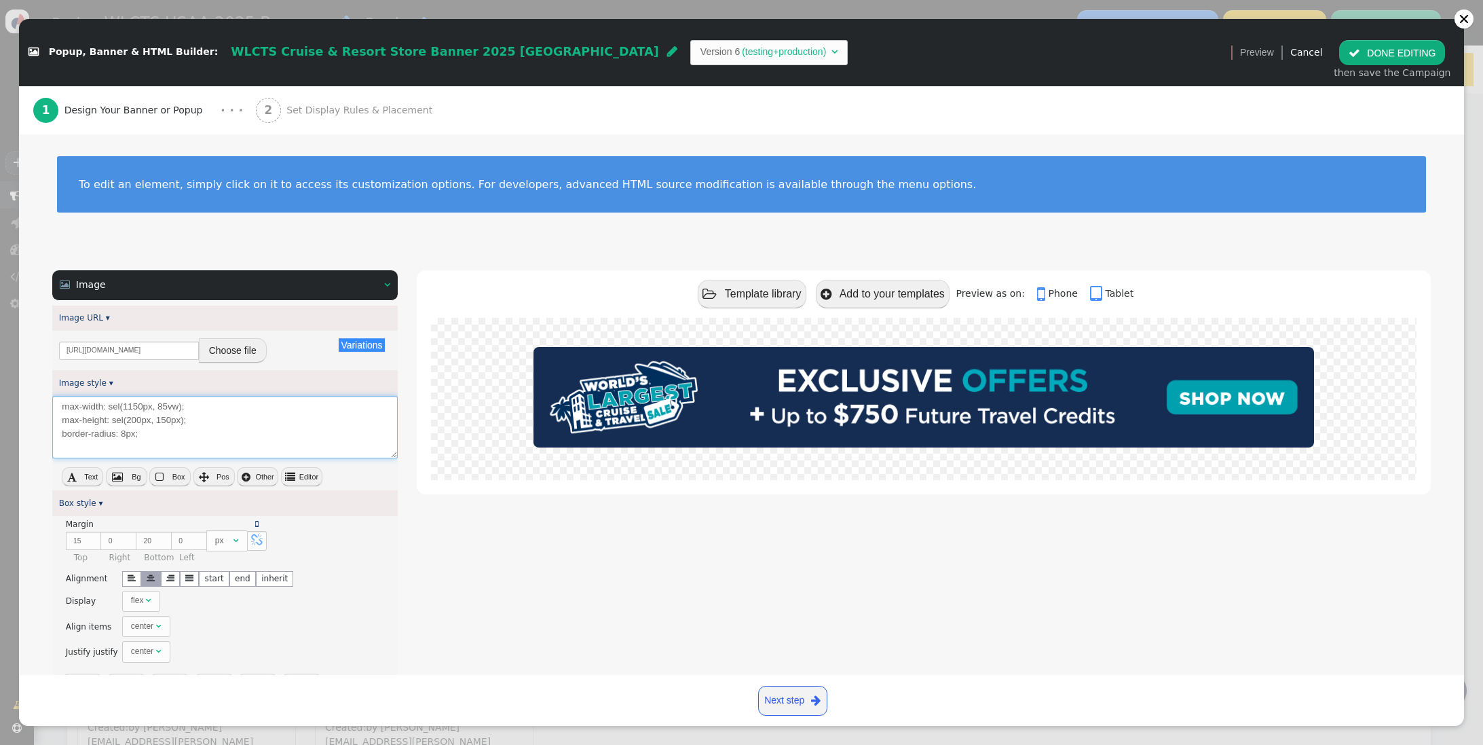
type textarea "max-width: sel(1150px, 85vw); max-height: sel(200px, 150px); border-radius: 8px;"
click at [295, 479] on button " Editor" at bounding box center [301, 476] width 41 height 19
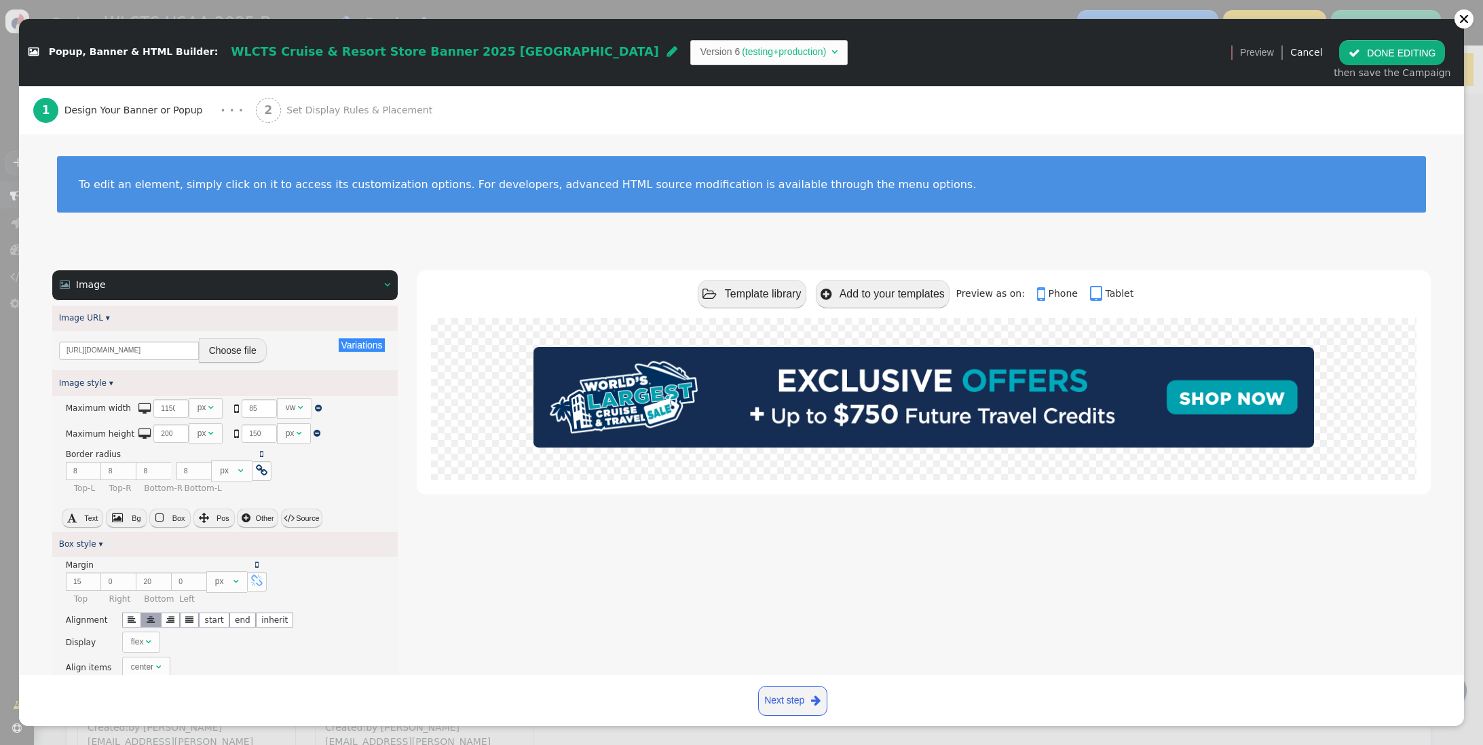
click at [1385, 46] on button " DONE EDITING" at bounding box center [1392, 52] width 106 height 24
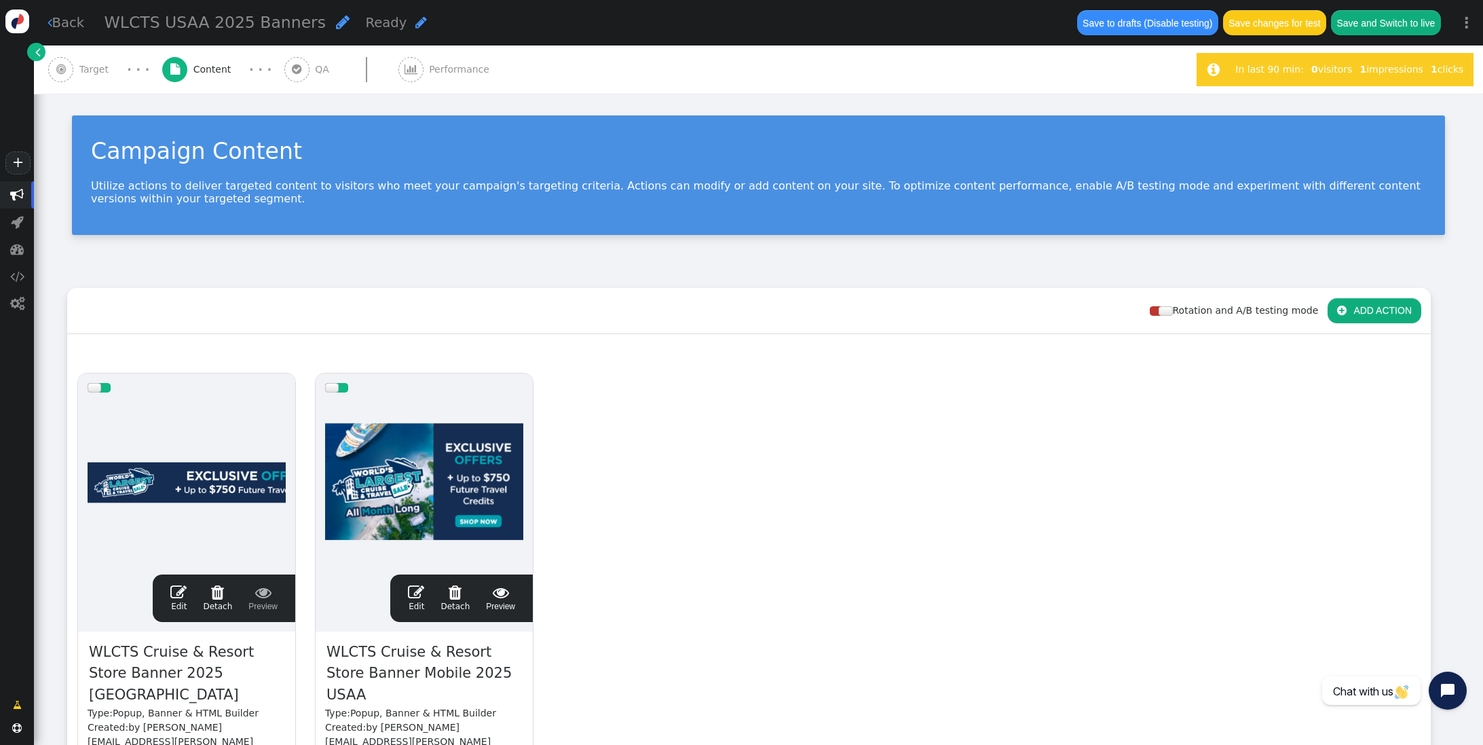
click at [422, 590] on span "" at bounding box center [416, 592] width 16 height 16
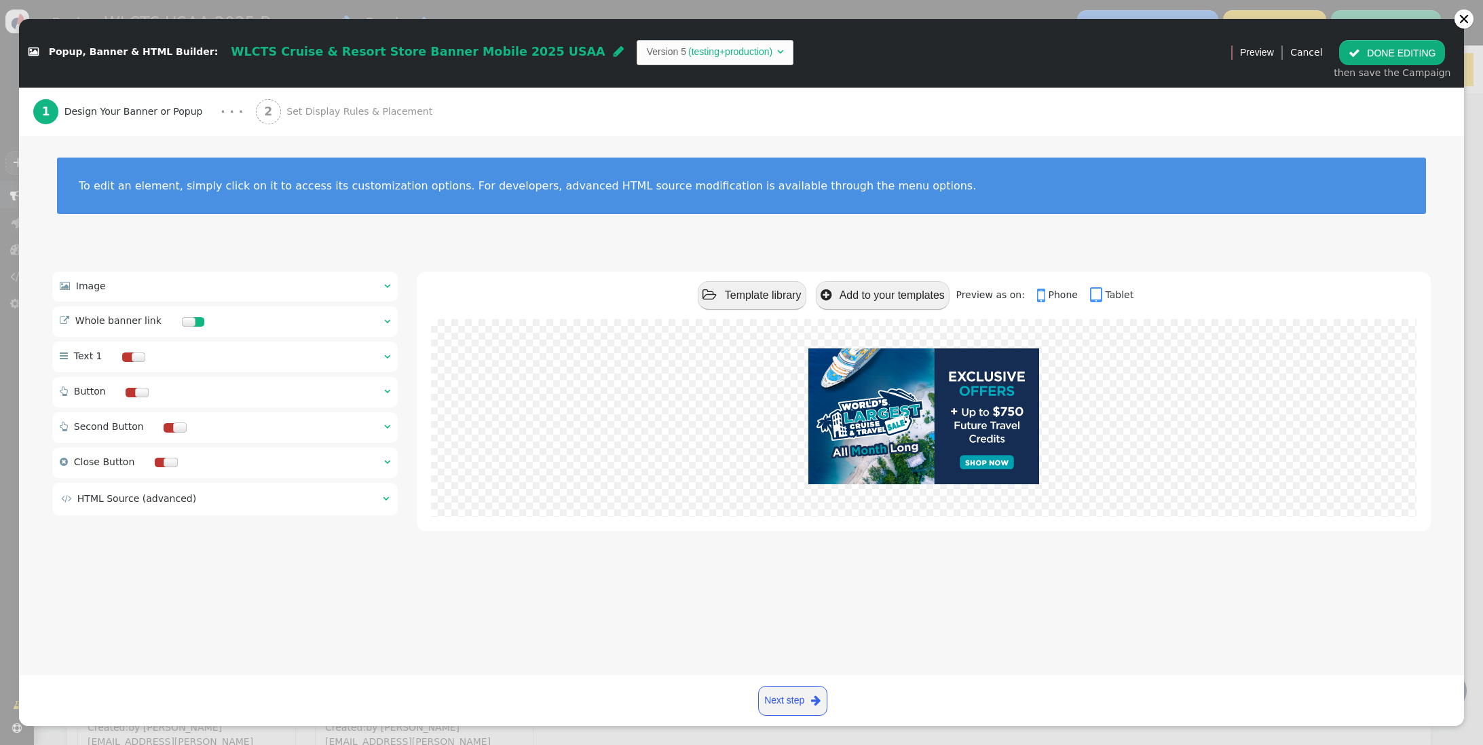
click at [384, 285] on span "" at bounding box center [387, 286] width 6 height 10
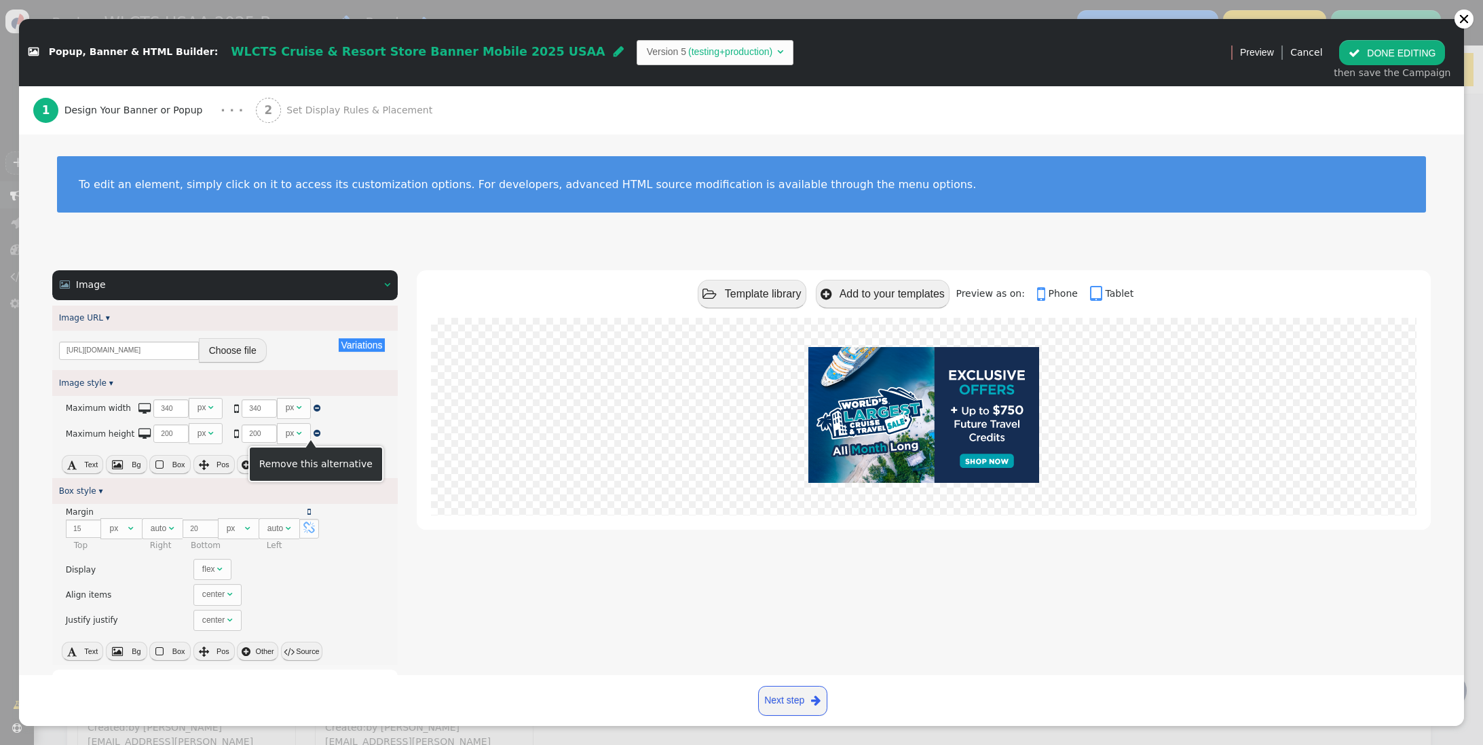
click at [310, 472] on div "Remove this alternative" at bounding box center [315, 464] width 135 height 36
click at [297, 465] on button " Source" at bounding box center [301, 464] width 41 height 19
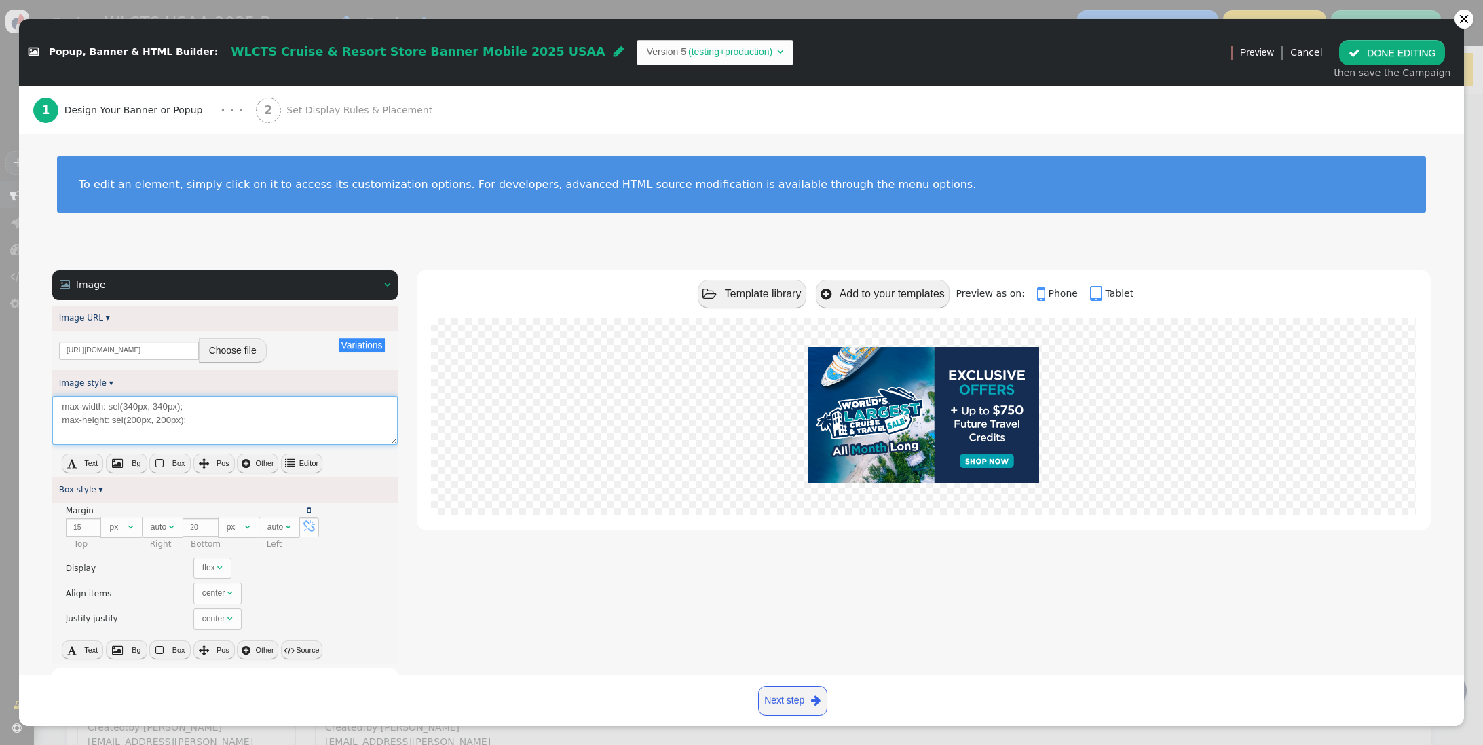
click at [221, 424] on textarea "max-width: sel(340px, 340px); max-height: sel(200px, 200px);" at bounding box center [224, 421] width 345 height 50
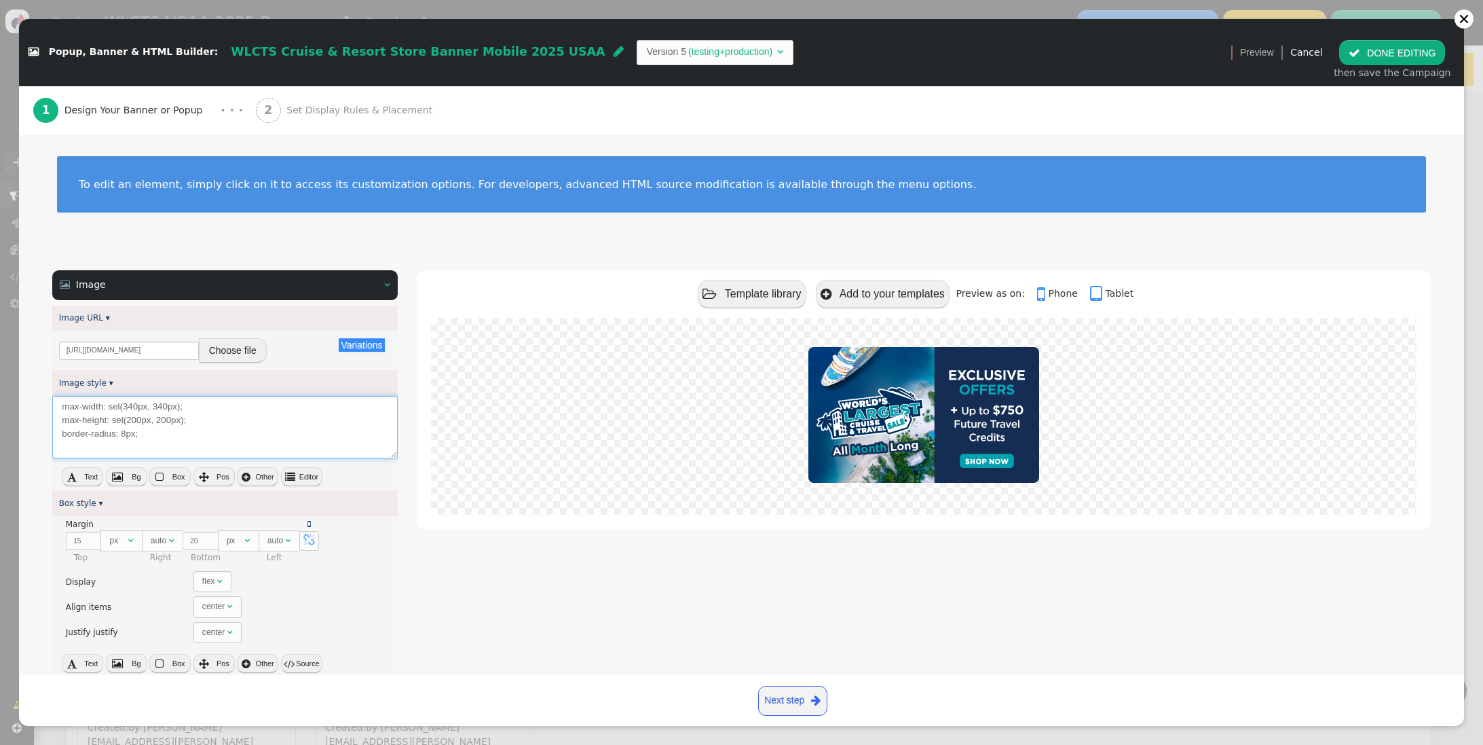
type textarea "max-width: sel(340px, 340px); max-height: sel(200px, 200px); border-radius: 8px;"
click at [296, 484] on button " Editor" at bounding box center [301, 476] width 41 height 19
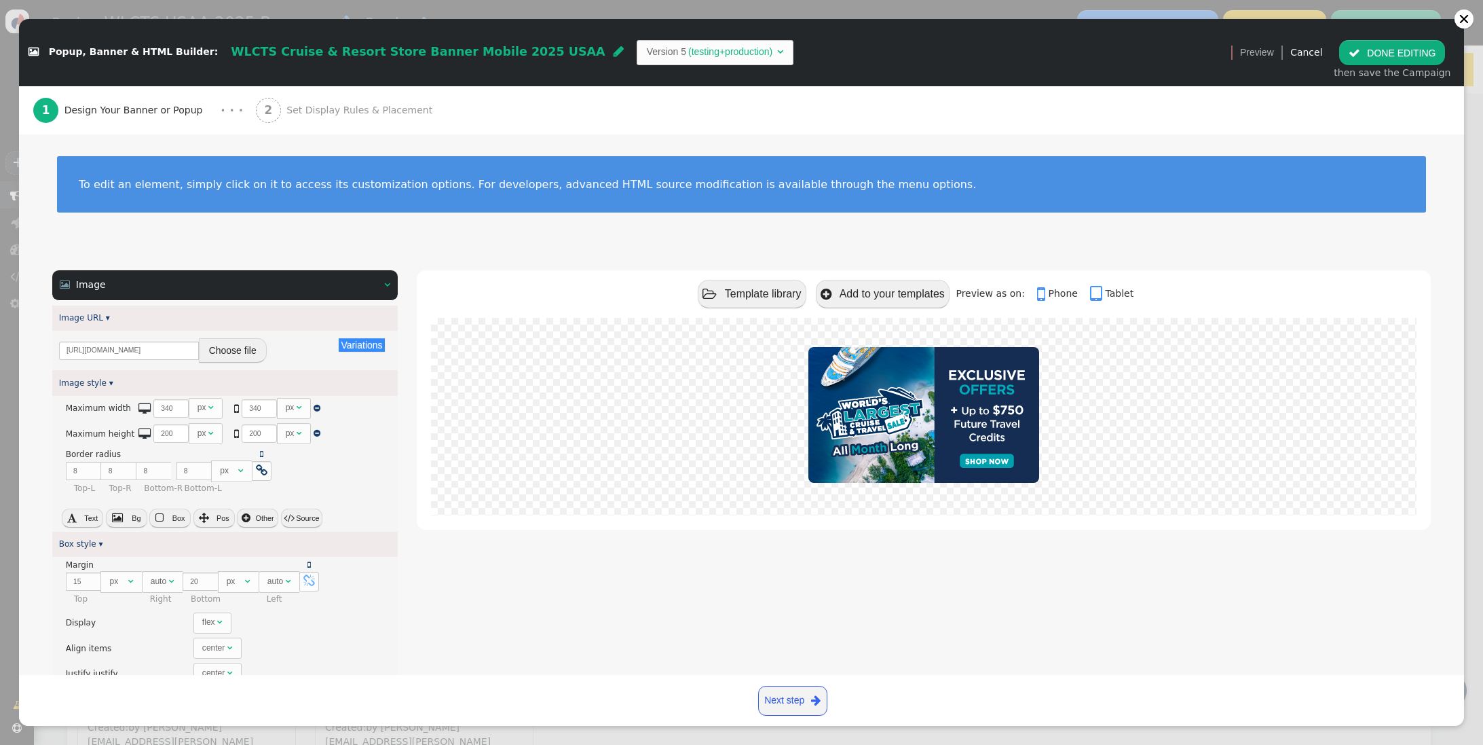
click at [1384, 52] on button " DONE EDITING" at bounding box center [1392, 52] width 106 height 24
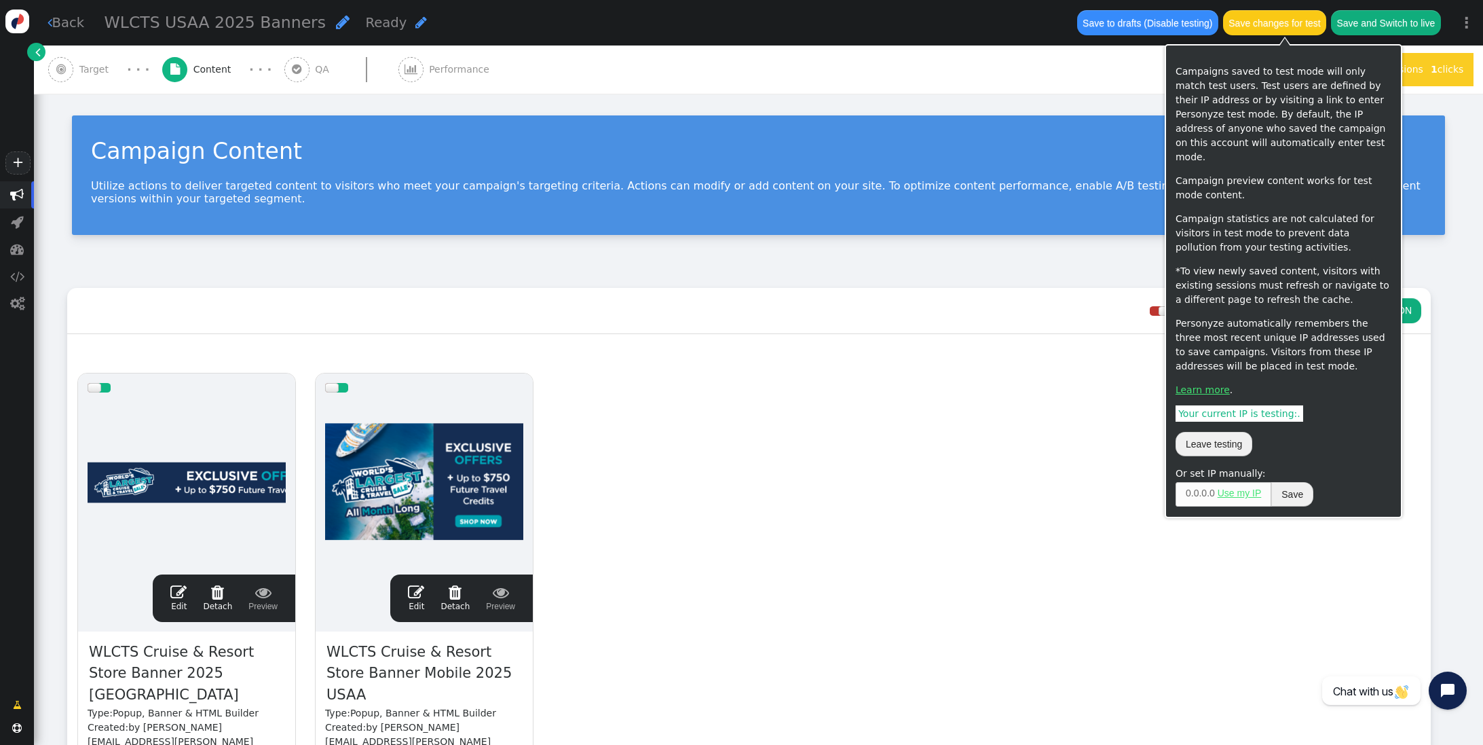
click at [1306, 29] on button "Save changes for test" at bounding box center [1274, 22] width 103 height 24
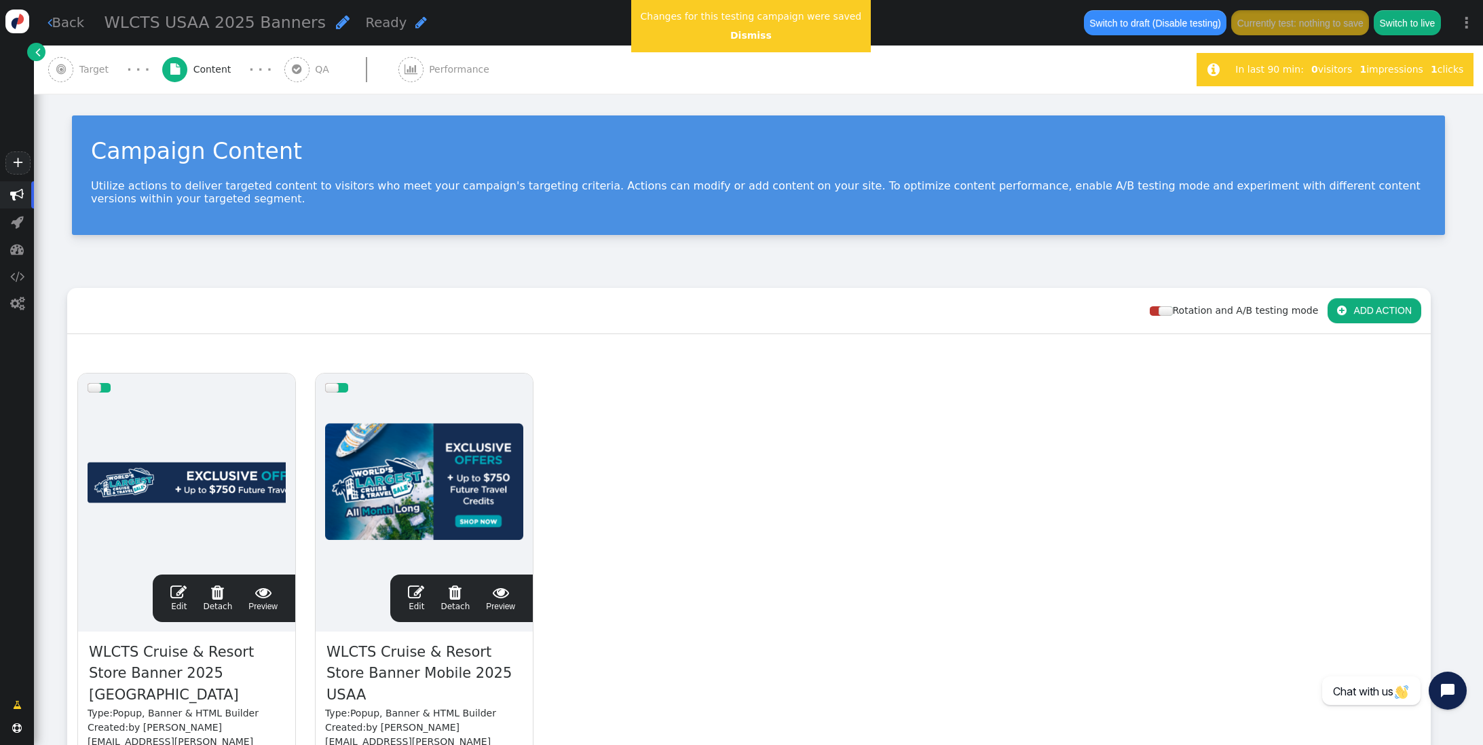
click at [183, 591] on span "" at bounding box center [178, 592] width 16 height 16
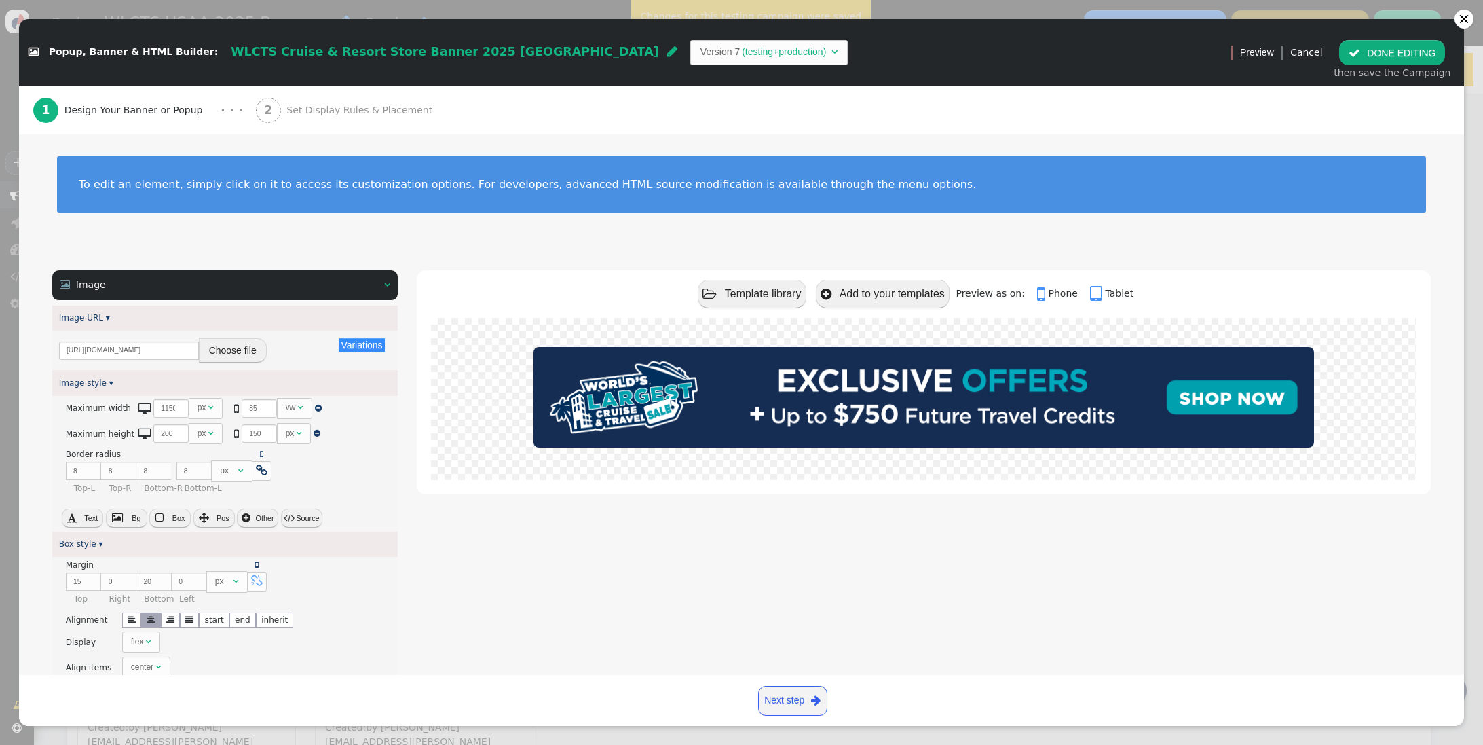
click at [303, 103] on span "Set Display Rules & Placement" at bounding box center [361, 110] width 151 height 14
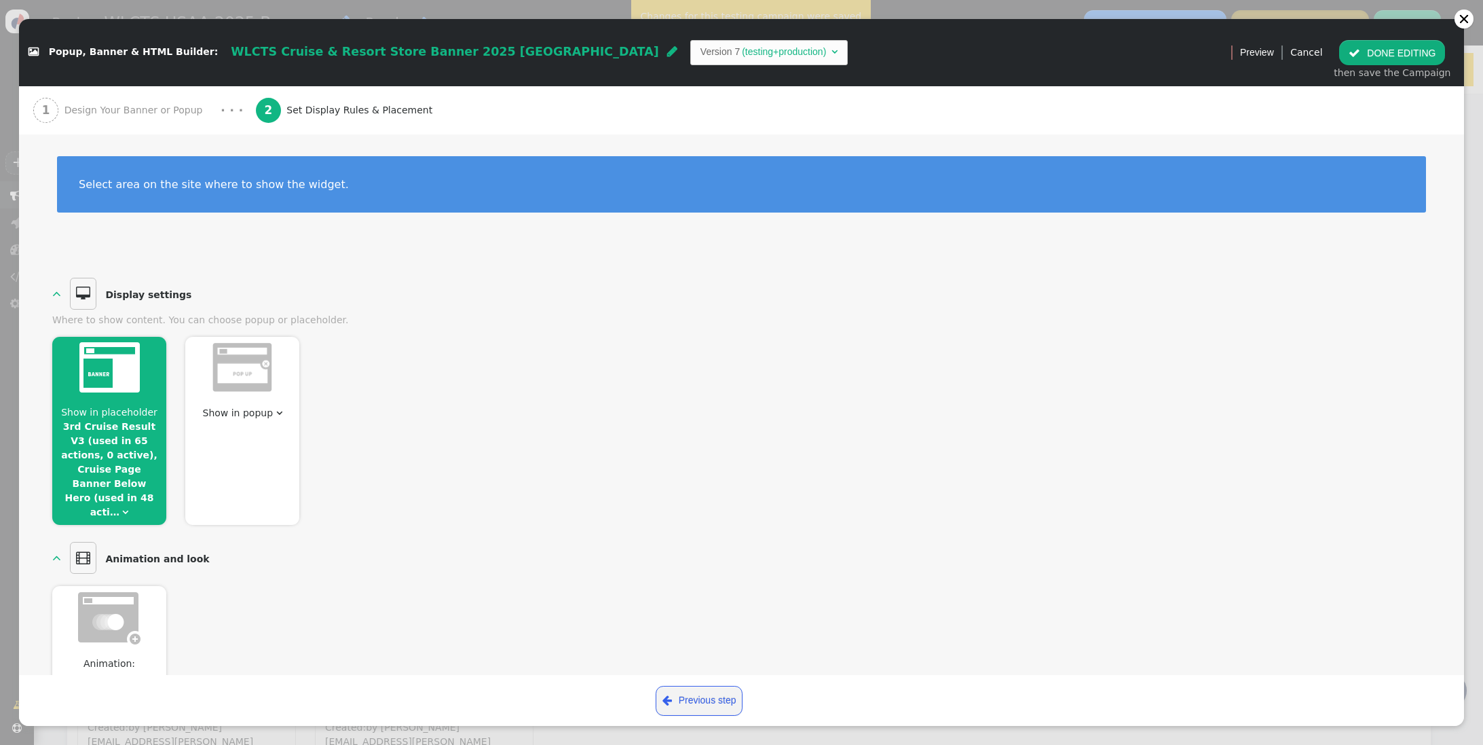
click at [119, 437] on link "3rd Cruise Result V3 (used in 65 actions, 0 active), Cruise Page Banner Below H…" at bounding box center [109, 469] width 96 height 96
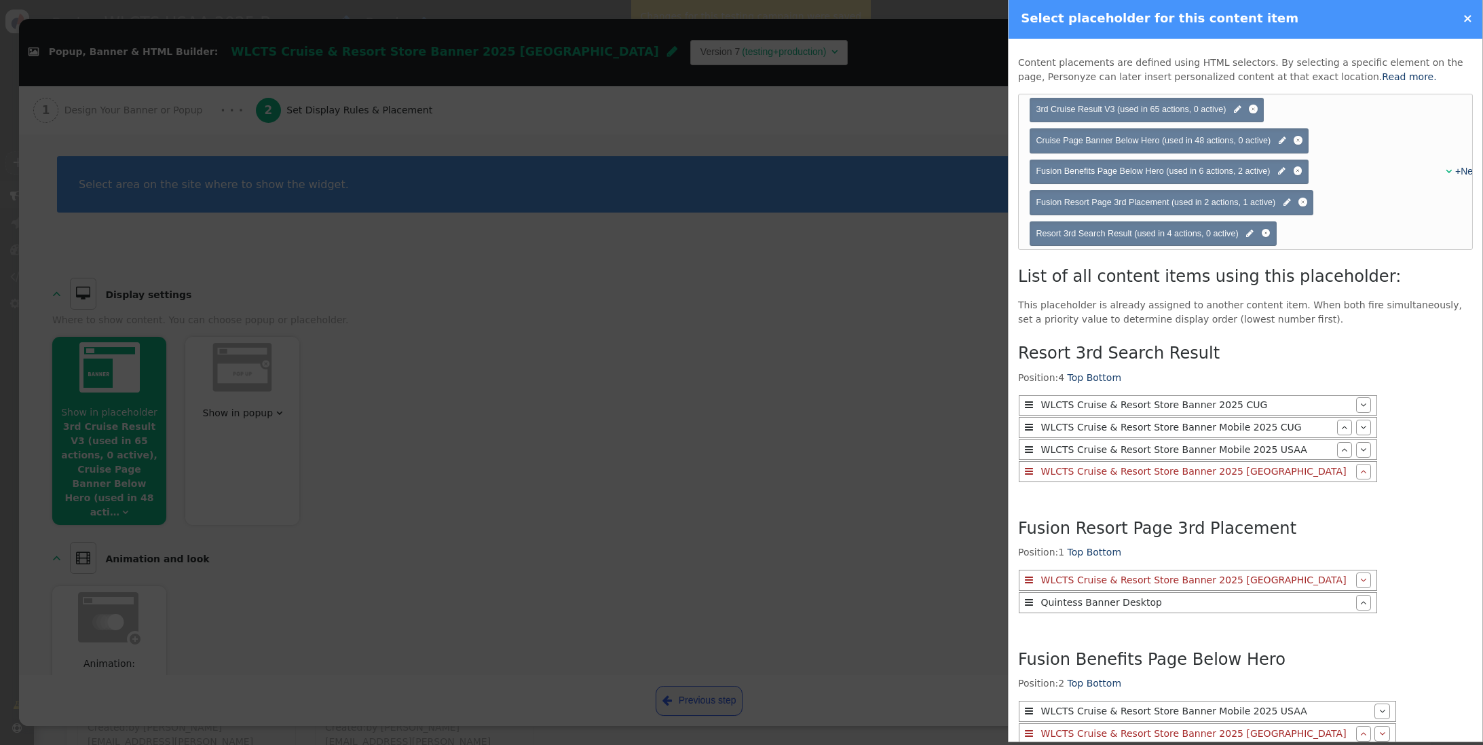
scroll to position [0, 0]
click at [1304, 205] on div at bounding box center [1302, 204] width 9 height 9
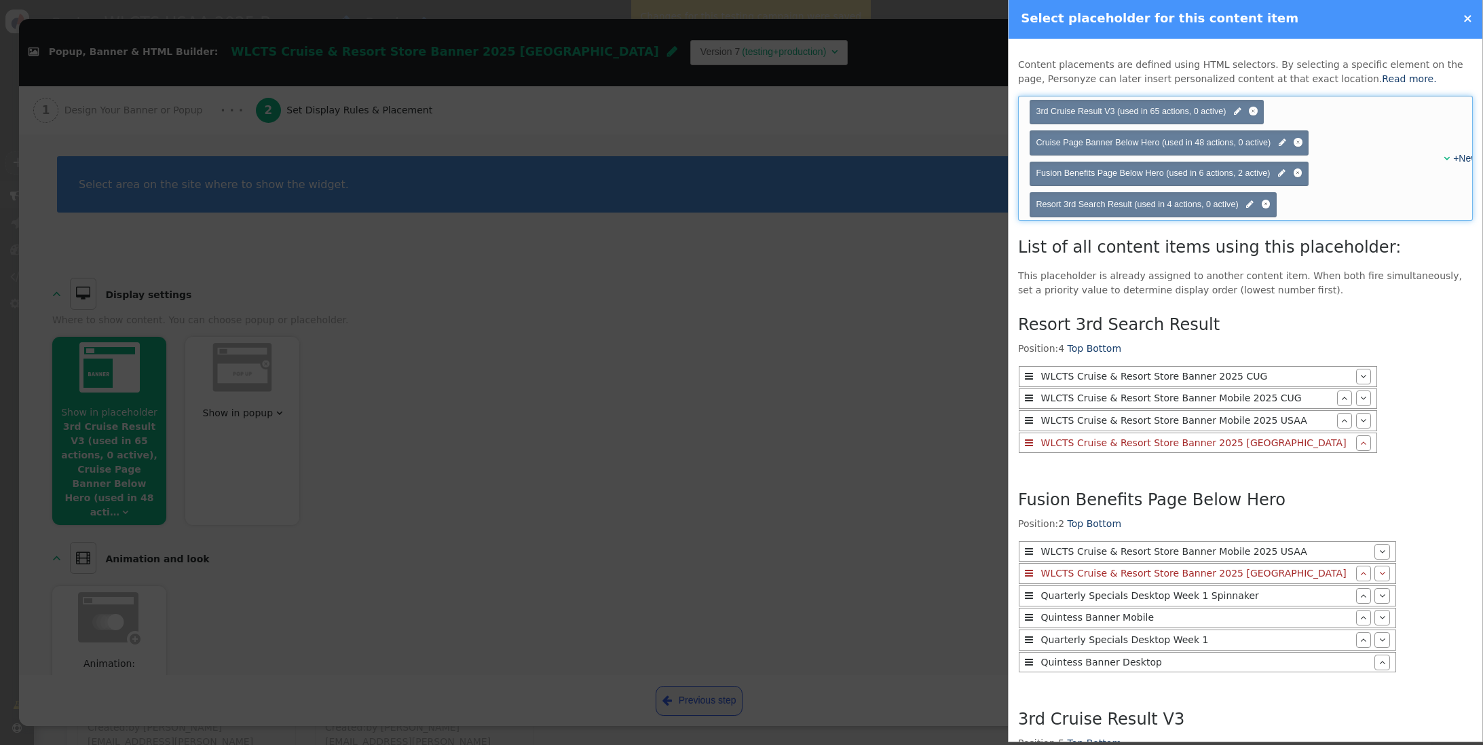
click at [1442, 157] on div "" at bounding box center [1441, 158] width 10 height 14
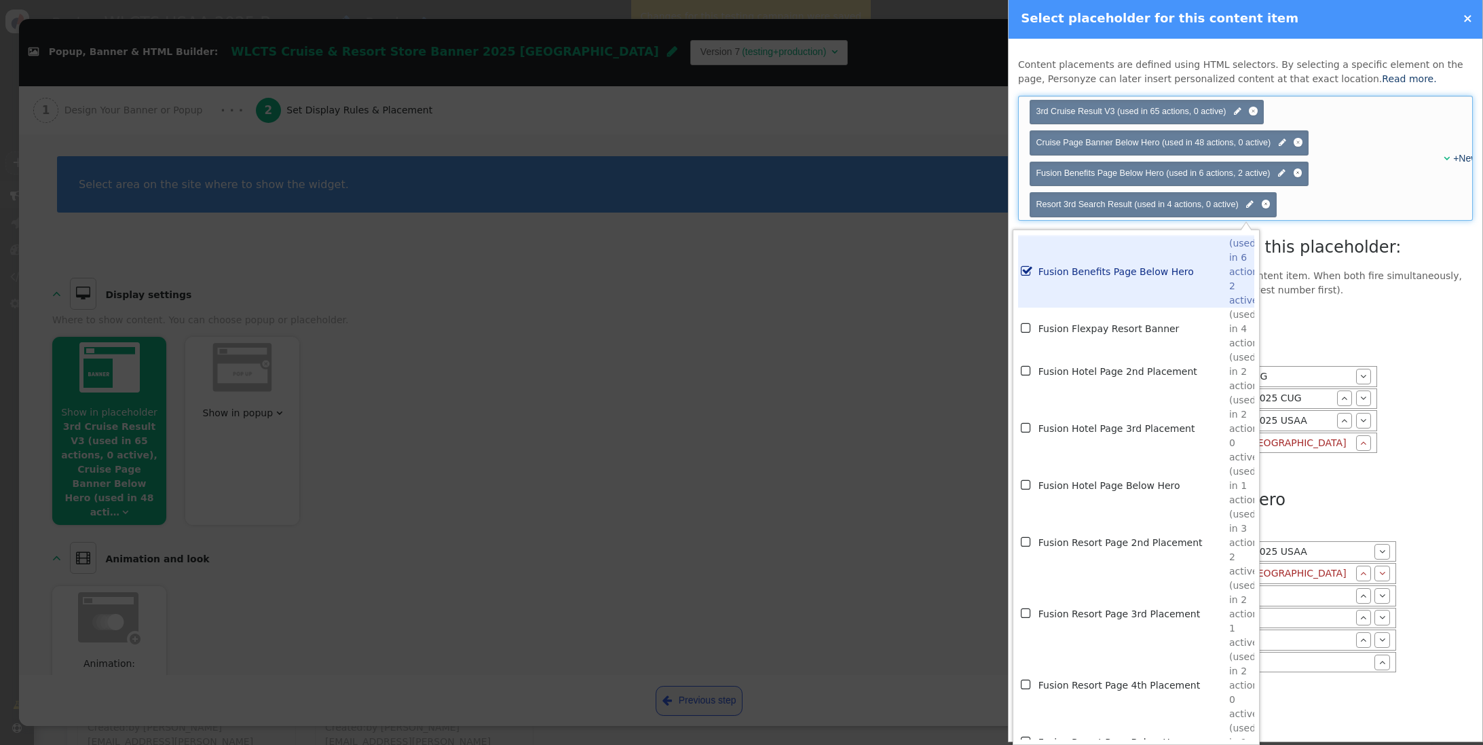
scroll to position [3095, 0]
click at [1132, 536] on td "Fusion Resort Page 2nd Placement" at bounding box center [1133, 541] width 191 height 71
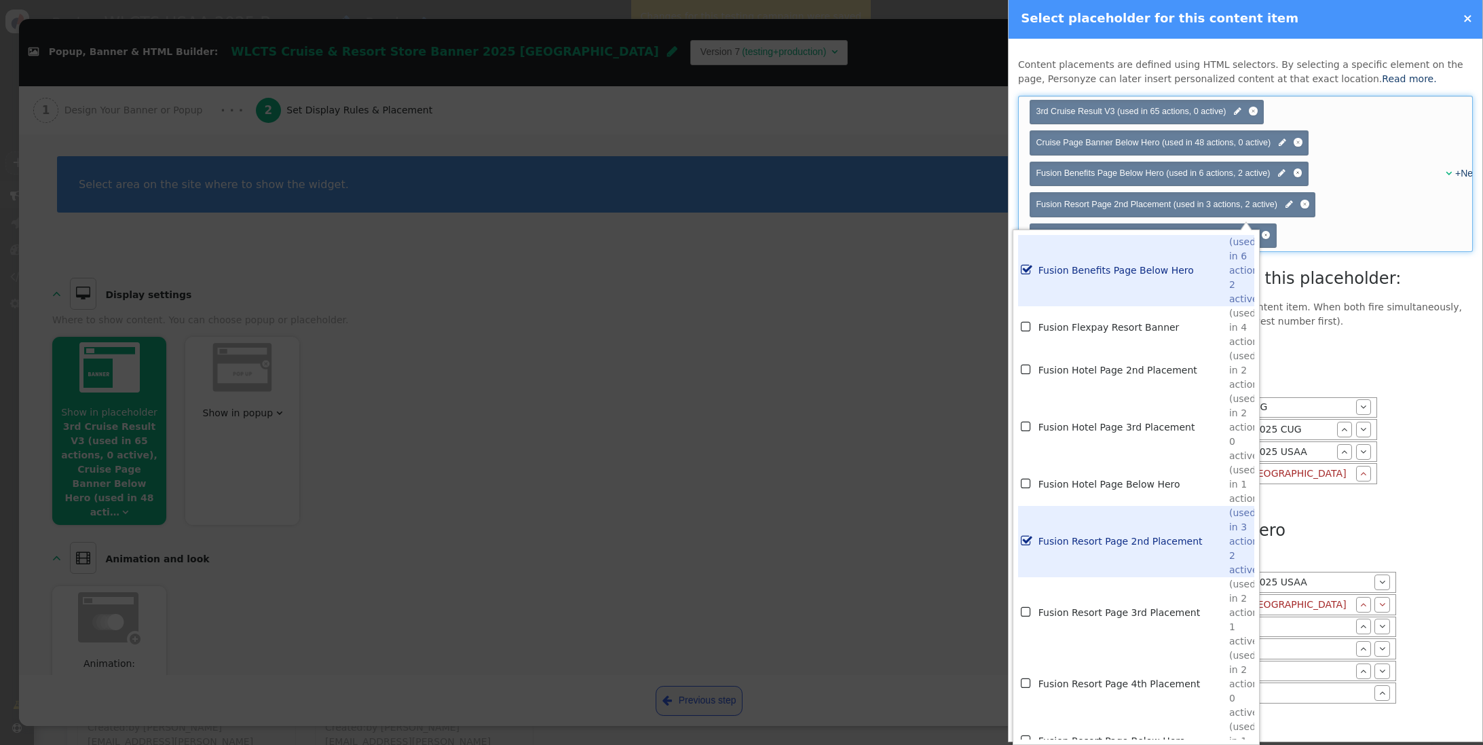
click at [1366, 310] on p "This placeholder is already assigned to another content item. When both fire si…" at bounding box center [1245, 314] width 455 height 29
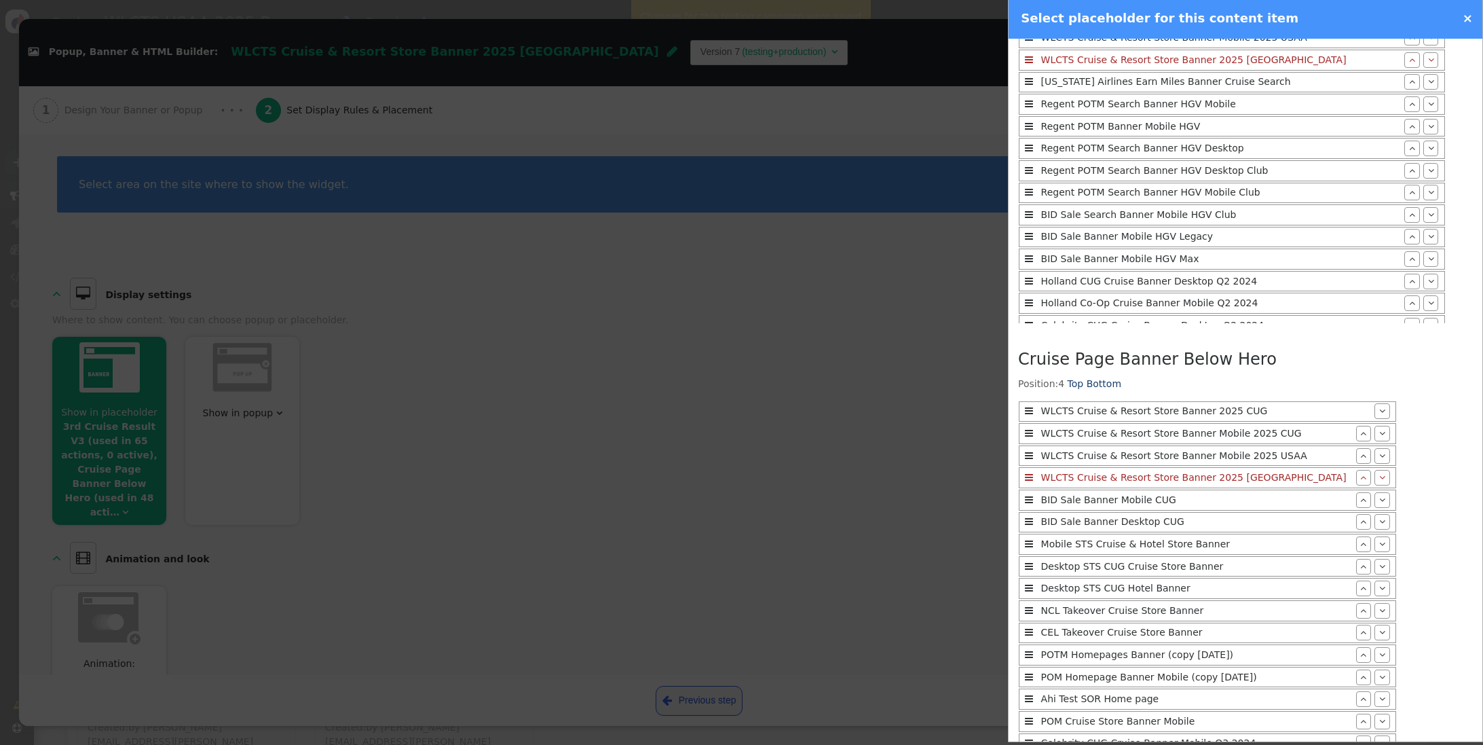
scroll to position [1134, 0]
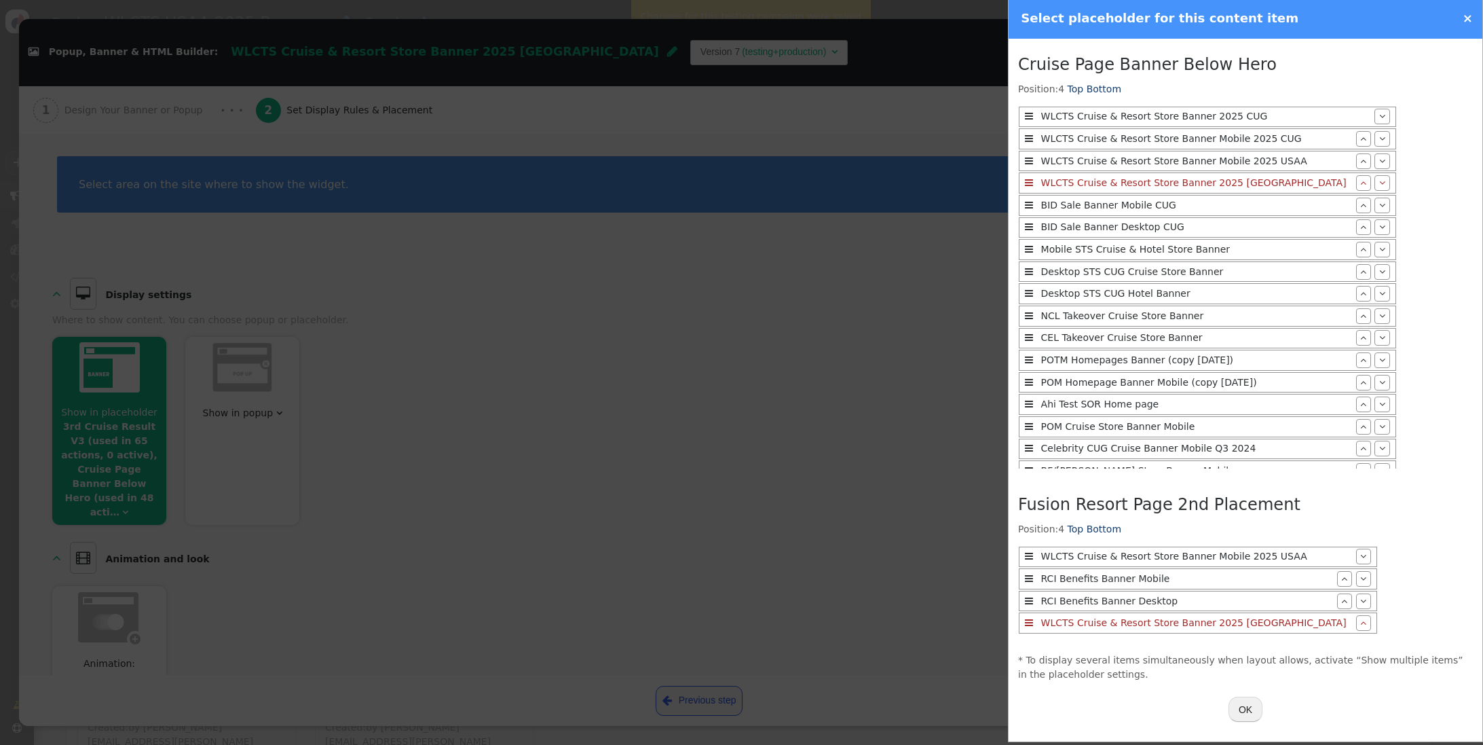
click at [1248, 704] on button "OK" at bounding box center [1246, 708] width 34 height 24
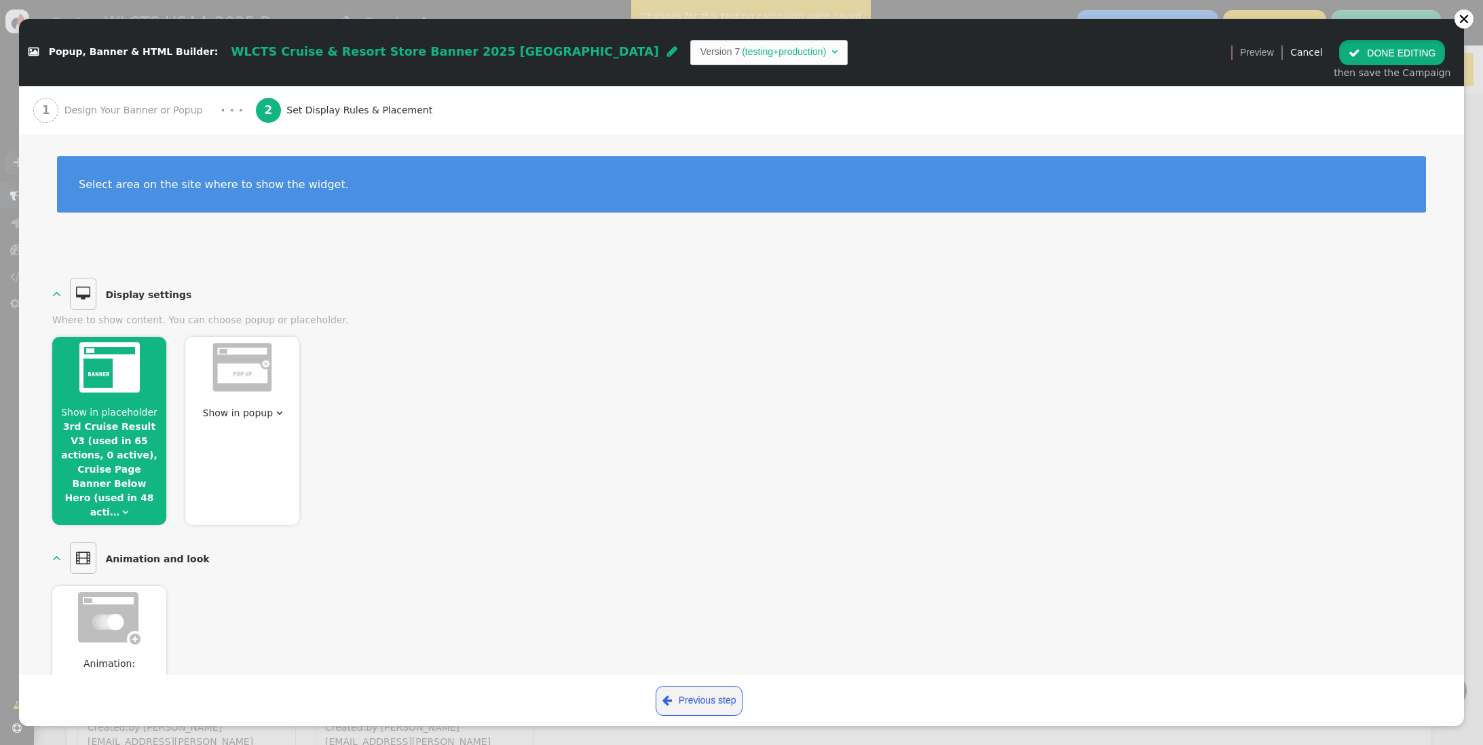
click at [1429, 48] on button " DONE EDITING" at bounding box center [1392, 52] width 106 height 24
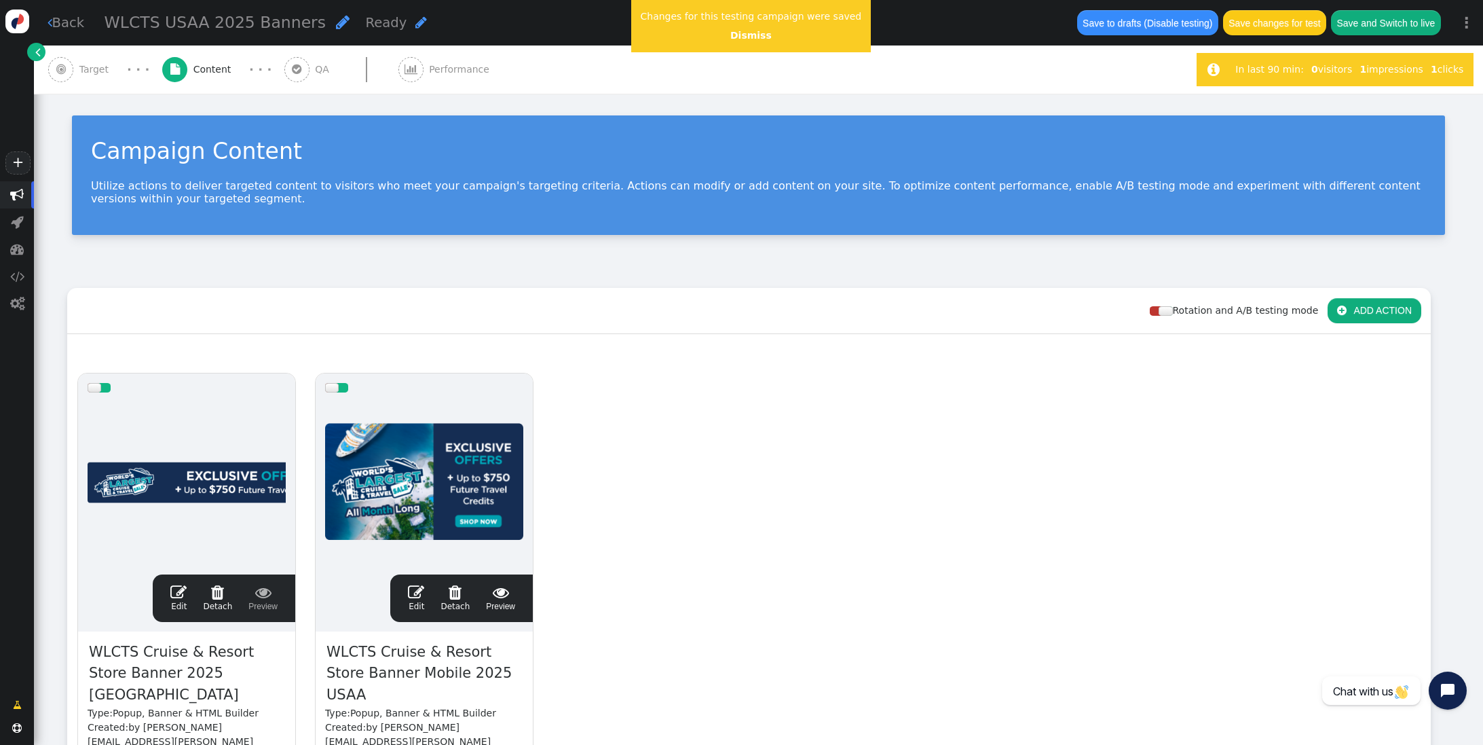
click at [438, 428] on div at bounding box center [424, 483] width 198 height 163
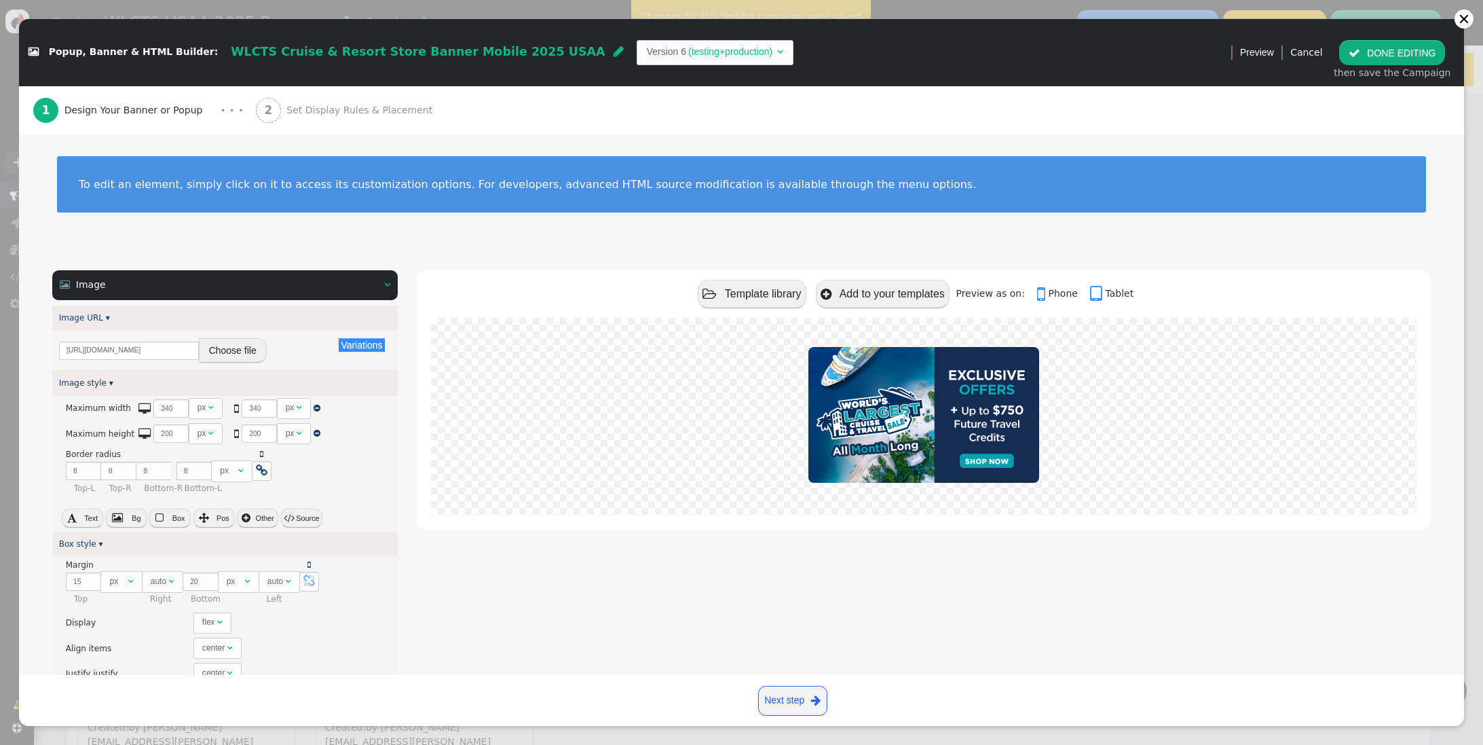
click at [262, 98] on div "2 Set Display Rules & Placement" at bounding box center [347, 110] width 183 height 48
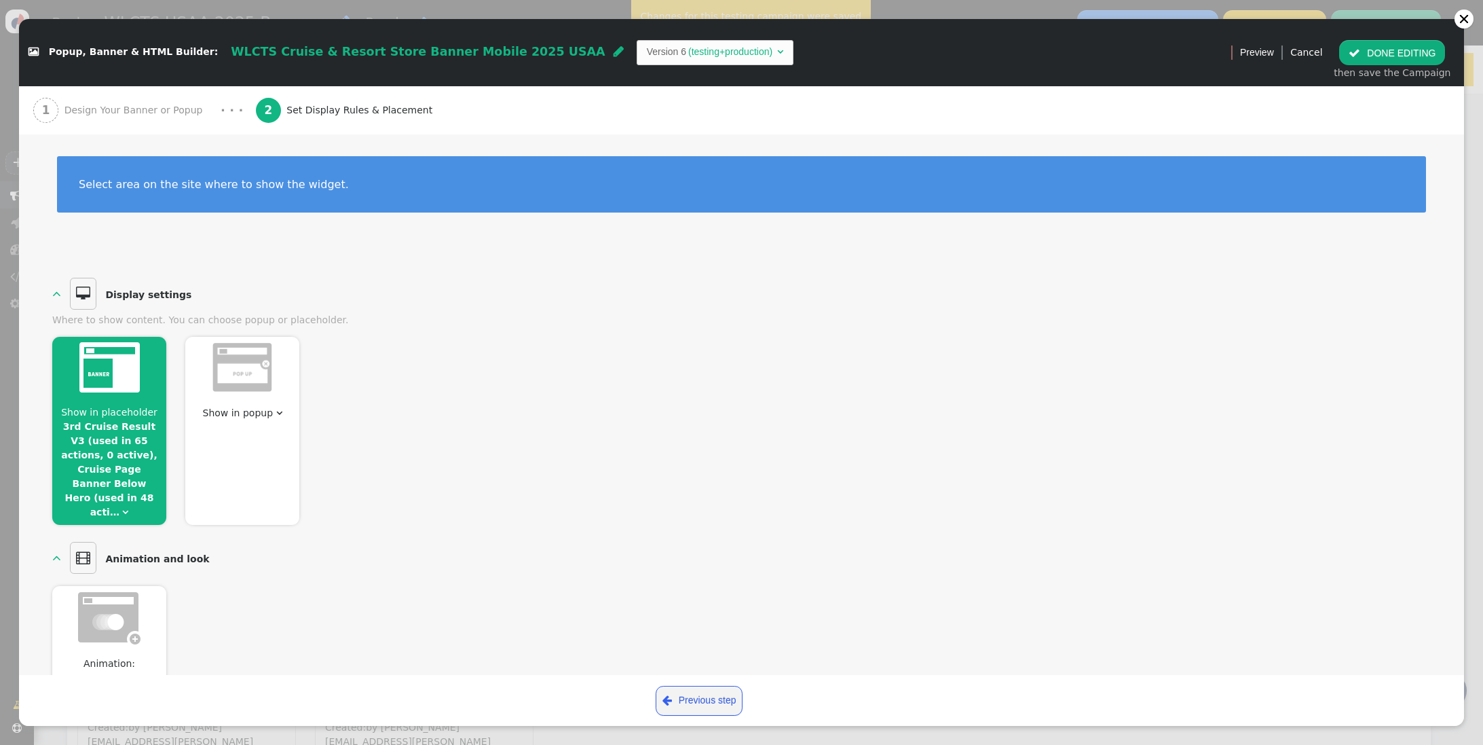
click at [102, 459] on link "3rd Cruise Result V3 (used in 65 actions, 0 active), Cruise Page Banner Below H…" at bounding box center [109, 469] width 96 height 96
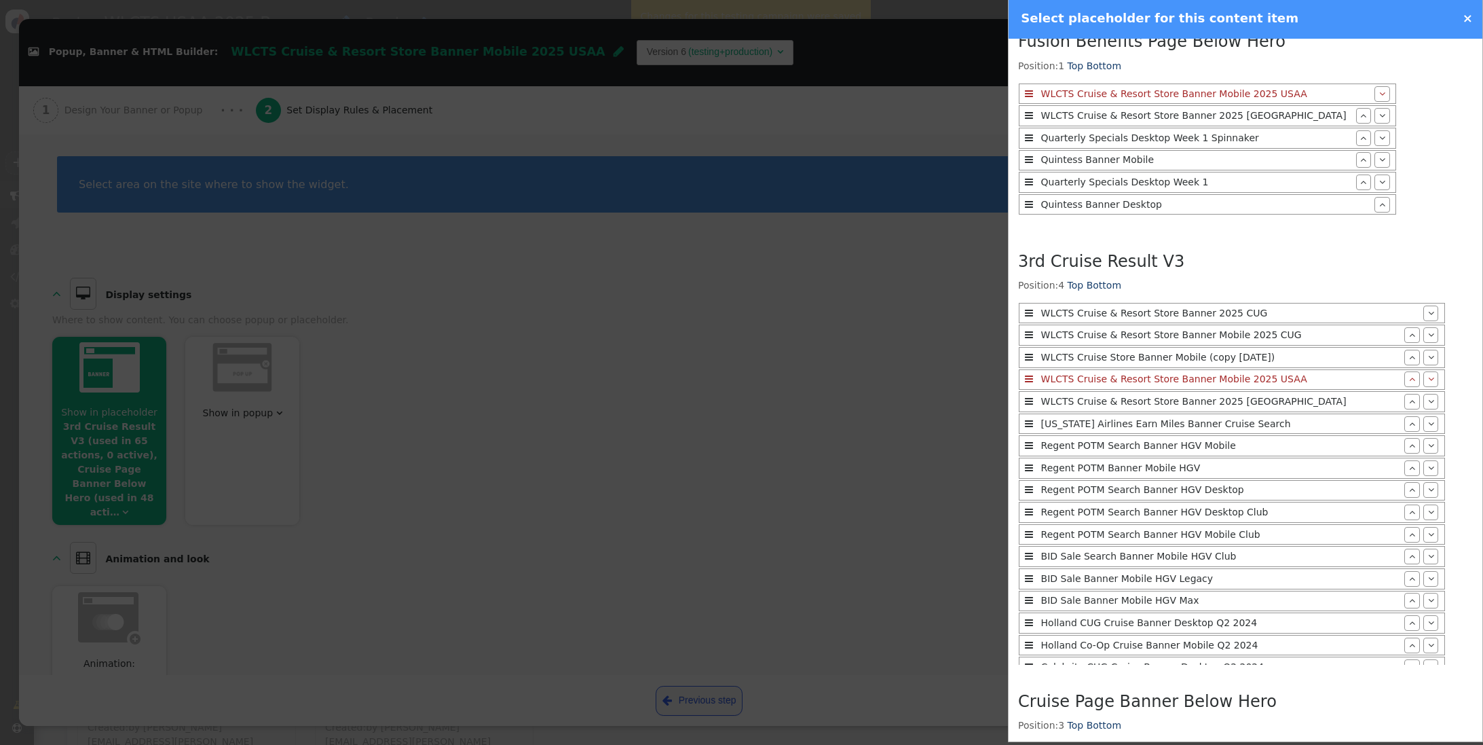
scroll to position [1111, 0]
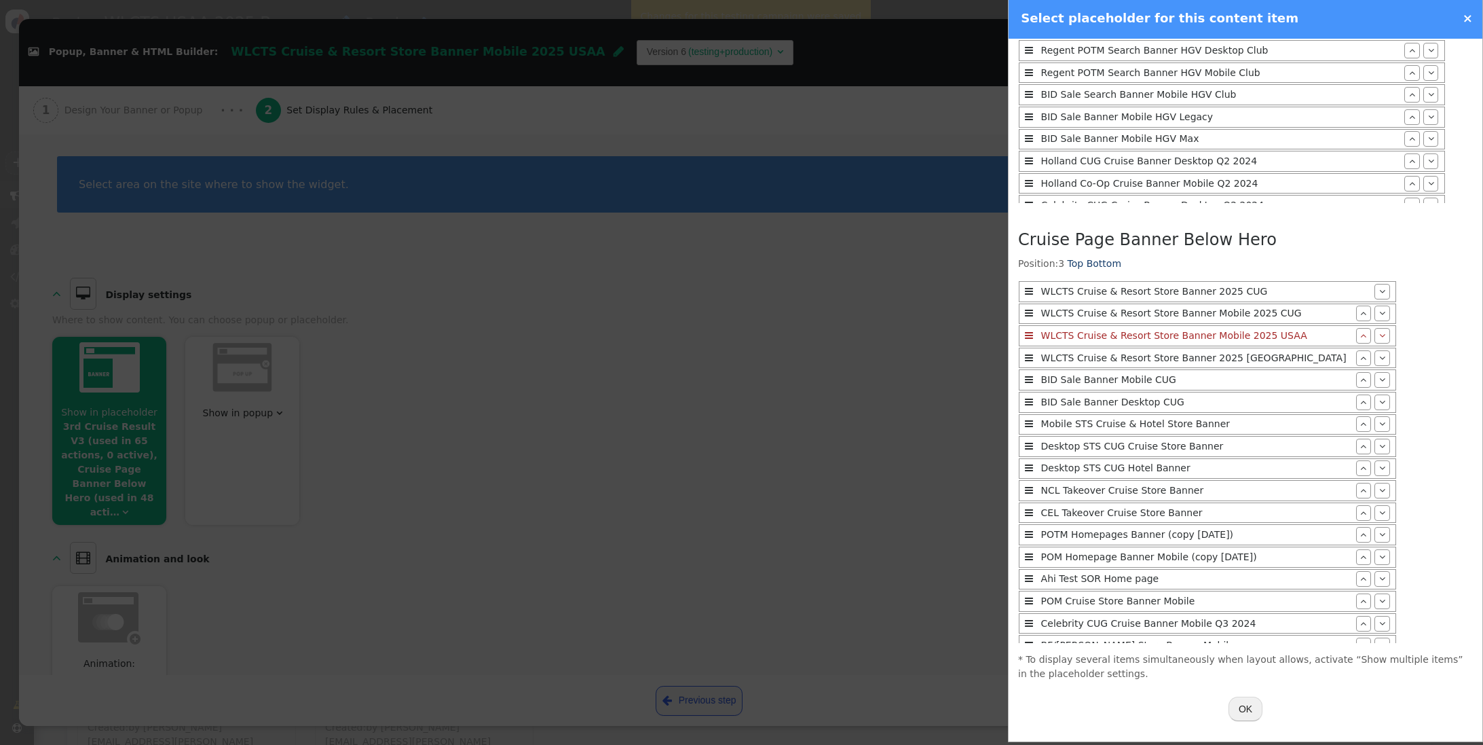
click at [1243, 713] on button "OK" at bounding box center [1246, 708] width 34 height 24
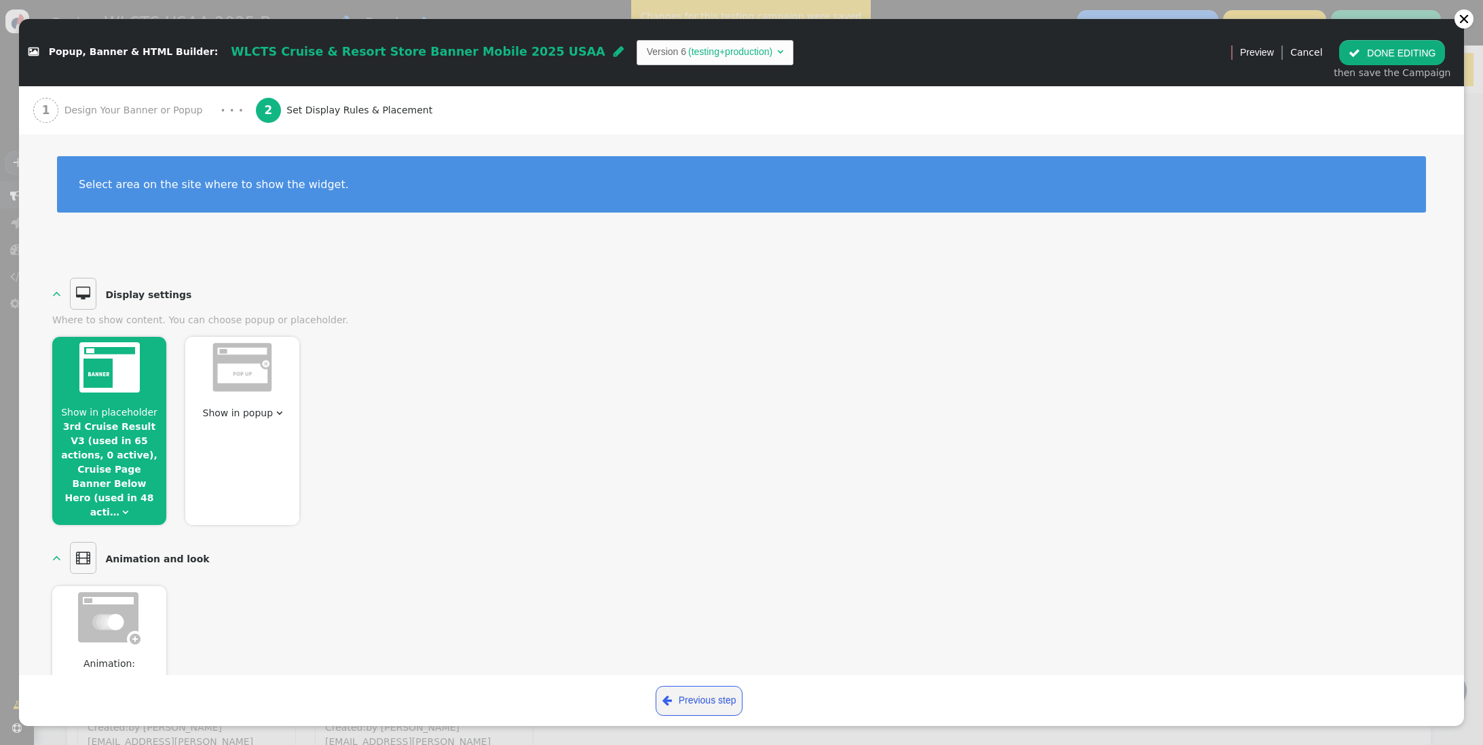
drag, startPoint x: 815, startPoint y: 415, endPoint x: 1215, endPoint y: 228, distance: 441.8
click at [815, 415] on div "Show in placeholder 3rd Cruise Result V3 (used in 65 actions, 0 active), Cruise…" at bounding box center [741, 426] width 1379 height 198
click at [1403, 51] on button " DONE EDITING" at bounding box center [1392, 52] width 106 height 24
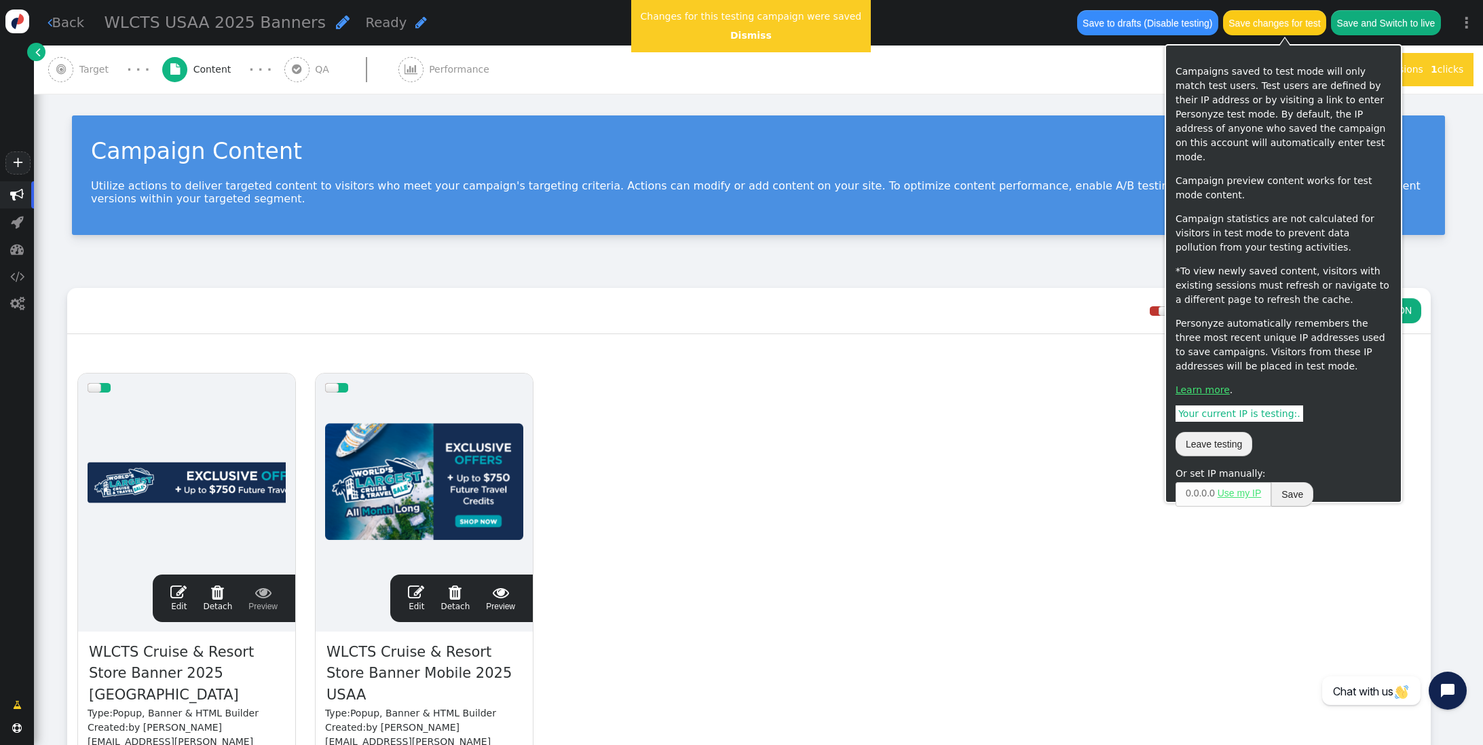
click at [1278, 22] on button "Save changes for test" at bounding box center [1274, 22] width 103 height 24
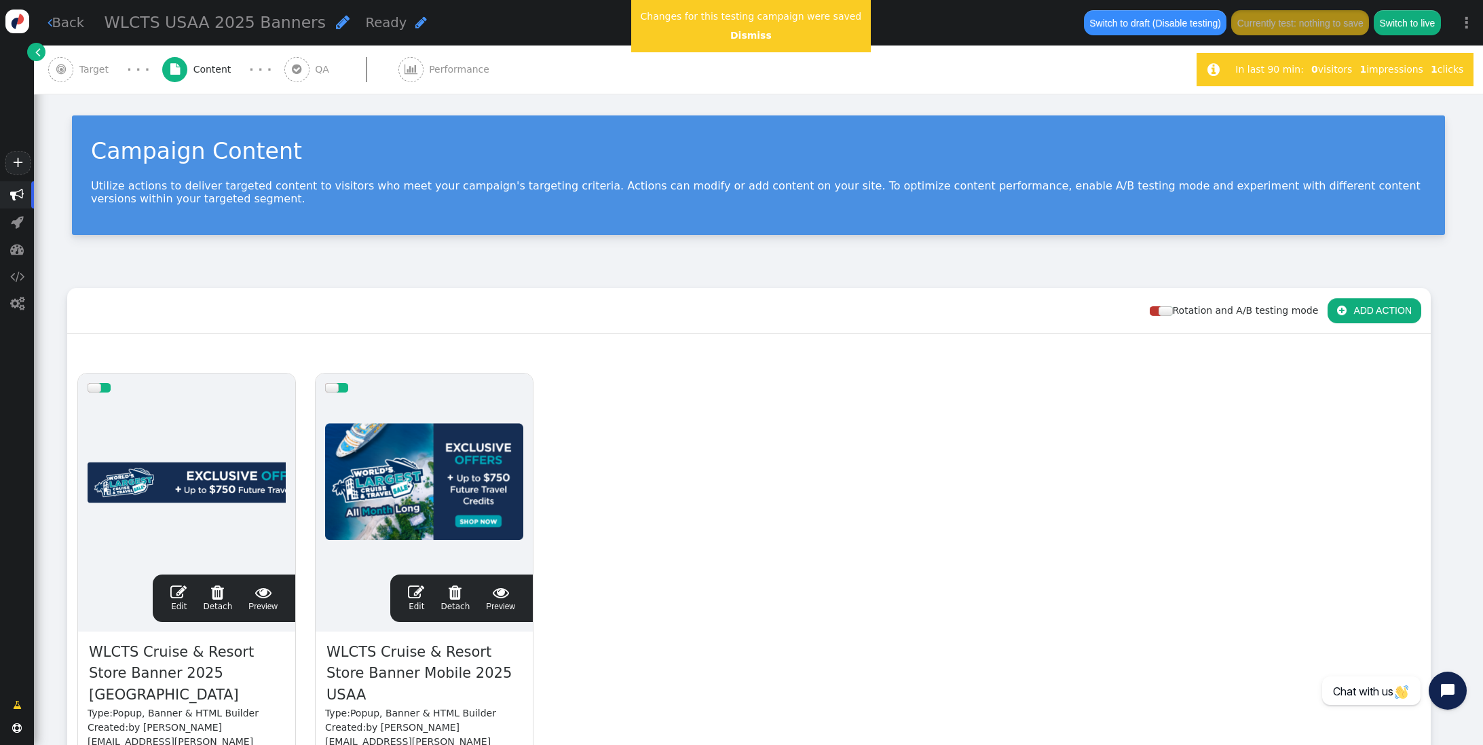
click at [179, 600] on link " Edit" at bounding box center [178, 598] width 16 height 29
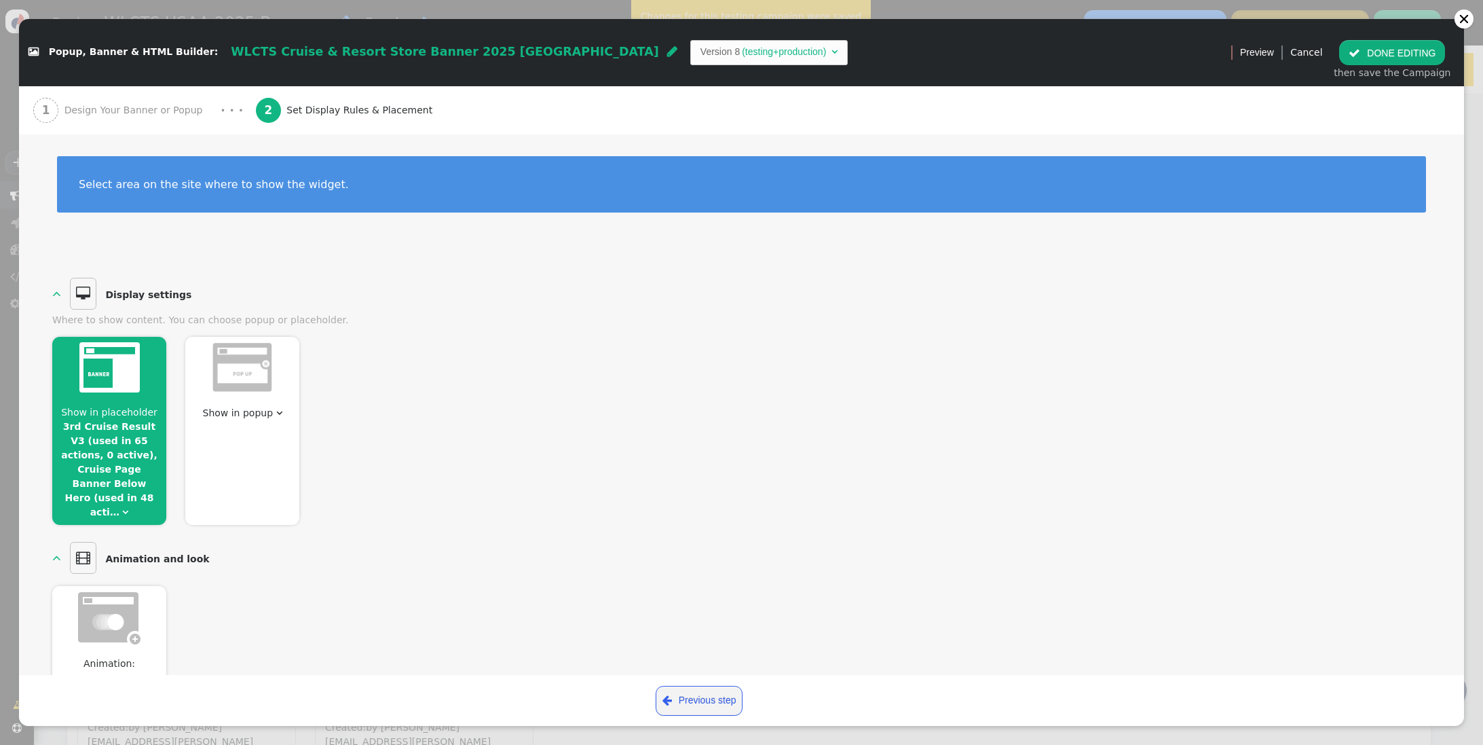
click at [136, 391] on img at bounding box center [109, 367] width 60 height 50
drag, startPoint x: 107, startPoint y: 382, endPoint x: 119, endPoint y: 381, distance: 12.2
click at [107, 382] on img at bounding box center [109, 367] width 60 height 50
click at [137, 476] on link "3rd Cruise Result V3 (used in 65 actions, 0 active), Cruise Page Banner Below H…" at bounding box center [109, 469] width 96 height 96
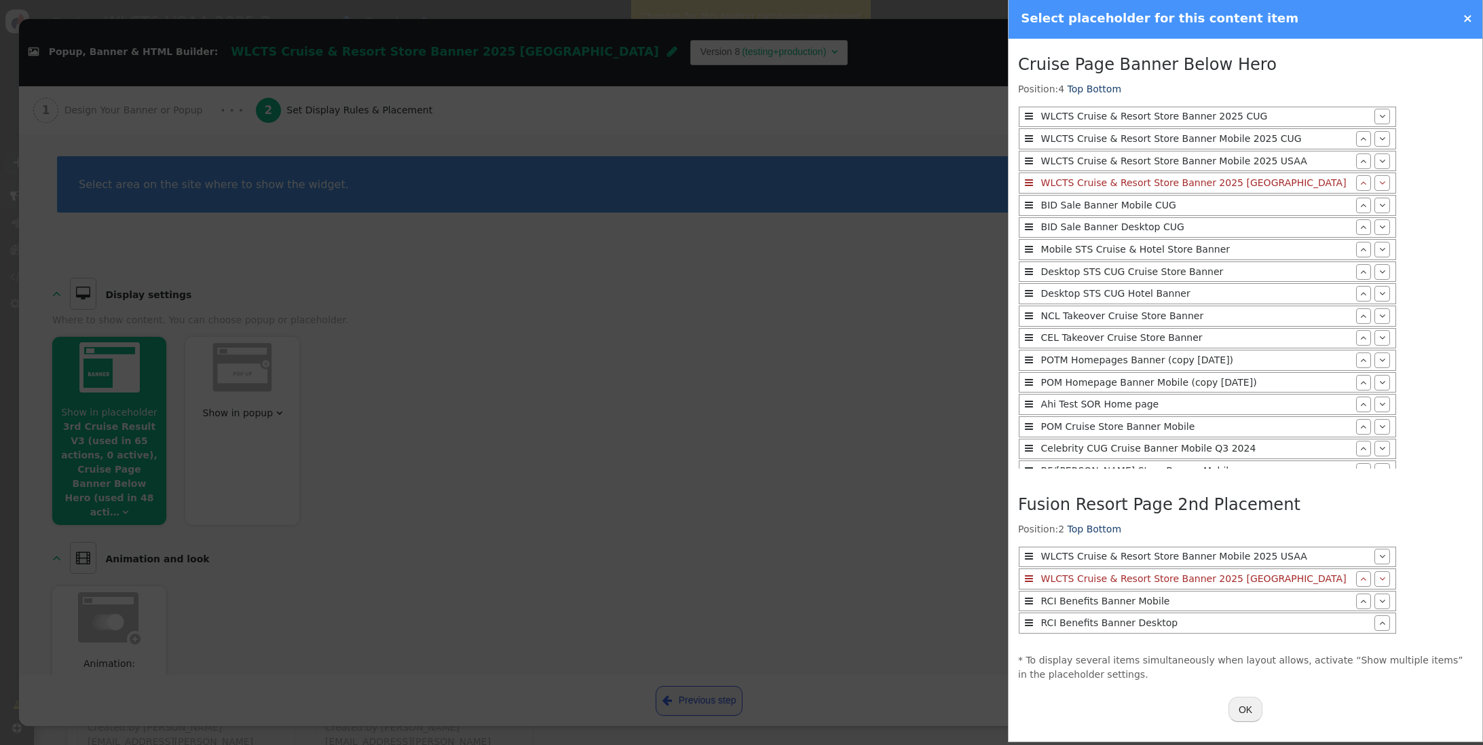
scroll to position [0, 0]
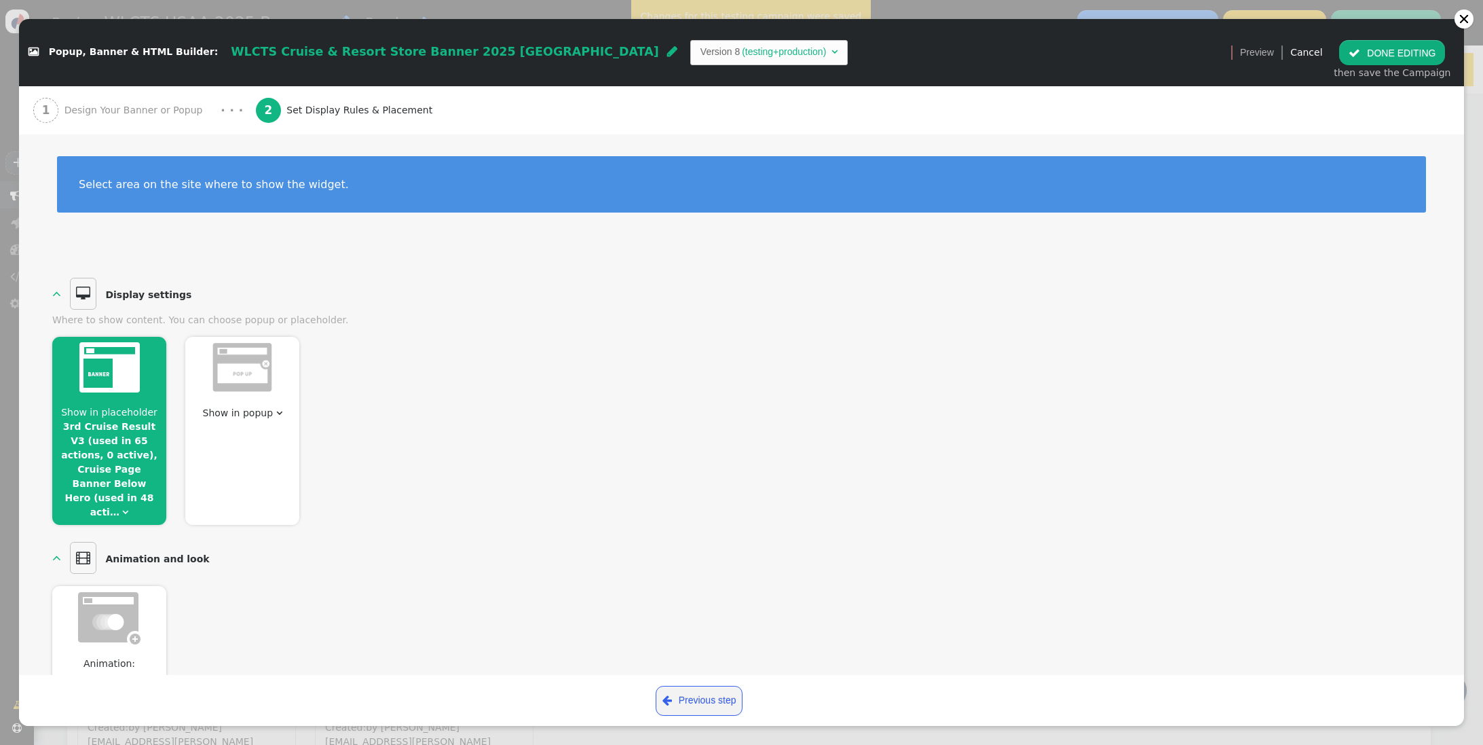
click at [1378, 58] on button " DONE EDITING" at bounding box center [1392, 52] width 106 height 24
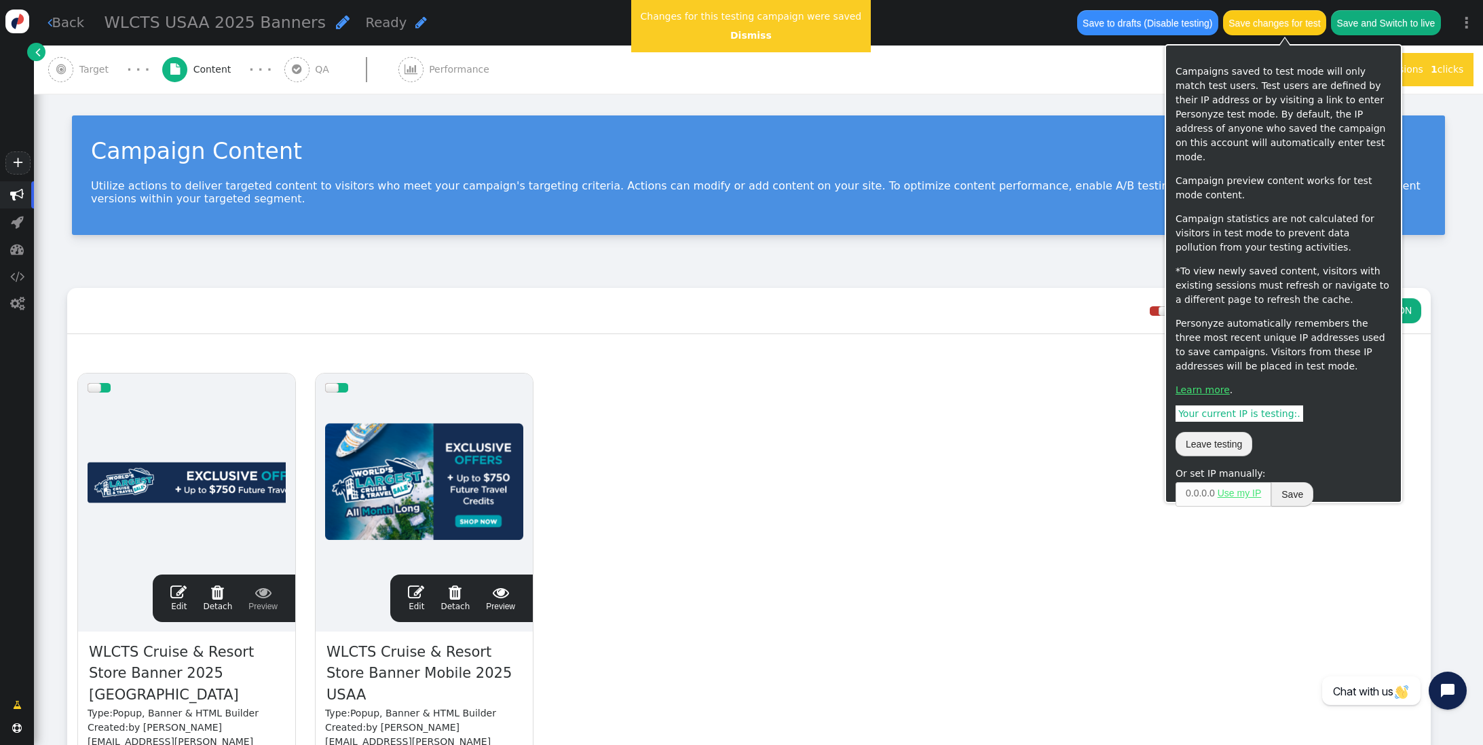
click at [1282, 31] on button "Save changes for test" at bounding box center [1274, 22] width 103 height 24
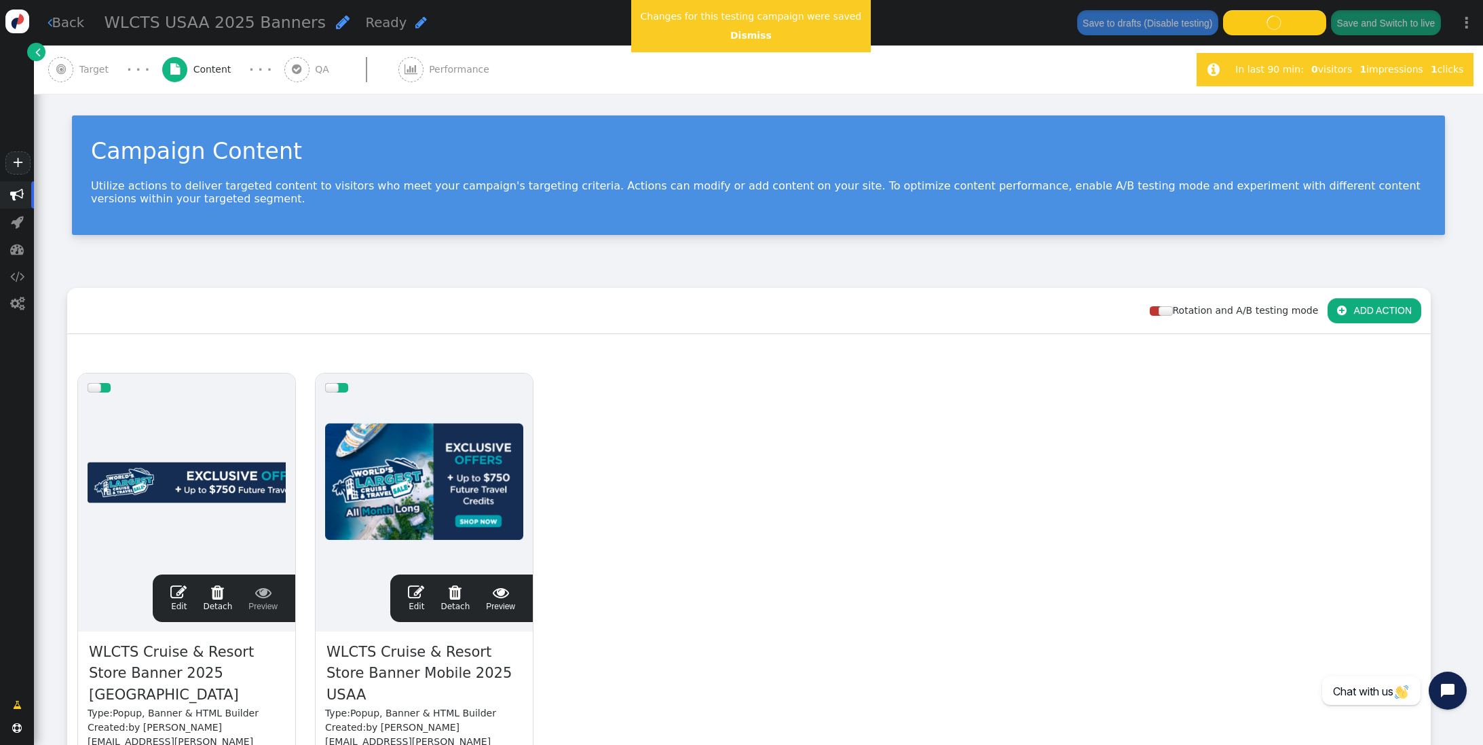
click at [96, 67] on span "Target" at bounding box center [96, 69] width 35 height 14
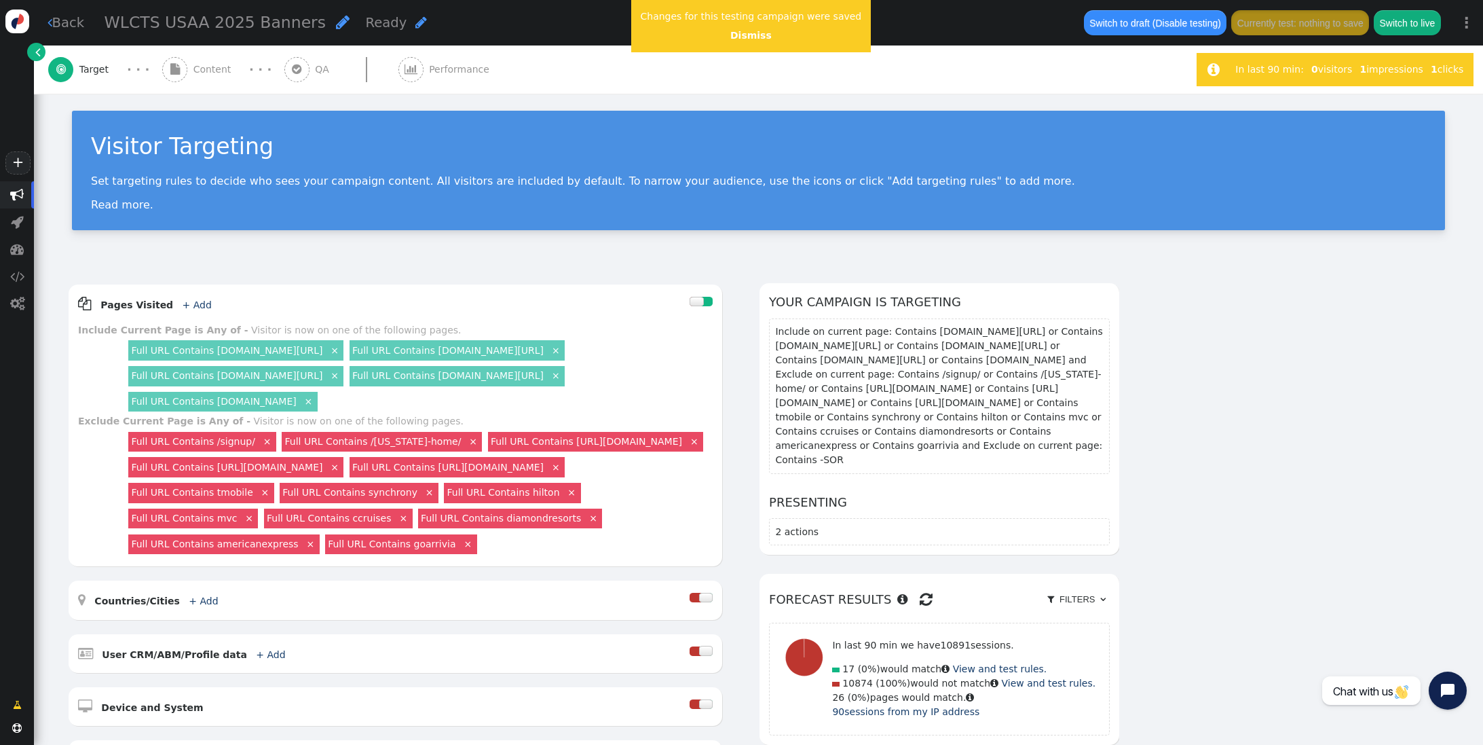
scroll to position [5, 0]
click at [210, 62] on span "Content" at bounding box center [214, 69] width 43 height 14
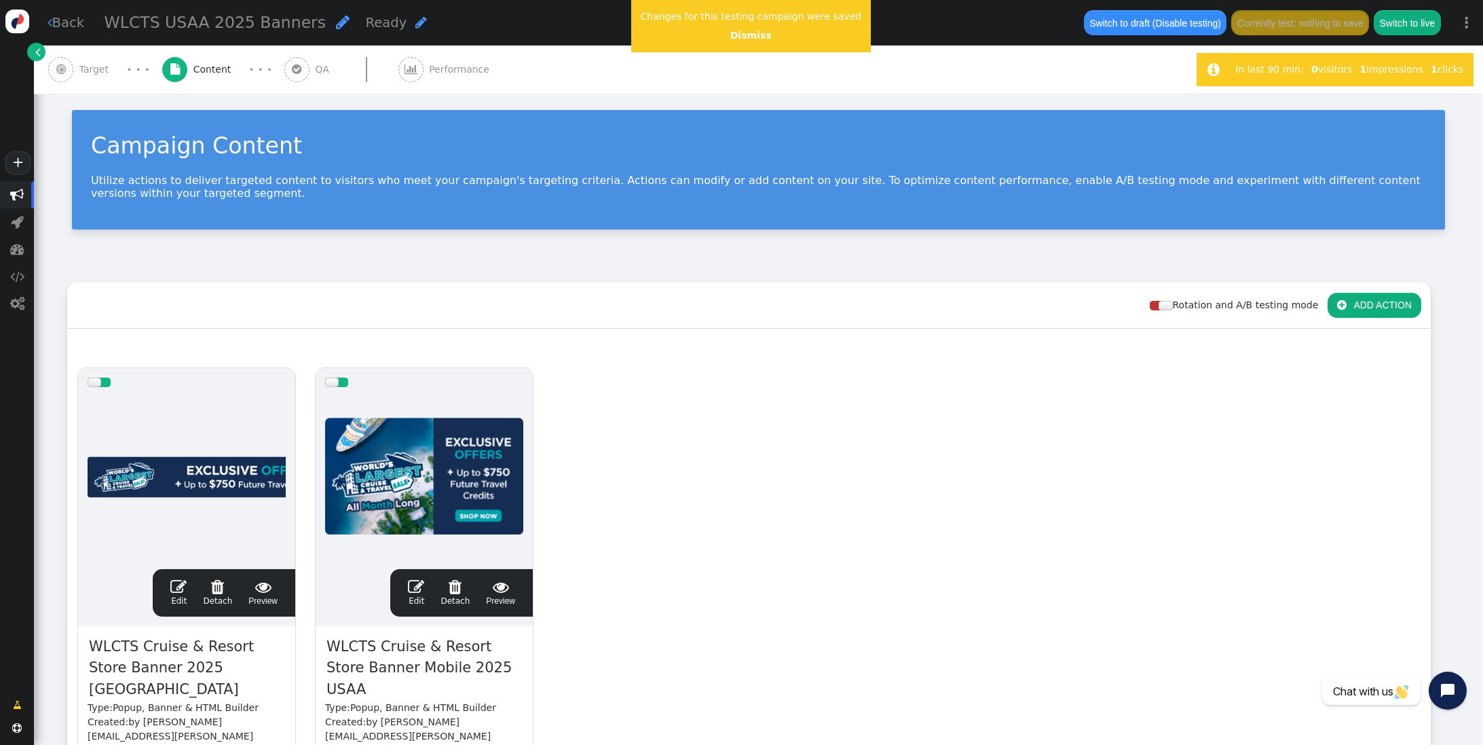
click at [178, 592] on span "" at bounding box center [178, 586] width 16 height 16
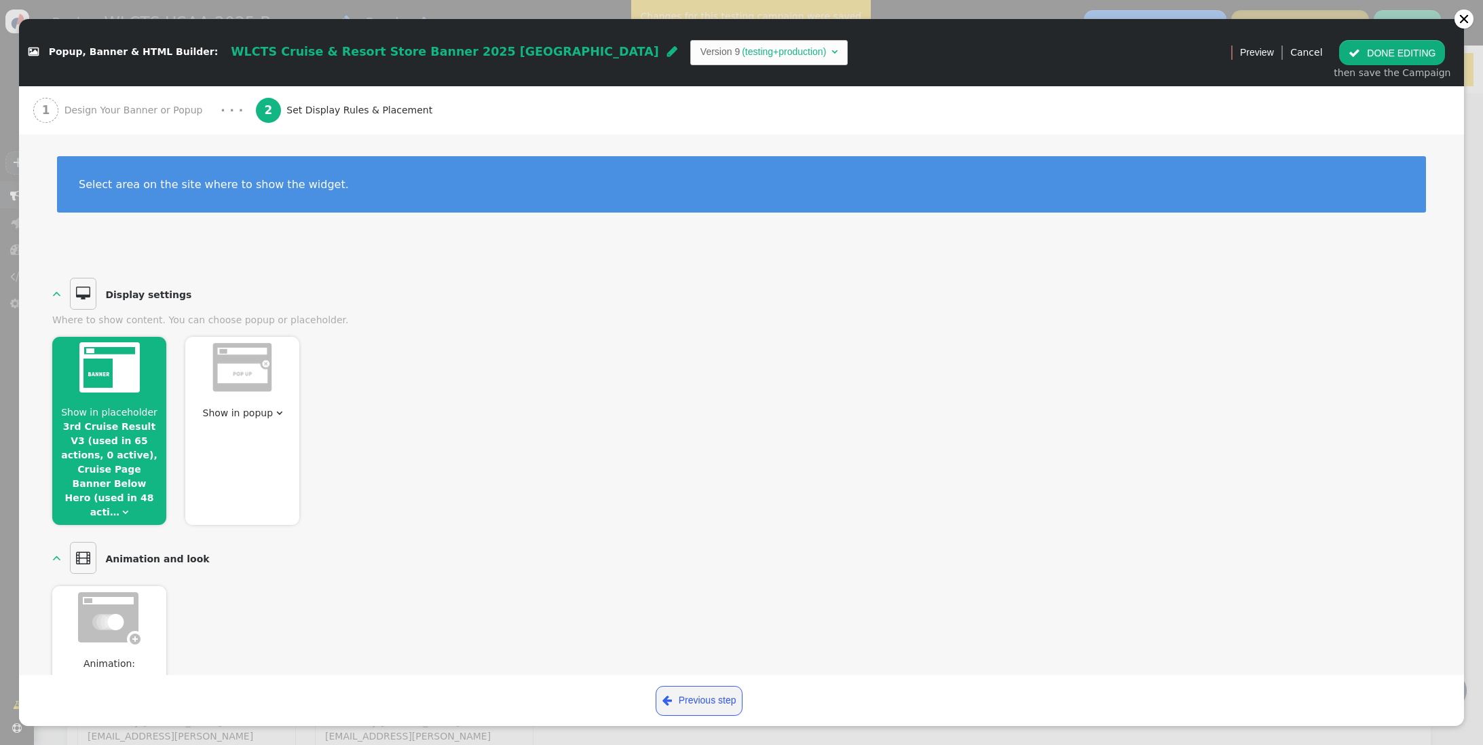
click at [102, 409] on span "Show in placeholder" at bounding box center [109, 412] width 96 height 11
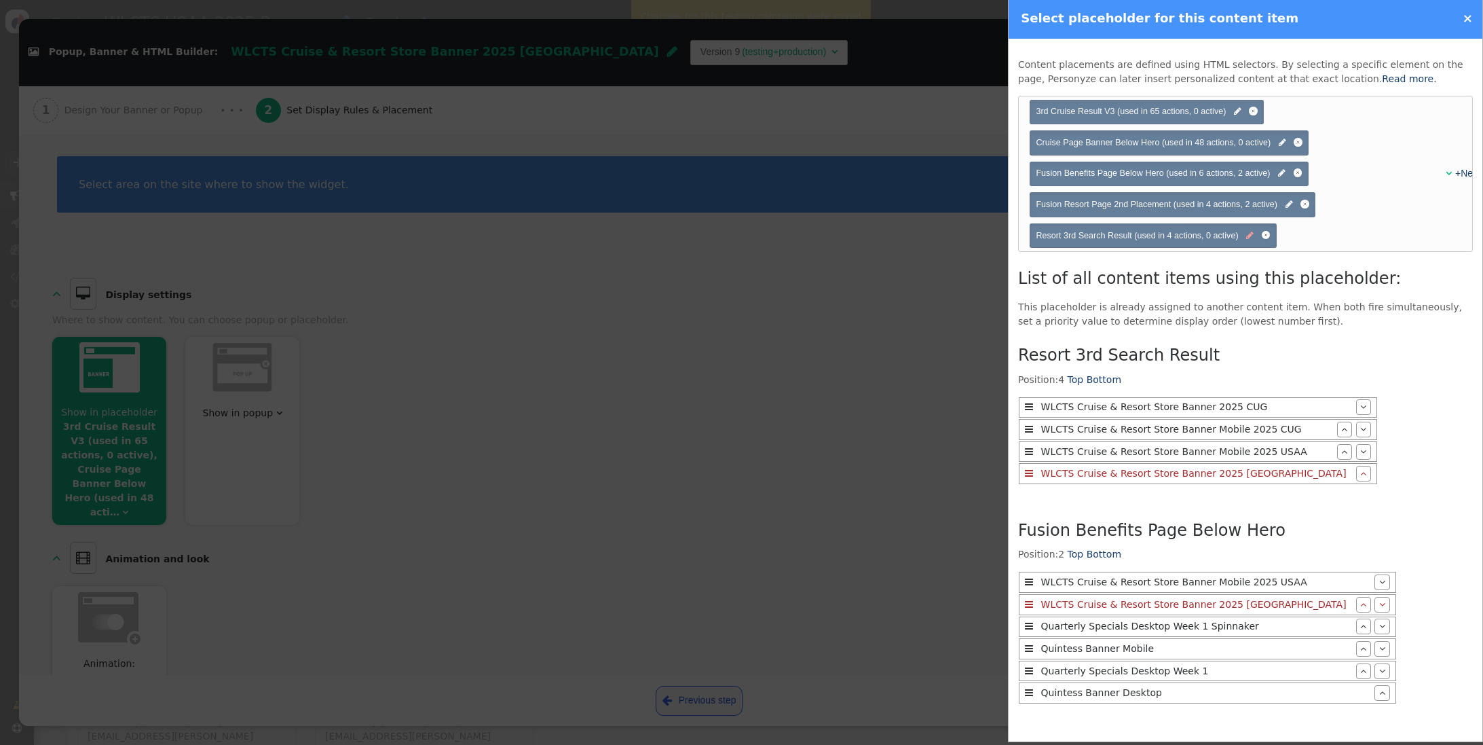
click at [1248, 242] on span "" at bounding box center [1249, 235] width 7 height 13
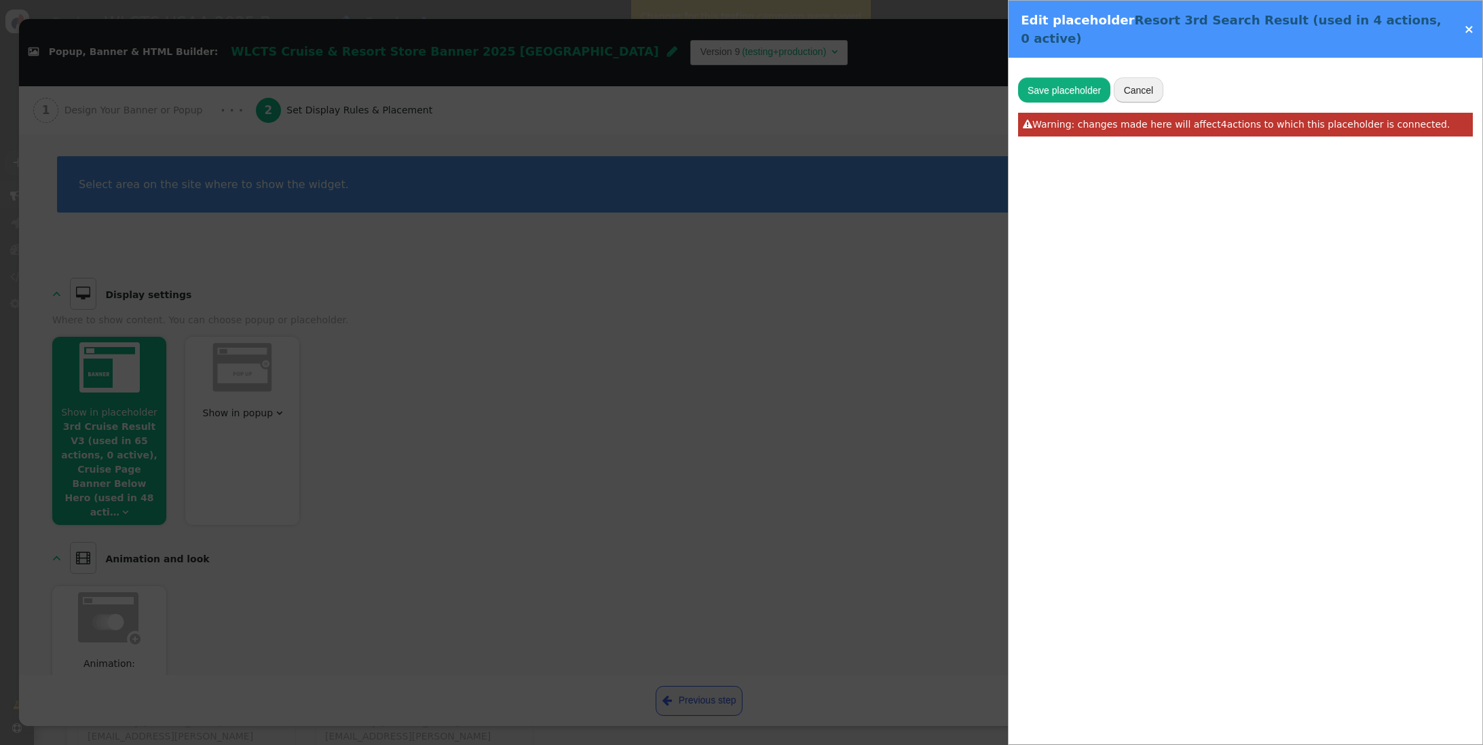
type input "Resort 3rd Search Result"
type input "resort-listing-standard:nth-of-type(3)"
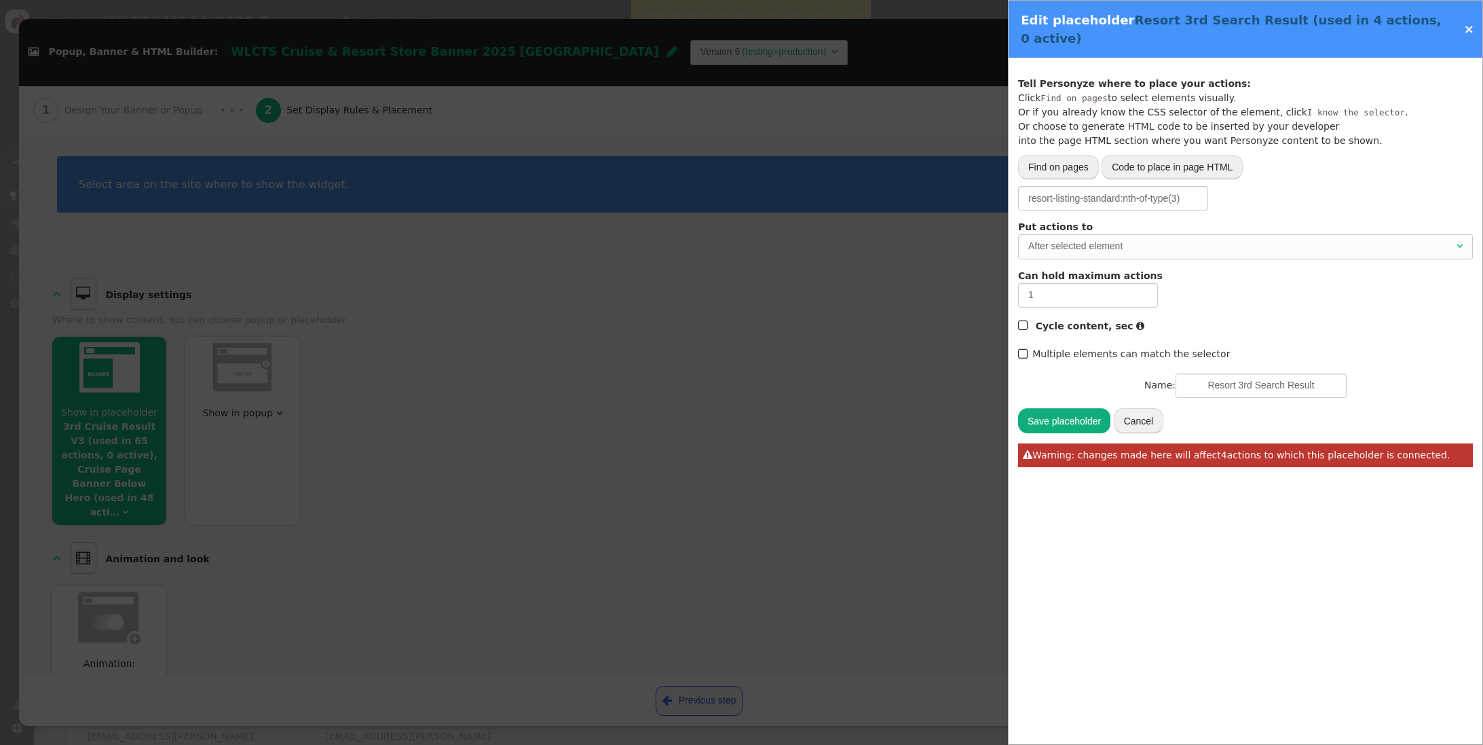
click at [1470, 22] on link "×" at bounding box center [1469, 29] width 10 height 14
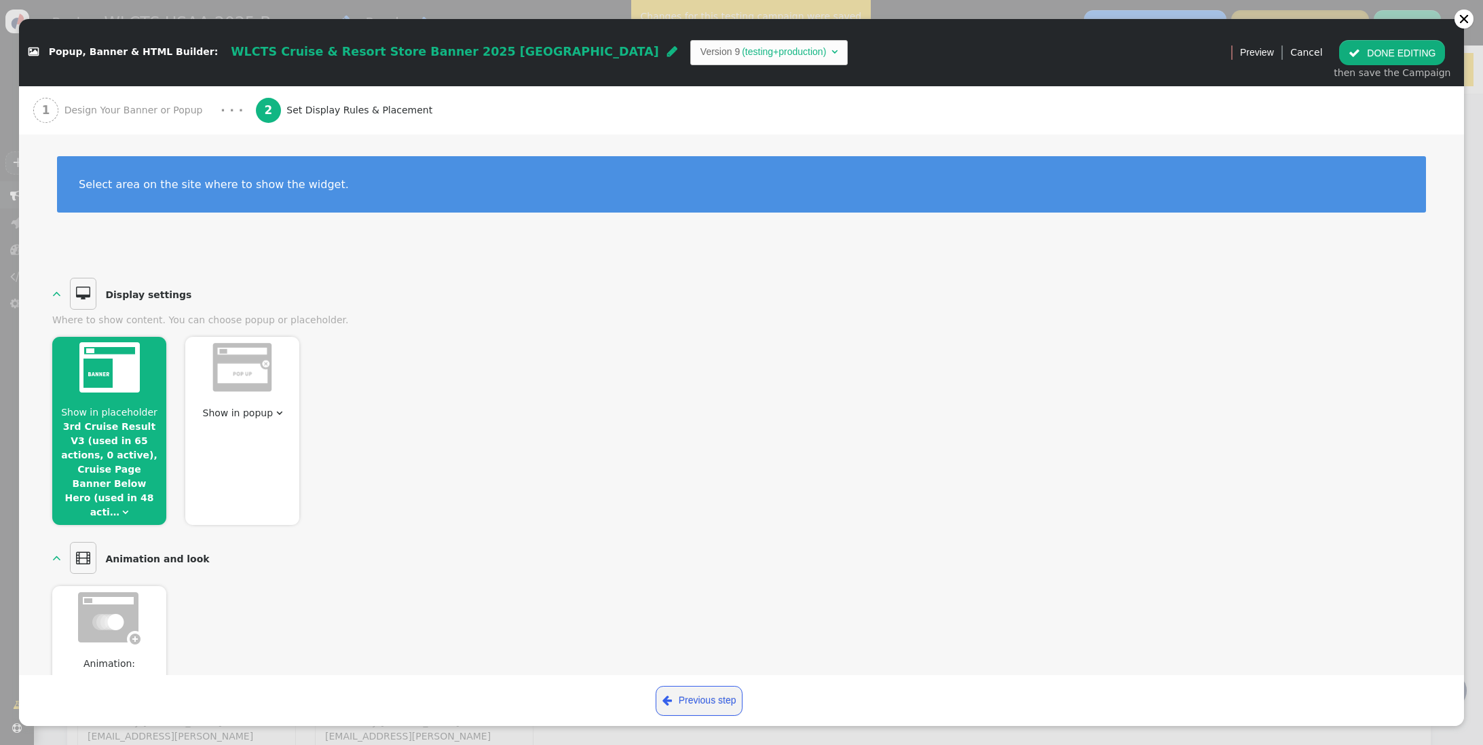
click at [1389, 50] on button " DONE EDITING" at bounding box center [1392, 52] width 106 height 24
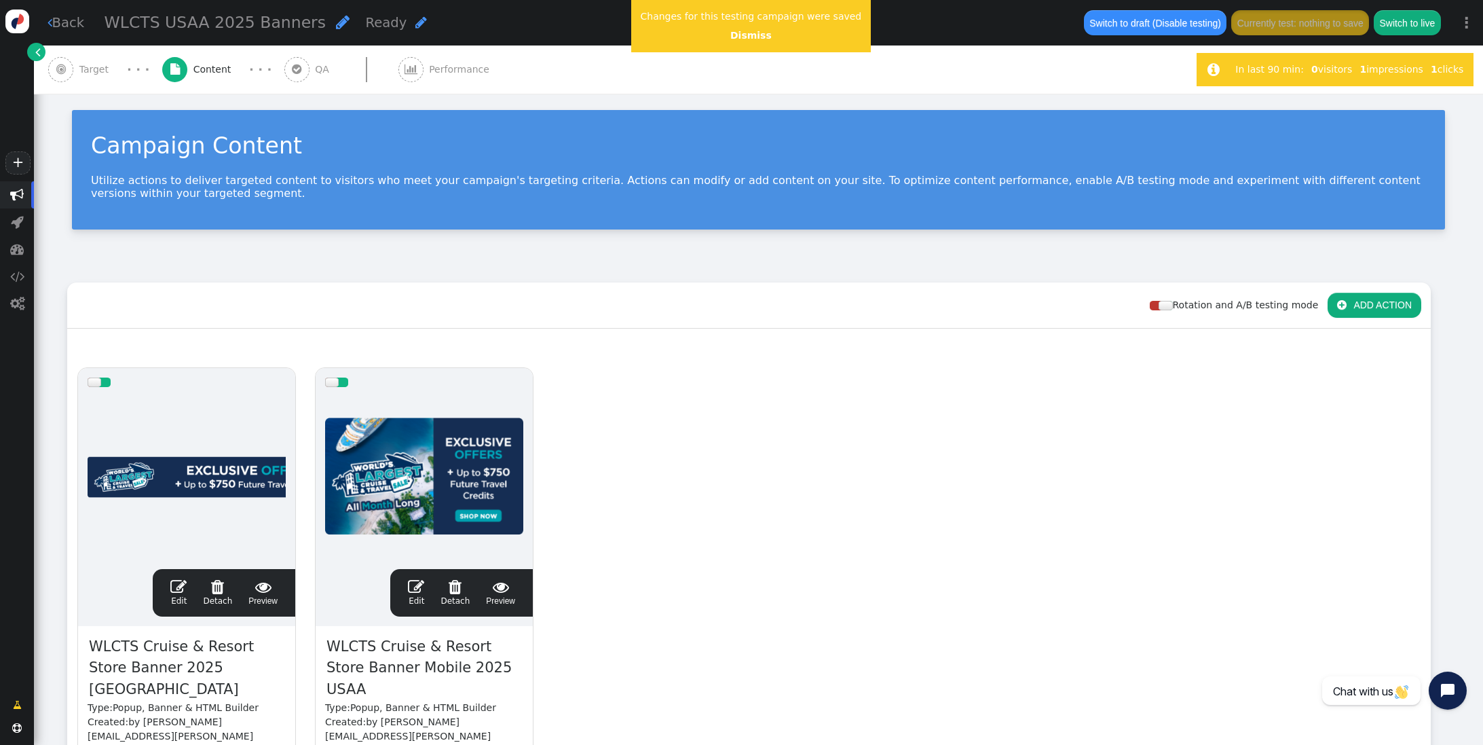
click at [435, 71] on span "Performance" at bounding box center [462, 69] width 66 height 14
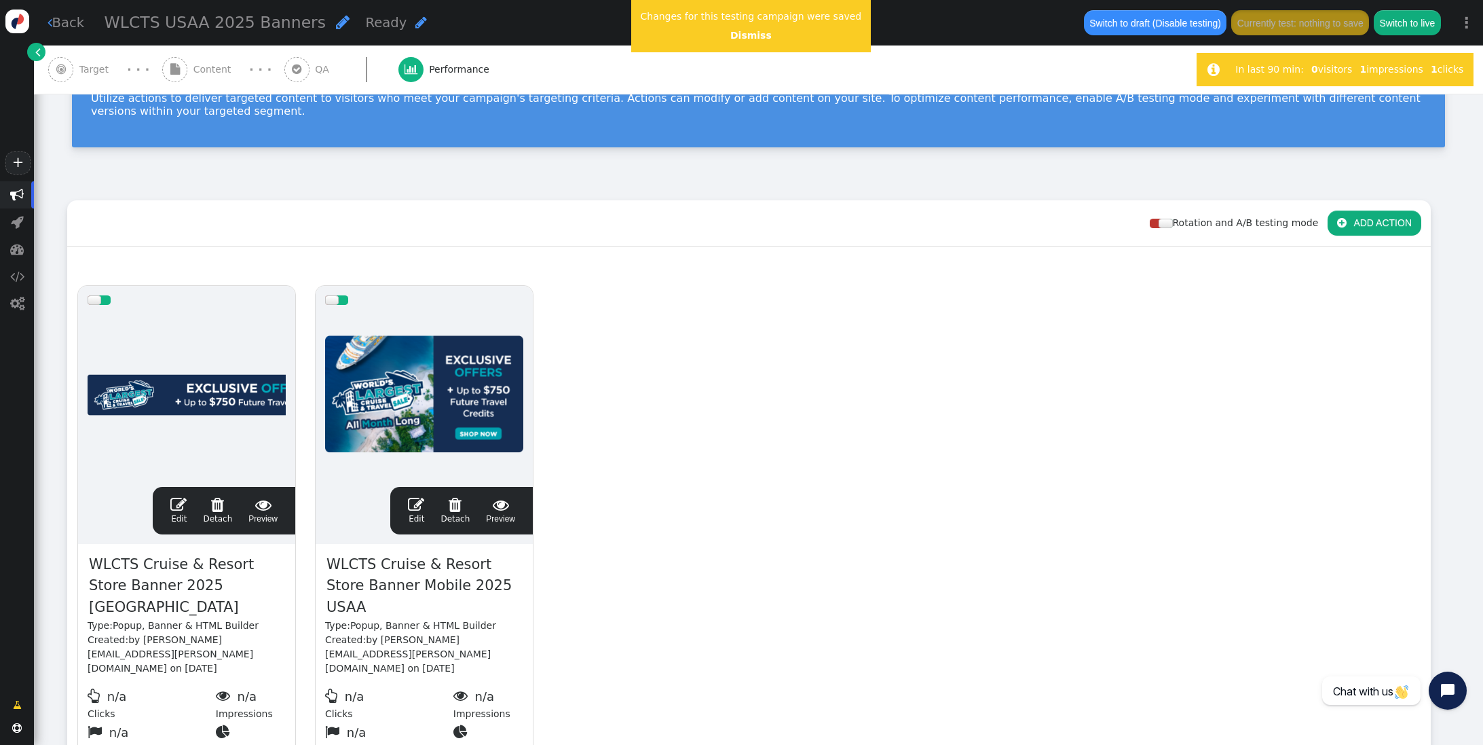
scroll to position [0, 0]
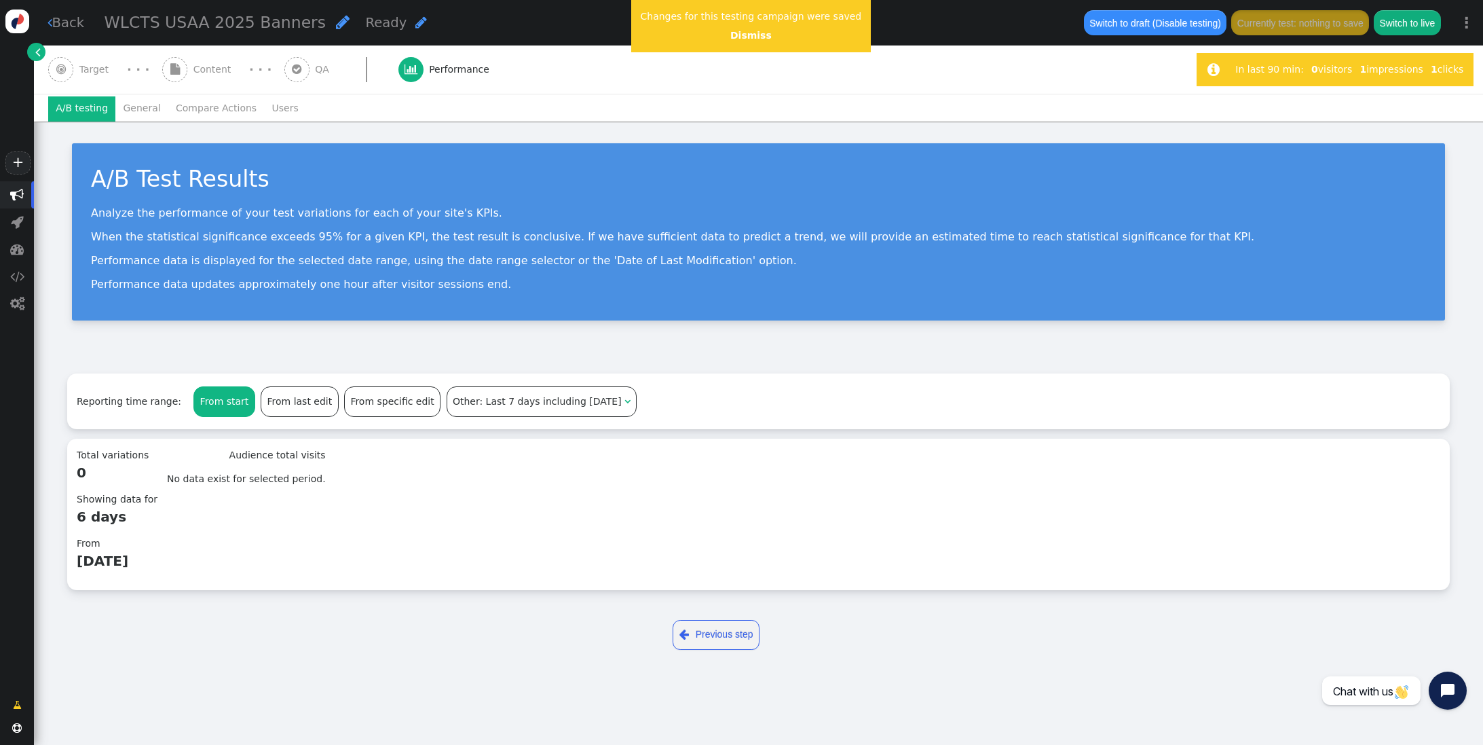
click at [292, 66] on span "" at bounding box center [297, 69] width 10 height 11
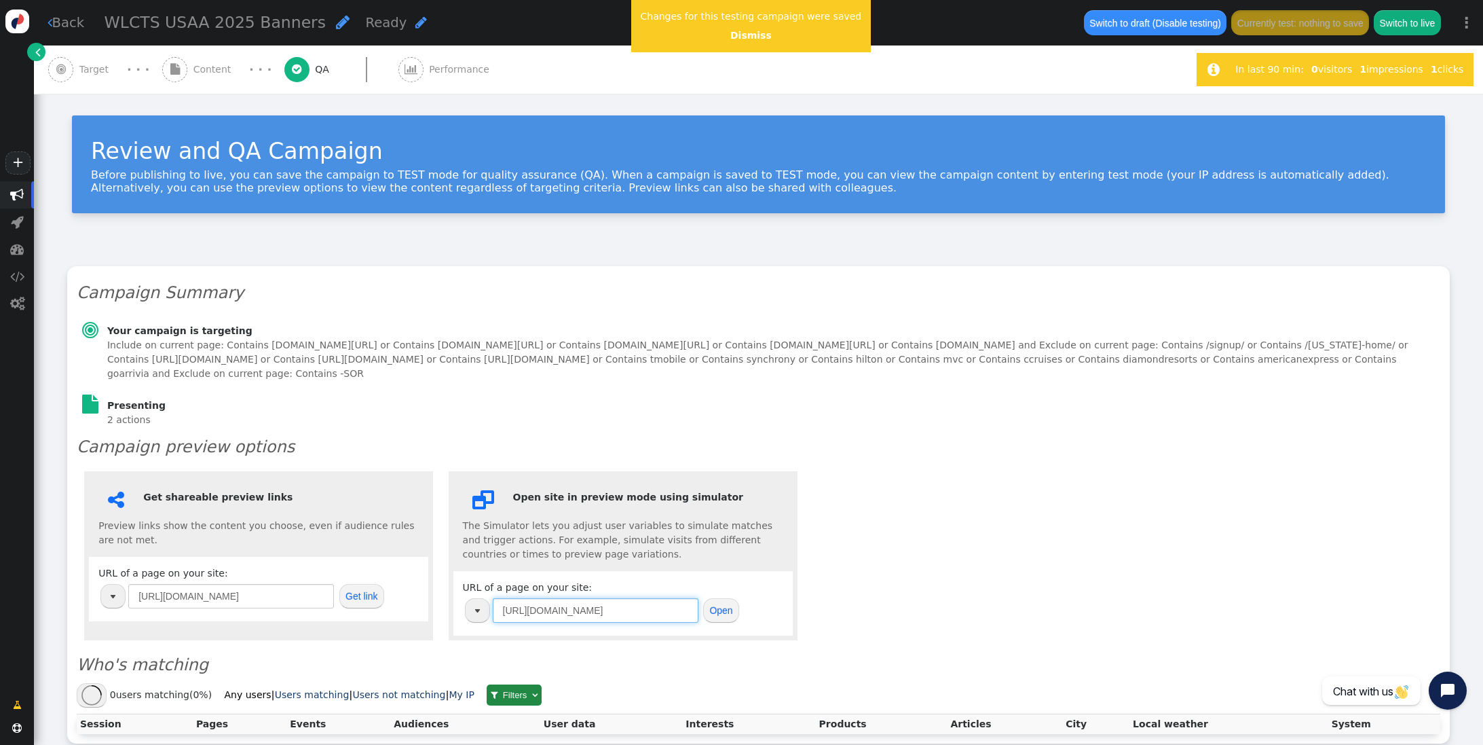
drag, startPoint x: 669, startPoint y: 609, endPoint x: 415, endPoint y: 586, distance: 254.2
click at [415, 587] on div " Get shareable preview links Preview links show the content you choose, even i…" at bounding box center [759, 556] width 1364 height 184
paste input "[DOMAIN_NAME][URL]"
type input "[URL][DOMAIN_NAME]"
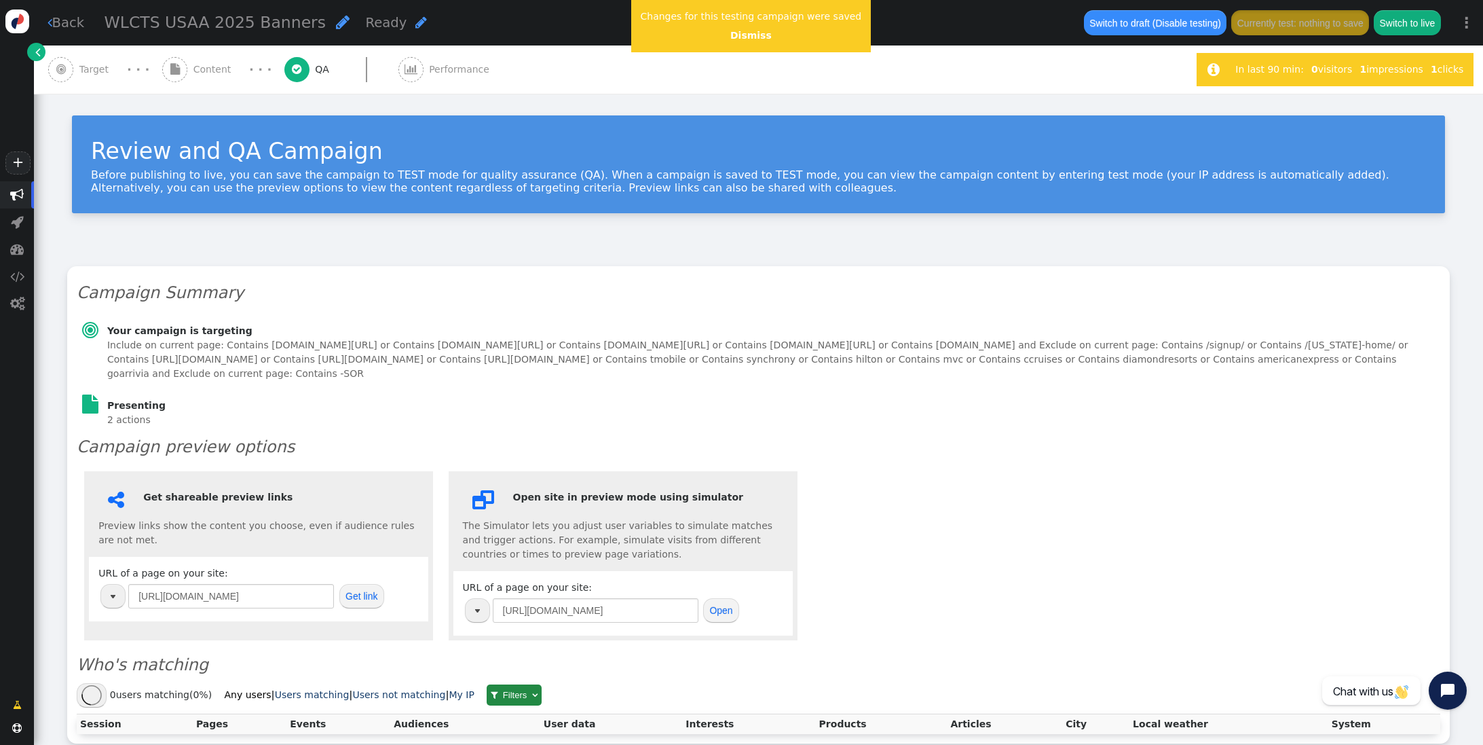
click at [732, 616] on button "Open" at bounding box center [721, 610] width 36 height 24
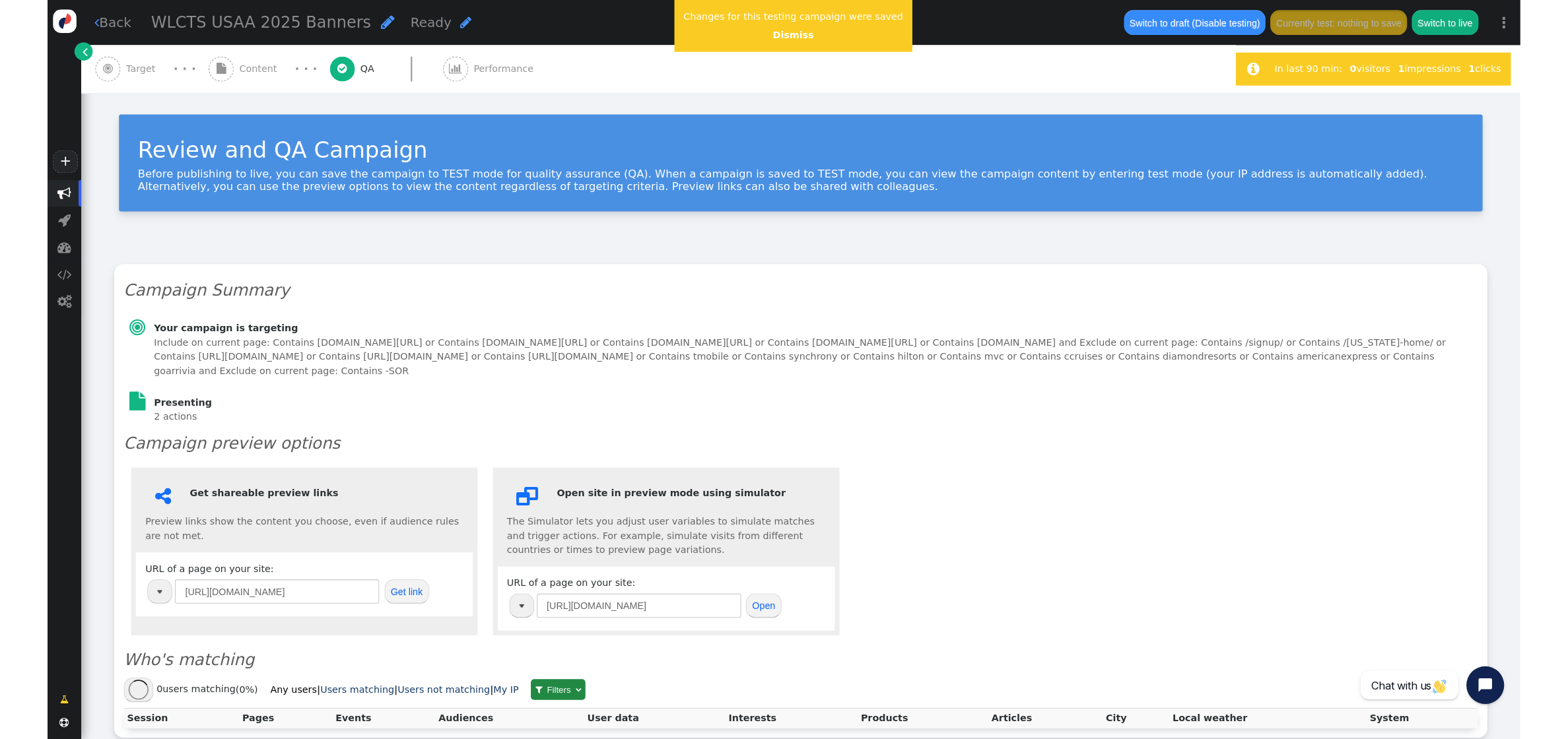
scroll to position [0, 0]
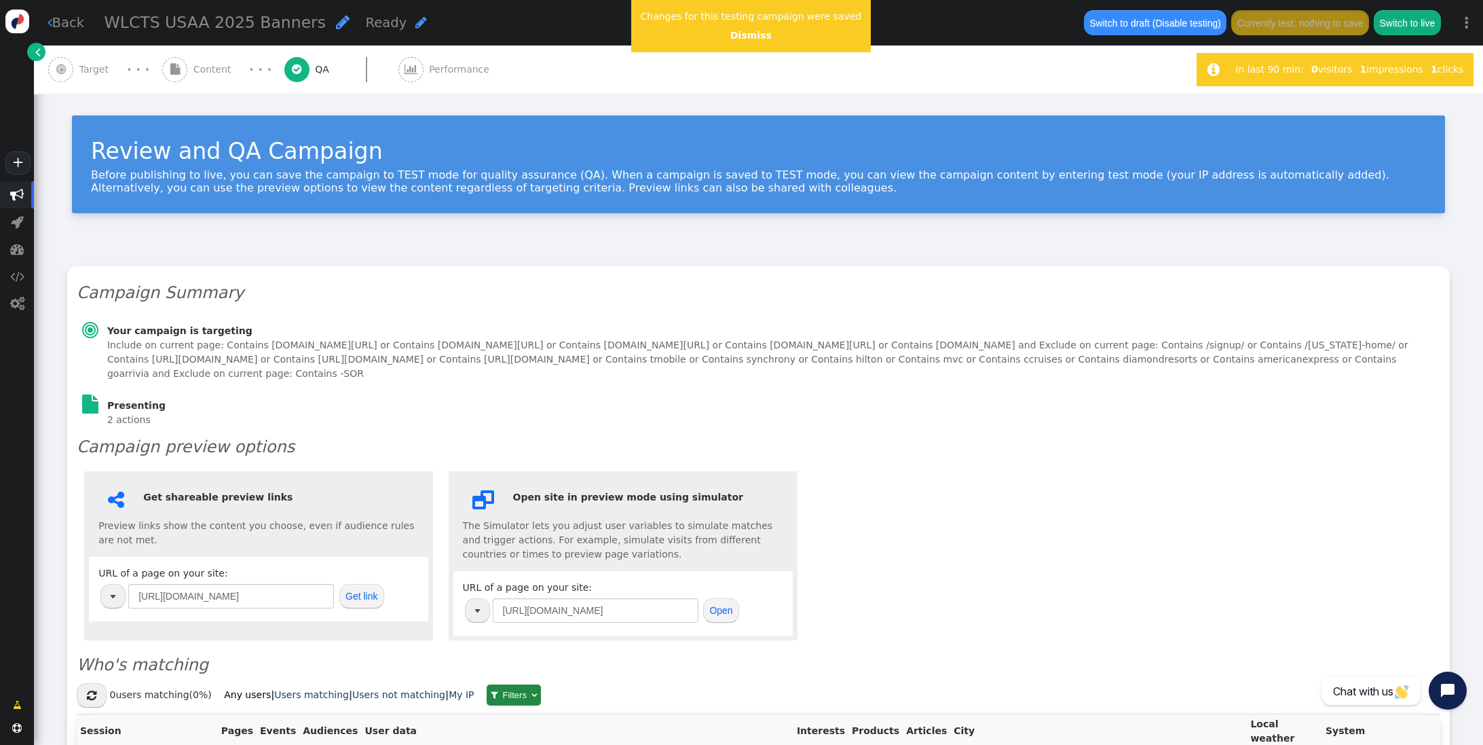
click at [86, 70] on span "Target" at bounding box center [96, 69] width 35 height 14
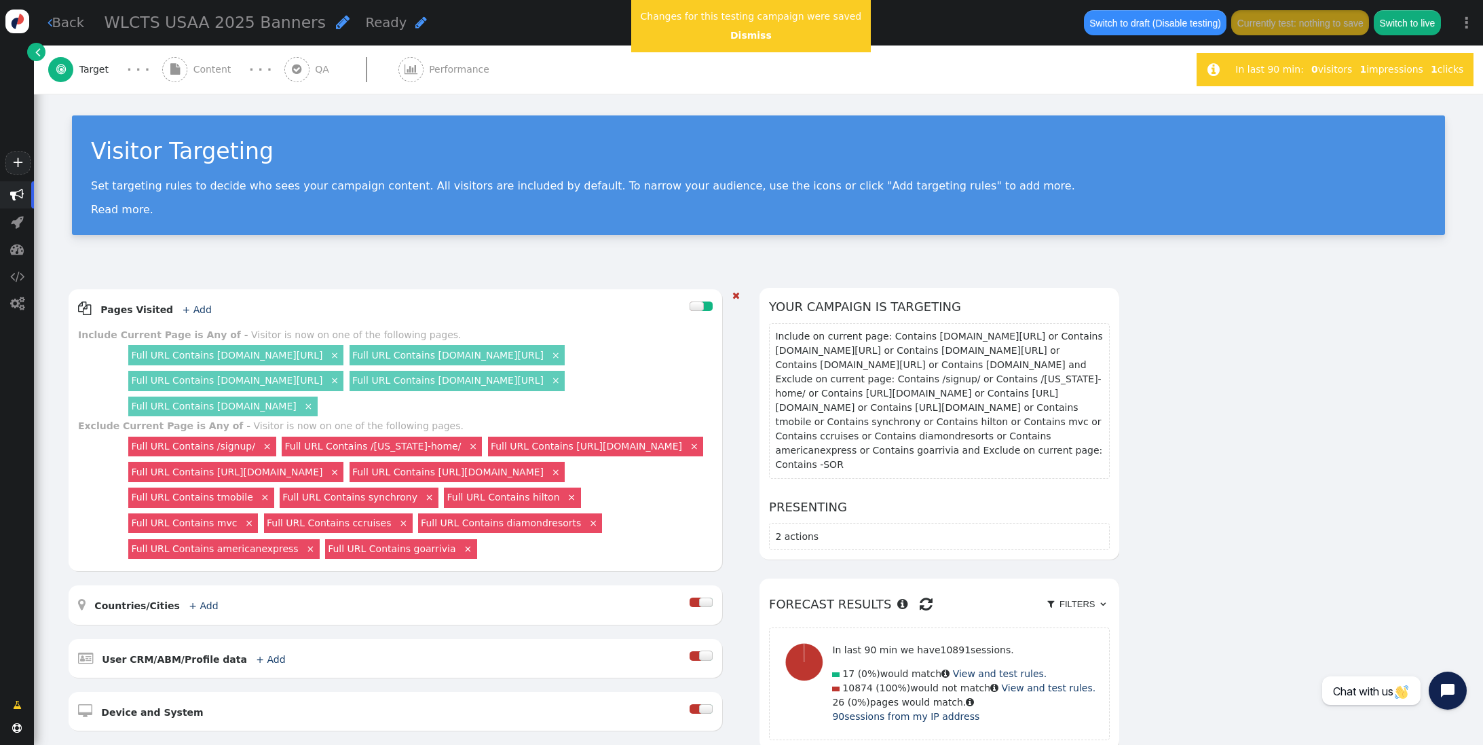
click at [548, 361] on div "Full URL Contains [DOMAIN_NAME][URL] ×" at bounding box center [457, 355] width 215 height 20
click at [544, 358] on link "Full URL Contains [DOMAIN_NAME][URL]" at bounding box center [447, 355] width 191 height 11
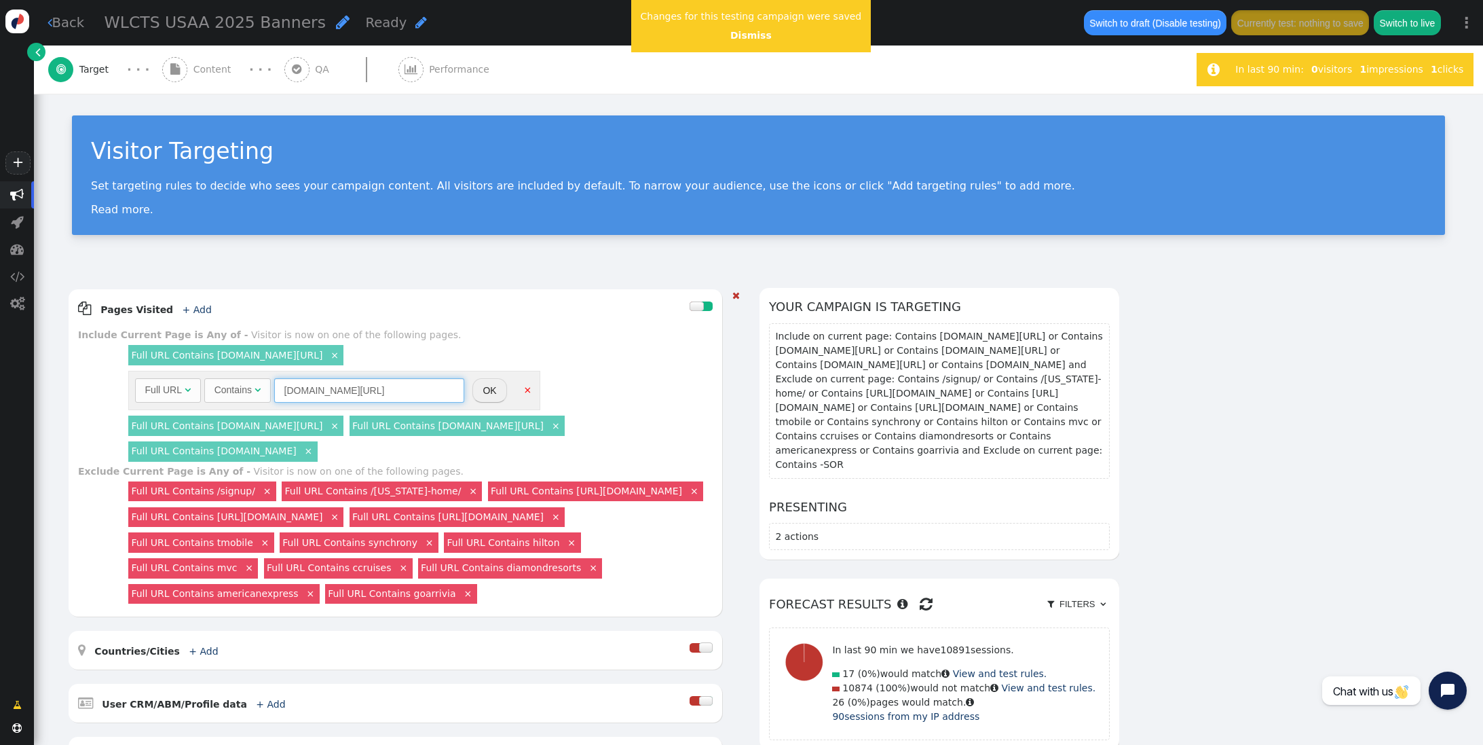
click at [362, 390] on input "[DOMAIN_NAME][URL]" at bounding box center [369, 390] width 190 height 24
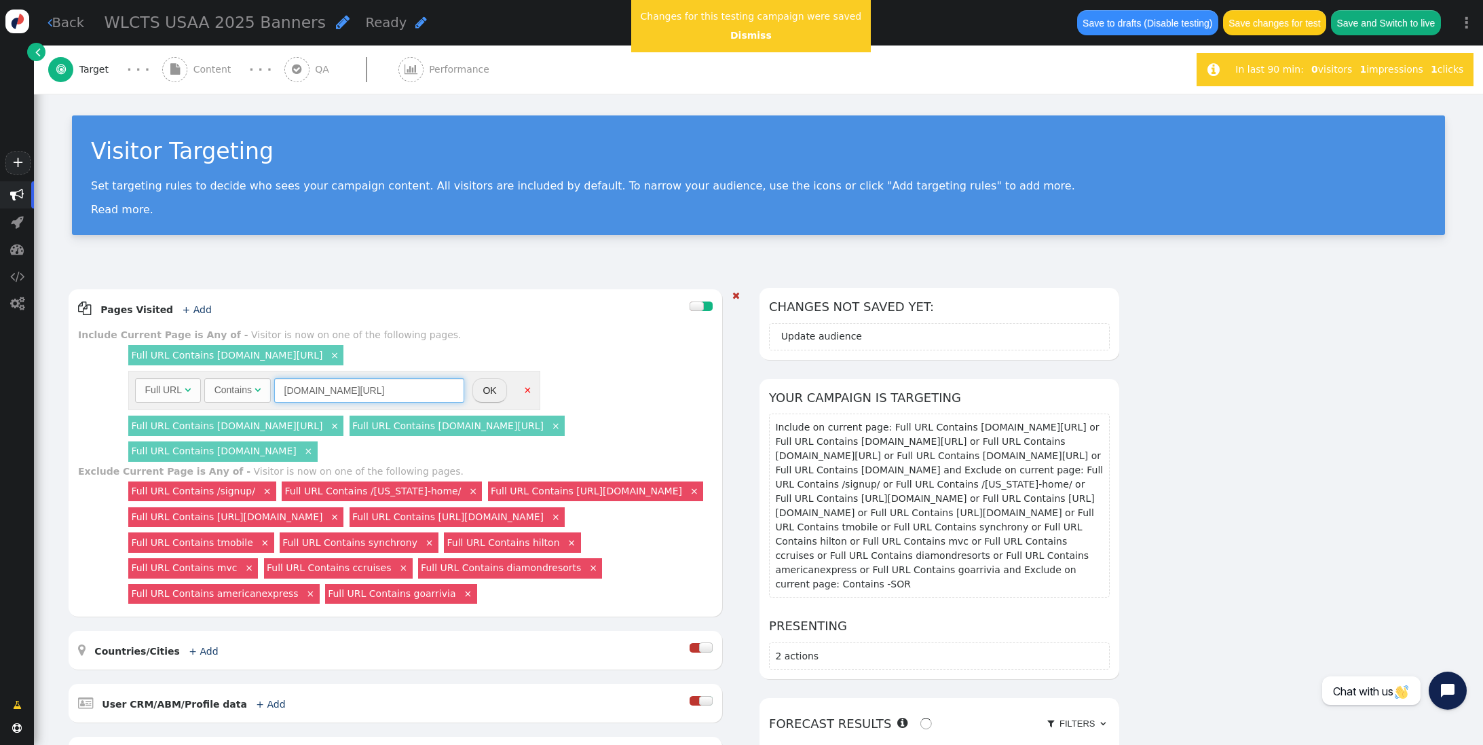
type input "[DOMAIN_NAME][URL]"
click at [485, 392] on button "OK" at bounding box center [489, 390] width 34 height 24
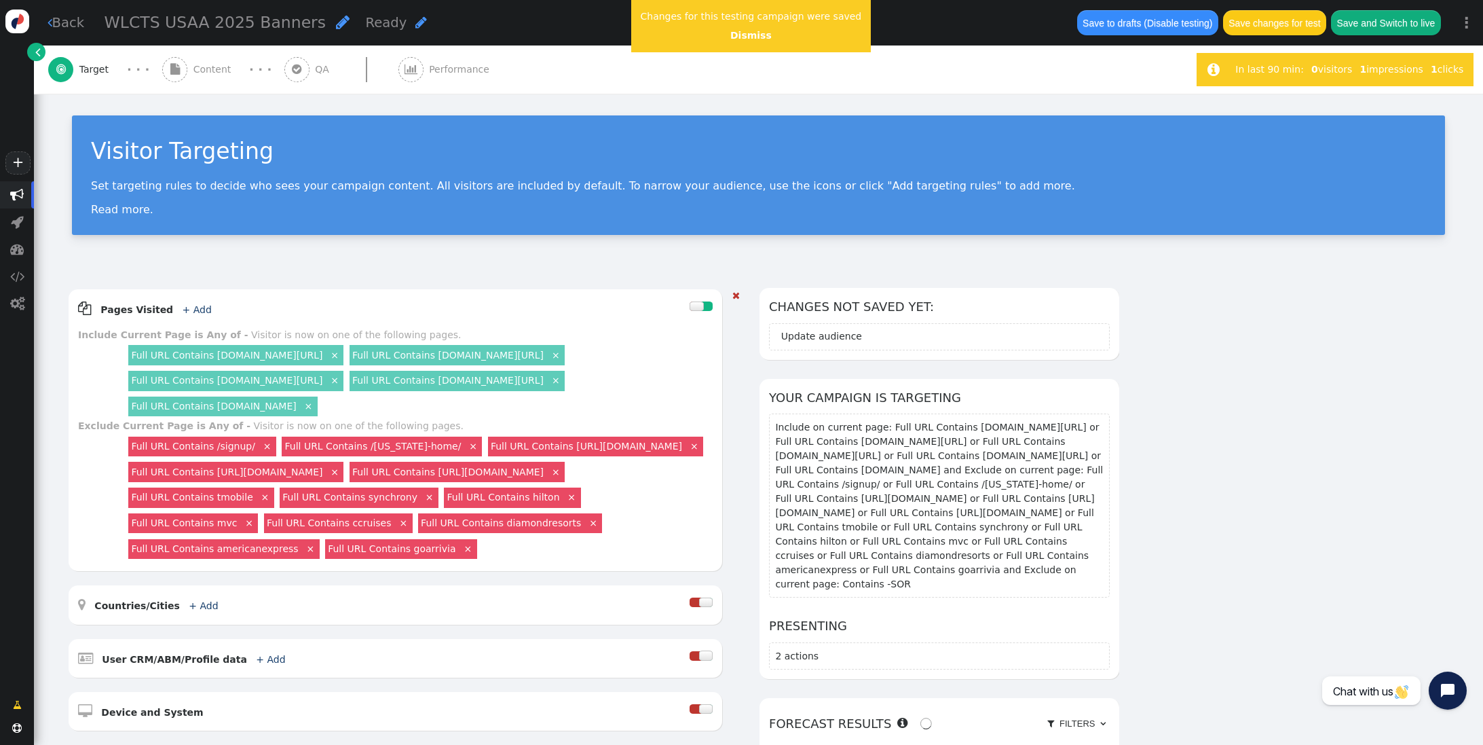
click at [322, 381] on link "Full URL Contains [DOMAIN_NAME][URL]" at bounding box center [226, 380] width 191 height 11
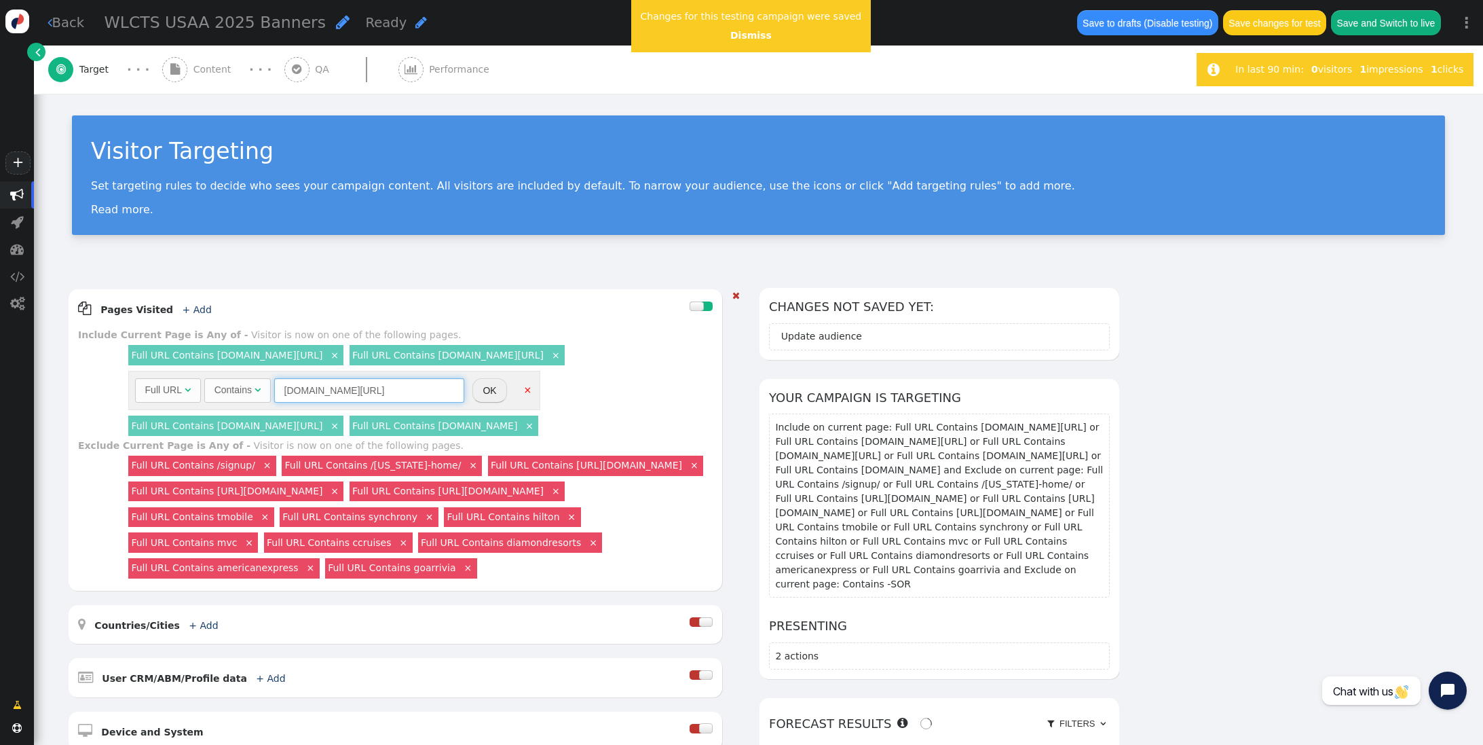
drag, startPoint x: 362, startPoint y: 392, endPoint x: 392, endPoint y: 385, distance: 30.6
click at [367, 391] on input "[DOMAIN_NAME][URL]" at bounding box center [369, 390] width 190 height 24
type input "[DOMAIN_NAME][URL]"
click at [485, 390] on button "OK" at bounding box center [489, 390] width 34 height 24
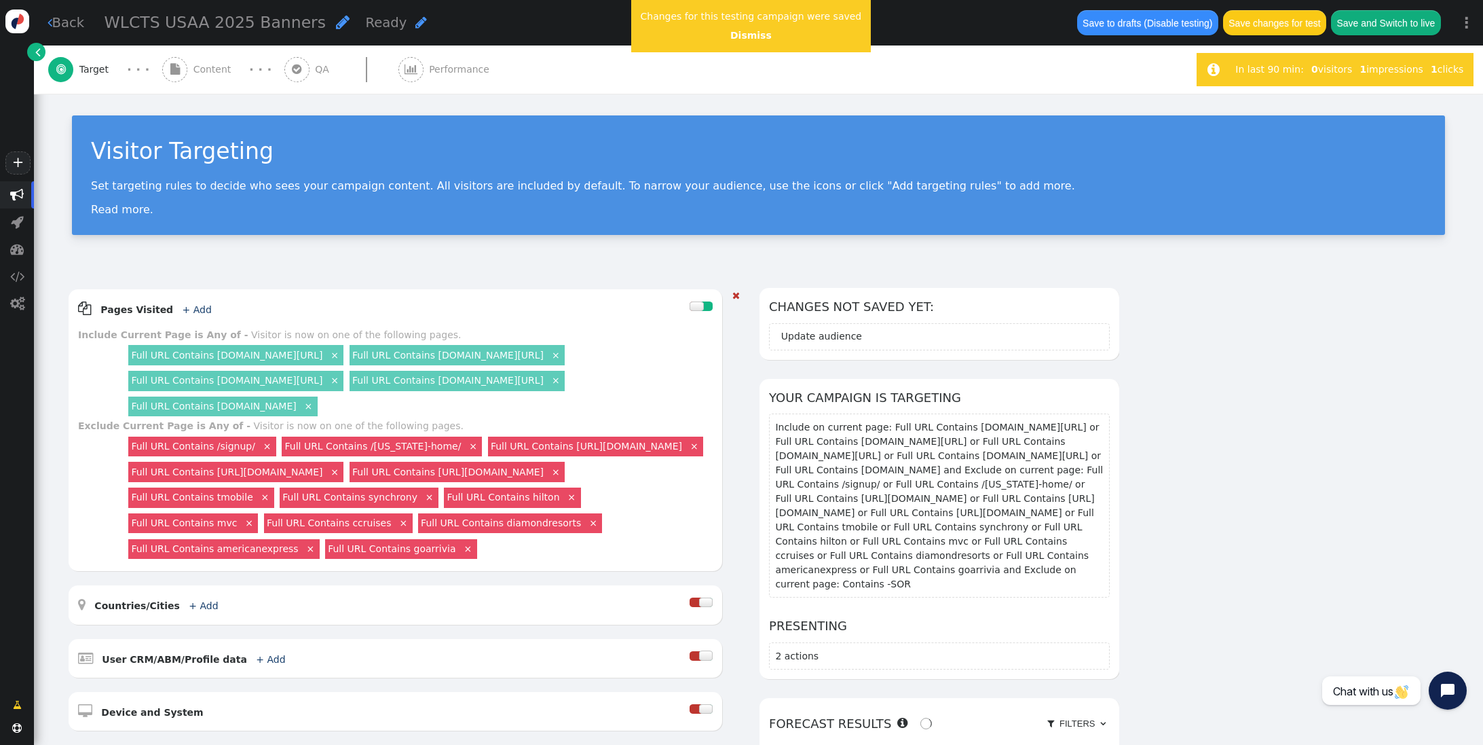
click at [512, 382] on link "Full URL Contains [DOMAIN_NAME][URL]" at bounding box center [447, 380] width 191 height 11
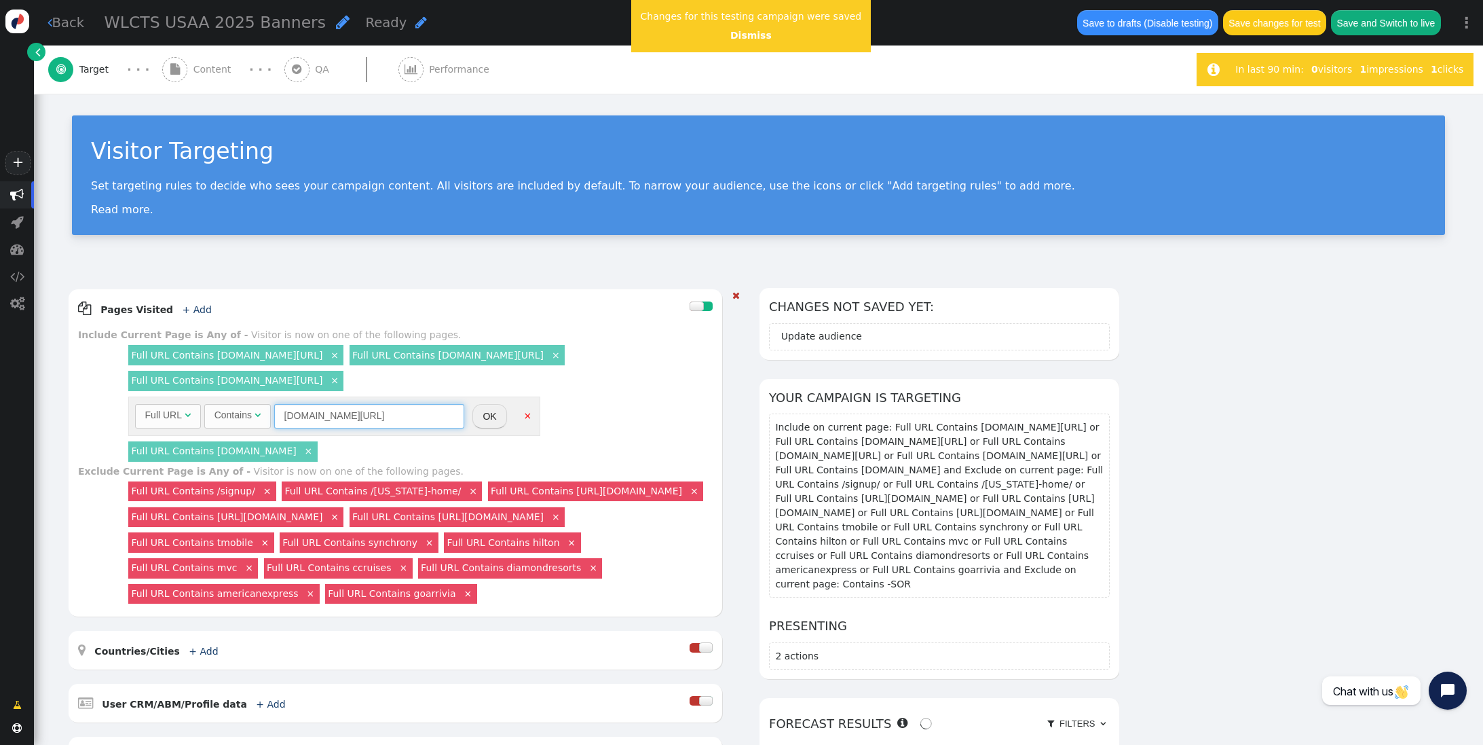
drag, startPoint x: 361, startPoint y: 419, endPoint x: 371, endPoint y: 409, distance: 13.9
click at [361, 417] on input "[DOMAIN_NAME][URL]" at bounding box center [369, 416] width 190 height 24
type input "[DOMAIN_NAME][URL]"
click at [482, 419] on button "OK" at bounding box center [489, 416] width 34 height 24
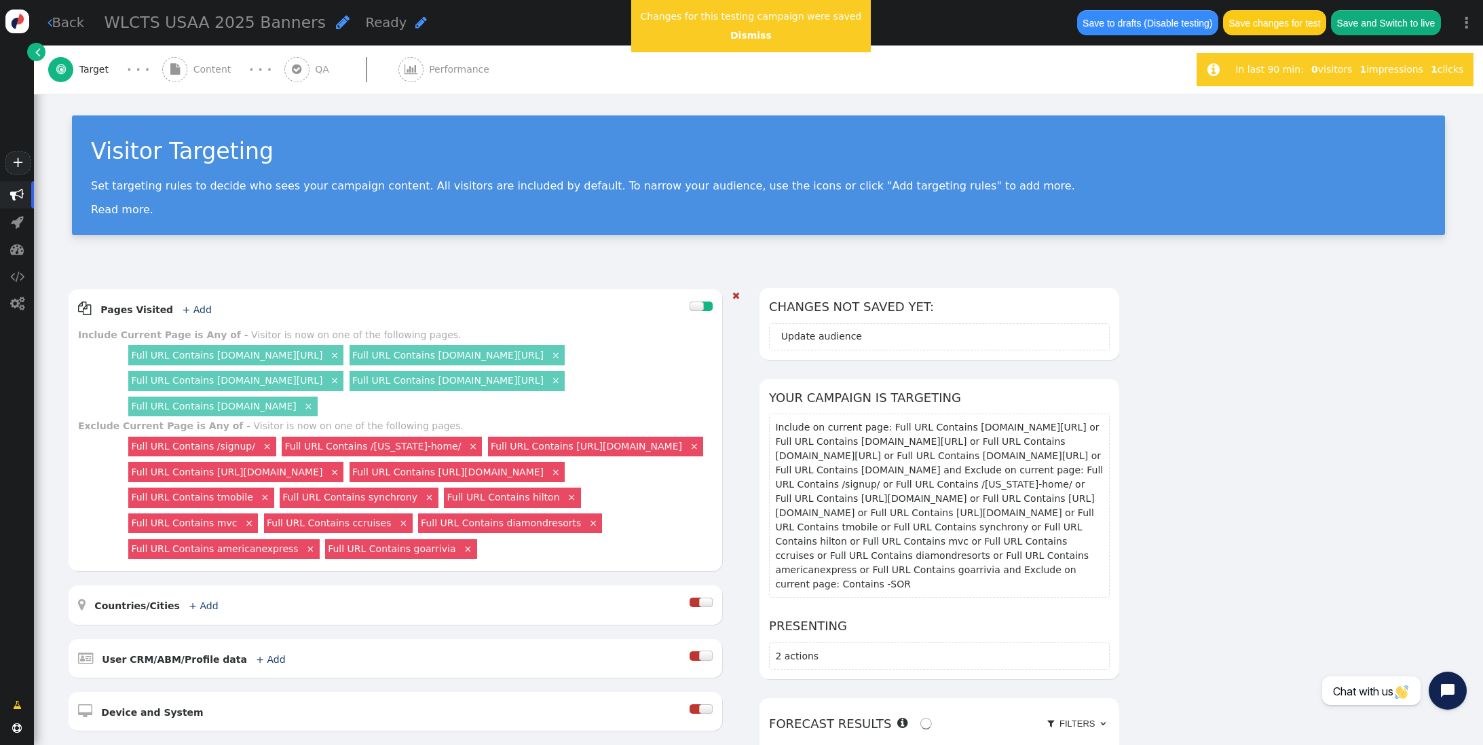
click at [295, 410] on link "Full URL Contains [DOMAIN_NAME]" at bounding box center [213, 405] width 165 height 11
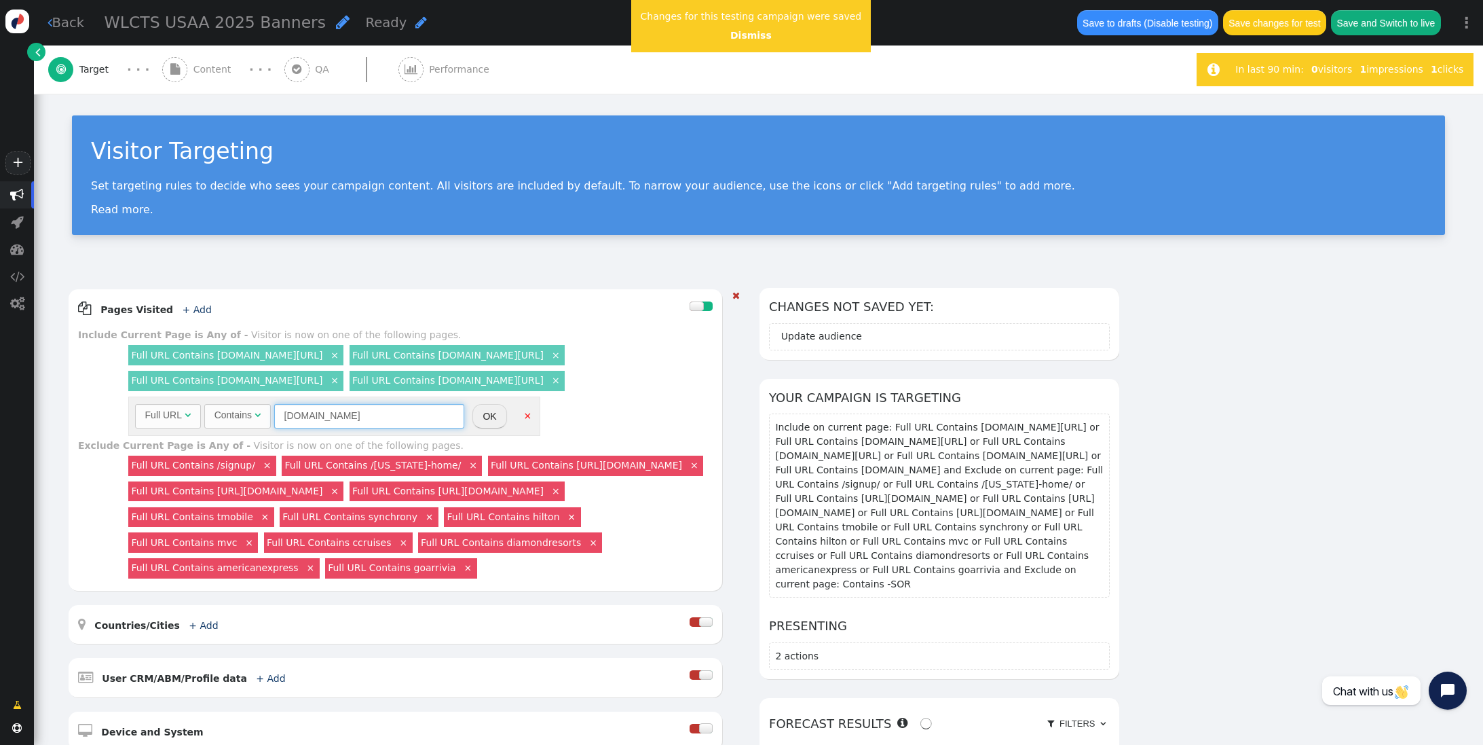
drag, startPoint x: 390, startPoint y: 417, endPoint x: 399, endPoint y: 412, distance: 10.6
click at [390, 415] on input "[DOMAIN_NAME]" at bounding box center [369, 416] width 190 height 24
type input "[DOMAIN_NAME]"
click at [495, 409] on button "OK" at bounding box center [489, 416] width 34 height 24
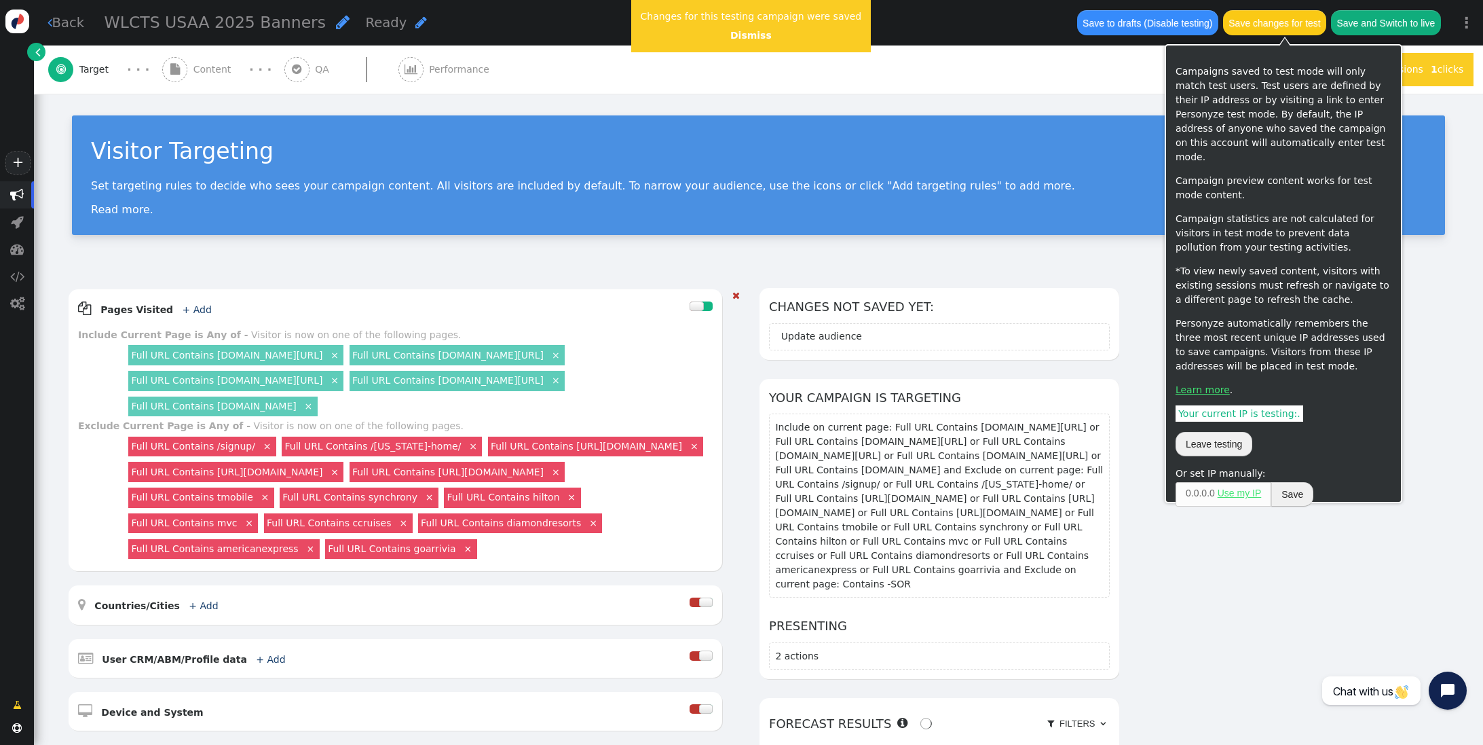
click at [1288, 24] on button "Save changes for test" at bounding box center [1274, 22] width 103 height 24
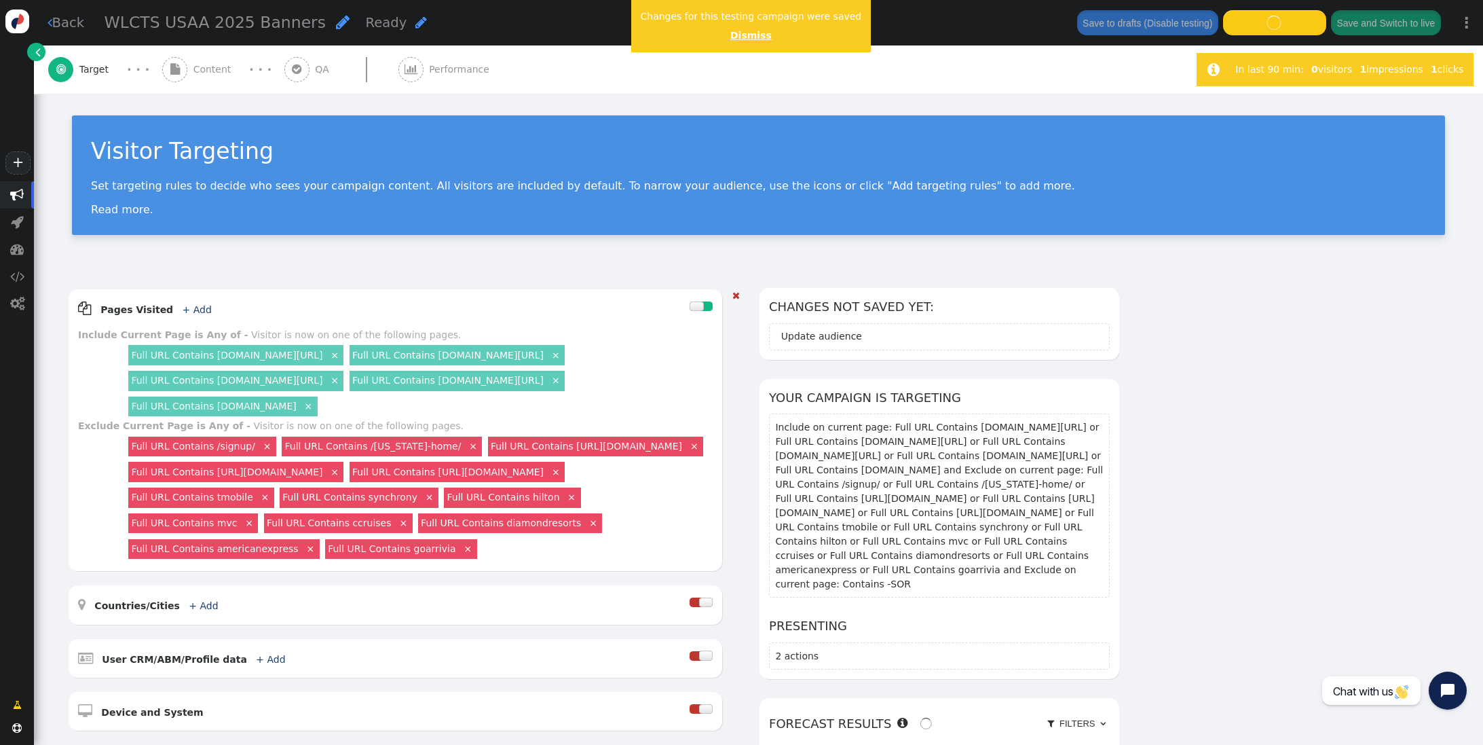
click at [743, 36] on link "Dismiss" at bounding box center [750, 35] width 41 height 11
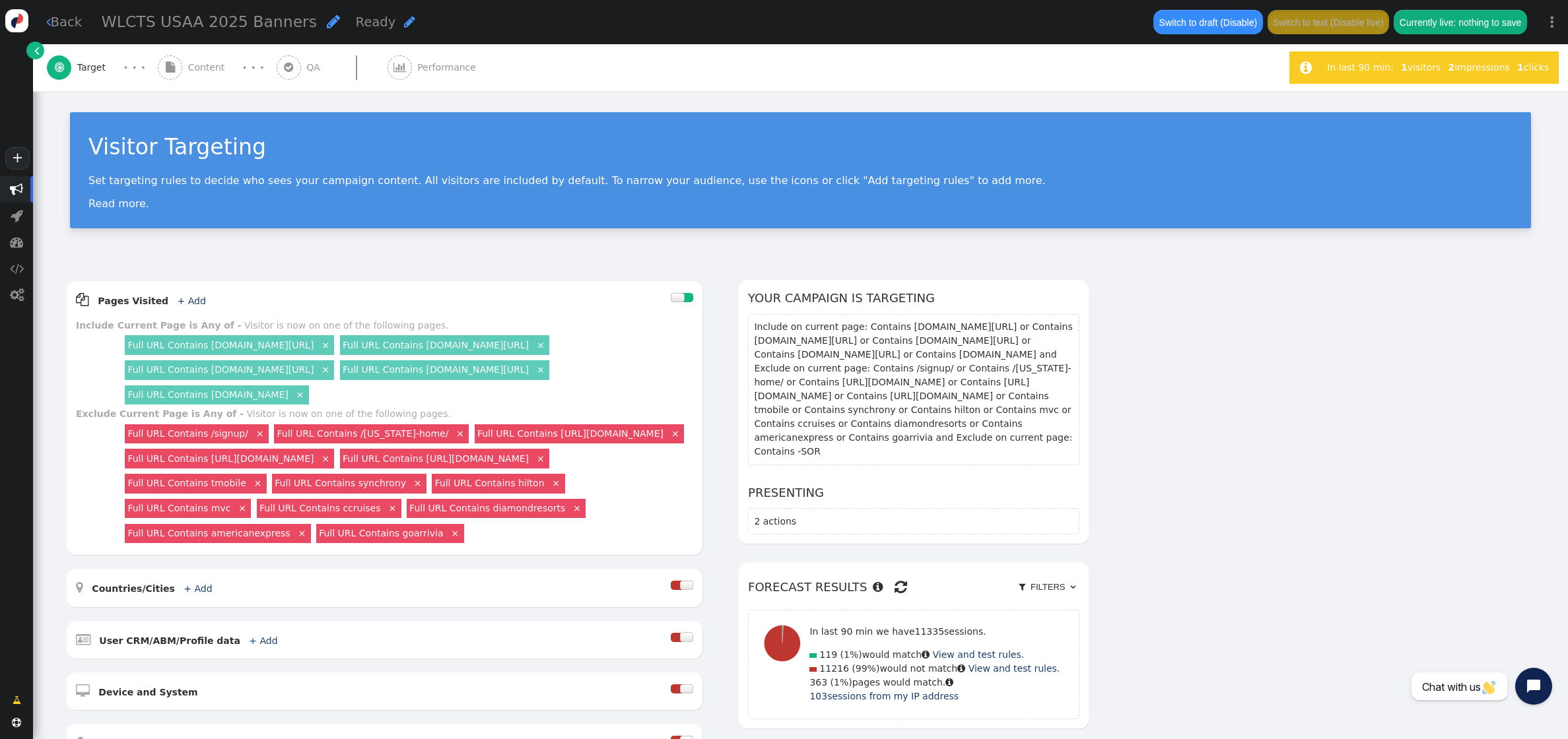
click at [184, 59] on div " Content" at bounding box center [194, 67] width 73 height 47
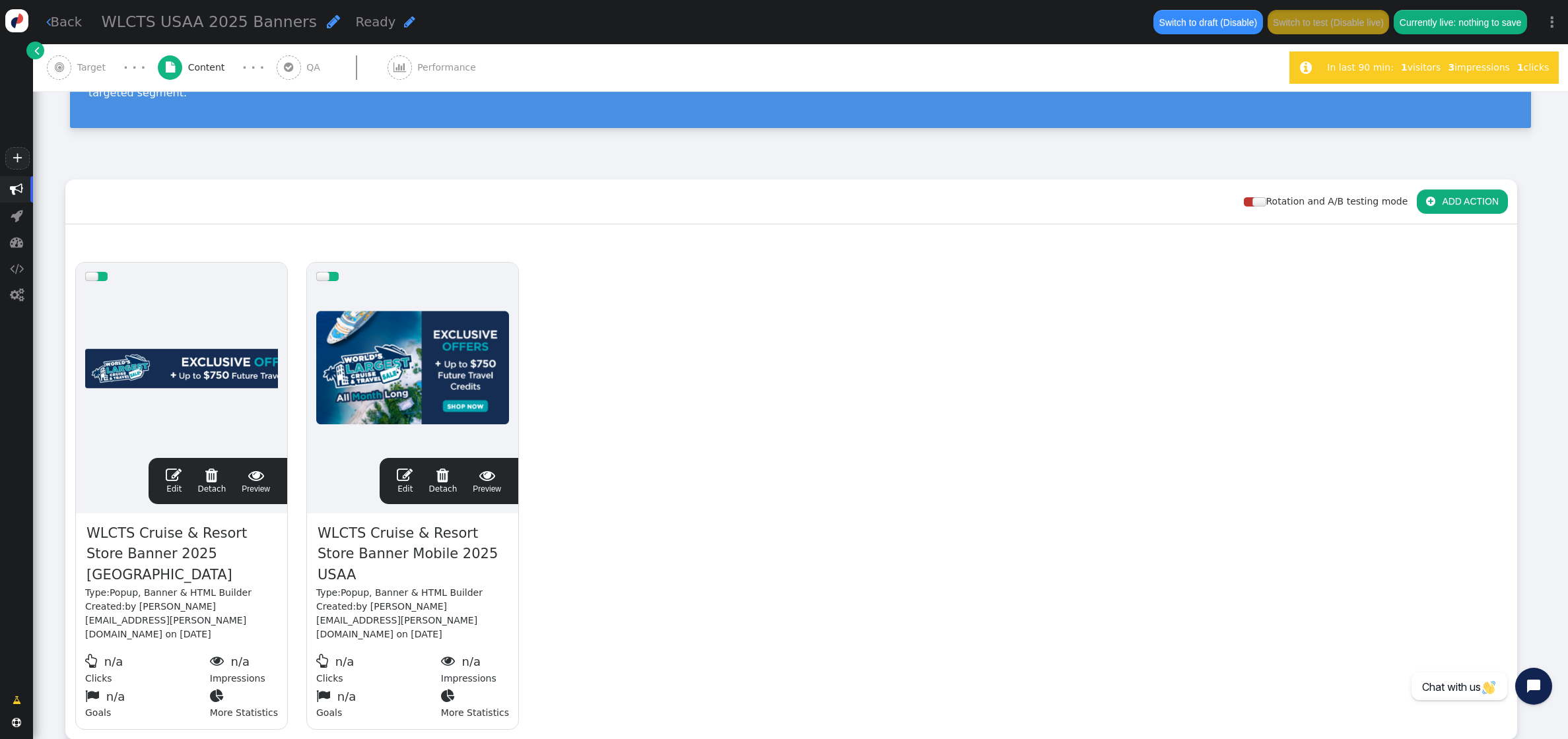
scroll to position [159, 0]
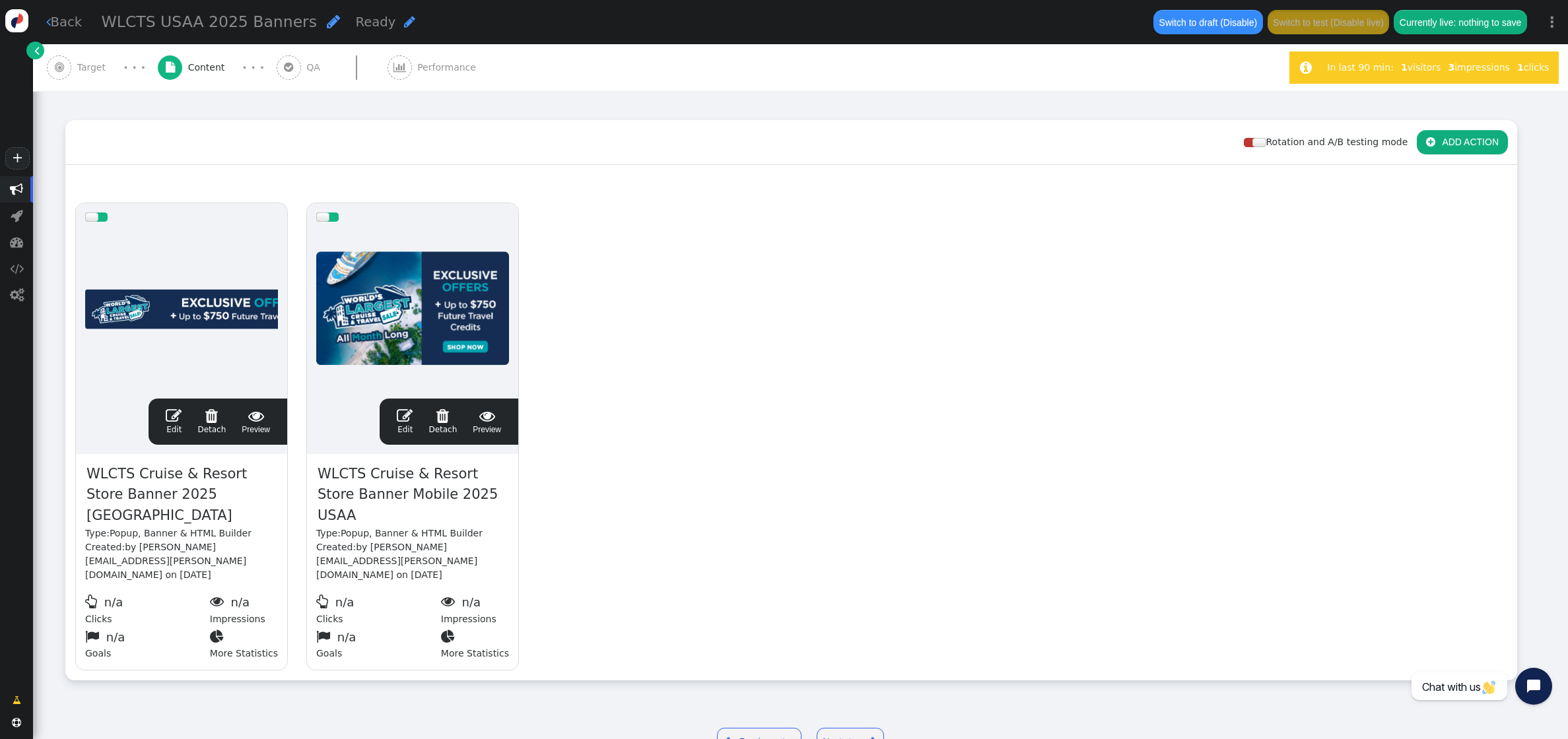
click at [171, 407] on span "" at bounding box center [173, 415] width 16 height 16
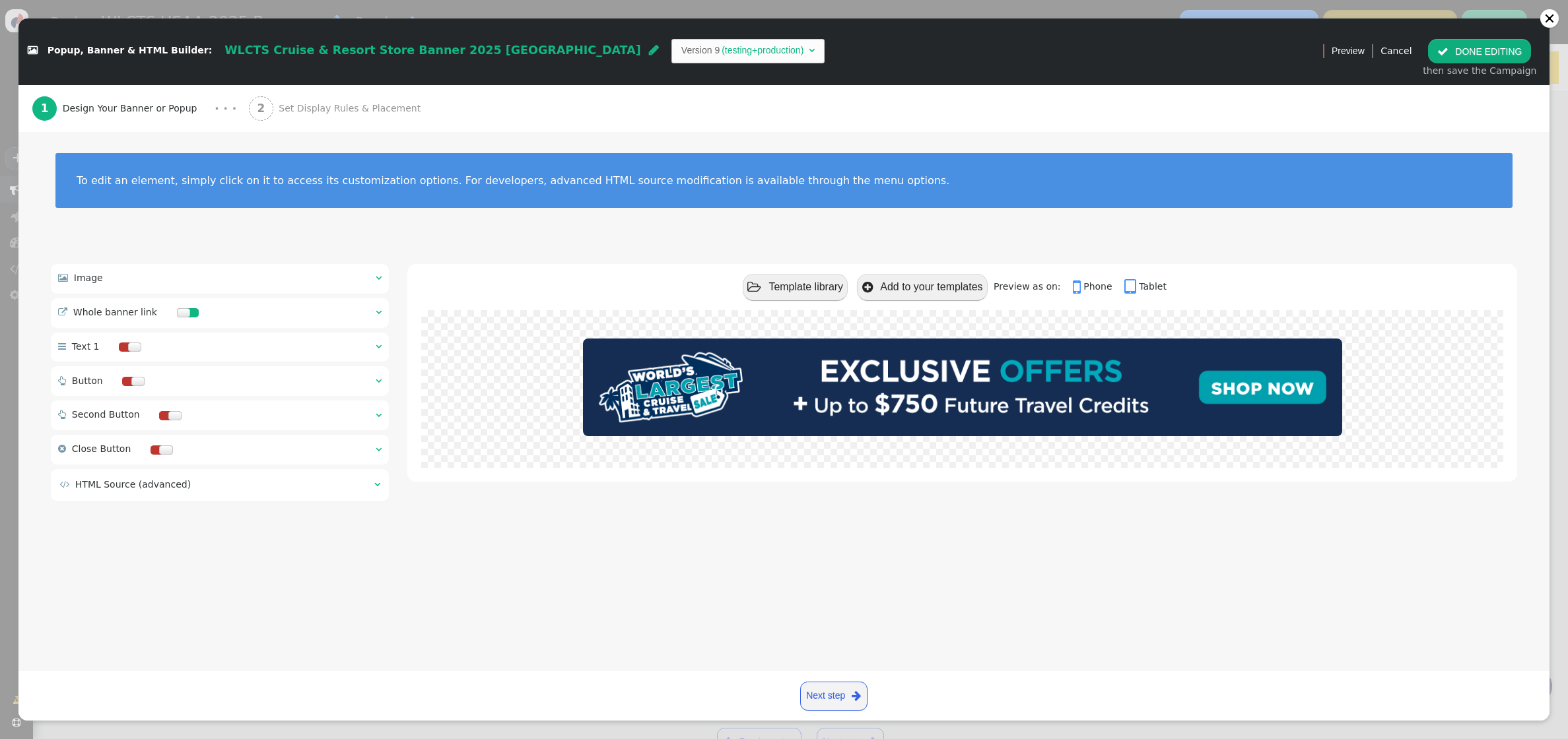
click at [379, 479] on td "" at bounding box center [374, 484] width 14 height 14
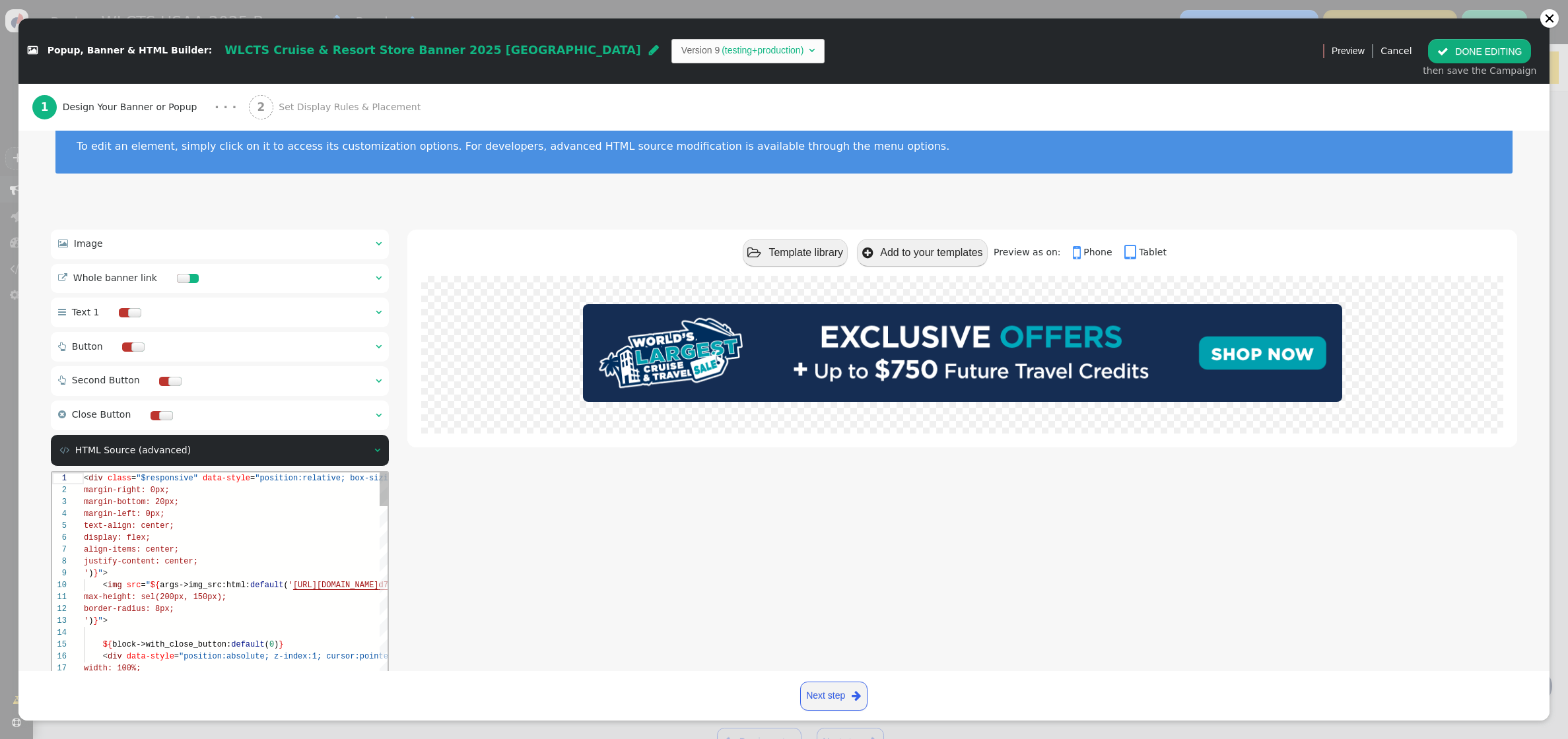
scroll to position [34, 0]
click at [224, 559] on div "justify-content: center;" at bounding box center [624, 561] width 1083 height 12
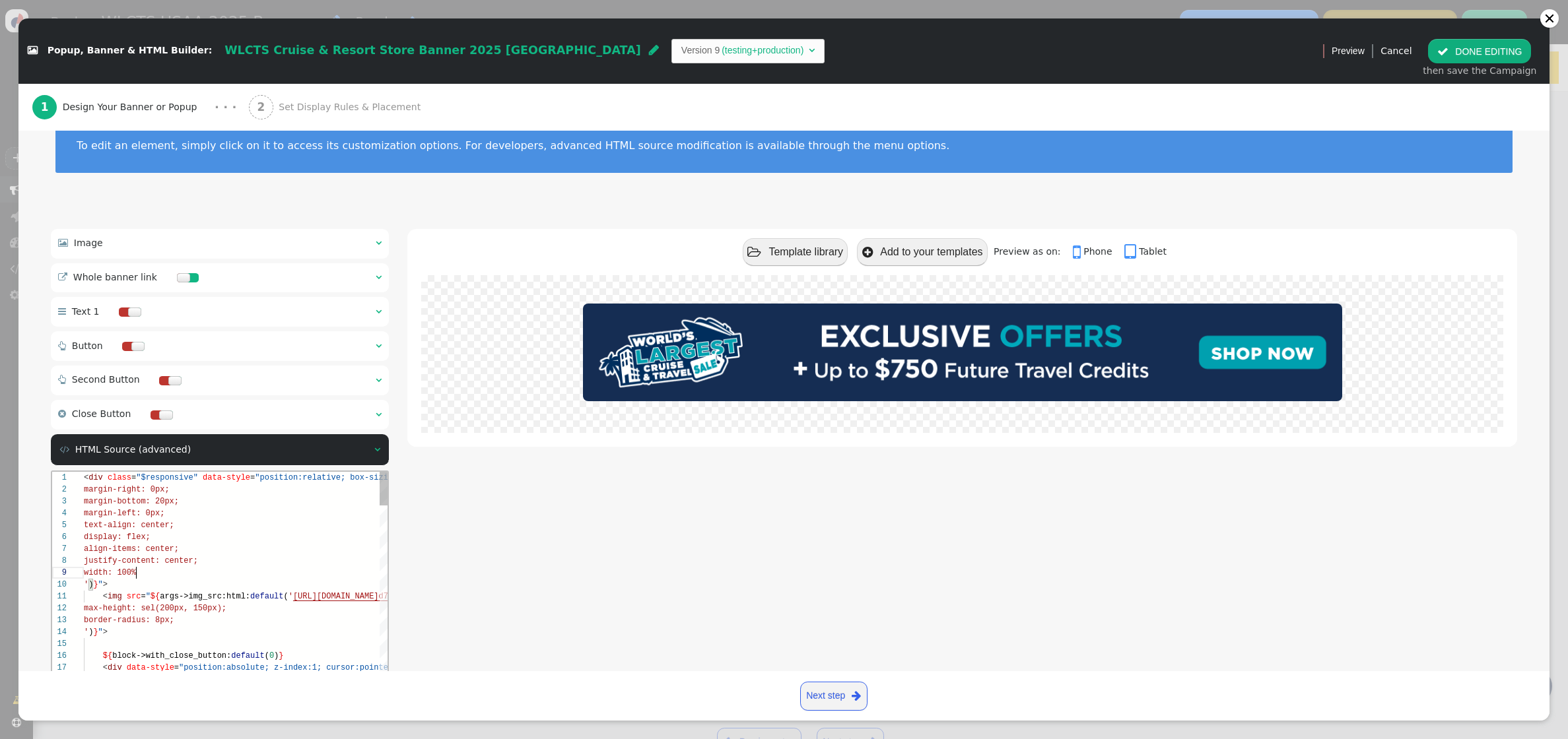
scroll to position [94, 57]
type textarea "<div class="$responsive" data-style="position:relative; box-sizing:border-box; …"
click at [1442, 51] on button " DONE EDITING" at bounding box center [1479, 51] width 103 height 23
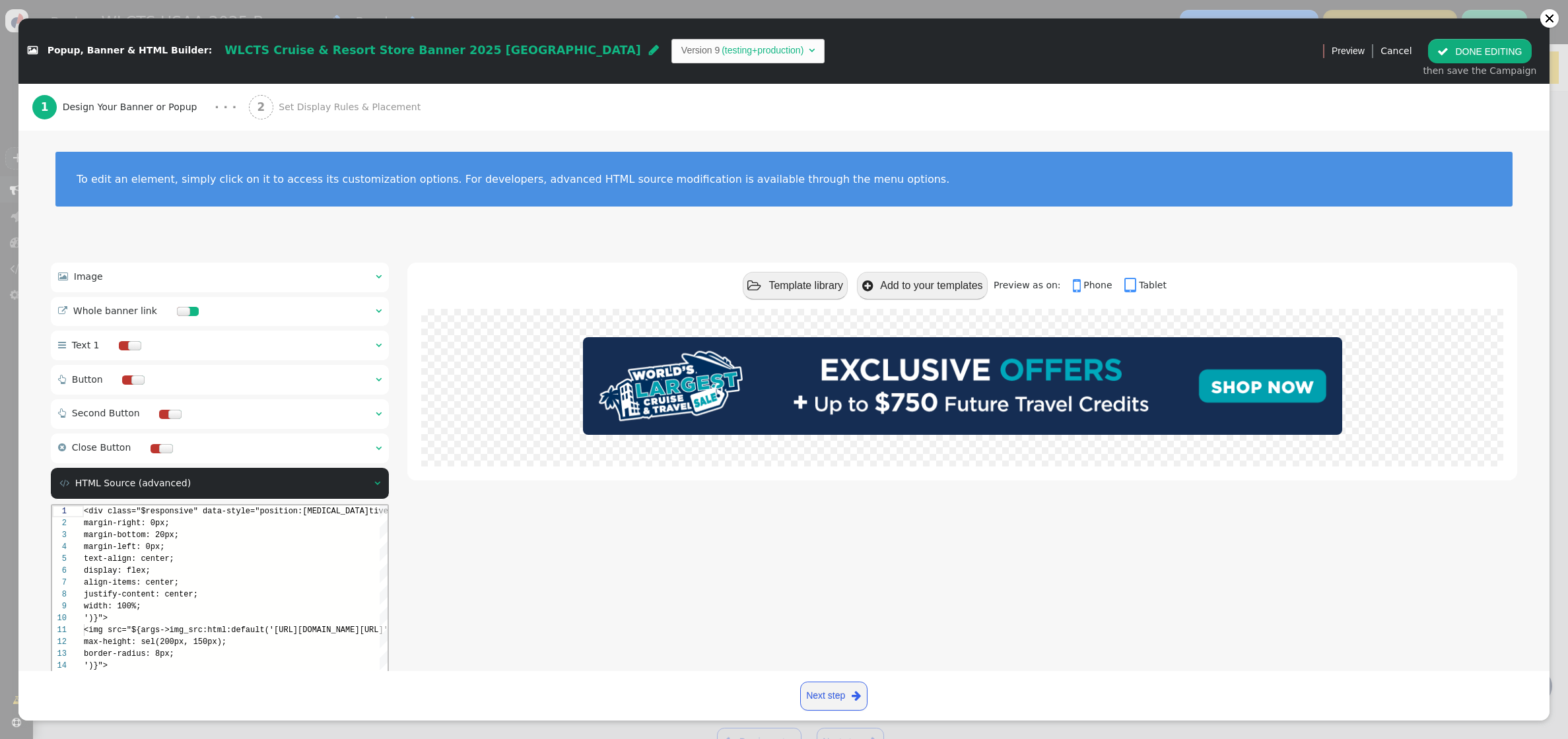
scroll to position [119, 0]
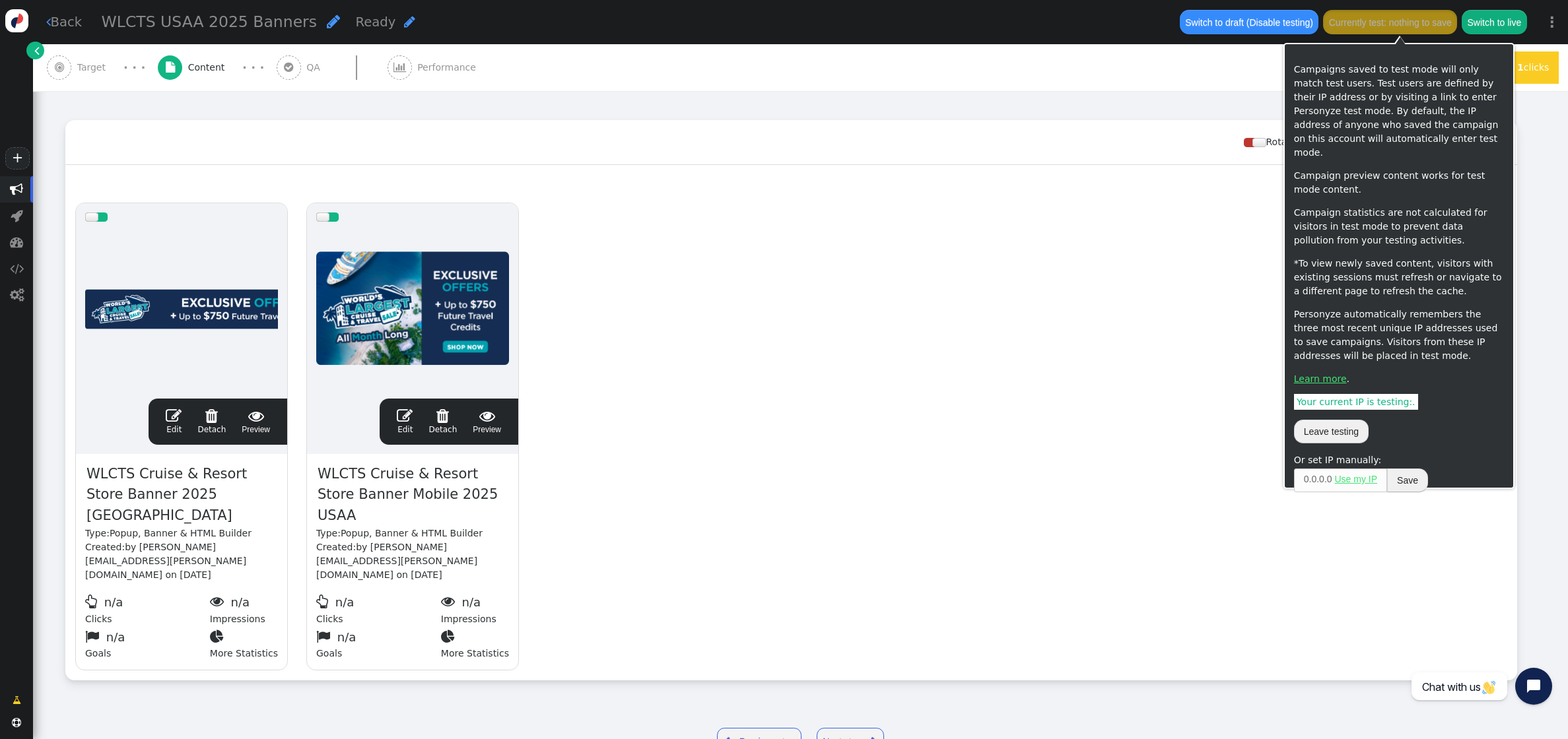
click at [1427, 24] on button "Currently test: nothing to save" at bounding box center [1390, 21] width 134 height 23
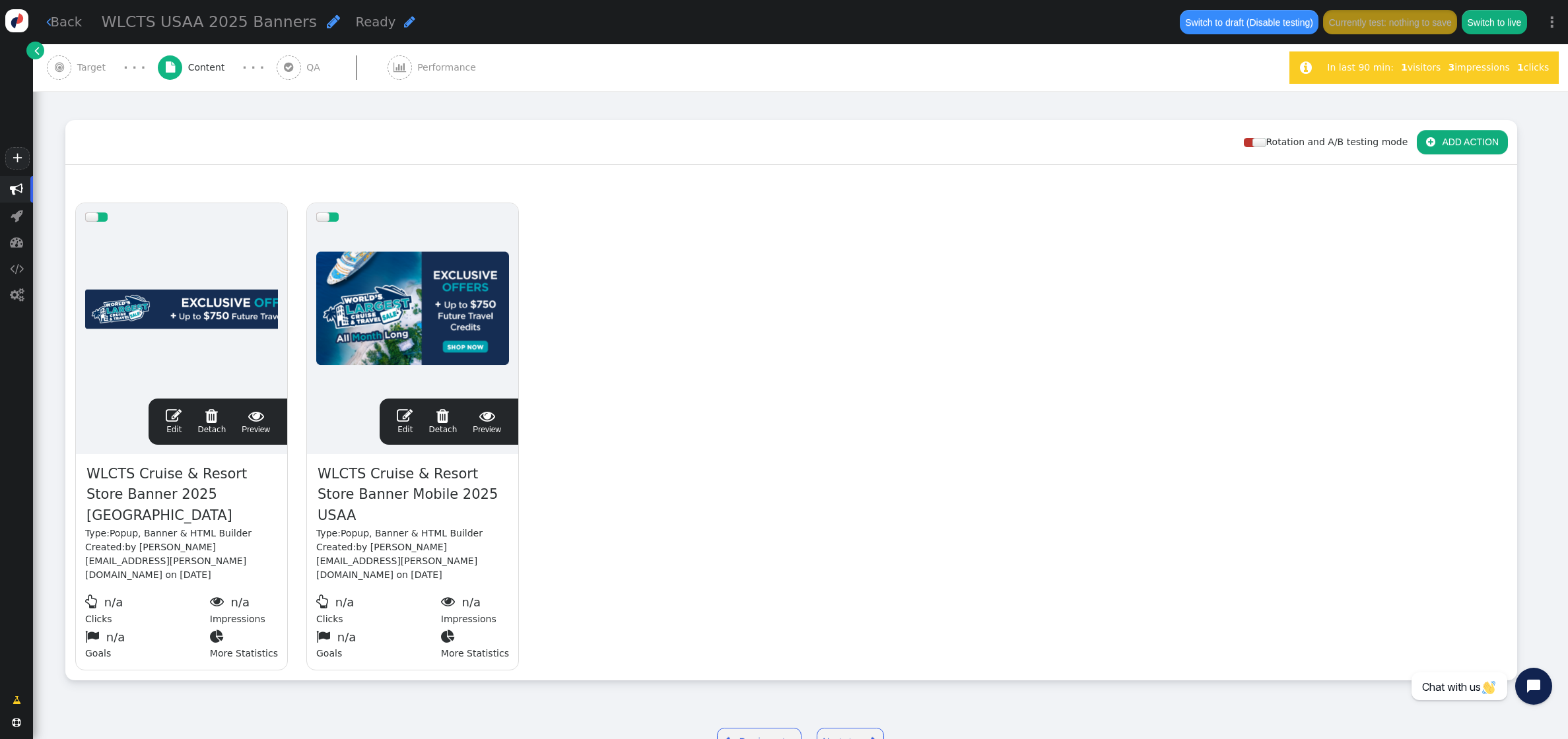
click at [169, 407] on span "" at bounding box center [173, 415] width 16 height 16
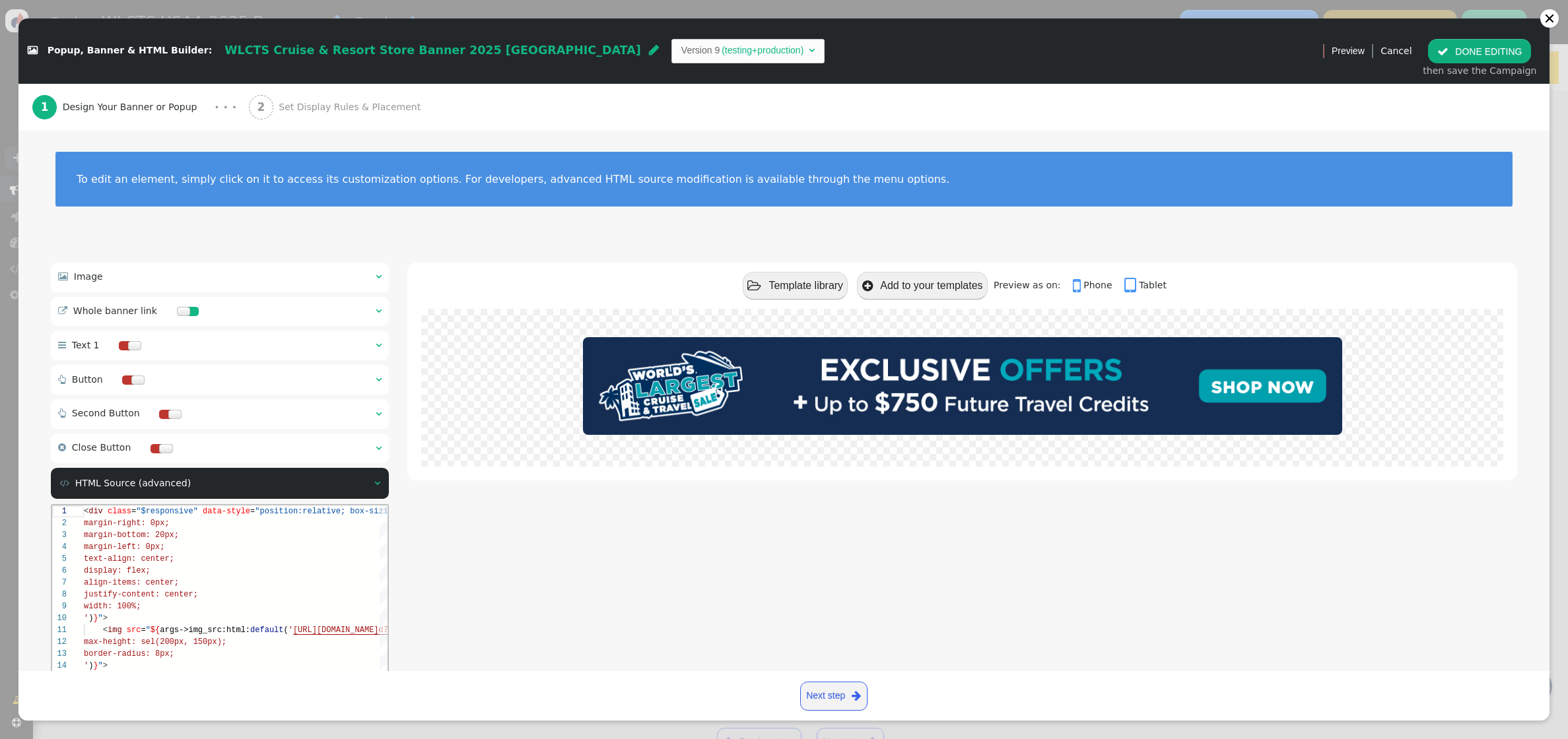
scroll to position [144, 0]
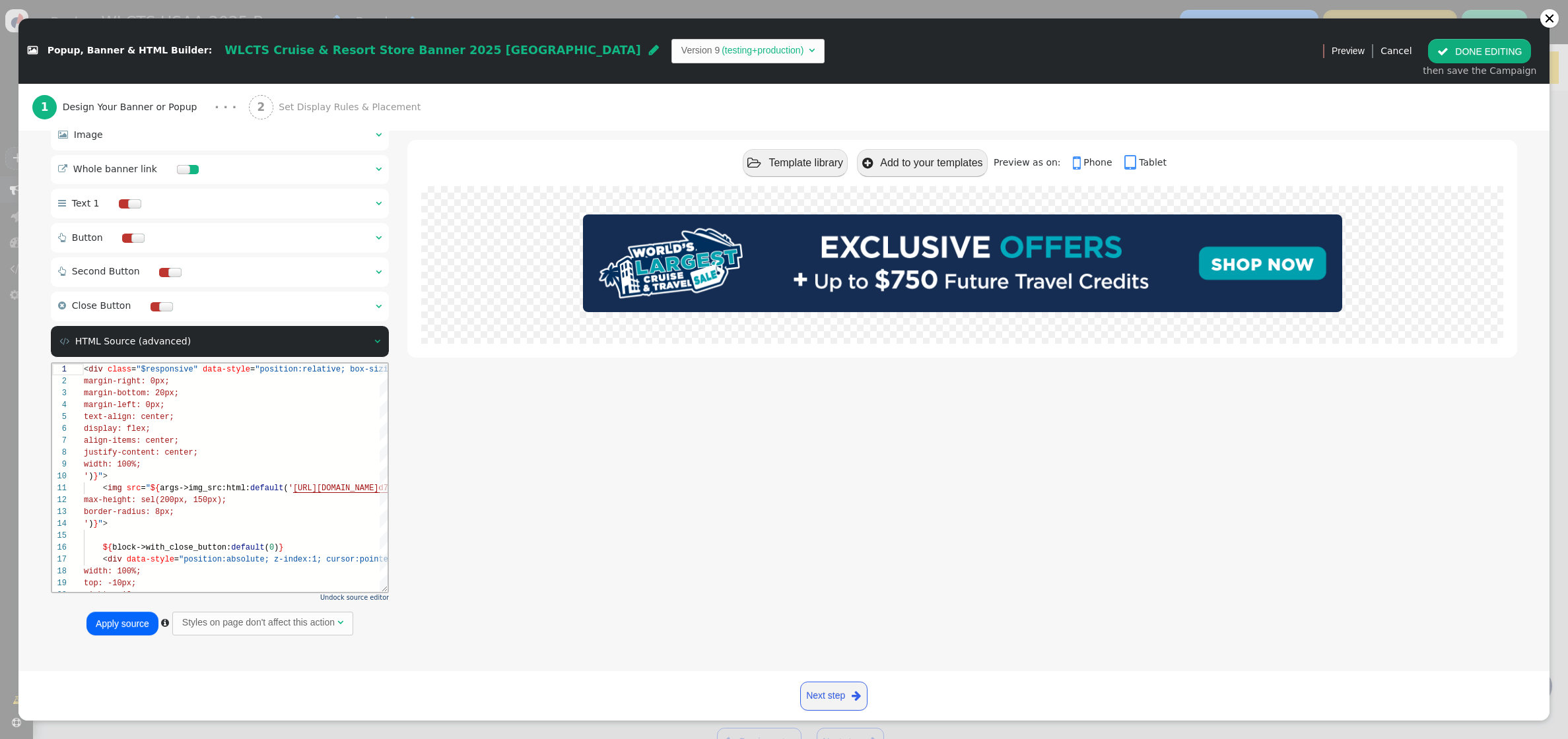
click at [125, 623] on button "Apply source" at bounding box center [123, 623] width 72 height 23
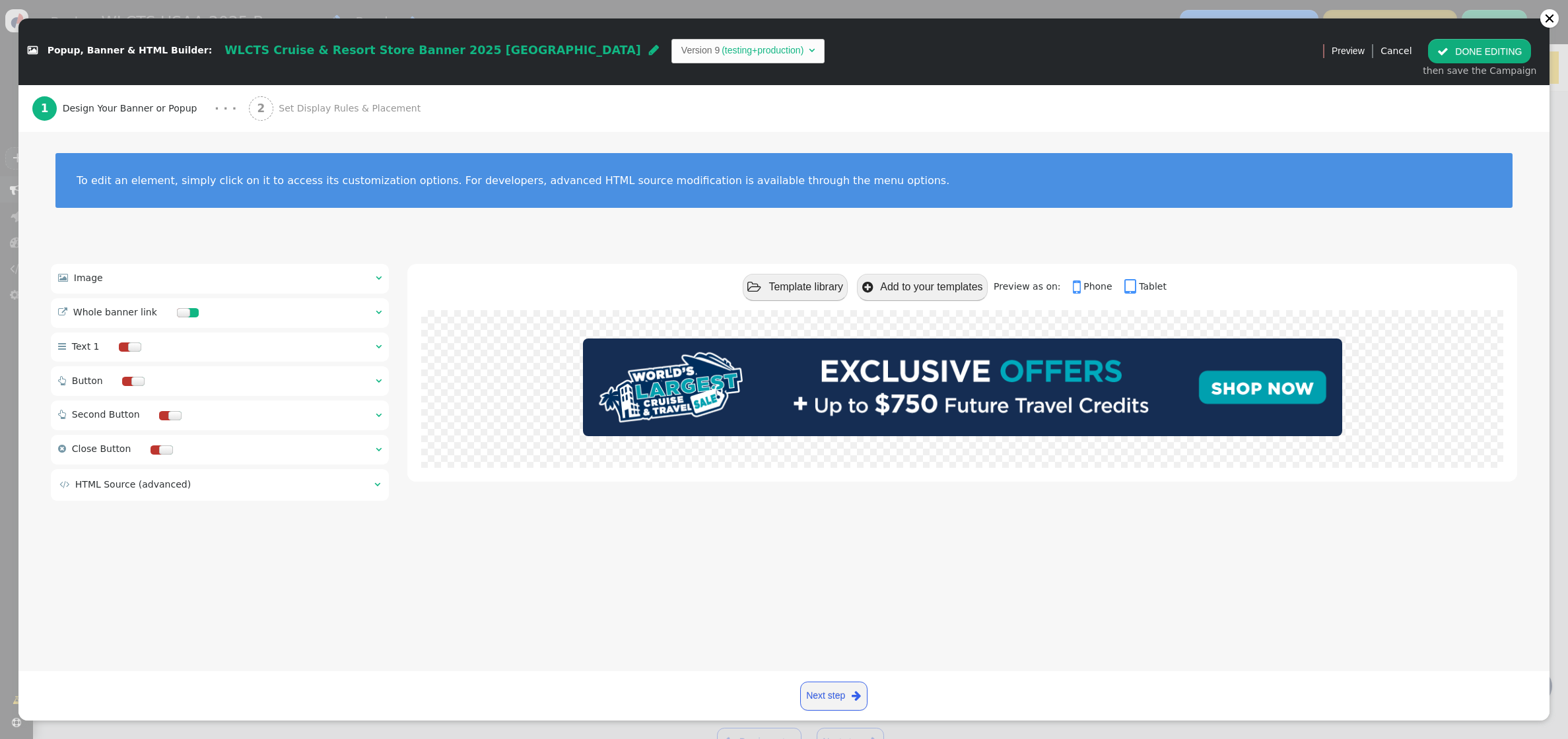
scroll to position [0, 0]
click at [1442, 53] on button " DONE EDITING" at bounding box center [1479, 51] width 103 height 23
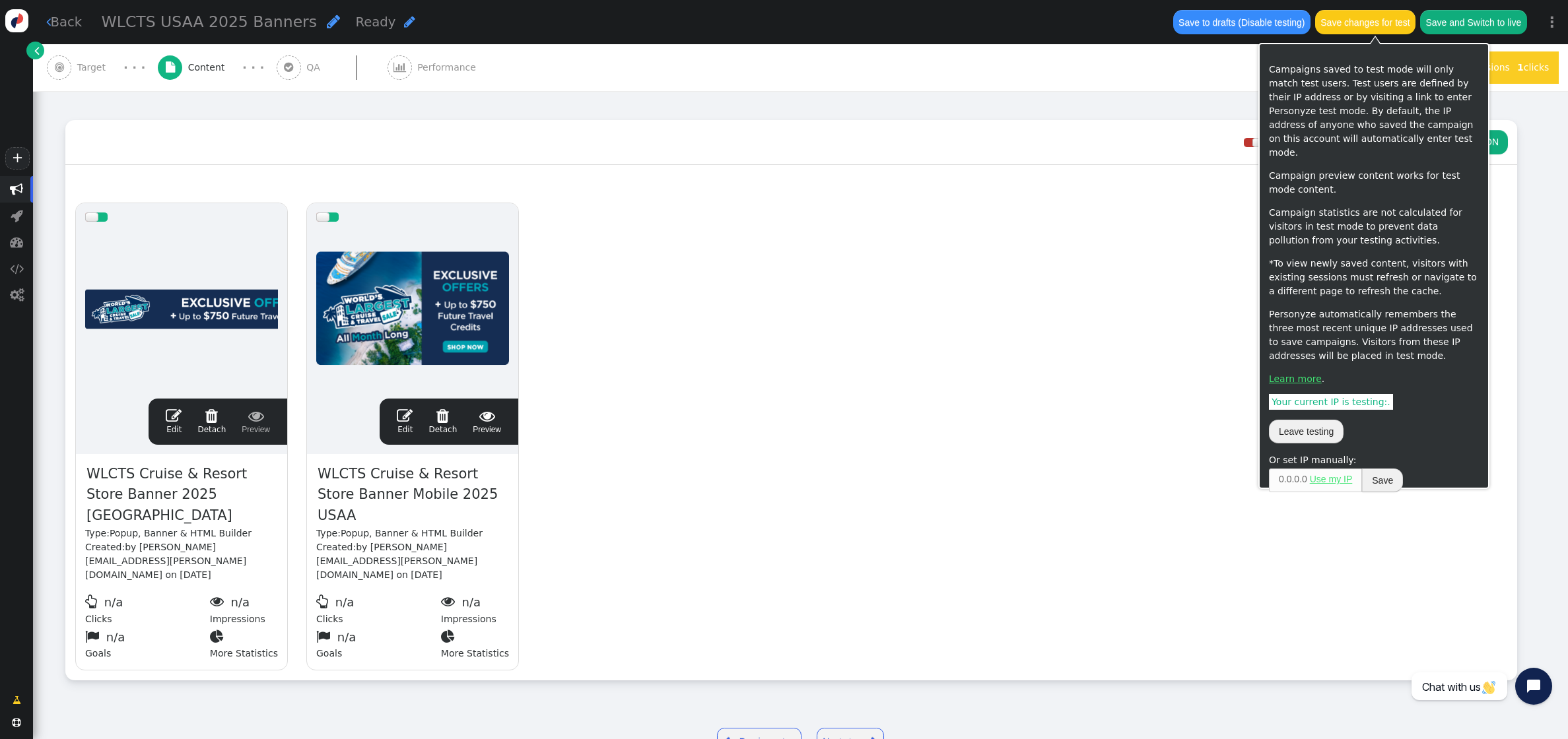
click at [1355, 24] on button "Save changes for test" at bounding box center [1365, 21] width 100 height 23
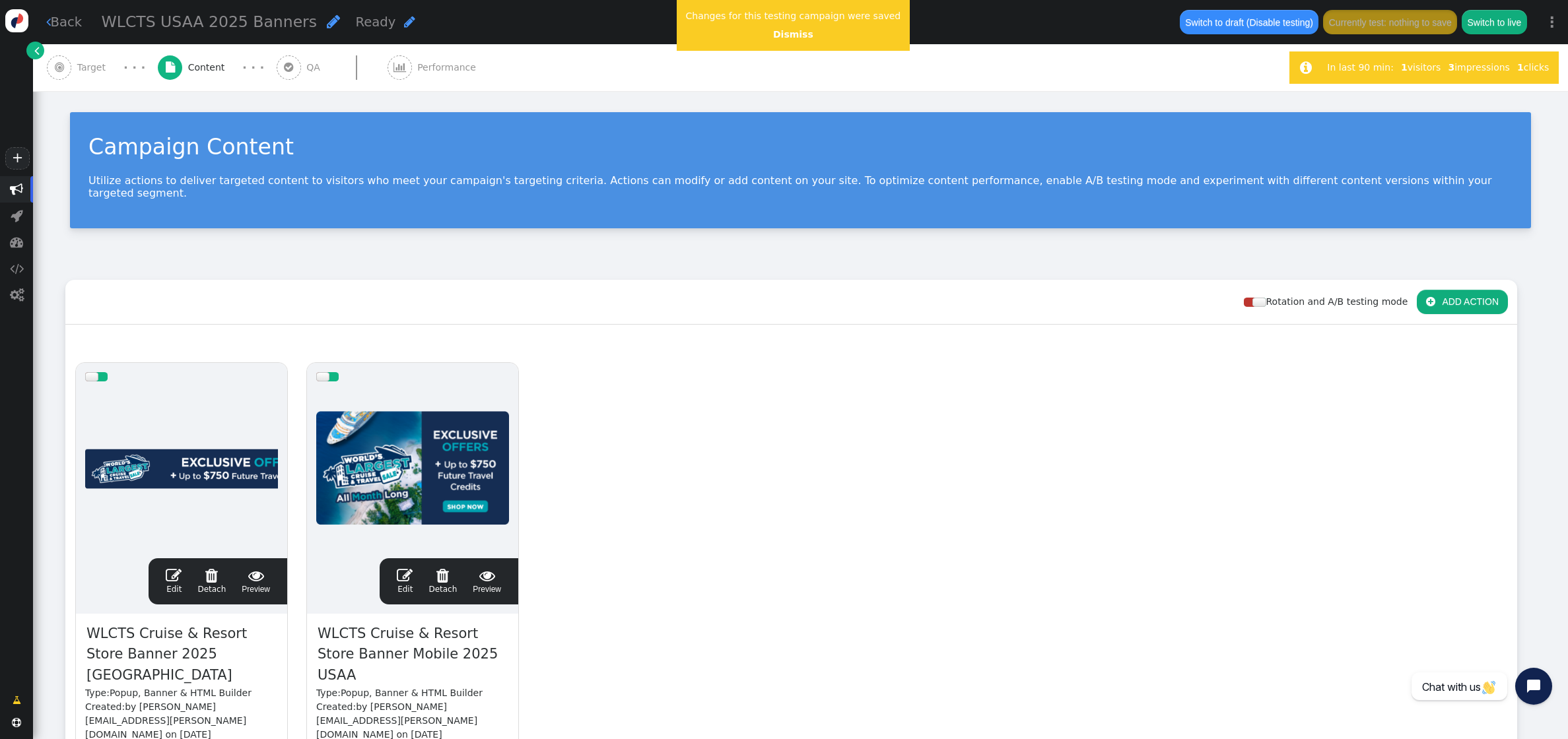
click at [88, 76] on div " Target" at bounding box center [79, 67] width 64 height 47
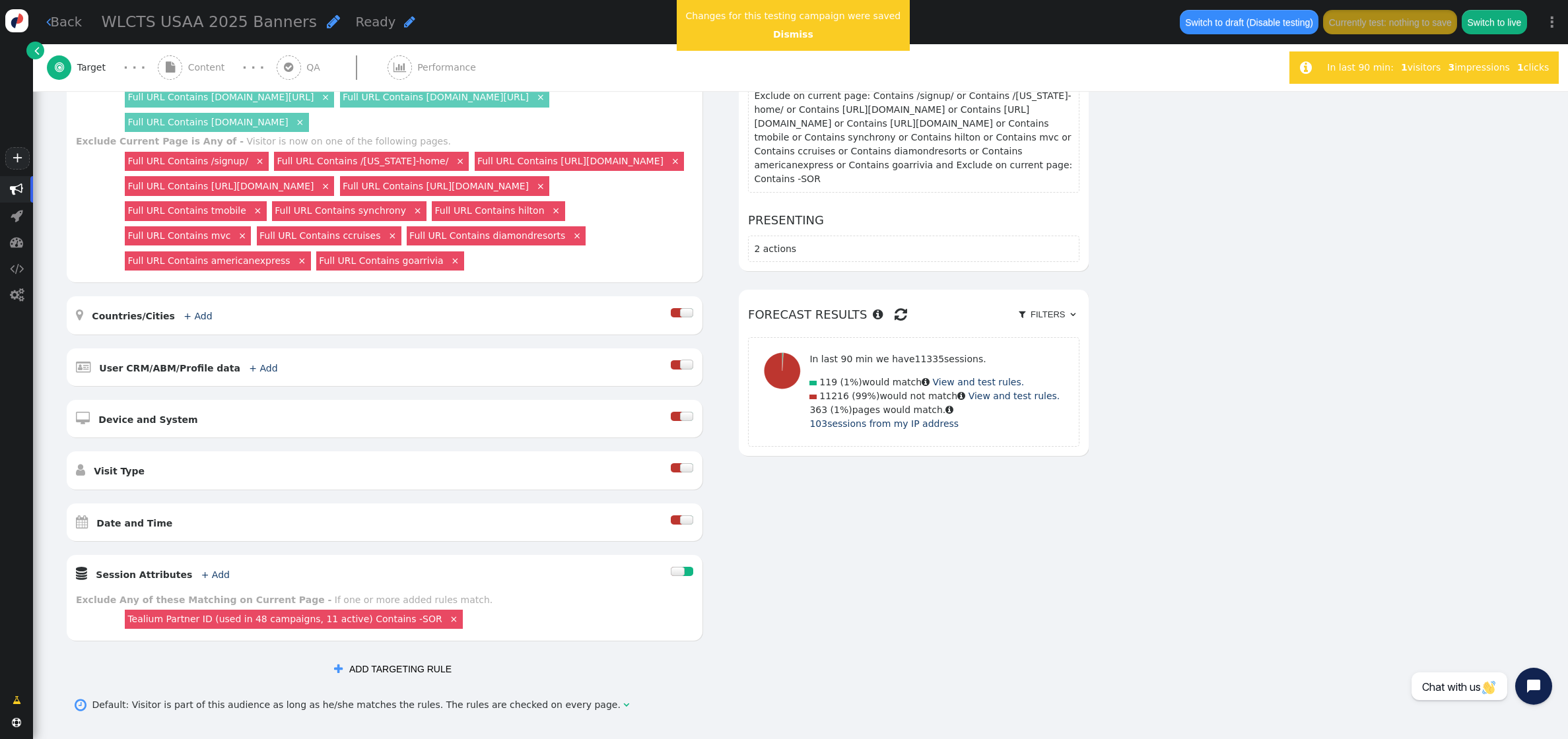
scroll to position [309, 0]
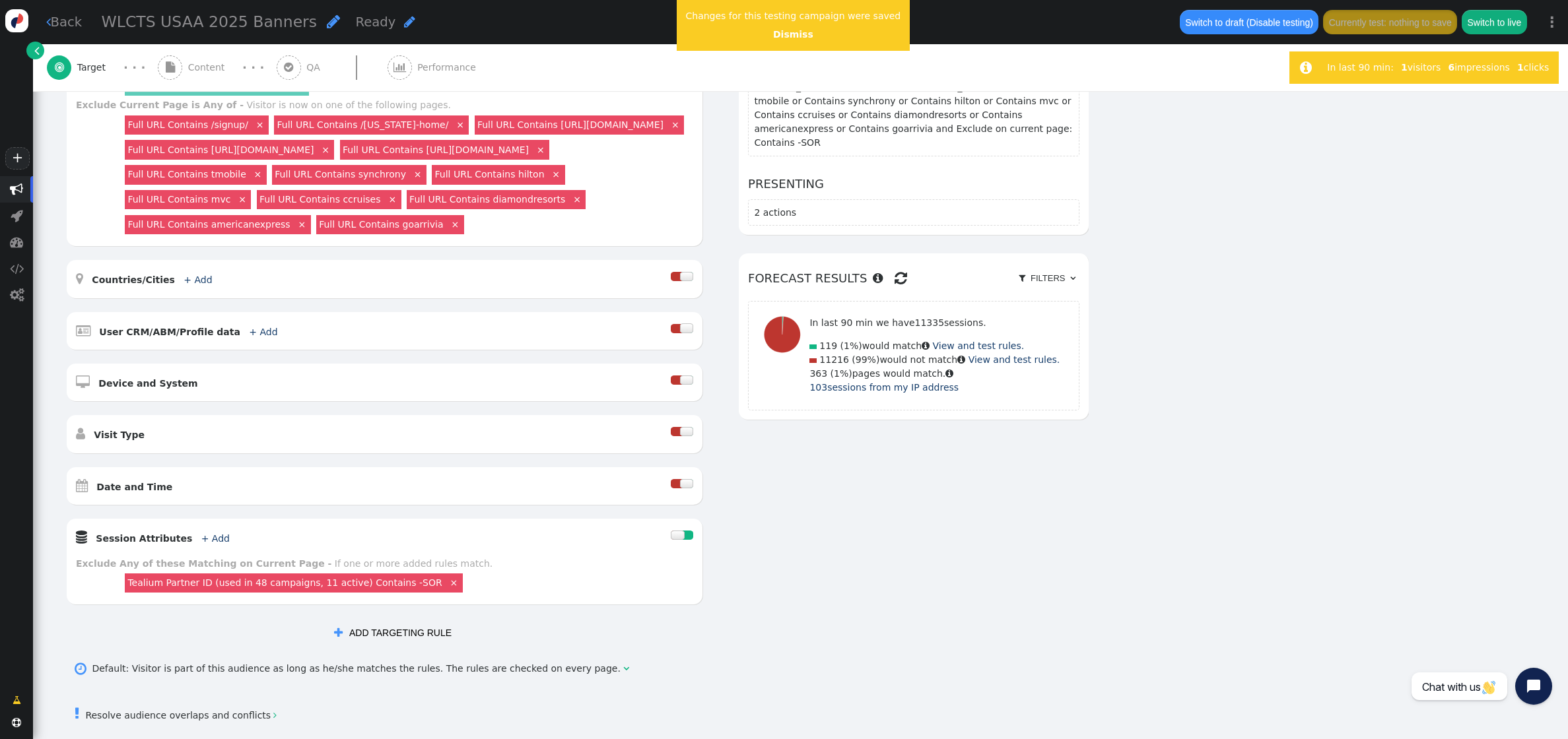
click at [685, 484] on div at bounding box center [687, 484] width 14 height 10
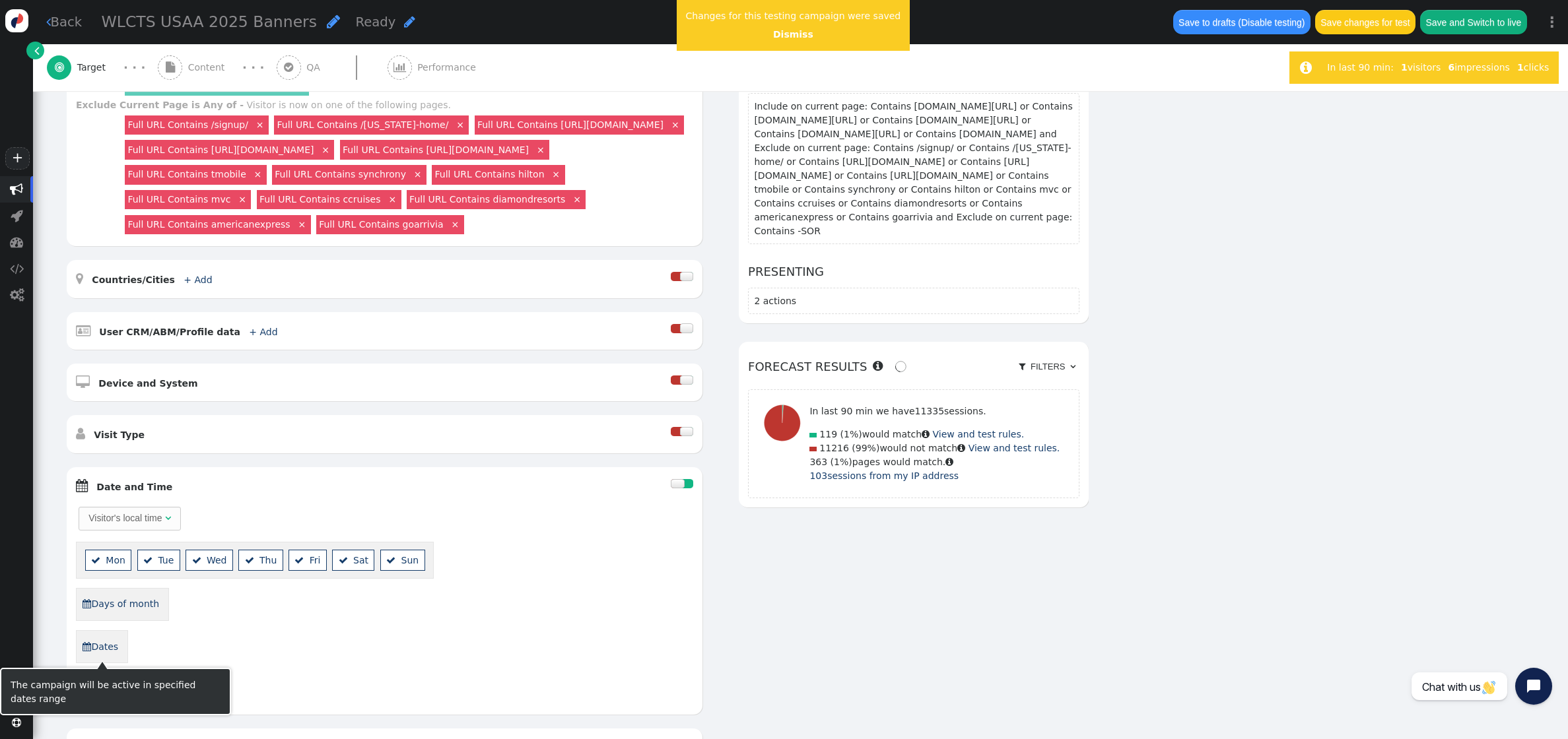
click at [111, 650] on link " Dates" at bounding box center [100, 647] width 37 height 22
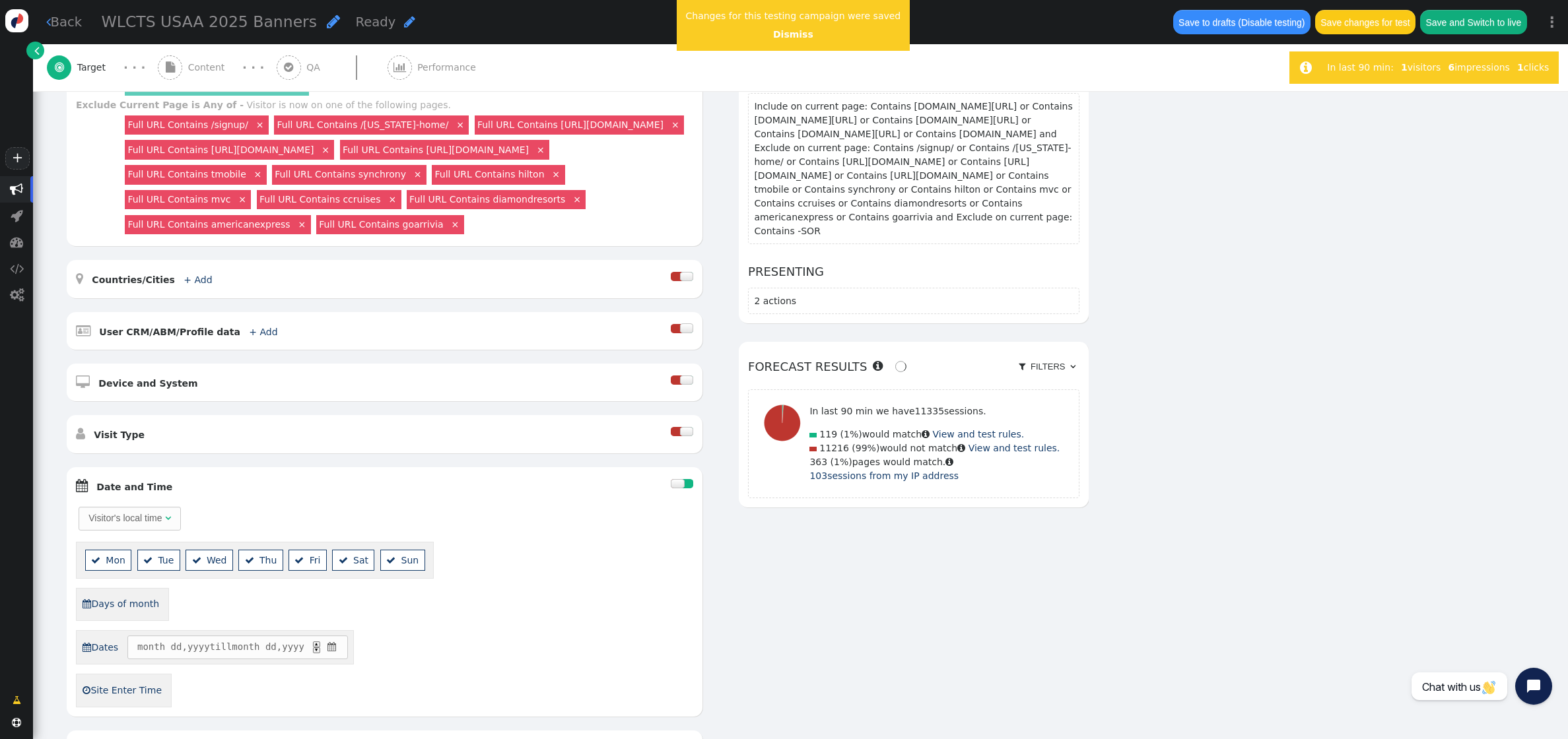
click at [339, 651] on span "" at bounding box center [332, 647] width 13 height 14
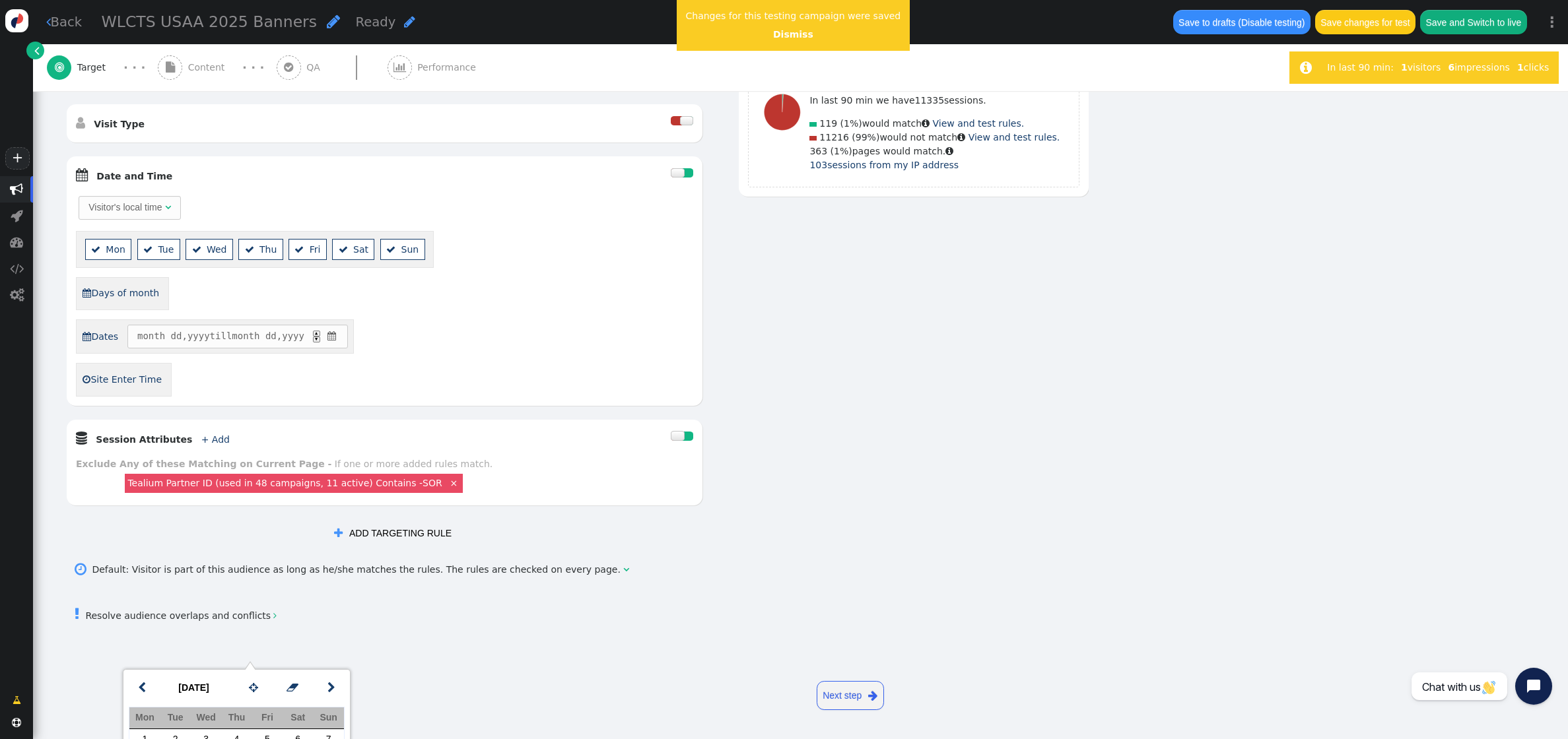
scroll to position [104, 0]
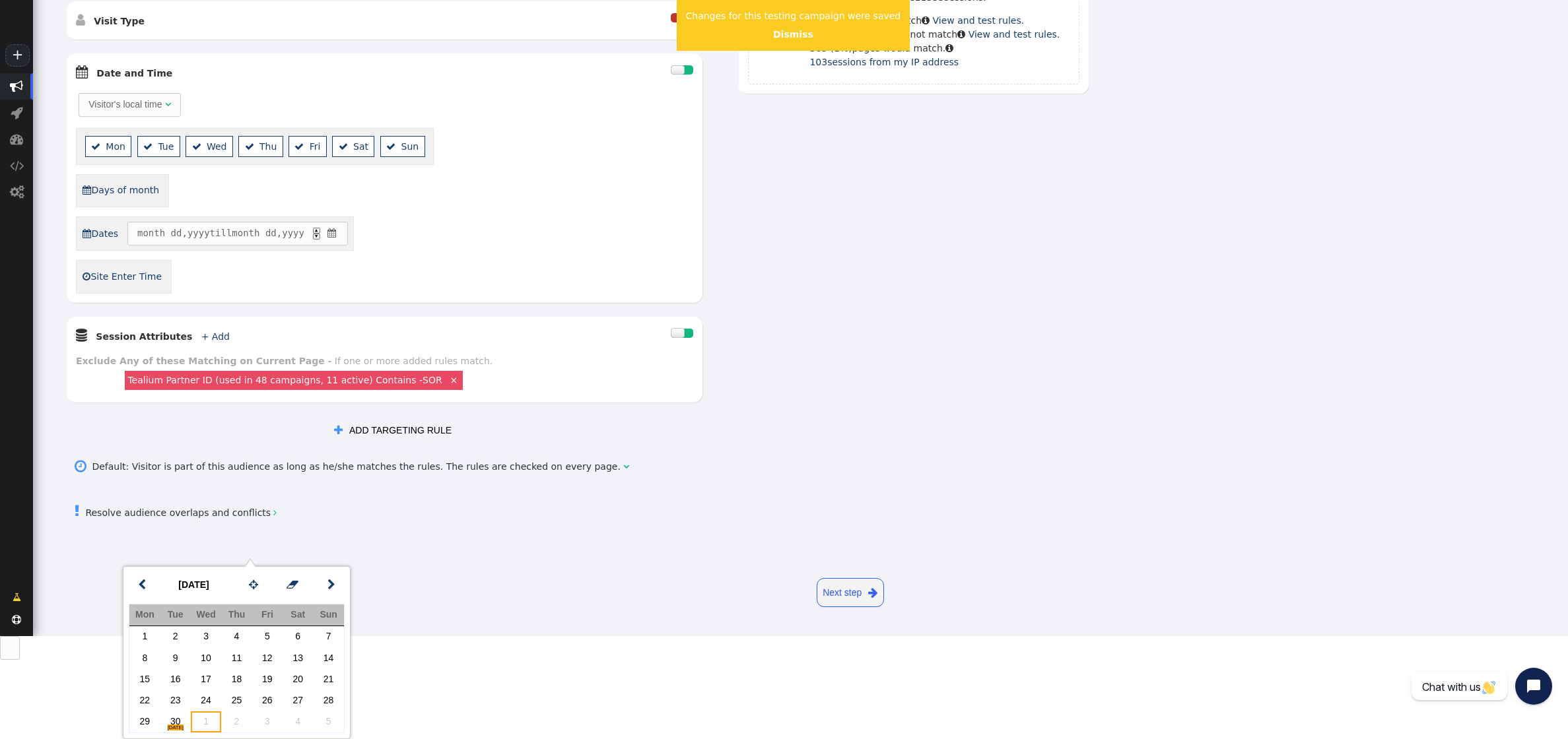
click at [200, 722] on td "1" at bounding box center [205, 722] width 30 height 21
click at [340, 583] on link "" at bounding box center [331, 585] width 26 height 23
click at [272, 723] on td "31" at bounding box center [267, 722] width 30 height 21
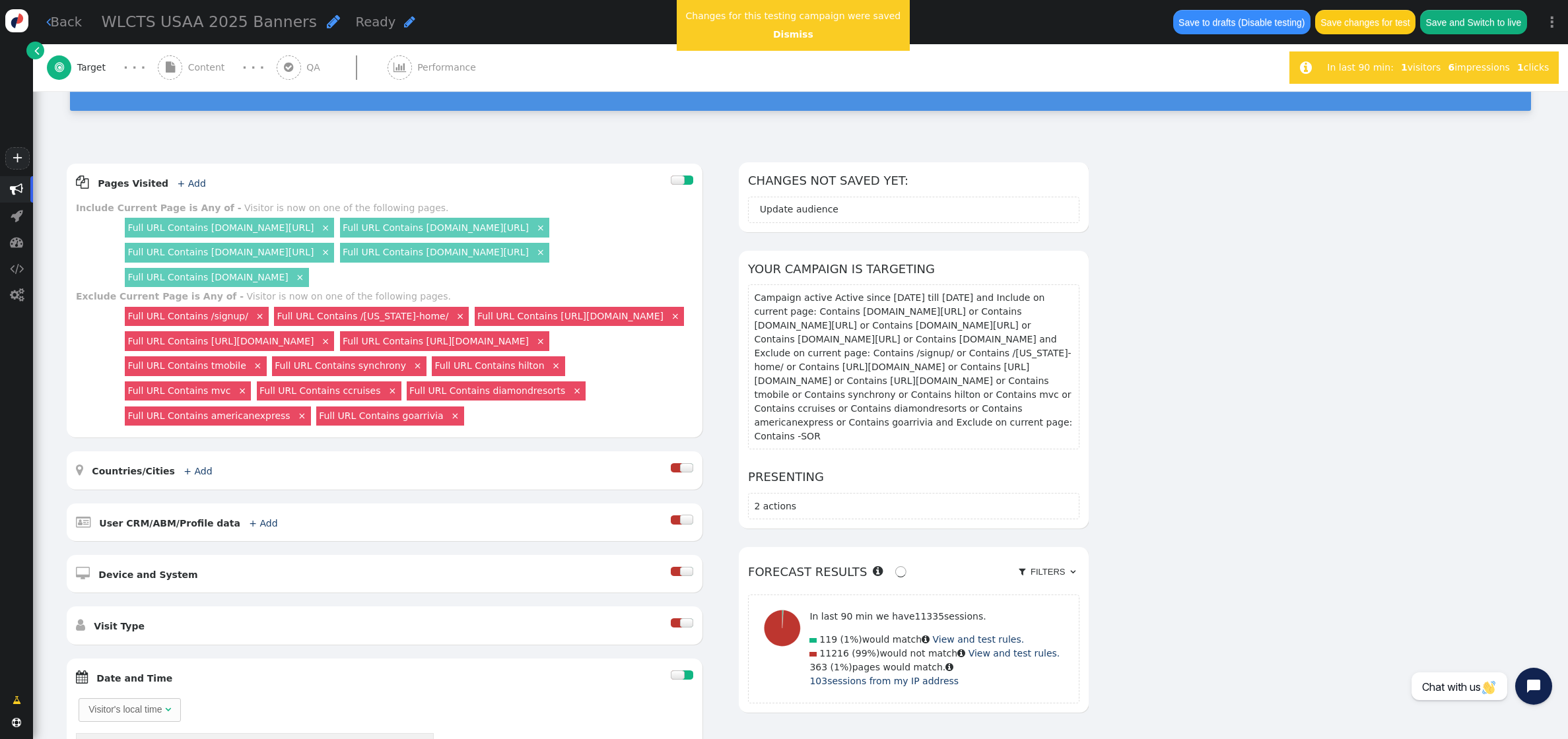
scroll to position [0, 0]
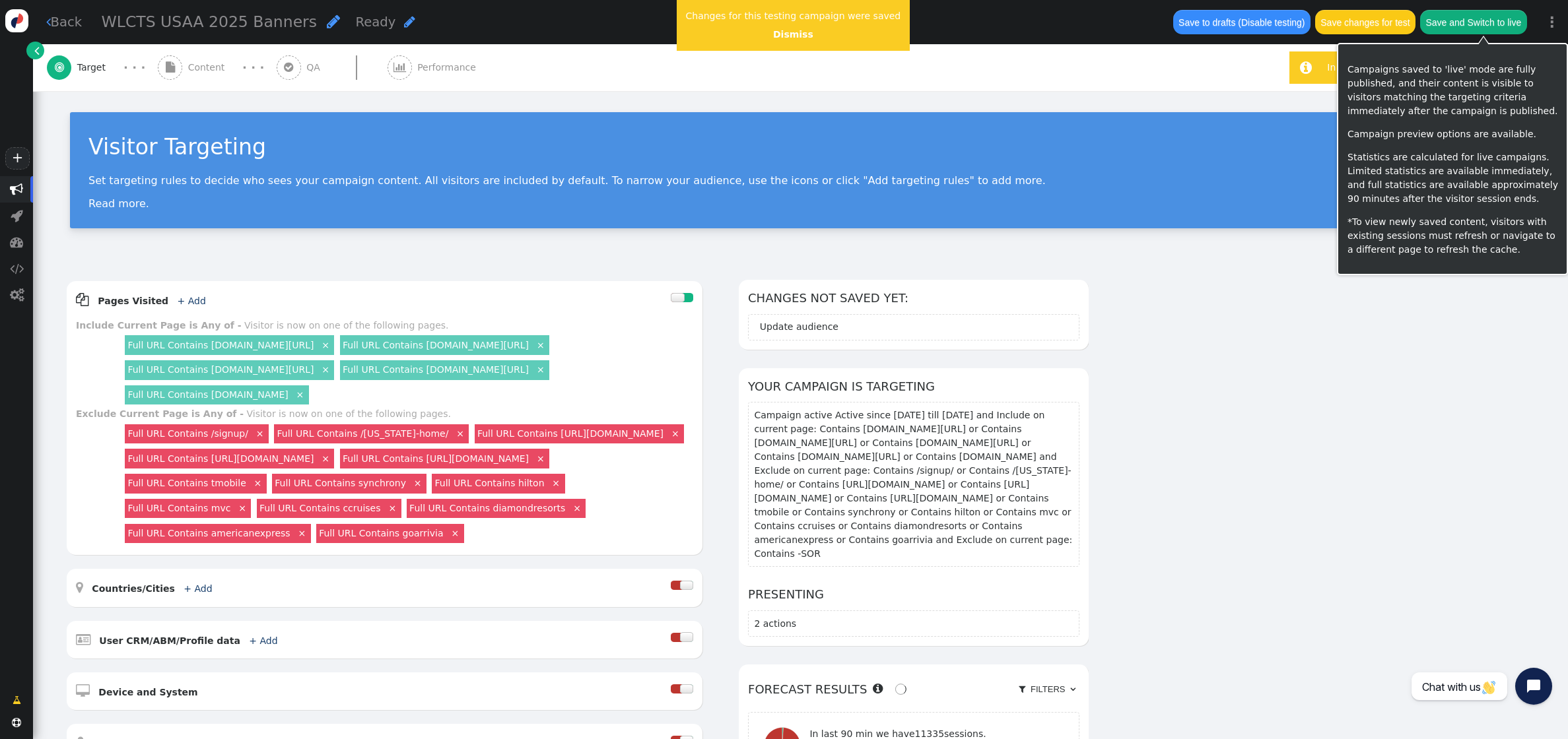
click at [1442, 23] on button "Save and Switch to live" at bounding box center [1474, 21] width 107 height 23
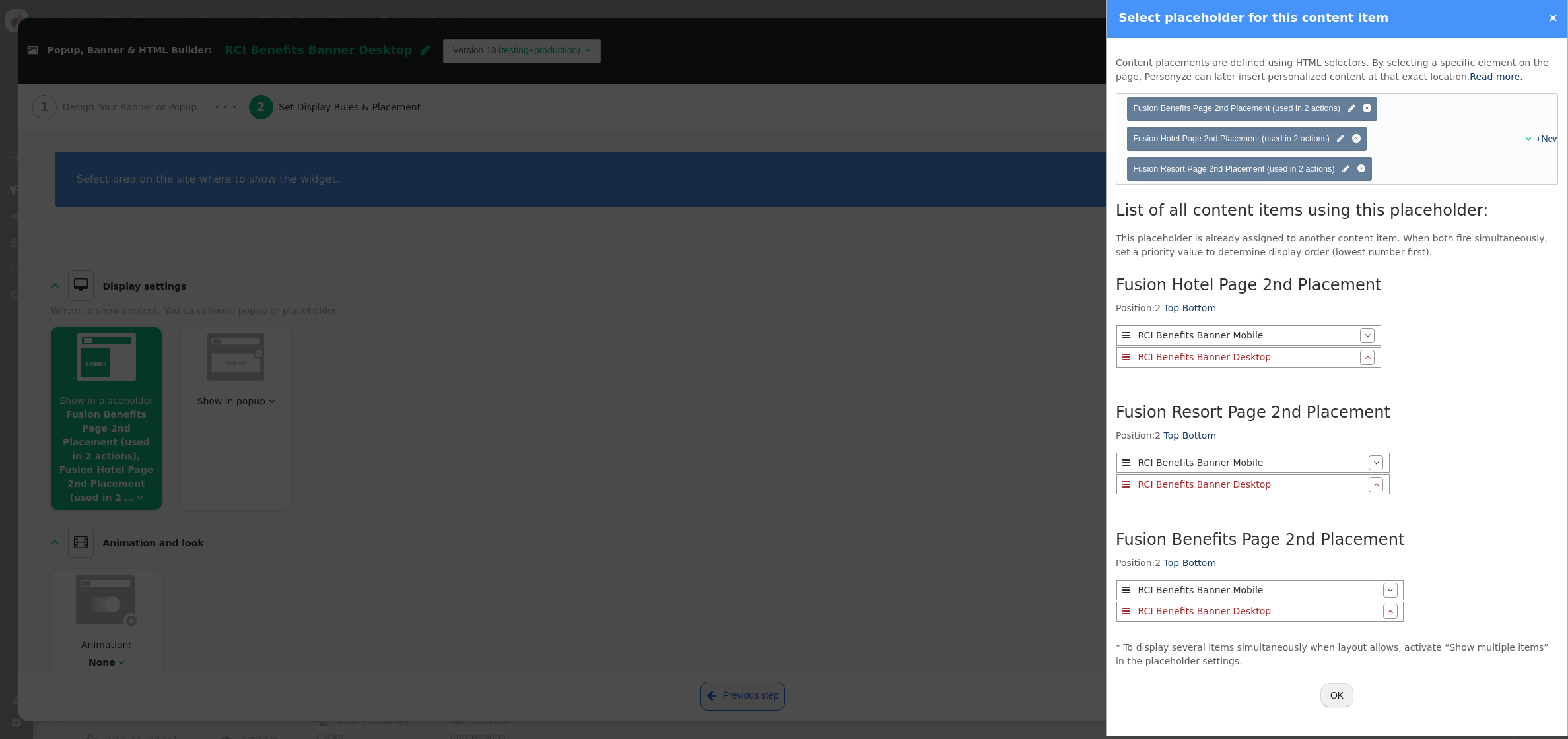
scroll to position [174, 0]
